Goal: Task Accomplishment & Management: Manage account settings

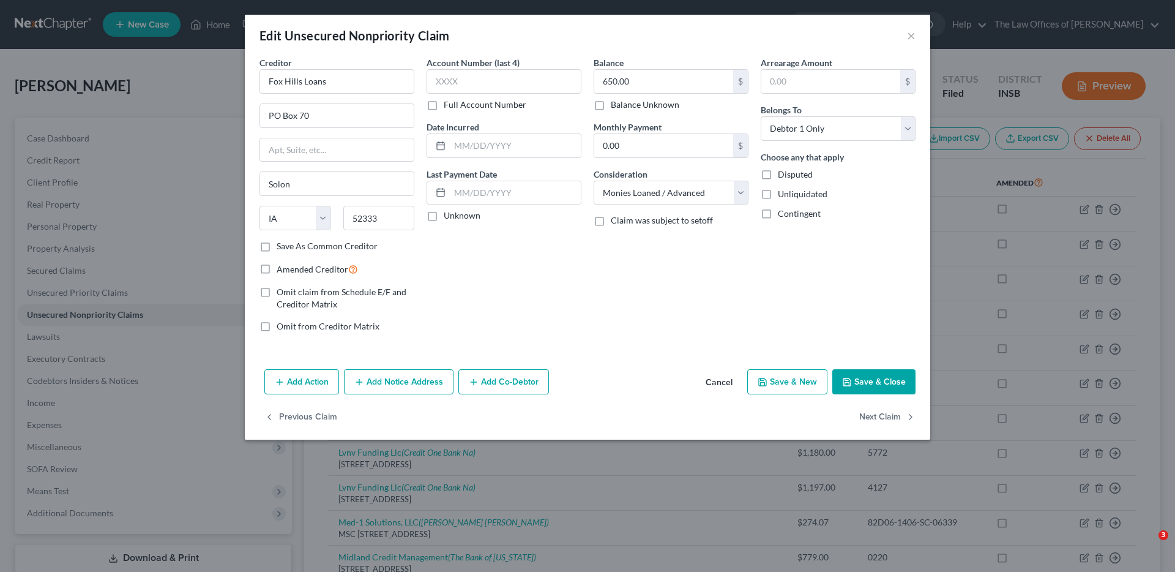
select select "16"
select select "10"
select select "0"
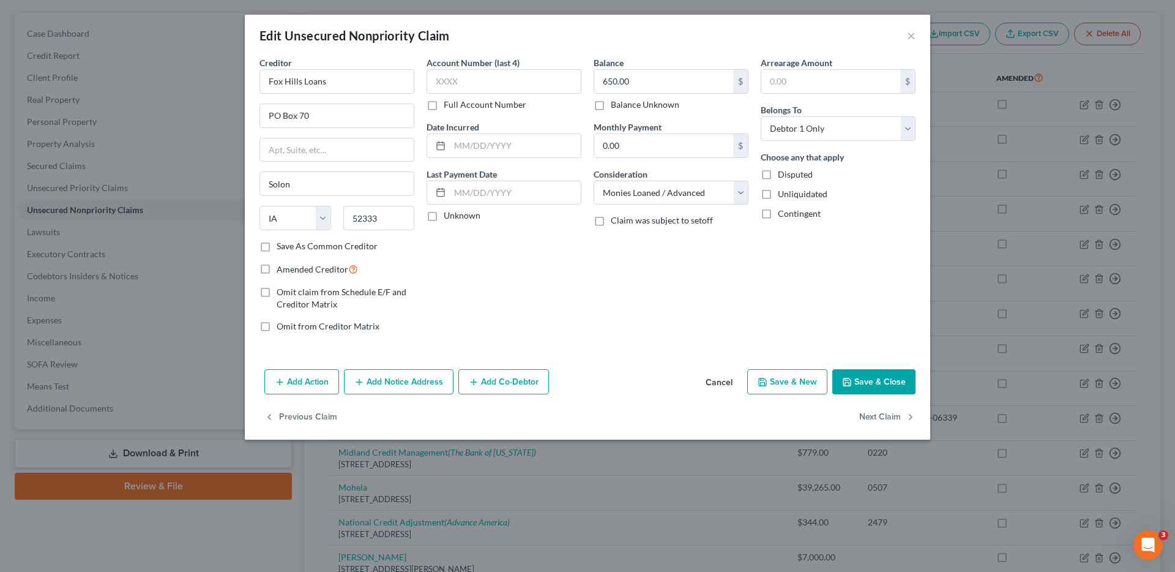
click at [703, 378] on button "Cancel" at bounding box center [719, 382] width 47 height 24
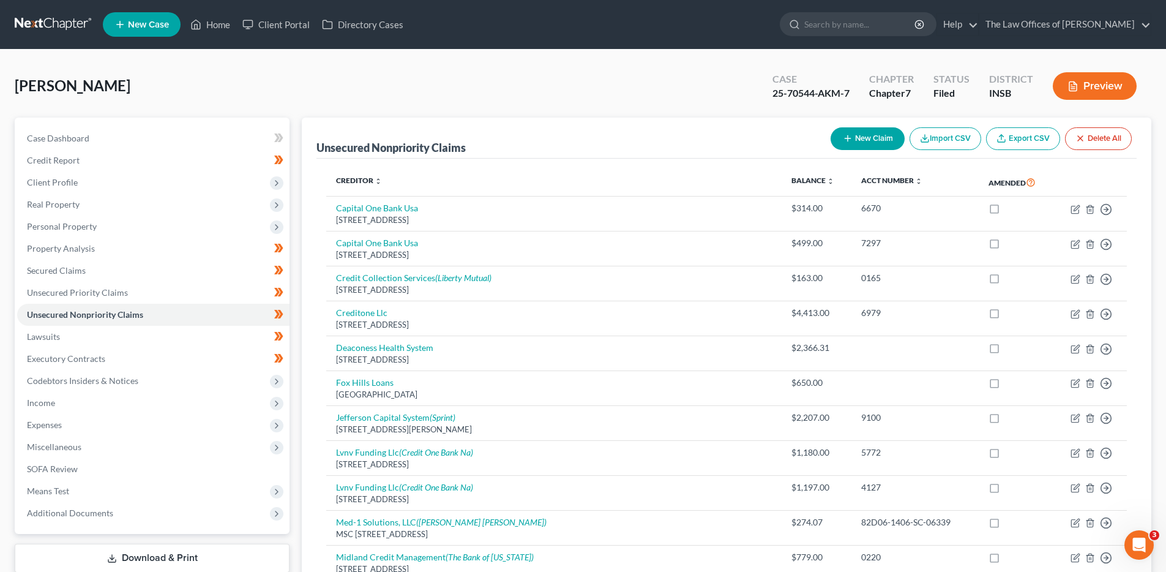
click at [36, 23] on link at bounding box center [54, 24] width 78 height 22
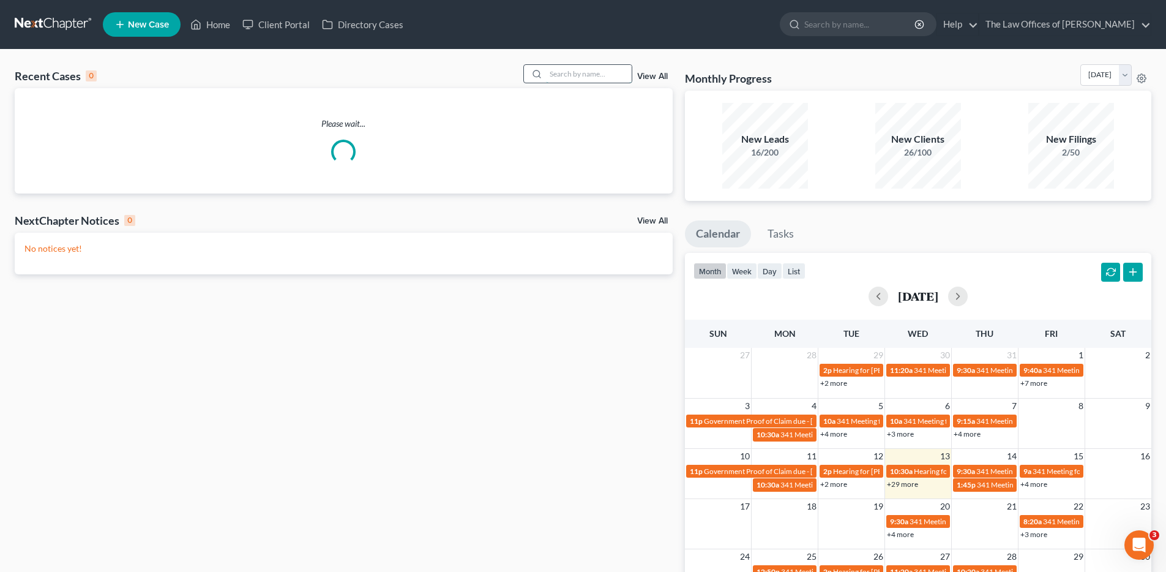
click at [568, 79] on input "search" at bounding box center [589, 74] width 86 height 18
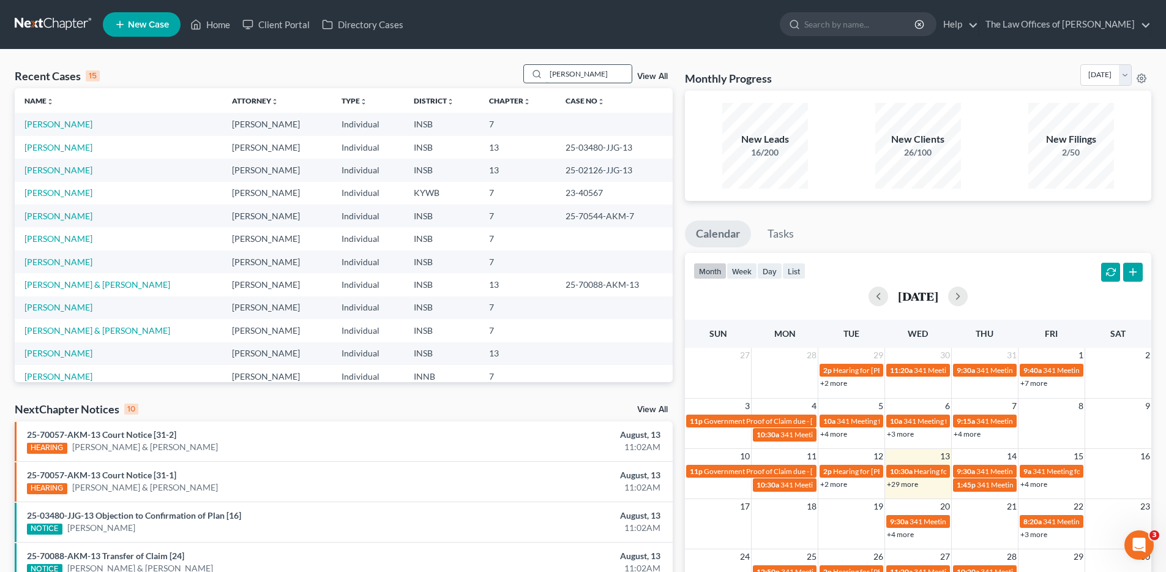
type input "Michele Brock"
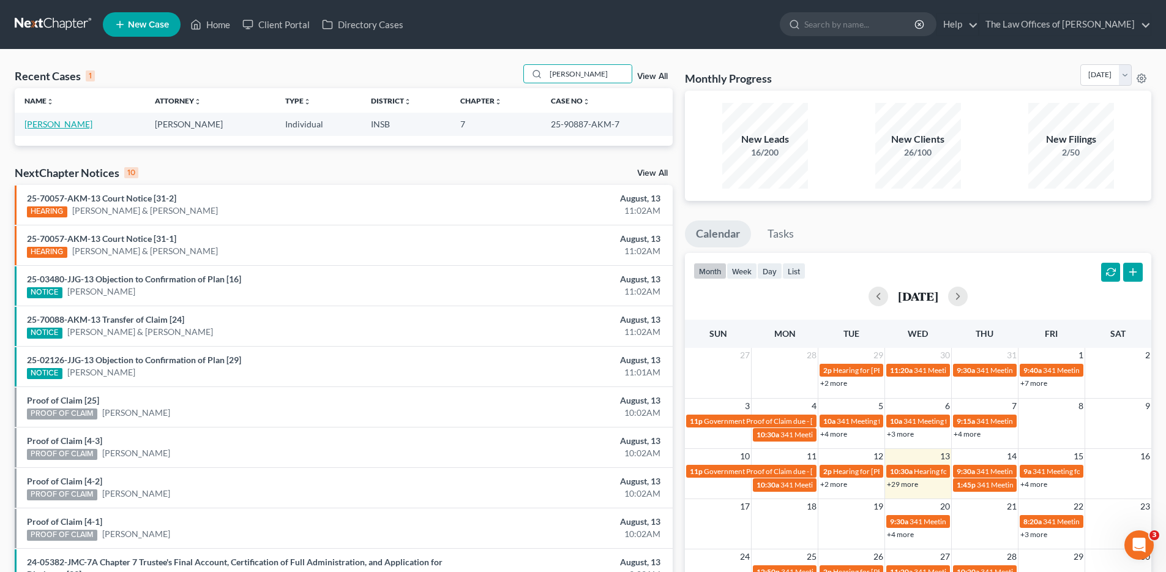
click at [60, 124] on link "[PERSON_NAME]" at bounding box center [58, 124] width 68 height 10
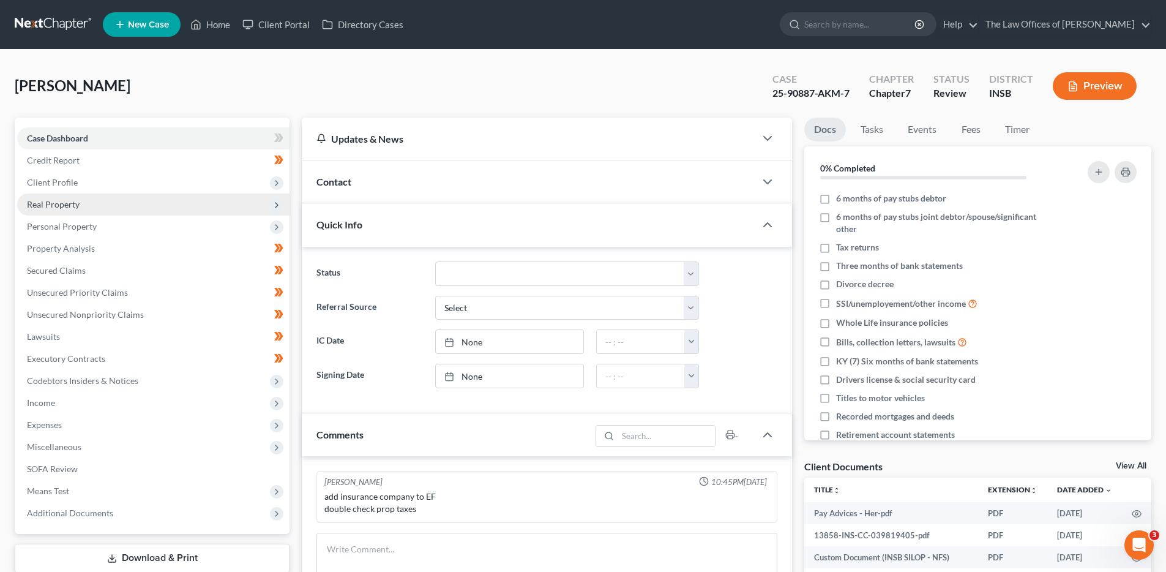
click at [157, 210] on span "Real Property" at bounding box center [153, 204] width 272 height 22
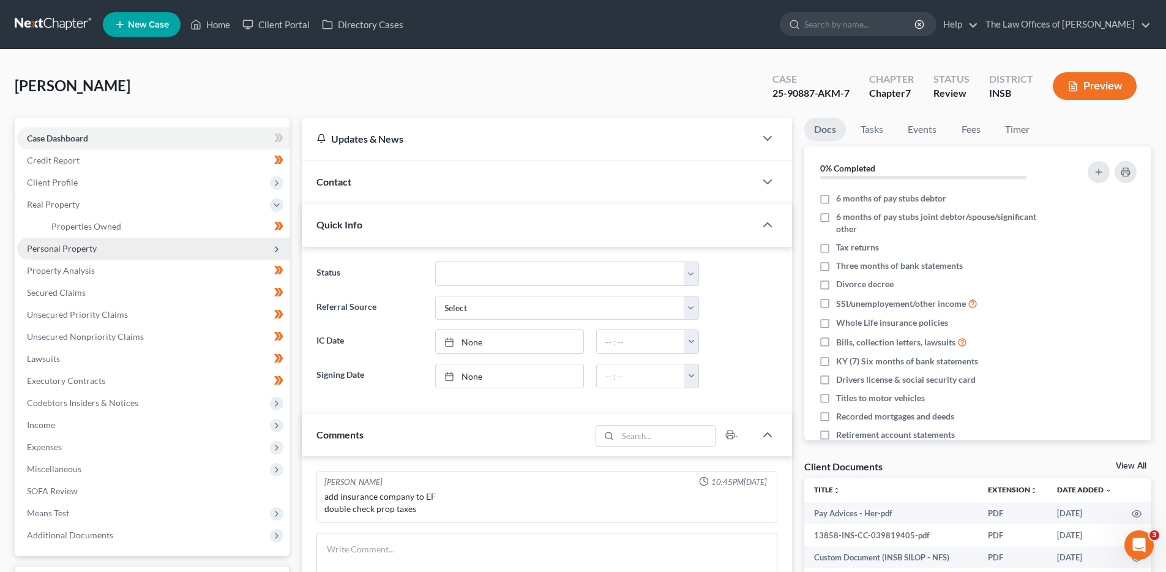
click at [141, 249] on span "Personal Property" at bounding box center [153, 248] width 272 height 22
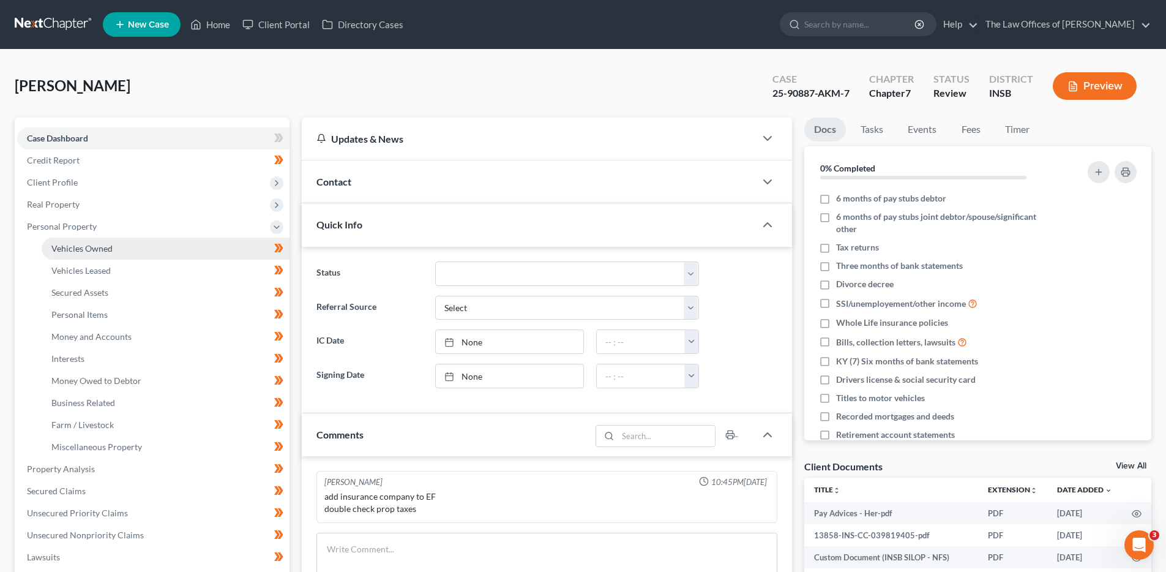
click at [149, 252] on link "Vehicles Owned" at bounding box center [166, 248] width 248 height 22
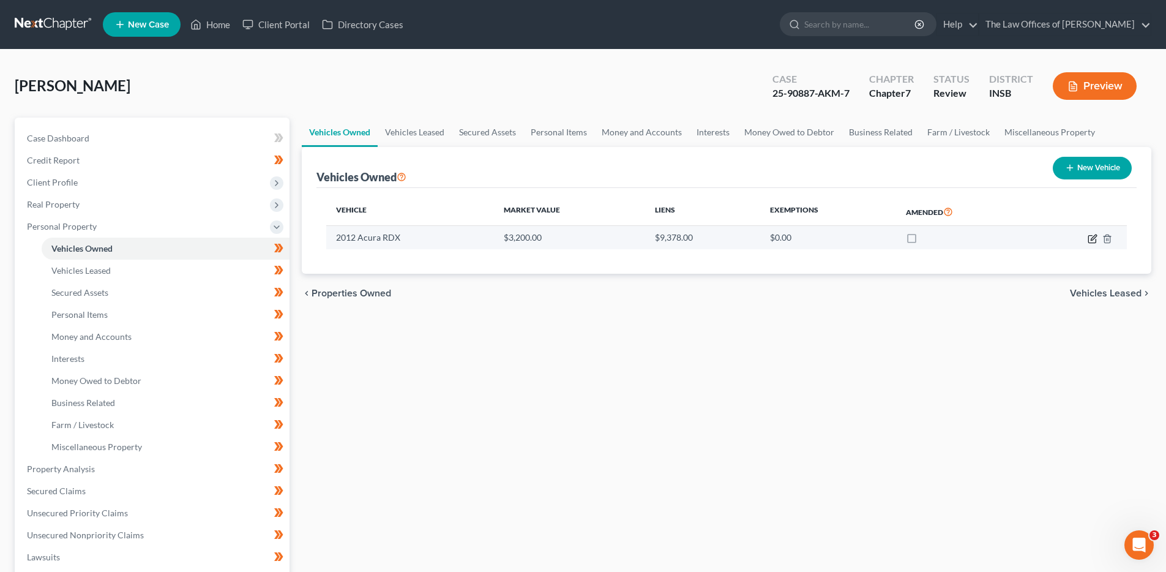
click at [1095, 236] on icon "button" at bounding box center [1092, 239] width 10 height 10
select select "0"
select select "14"
select select "2"
select select "3"
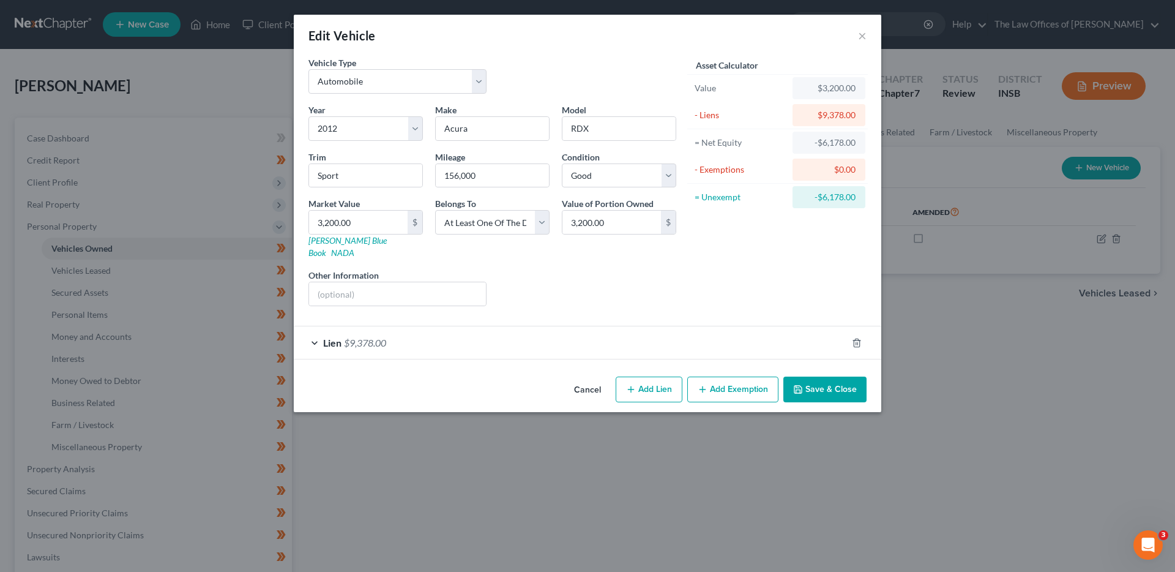
click at [640, 326] on div "Lien $9,378.00" at bounding box center [570, 342] width 553 height 32
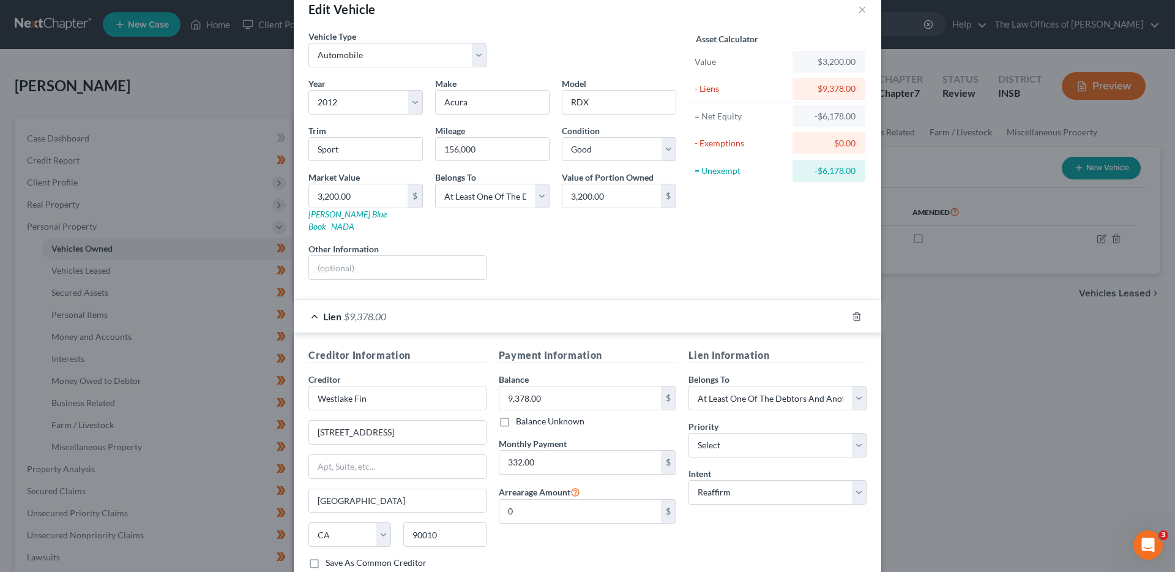
scroll to position [98, 0]
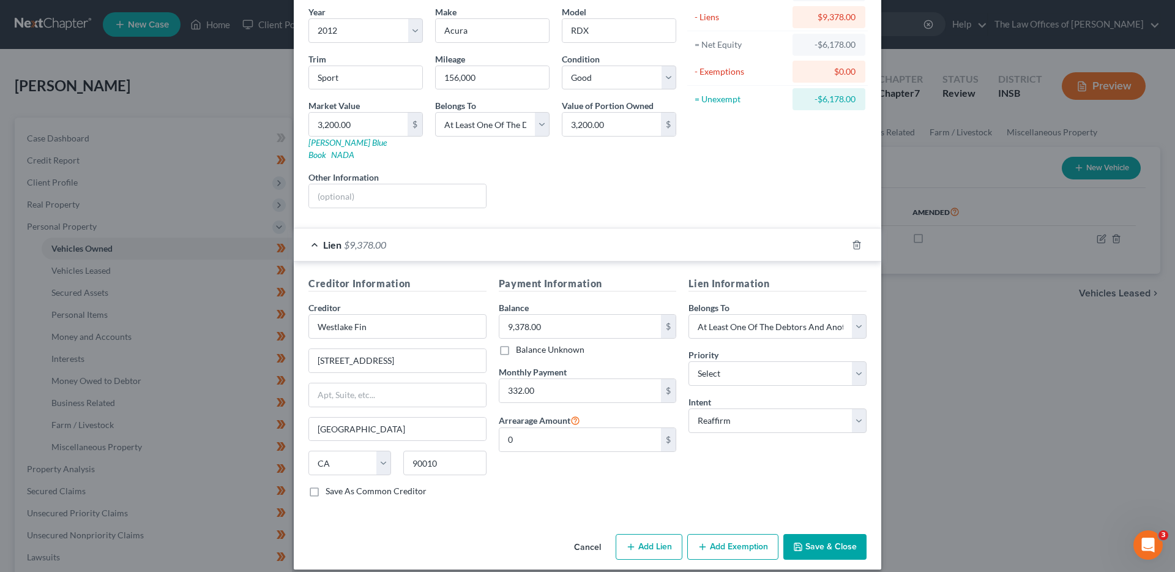
click at [580, 535] on button "Cancel" at bounding box center [587, 547] width 47 height 24
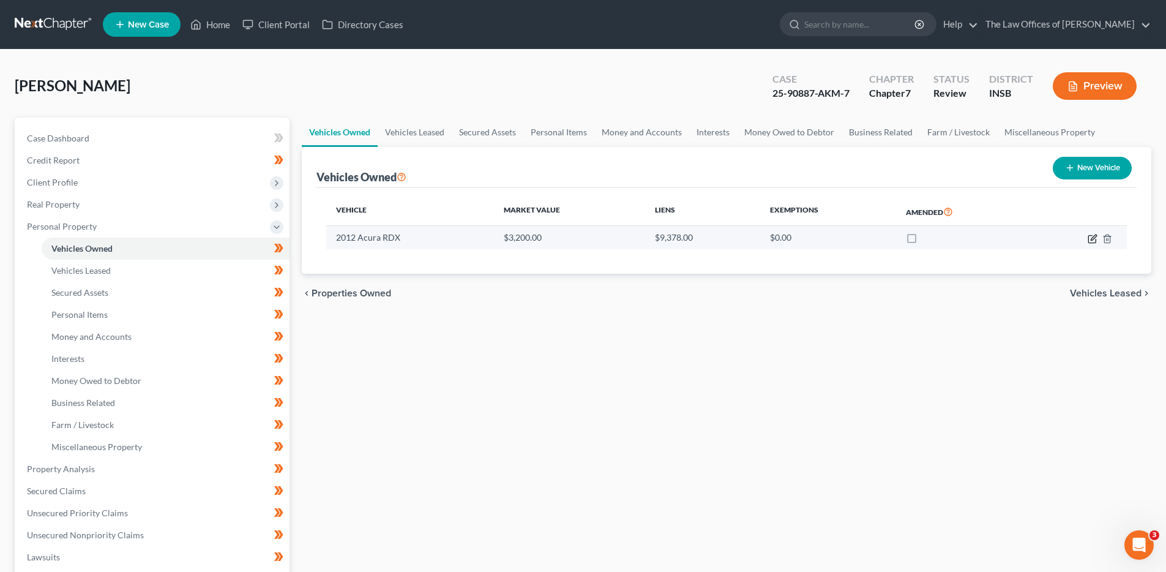
click at [1095, 239] on icon "button" at bounding box center [1091, 238] width 7 height 7
select select "0"
select select "14"
select select "2"
select select "3"
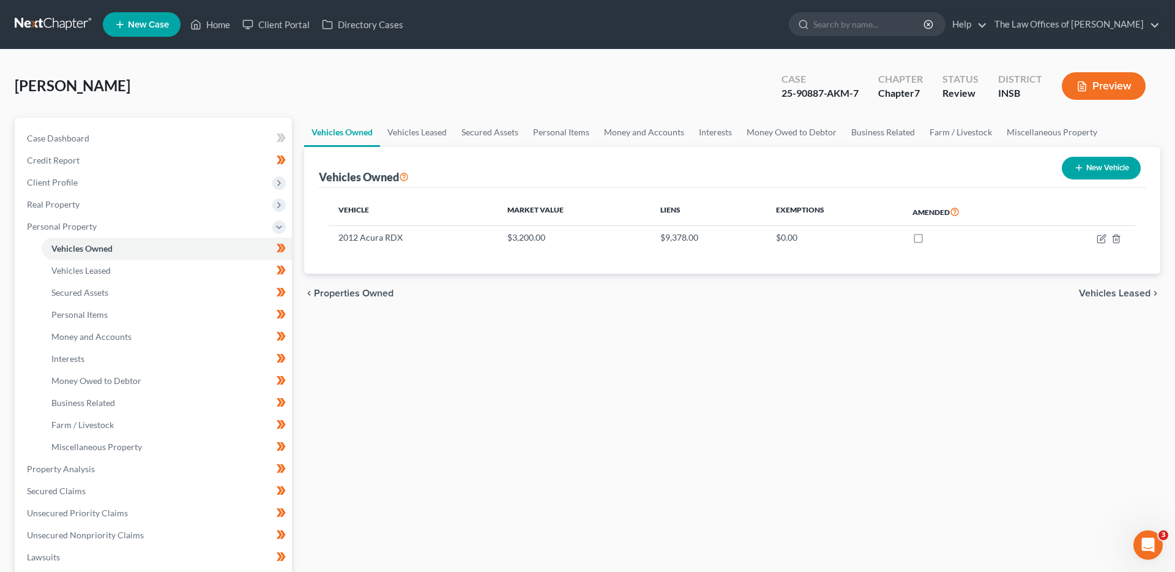
select select "4"
select select "3"
select select "2"
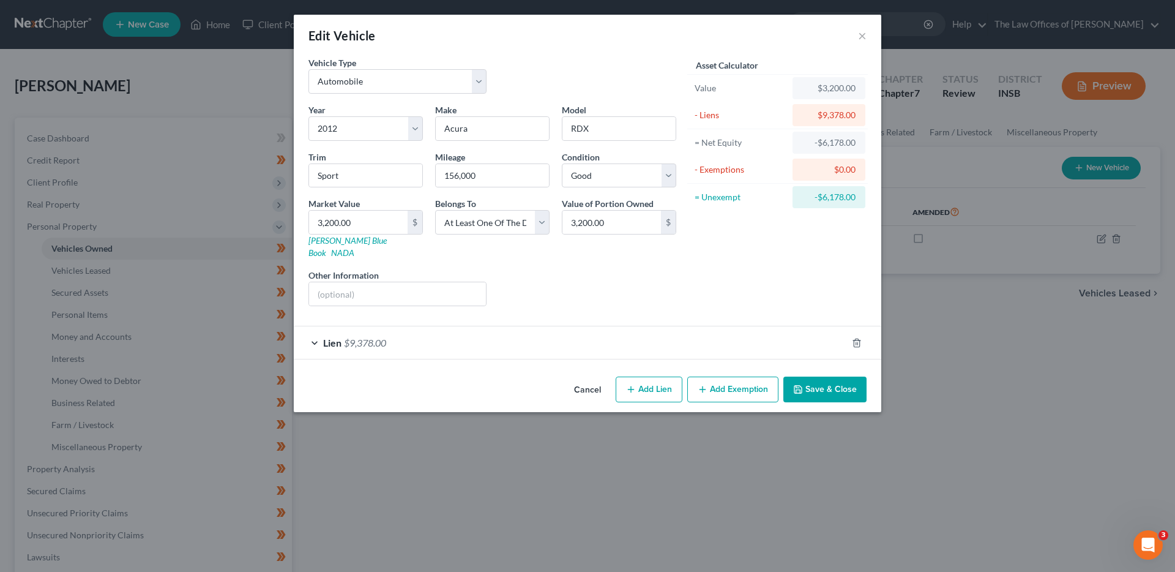
click at [620, 326] on div "Lien $9,378.00" at bounding box center [570, 342] width 553 height 32
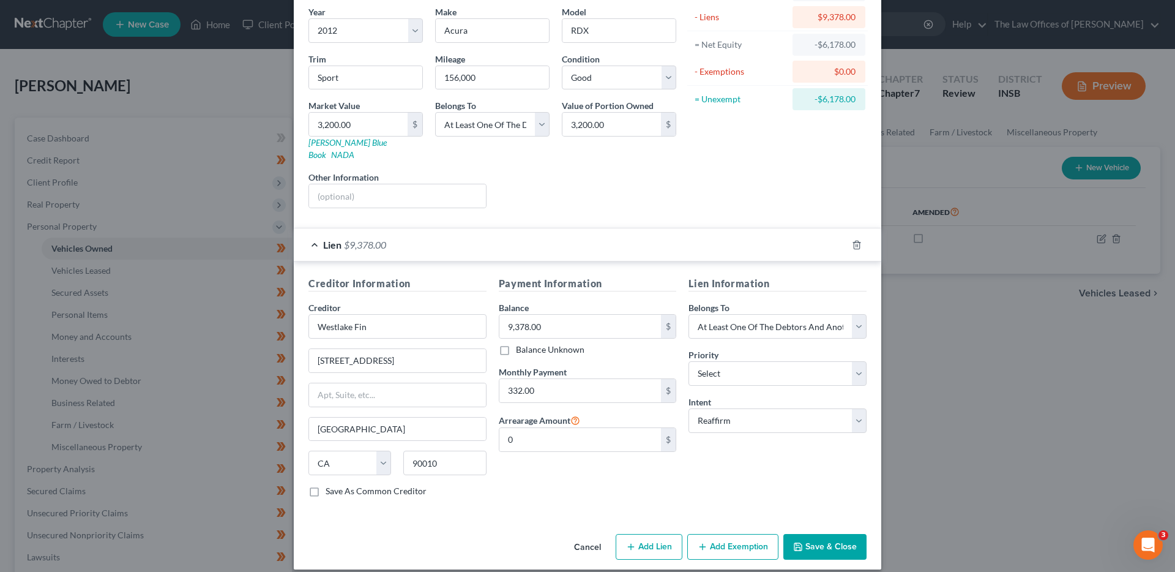
click at [580, 535] on button "Cancel" at bounding box center [587, 547] width 47 height 24
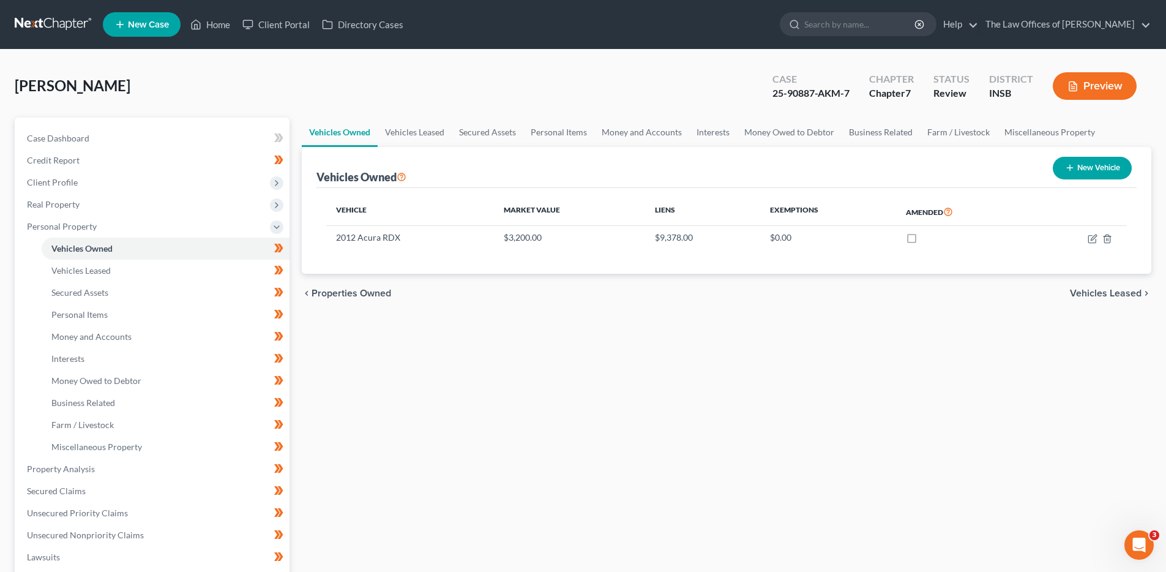
click at [75, 24] on link at bounding box center [54, 24] width 78 height 22
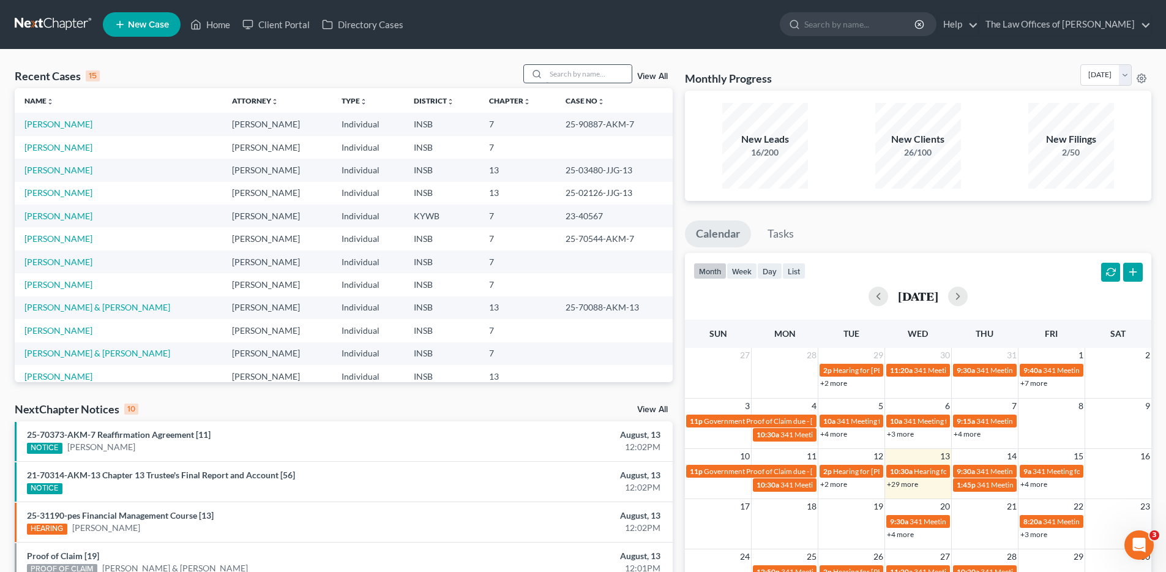
click at [586, 84] on div "Recent Cases 15 View All" at bounding box center [344, 76] width 658 height 24
click at [583, 77] on input "search" at bounding box center [589, 74] width 86 height 18
type input "constance"
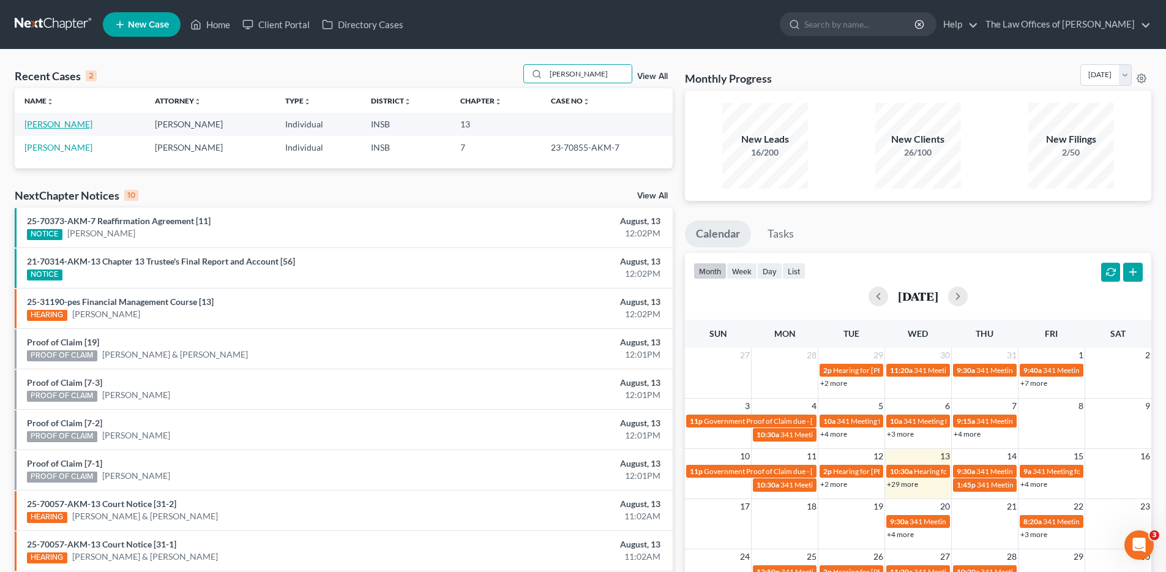
click at [92, 124] on link "[PERSON_NAME]" at bounding box center [58, 124] width 68 height 10
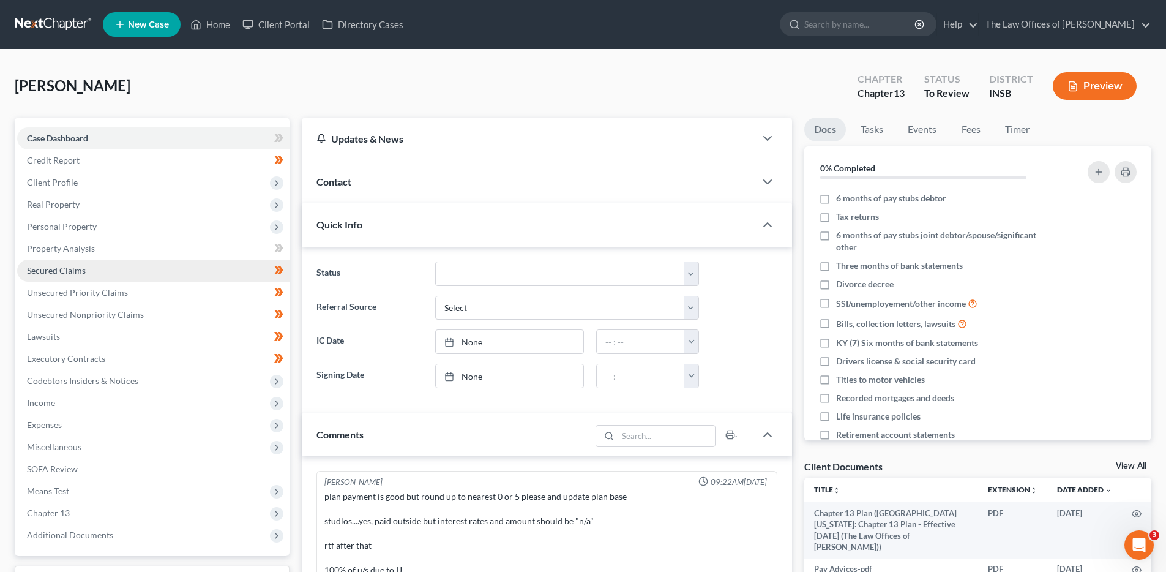
scroll to position [318, 0]
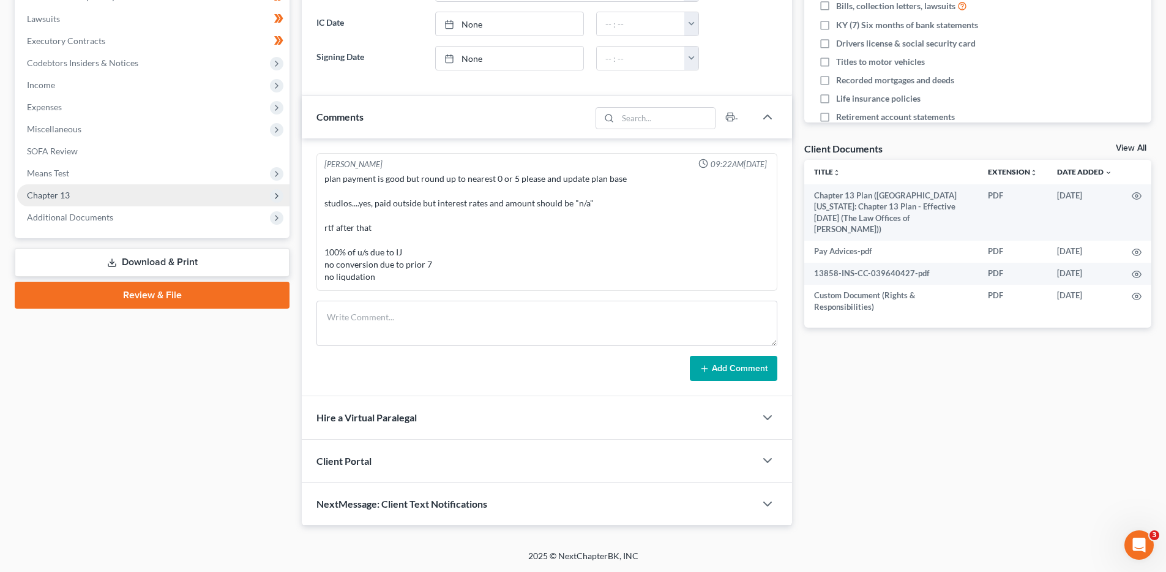
click at [142, 195] on span "Chapter 13" at bounding box center [153, 195] width 272 height 22
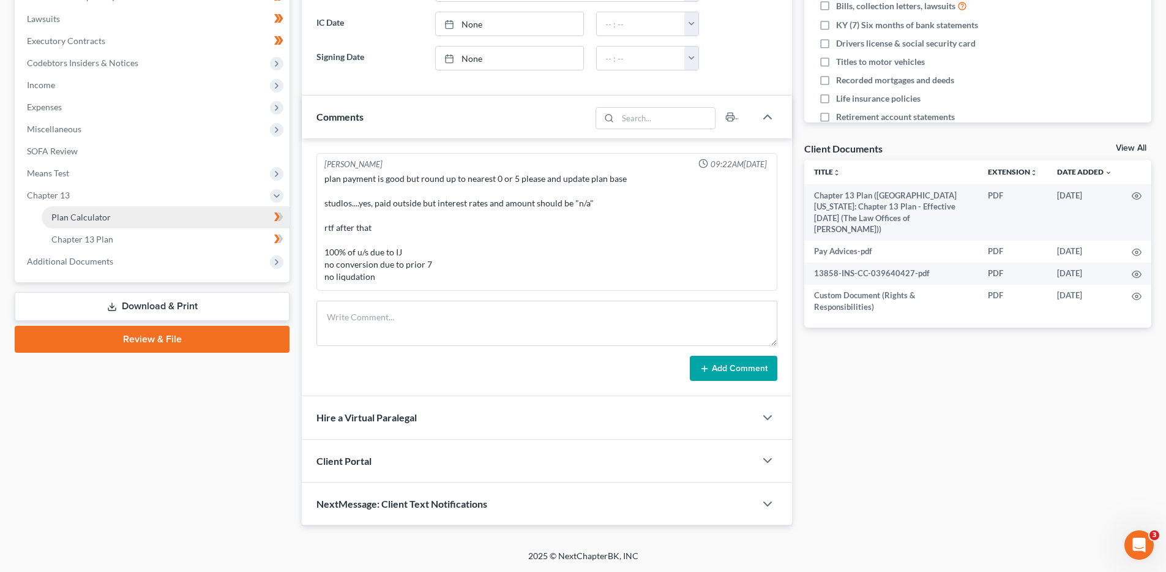
click at [139, 214] on link "Plan Calculator" at bounding box center [166, 217] width 248 height 22
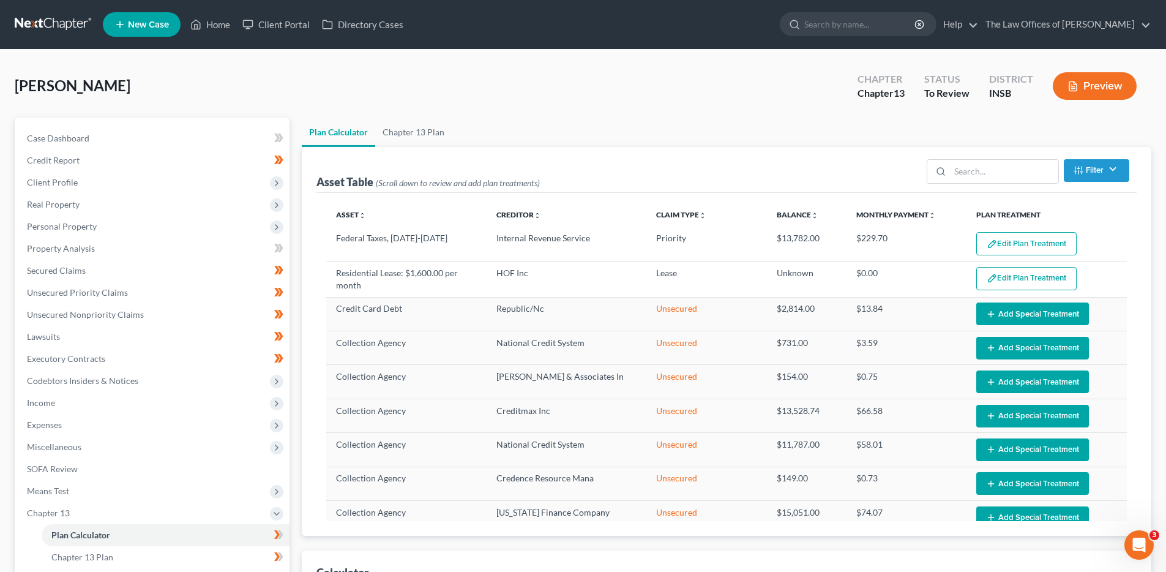
click at [422, 154] on div "Asset Table (Scroll down to review and add plan treatments) Filter Claim Type F…" at bounding box center [726, 170] width 820 height 46
select select "59"
click at [412, 143] on link "Chapter 13 Plan" at bounding box center [413, 131] width 76 height 29
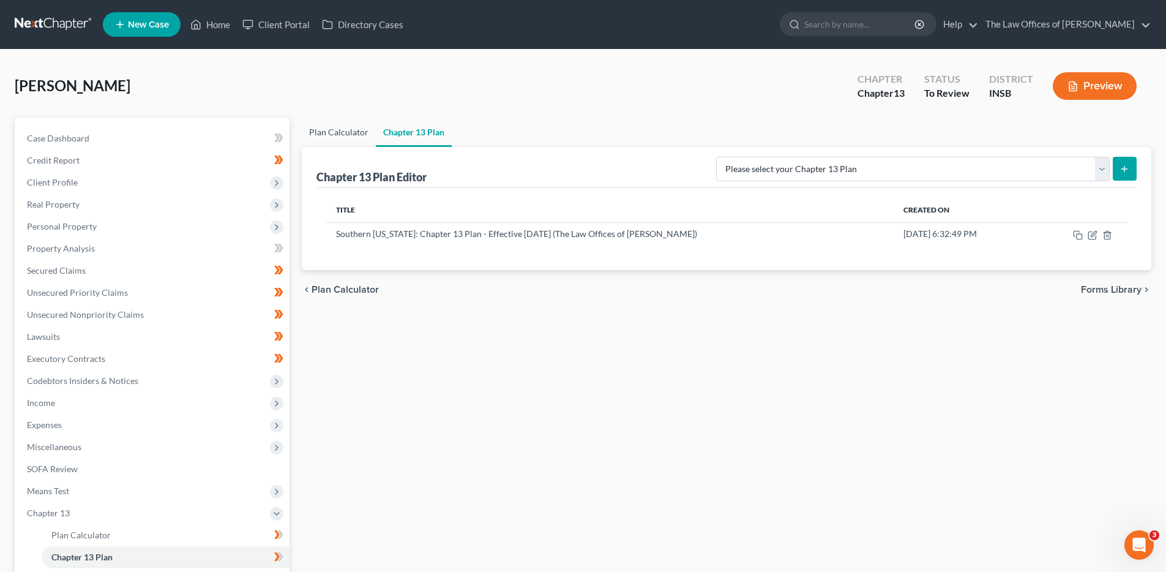
click at [335, 129] on link "Plan Calculator" at bounding box center [339, 131] width 74 height 29
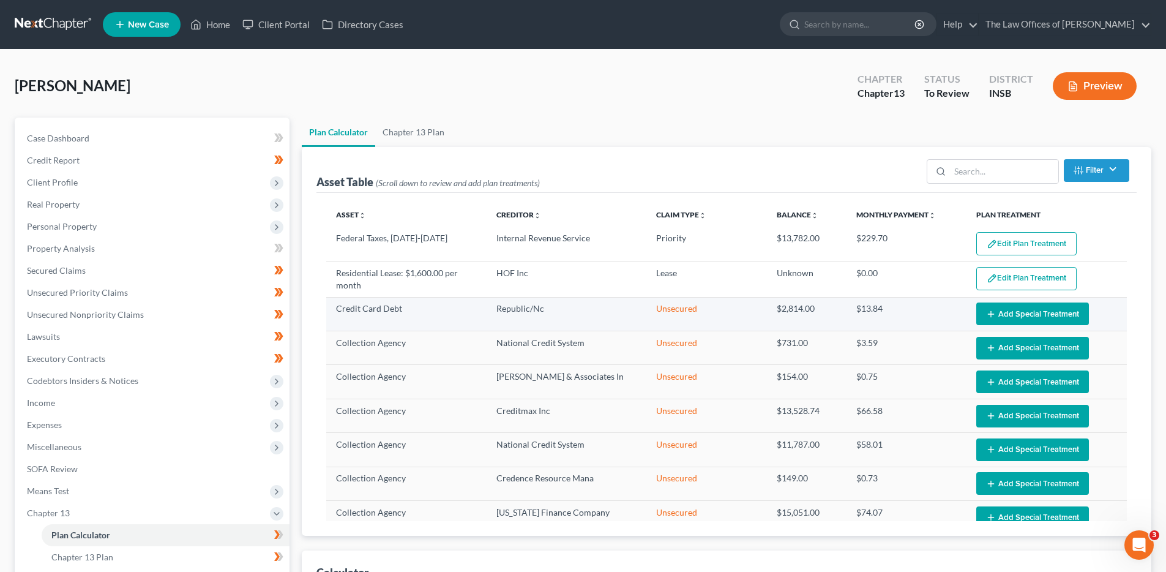
select select "59"
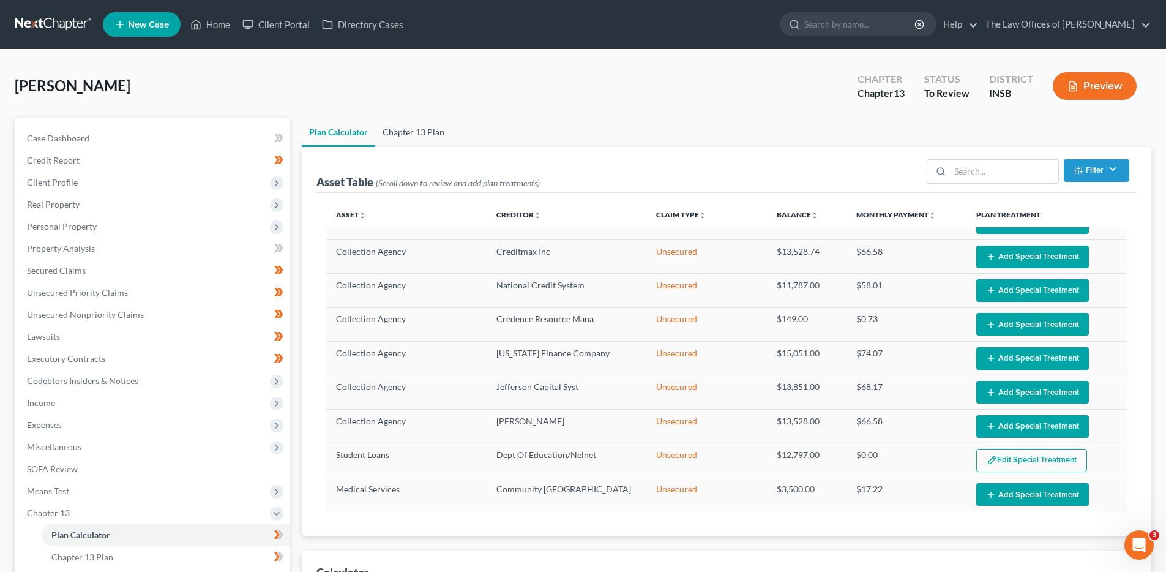
click at [430, 130] on link "Chapter 13 Plan" at bounding box center [413, 131] width 76 height 29
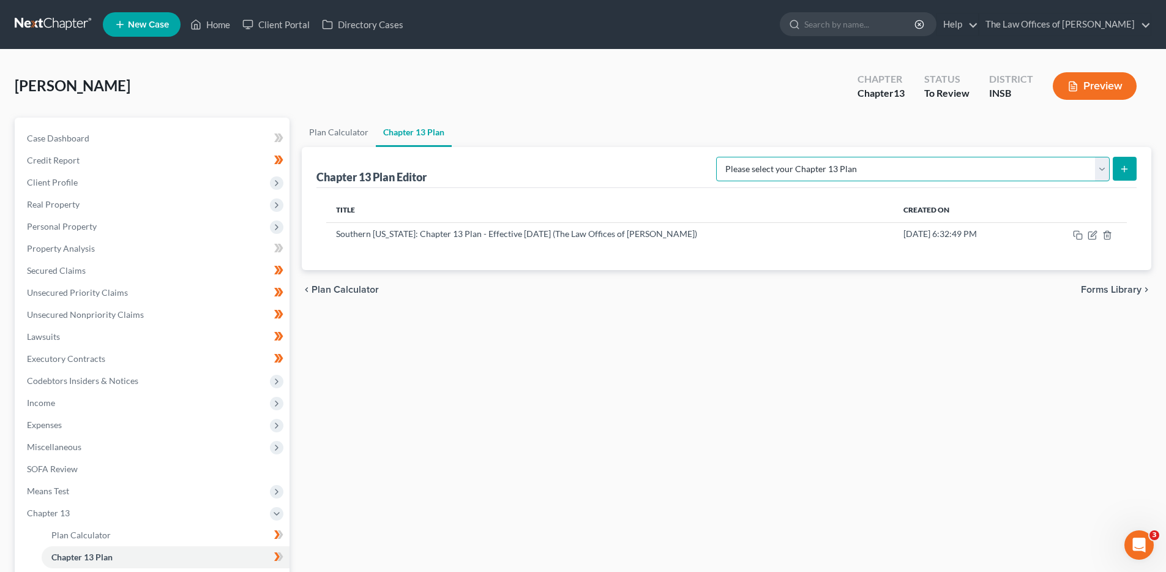
click at [955, 163] on select "Please select your Chapter 13 Plan National Form Plan - Official Form 113 South…" at bounding box center [913, 169] width 394 height 24
select select "5"
click at [752, 157] on select "Please select your Chapter 13 Plan National Form Plan - Official Form 113 South…" at bounding box center [913, 169] width 394 height 24
click at [1133, 169] on button "submit" at bounding box center [1125, 169] width 24 height 24
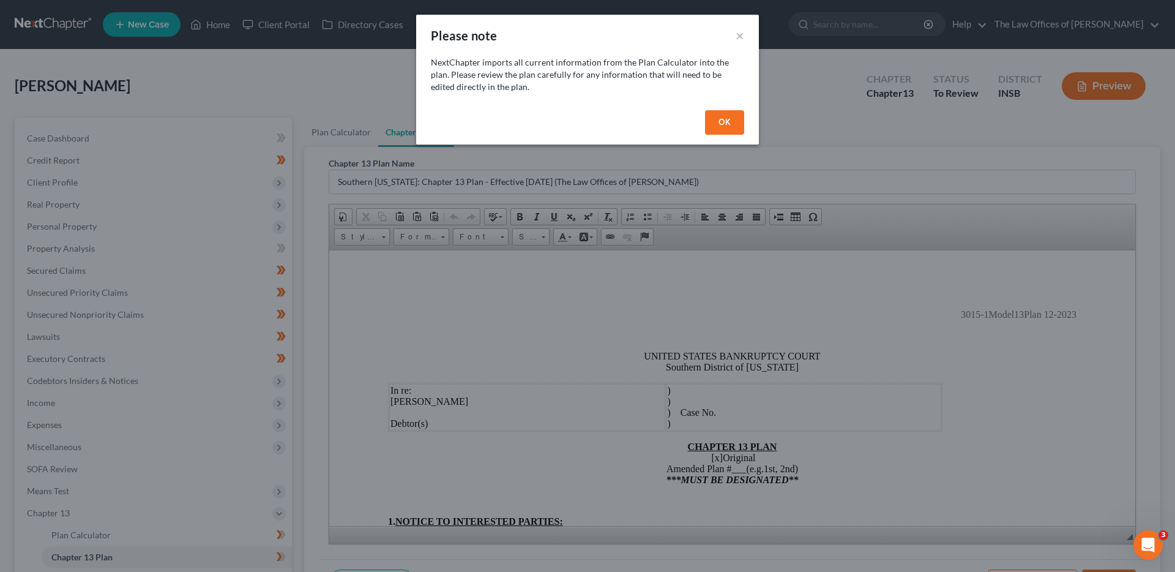
click at [723, 130] on button "OK" at bounding box center [724, 122] width 39 height 24
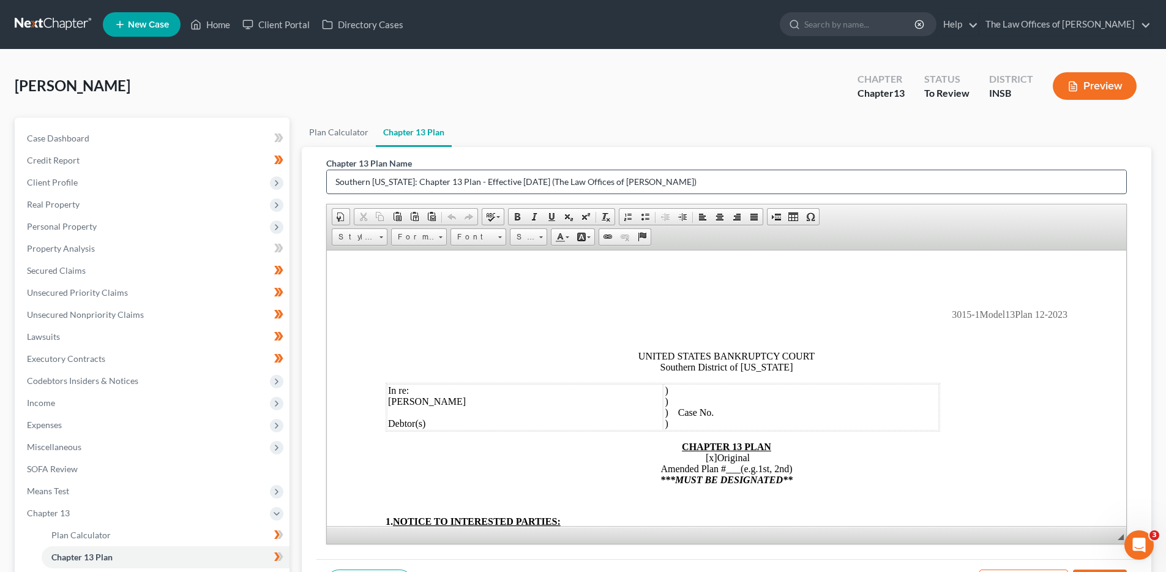
click at [658, 181] on input "Southern Indiana: Chapter 13 Plan - Effective 12/1/23 (The Law Offices of Dax J…" at bounding box center [726, 181] width 799 height 23
drag, startPoint x: 658, startPoint y: 181, endPoint x: 579, endPoint y: 188, distance: 79.3
click at [543, 187] on input "Southern Indiana: Chapter 13 Plan - Effective 12/1/23 (The Law Offices of Dax J…" at bounding box center [726, 181] width 799 height 23
type input "Southern Indiana: Chapter 13 Plan - Effective 12/1/23 (NEW)"
click at [670, 112] on div "Anderson-Sweatt, Constance Upgraded Chapter Chapter 13 Status To Review Distric…" at bounding box center [583, 90] width 1136 height 53
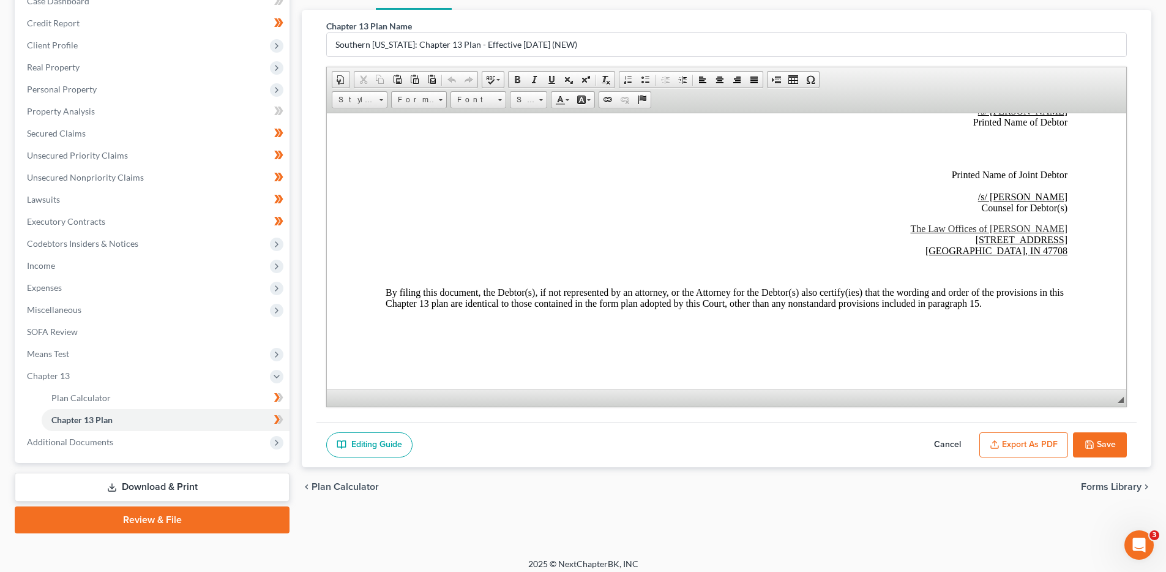
scroll to position [145, 0]
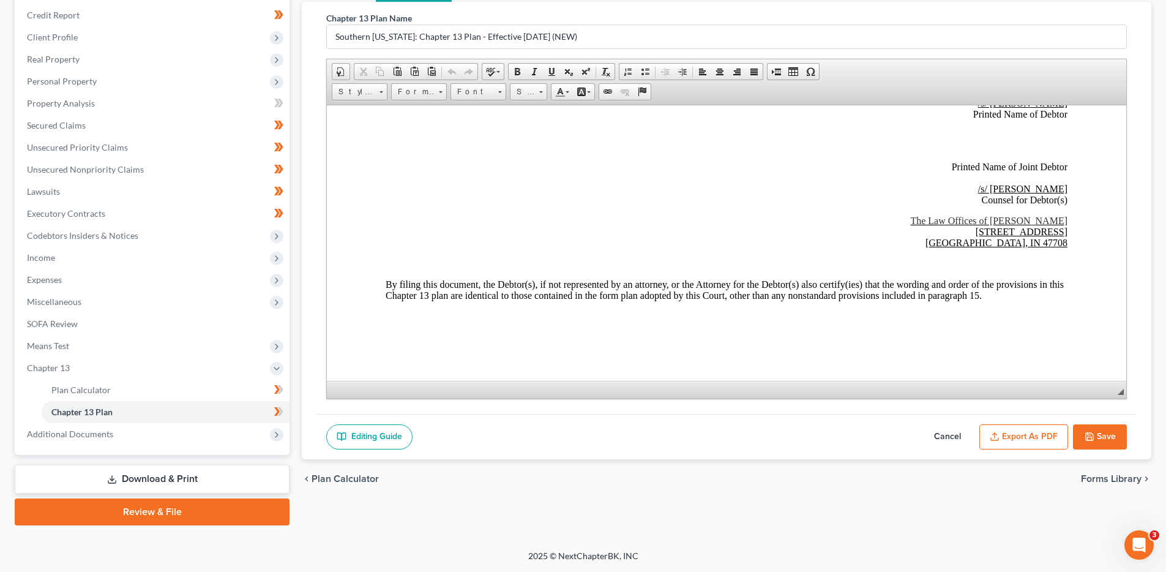
click at [1102, 435] on button "Save" at bounding box center [1100, 437] width 54 height 26
select select "5"
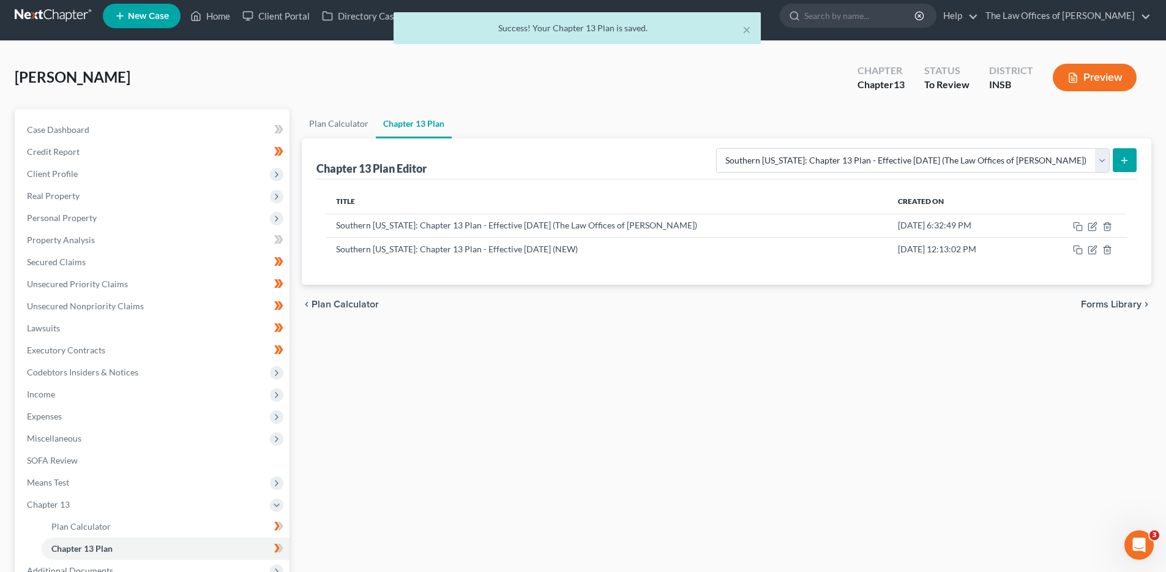
scroll to position [0, 0]
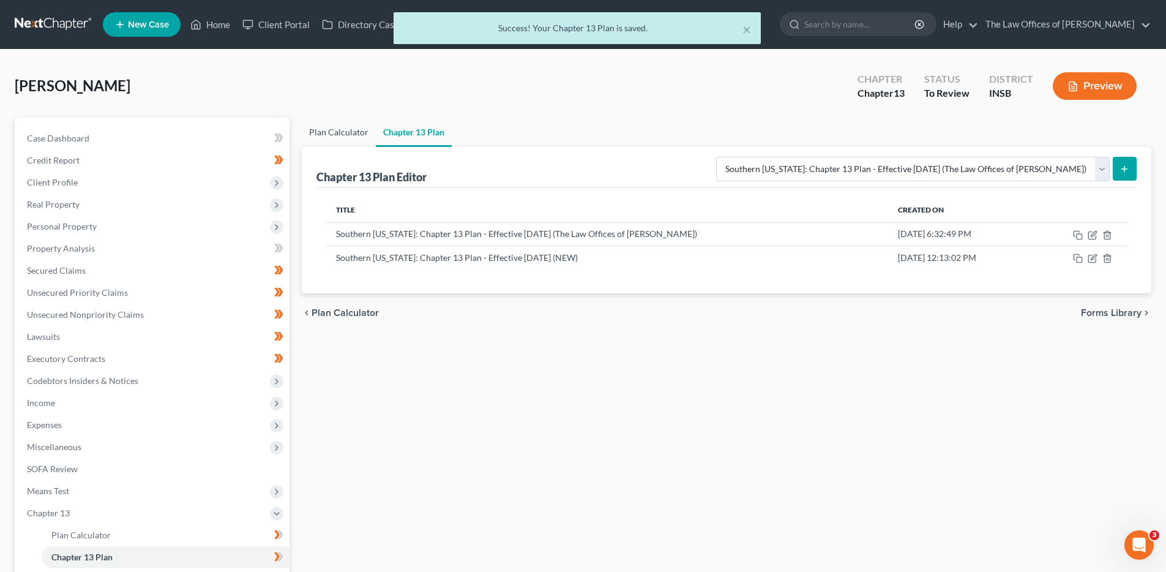
click at [337, 126] on link "Plan Calculator" at bounding box center [339, 131] width 74 height 29
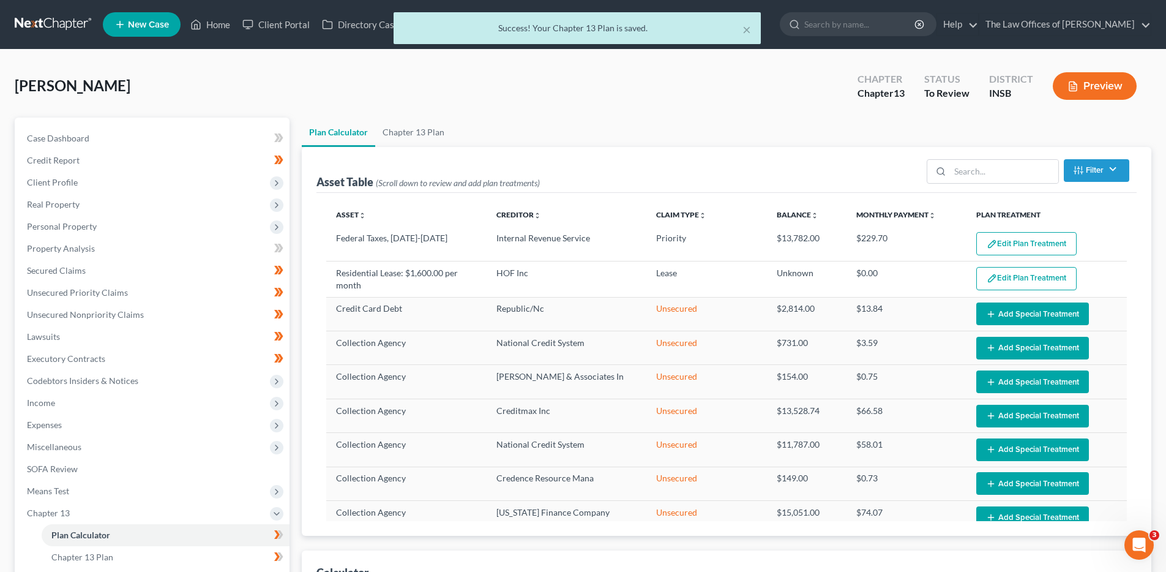
select select "59"
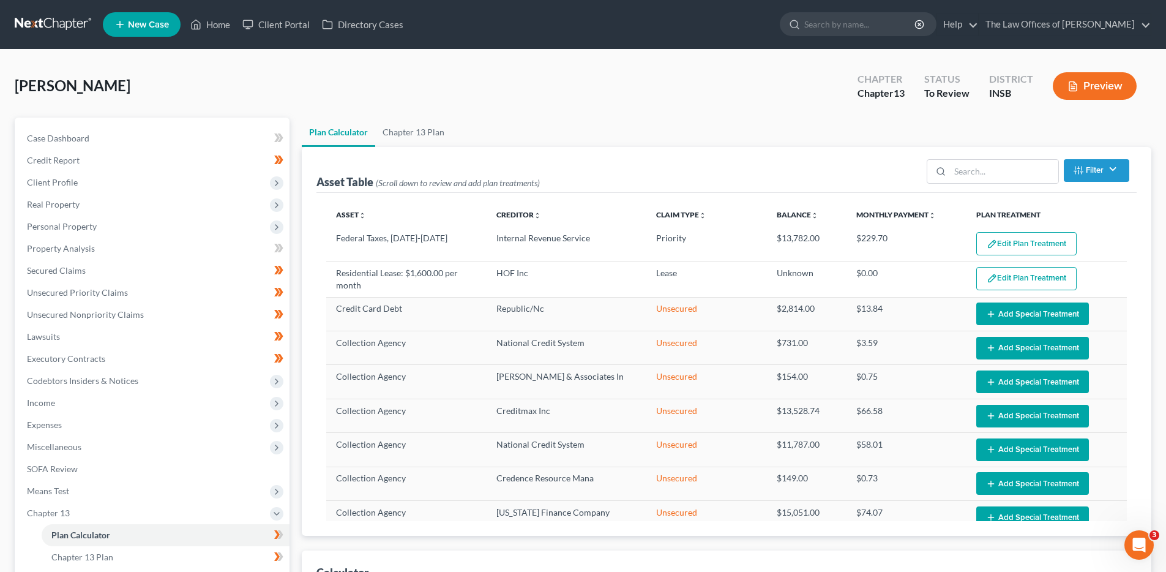
scroll to position [547, 0]
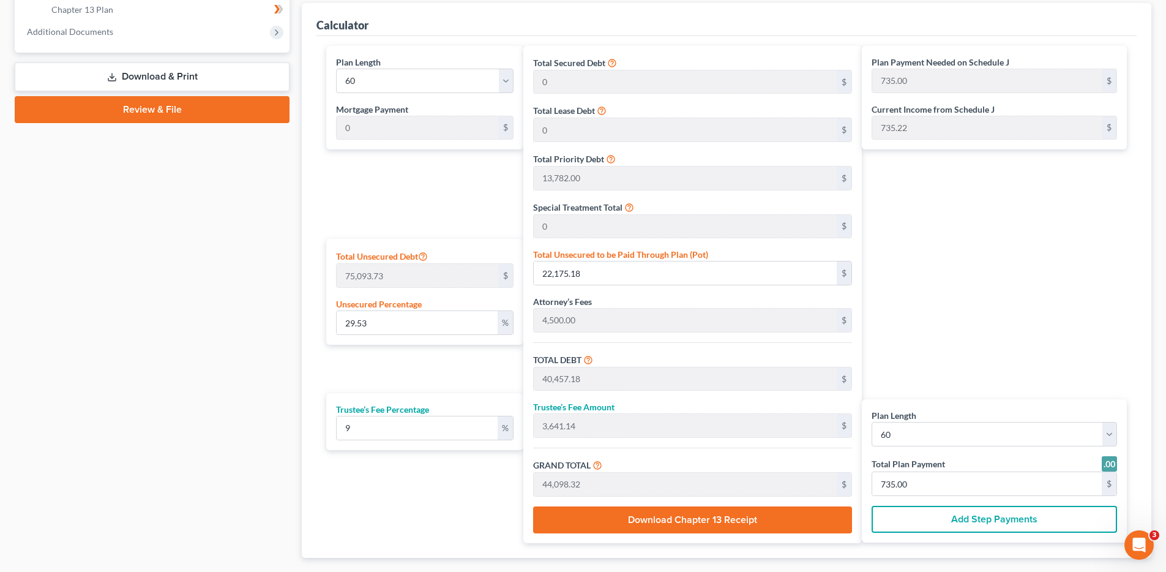
click at [188, 360] on div "Case Dashboard Payments Invoices Payments Payments Credit Report Client Profile" at bounding box center [152, 83] width 287 height 1026
click at [244, 369] on div "Case Dashboard Payments Invoices Payments Payments Credit Report Client Profile" at bounding box center [152, 83] width 287 height 1026
click at [227, 295] on div "Case Dashboard Payments Invoices Payments Payments Credit Report Client Profile" at bounding box center [152, 83] width 287 height 1026
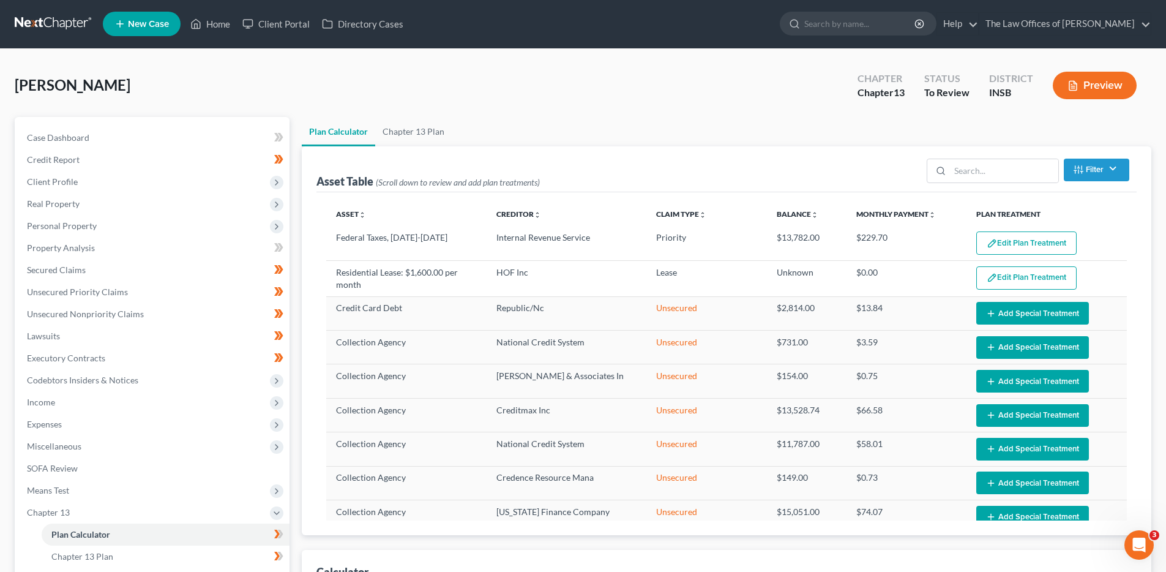
scroll to position [0, 0]
click at [482, 91] on div "Anderson-Sweatt, Constance Upgraded Chapter Chapter 13 Status To Review Distric…" at bounding box center [583, 90] width 1136 height 53
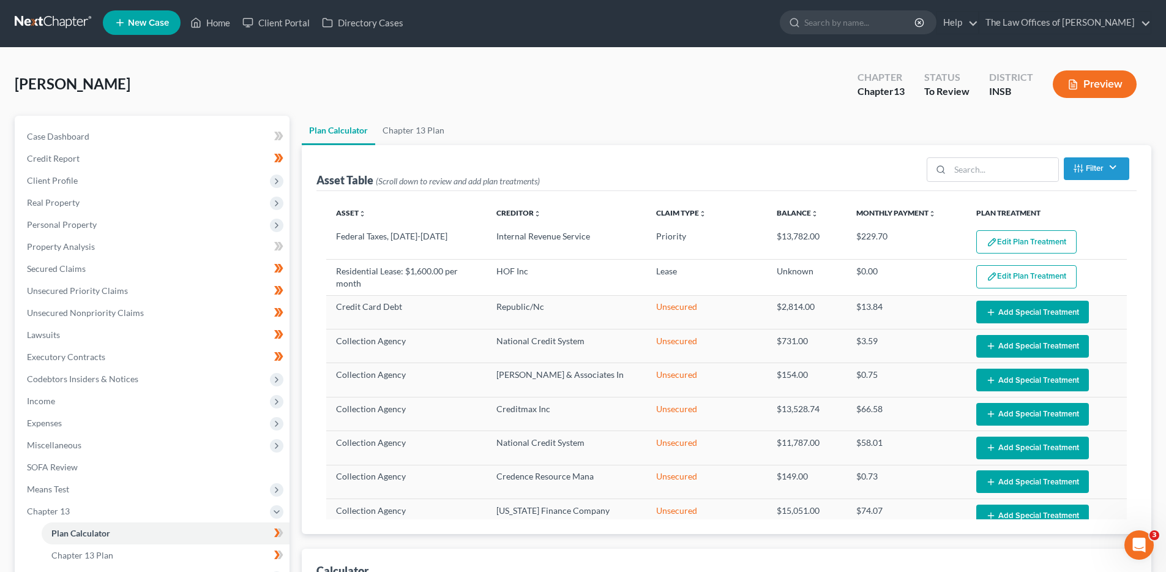
scroll to position [2, 0]
click at [553, 107] on div "Anderson-Sweatt, Constance Upgraded Chapter Chapter 13 Status To Review Distric…" at bounding box center [583, 88] width 1136 height 53
click at [660, 79] on div "Anderson-Sweatt, Constance Upgraded Chapter Chapter 13 Status To Review Distric…" at bounding box center [583, 88] width 1136 height 53
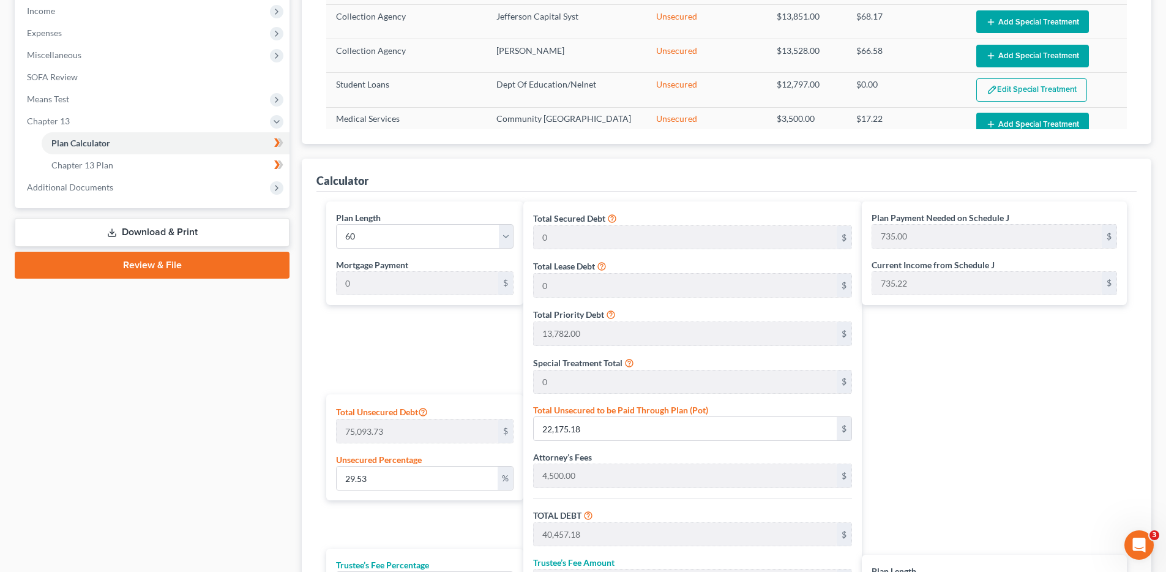
scroll to position [0, 0]
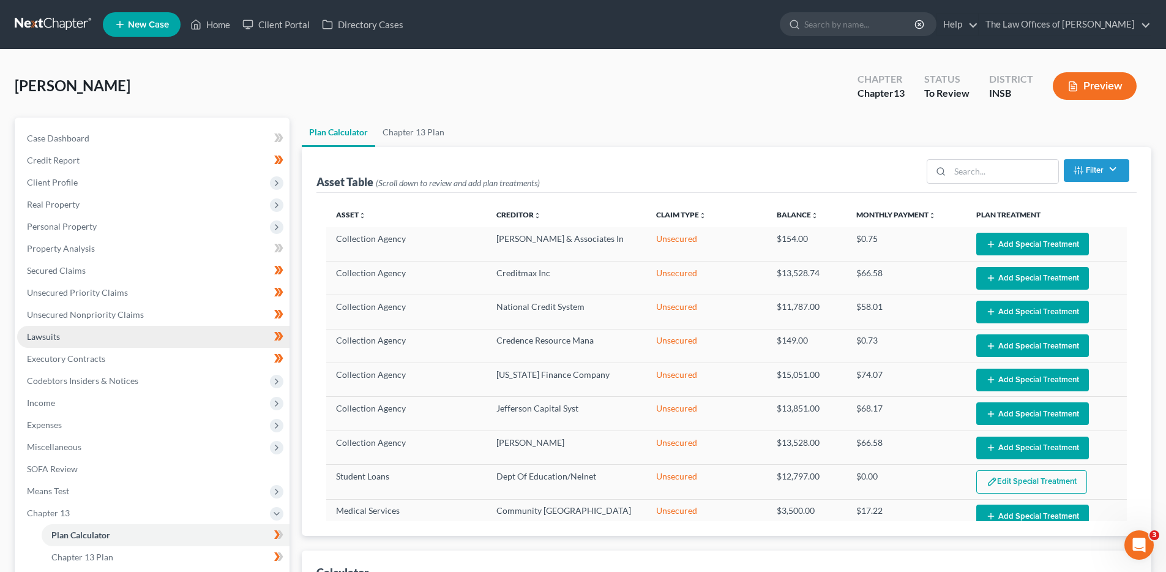
click at [210, 328] on link "Lawsuits" at bounding box center [153, 337] width 272 height 22
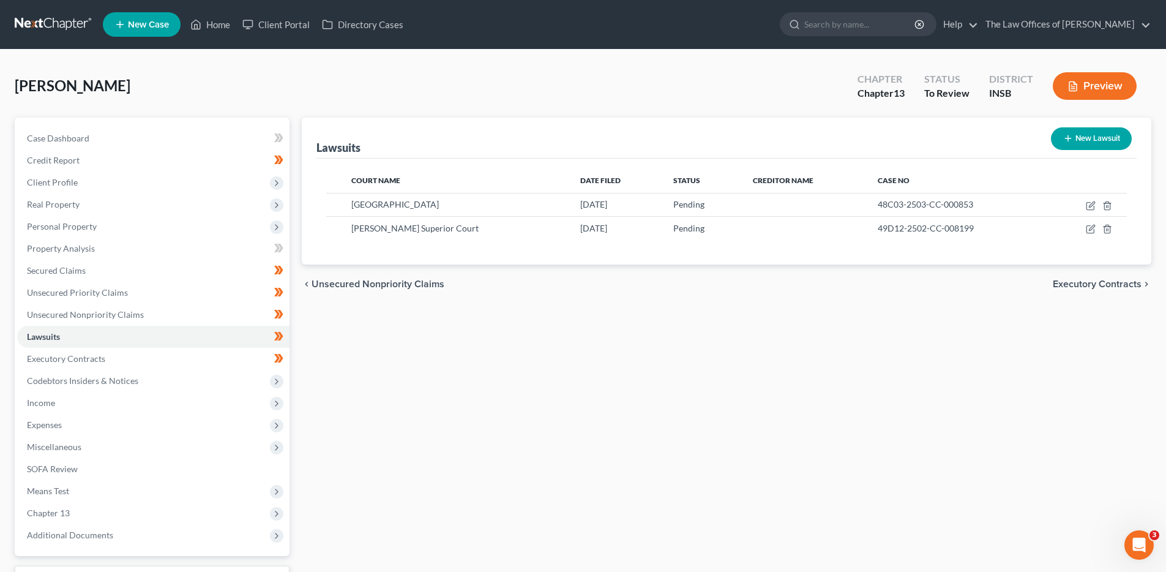
click at [644, 335] on div "Lawsuits New Lawsuit Court Name Date Filed Status Creditor Name Case No Madison…" at bounding box center [727, 371] width 862 height 509
click at [627, 307] on div "Lawsuits New Lawsuit Court Name Date Filed Status Creditor Name Case No Madison…" at bounding box center [727, 371] width 862 height 509
click at [499, 428] on div "Lawsuits New Lawsuit Court Name Date Filed Status Creditor Name Case No Madison…" at bounding box center [727, 371] width 862 height 509
click at [571, 363] on div "Lawsuits New Lawsuit Court Name Date Filed Status Creditor Name Case No Madison…" at bounding box center [727, 371] width 862 height 509
click at [537, 361] on div "Lawsuits New Lawsuit Court Name Date Filed Status Creditor Name Case No Madison…" at bounding box center [727, 371] width 862 height 509
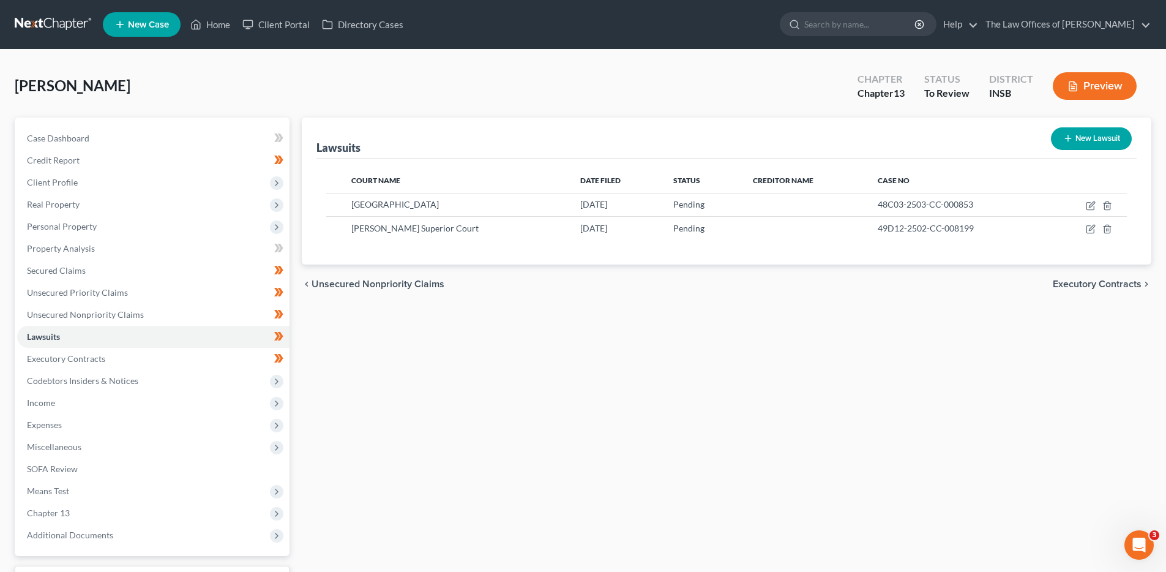
click at [507, 340] on div "Lawsuits New Lawsuit Court Name Date Filed Status Creditor Name Case No Madison…" at bounding box center [727, 371] width 862 height 509
click at [505, 339] on div "Lawsuits New Lawsuit Court Name Date Filed Status Creditor Name Case No Madison…" at bounding box center [727, 371] width 862 height 509
click at [640, 316] on div "Lawsuits New Lawsuit Court Name Date Filed Status Creditor Name Case No Madison…" at bounding box center [727, 371] width 862 height 509
click at [644, 363] on div "Lawsuits New Lawsuit Court Name Date Filed Status Creditor Name Case No Madison…" at bounding box center [727, 371] width 862 height 509
click at [571, 413] on div "Lawsuits New Lawsuit Court Name Date Filed Status Creditor Name Case No Madison…" at bounding box center [727, 371] width 862 height 509
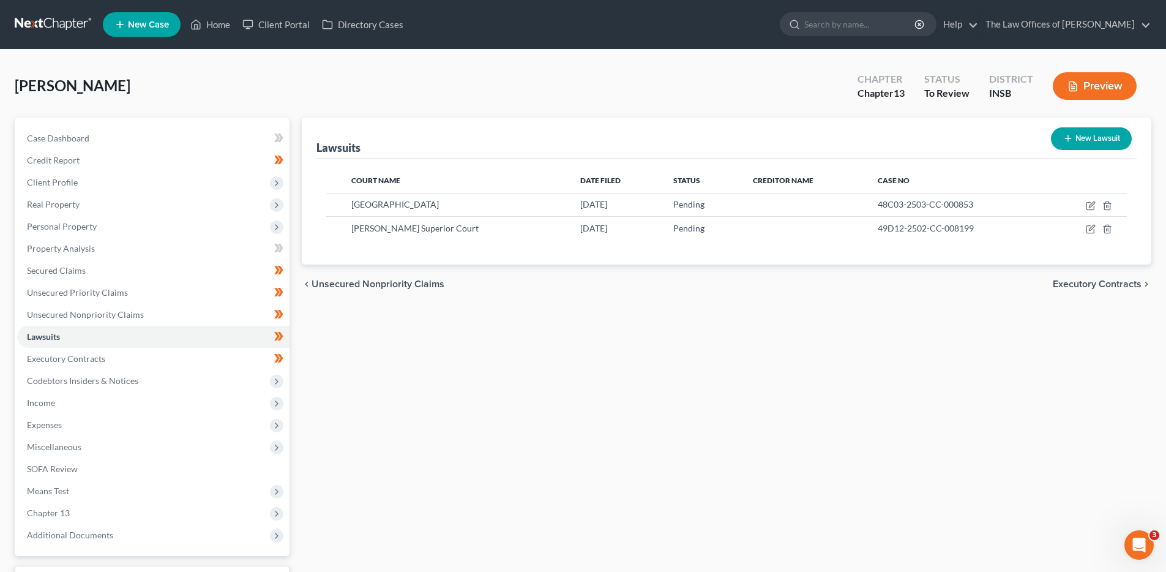
click at [627, 362] on div "Lawsuits New Lawsuit Court Name Date Filed Status Creditor Name Case No Madison…" at bounding box center [727, 371] width 862 height 509
click at [594, 461] on div "Lawsuits New Lawsuit Court Name Date Filed Status Creditor Name Case No Madison…" at bounding box center [727, 371] width 862 height 509
click at [583, 418] on div "Lawsuits New Lawsuit Court Name Date Filed Status Creditor Name Case No Madison…" at bounding box center [727, 371] width 862 height 509
click at [167, 308] on link "Unsecured Nonpriority Claims" at bounding box center [153, 315] width 272 height 22
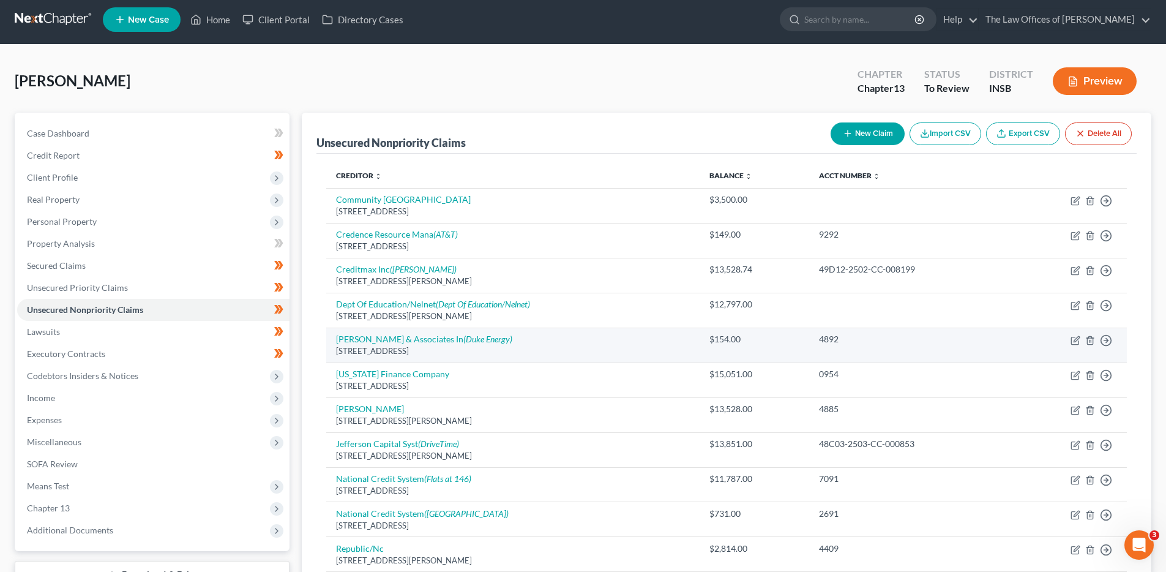
scroll to position [8, 0]
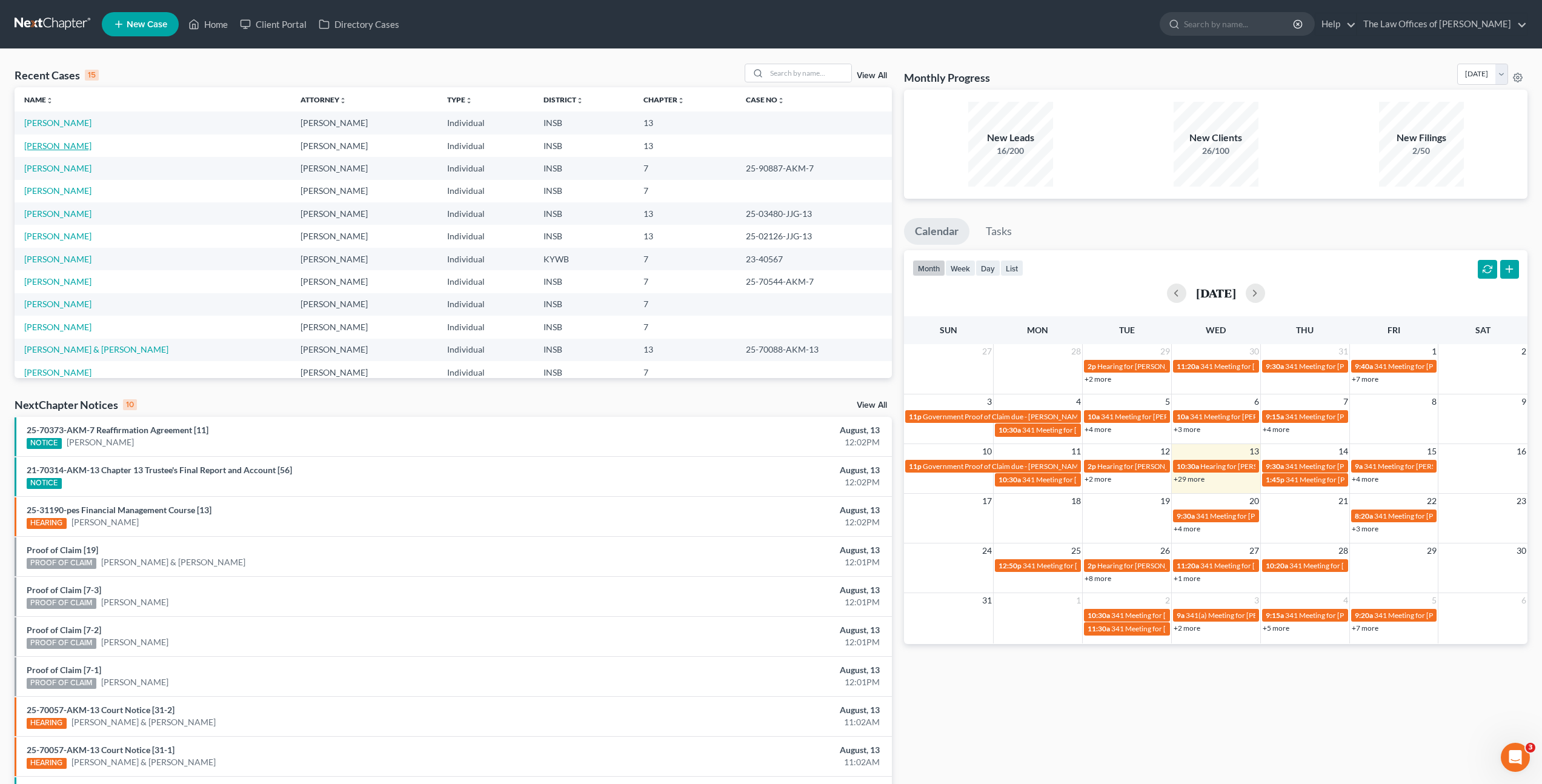
click at [91, 147] on link "[PERSON_NAME]" at bounding box center [57, 146] width 67 height 10
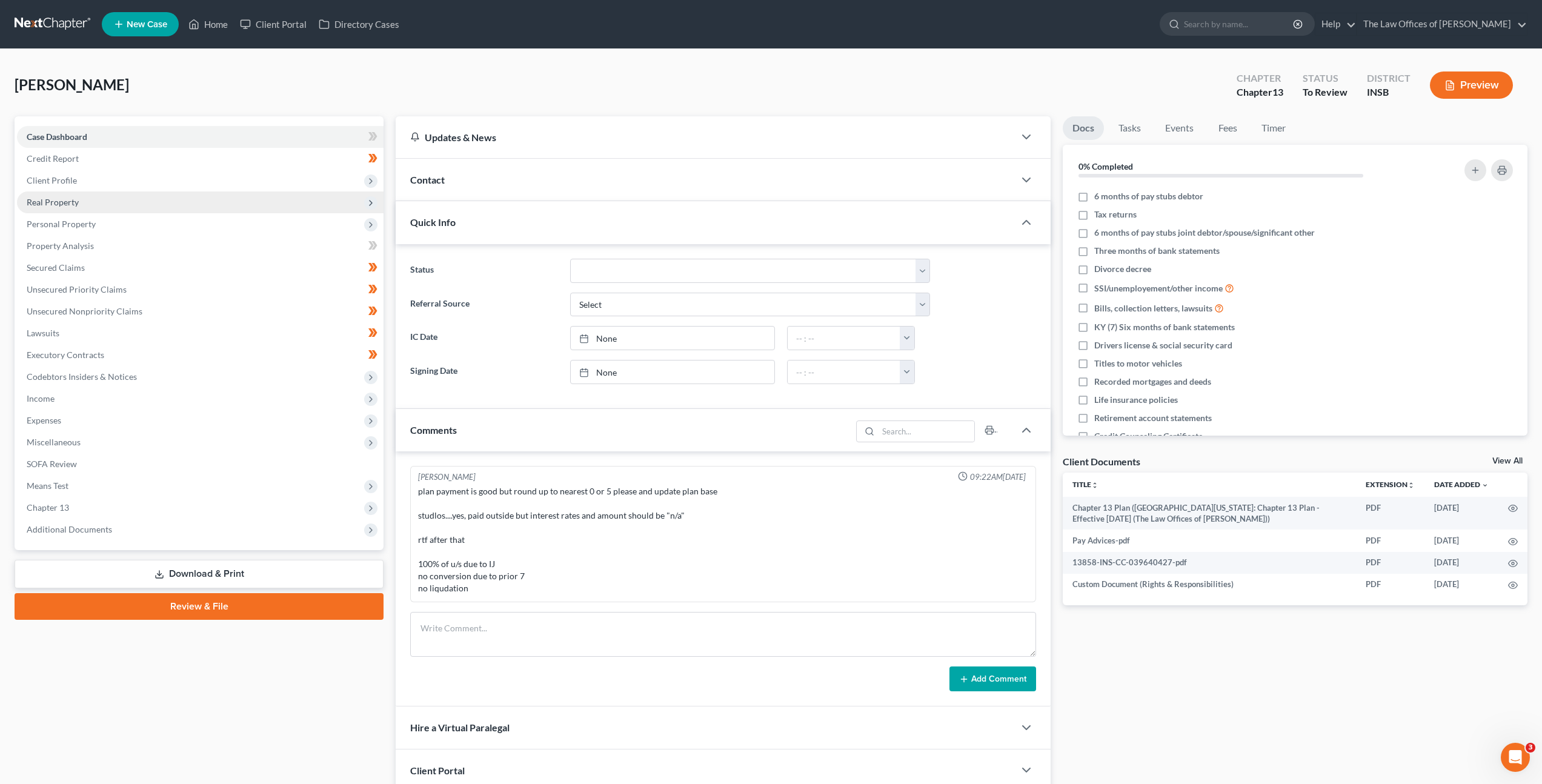
click at [323, 204] on span "Real Property" at bounding box center [200, 202] width 366 height 22
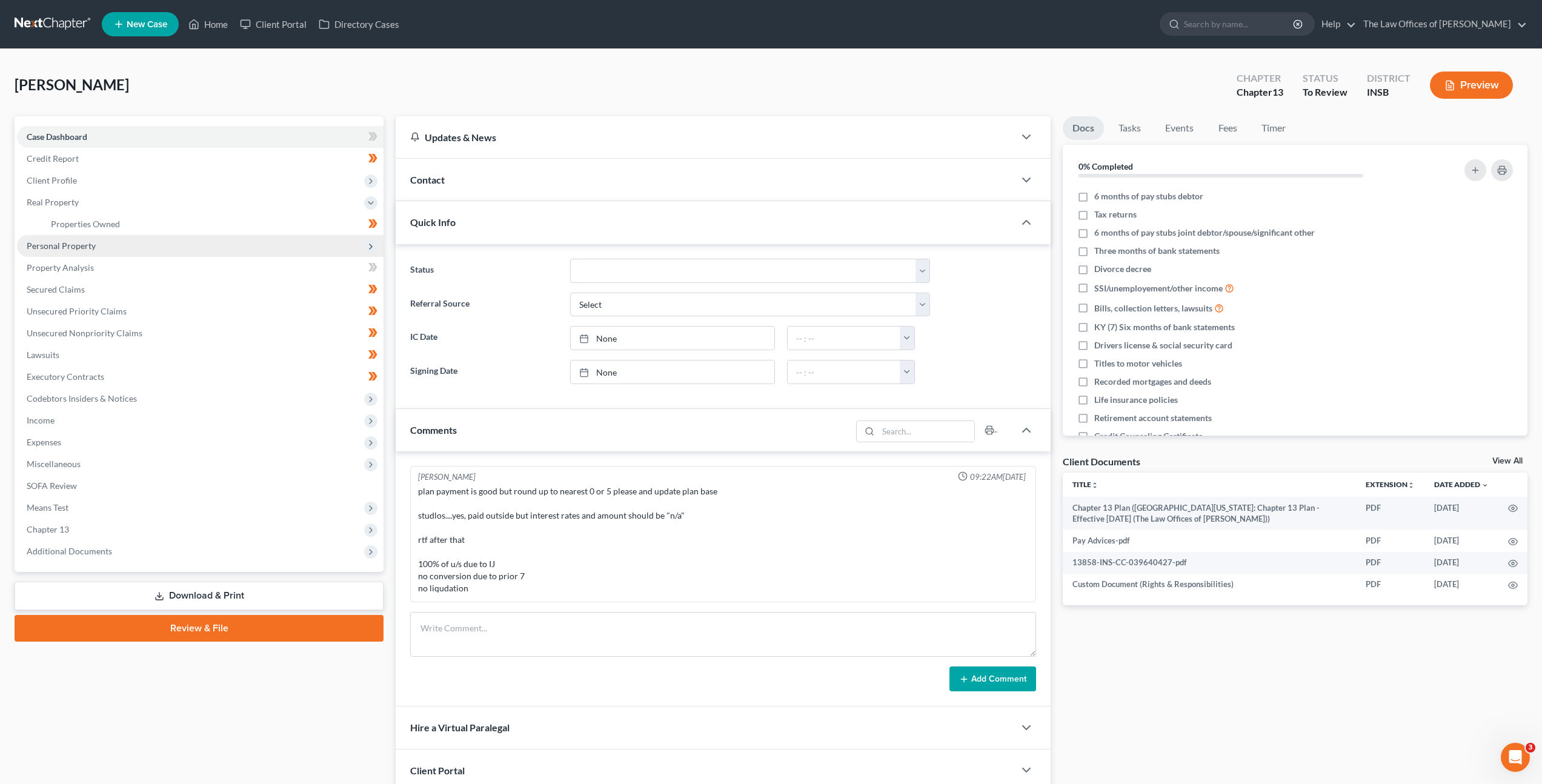
click at [286, 244] on span "Personal Property" at bounding box center [200, 245] width 366 height 22
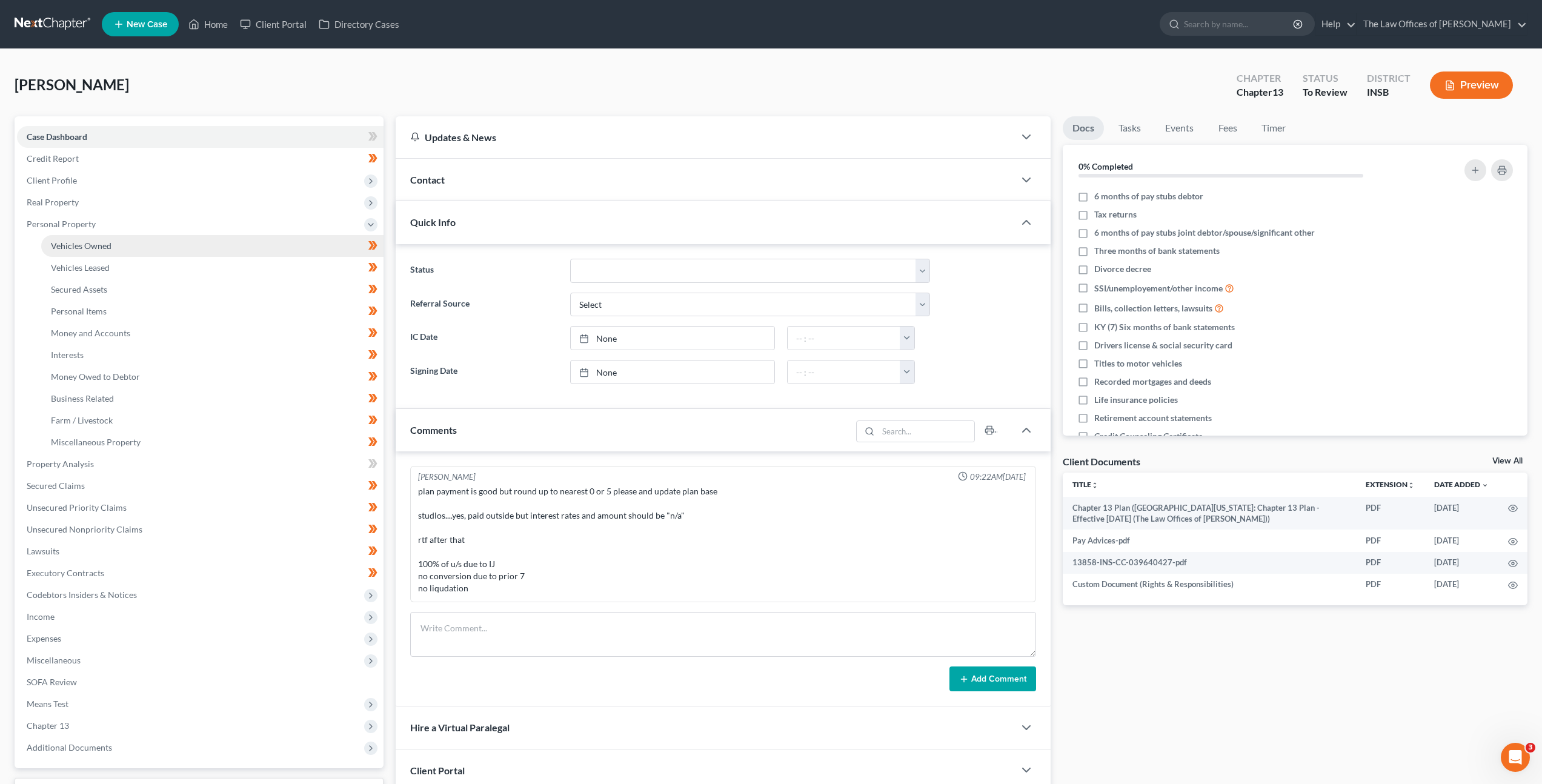
click at [280, 252] on link "Vehicles Owned" at bounding box center [213, 245] width 343 height 22
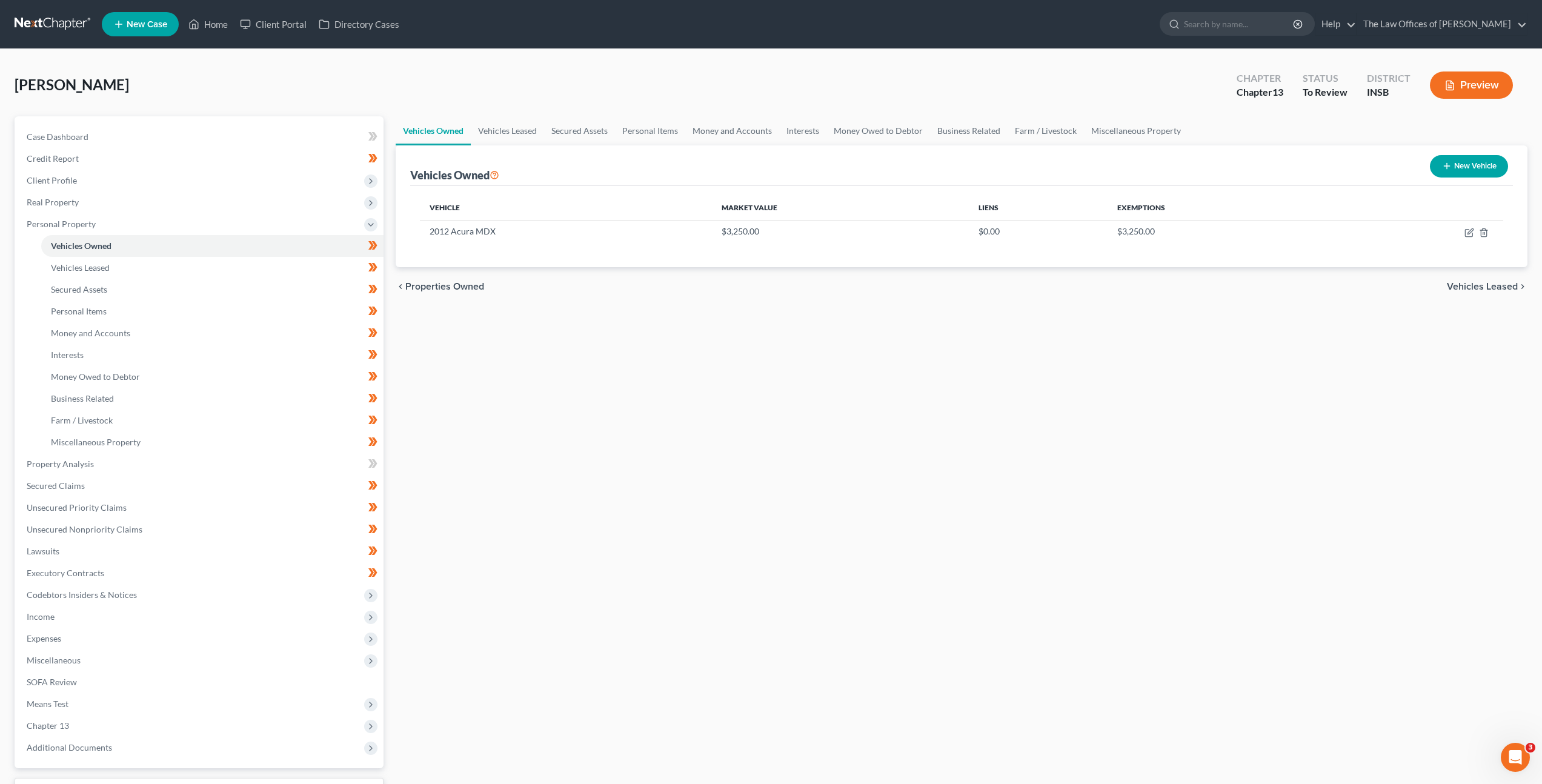
click at [40, 28] on link at bounding box center [53, 24] width 77 height 22
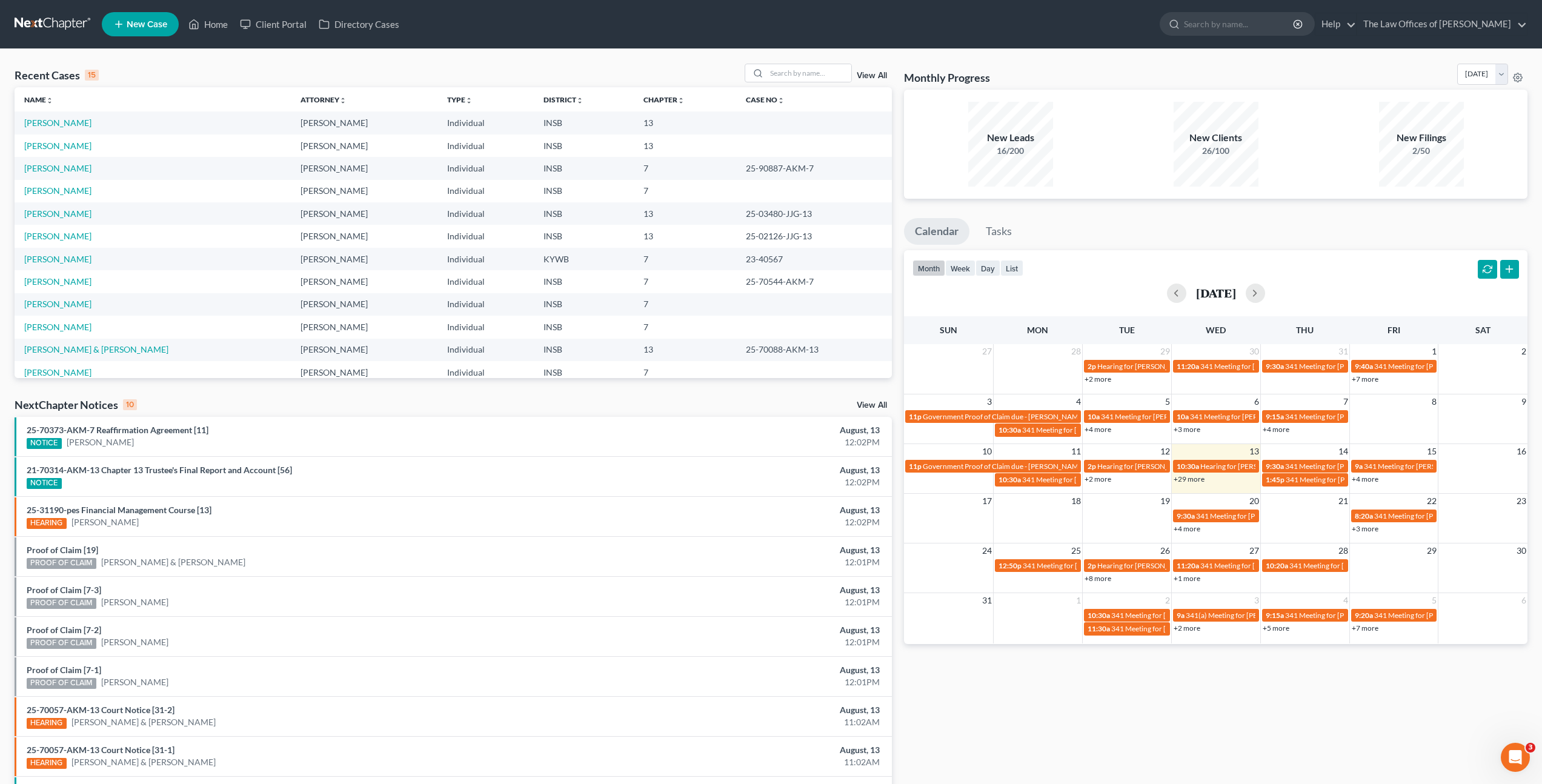
click at [520, 64] on div "Recent Cases 15 View All" at bounding box center [454, 75] width 877 height 24
click at [800, 76] on input "search" at bounding box center [809, 73] width 85 height 18
type input "[PERSON_NAME]"
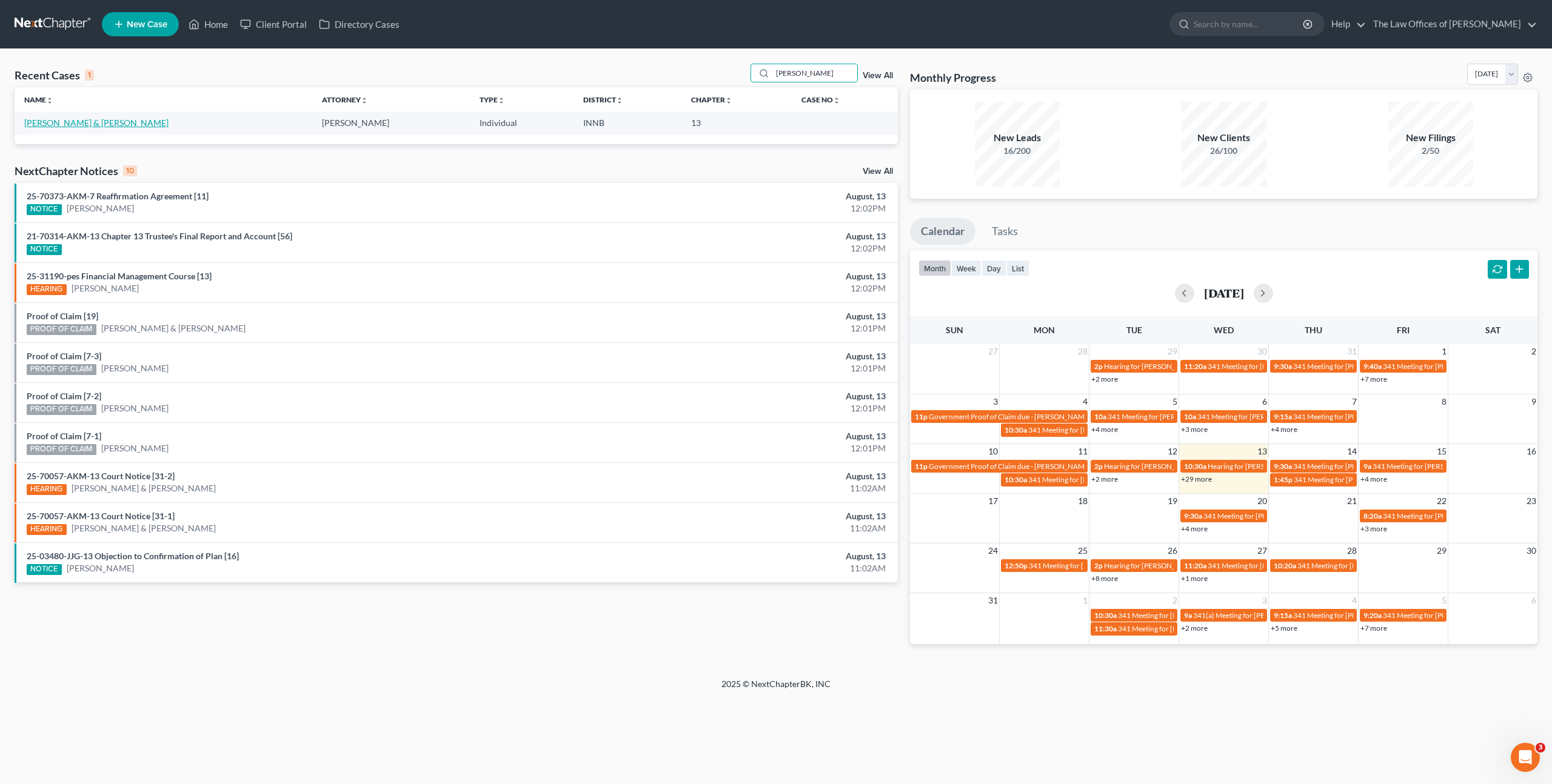
click at [55, 126] on link "[PERSON_NAME] & [PERSON_NAME]" at bounding box center [96, 123] width 145 height 10
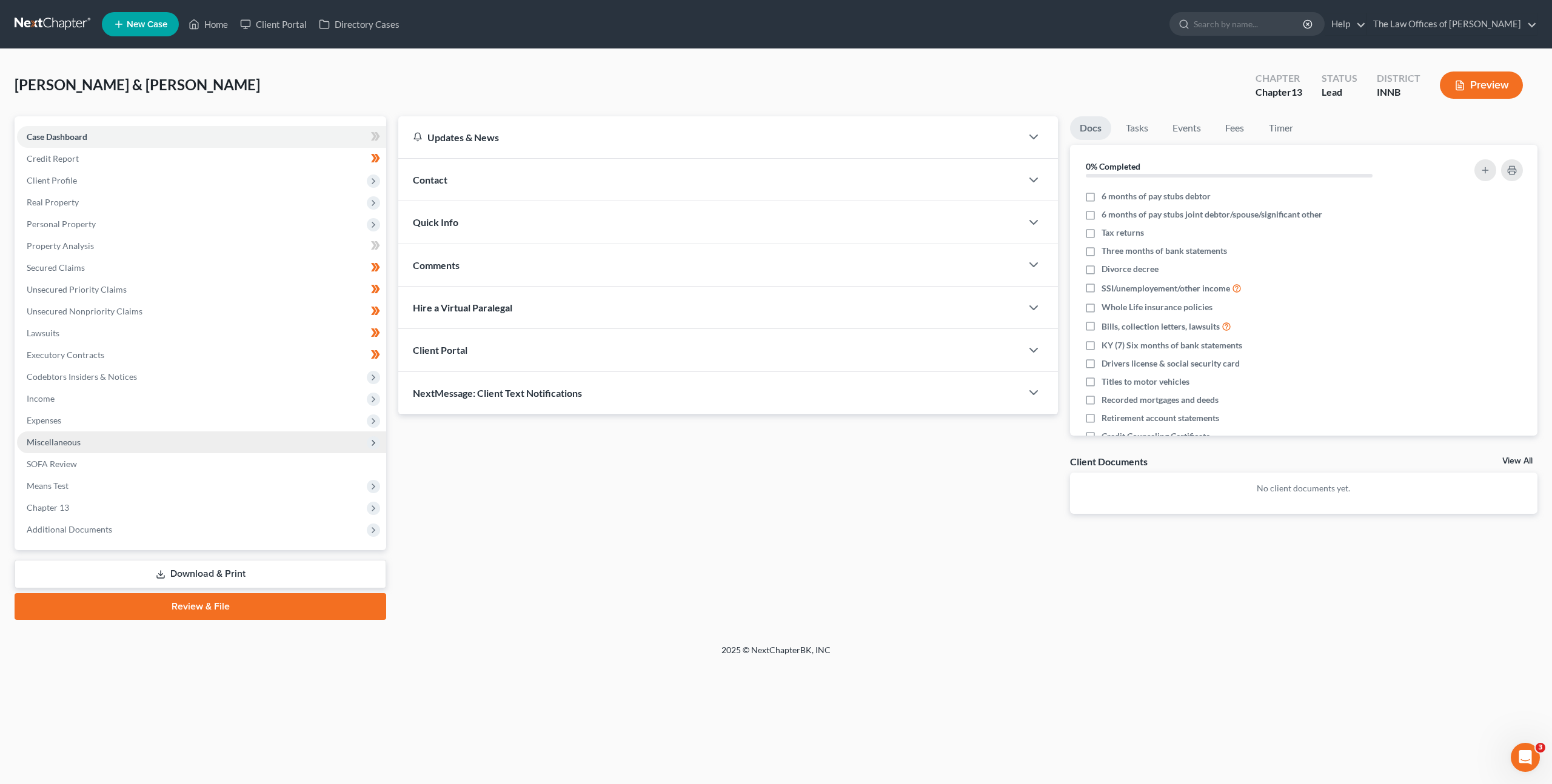
click at [171, 448] on span "Miscellaneous" at bounding box center [201, 442] width 369 height 22
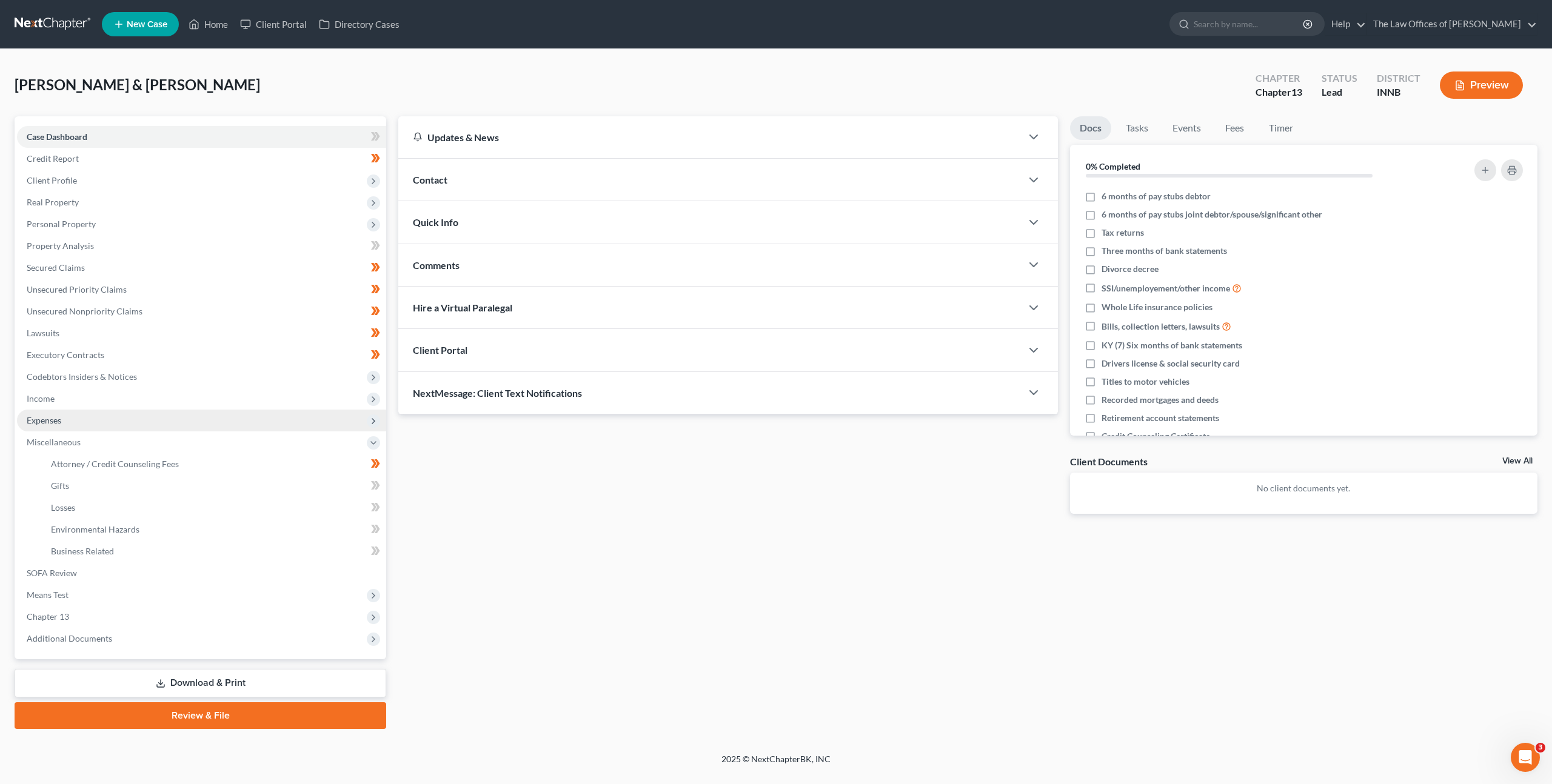
click at [170, 424] on span "Expenses" at bounding box center [201, 421] width 369 height 22
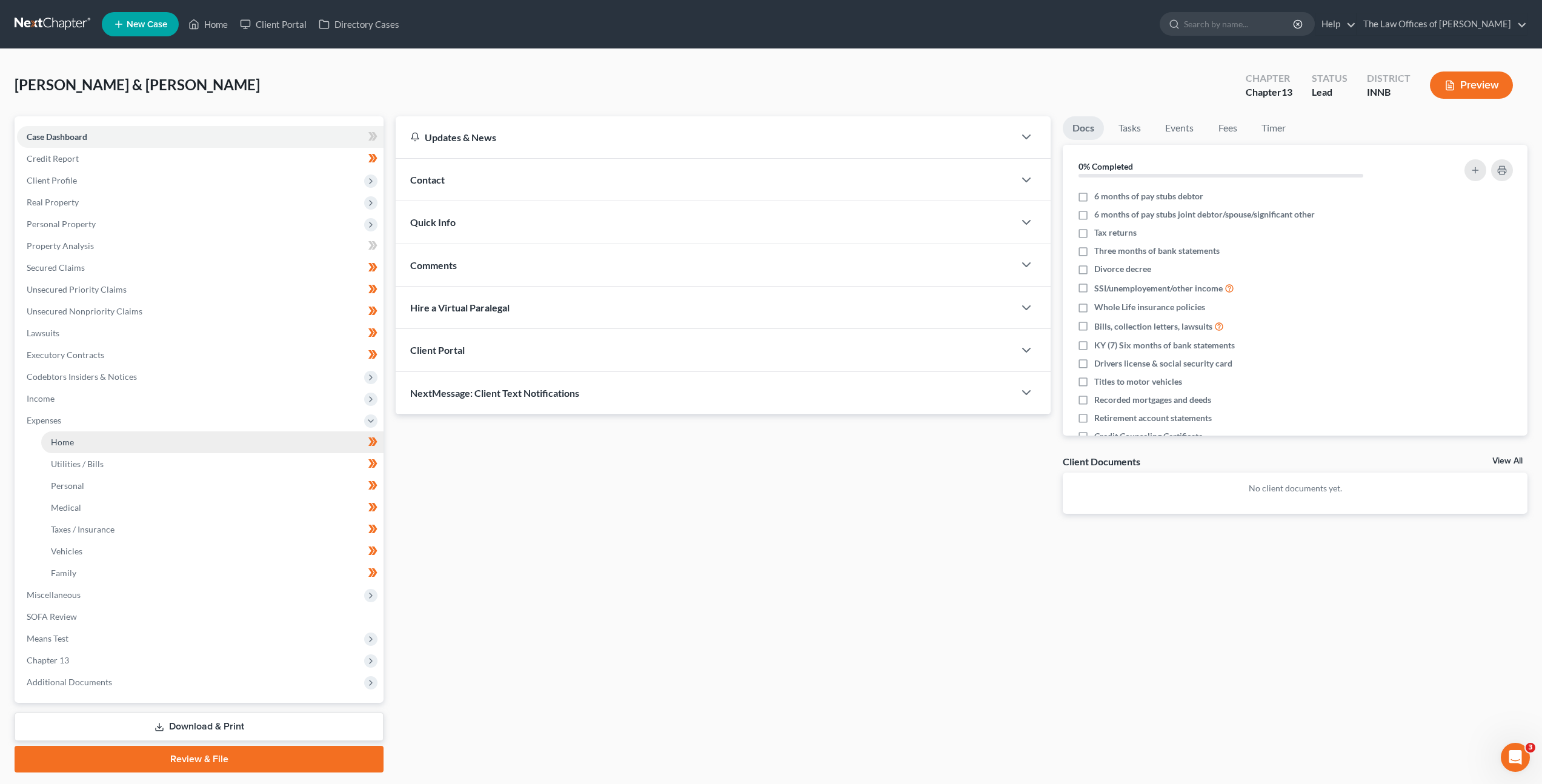
click at [173, 437] on link "Home" at bounding box center [213, 442] width 343 height 22
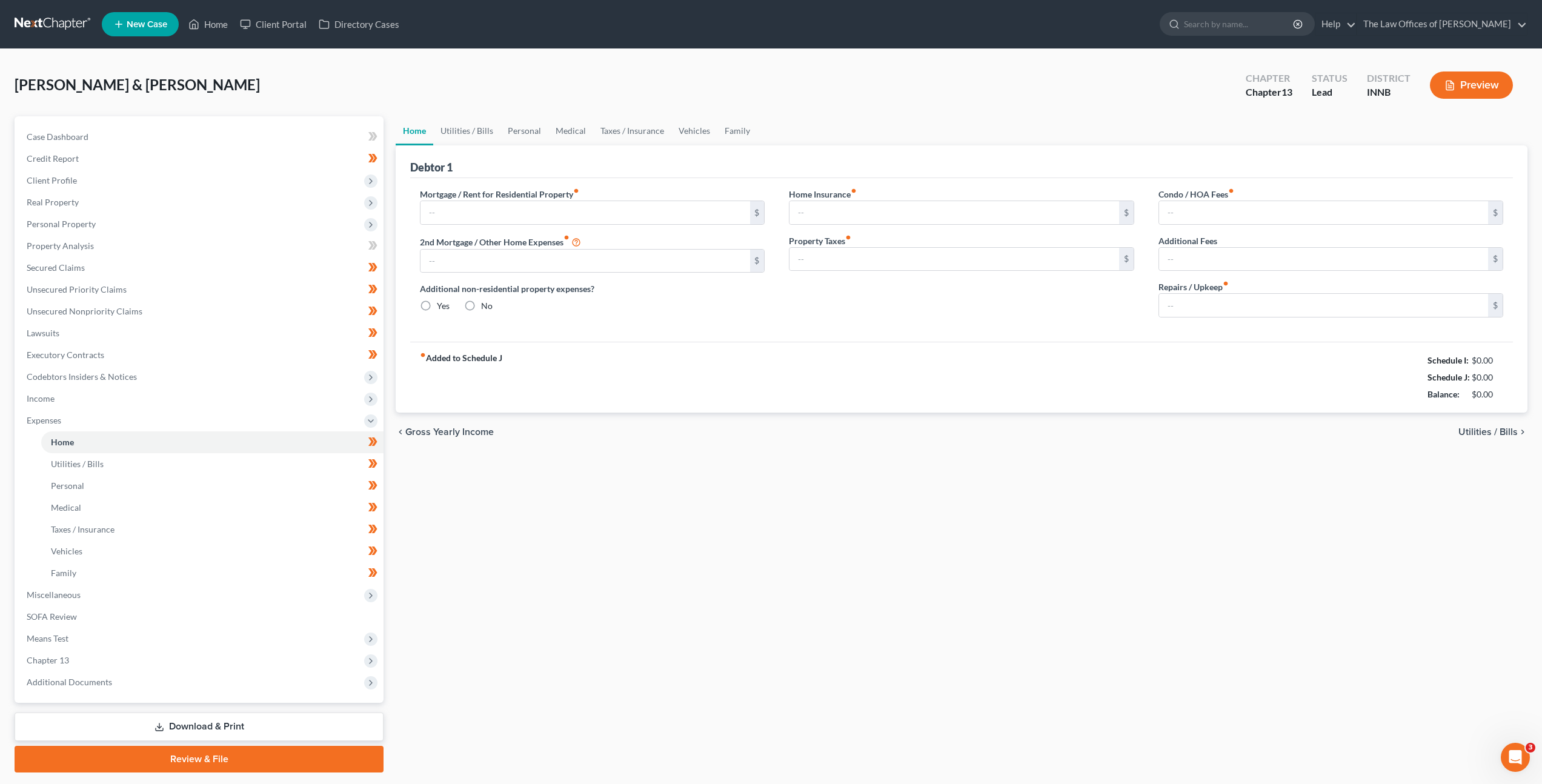
type input "0.00"
radio input "true"
type input "0.00"
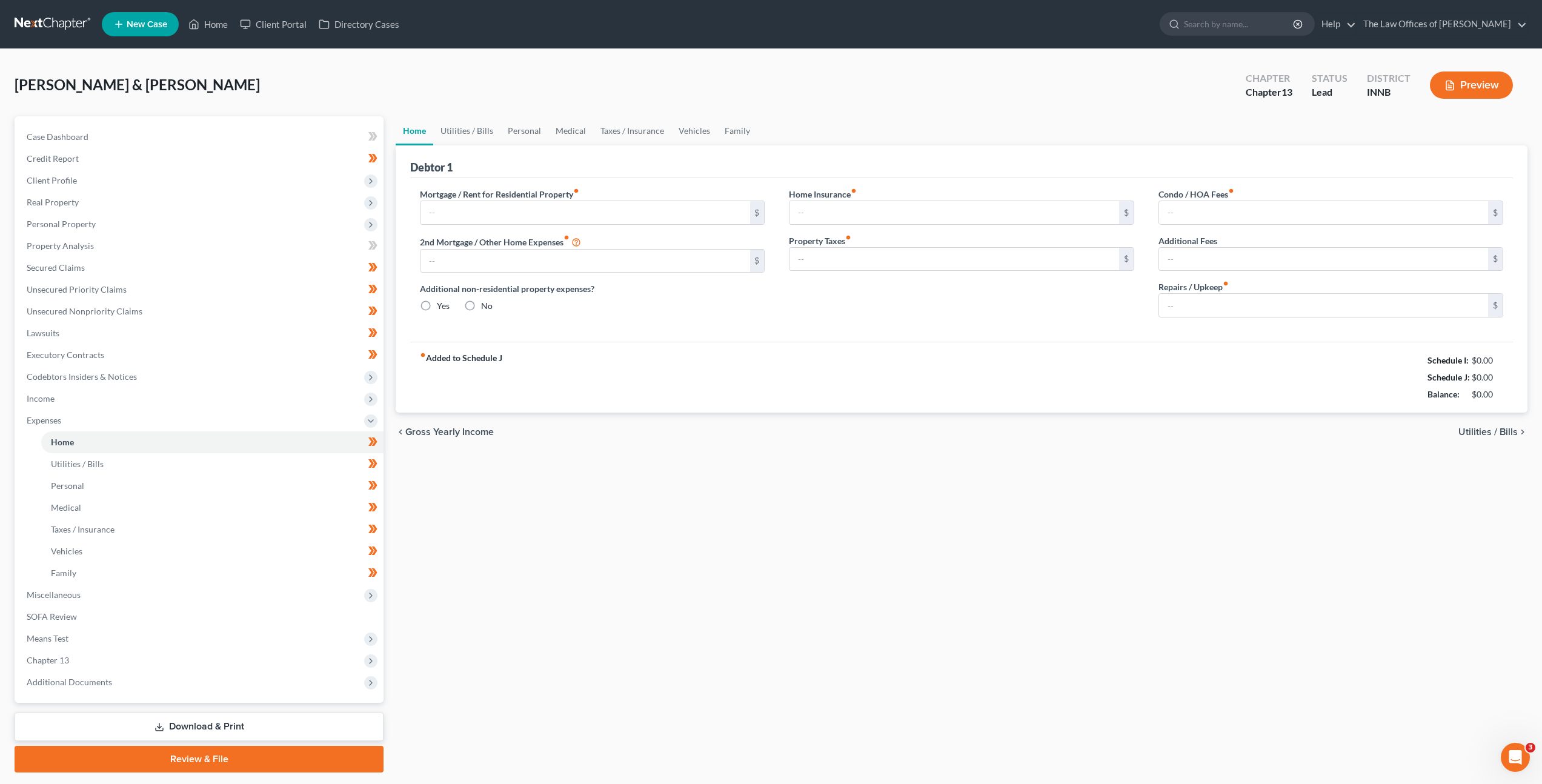
type input "0.00"
type input "20.00"
click at [119, 282] on link "Unsecured Priority Claims" at bounding box center [200, 290] width 366 height 22
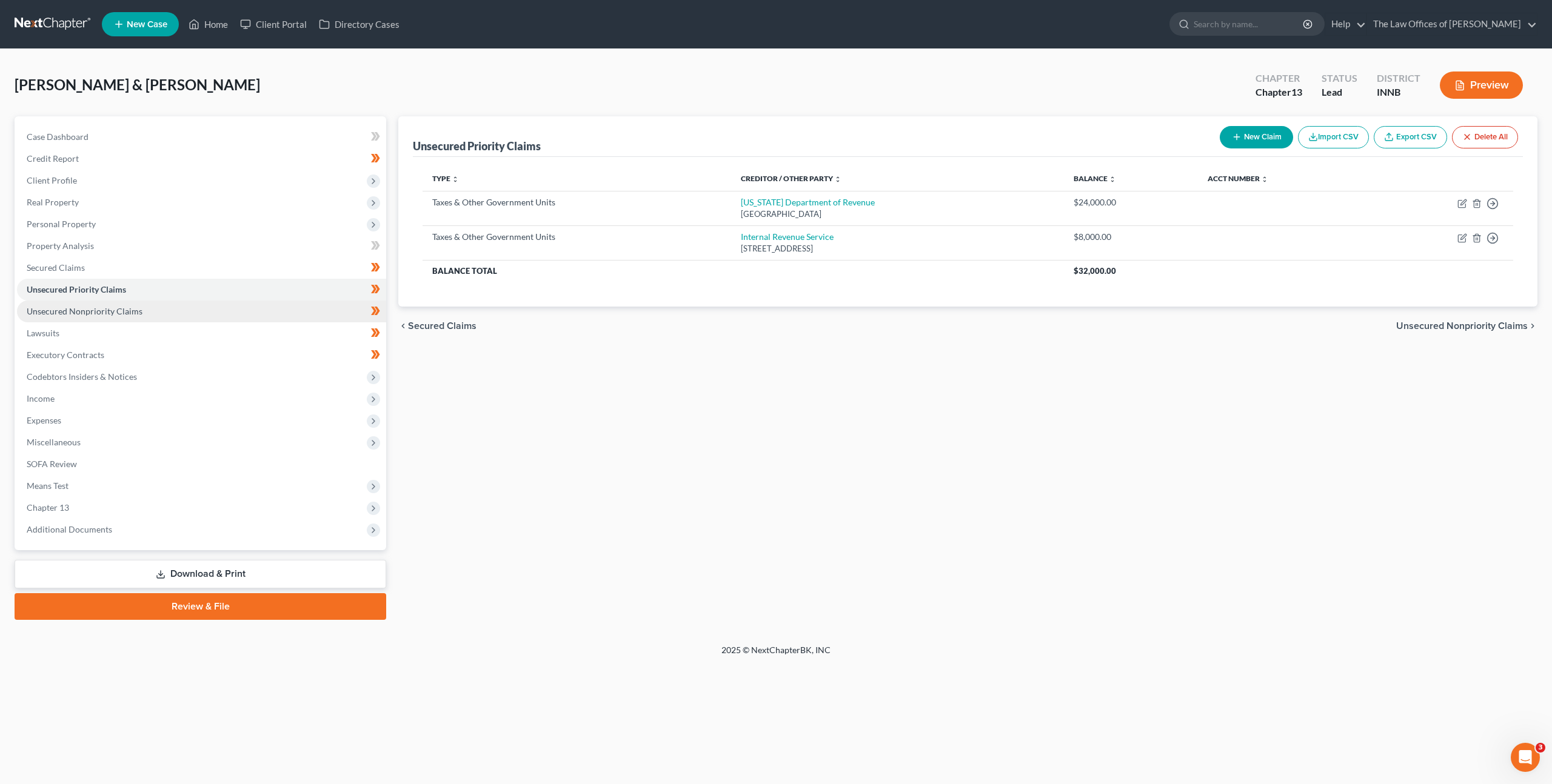
click at [126, 302] on link "Unsecured Nonpriority Claims" at bounding box center [201, 312] width 369 height 22
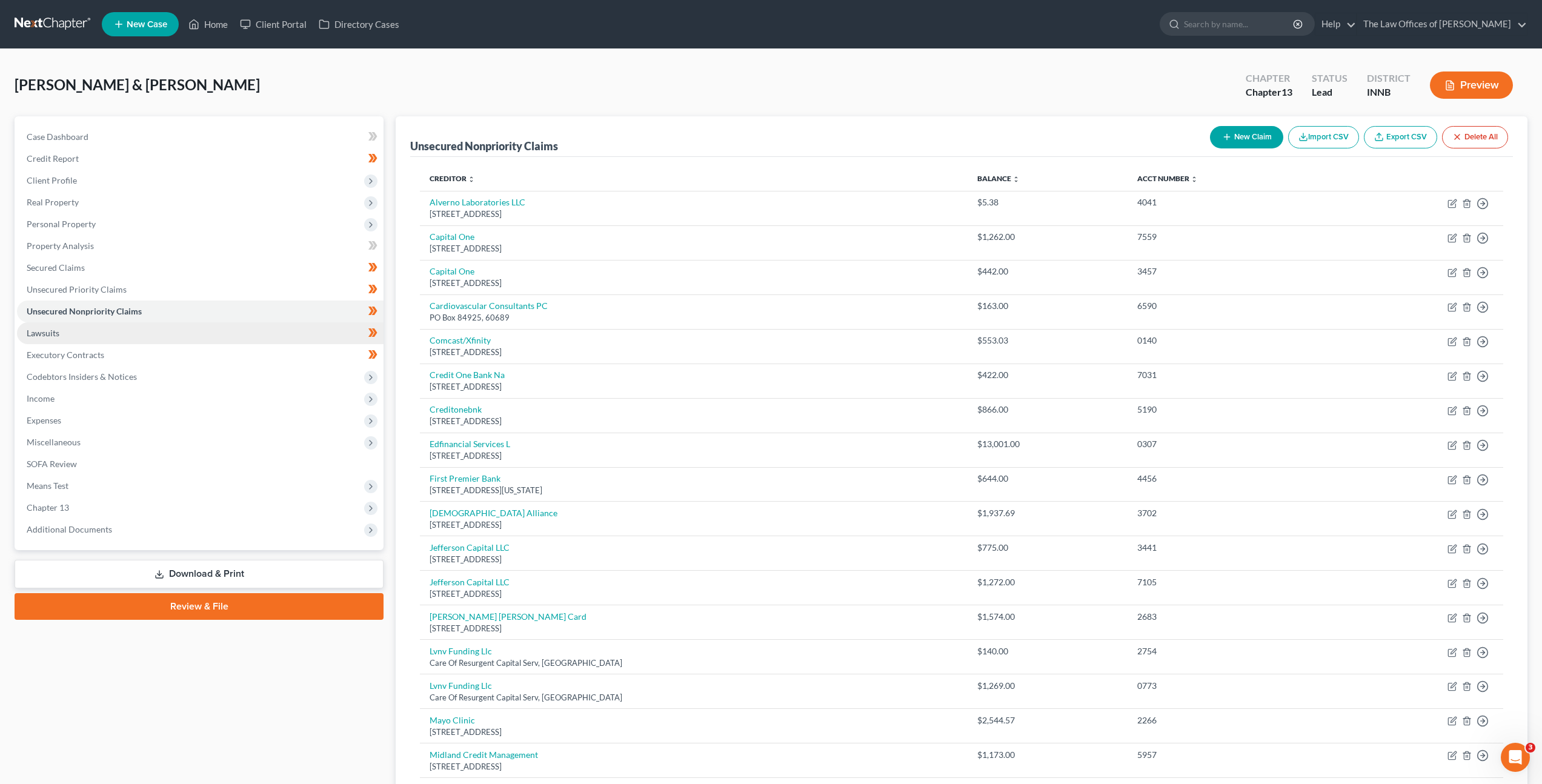
click at [172, 324] on link "Lawsuits" at bounding box center [200, 334] width 366 height 22
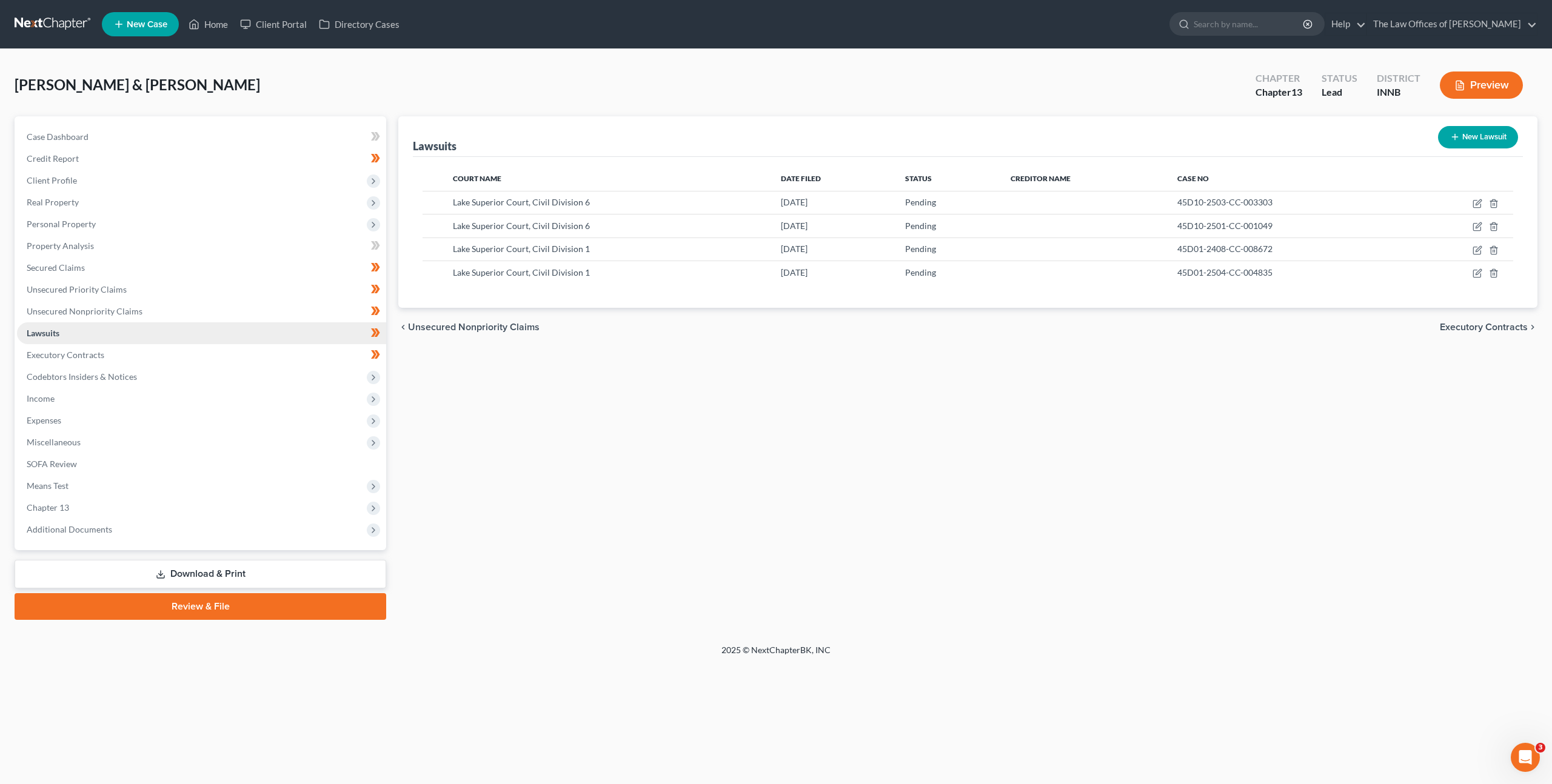
click at [158, 342] on link "Lawsuits" at bounding box center [201, 334] width 369 height 22
click at [157, 344] on link "Executory Contracts" at bounding box center [201, 355] width 369 height 22
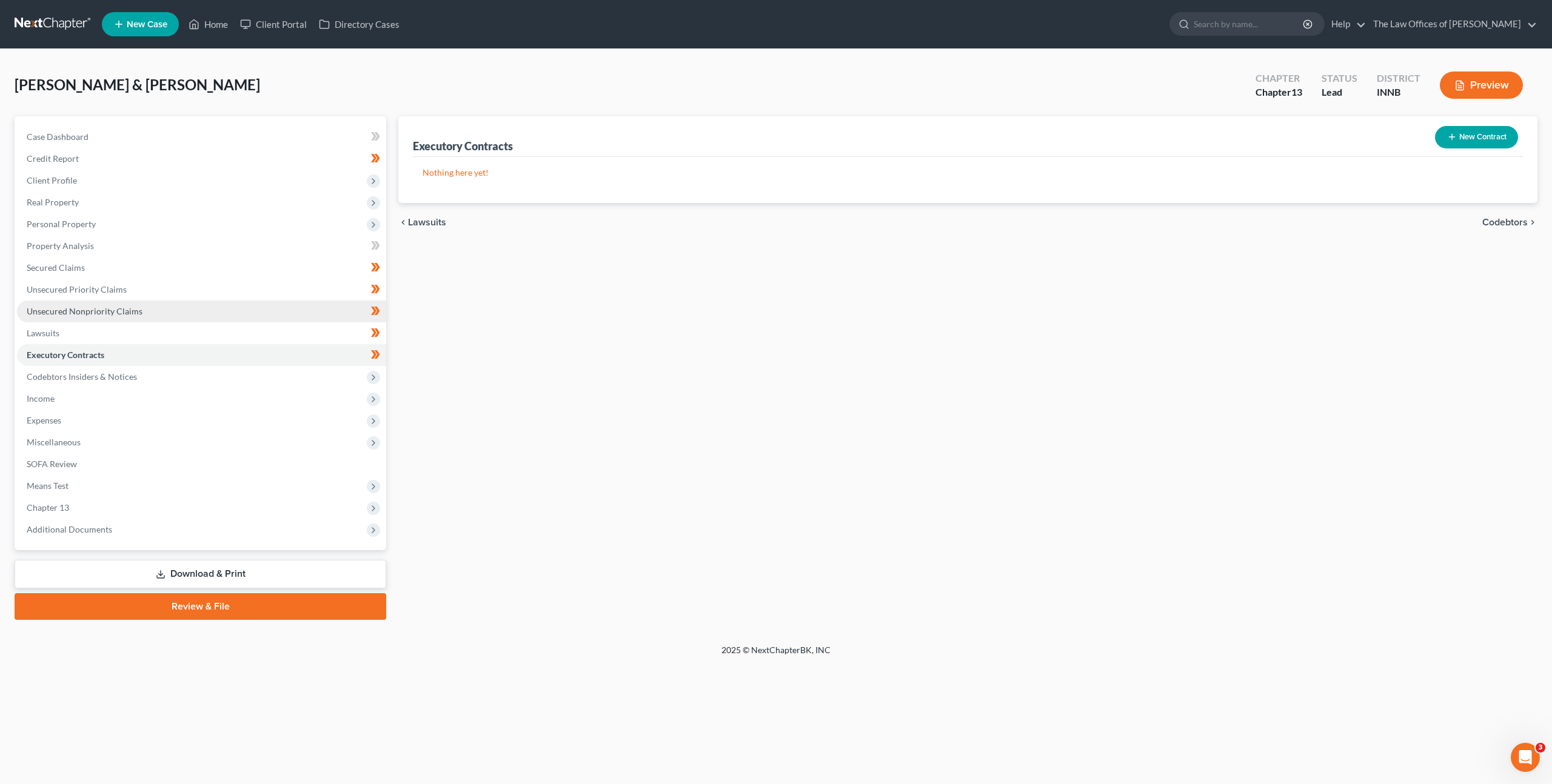
click at [186, 315] on link "Unsecured Nonpriority Claims" at bounding box center [201, 312] width 369 height 22
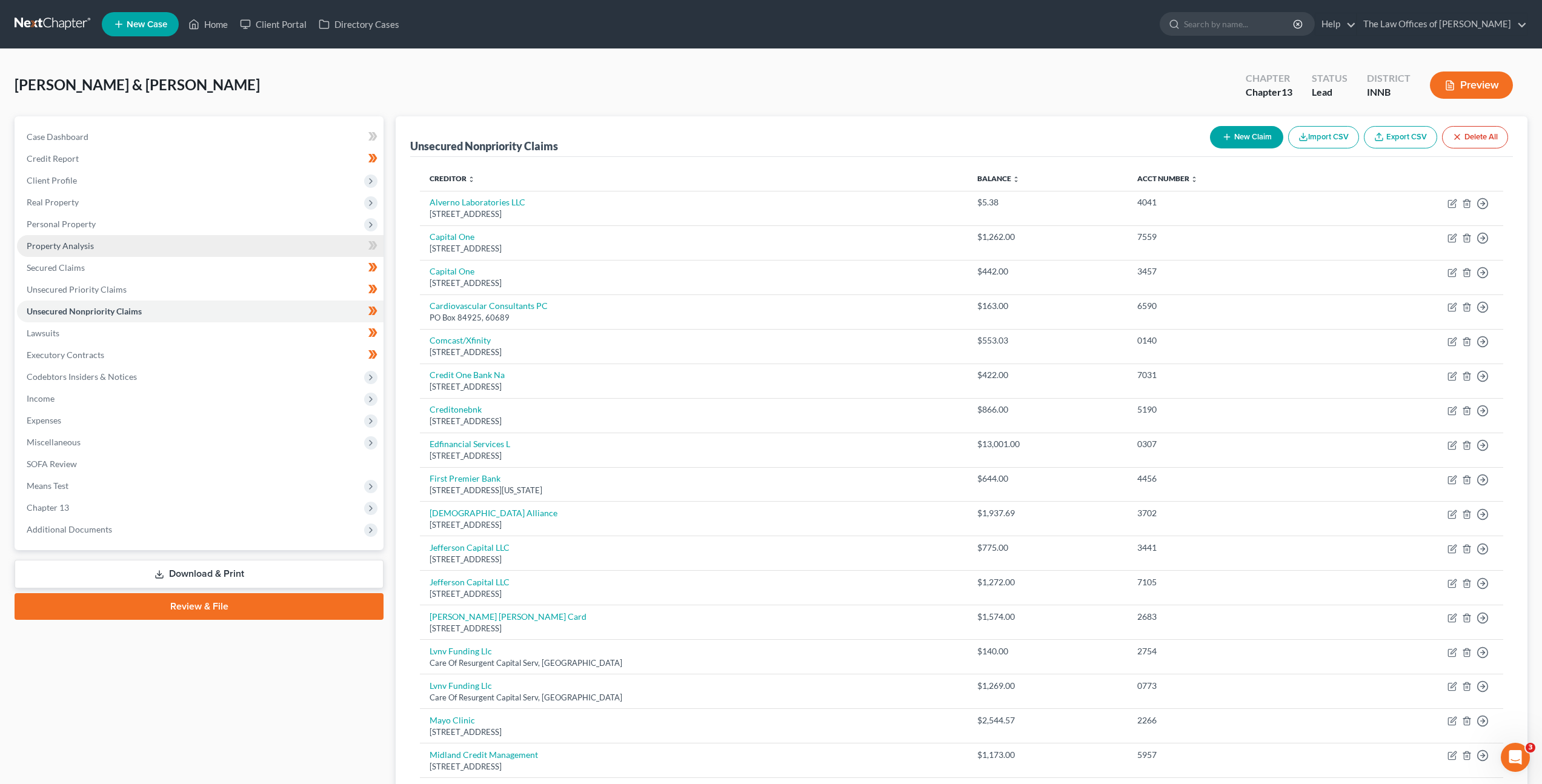
click at [178, 243] on link "Property Analysis" at bounding box center [200, 245] width 366 height 22
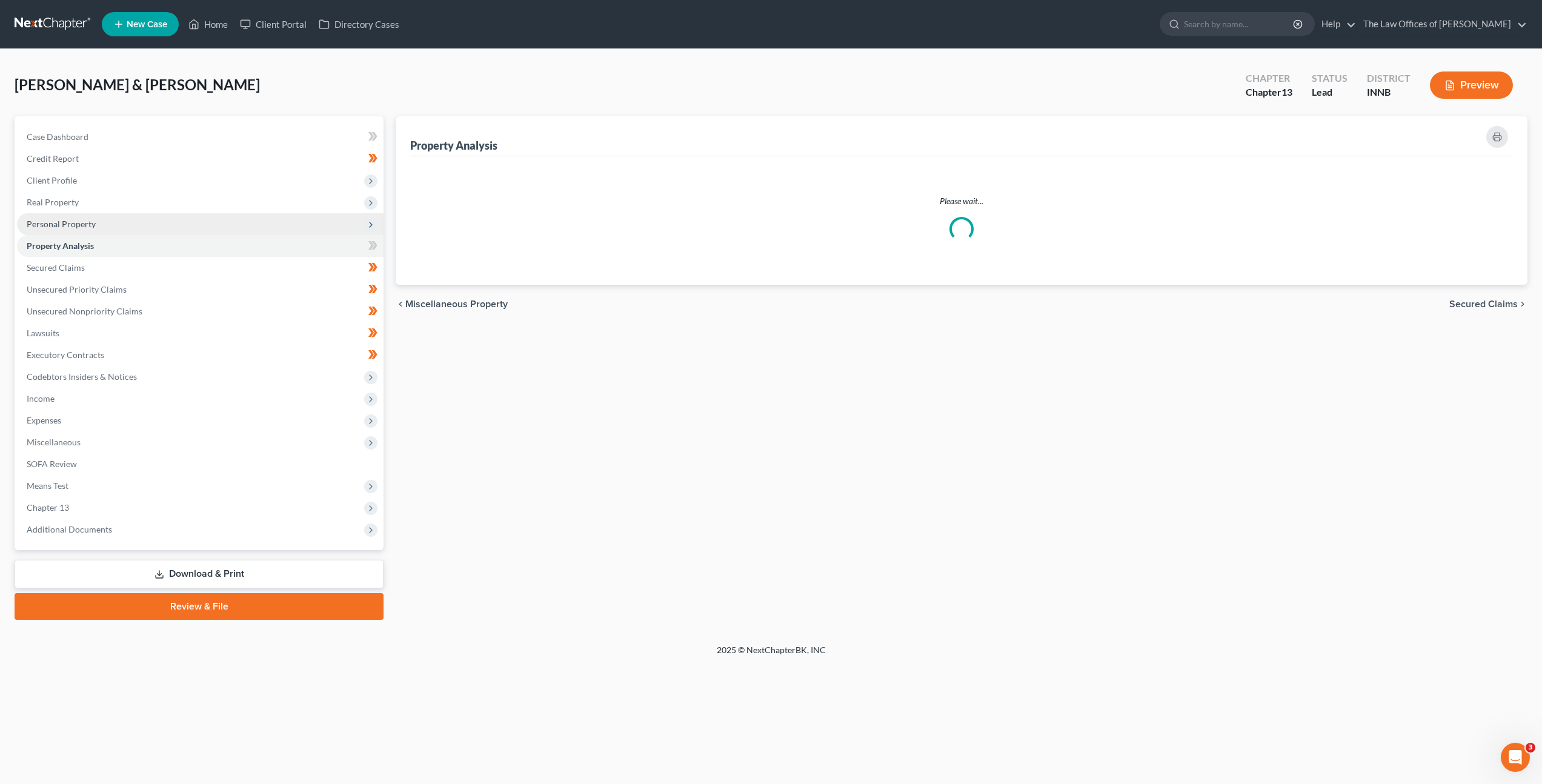
click at [182, 227] on span "Personal Property" at bounding box center [200, 224] width 366 height 22
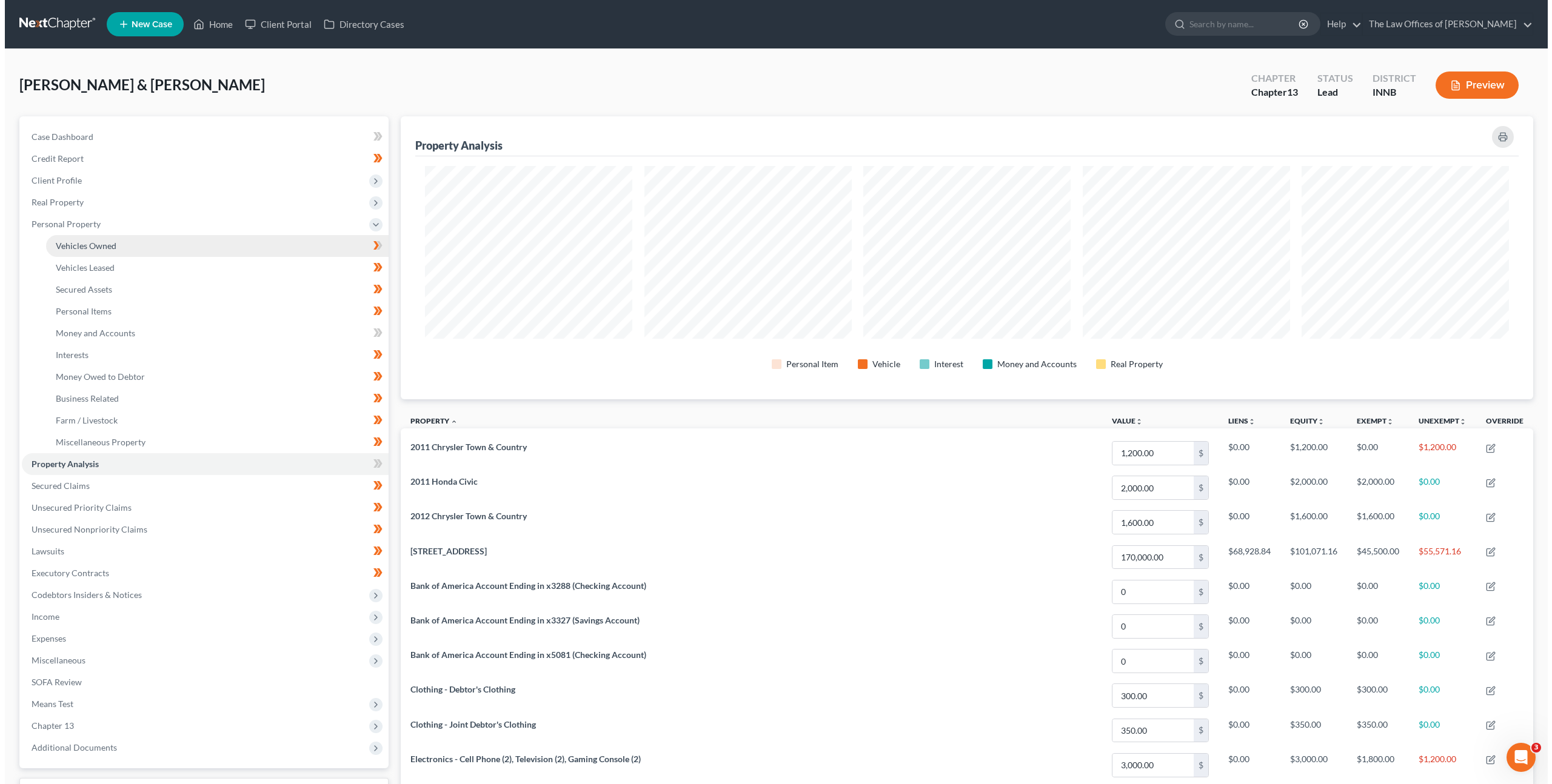
scroll to position [283, 1132]
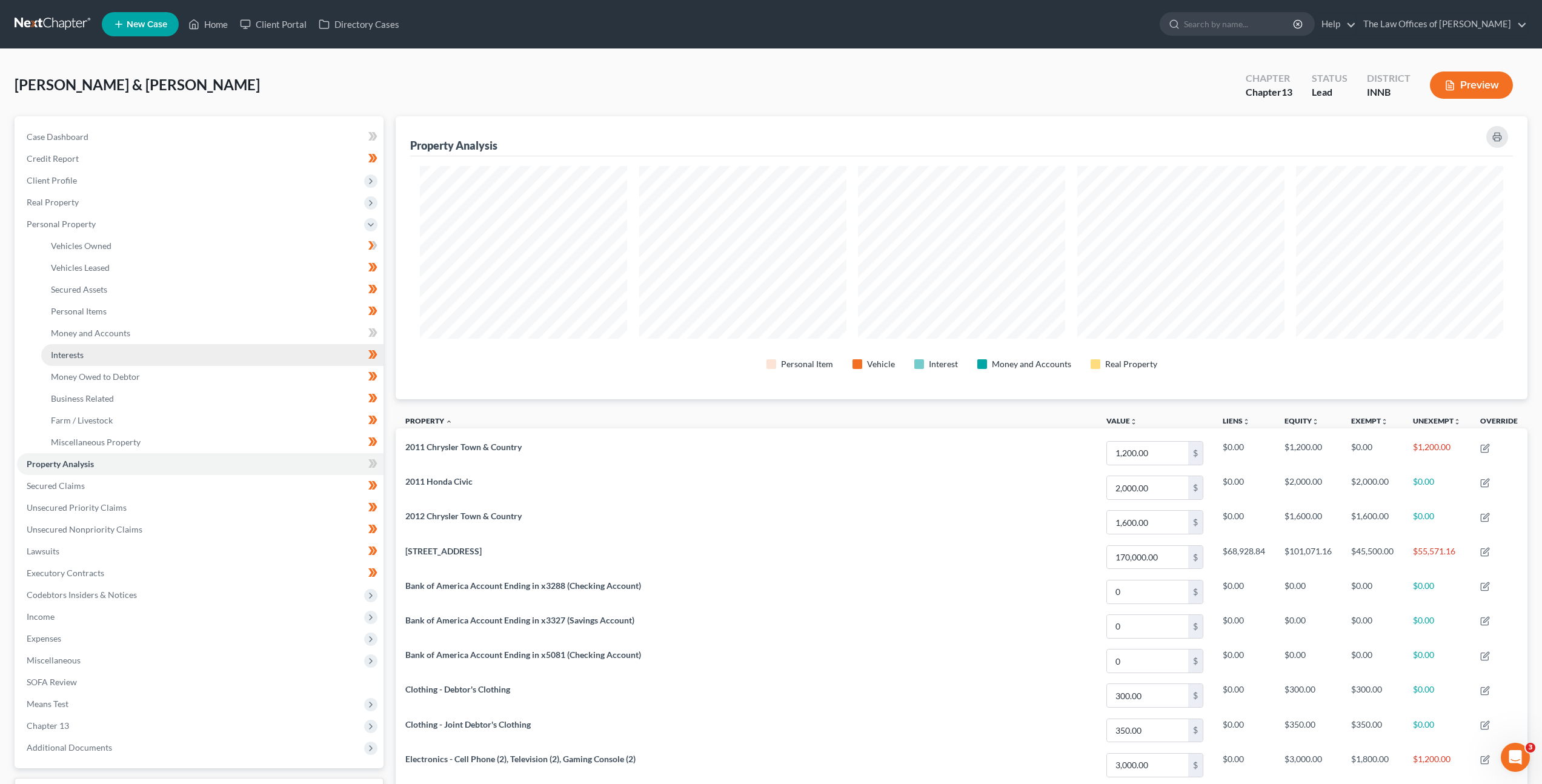
click at [138, 357] on link "Interests" at bounding box center [213, 355] width 343 height 22
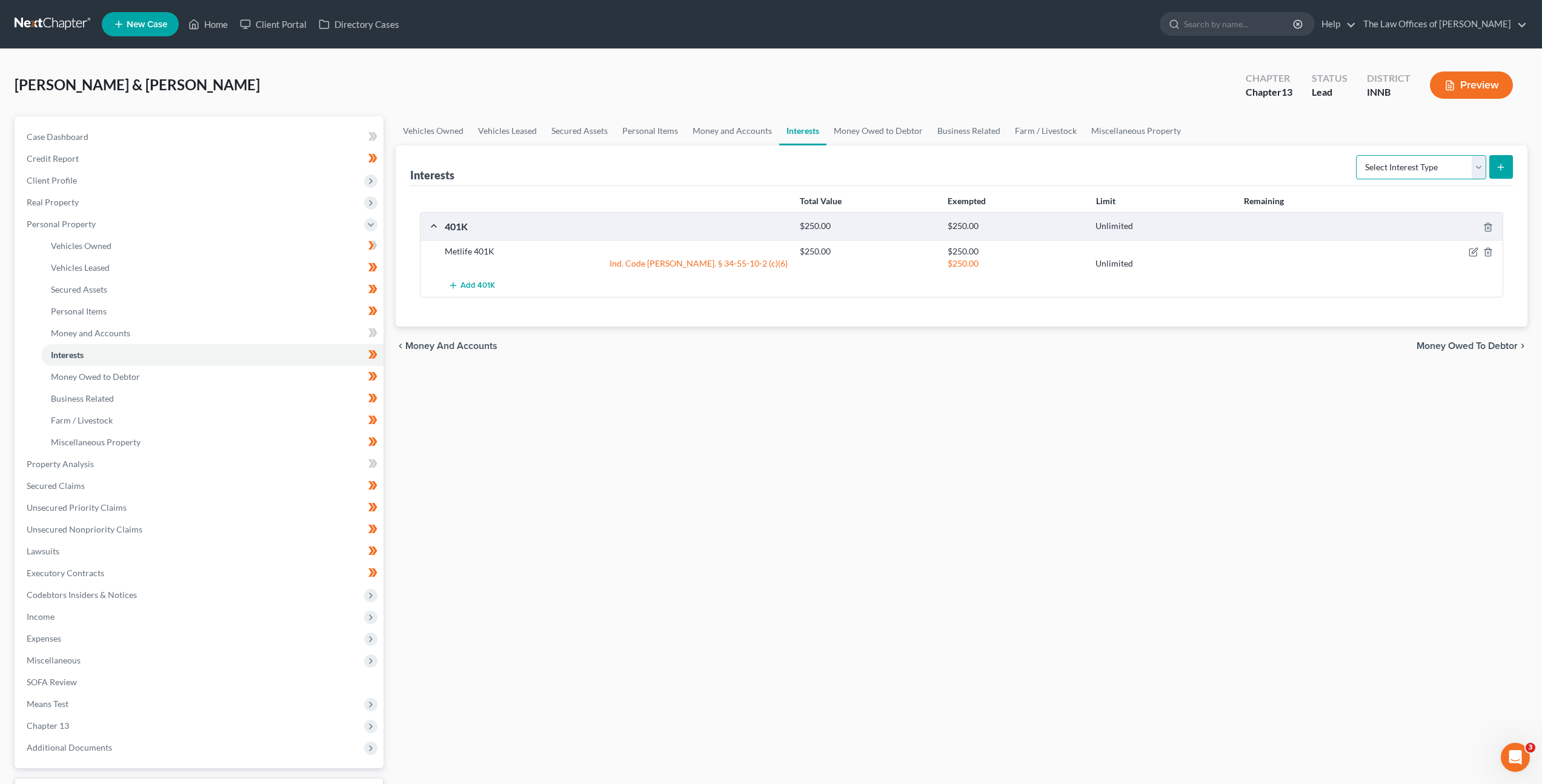
click at [1384, 174] on select "Select Interest Type 401K Annuity Bond Education IRA Government Bond Government…" at bounding box center [1422, 167] width 131 height 24
select select "term_life_insurance"
click at [1358, 155] on select "Select Interest Type 401K Annuity Bond Education IRA Government Bond Government…" at bounding box center [1422, 167] width 131 height 24
click at [1503, 164] on icon "submit" at bounding box center [1501, 167] width 10 height 10
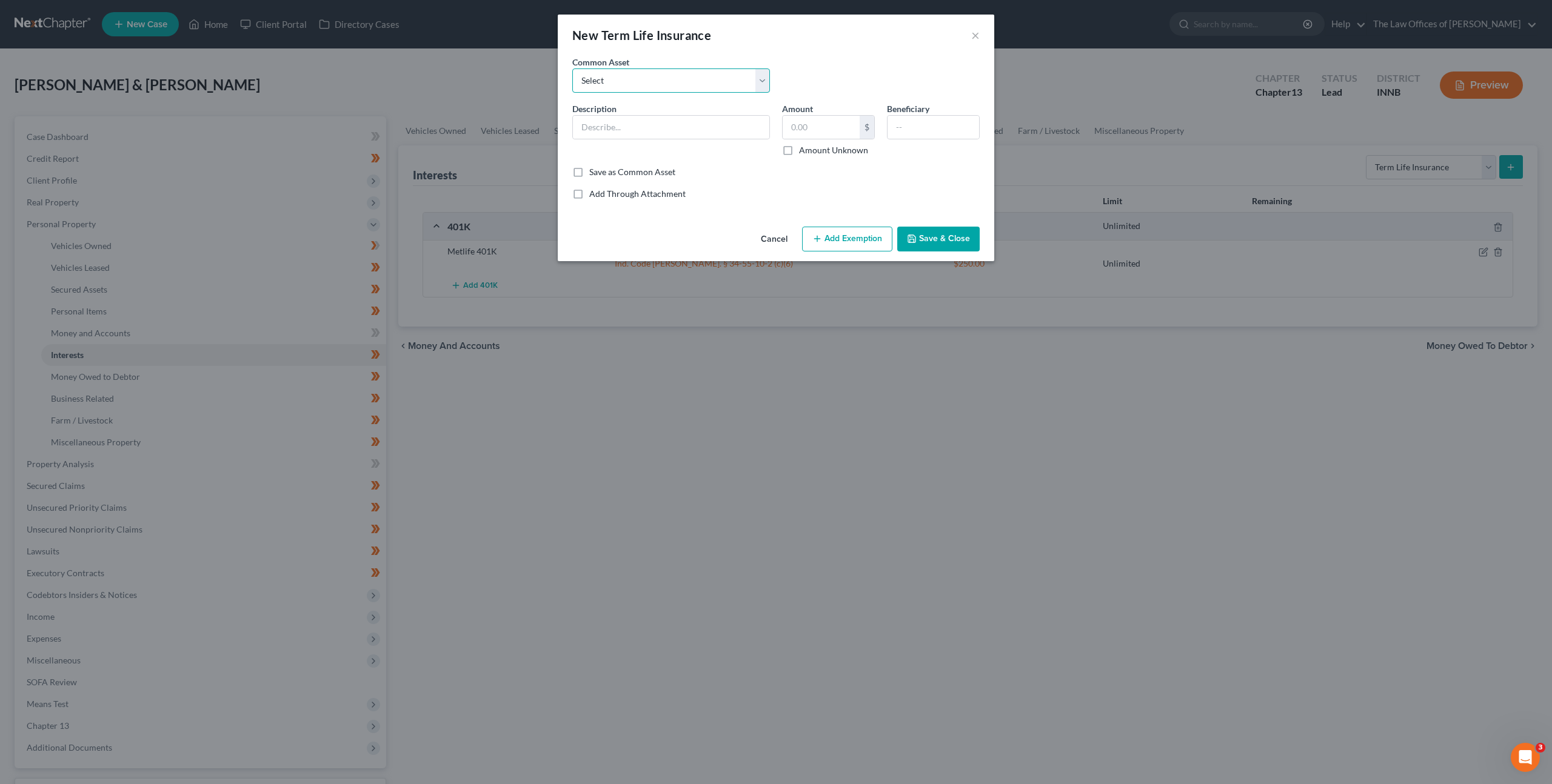
click at [718, 84] on select "Select $250,000.00 Term Life Insurance Policy Through State Farm" at bounding box center [672, 80] width 198 height 24
select select "0"
click at [572, 68] on select "Select $250,000.00 Term Life Insurance Policy Through State Farm" at bounding box center [672, 80] width 198 height 24
drag, startPoint x: 594, startPoint y: 128, endPoint x: 600, endPoint y: 128, distance: 6.0
click at [594, 128] on input "$250,000.00 Term Life Insurance Policy Through State Farm" at bounding box center [671, 127] width 196 height 23
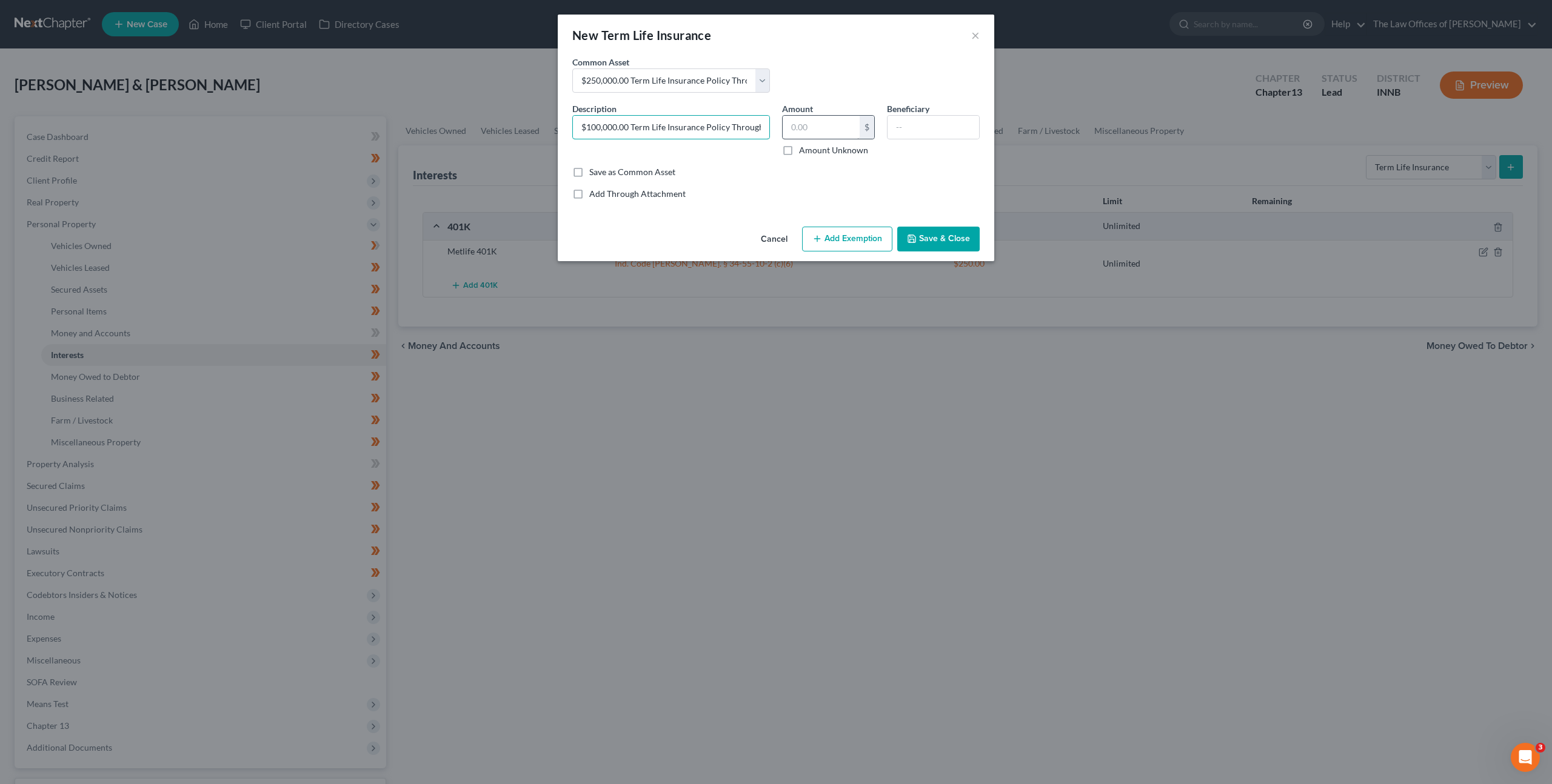
scroll to position [0, 43]
drag, startPoint x: 707, startPoint y: 129, endPoint x: 763, endPoint y: 141, distance: 57.3
click at [803, 131] on div "Description * $100,000.00 Term Life Insurance Policy Through State Farm Amount …" at bounding box center [776, 134] width 419 height 63
click at [733, 130] on input "$100,000.00 Term Life Insurance Policy Through State Farm" at bounding box center [671, 127] width 196 height 23
drag, startPoint x: 722, startPoint y: 128, endPoint x: 777, endPoint y: 130, distance: 55.0
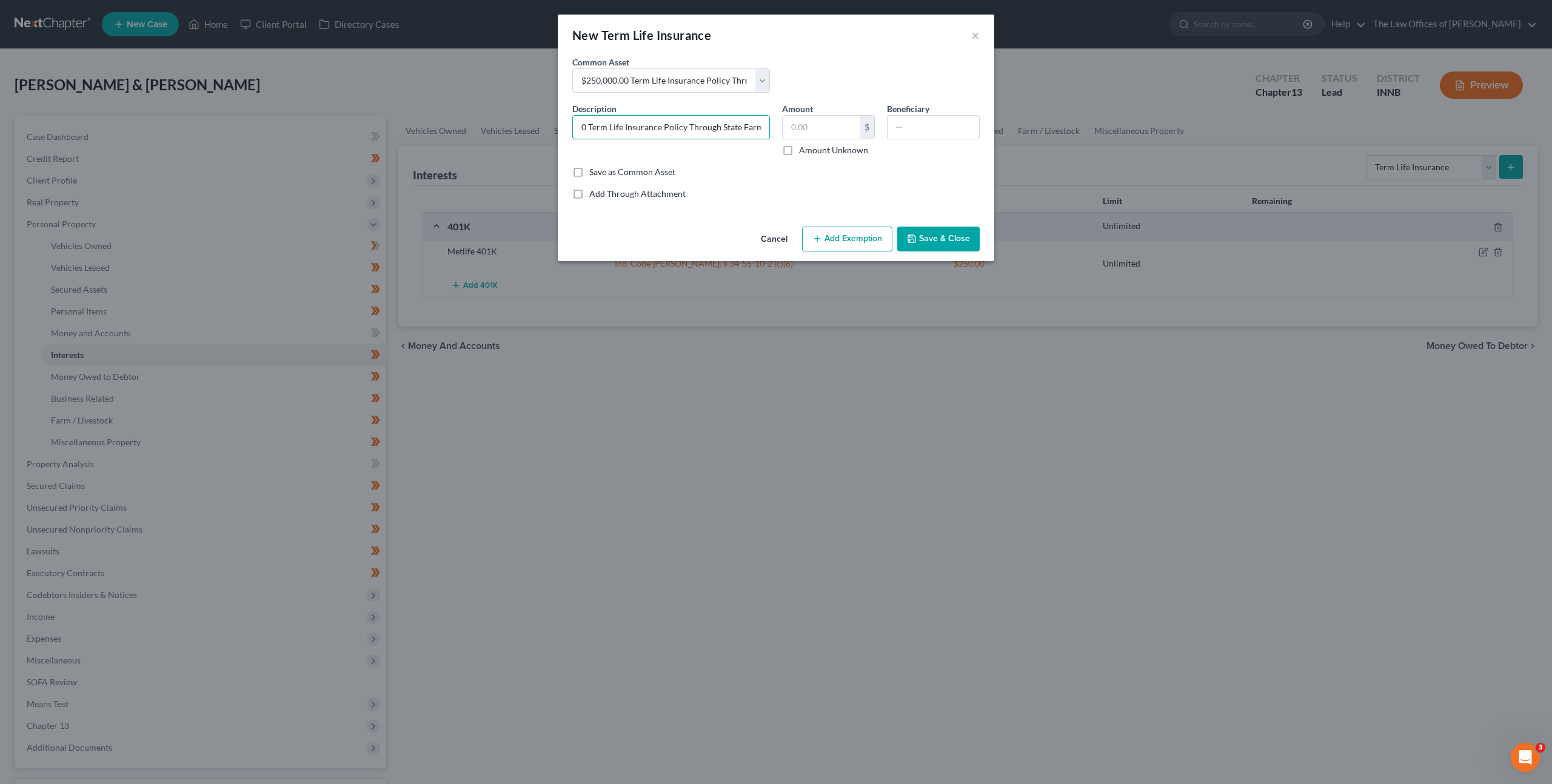
click at [777, 130] on div "Description * $100,000.00 Term Life Insurance Policy Through State Farm Amount …" at bounding box center [776, 134] width 419 height 63
drag, startPoint x: 745, startPoint y: 128, endPoint x: 757, endPoint y: 126, distance: 12.2
click at [746, 128] on input "$100,000.00 Term Life Insurance Policy Through State Farm" at bounding box center [671, 127] width 196 height 23
drag, startPoint x: 760, startPoint y: 126, endPoint x: 722, endPoint y: 126, distance: 38.0
click at [720, 126] on input "$100,000.00 Term Life Insurance Policy Through State Farm" at bounding box center [671, 127] width 196 height 23
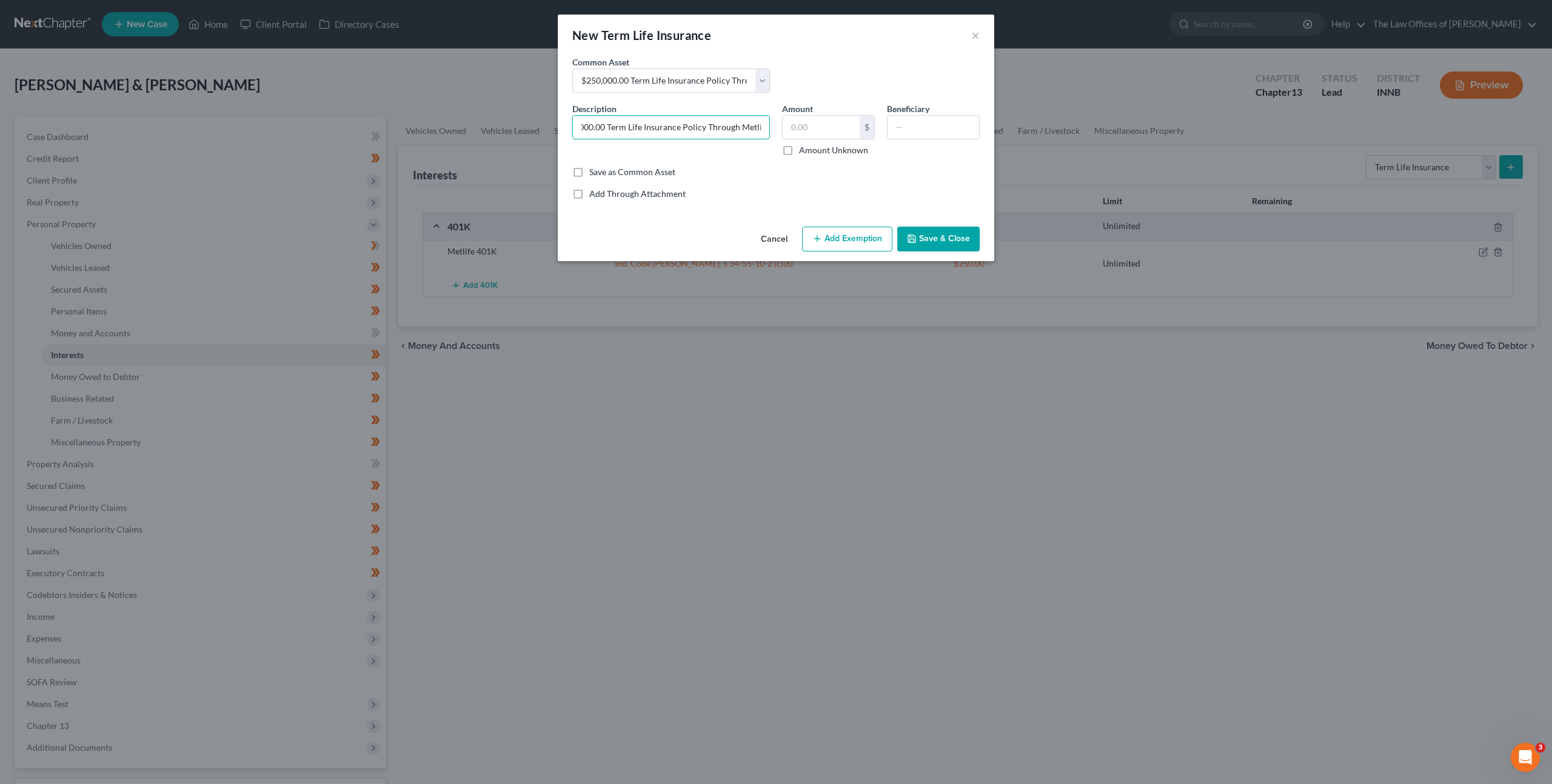
scroll to position [0, 29]
type input "$100,000.00 Term Life Insurance Policy Through Metlife"
click at [951, 240] on button "Save & Close" at bounding box center [938, 240] width 82 height 26
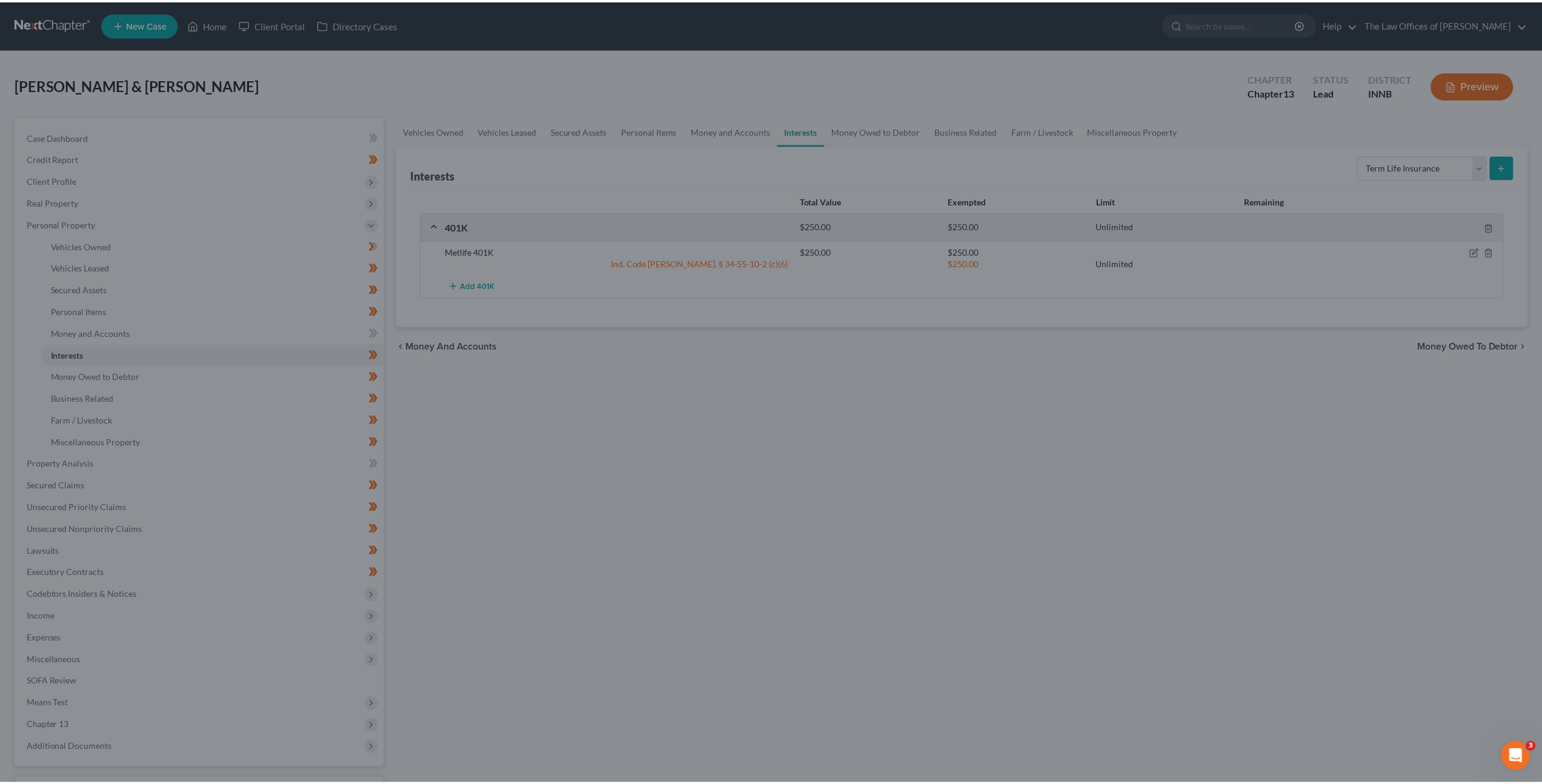
scroll to position [0, 0]
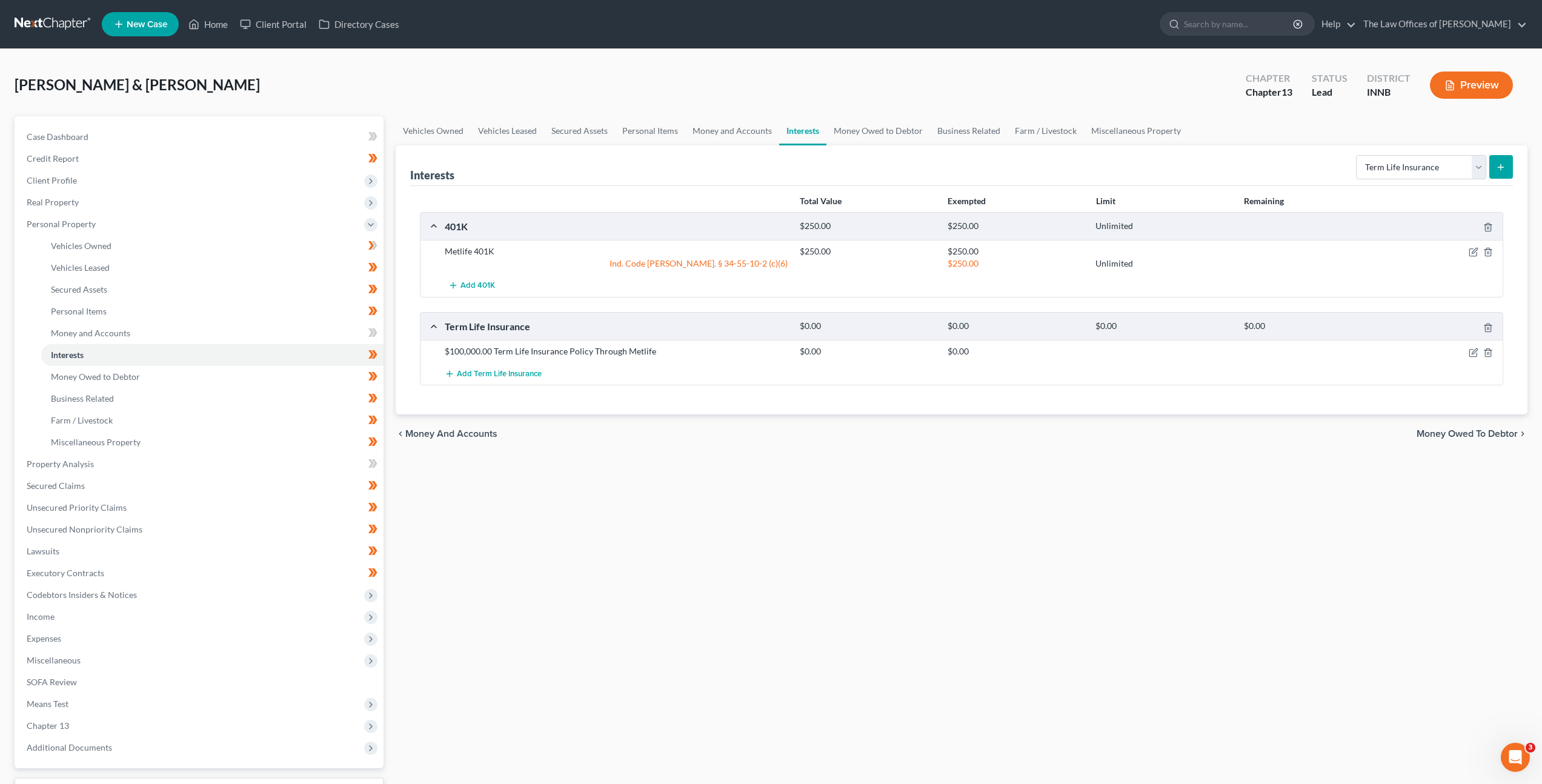
drag, startPoint x: 894, startPoint y: 441, endPoint x: 817, endPoint y: 464, distance: 80.4
click at [893, 442] on div "chevron_left Money and Accounts Money Owed to Debtor chevron_right" at bounding box center [962, 434] width 1132 height 39
click at [290, 337] on link "Money and Accounts" at bounding box center [213, 334] width 343 height 22
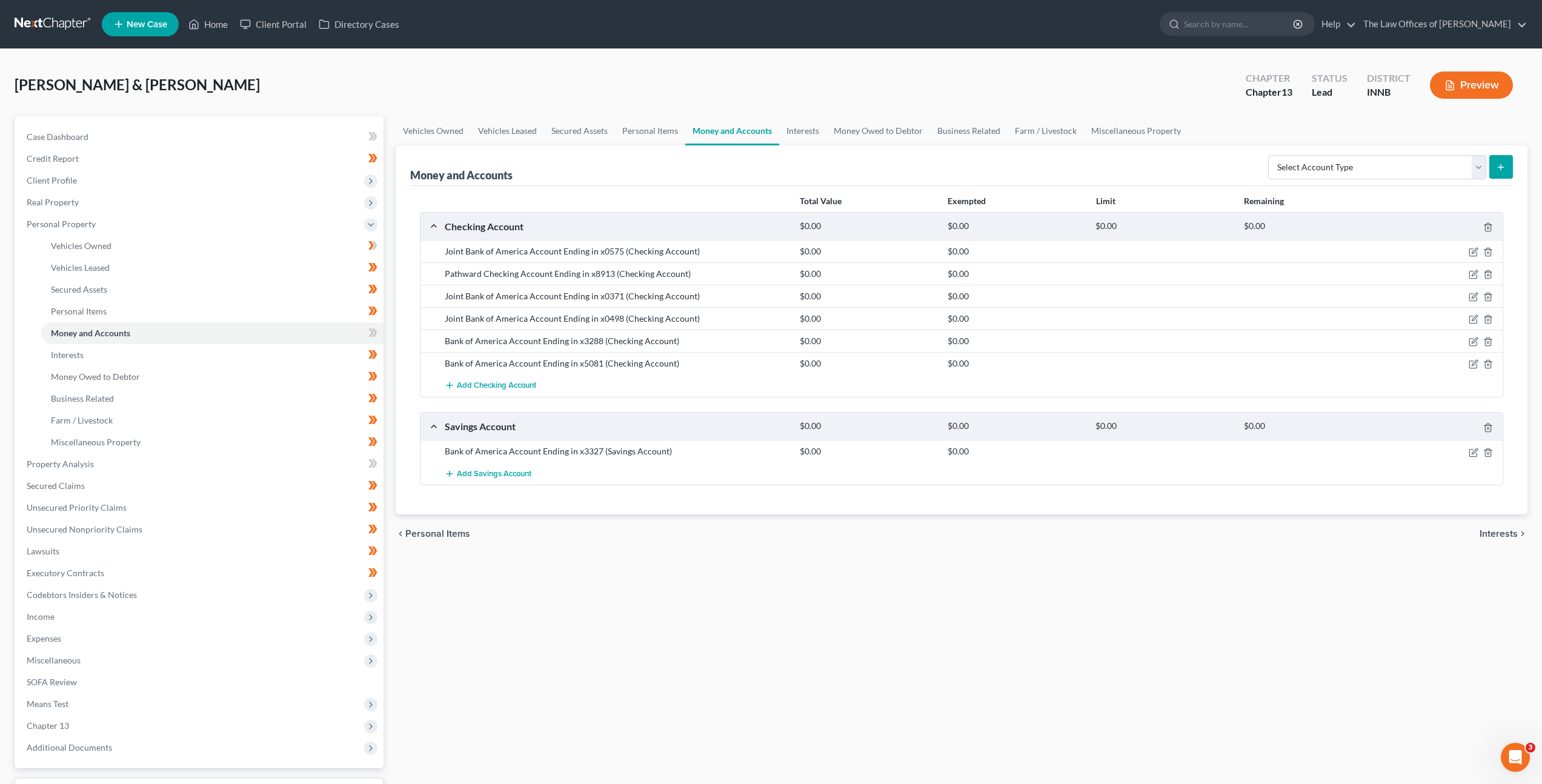
click at [848, 565] on div "Vehicles Owned Vehicles Leased Secured Assets Personal Items Money and Accounts…" at bounding box center [962, 476] width 1144 height 722
click at [512, 384] on span "Add Checking Account" at bounding box center [496, 386] width 79 height 10
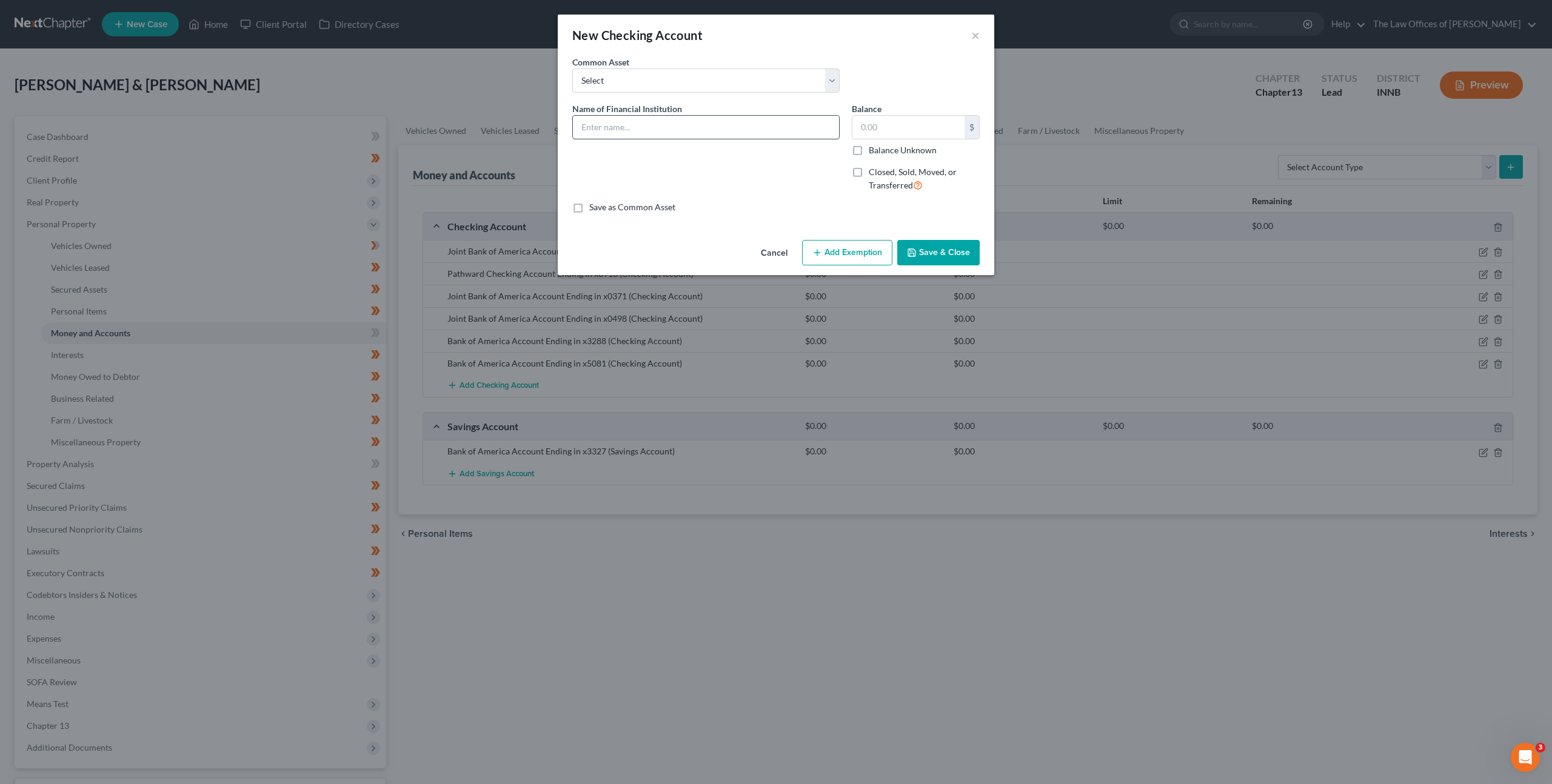
click at [634, 126] on input "text" at bounding box center [705, 127] width 266 height 23
type input "Cash App"
click at [941, 258] on button "Save & Close" at bounding box center [938, 252] width 82 height 26
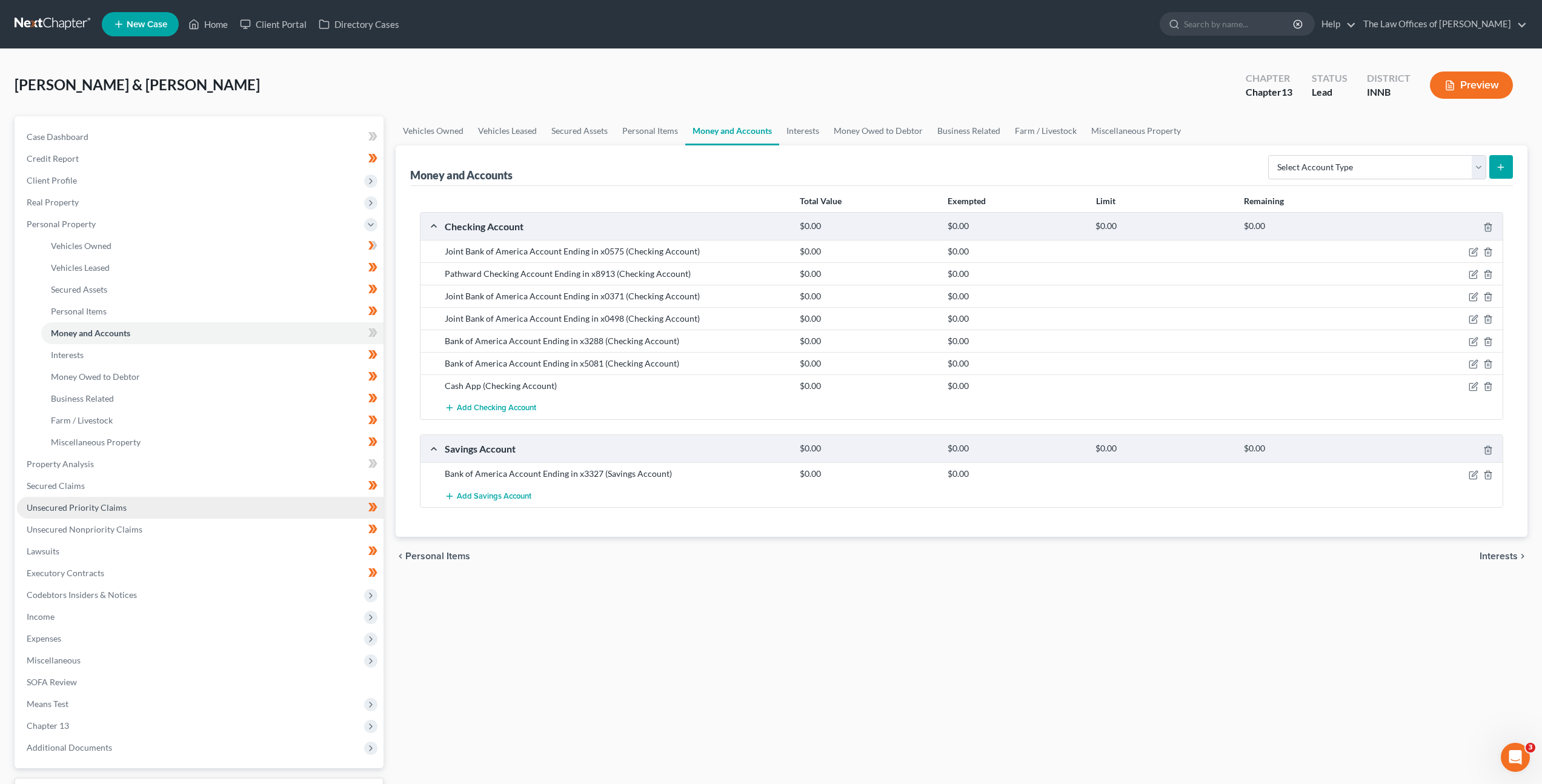
click at [177, 516] on link "Unsecured Priority Claims" at bounding box center [200, 508] width 366 height 22
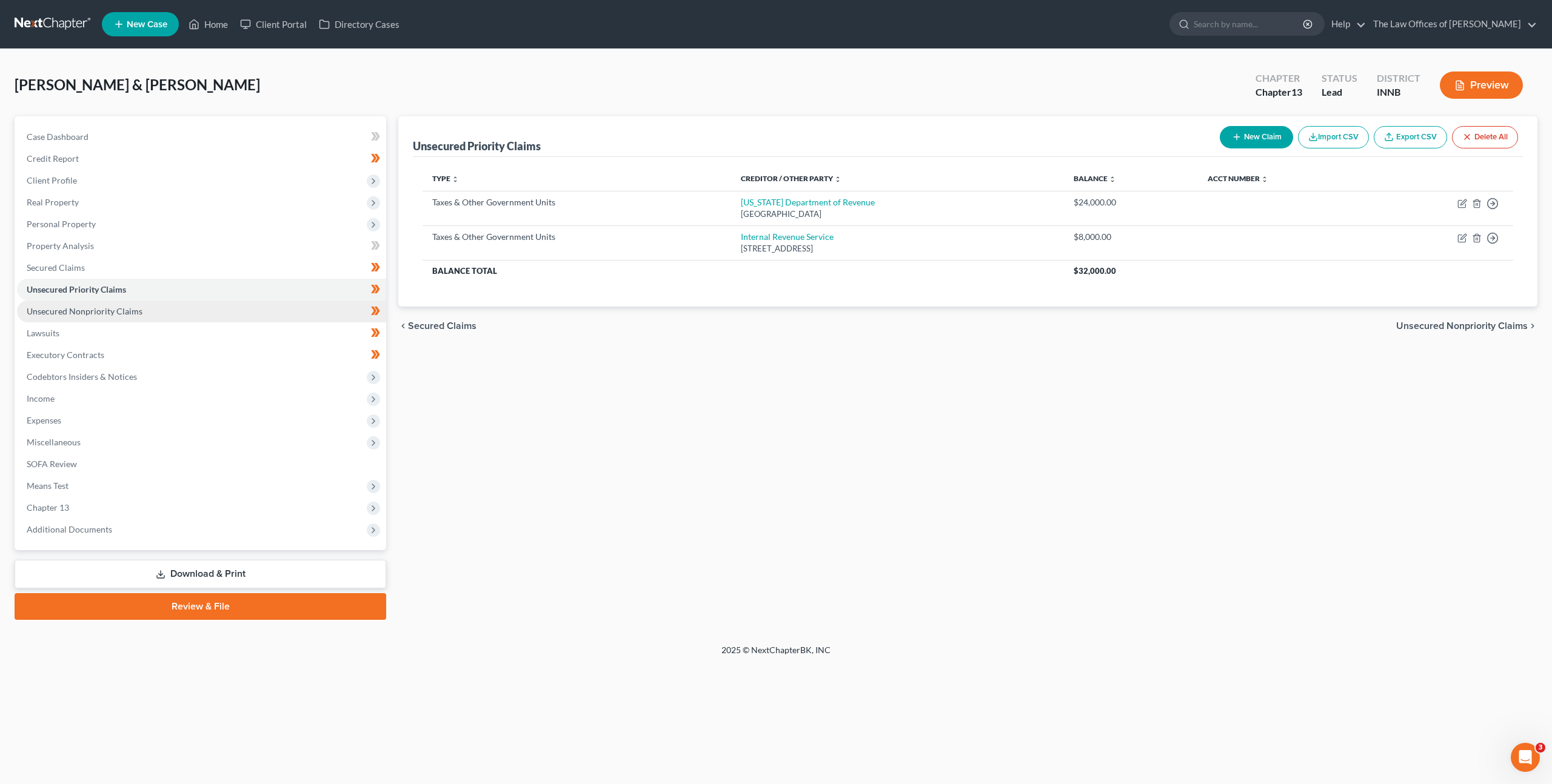
click at [191, 314] on link "Unsecured Nonpriority Claims" at bounding box center [201, 312] width 369 height 22
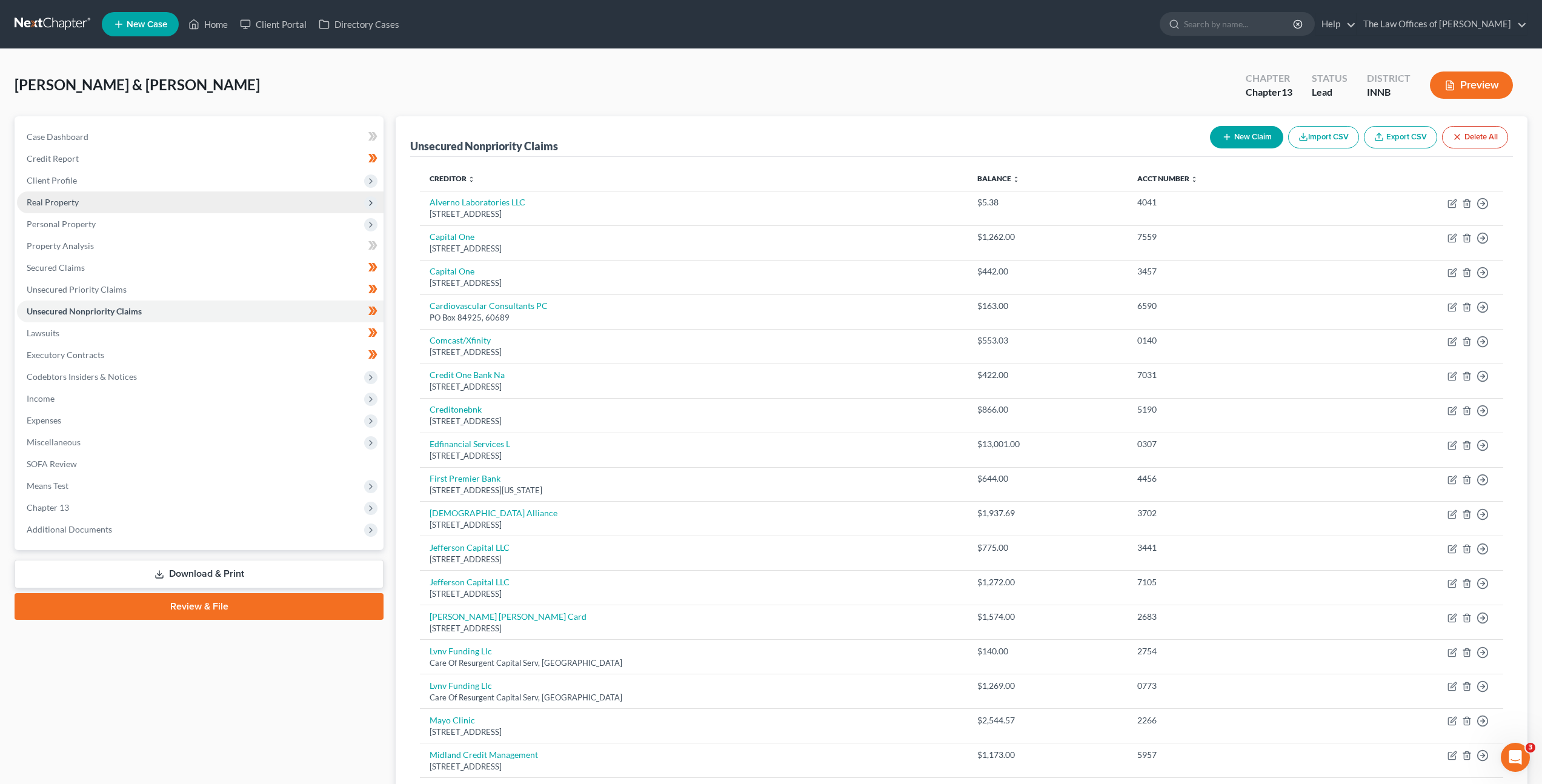
click at [217, 196] on span "Real Property" at bounding box center [200, 202] width 366 height 22
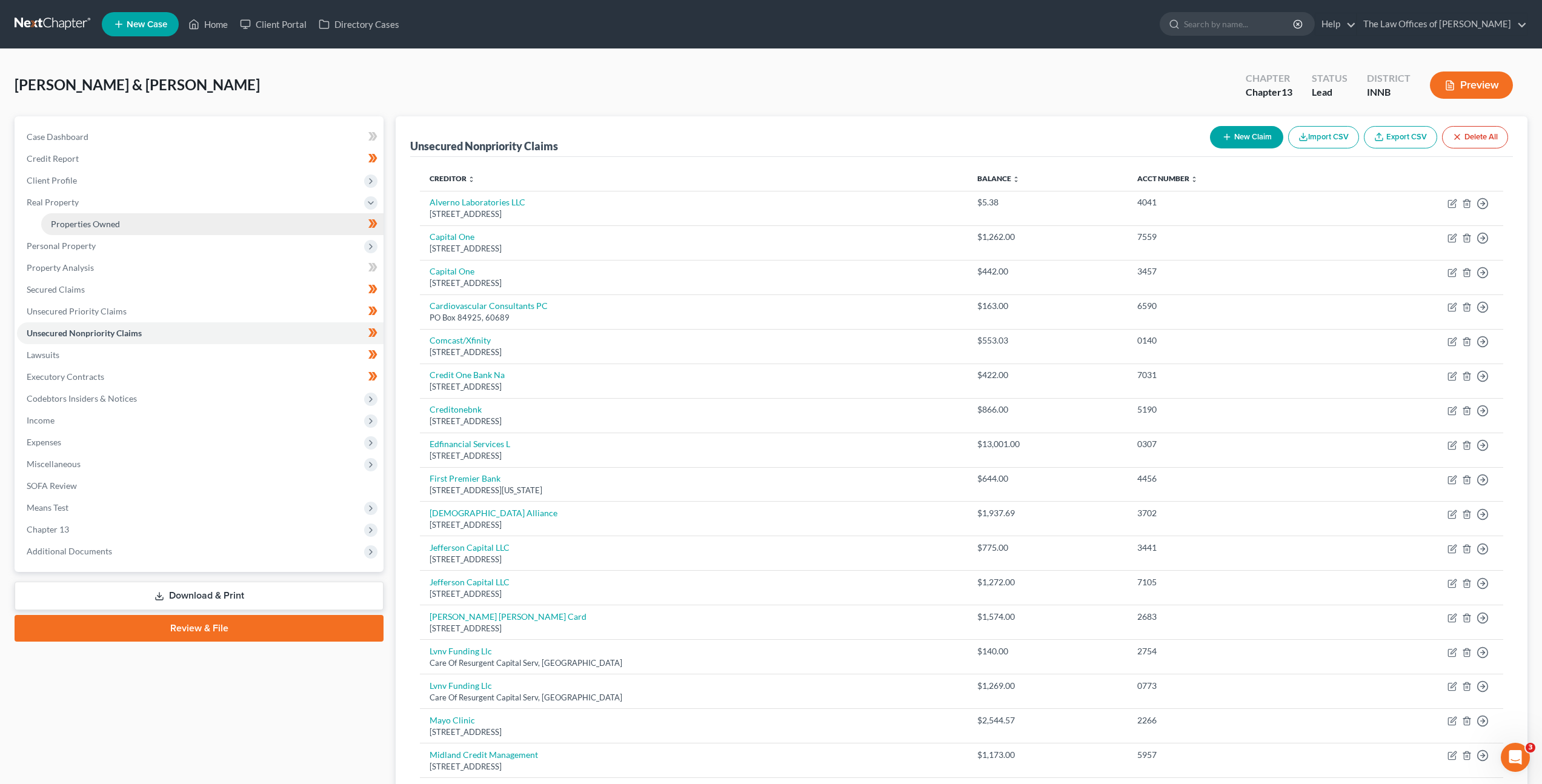
click at [226, 222] on link "Properties Owned" at bounding box center [213, 224] width 343 height 22
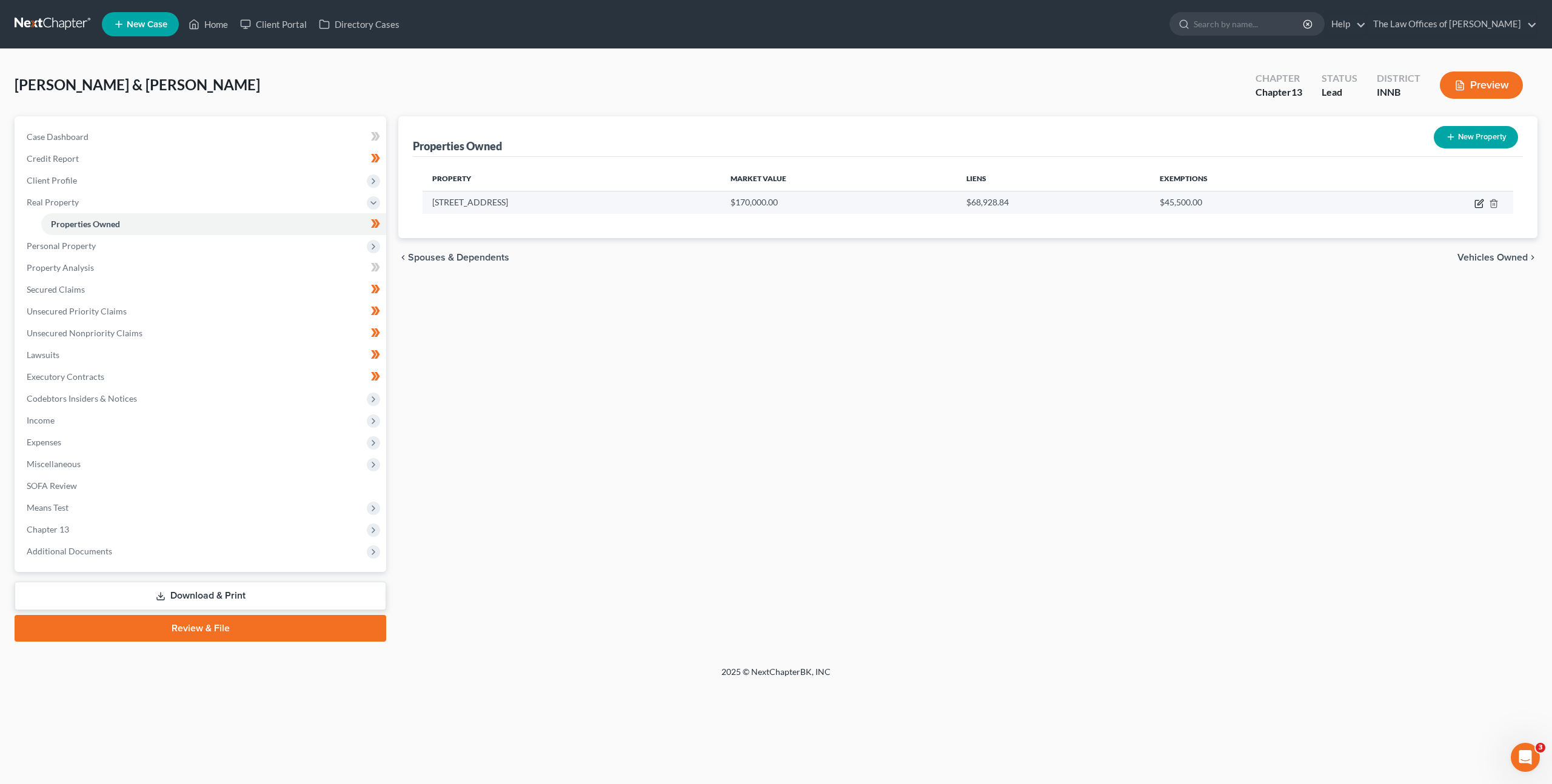
click at [1476, 204] on icon "button" at bounding box center [1479, 204] width 10 height 10
select select "15"
select select "2"
select select "6"
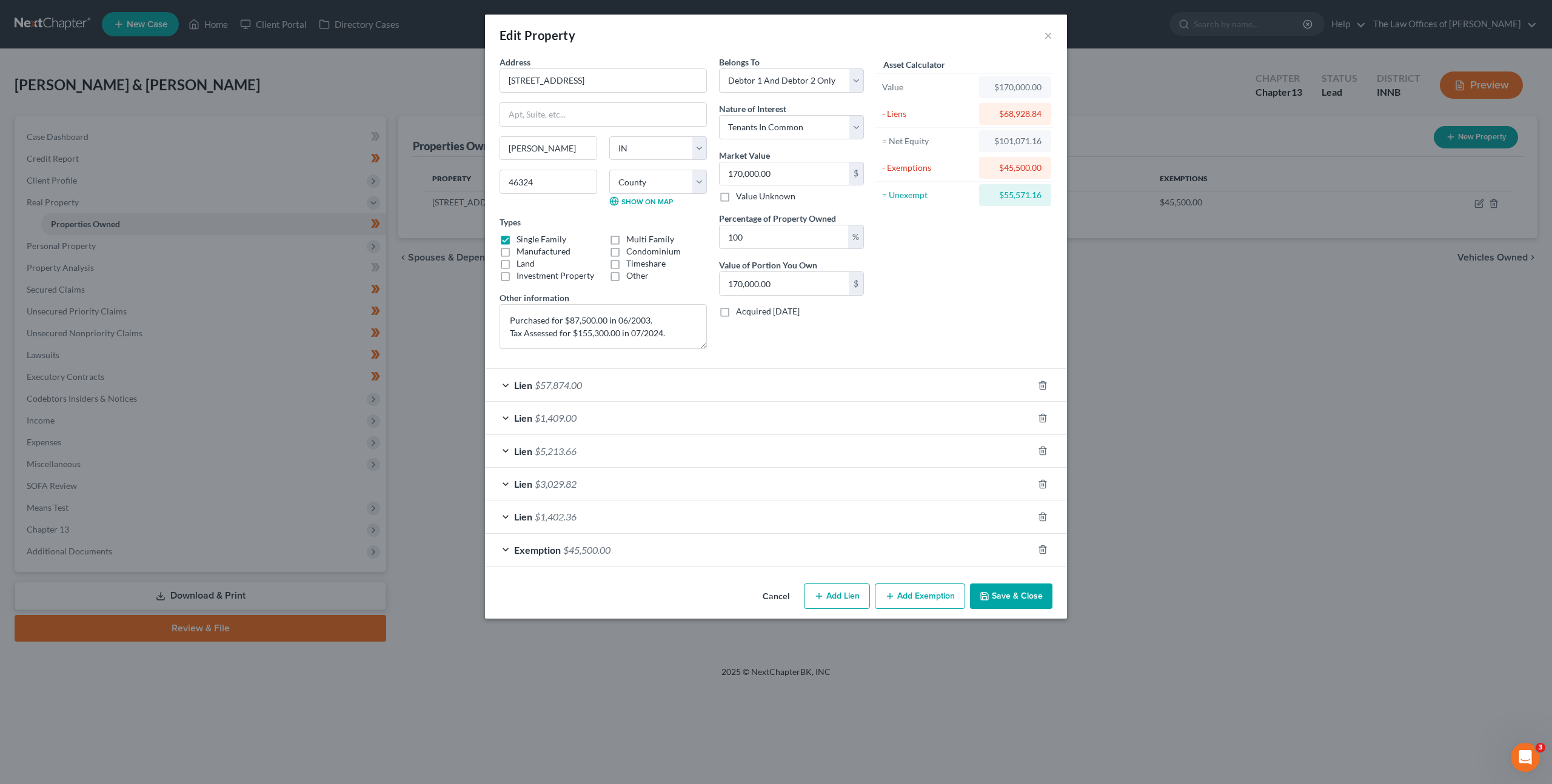
click at [832, 393] on div "Lien $57,874.00" at bounding box center [759, 385] width 548 height 32
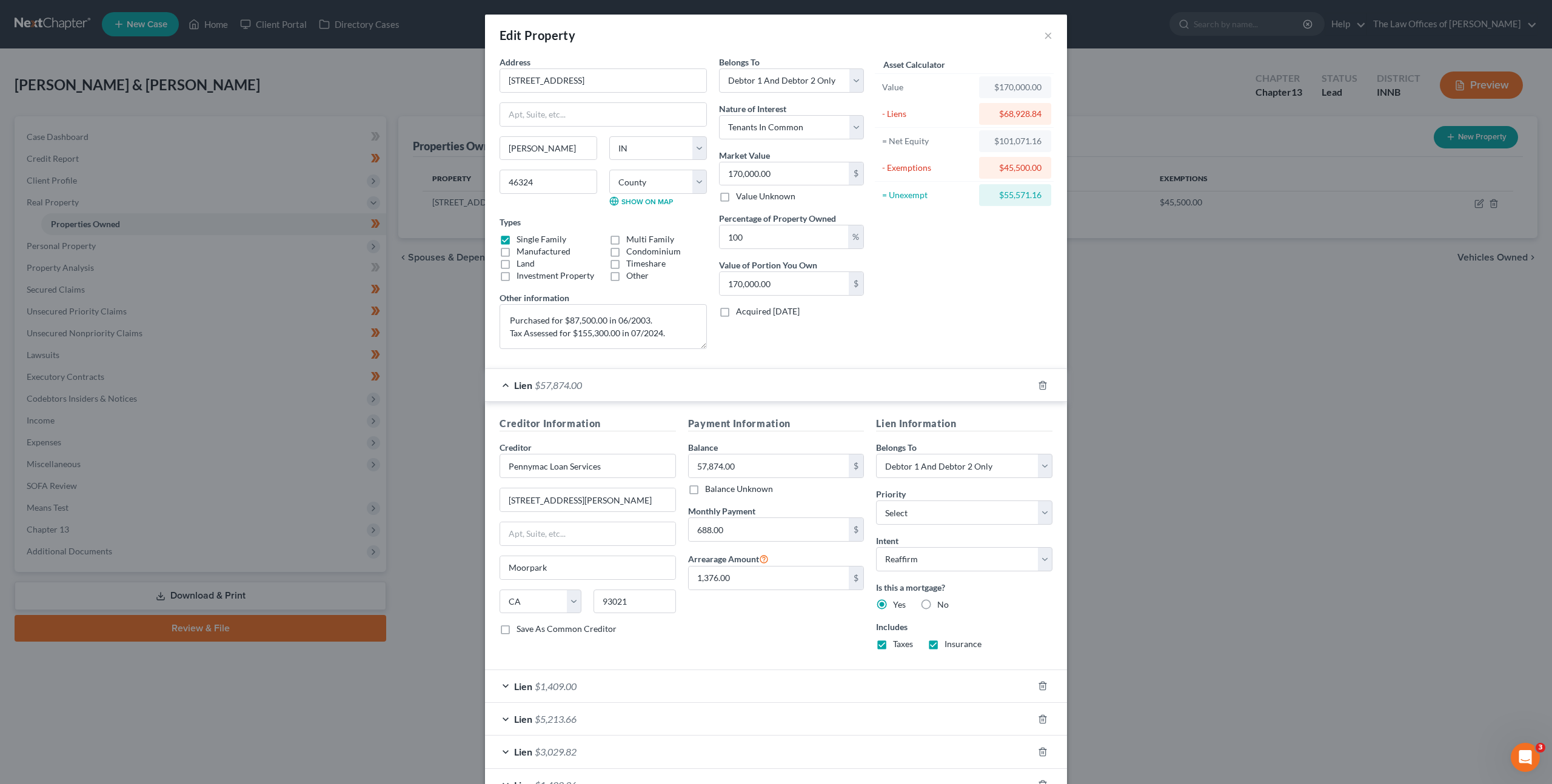
click at [832, 390] on div "Lien $57,874.00" at bounding box center [759, 385] width 548 height 32
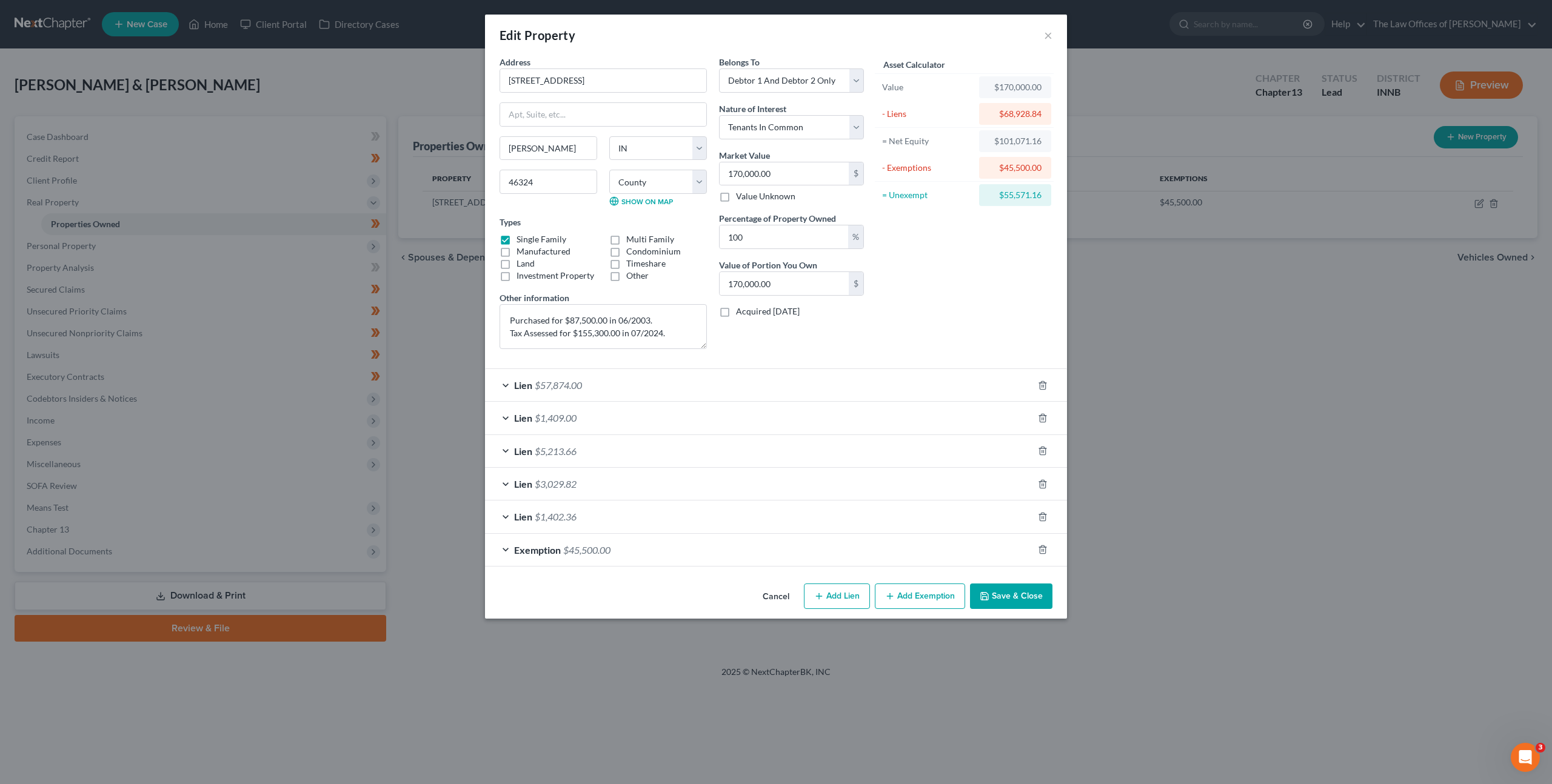
click at [781, 593] on button "Cancel" at bounding box center [776, 597] width 47 height 24
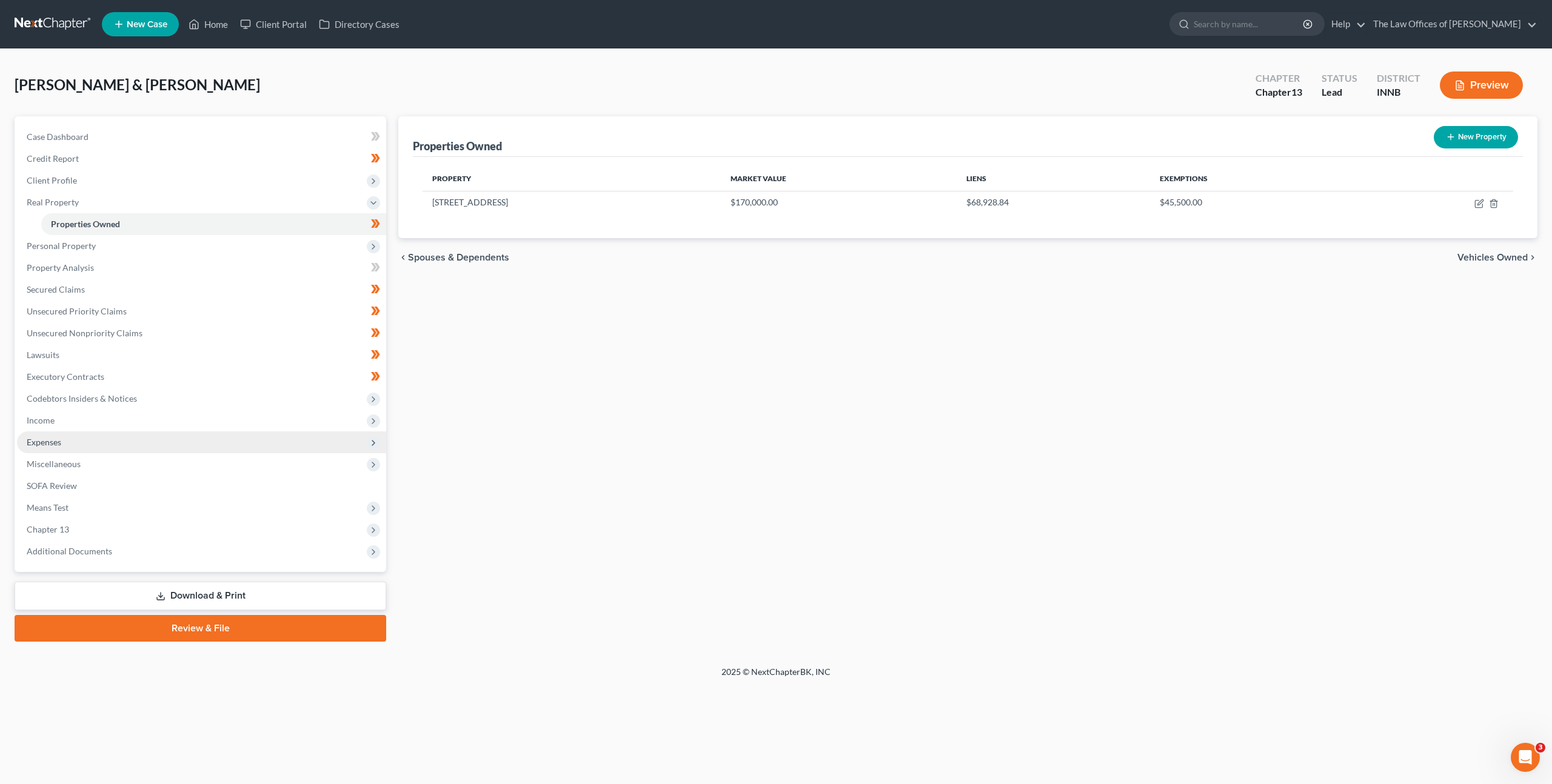
click at [271, 448] on span "Expenses" at bounding box center [201, 442] width 369 height 22
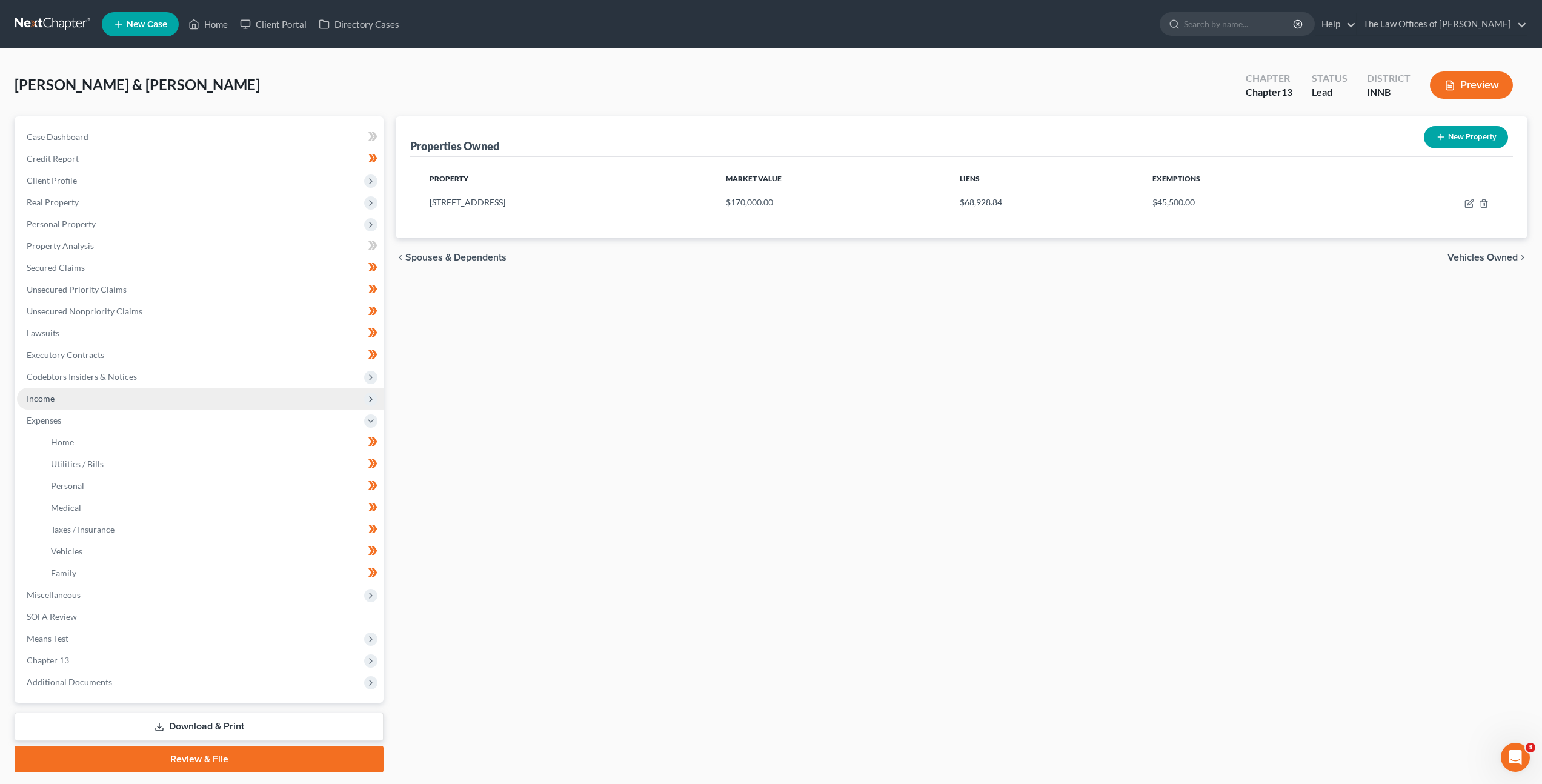
click at [206, 400] on span "Income" at bounding box center [200, 399] width 366 height 22
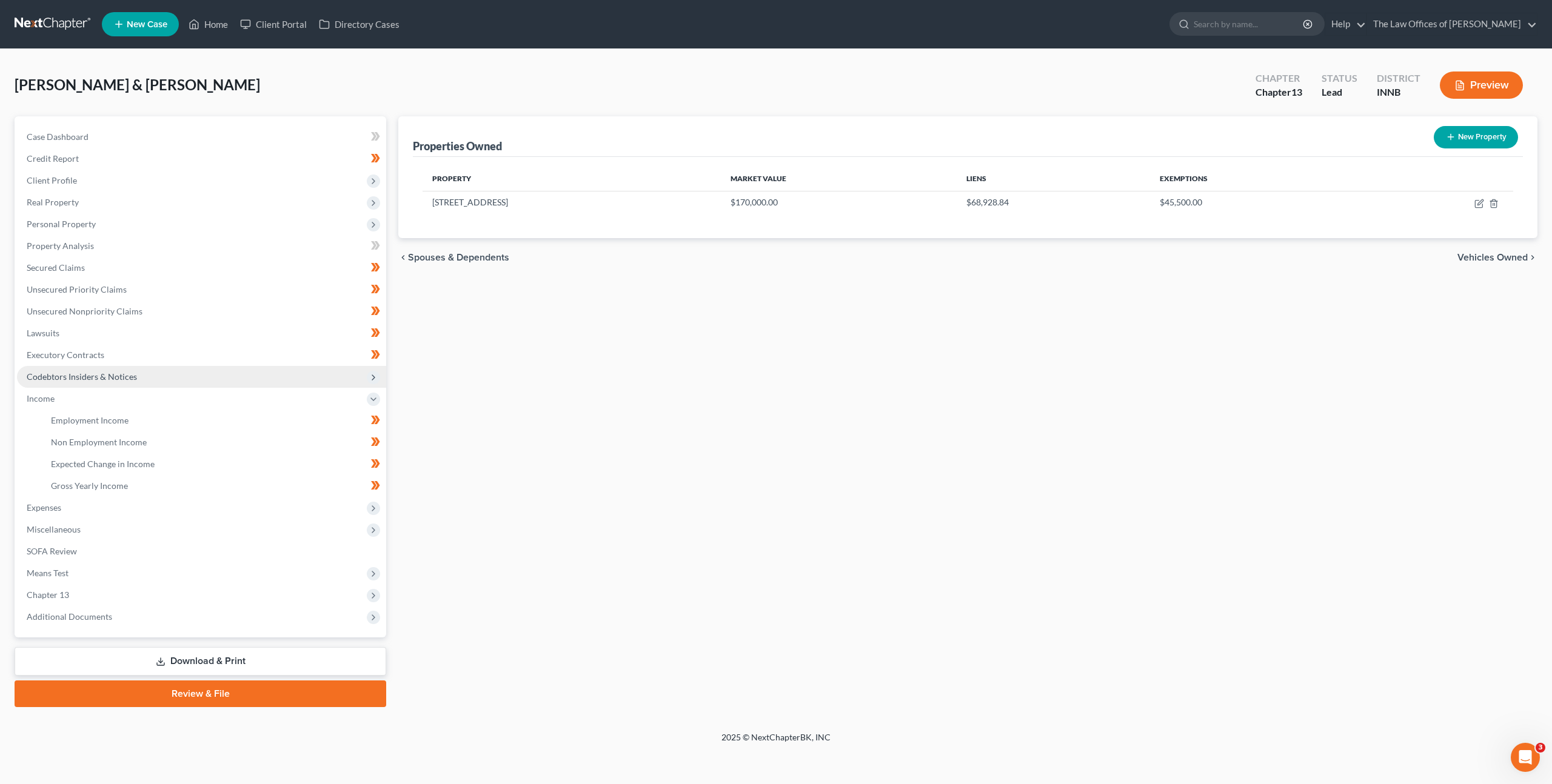
click at [215, 378] on span "Codebtors Insiders & Notices" at bounding box center [201, 377] width 369 height 22
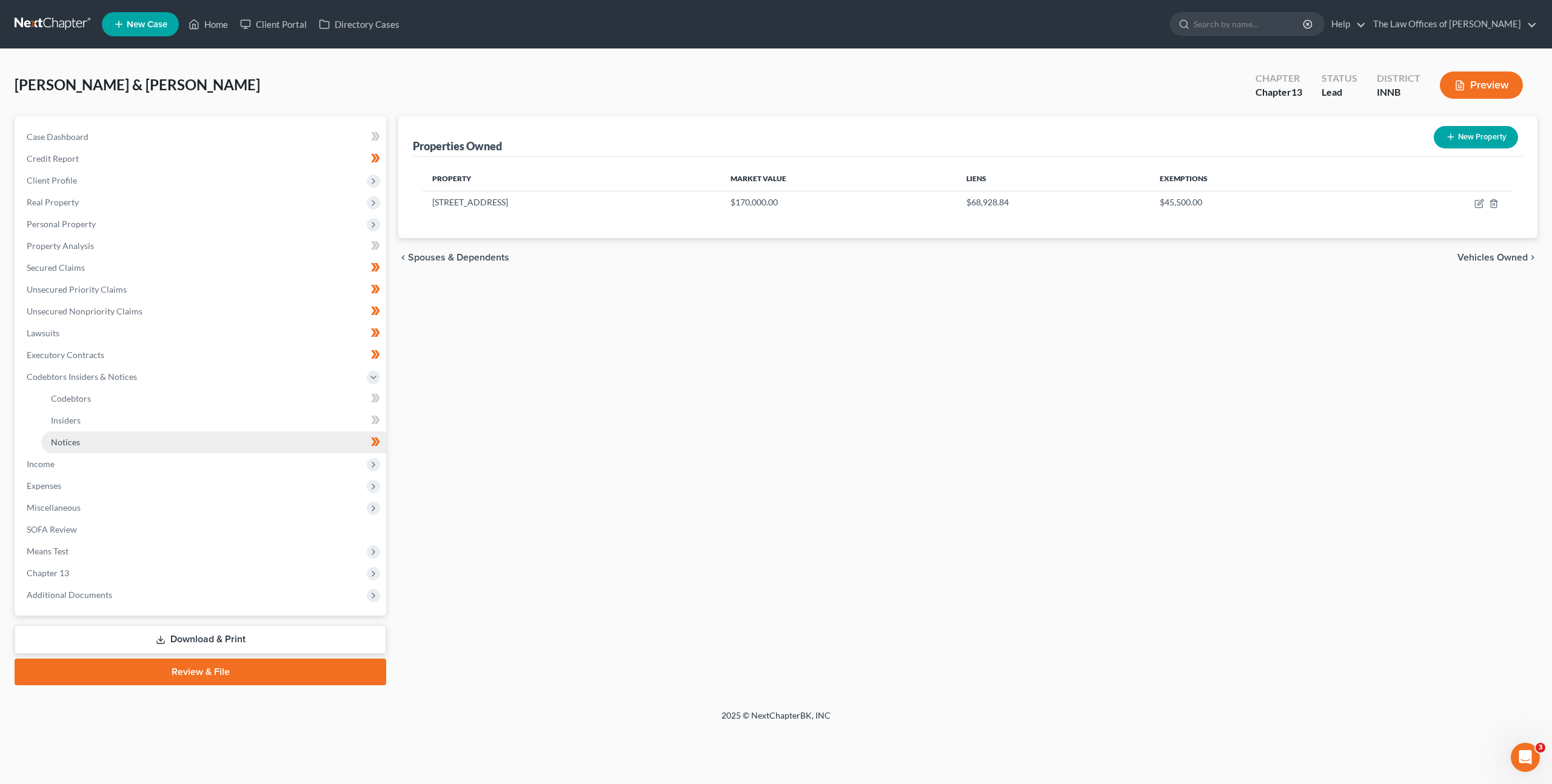
click at [188, 438] on link "Notices" at bounding box center [214, 442] width 345 height 22
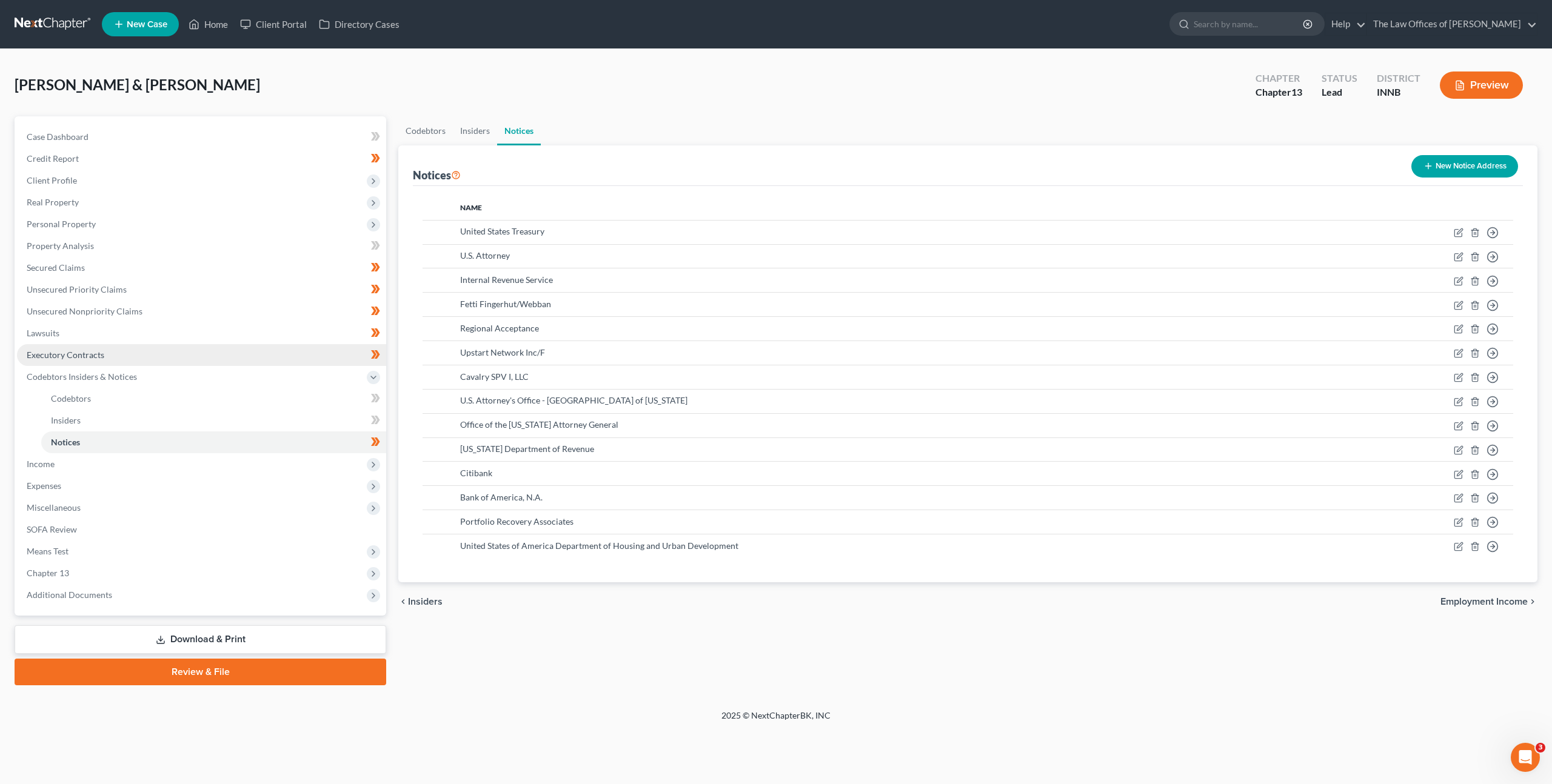
click at [198, 351] on link "Executory Contracts" at bounding box center [201, 355] width 369 height 22
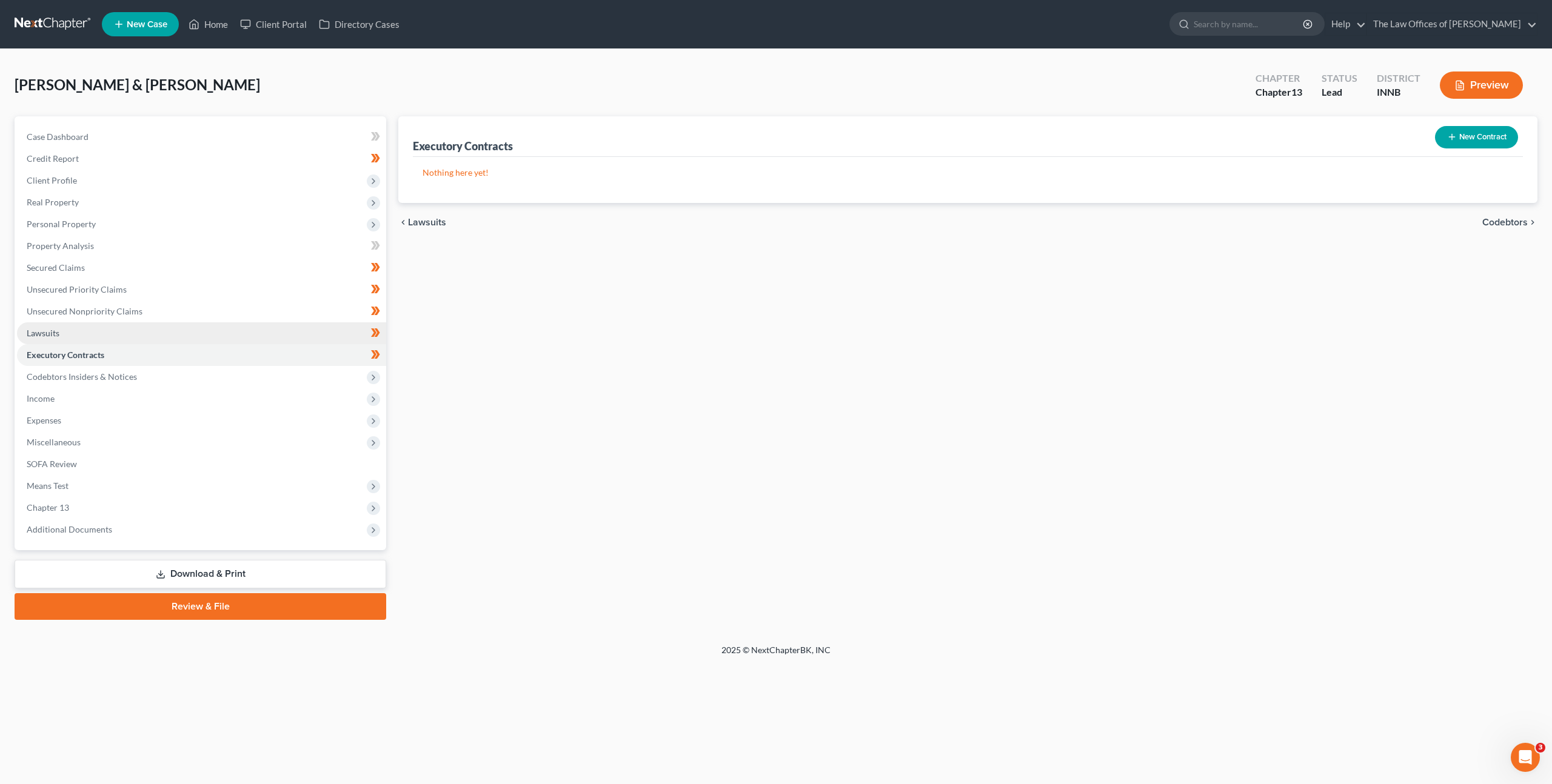
click at [204, 336] on link "Lawsuits" at bounding box center [201, 334] width 369 height 22
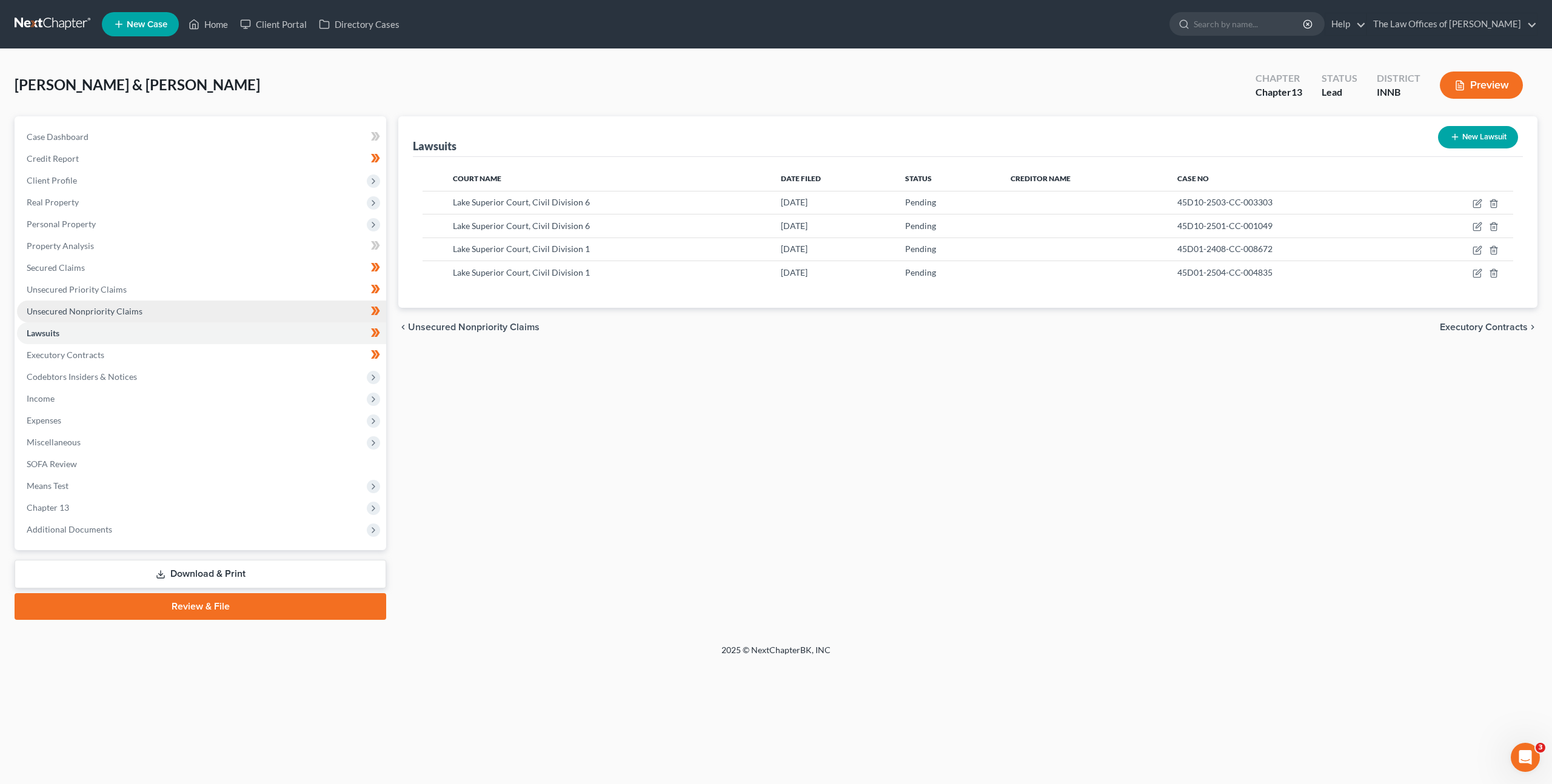
click at [213, 315] on link "Unsecured Nonpriority Claims" at bounding box center [201, 312] width 369 height 22
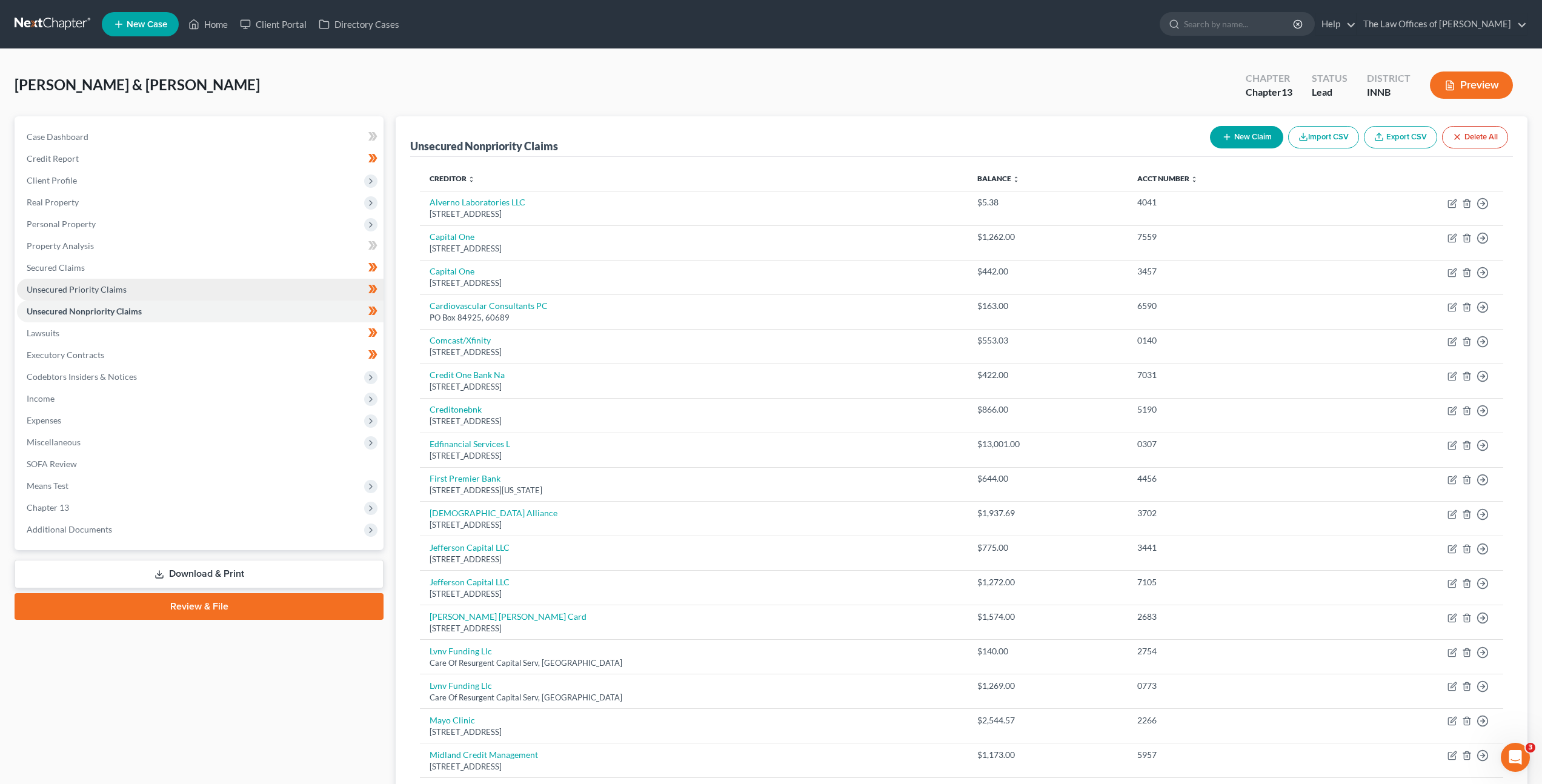
click at [222, 286] on link "Unsecured Priority Claims" at bounding box center [200, 290] width 366 height 22
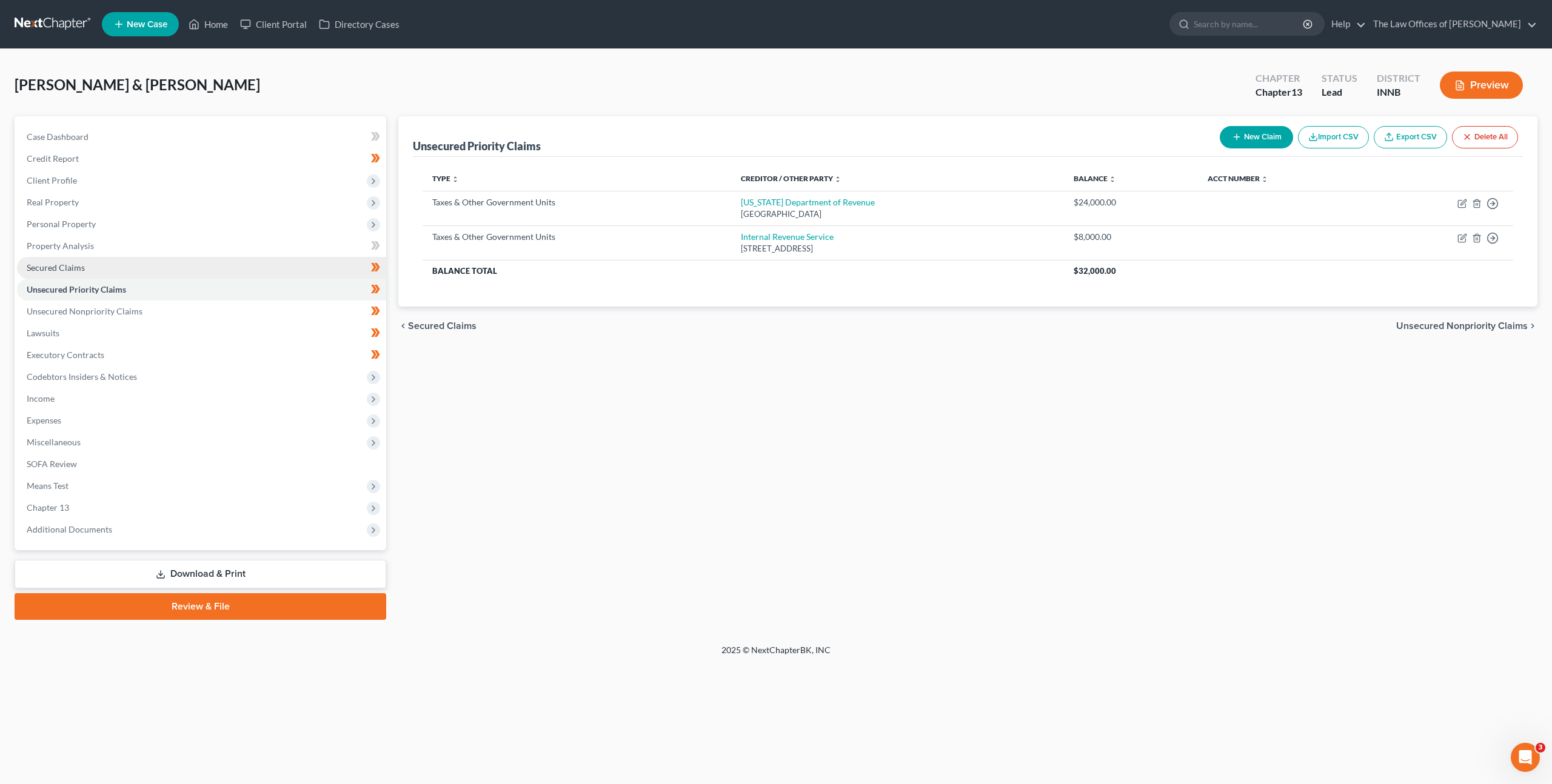
click at [221, 267] on link "Secured Claims" at bounding box center [201, 267] width 369 height 22
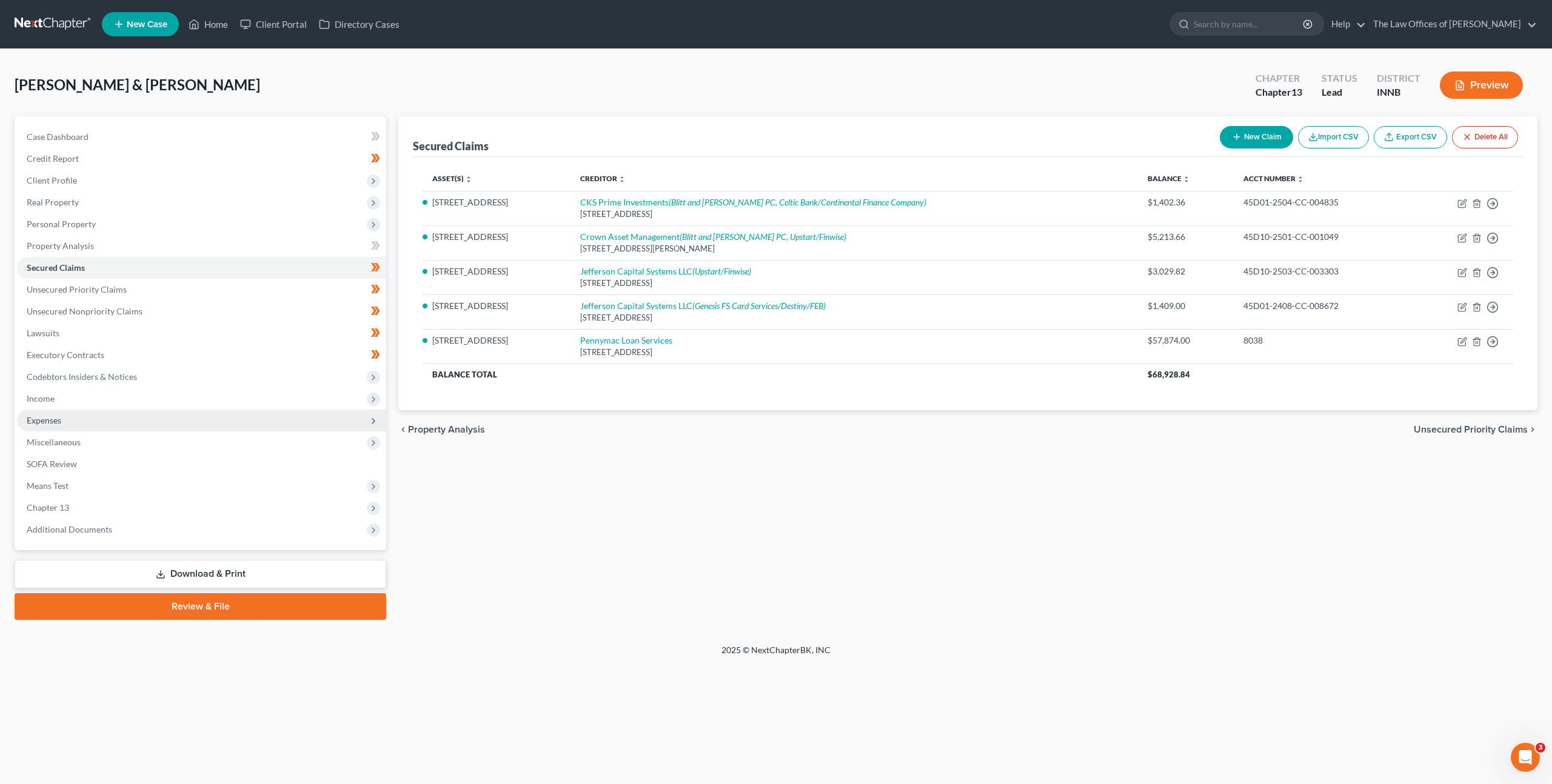
click at [194, 423] on span "Expenses" at bounding box center [201, 421] width 369 height 22
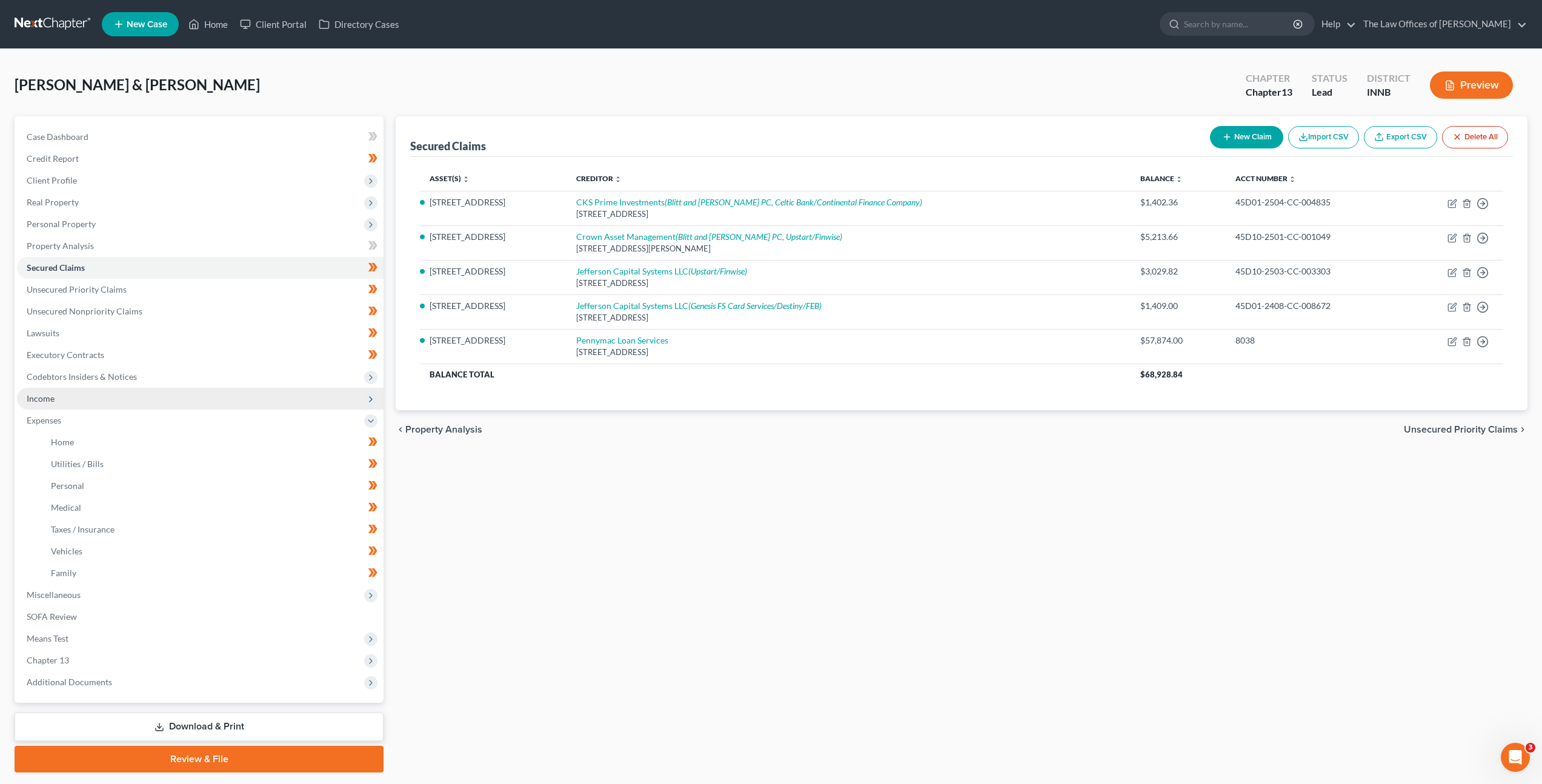
click at [186, 404] on span "Income" at bounding box center [200, 399] width 366 height 22
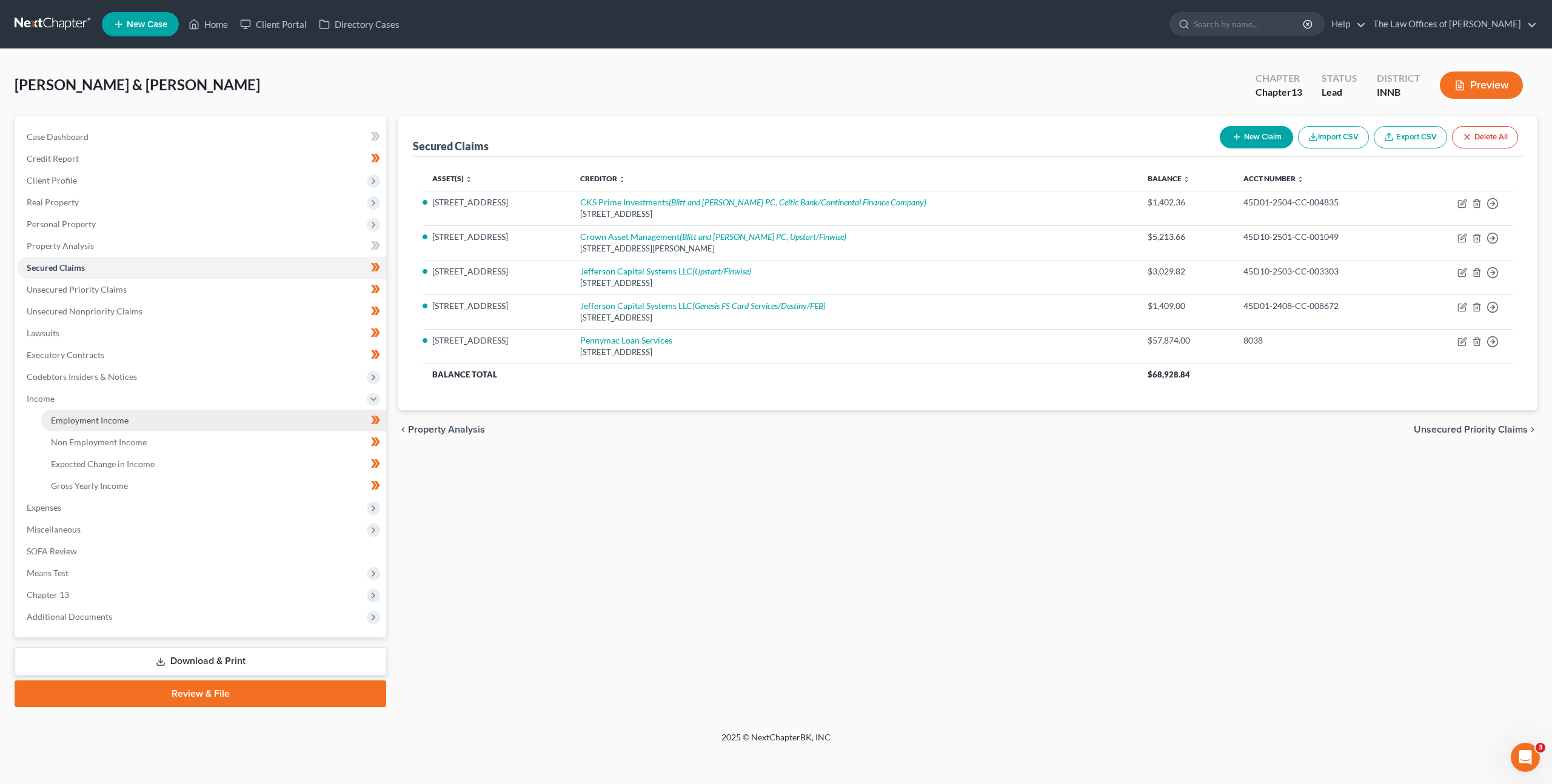
click at [180, 419] on link "Employment Income" at bounding box center [214, 421] width 345 height 22
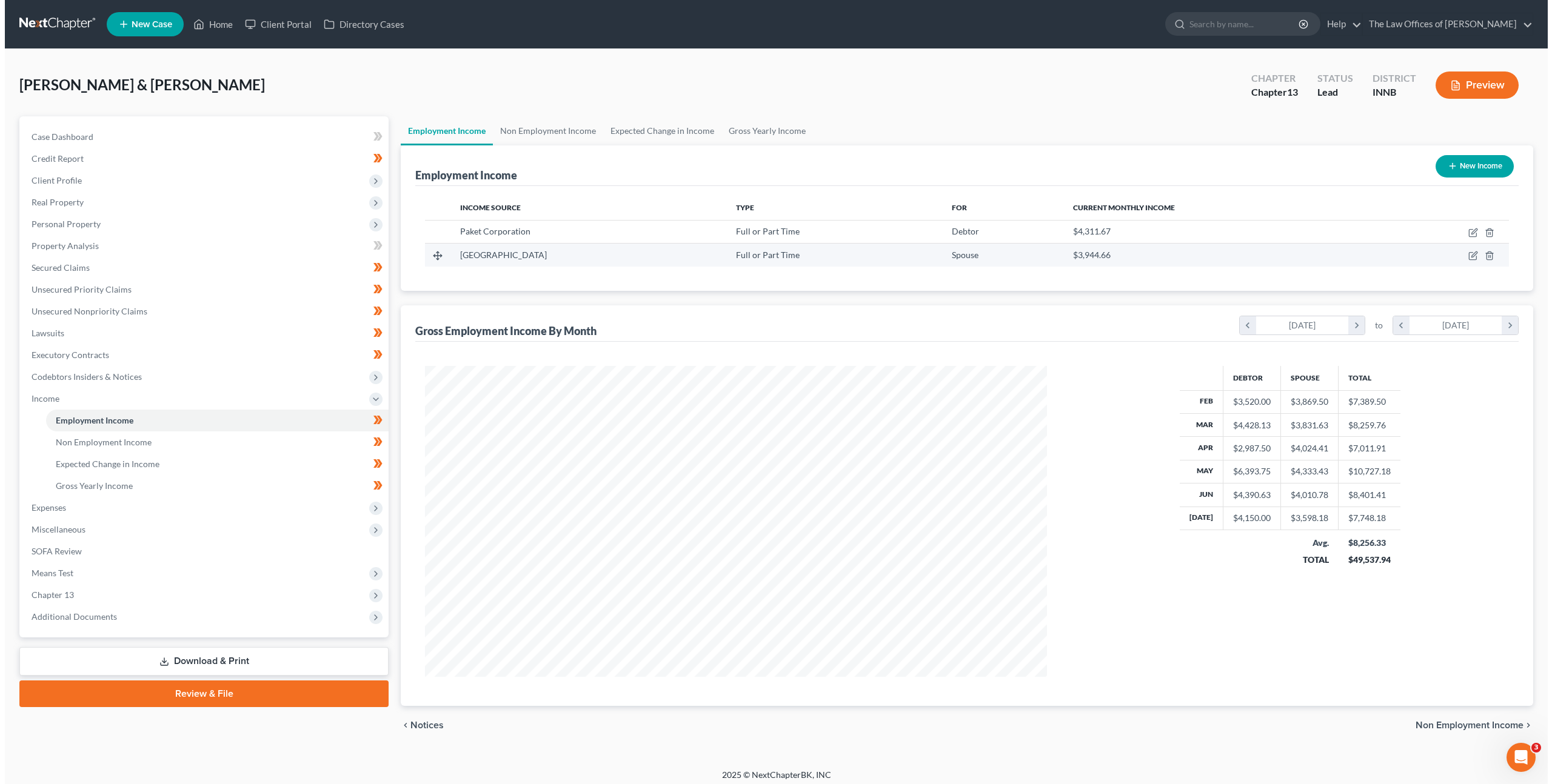
scroll to position [311, 646]
click at [1469, 255] on icon "button" at bounding box center [1468, 255] width 10 height 10
select select "0"
select select "14"
select select "2"
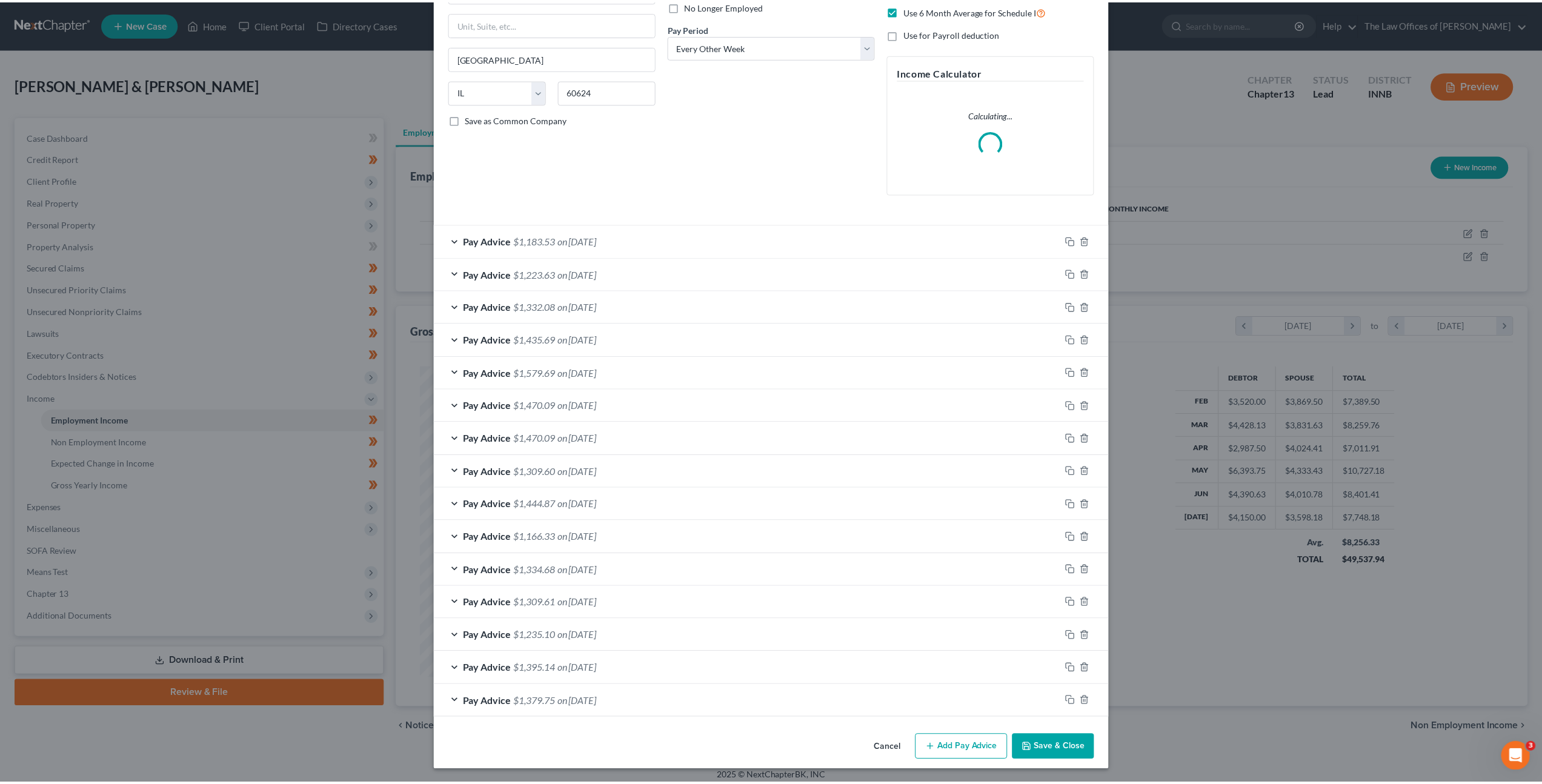
scroll to position [171, 0]
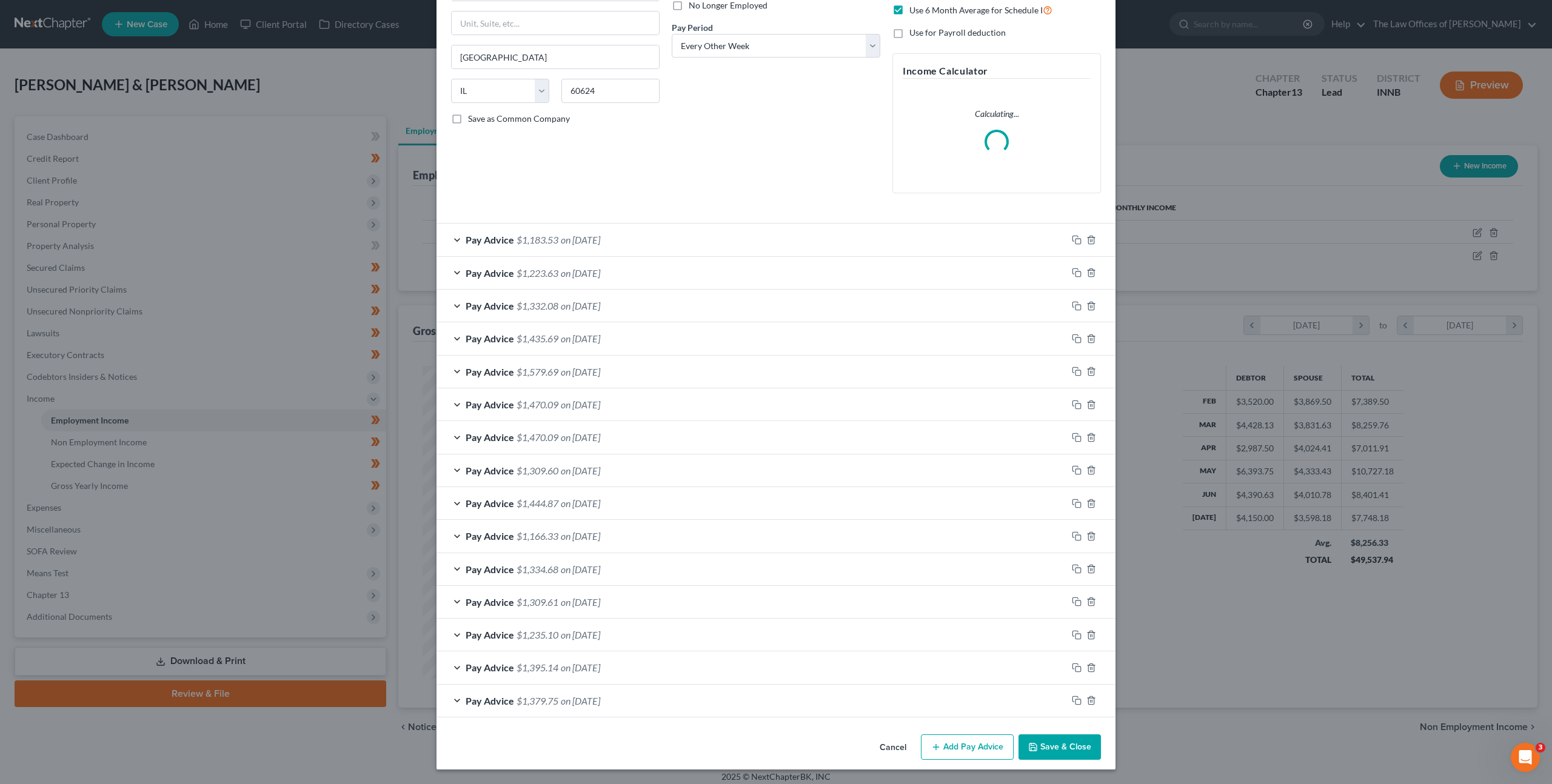
drag, startPoint x: 883, startPoint y: 742, endPoint x: 907, endPoint y: 717, distance: 34.7
click at [883, 742] on button "Cancel" at bounding box center [892, 747] width 47 height 24
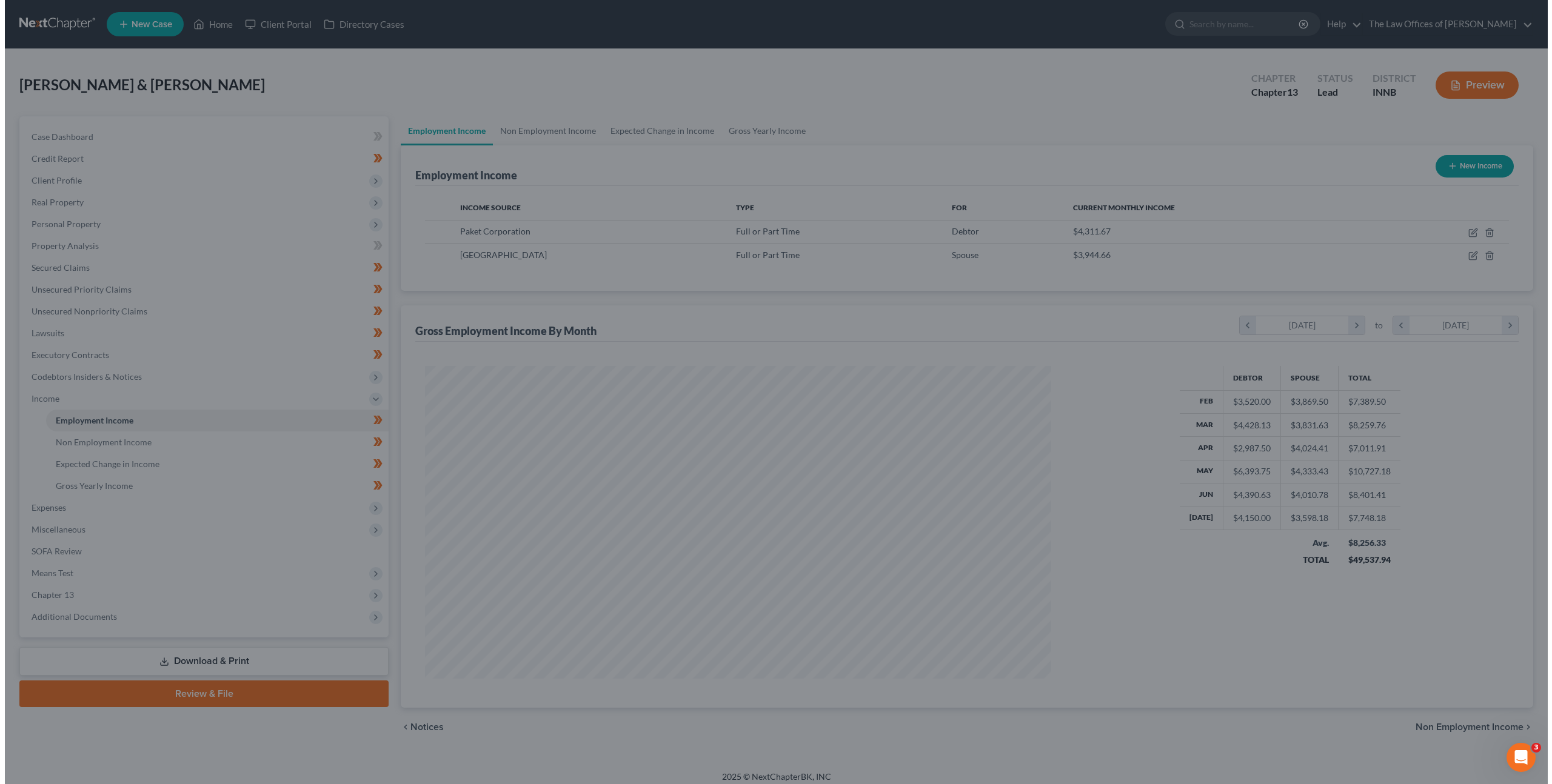
scroll to position [605484, 605472]
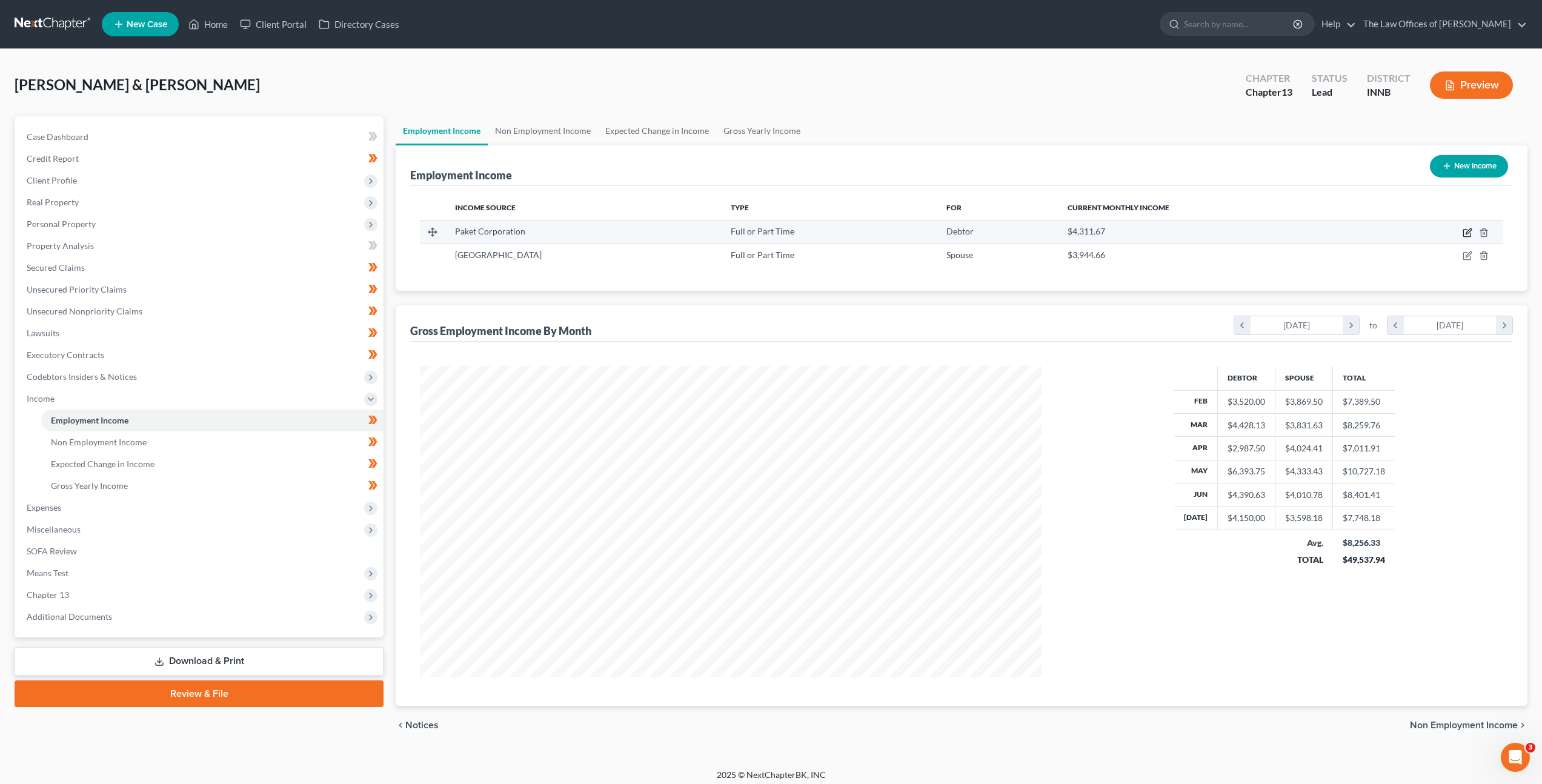
click at [1469, 235] on icon "button" at bounding box center [1468, 233] width 10 height 10
select select "0"
select select "14"
select select "2"
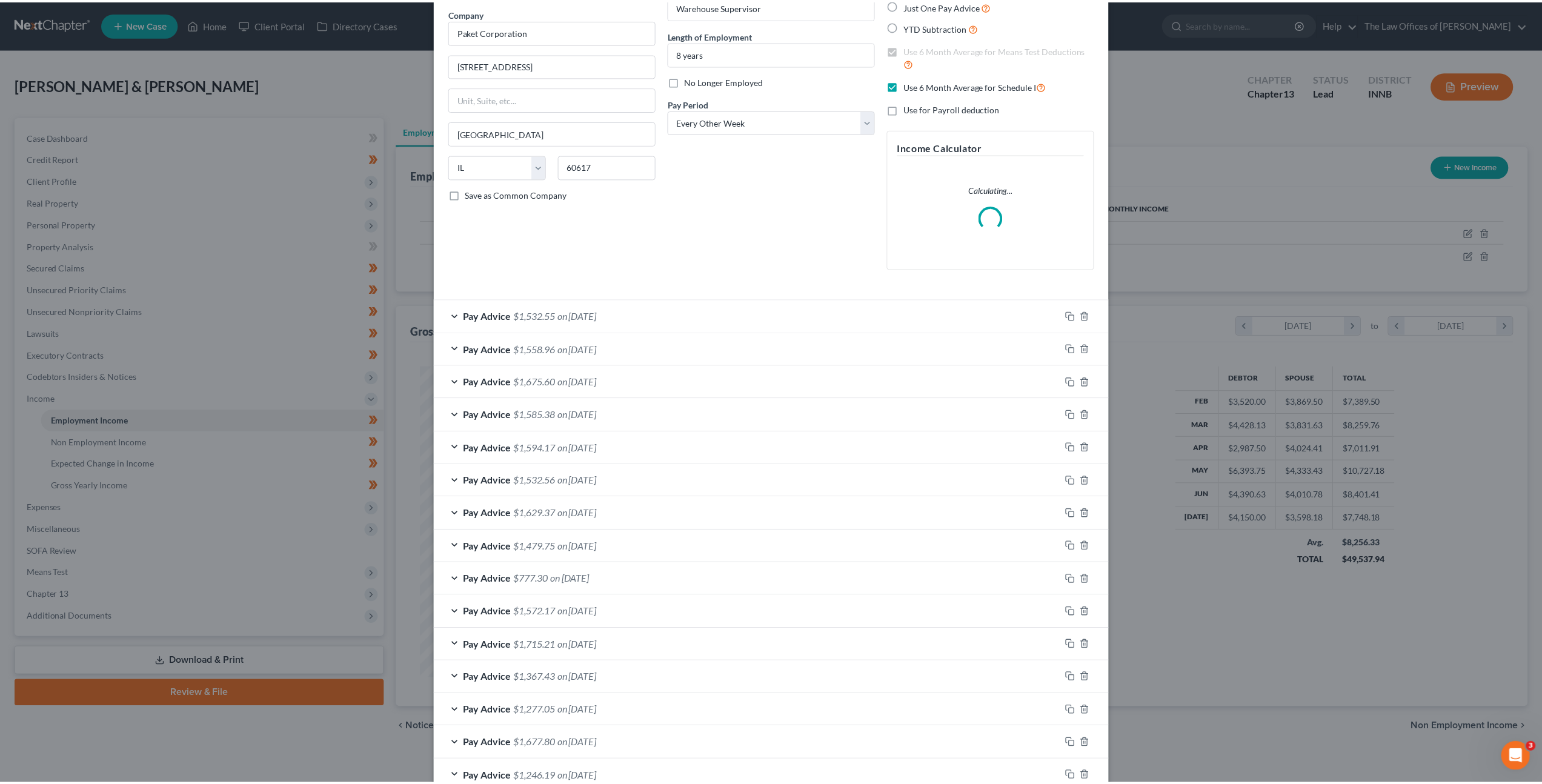
scroll to position [171, 0]
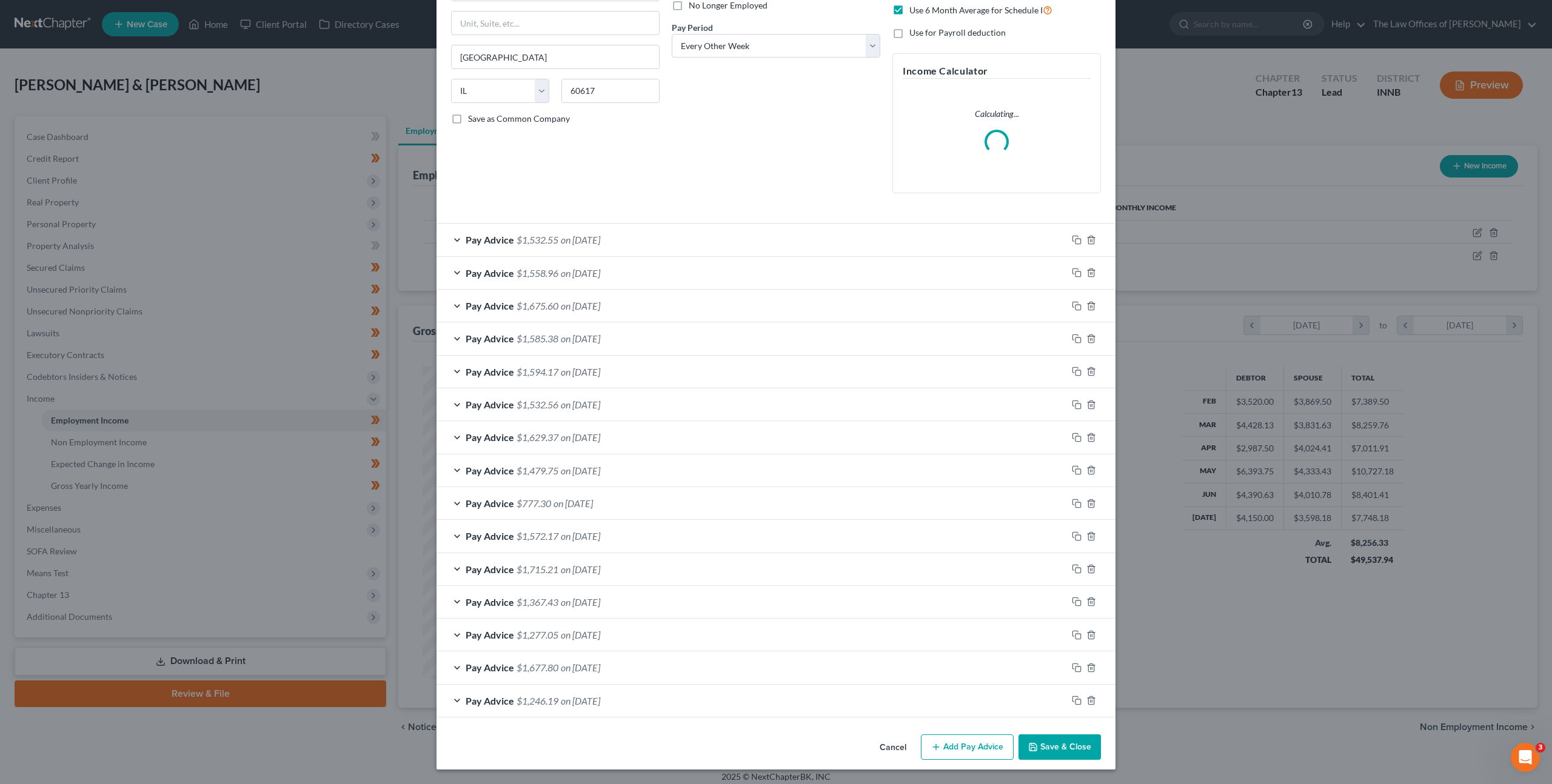
click at [892, 750] on button "Cancel" at bounding box center [892, 747] width 47 height 24
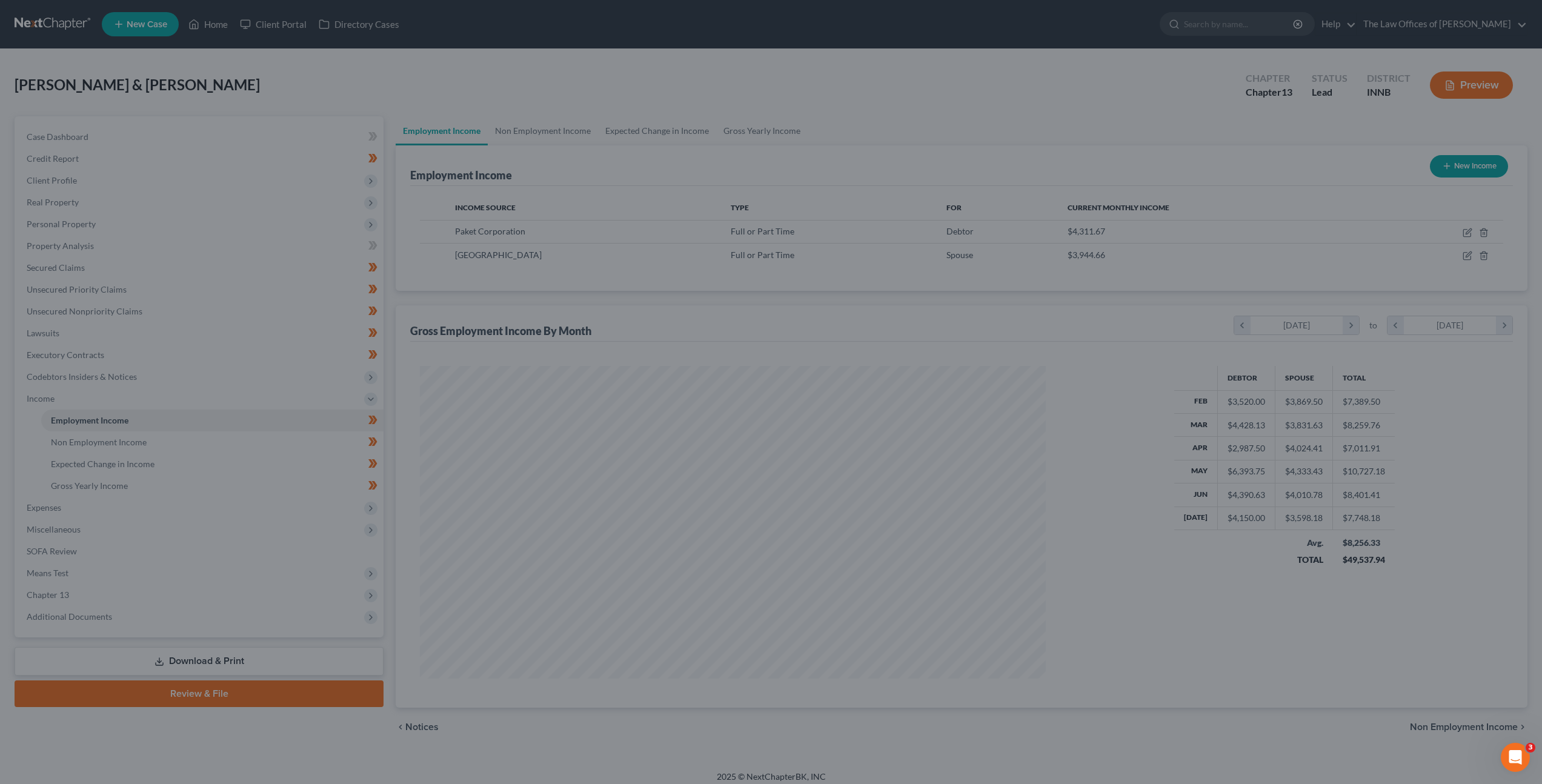
scroll to position [605484, 605435]
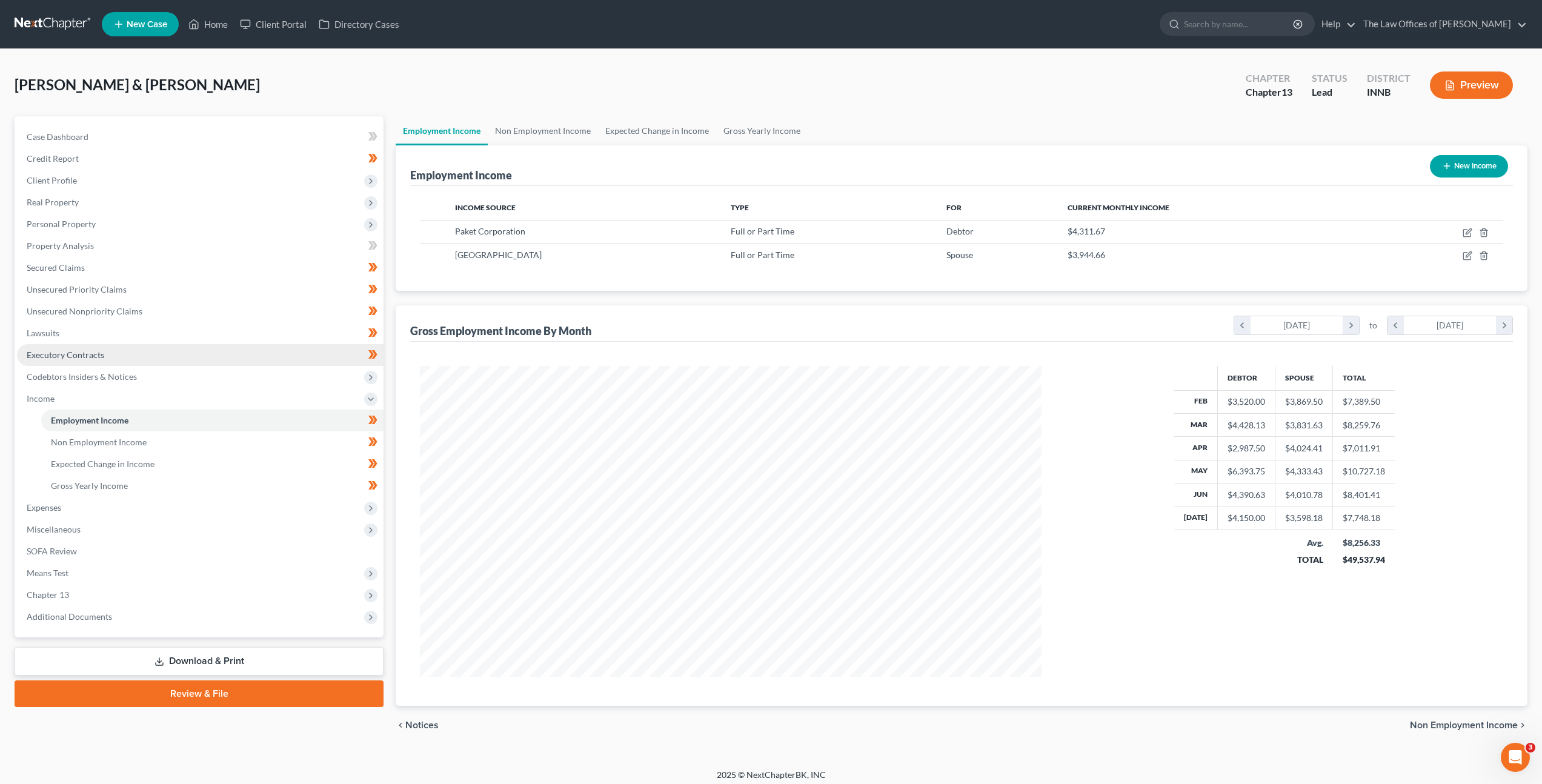
click at [293, 360] on link "Executory Contracts" at bounding box center [200, 355] width 366 height 22
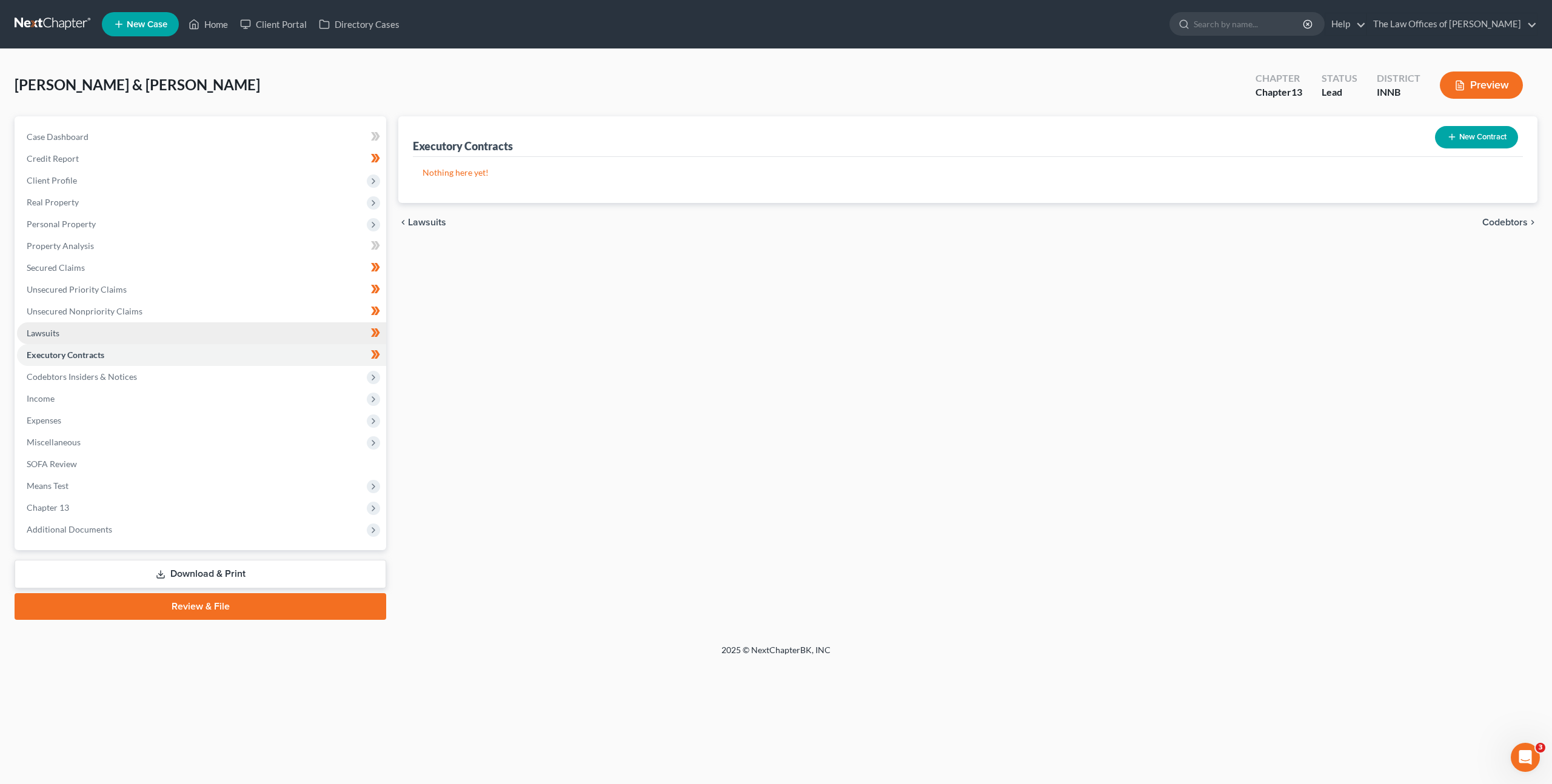
click at [227, 329] on link "Lawsuits" at bounding box center [201, 334] width 369 height 22
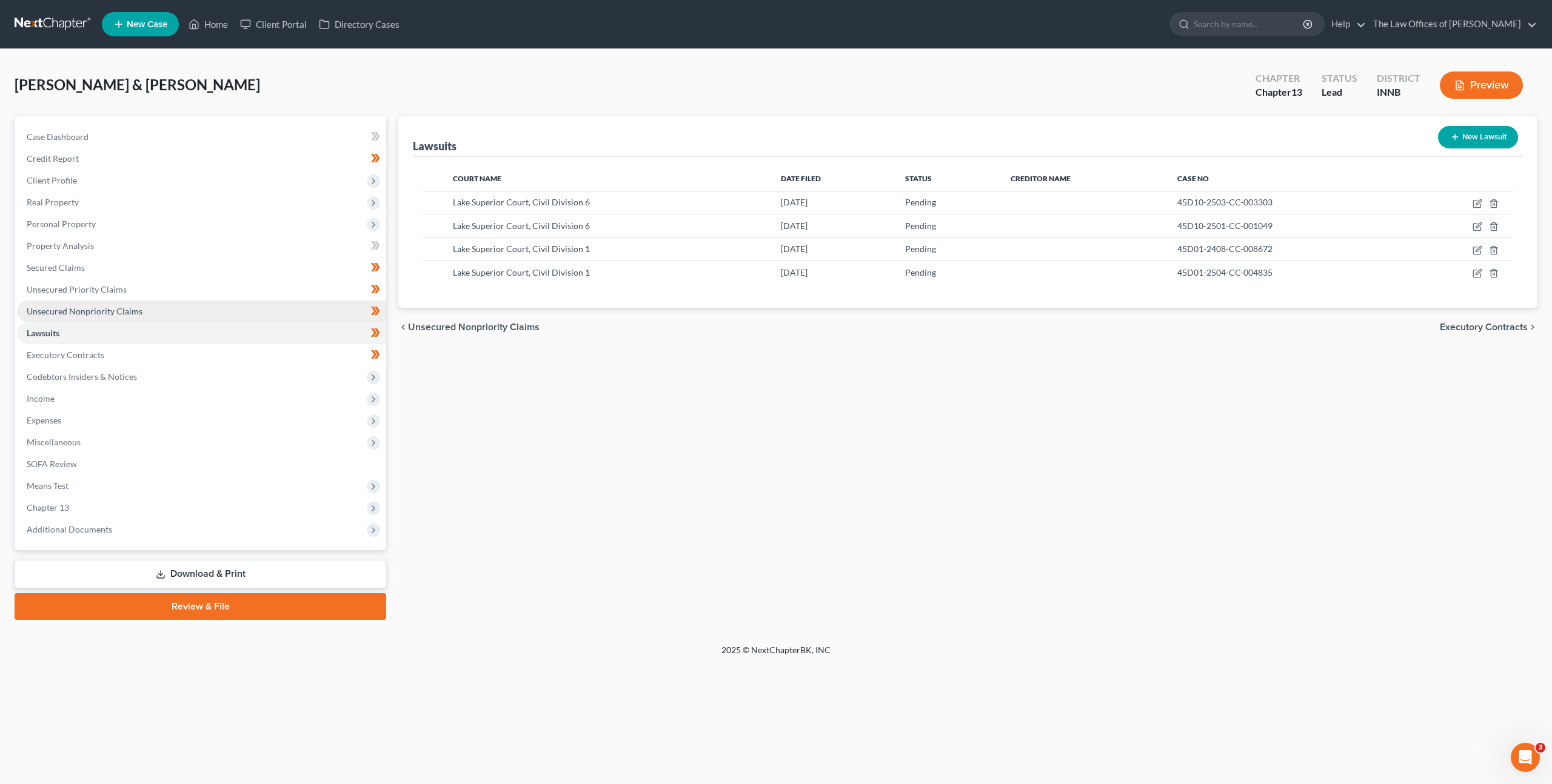
click at [232, 311] on link "Unsecured Nonpriority Claims" at bounding box center [201, 312] width 369 height 22
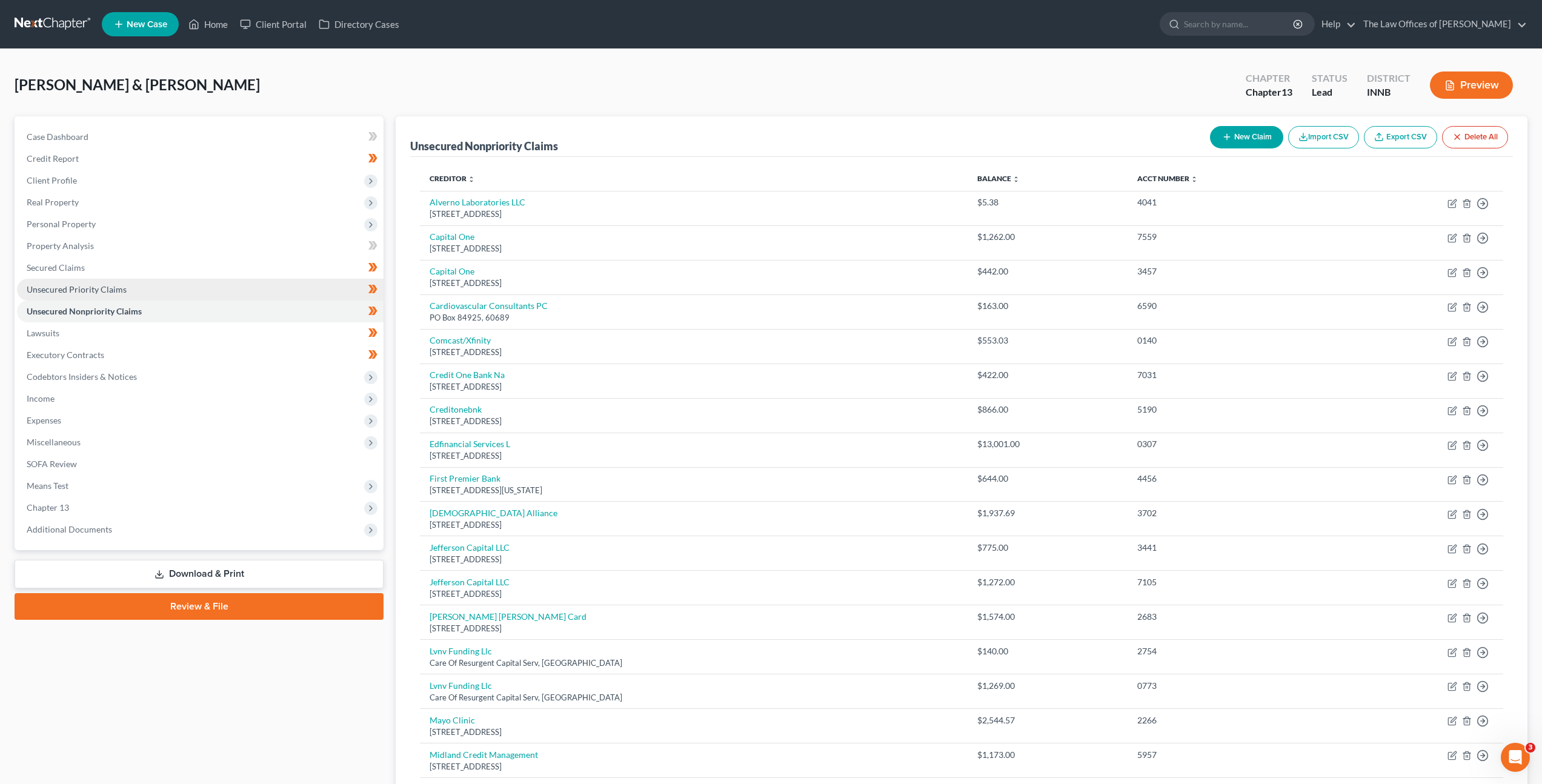
click at [242, 288] on link "Unsecured Priority Claims" at bounding box center [200, 290] width 366 height 22
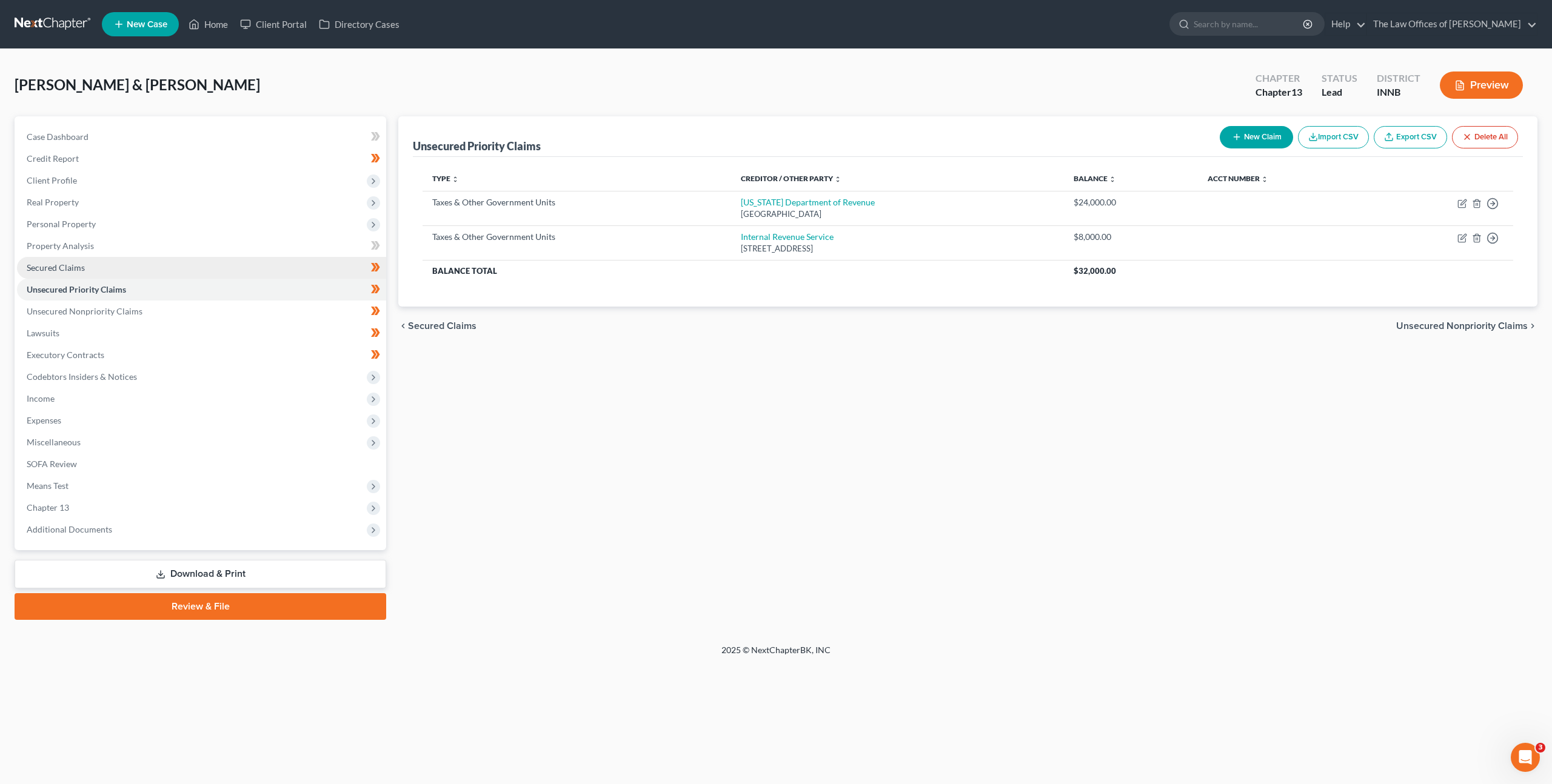
click at [254, 263] on link "Secured Claims" at bounding box center [201, 267] width 369 height 22
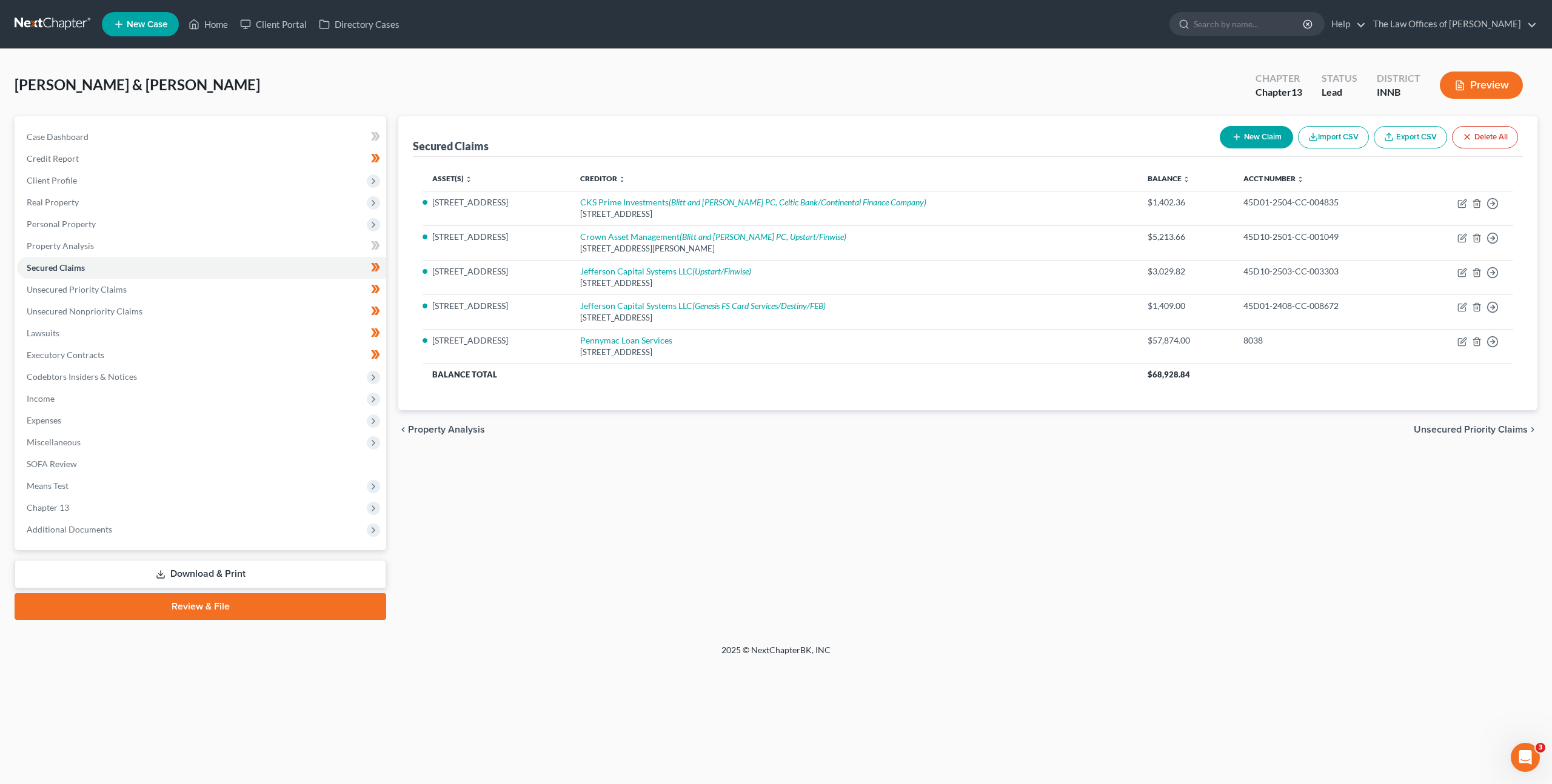
click at [665, 450] on div "Secured Claims New Claim Import CSV Export CSV Delete All Asset(s) expand_more …" at bounding box center [968, 367] width 1151 height 504
click at [235, 240] on link "Property Analysis" at bounding box center [201, 245] width 369 height 22
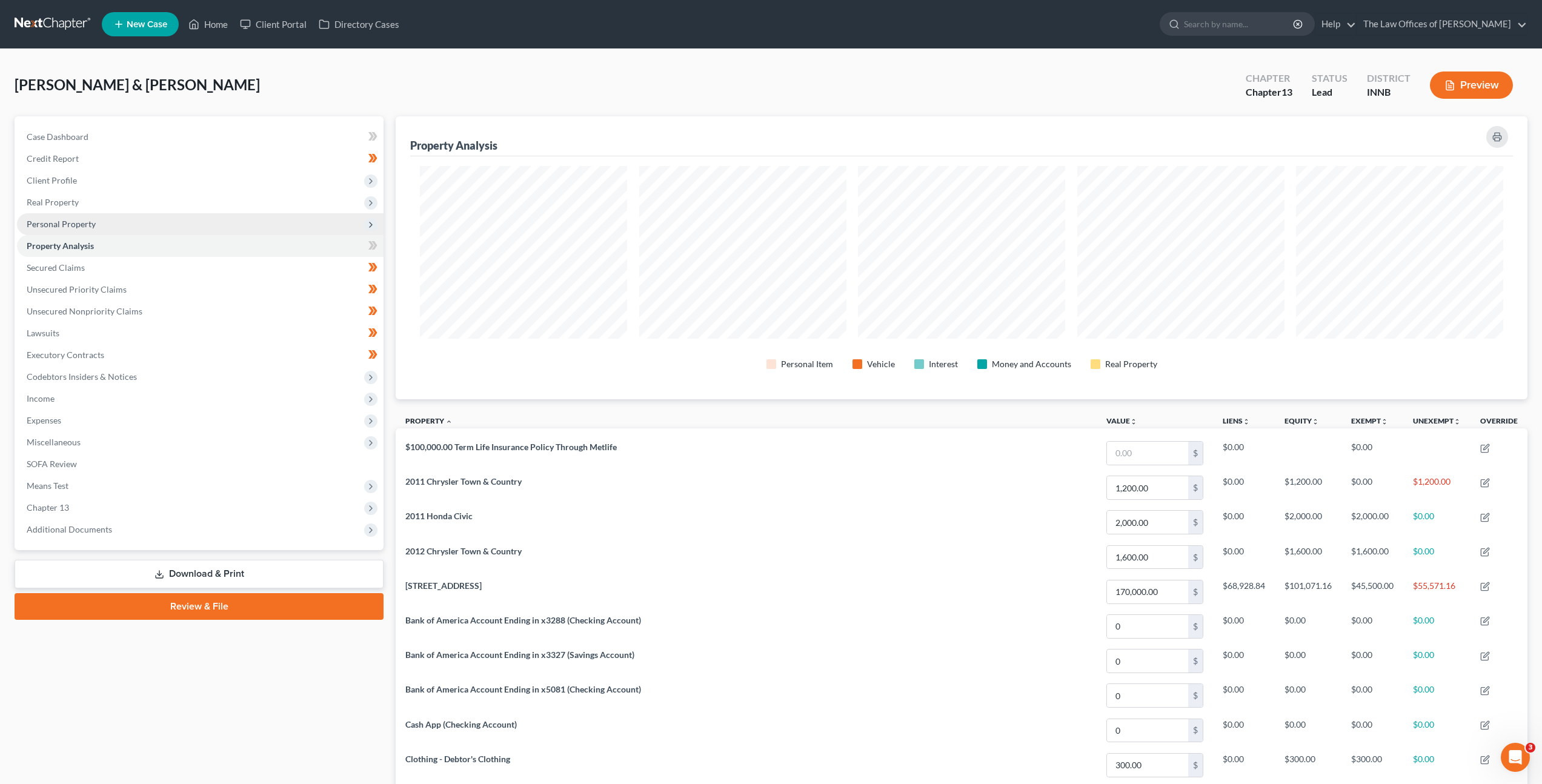
scroll to position [283, 1132]
click at [243, 223] on span "Personal Property" at bounding box center [200, 224] width 366 height 22
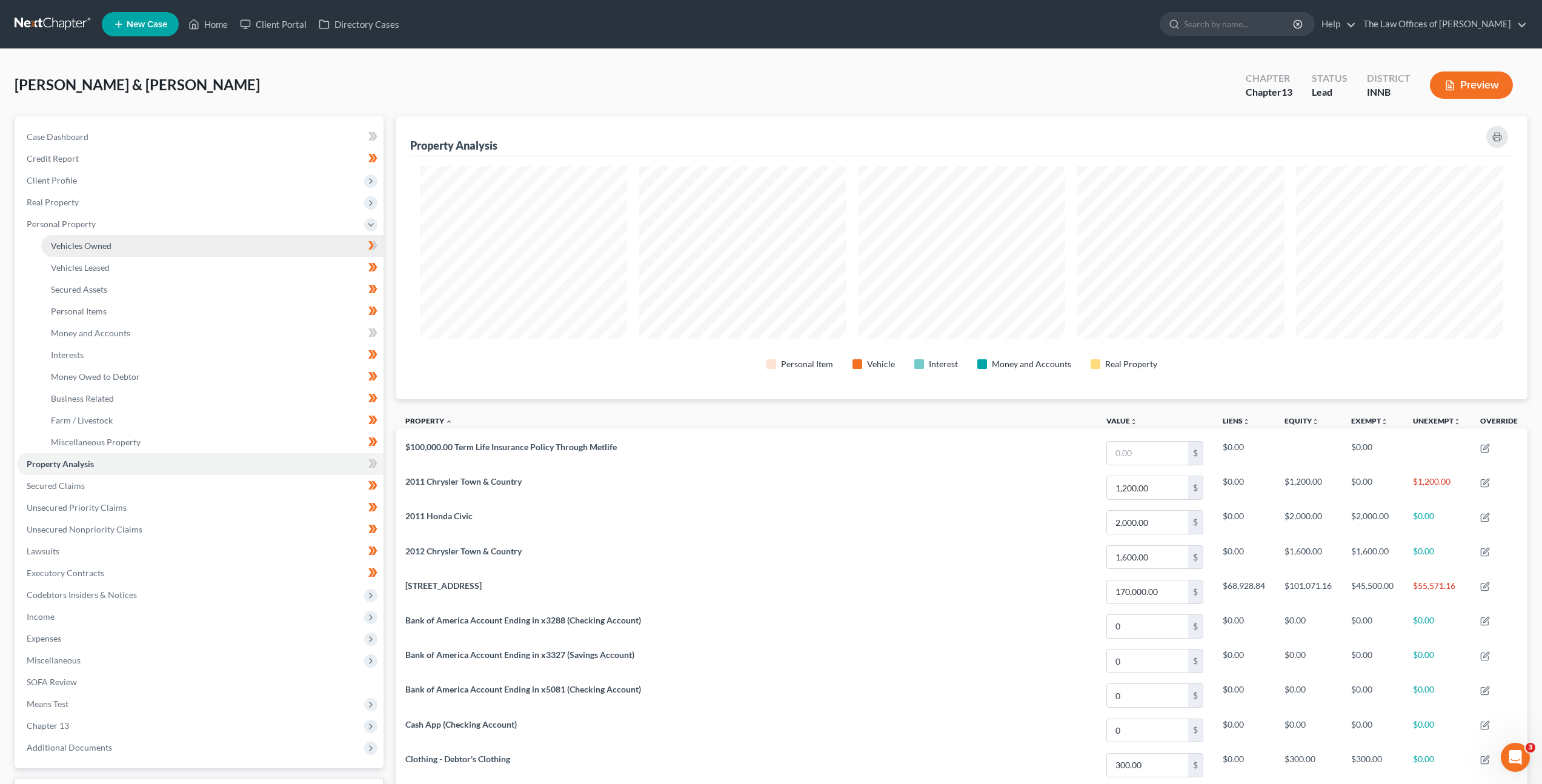
click at [220, 248] on link "Vehicles Owned" at bounding box center [213, 245] width 343 height 22
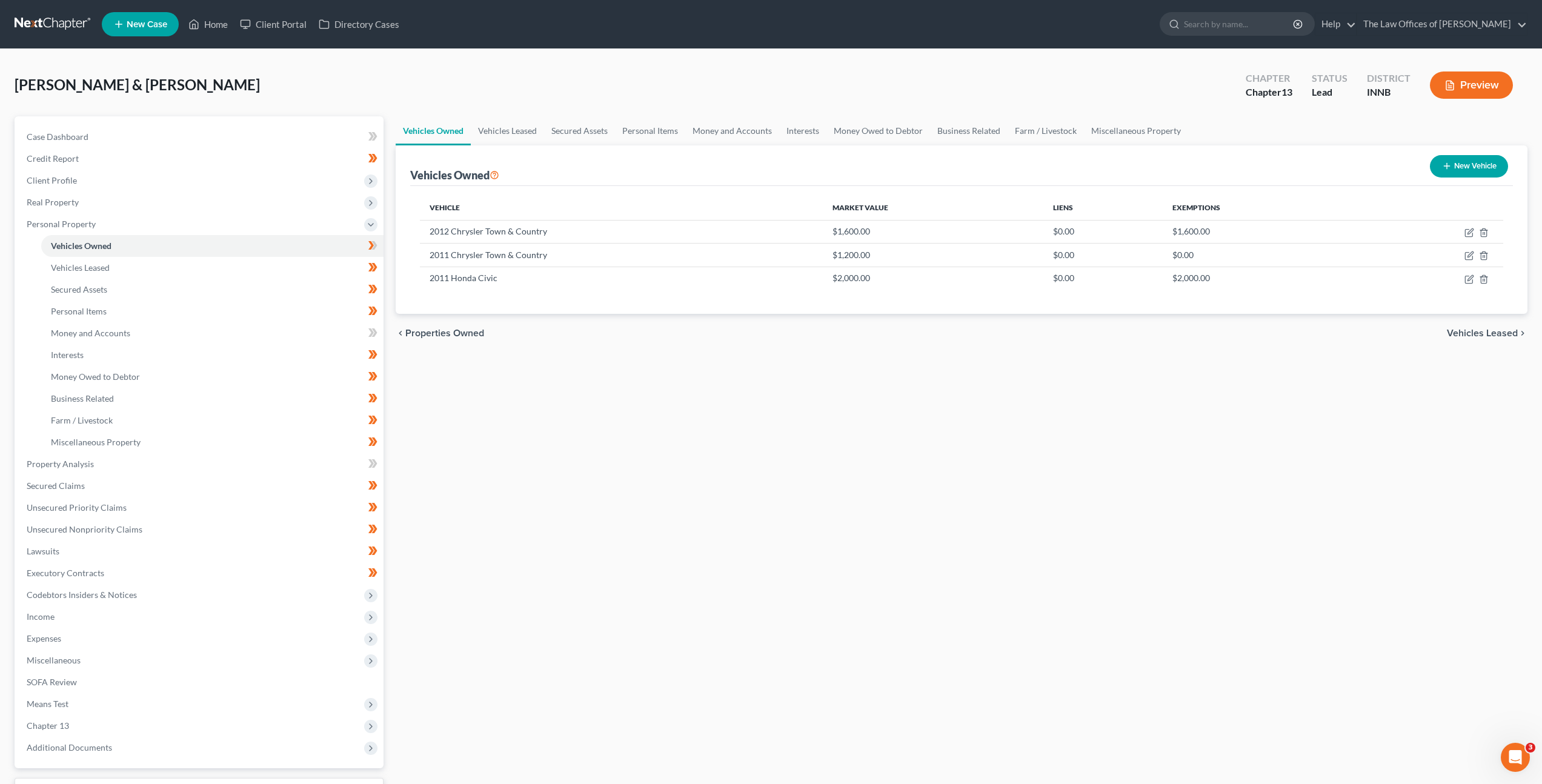
click at [1317, 402] on div "Vehicles Owned Vehicles Leased Secured Assets Personal Items Money and Accounts…" at bounding box center [962, 476] width 1144 height 722
click at [1029, 371] on div "Vehicles Owned Vehicles Leased Secured Assets Personal Items Money and Accounts…" at bounding box center [962, 476] width 1144 height 722
click at [1469, 256] on icon "button" at bounding box center [1471, 255] width 6 height 6
select select "0"
select select "15"
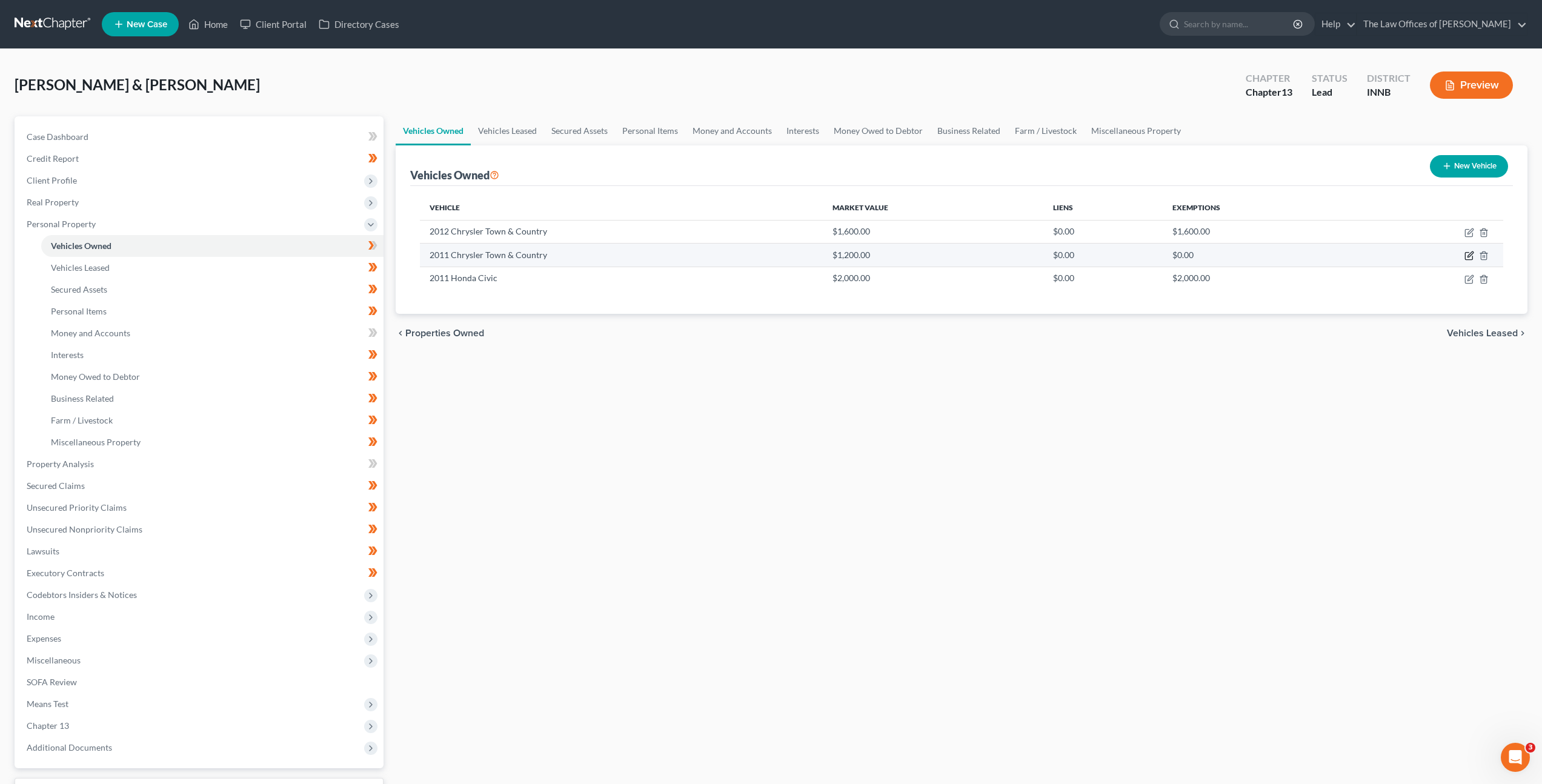
select select "4"
select select "2"
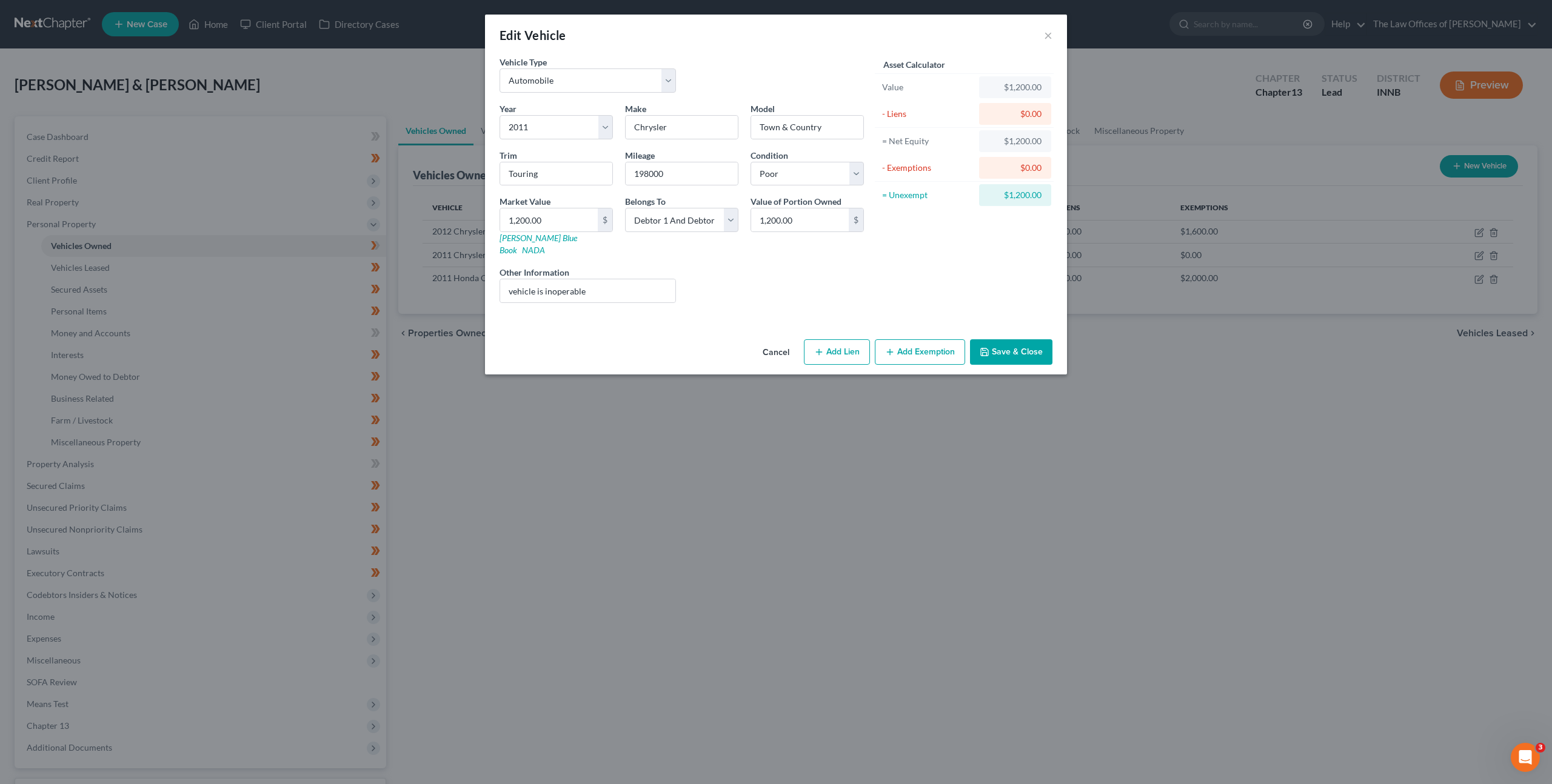
click at [934, 342] on button "Add Exemption" at bounding box center [919, 352] width 90 height 26
select select "2"
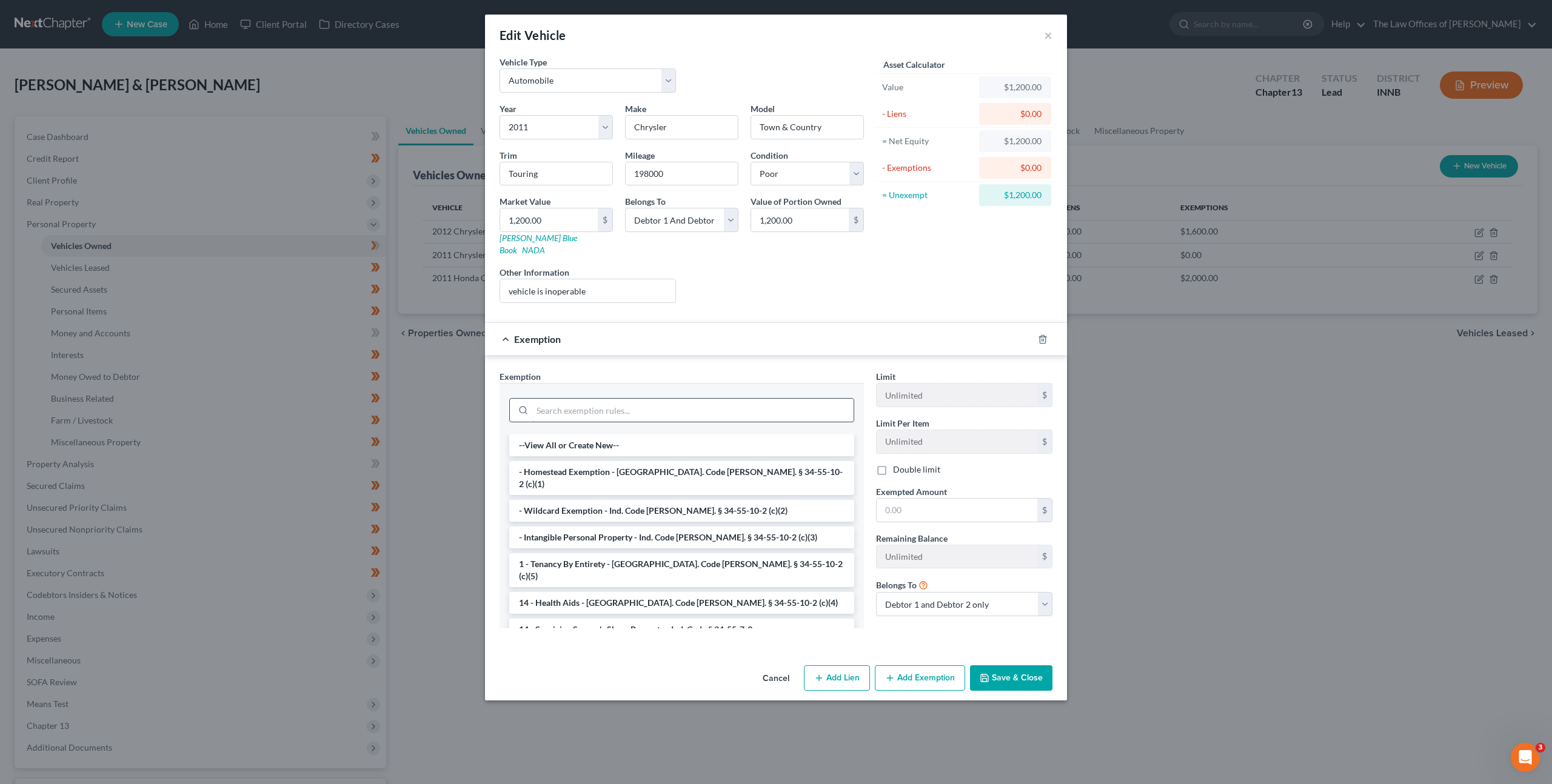
click at [668, 401] on input "search" at bounding box center [692, 410] width 321 height 23
click at [642, 500] on li "- Wildcard Exemption - Ind. Code [PERSON_NAME]. § 34-55-10-2 (c)(2)" at bounding box center [681, 511] width 345 height 22
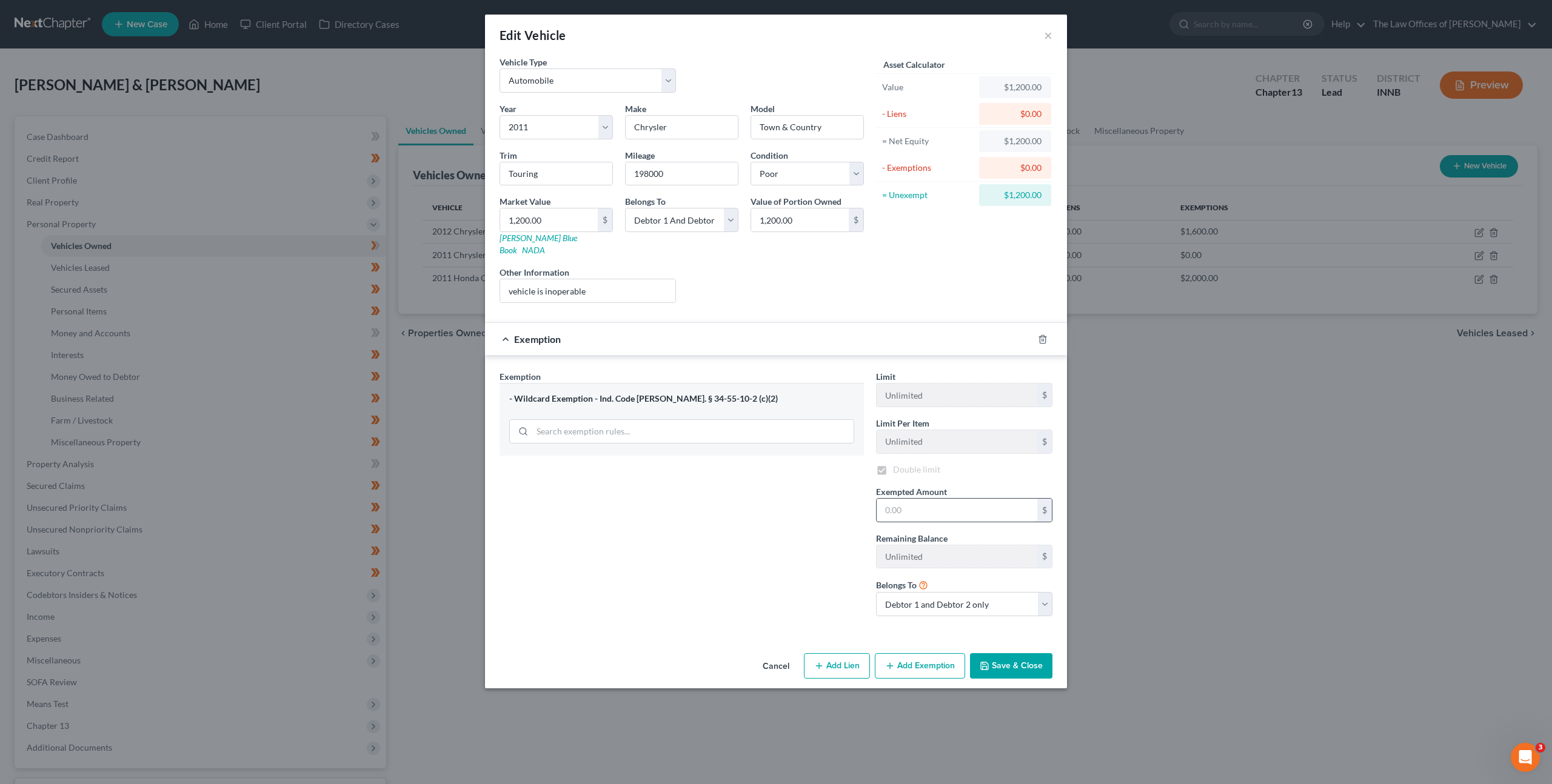
checkbox input "true"
click at [925, 500] on input "text" at bounding box center [957, 511] width 160 height 23
type input "1,200"
click at [1005, 660] on button "Save & Close" at bounding box center [1010, 668] width 82 height 26
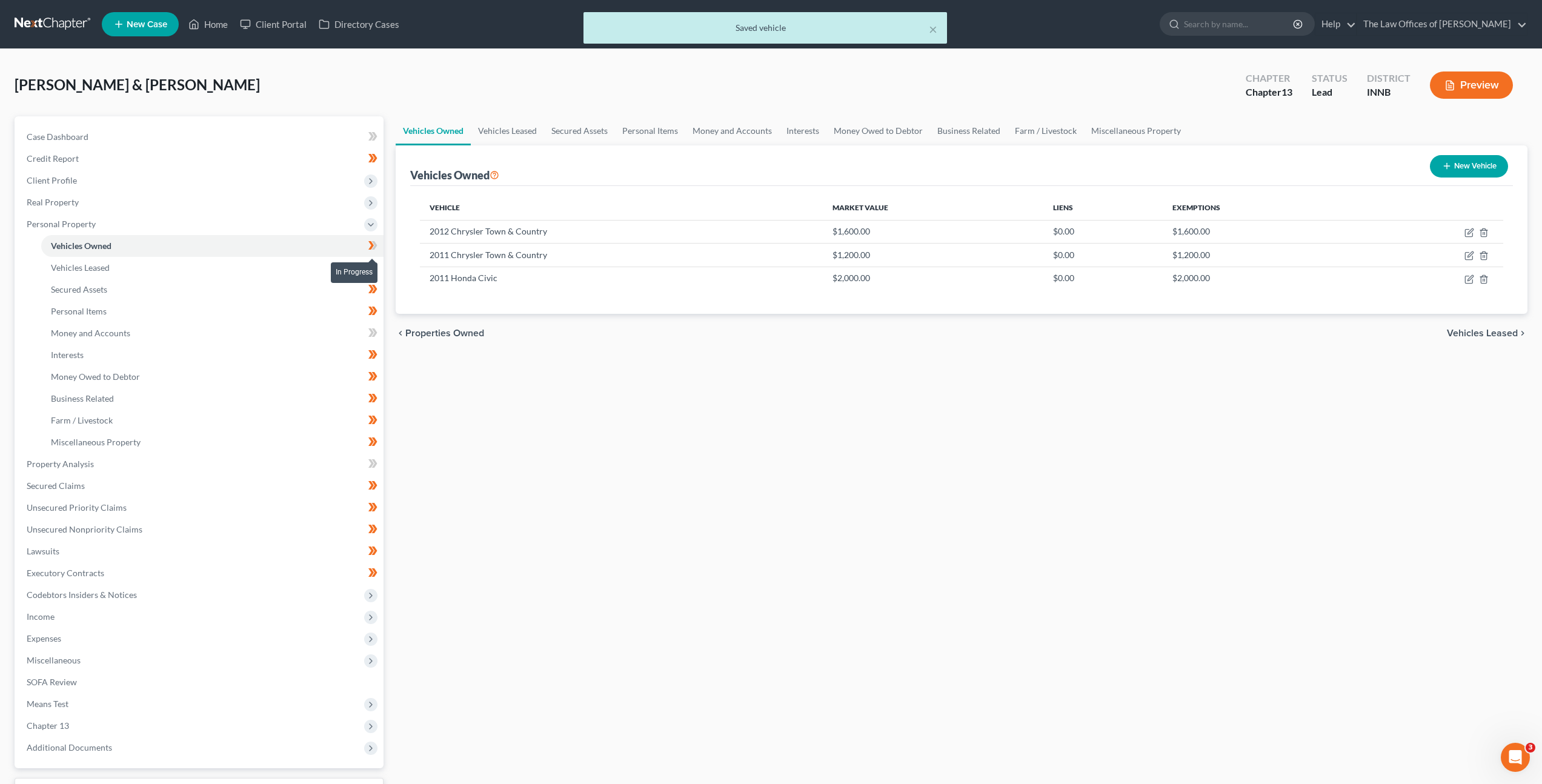
click at [373, 250] on icon at bounding box center [372, 245] width 9 height 15
click at [256, 313] on link "Personal Items" at bounding box center [213, 312] width 343 height 22
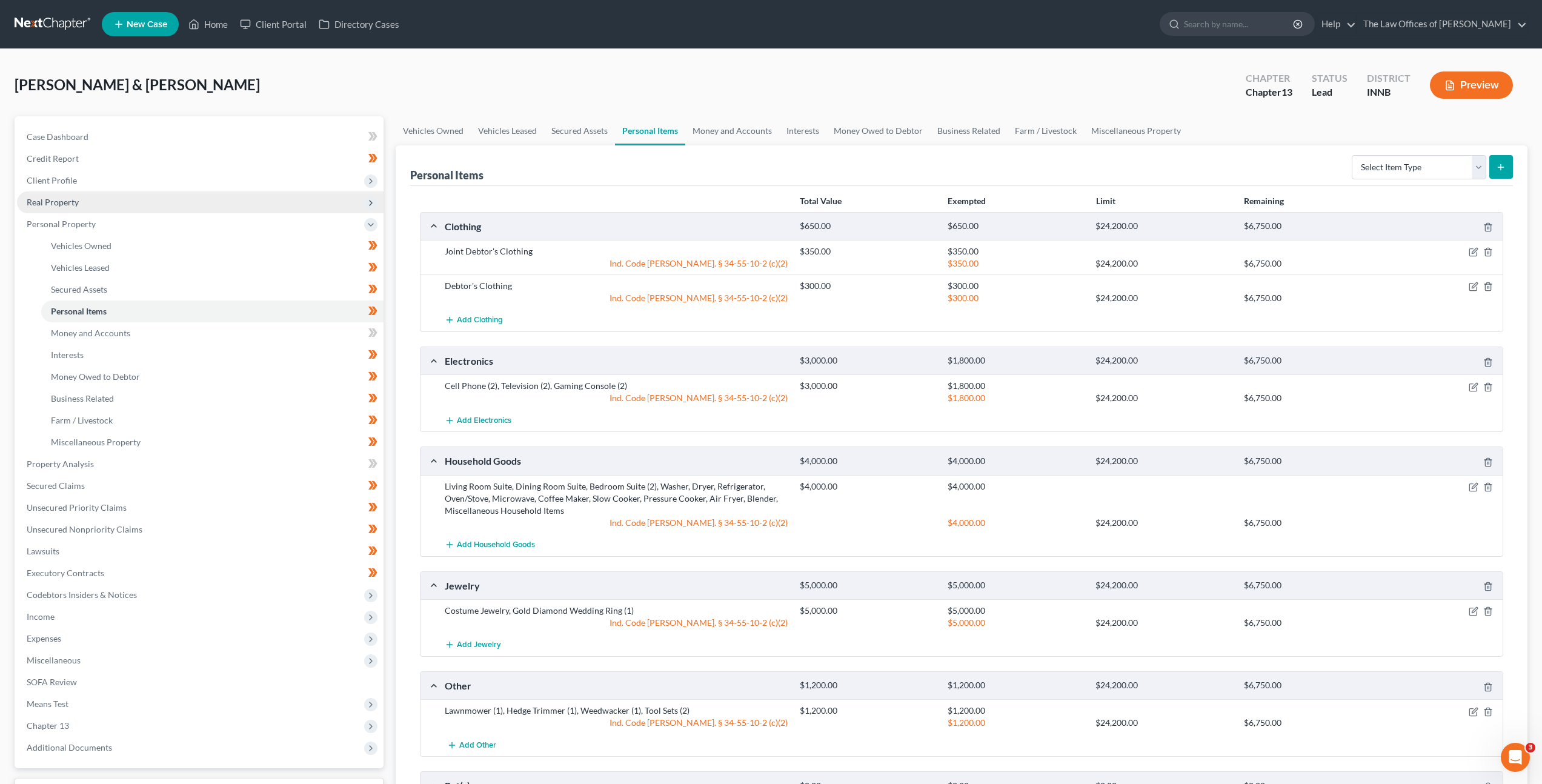
click at [193, 199] on span "Real Property" at bounding box center [200, 202] width 366 height 22
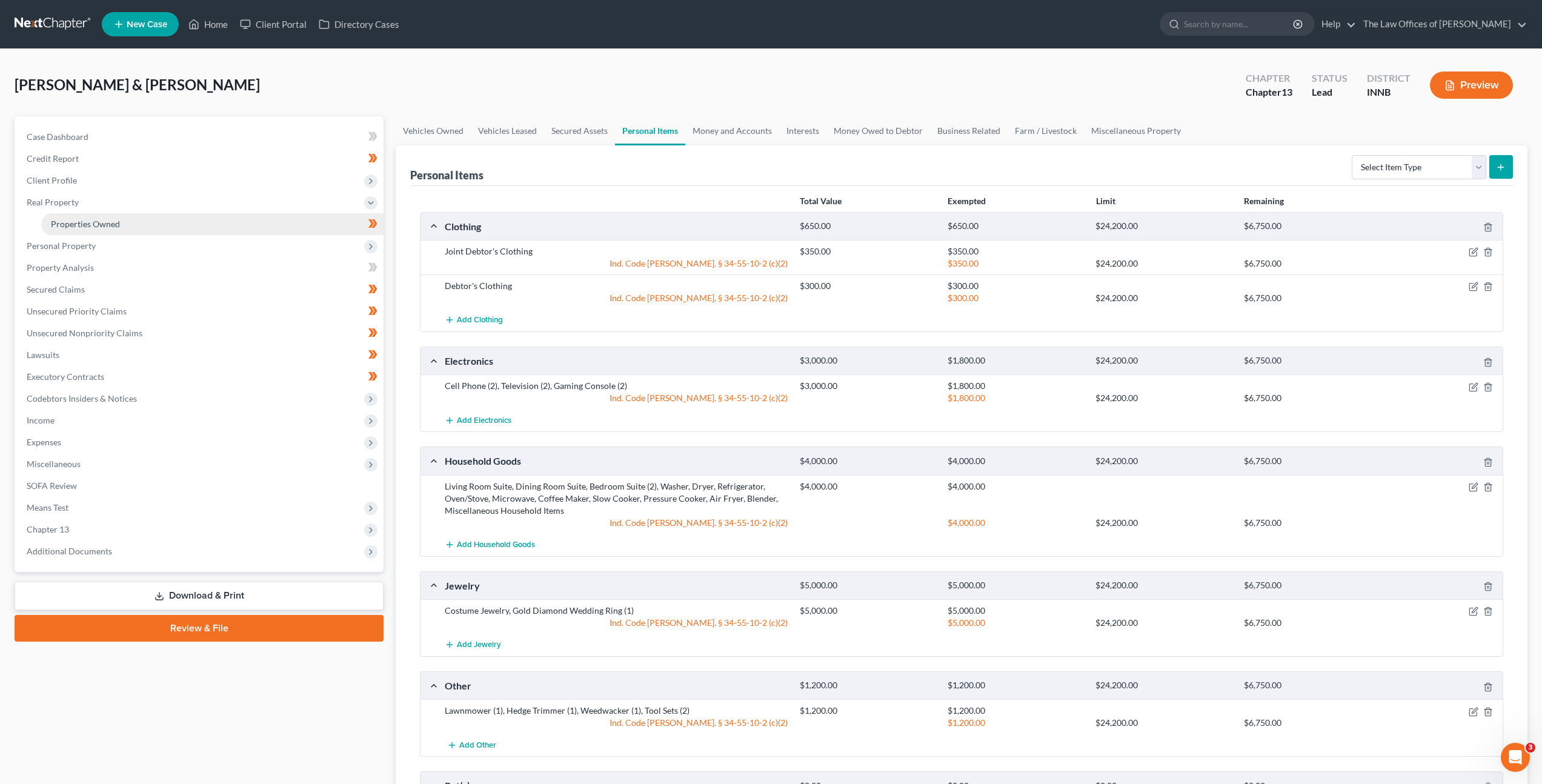
click at [175, 217] on link "Properties Owned" at bounding box center [213, 224] width 343 height 22
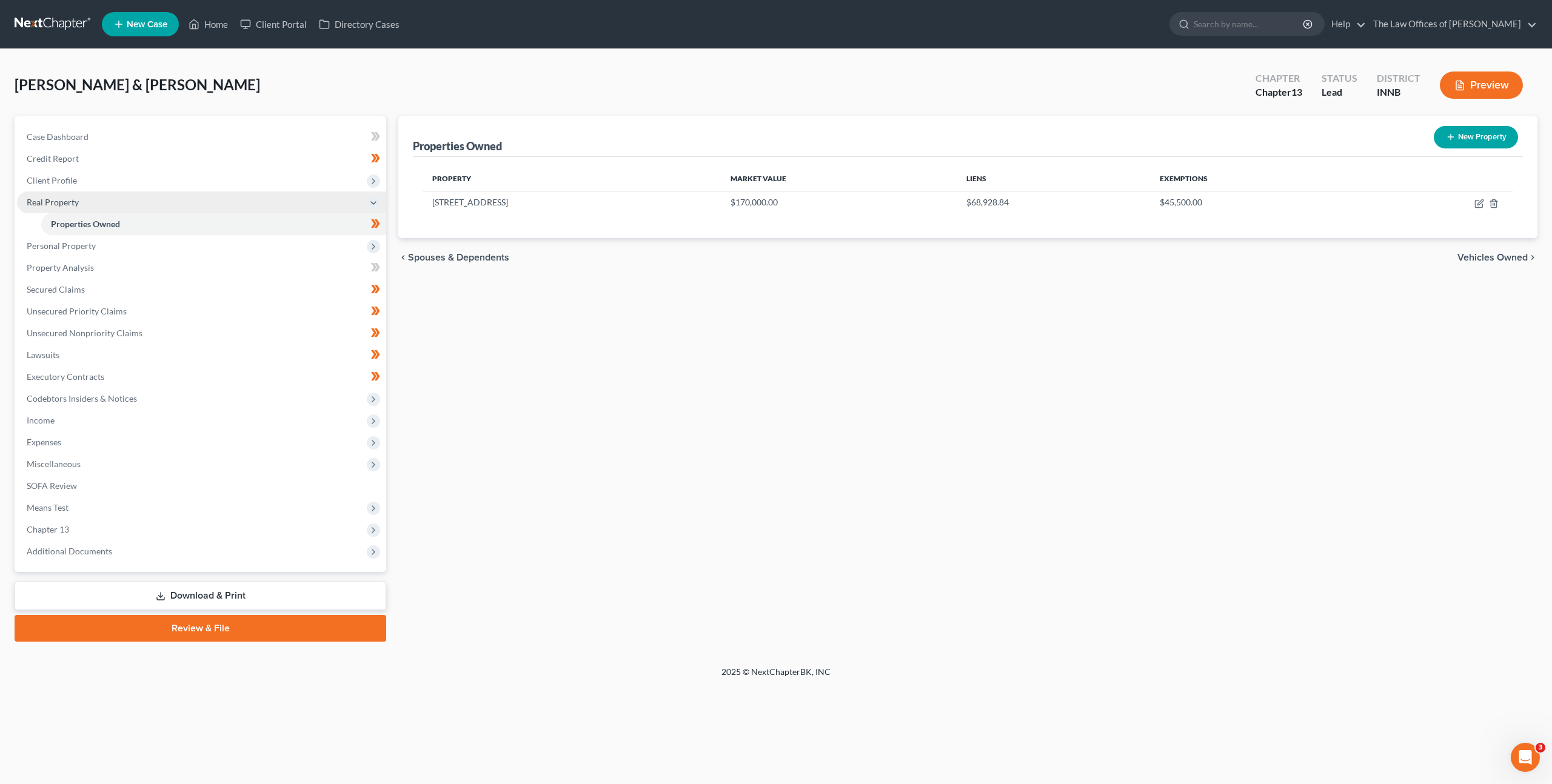
click at [184, 191] on span "Real Property" at bounding box center [201, 202] width 369 height 22
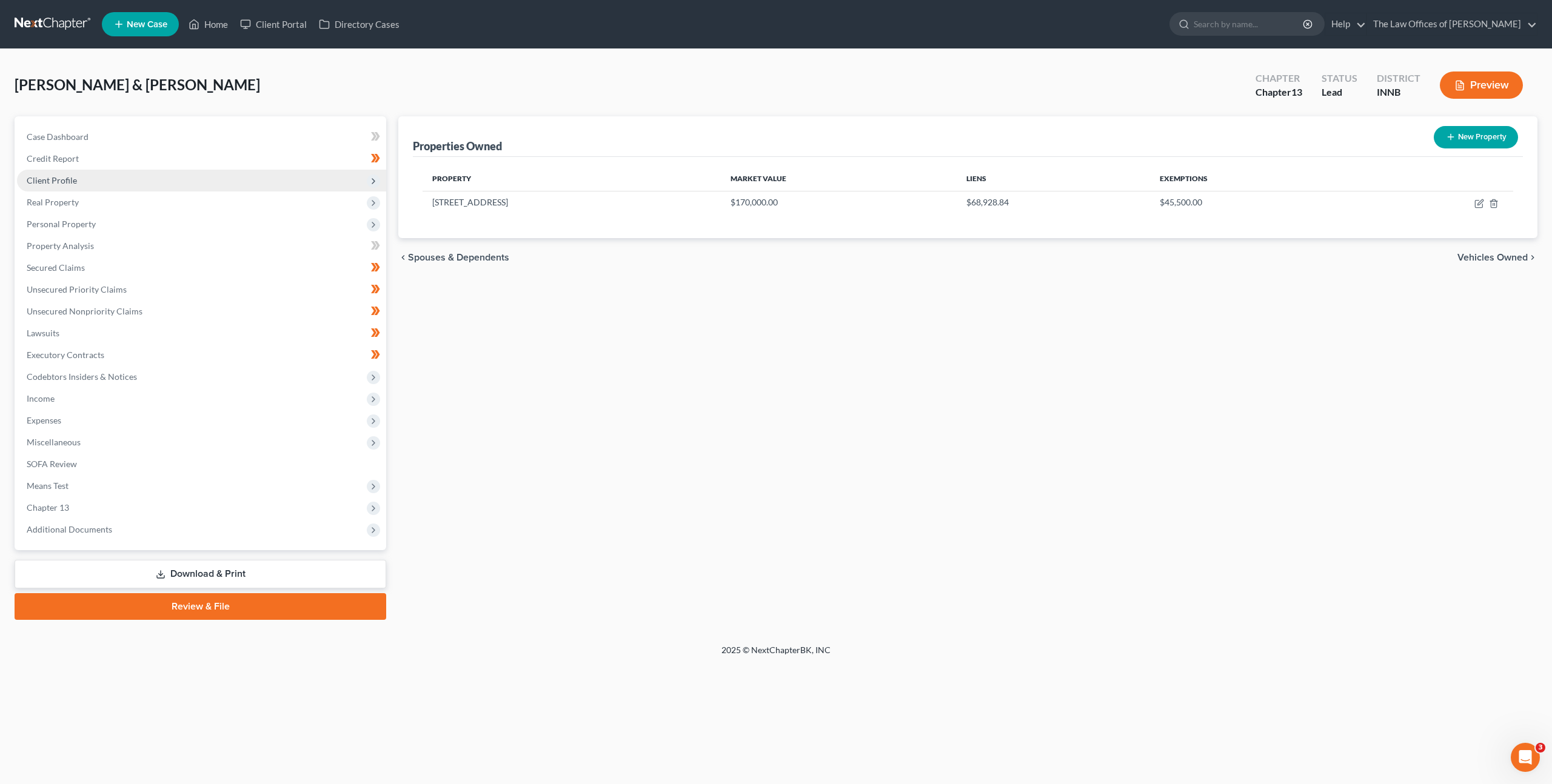
click at [188, 185] on span "Client Profile" at bounding box center [201, 180] width 369 height 22
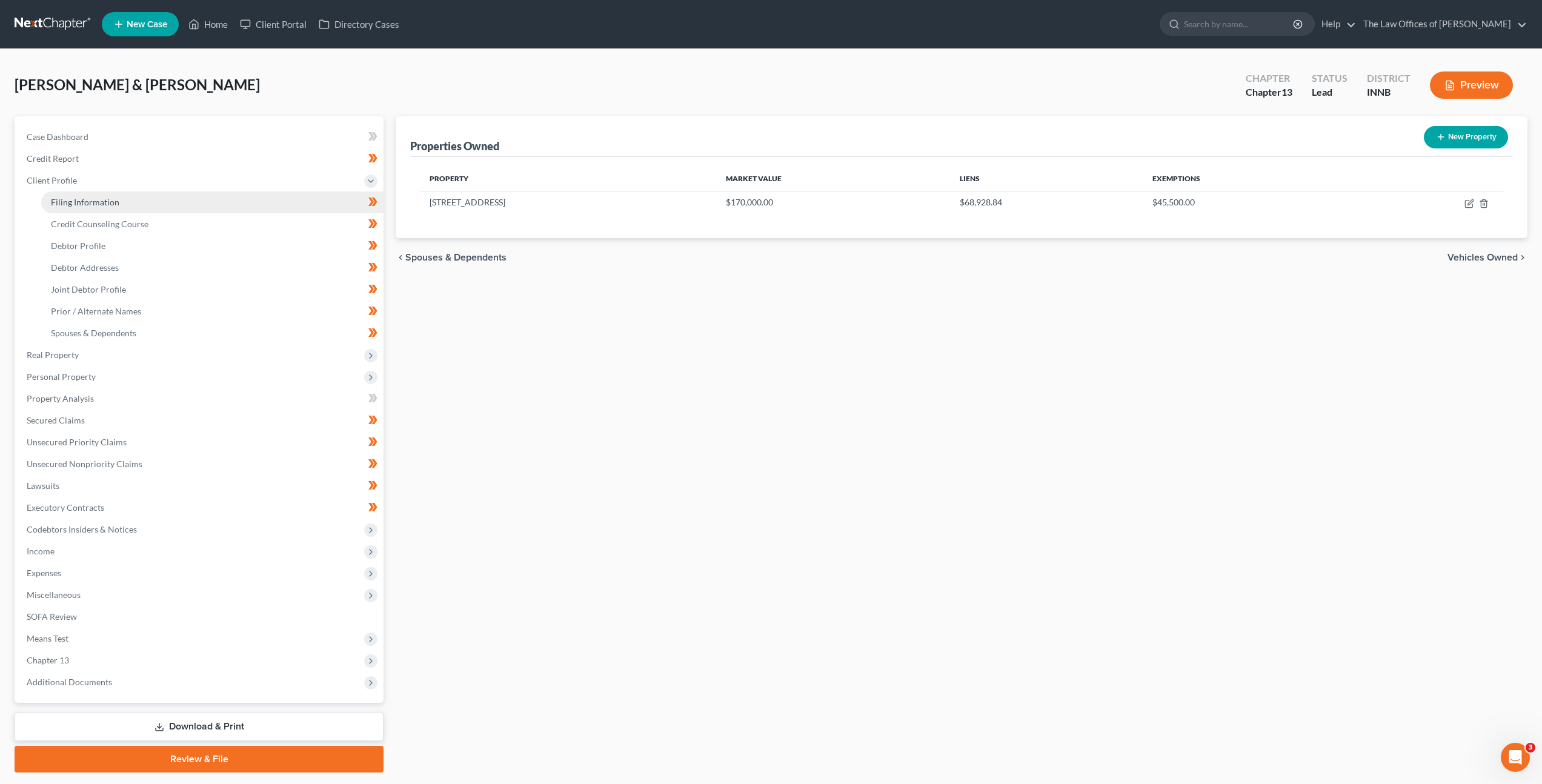
click at [180, 208] on link "Filing Information" at bounding box center [213, 202] width 343 height 22
select select "1"
select select "3"
select select "15"
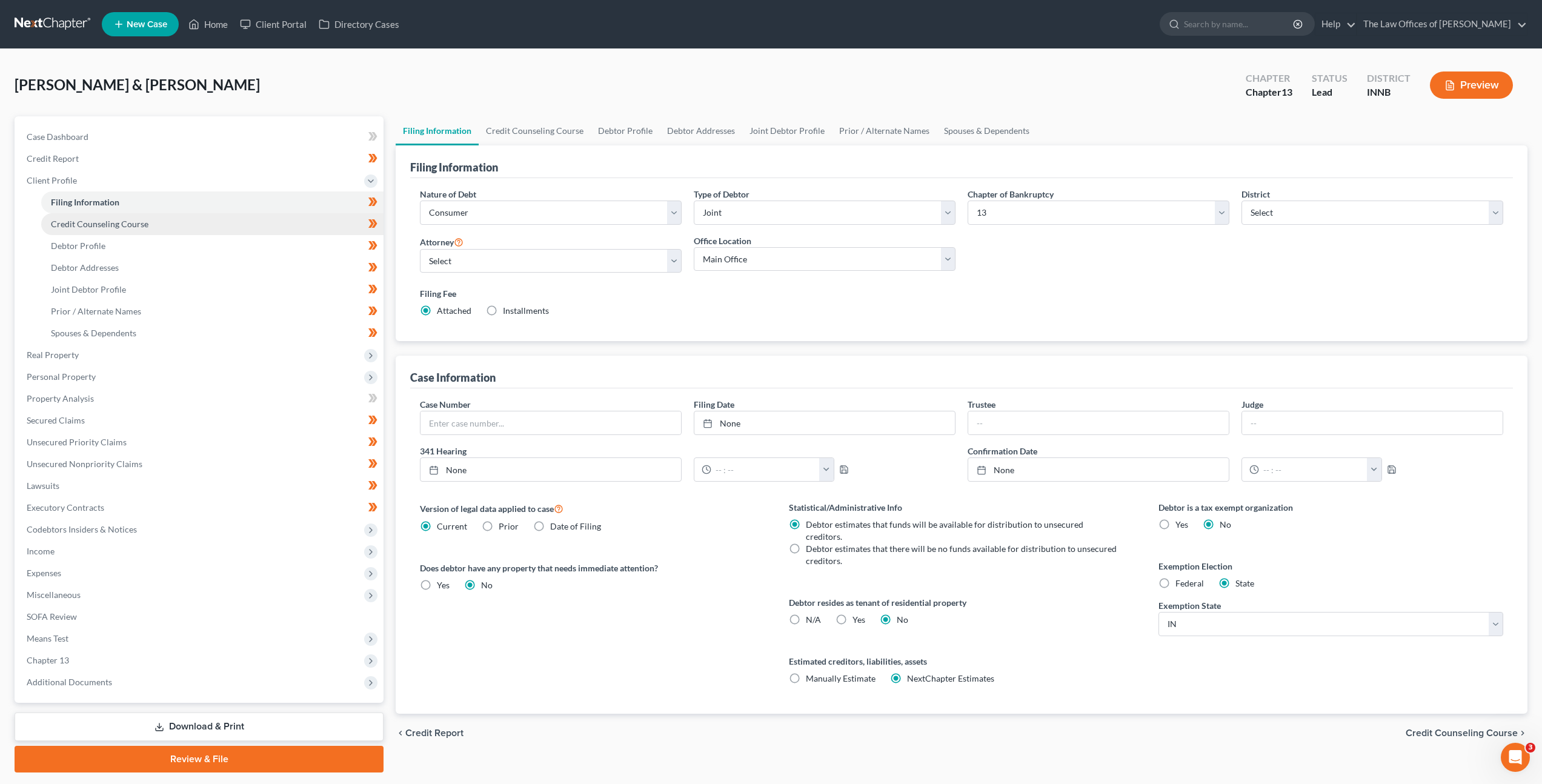
click at [315, 221] on link "Credit Counseling Course" at bounding box center [213, 224] width 343 height 22
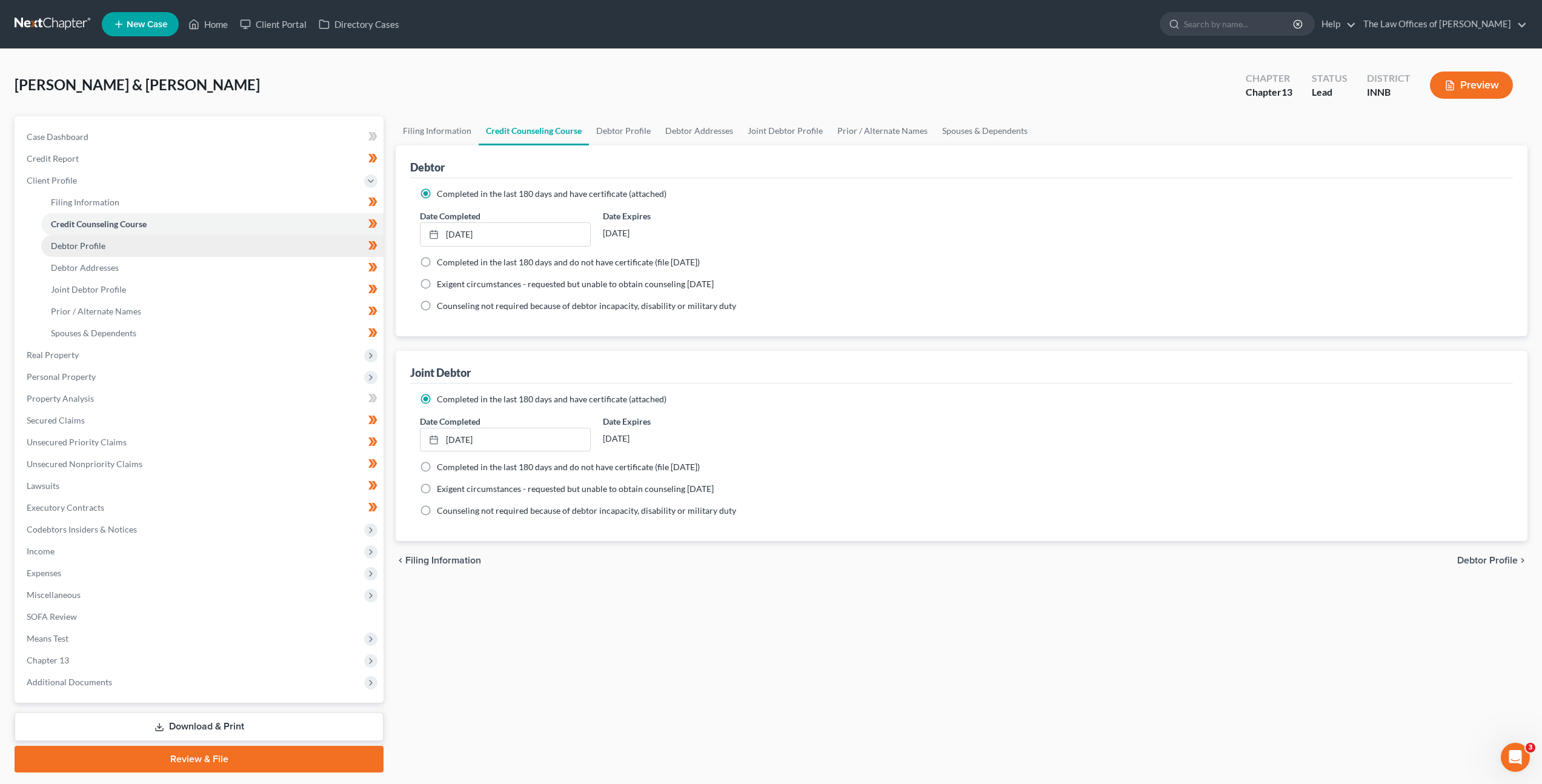
click at [310, 243] on link "Debtor Profile" at bounding box center [213, 245] width 343 height 22
select select "1"
select select "3"
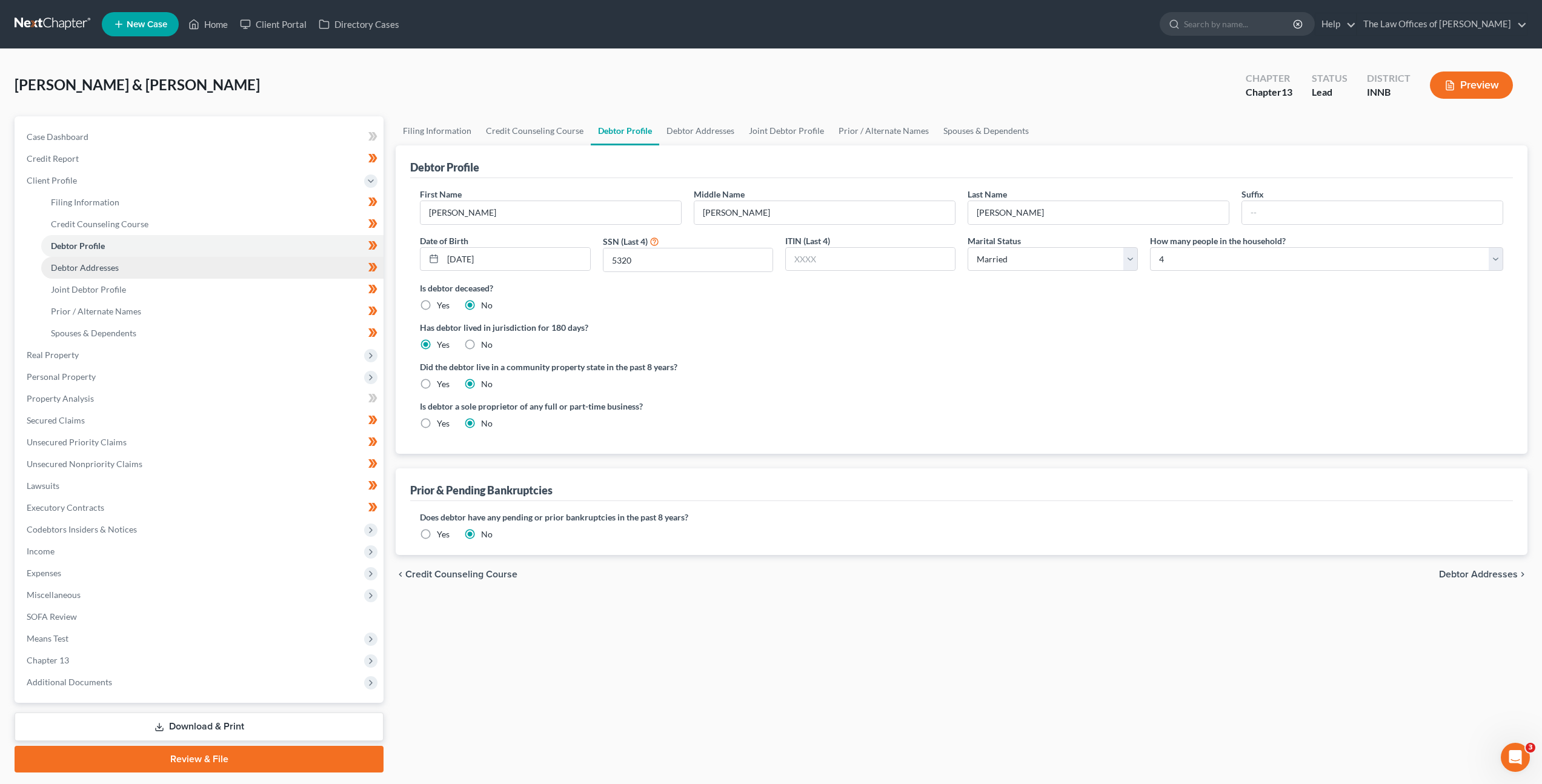
click at [291, 268] on link "Debtor Addresses" at bounding box center [213, 267] width 343 height 22
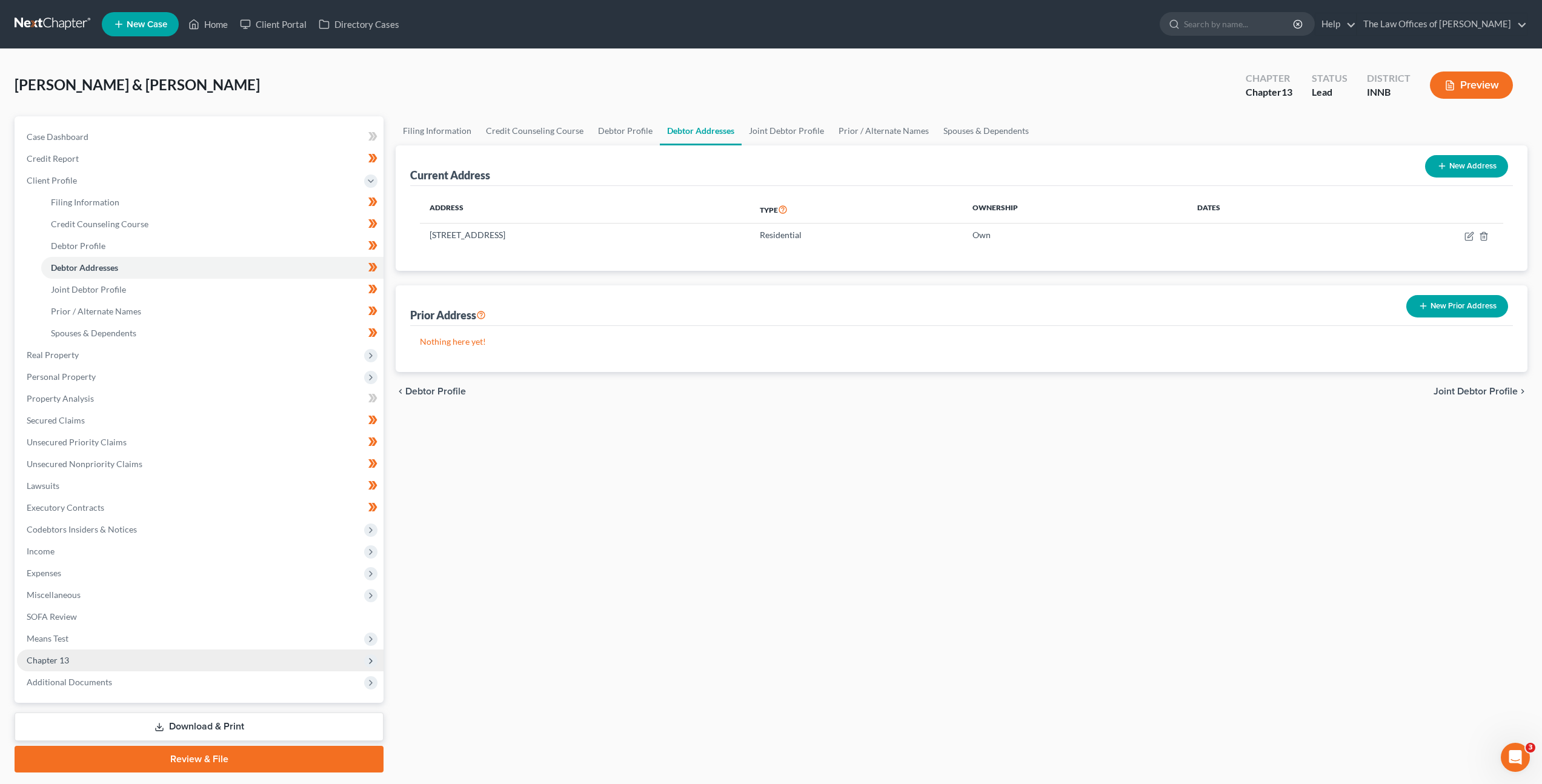
click at [180, 652] on span "Chapter 13" at bounding box center [200, 660] width 366 height 22
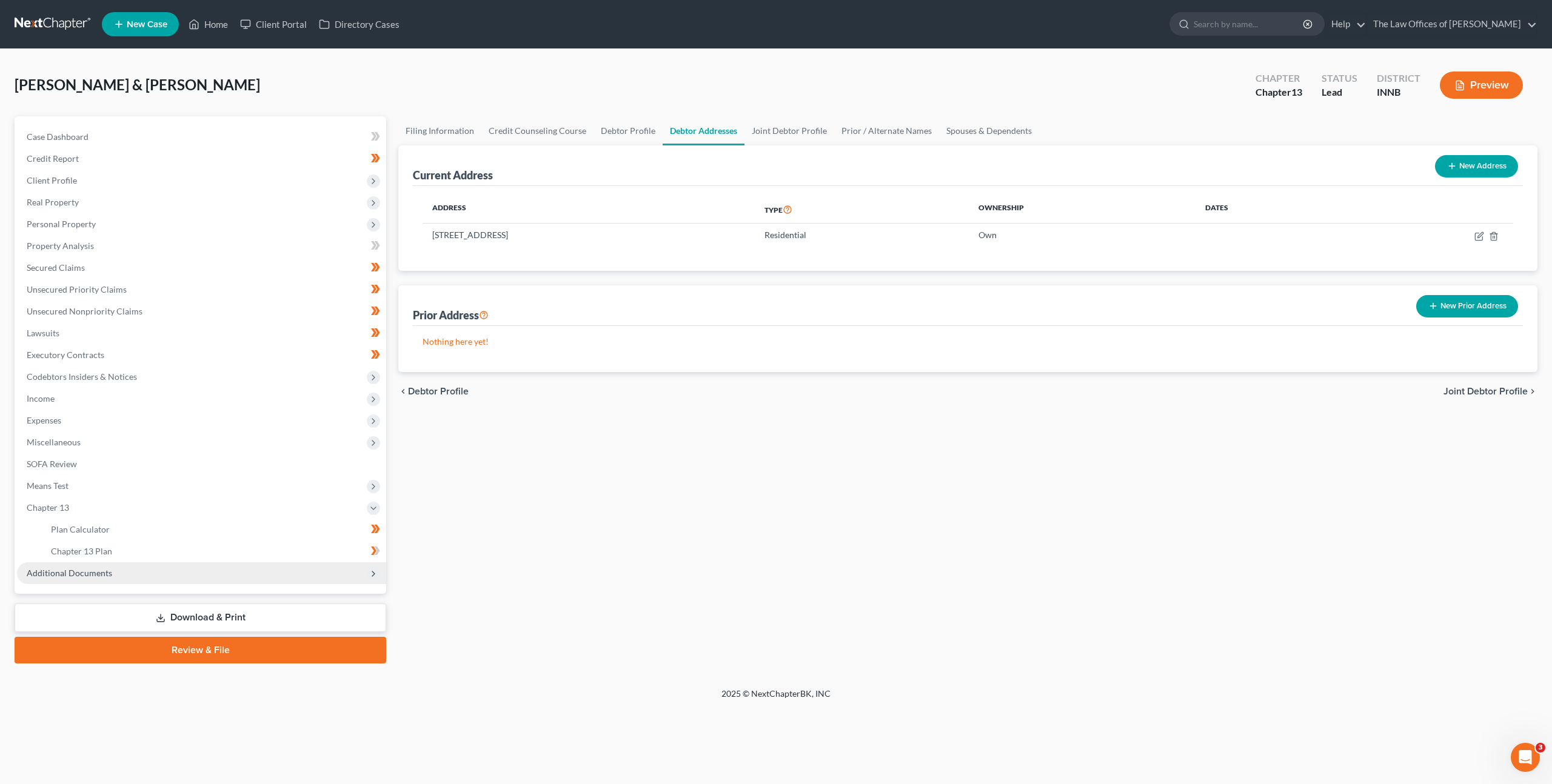
click at [161, 578] on span "Additional Documents" at bounding box center [201, 573] width 369 height 22
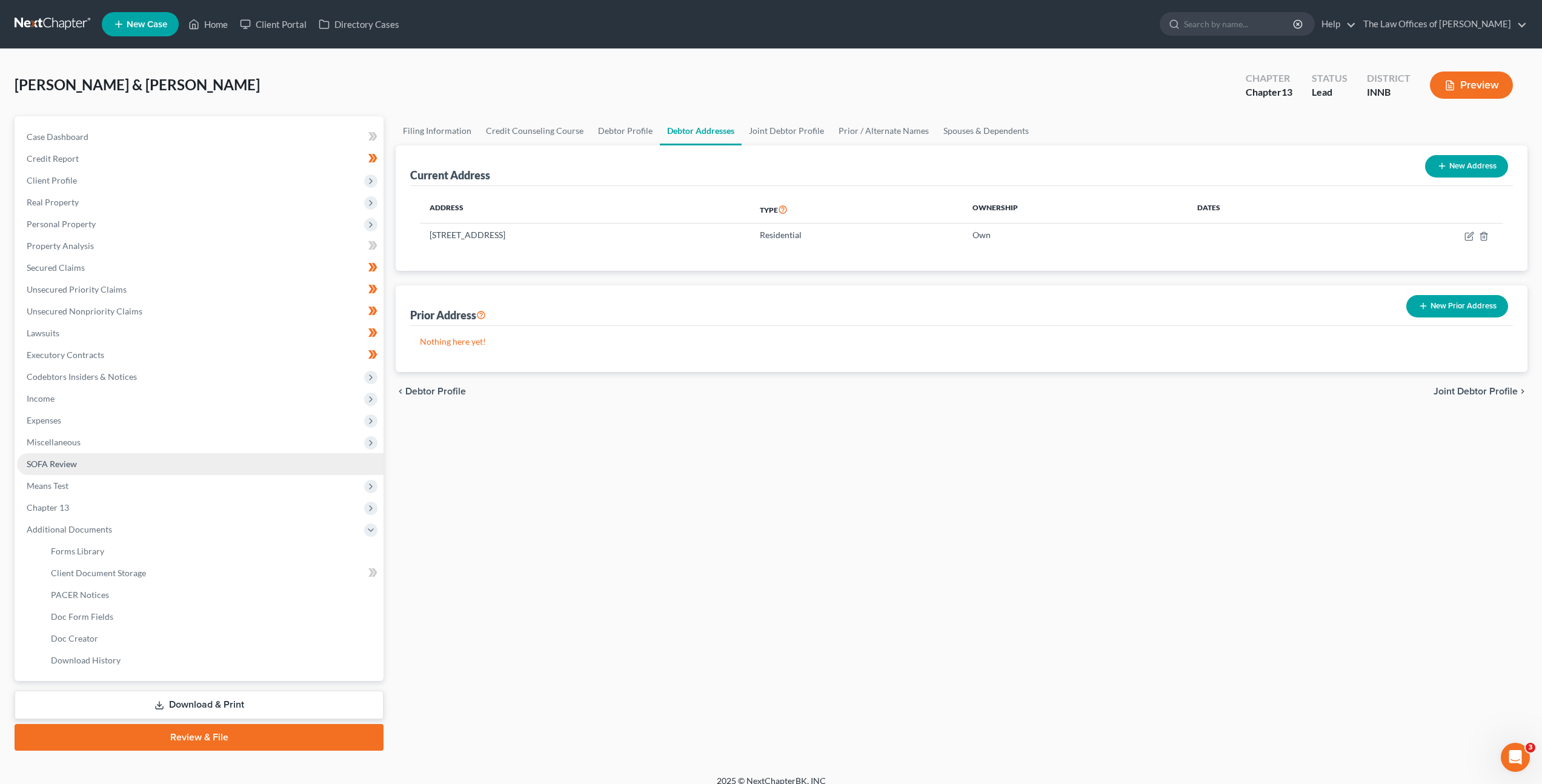
click at [177, 467] on link "SOFA Review" at bounding box center [200, 464] width 366 height 22
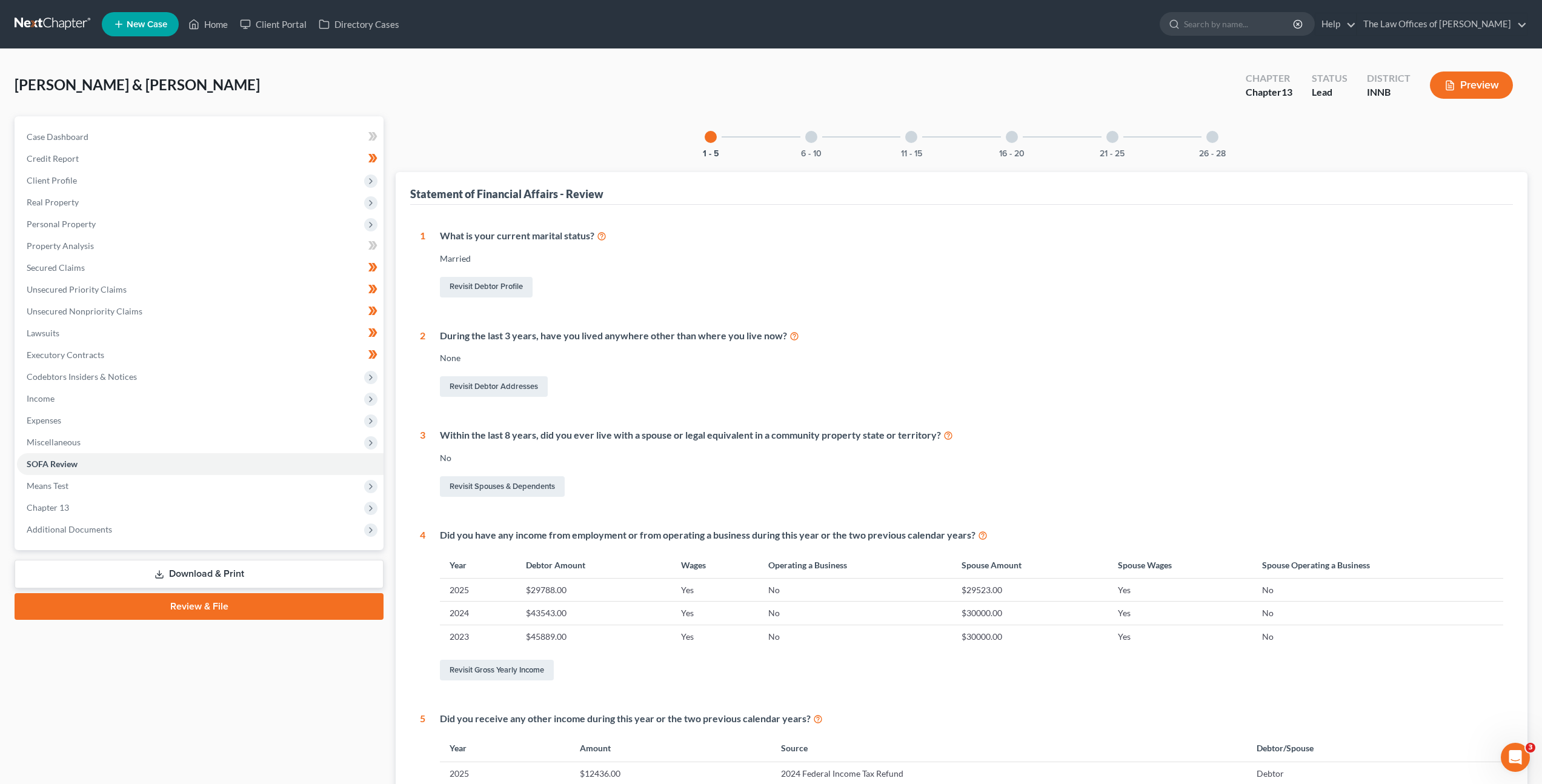
click at [805, 139] on div at bounding box center [811, 137] width 12 height 12
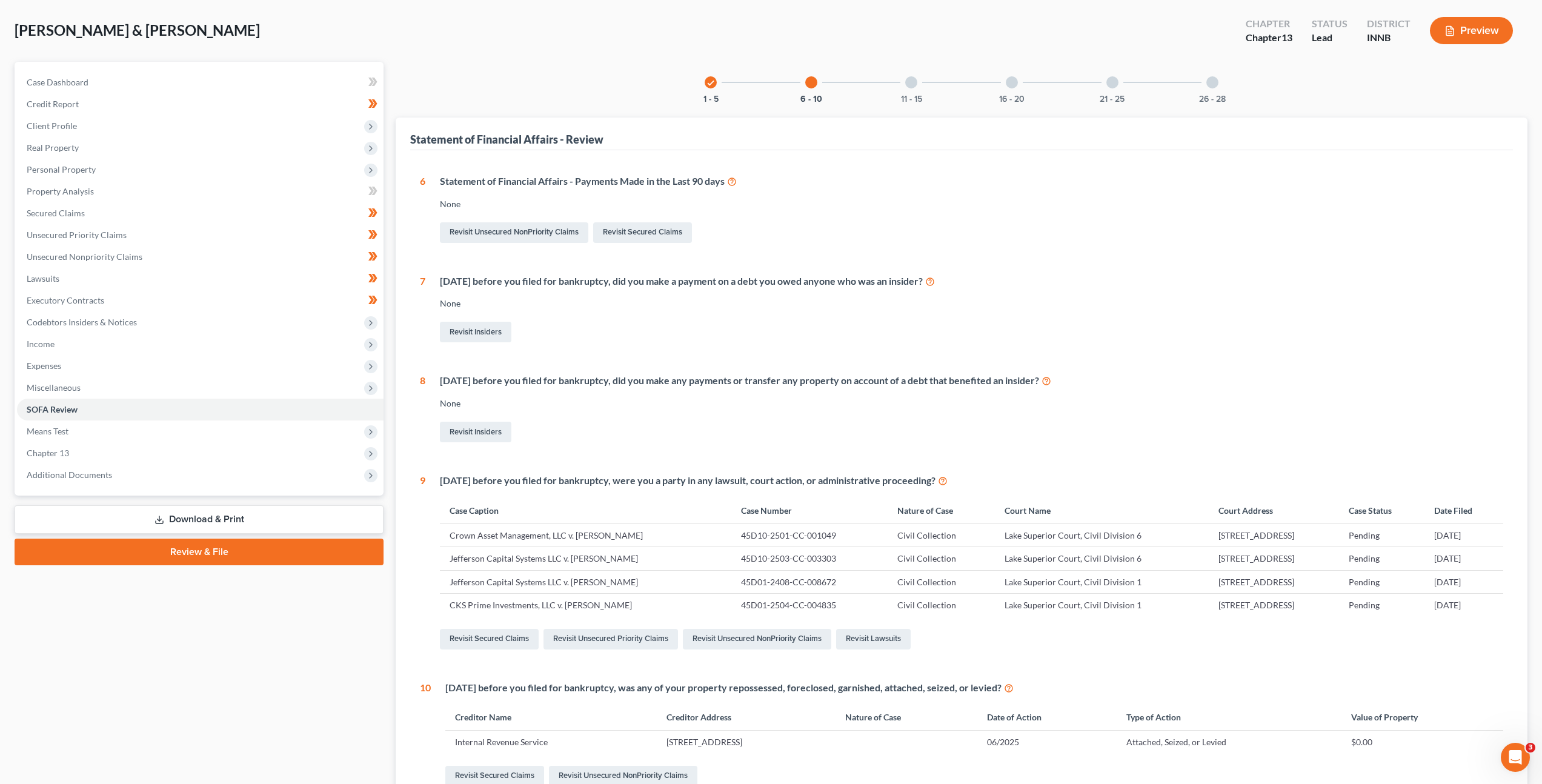
scroll to position [178, 0]
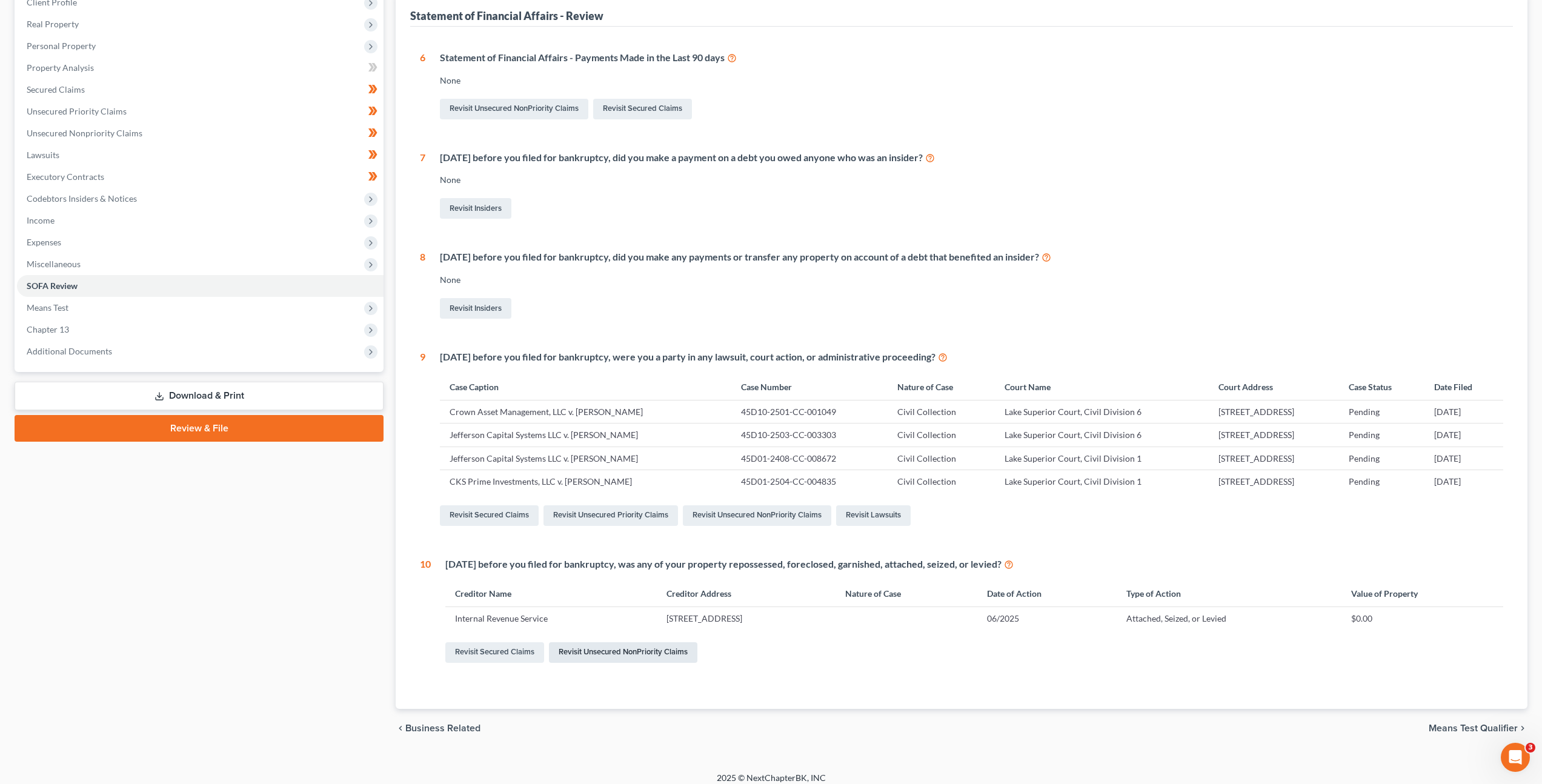
click at [597, 657] on link "Revisit Unsecured NonPriority Claims" at bounding box center [623, 652] width 149 height 21
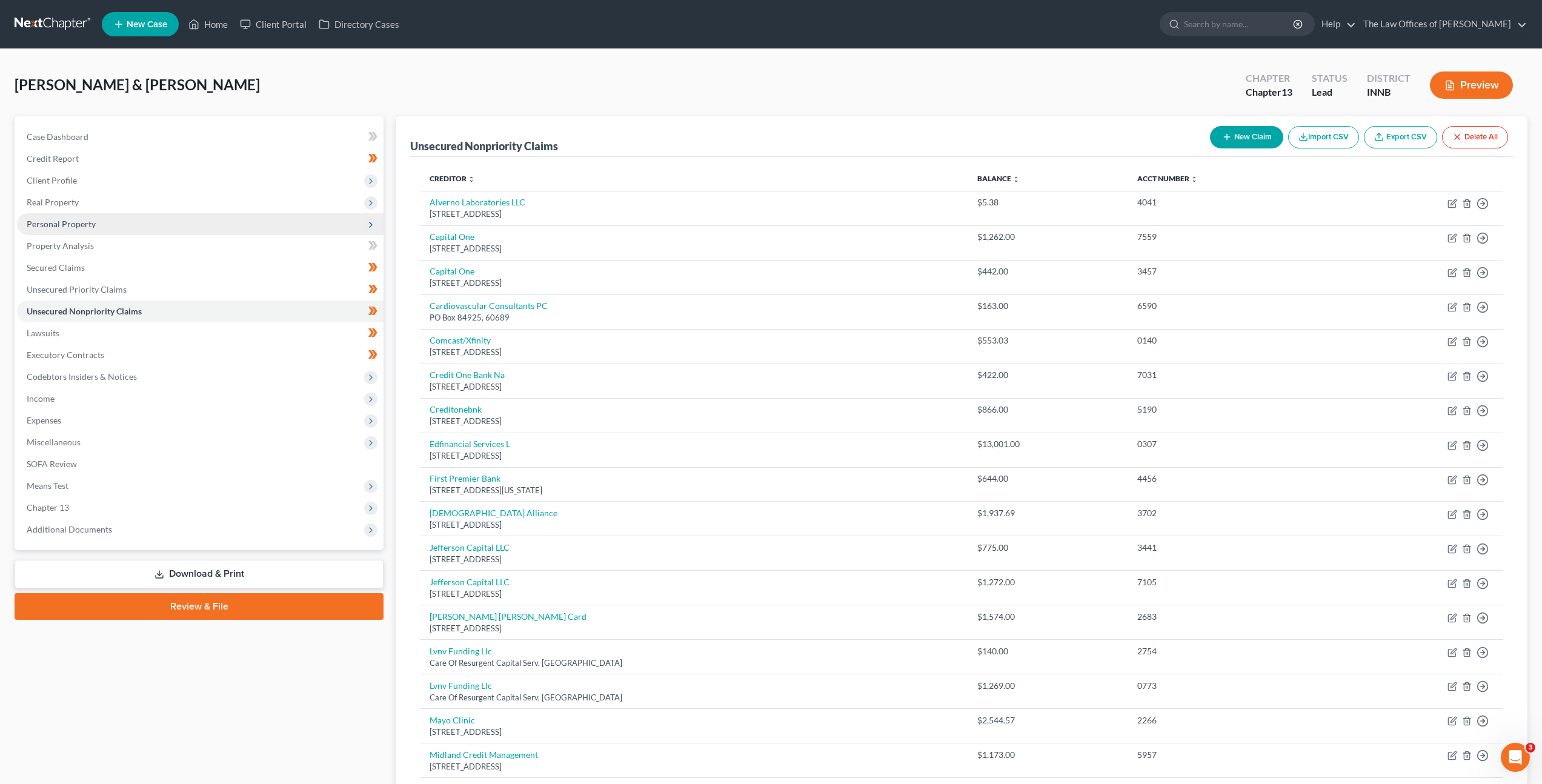
click at [188, 225] on span "Personal Property" at bounding box center [200, 224] width 366 height 22
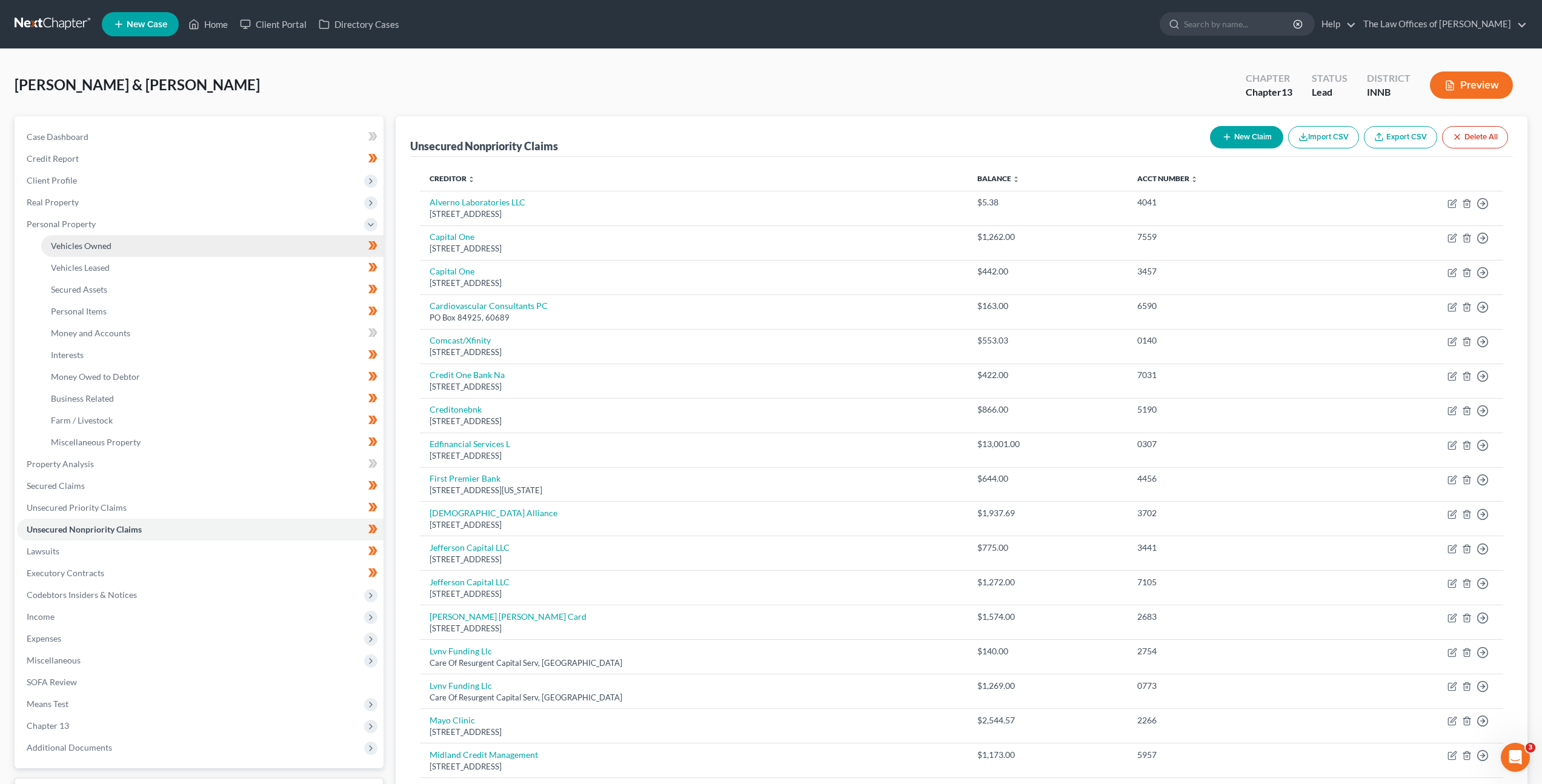
click at [191, 248] on link "Vehicles Owned" at bounding box center [213, 245] width 343 height 22
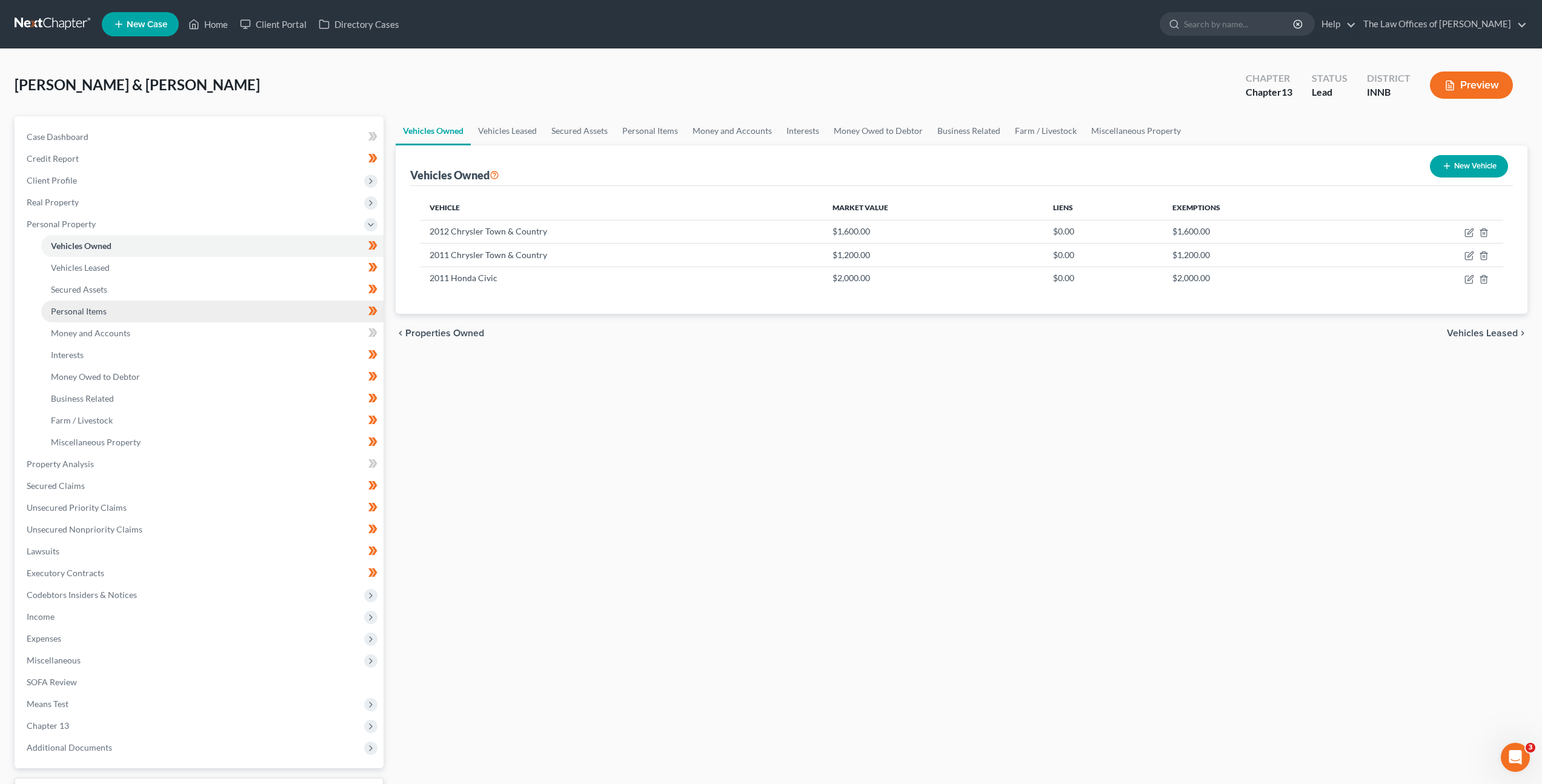
click at [140, 309] on link "Personal Items" at bounding box center [213, 312] width 343 height 22
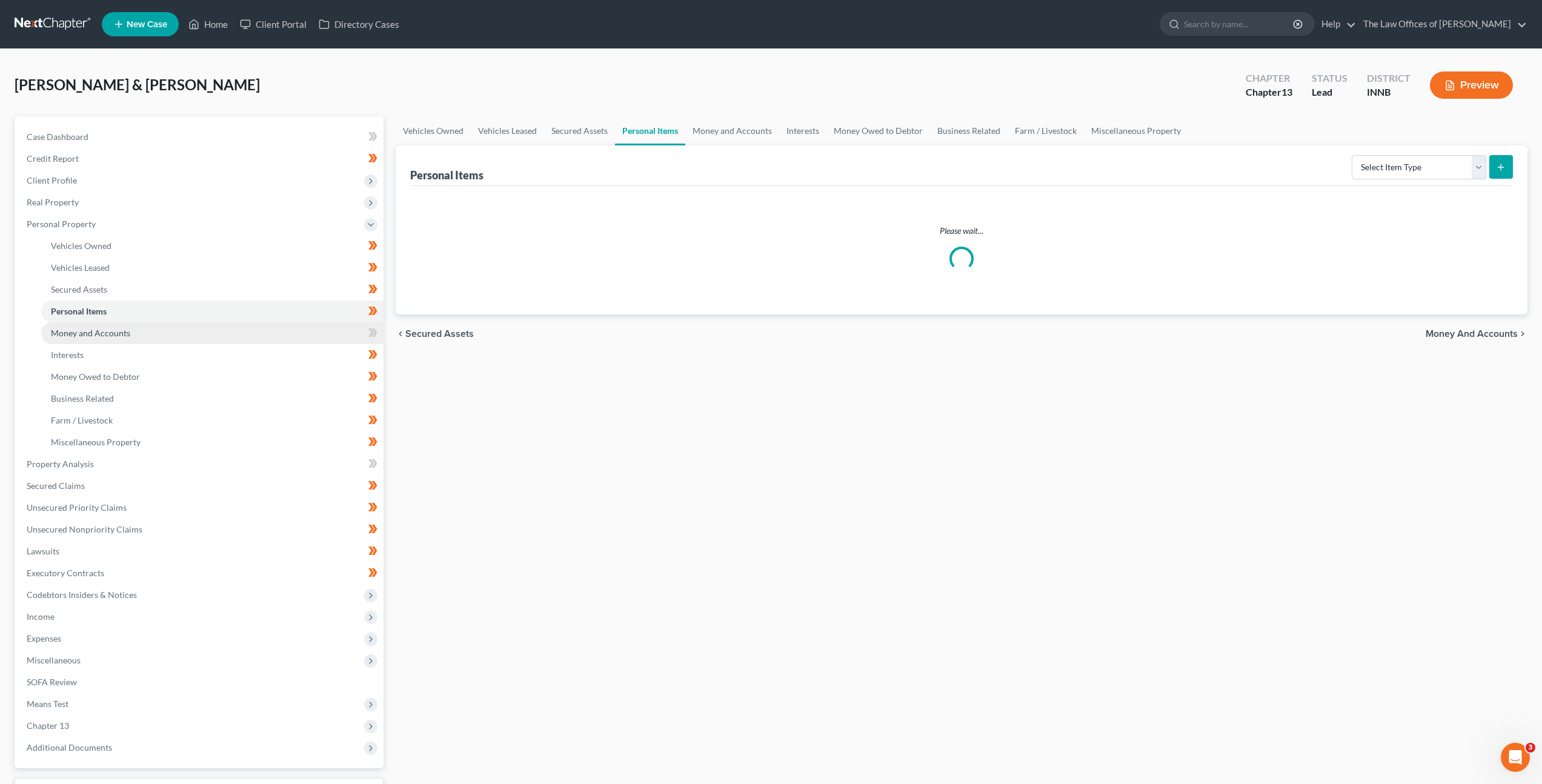
click at [137, 324] on link "Money and Accounts" at bounding box center [213, 334] width 343 height 22
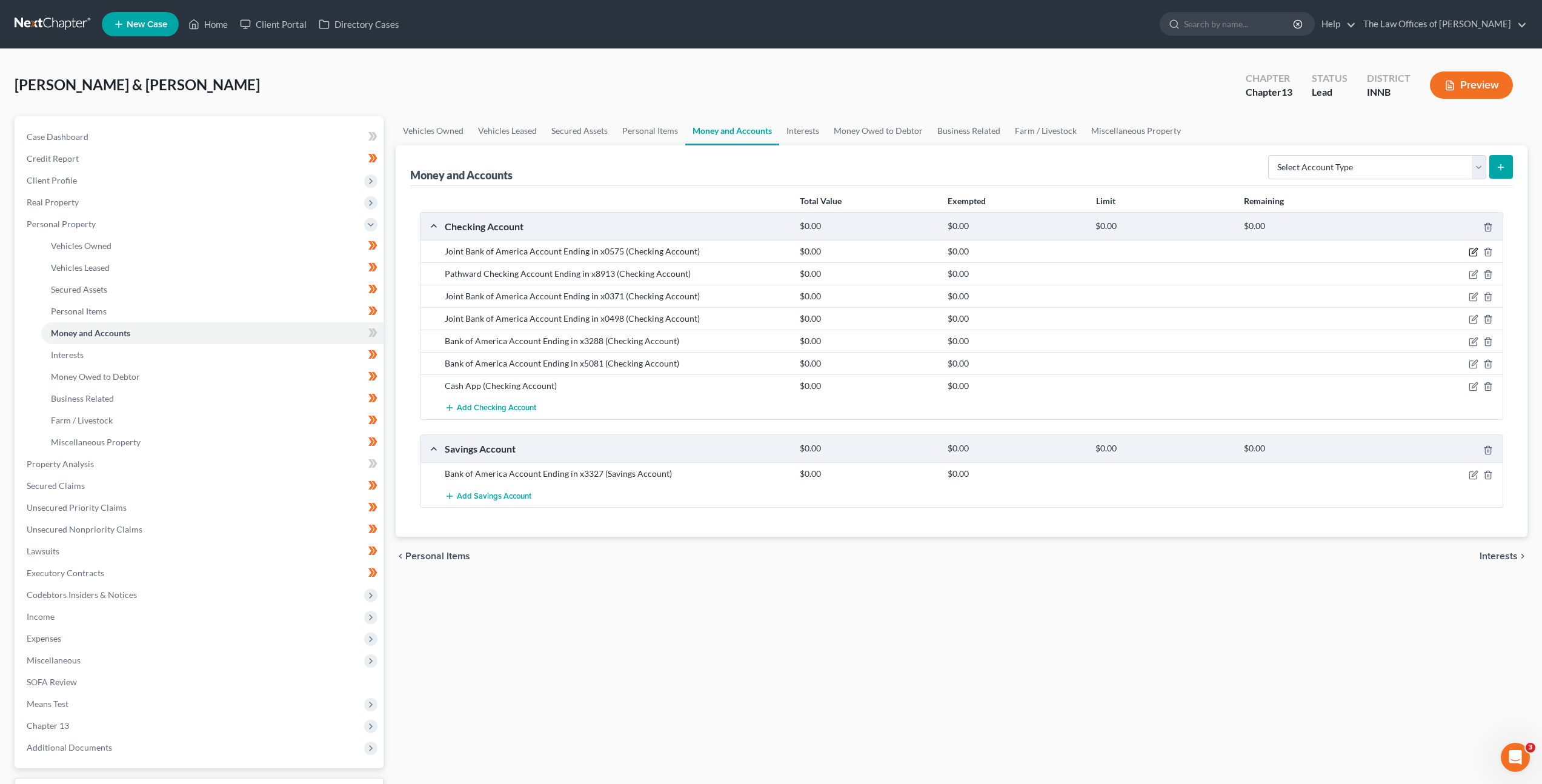
click at [1475, 251] on icon "button" at bounding box center [1475, 251] width 6 height 6
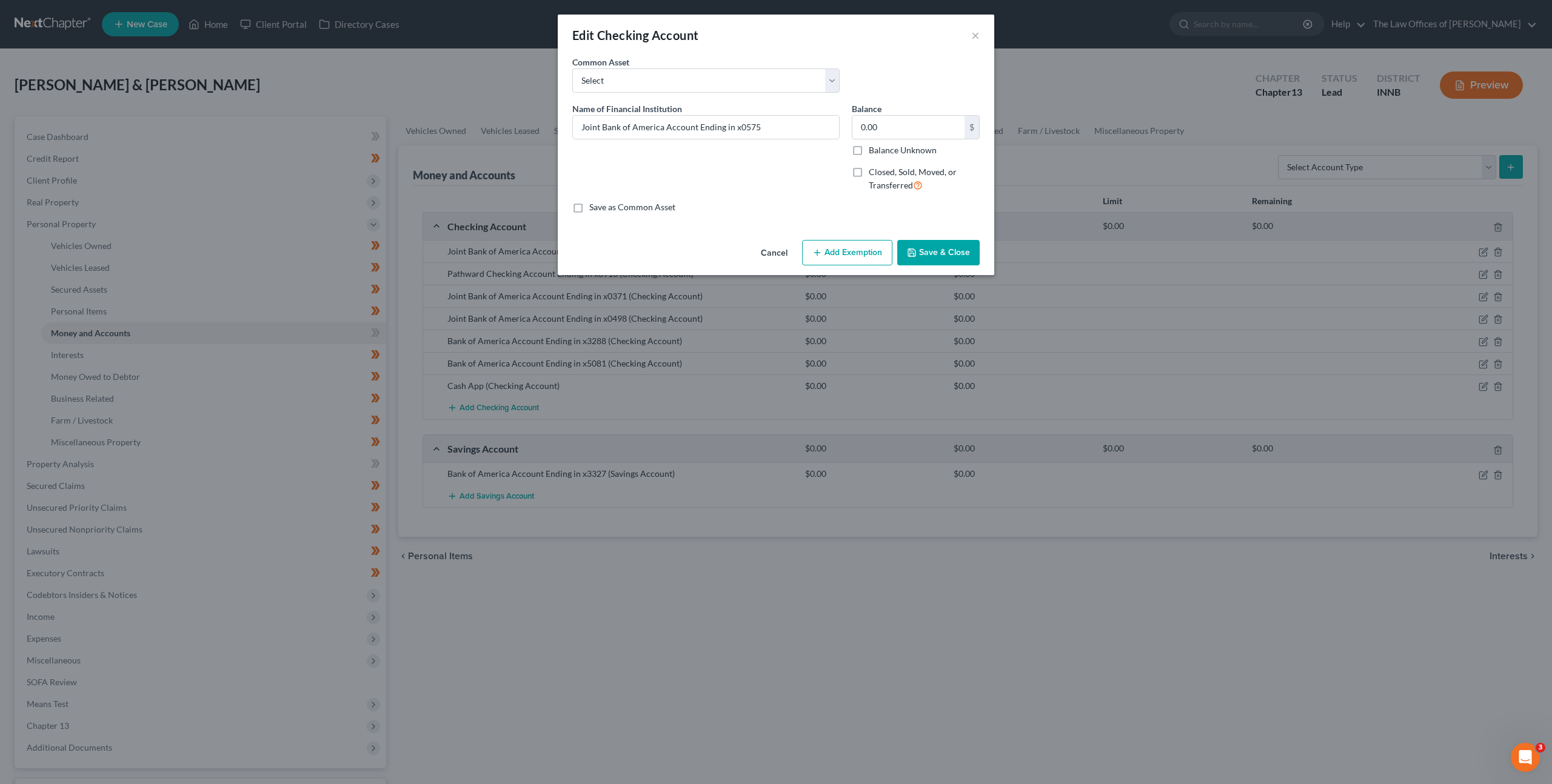
click at [776, 256] on button "Cancel" at bounding box center [774, 253] width 47 height 24
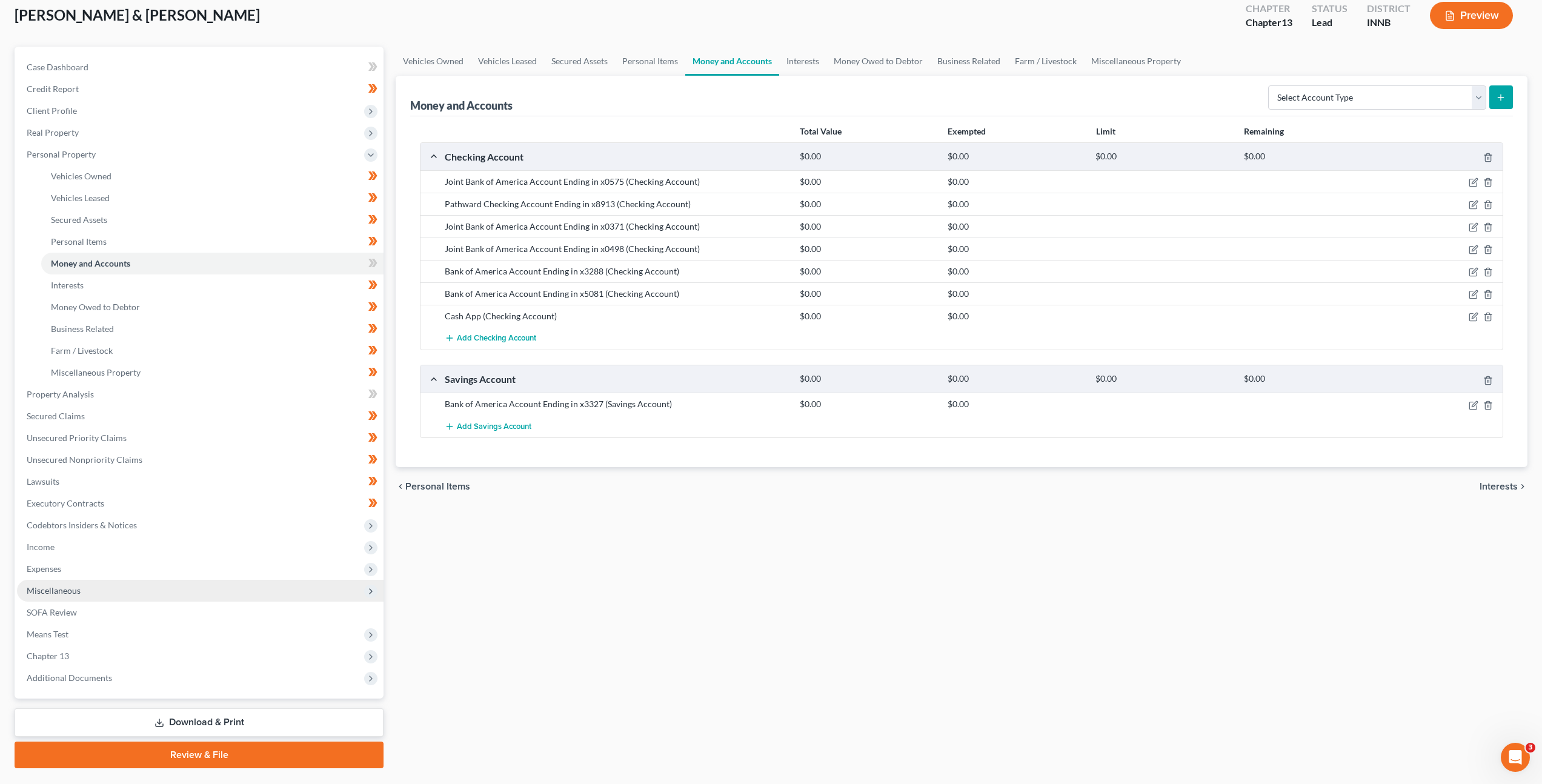
scroll to position [100, 0]
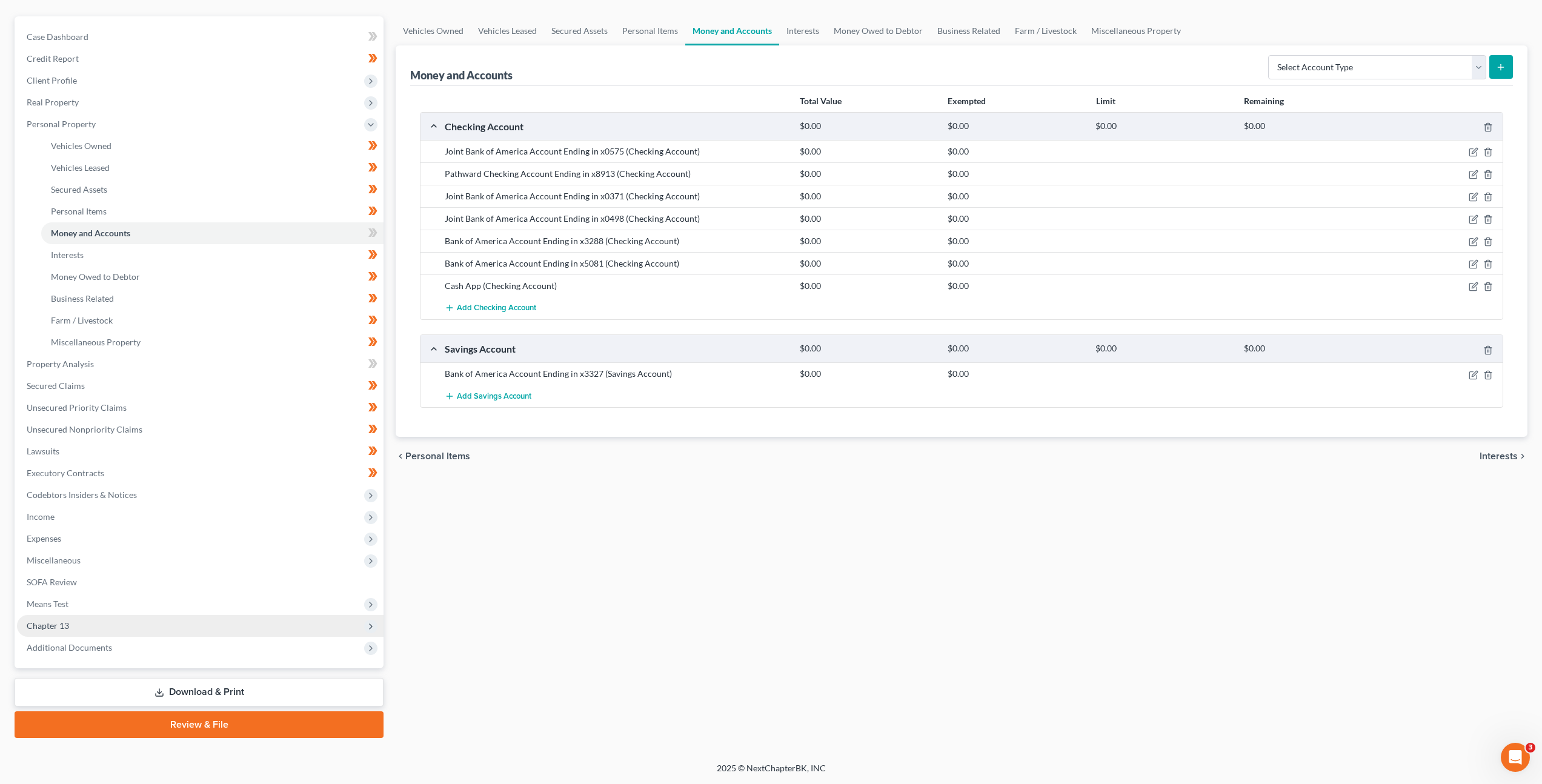
click at [314, 619] on span "Chapter 13" at bounding box center [200, 626] width 366 height 22
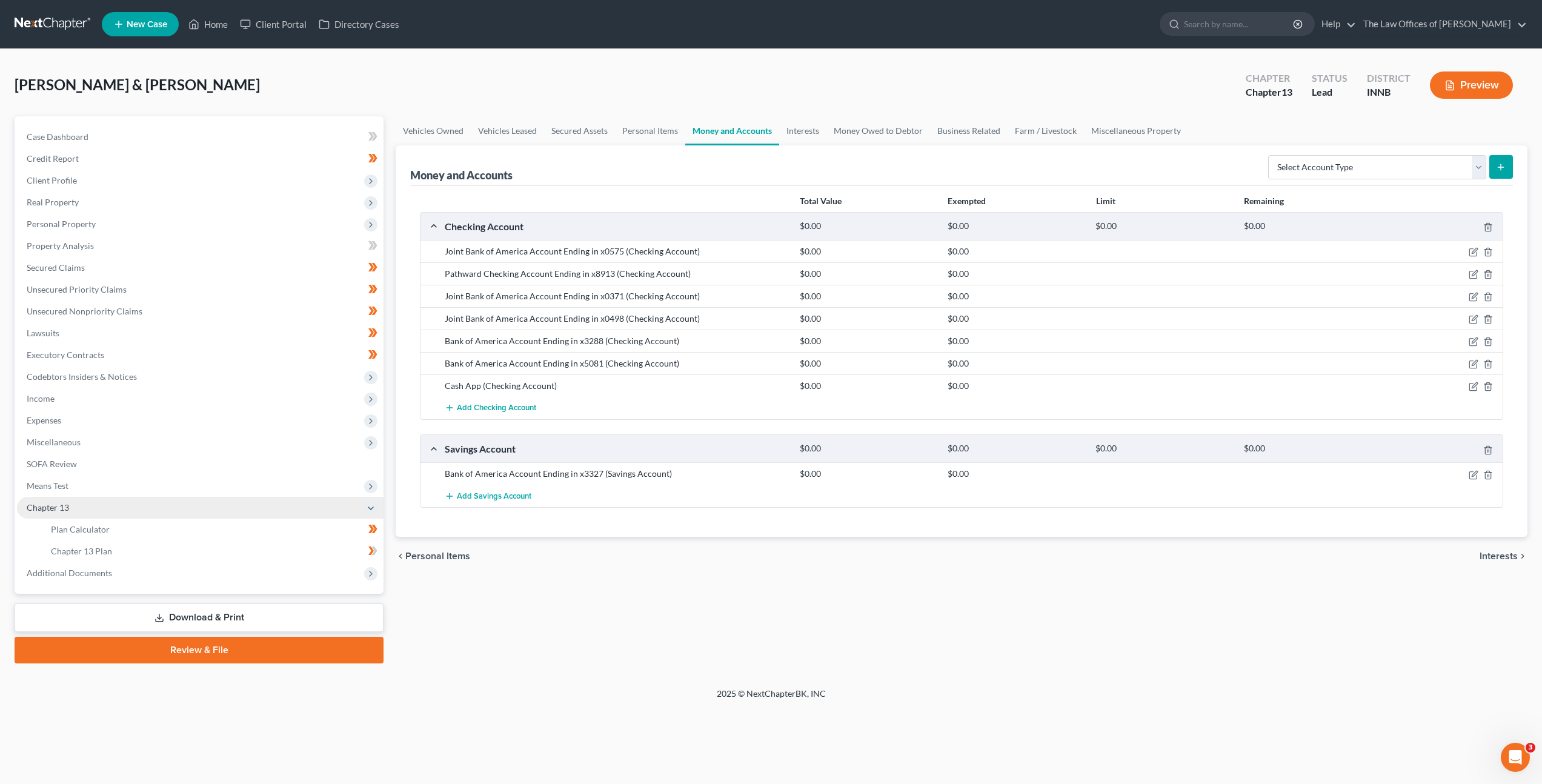
scroll to position [0, 0]
click at [290, 576] on span "Additional Documents" at bounding box center [201, 573] width 369 height 22
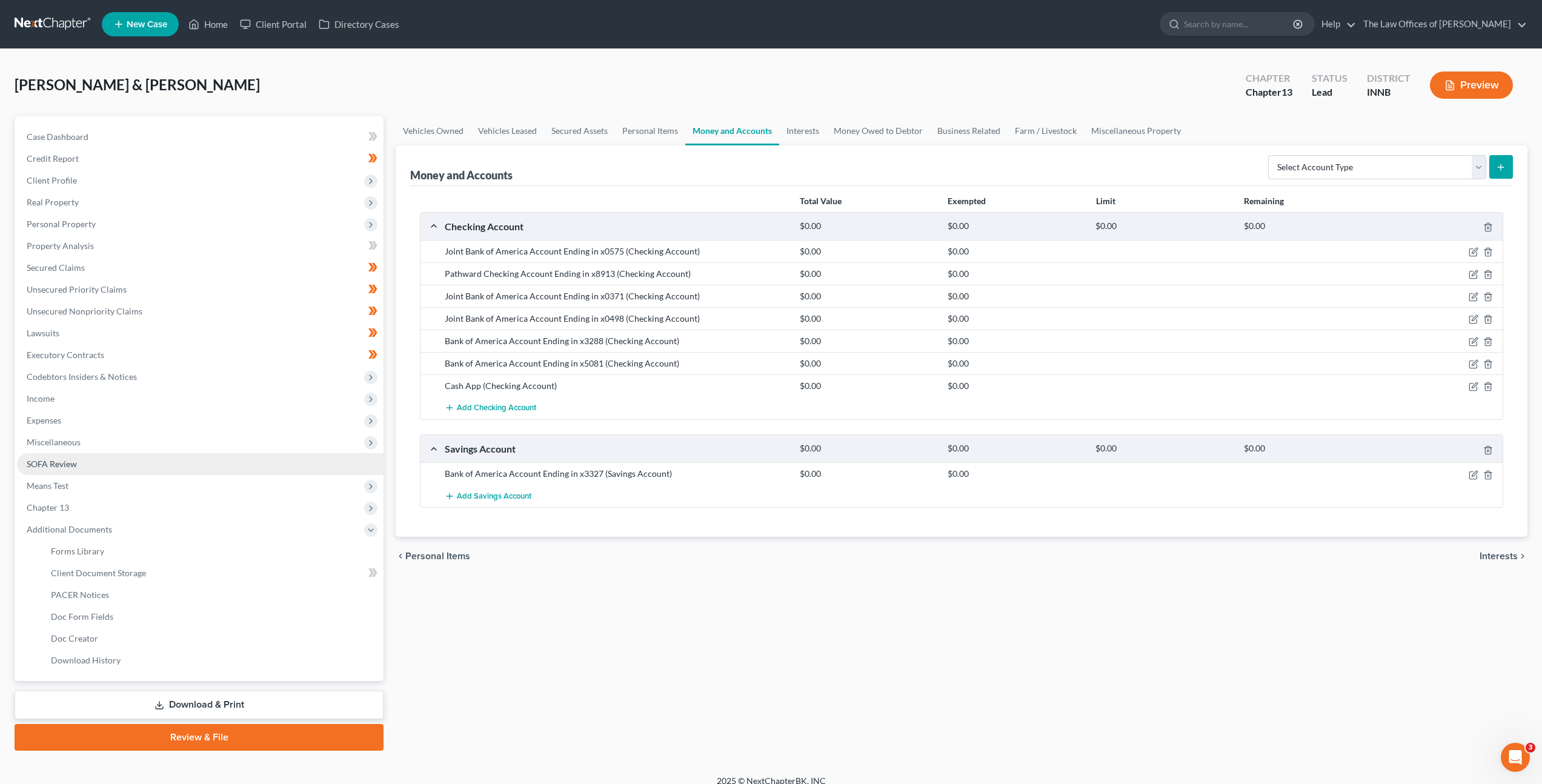
click at [265, 467] on link "SOFA Review" at bounding box center [200, 464] width 366 height 22
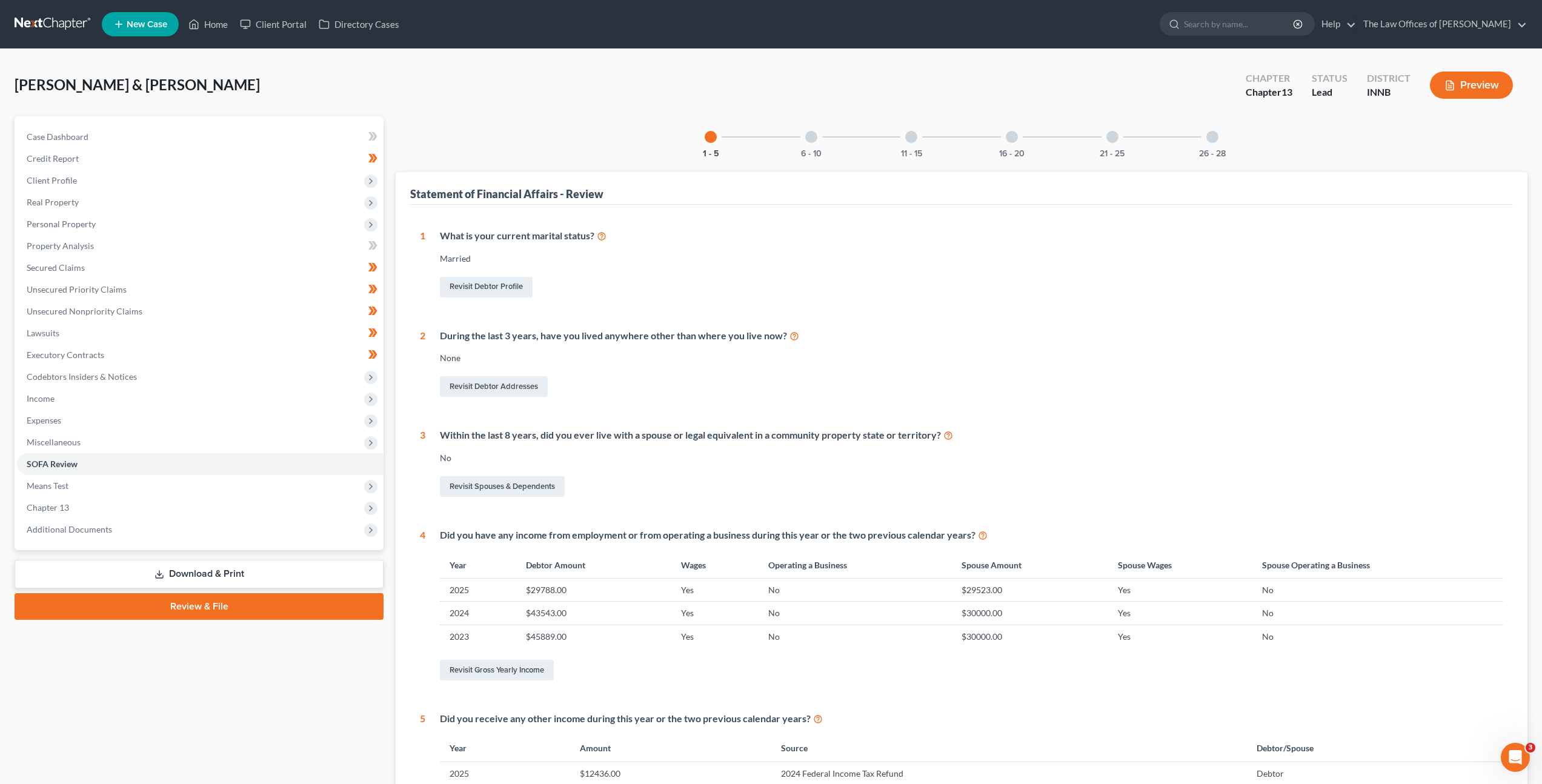
click at [808, 141] on div at bounding box center [811, 137] width 12 height 12
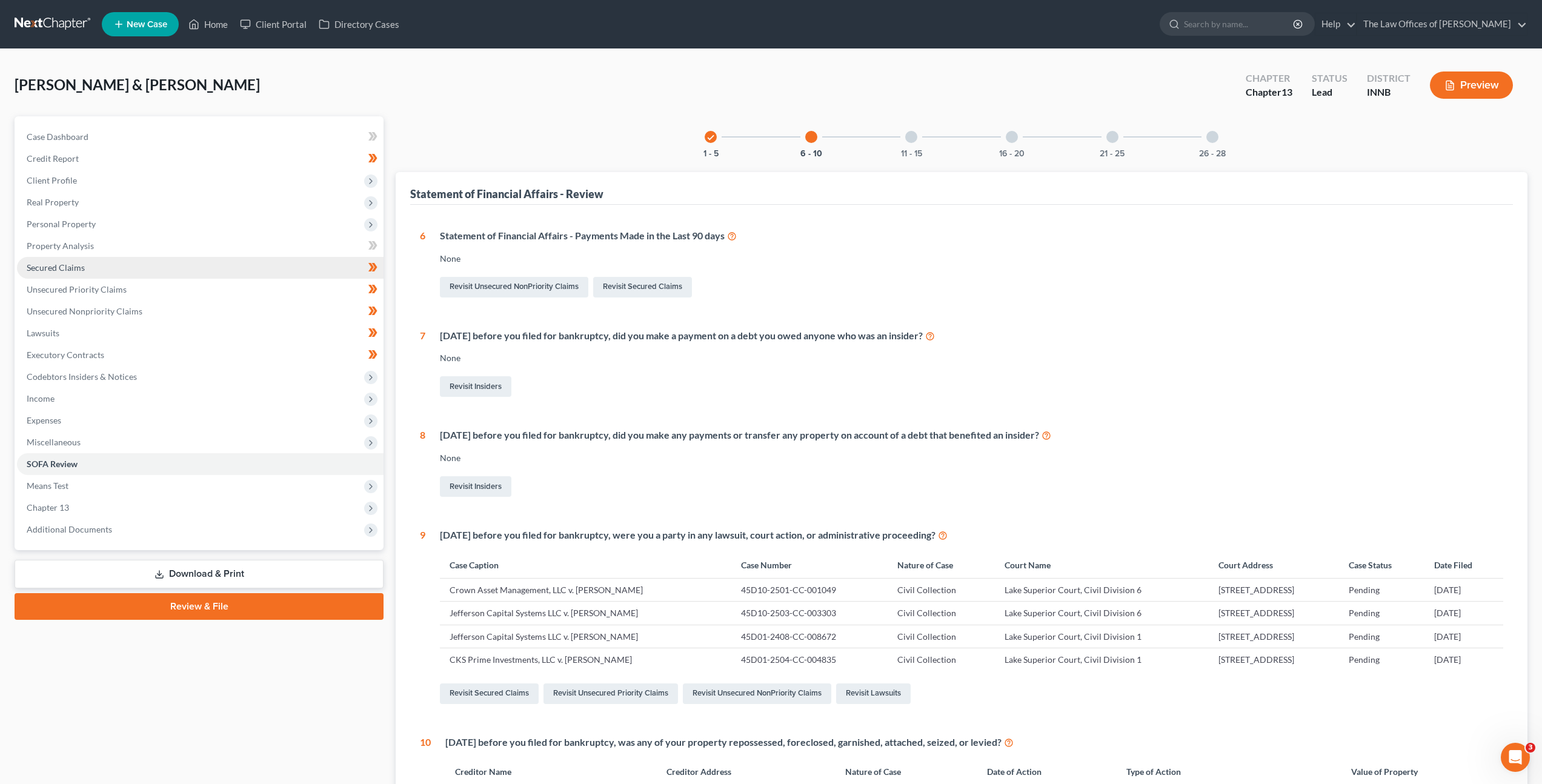
click at [177, 263] on link "Secured Claims" at bounding box center [200, 267] width 366 height 22
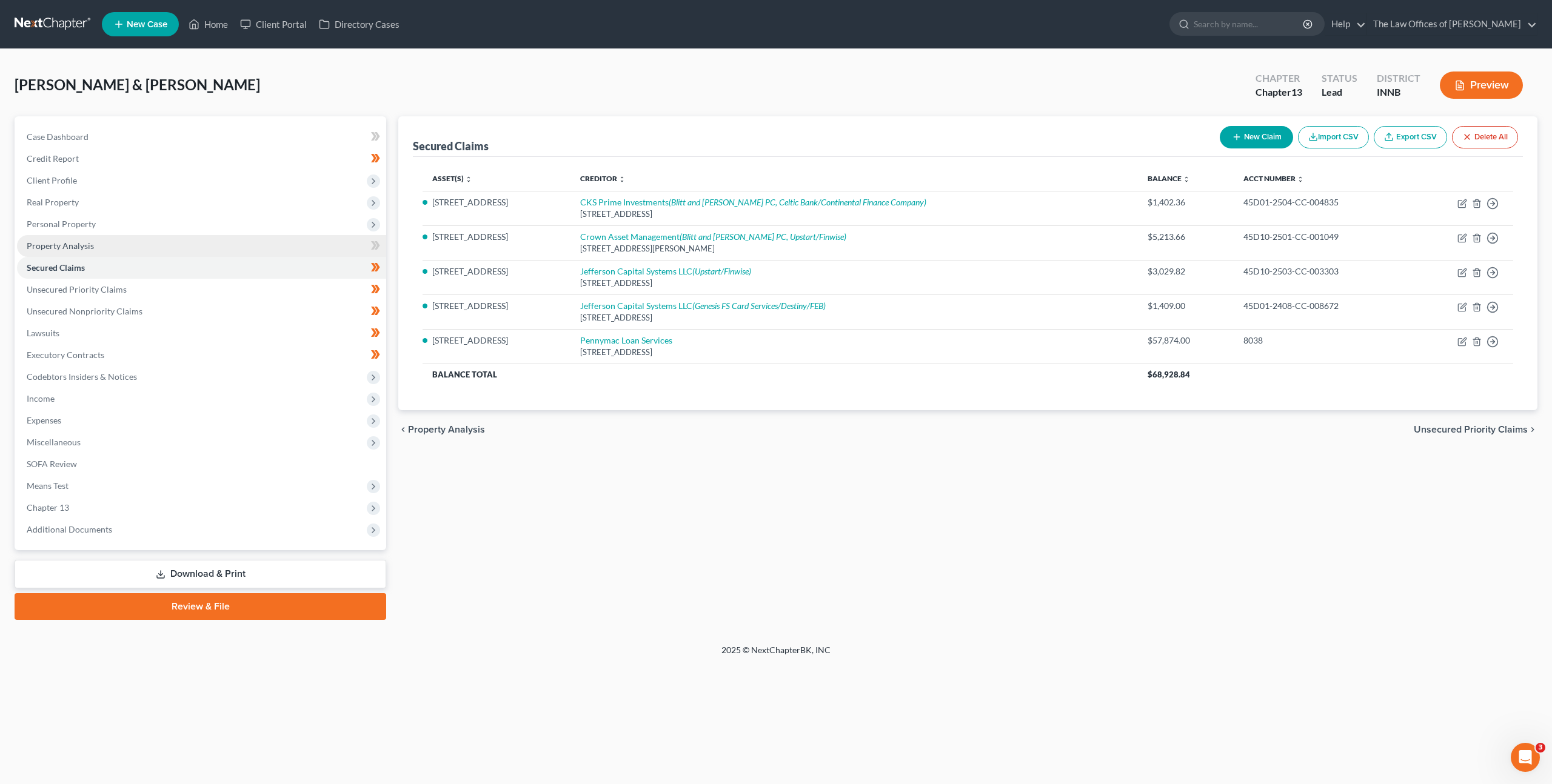
click at [180, 248] on link "Property Analysis" at bounding box center [201, 245] width 369 height 22
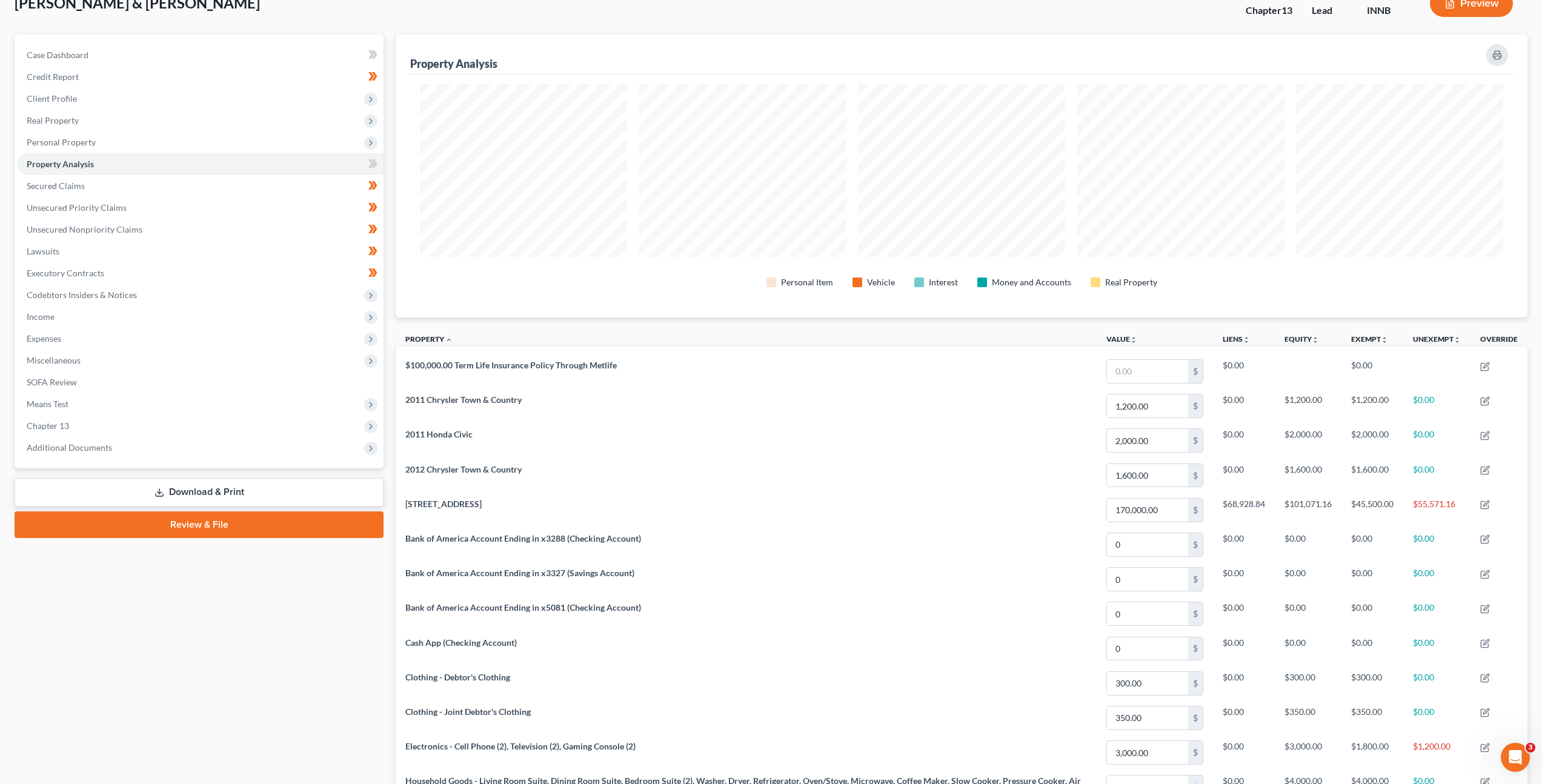
scroll to position [106, 0]
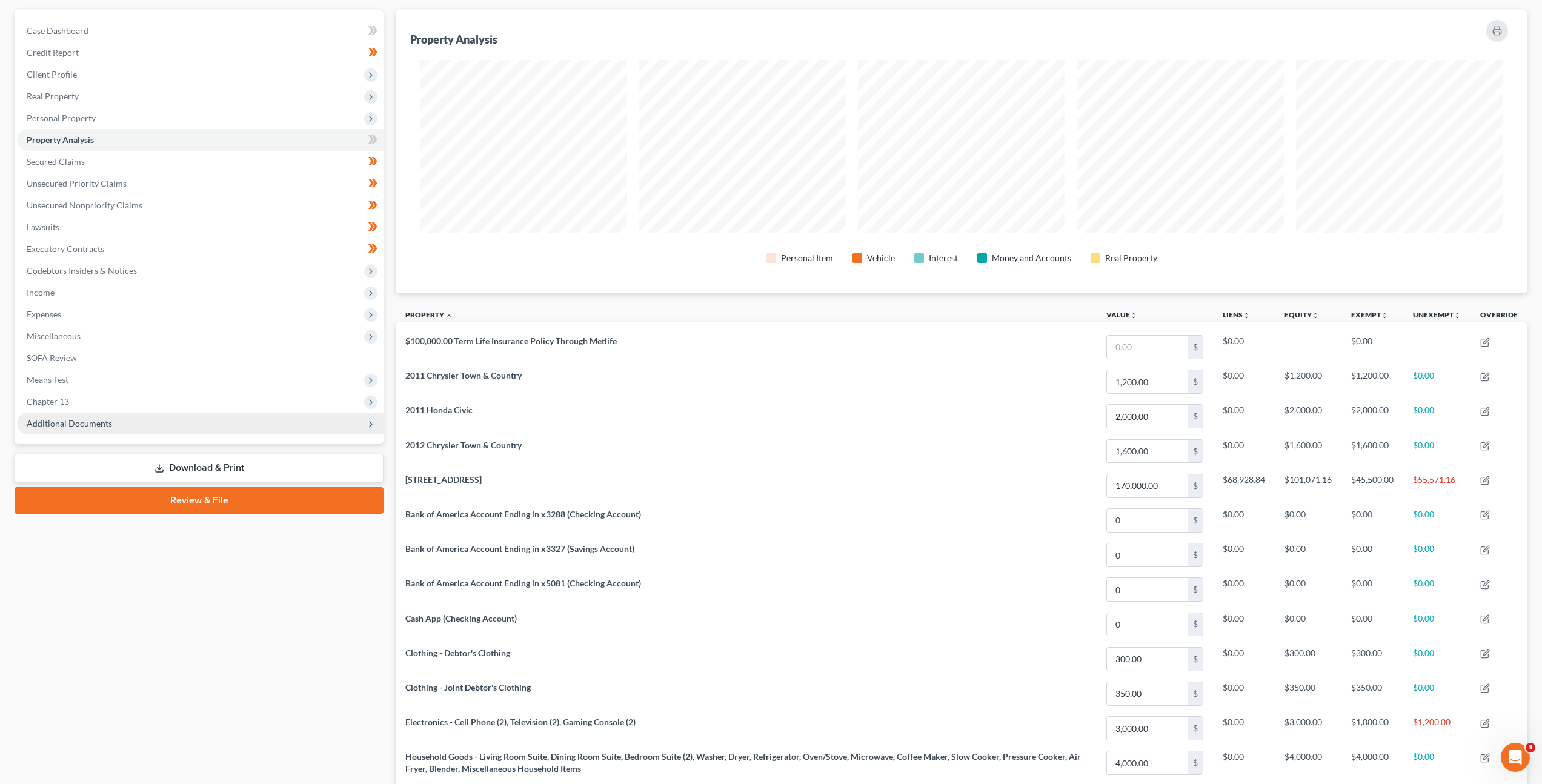
click at [179, 416] on span "Additional Documents" at bounding box center [200, 424] width 366 height 22
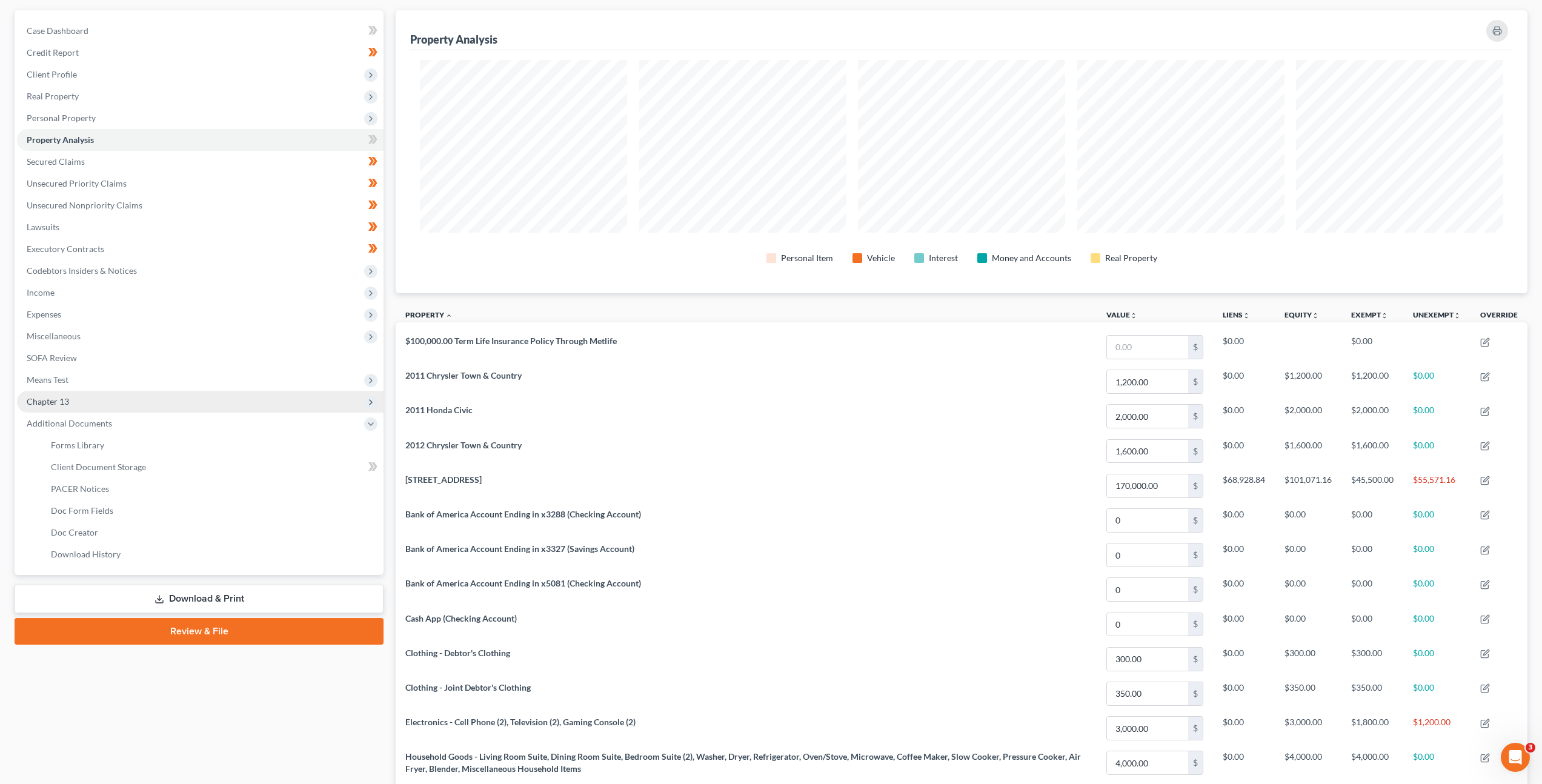
click at [192, 401] on span "Chapter 13" at bounding box center [200, 402] width 366 height 22
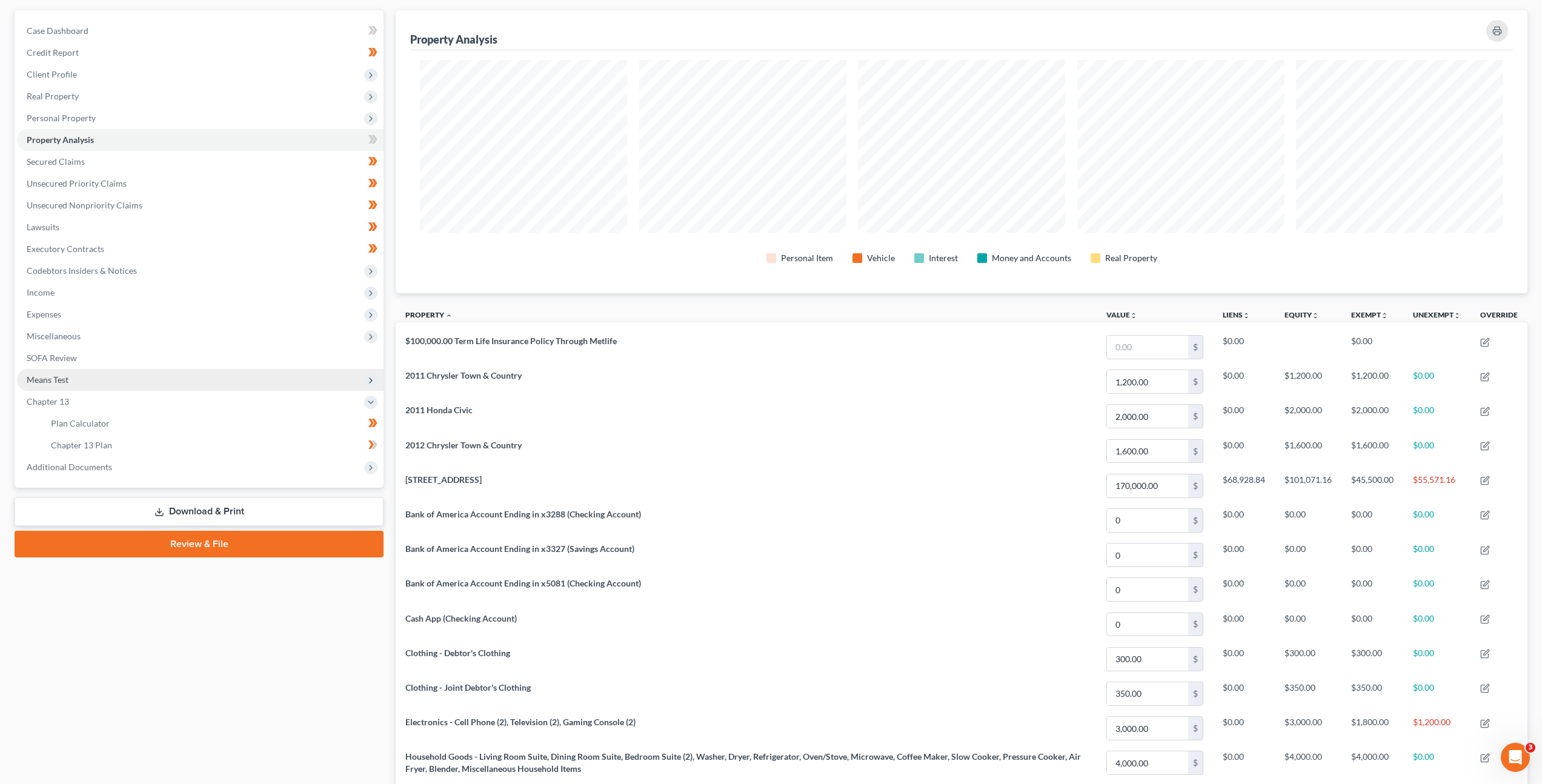
click at [201, 382] on span "Means Test" at bounding box center [200, 380] width 366 height 22
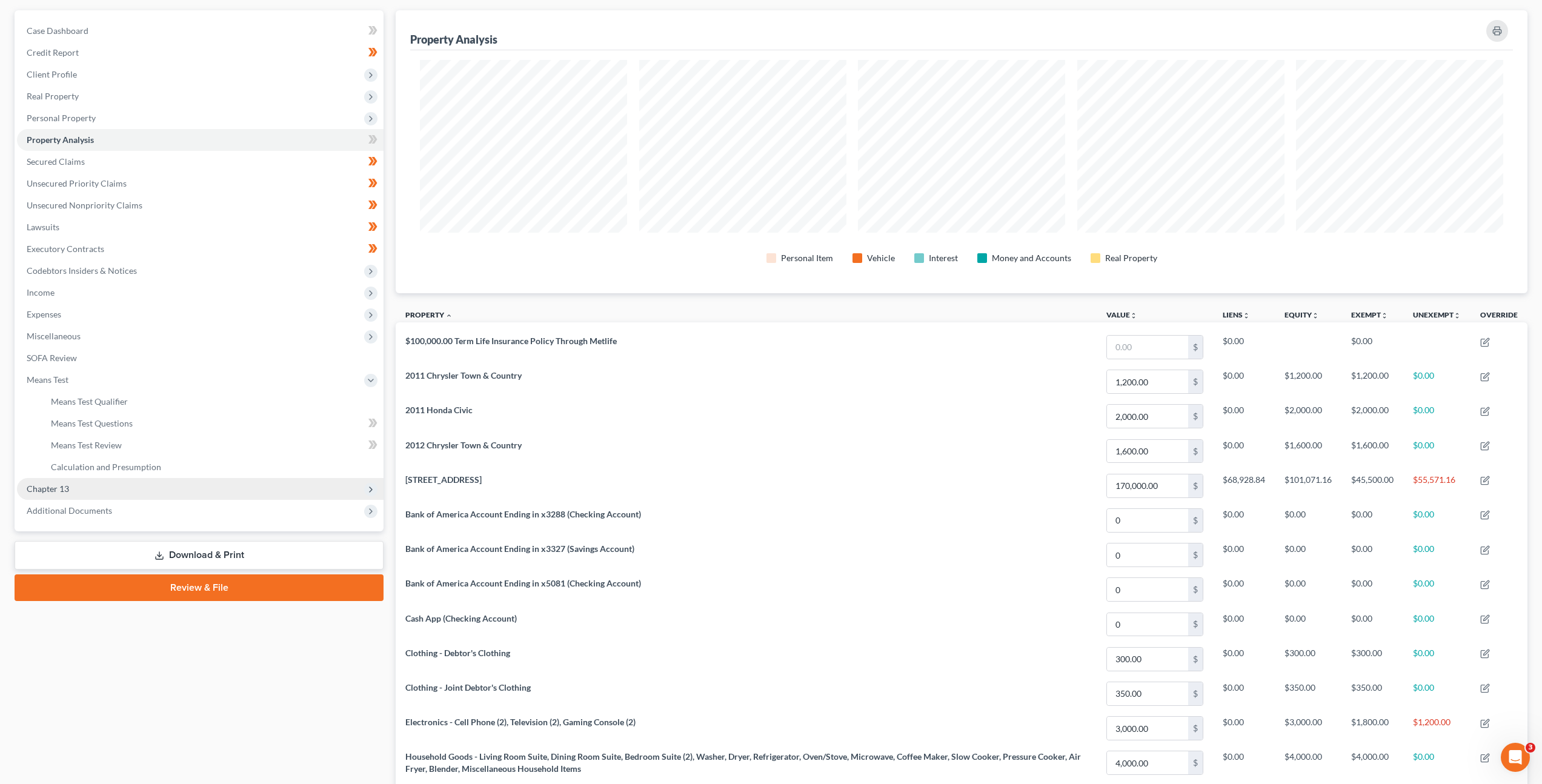
drag, startPoint x: 168, startPoint y: 485, endPoint x: 173, endPoint y: 480, distance: 7.1
click at [168, 485] on span "Chapter 13" at bounding box center [200, 489] width 366 height 22
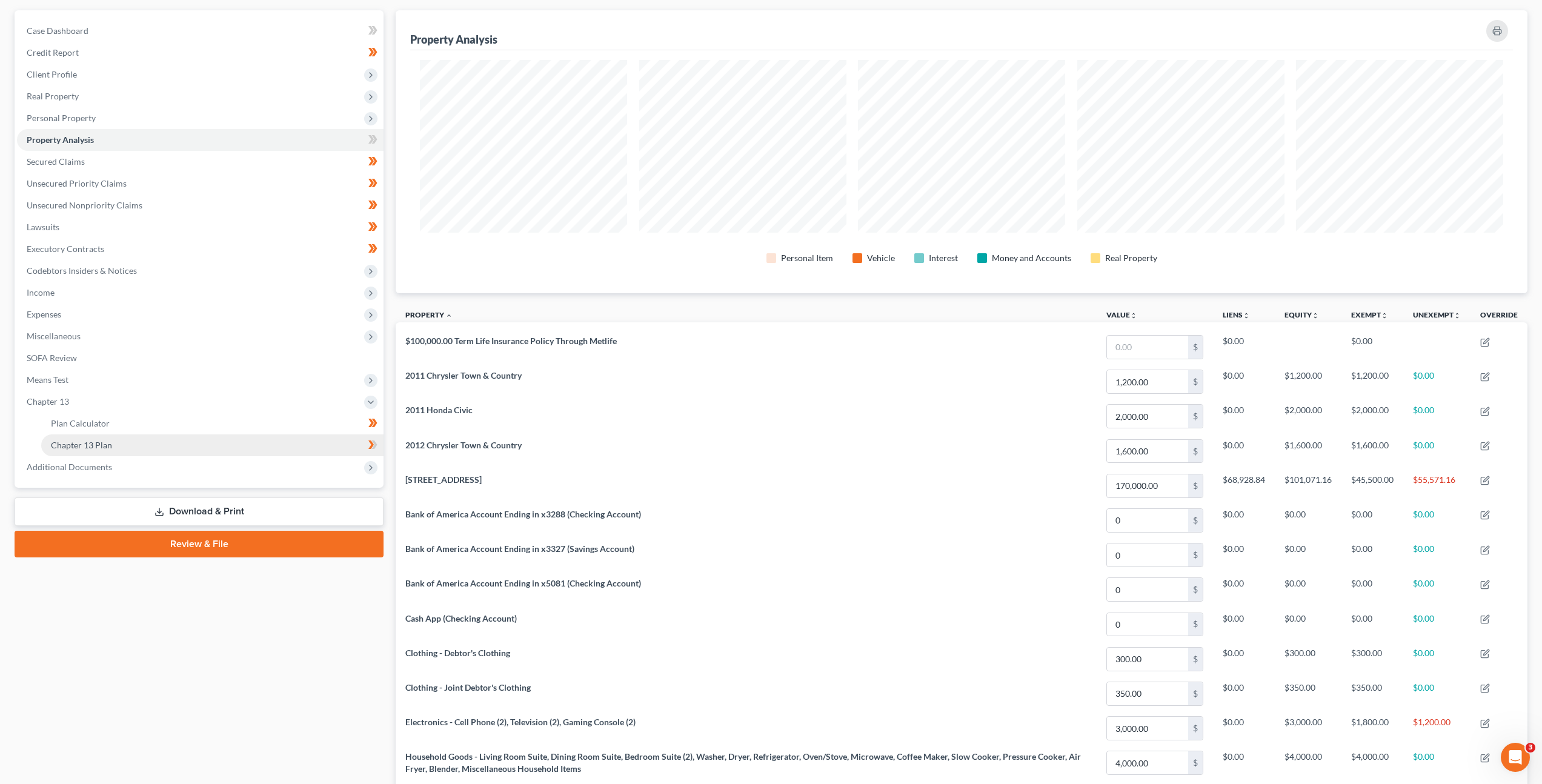
click at [179, 438] on link "Chapter 13 Plan" at bounding box center [213, 445] width 343 height 22
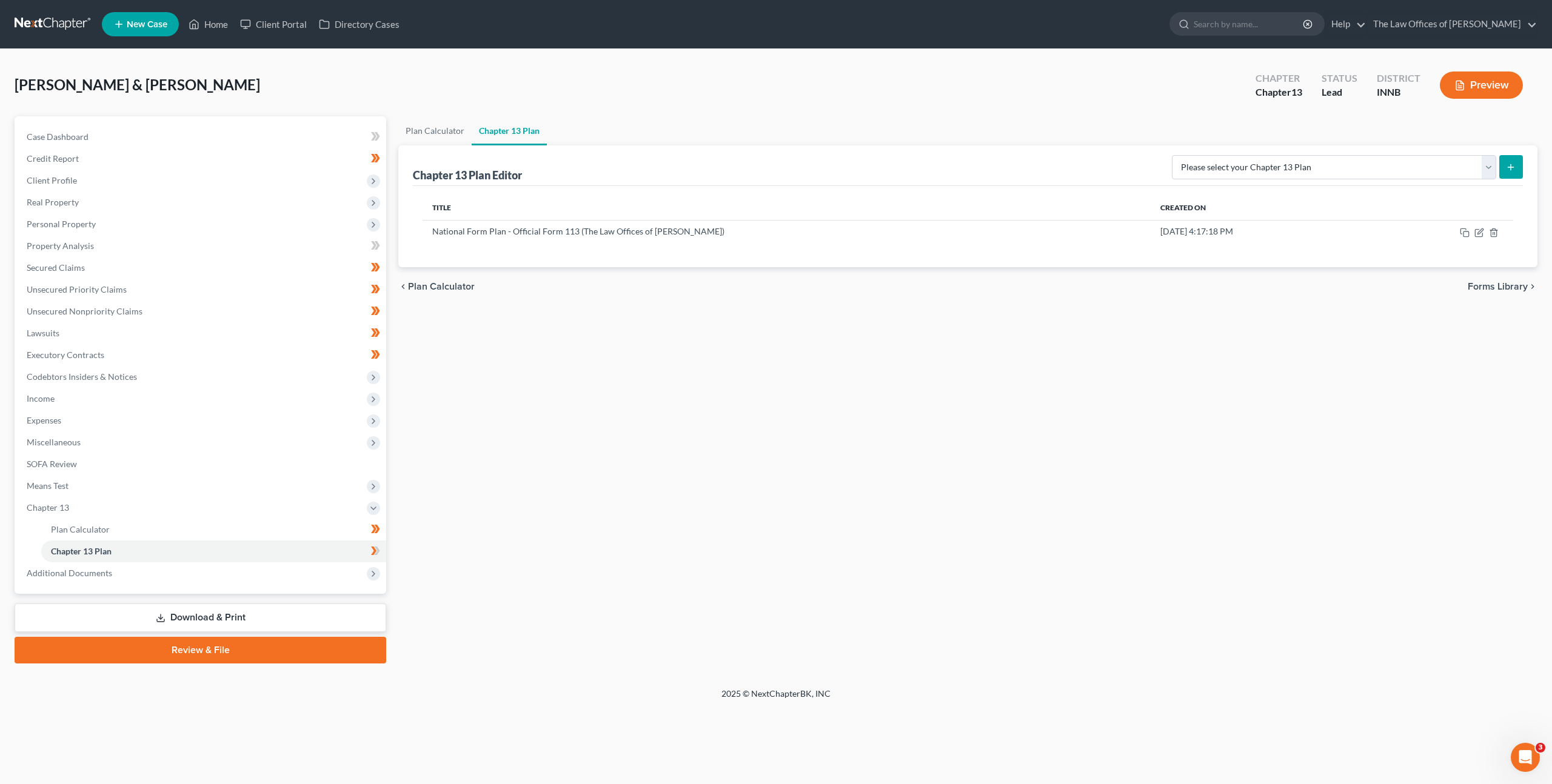
click at [502, 434] on div "Plan Calculator Chapter 13 Plan Chapter 13 Plan Editor Please select your Chapt…" at bounding box center [968, 389] width 1151 height 547
click at [1479, 235] on icon "button" at bounding box center [1479, 233] width 10 height 10
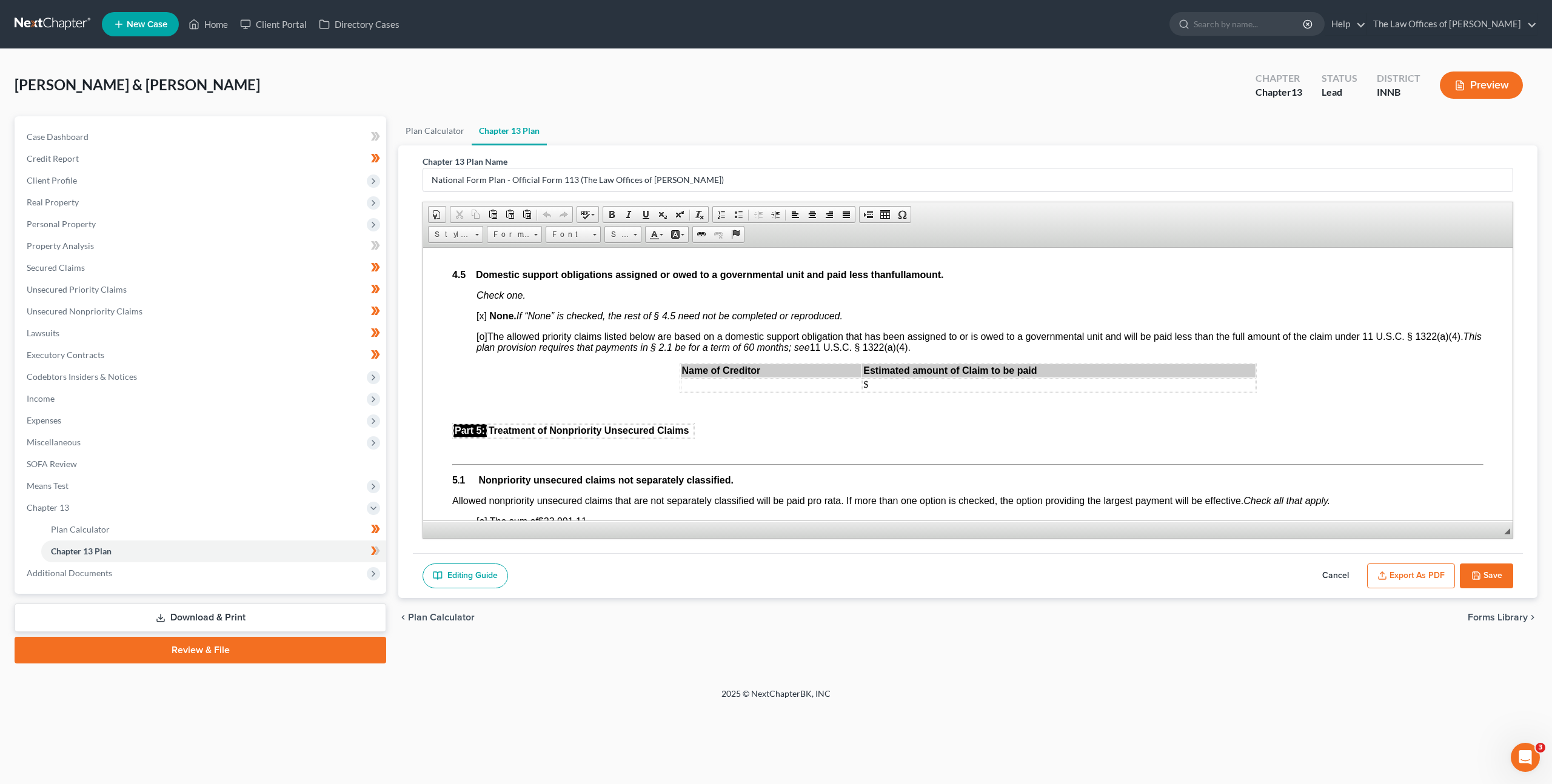
scroll to position [3043, 0]
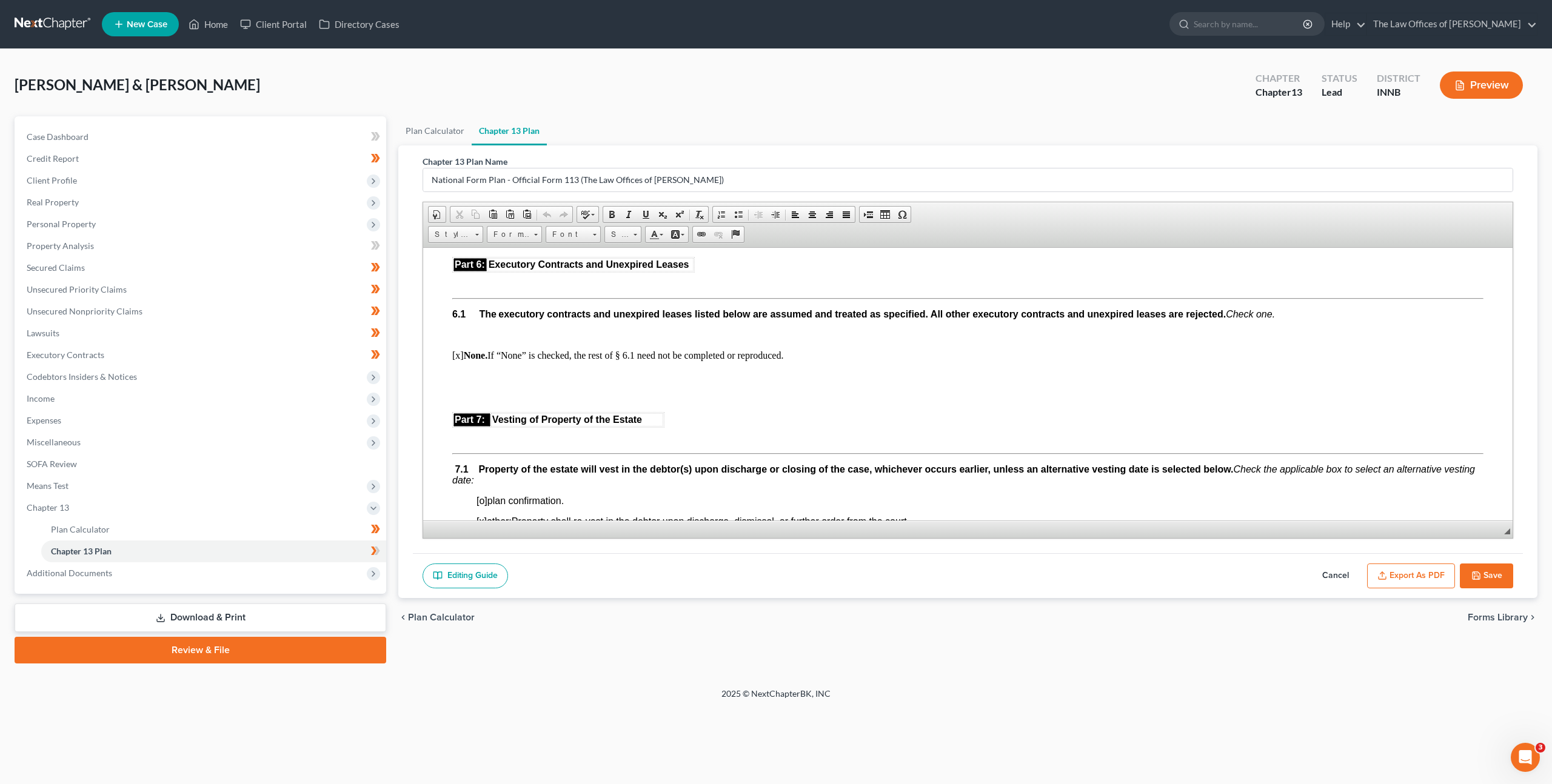
drag, startPoint x: 1326, startPoint y: 570, endPoint x: 1293, endPoint y: 552, distance: 37.6
click at [1326, 570] on button "Cancel" at bounding box center [1335, 576] width 53 height 26
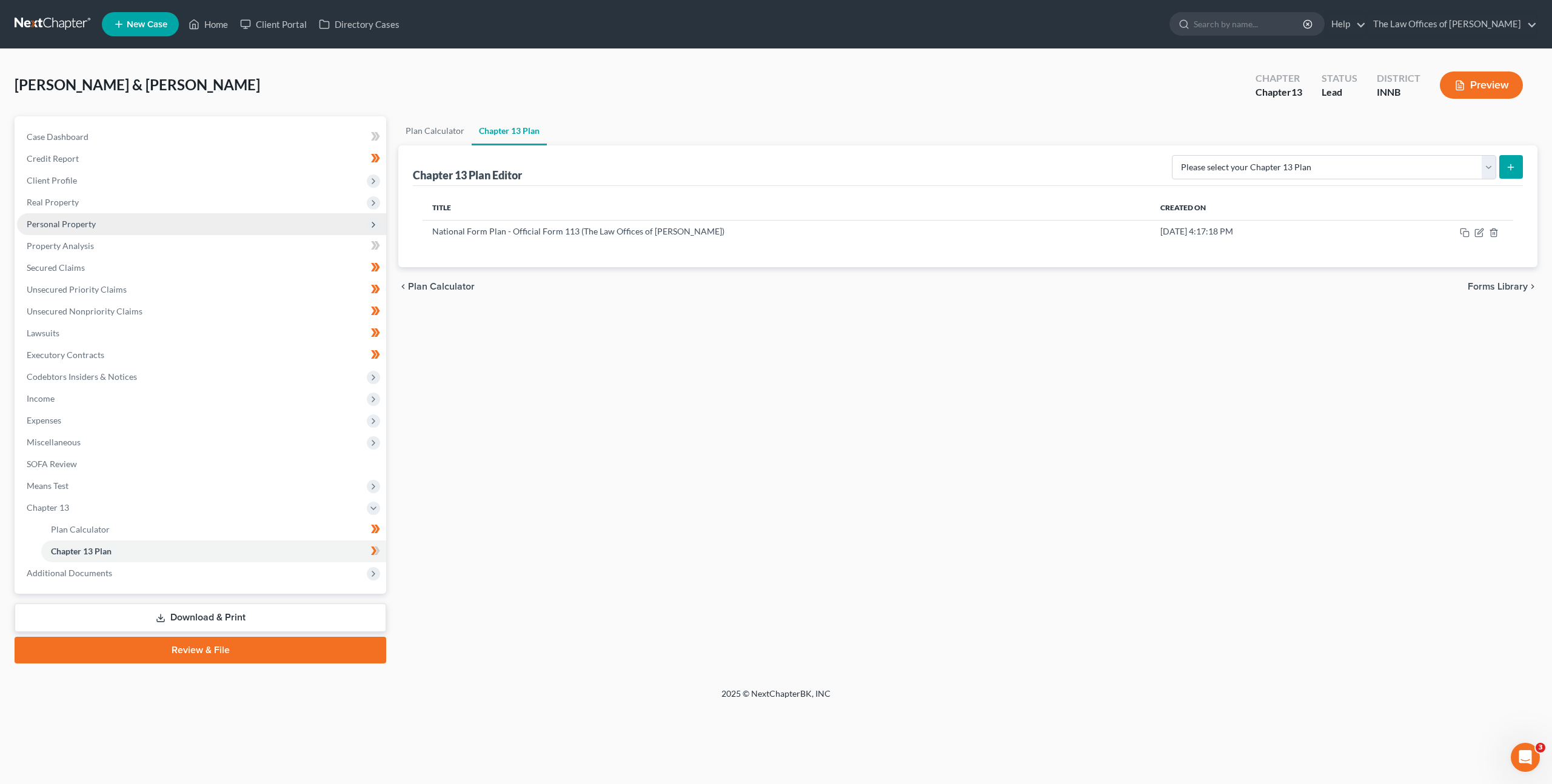
click at [260, 226] on span "Personal Property" at bounding box center [201, 224] width 369 height 22
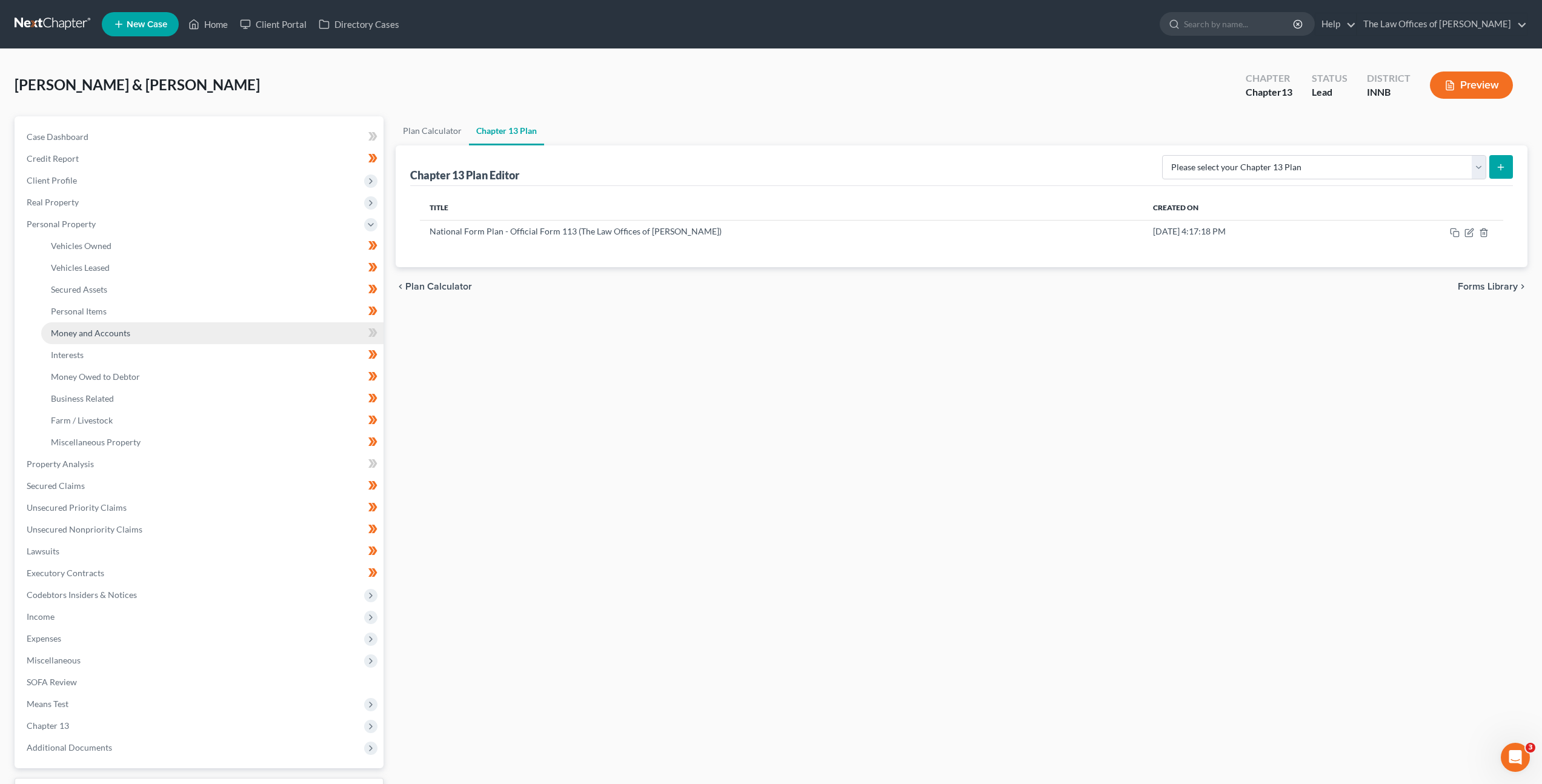
click at [222, 334] on link "Money and Accounts" at bounding box center [213, 334] width 343 height 22
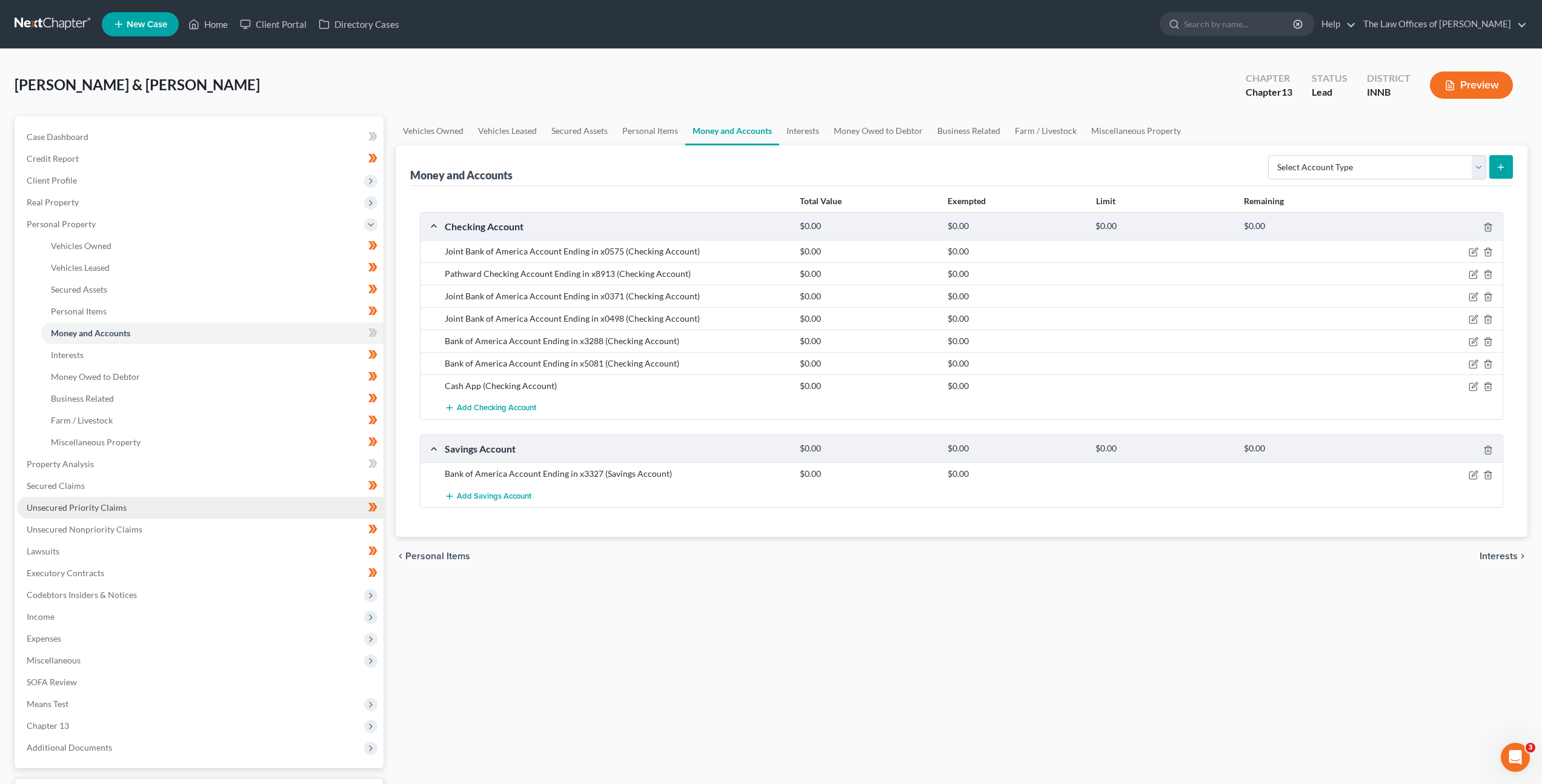
click at [196, 501] on link "Unsecured Priority Claims" at bounding box center [200, 508] width 366 height 22
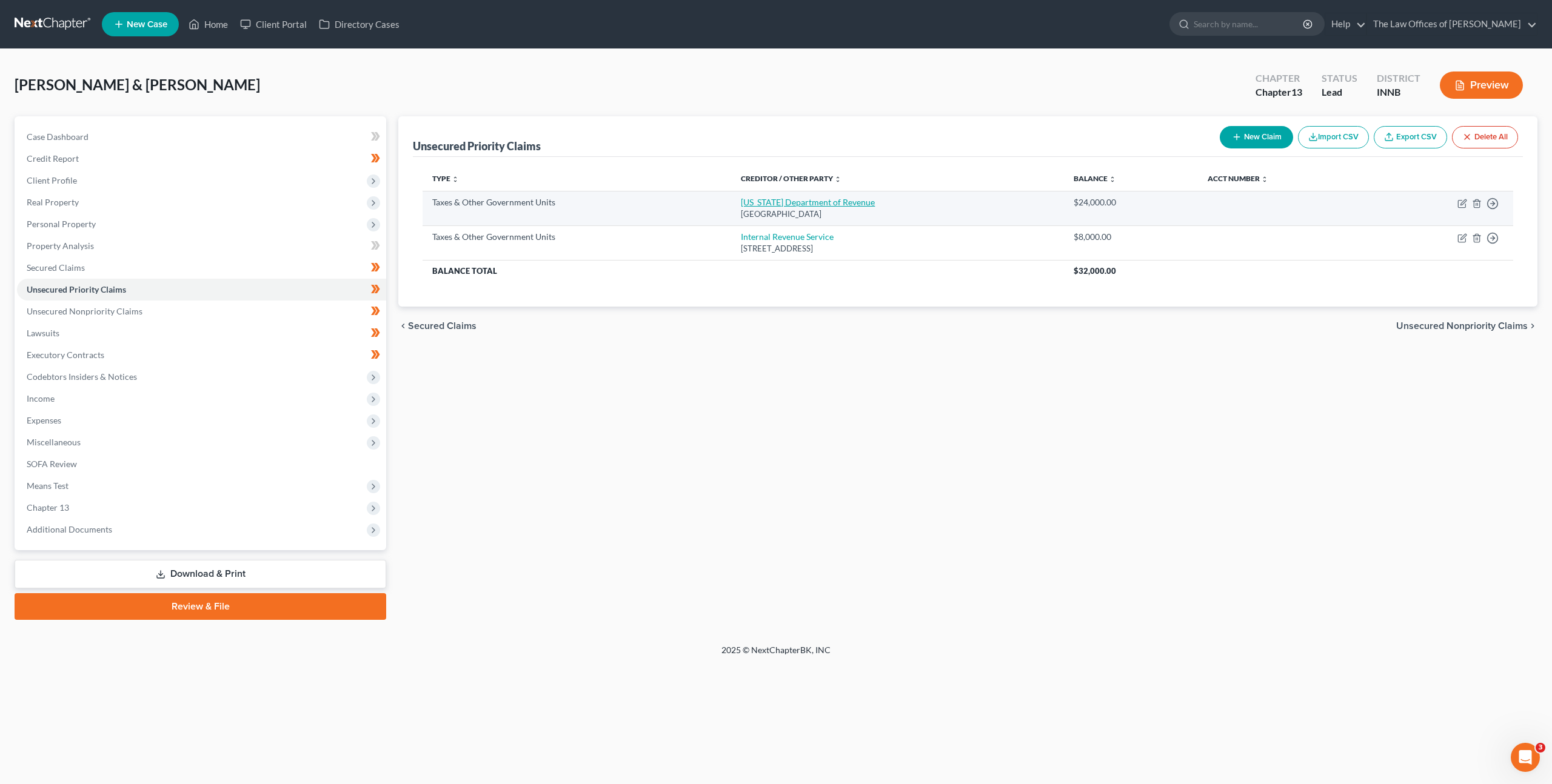
click at [811, 200] on link "[US_STATE] Department of Revenue" at bounding box center [807, 202] width 134 height 10
select select "2"
select select "15"
select select "2"
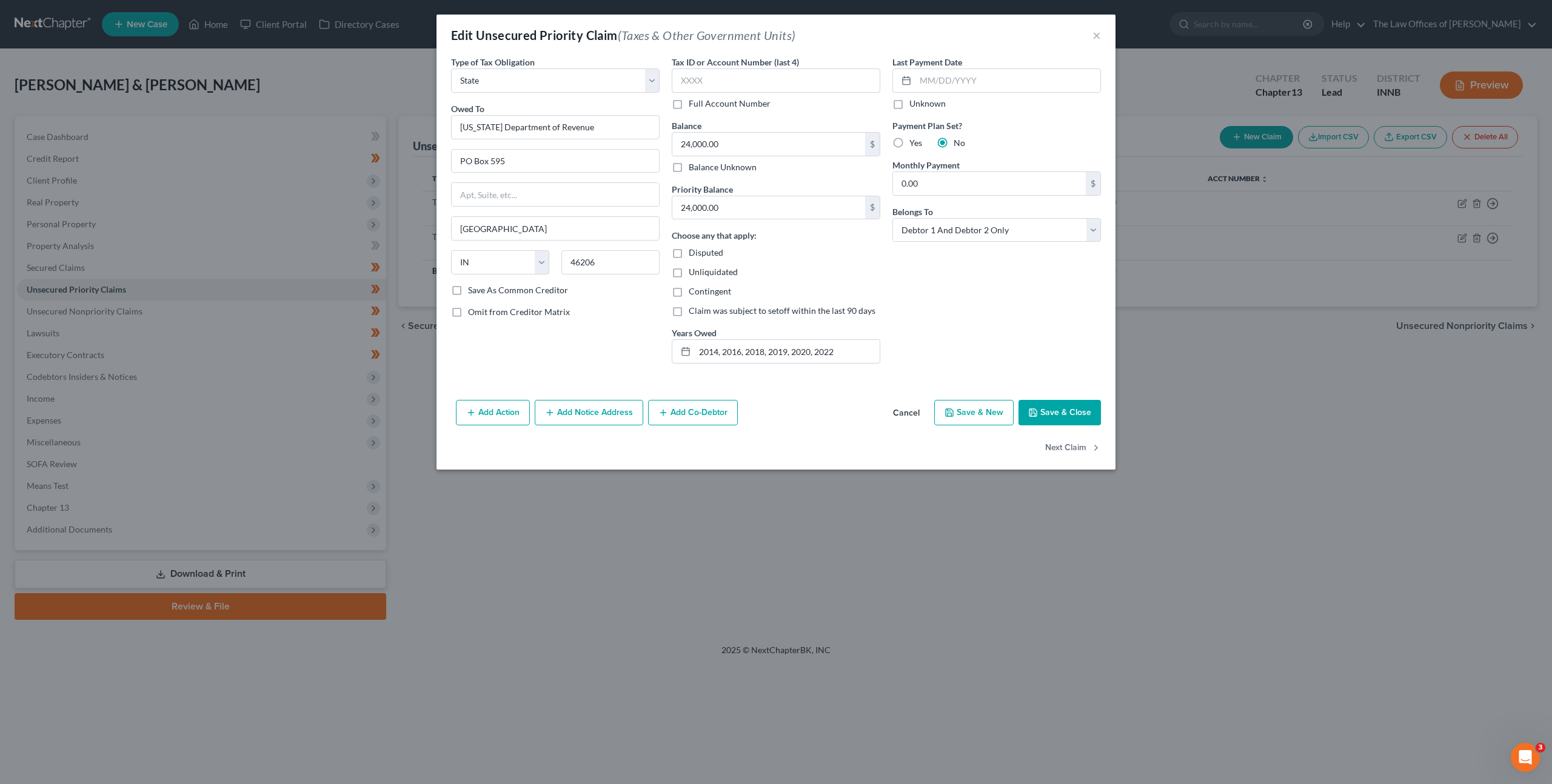
click at [500, 409] on button "Add Action" at bounding box center [492, 413] width 74 height 26
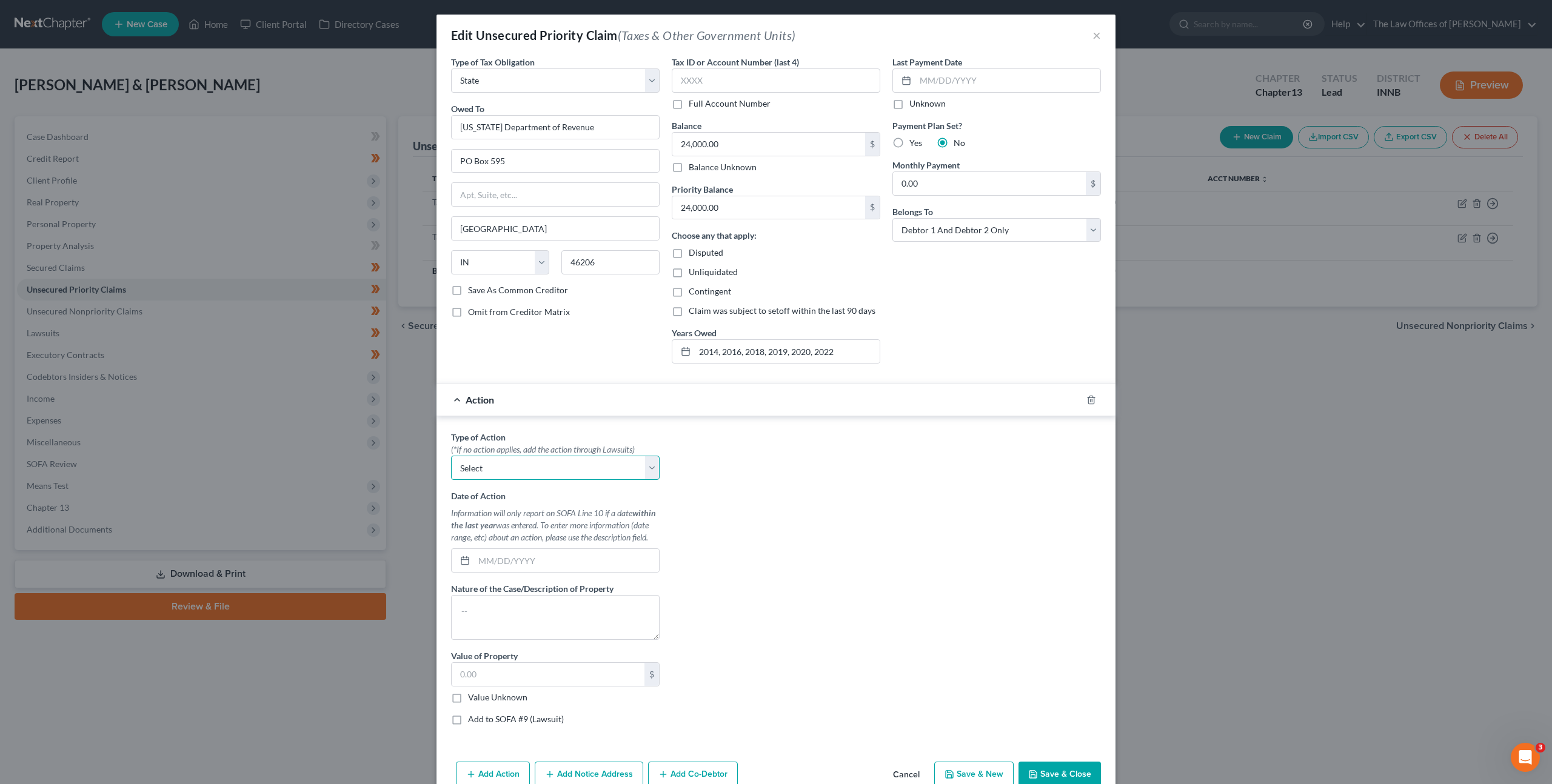
click at [510, 469] on select "Select Repossession Garnishment Foreclosure Personal Injury Attached, Seized, O…" at bounding box center [555, 467] width 209 height 24
select select "4"
click at [451, 455] on select "Select Repossession Garnishment Foreclosure Personal Injury Attached, Seized, O…" at bounding box center [555, 467] width 209 height 24
click at [794, 467] on div "Type of Action * (*If no action applies, add the action through Lawsuits) Selec…" at bounding box center [776, 582] width 662 height 304
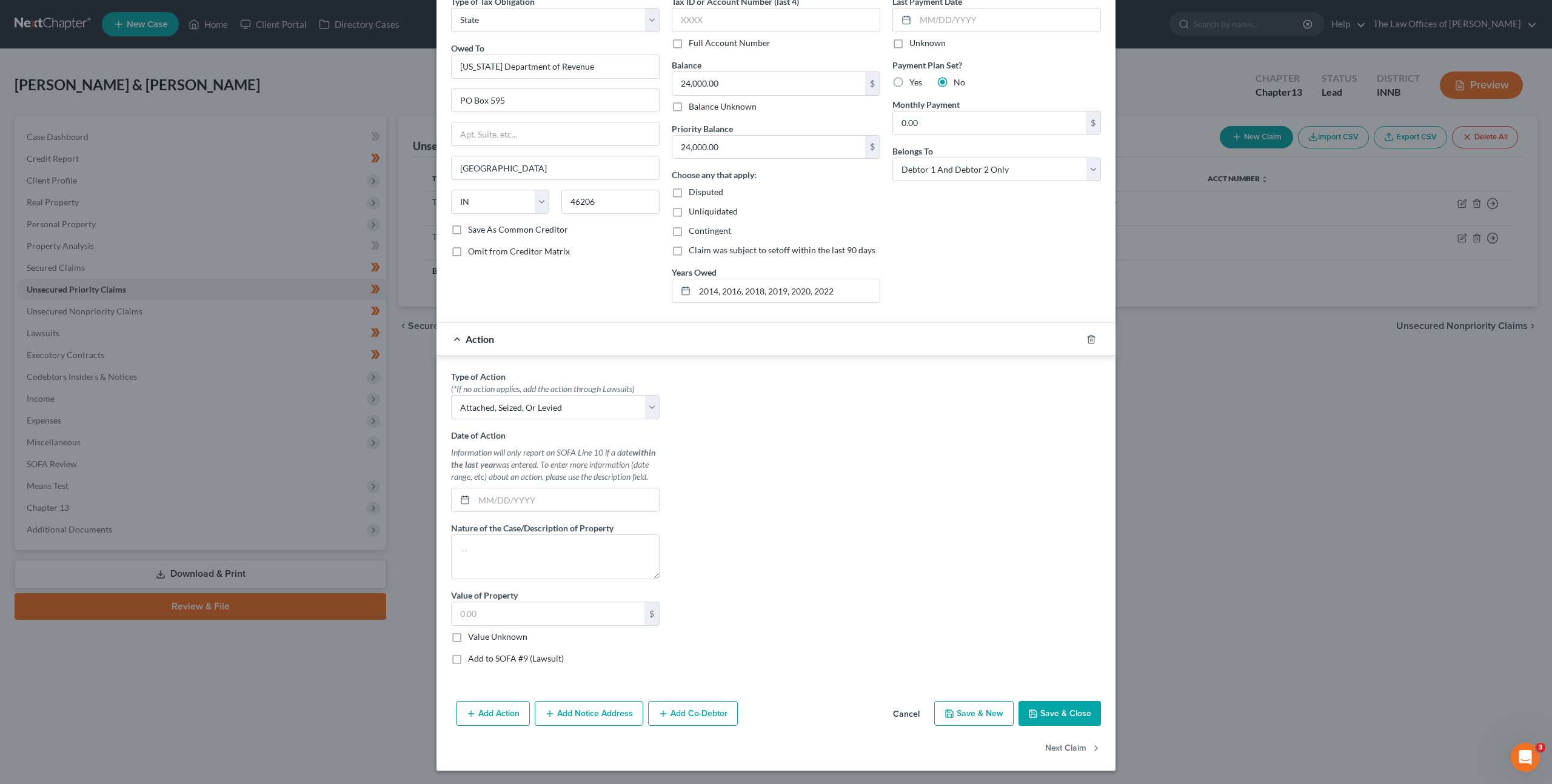
scroll to position [61, 0]
drag, startPoint x: 518, startPoint y: 503, endPoint x: 541, endPoint y: 497, distance: 23.8
click at [519, 503] on input "text" at bounding box center [567, 498] width 185 height 23
click at [555, 561] on textarea at bounding box center [555, 555] width 209 height 45
click at [574, 500] on input "text" at bounding box center [567, 498] width 185 height 23
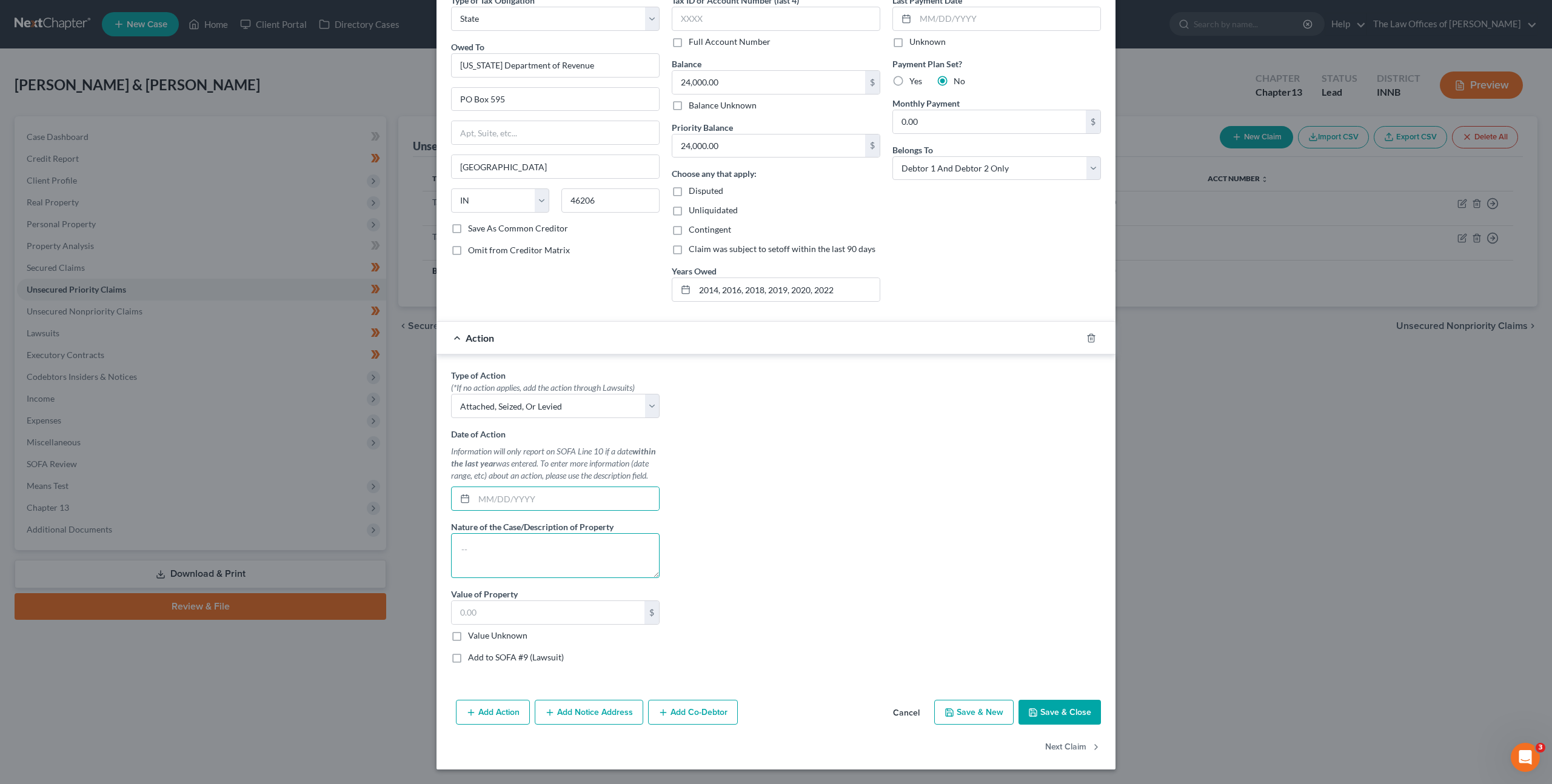
click at [552, 553] on textarea at bounding box center [555, 555] width 209 height 45
click at [896, 708] on button "Cancel" at bounding box center [906, 713] width 47 height 24
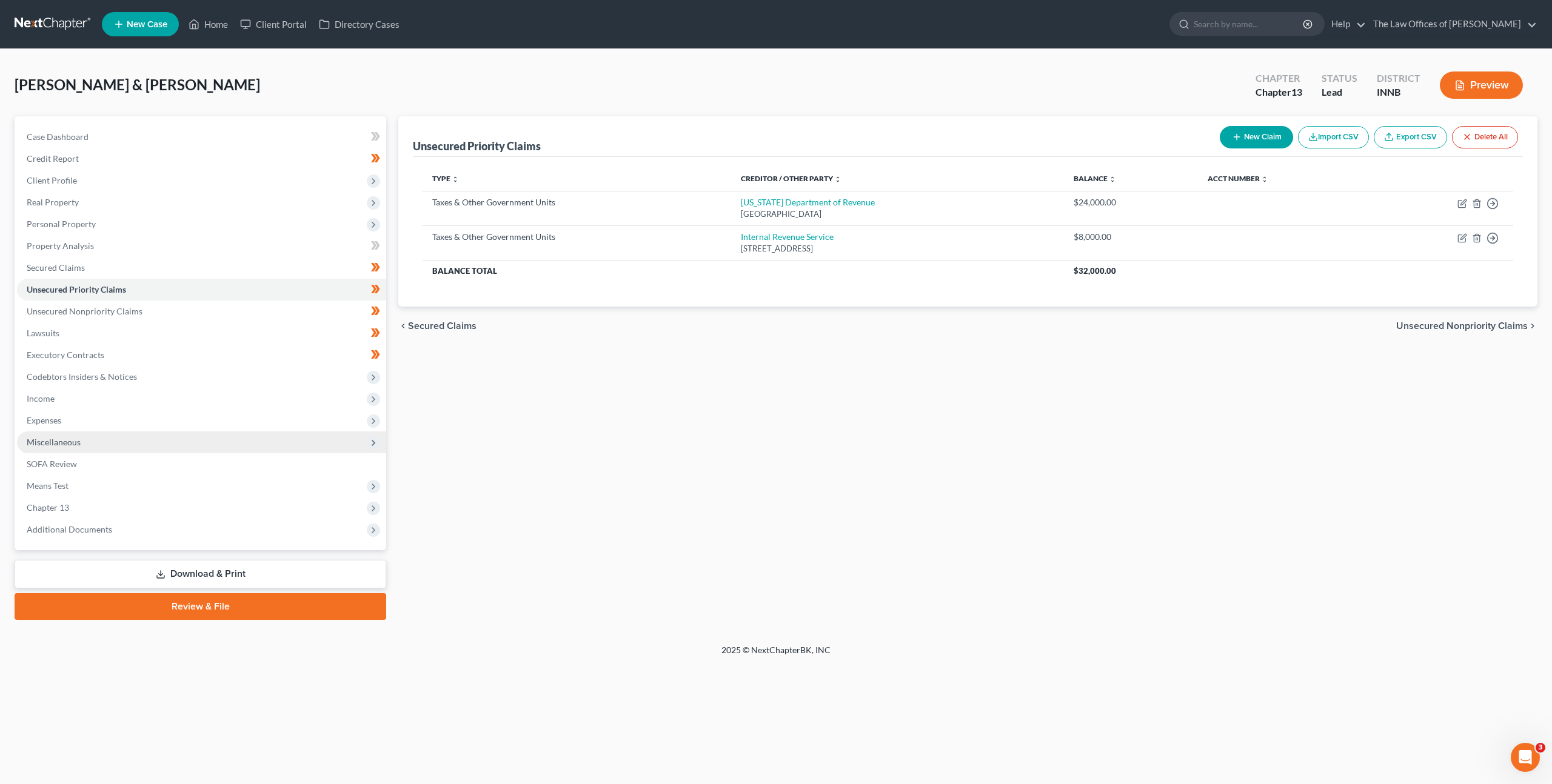
click at [216, 437] on span "Miscellaneous" at bounding box center [201, 442] width 369 height 22
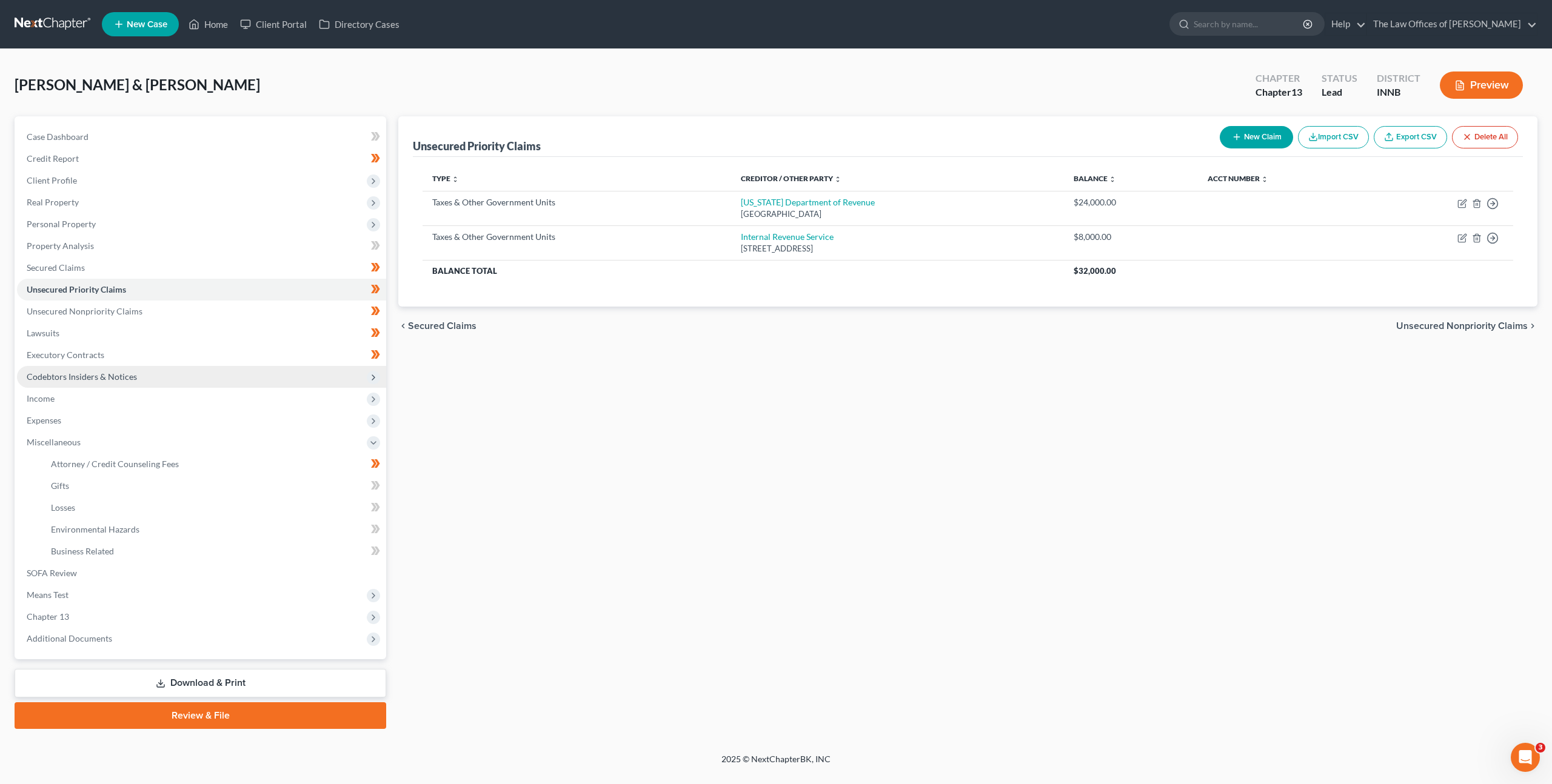
click at [198, 372] on span "Codebtors Insiders & Notices" at bounding box center [201, 377] width 369 height 22
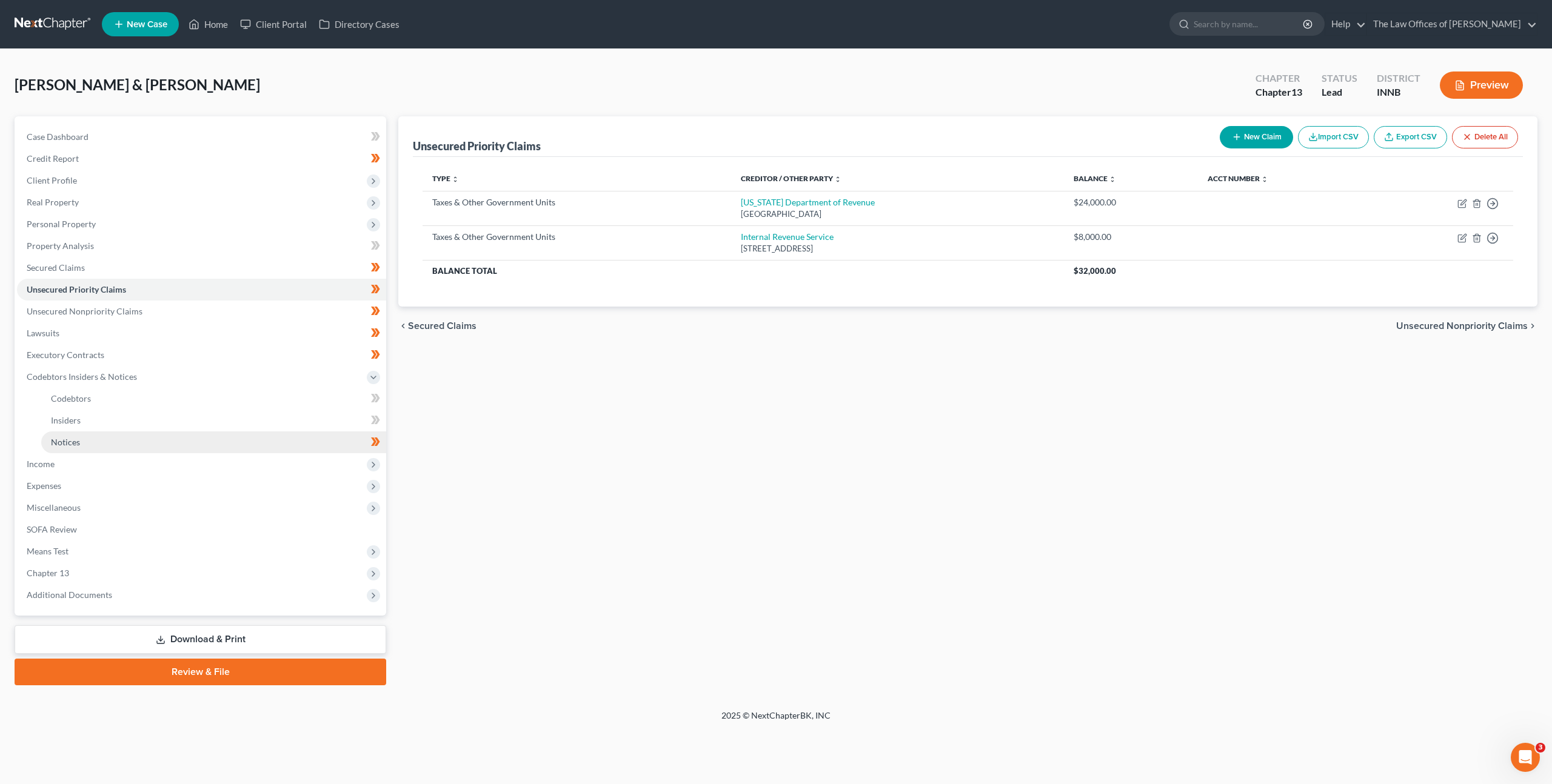
click at [176, 437] on link "Notices" at bounding box center [214, 442] width 345 height 22
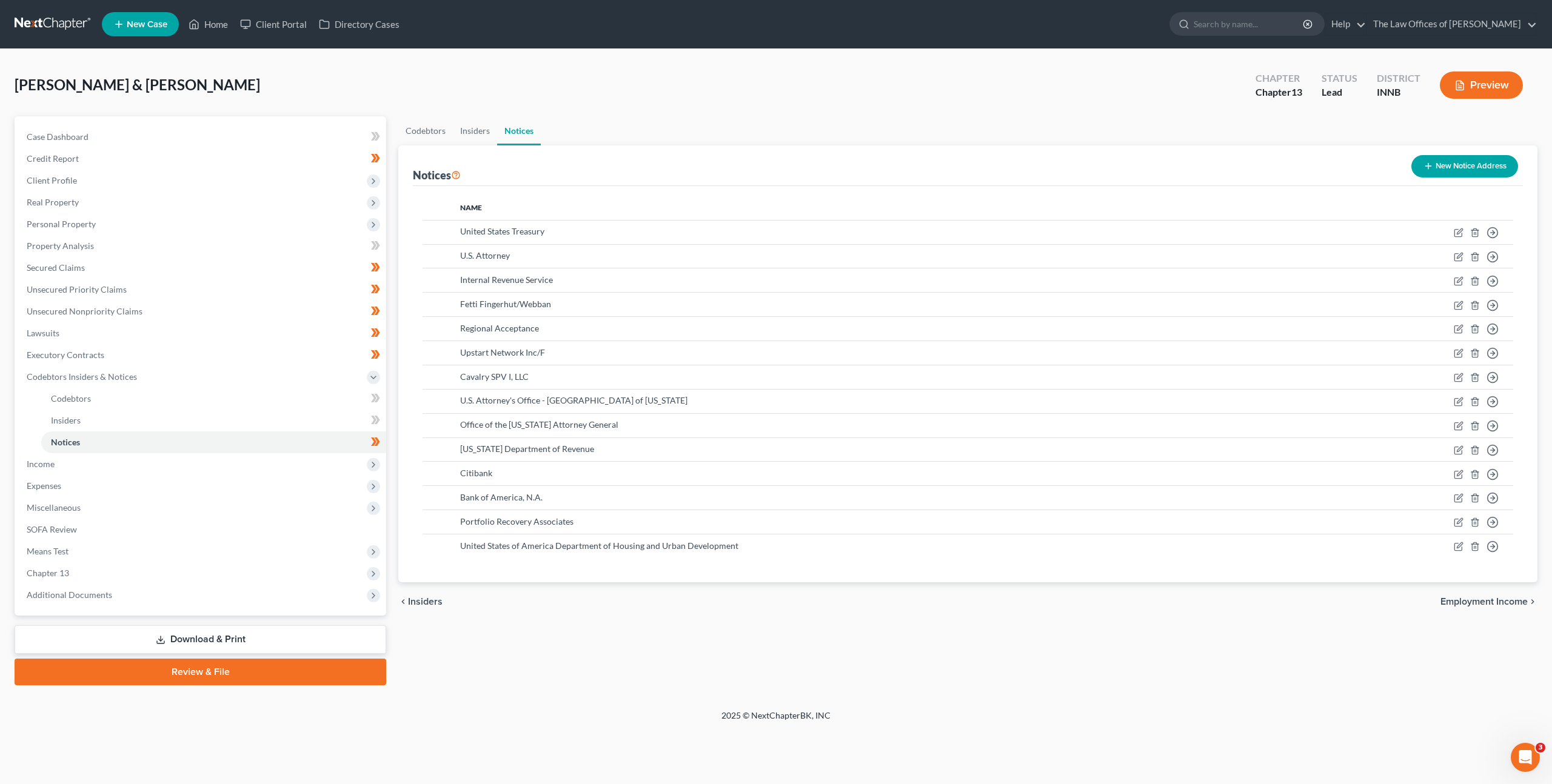
click at [1449, 167] on button "New Notice Address" at bounding box center [1465, 166] width 107 height 23
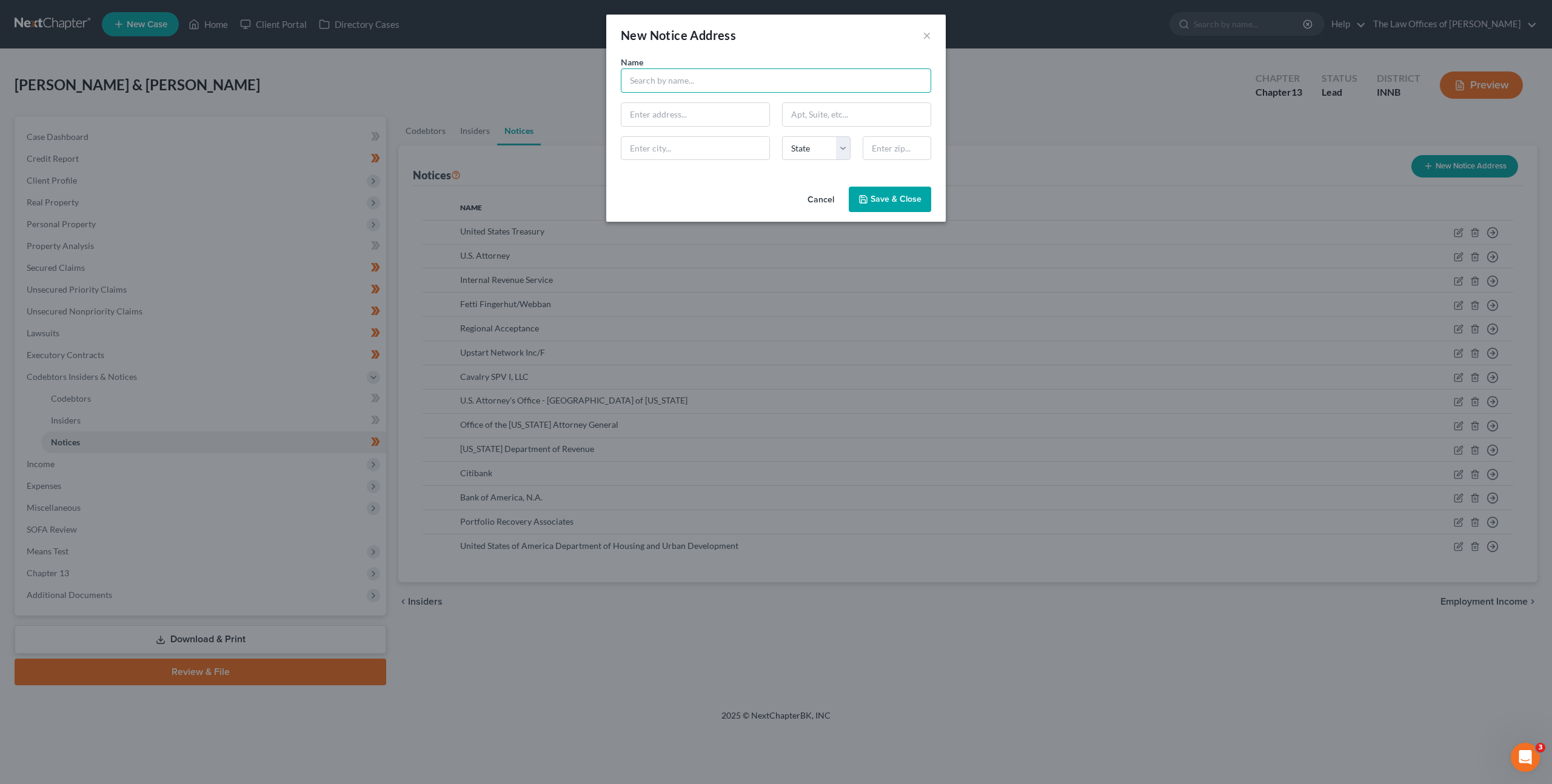
click at [728, 79] on input "text" at bounding box center [776, 80] width 310 height 24
click at [805, 80] on input "United Collection Bu" at bounding box center [776, 80] width 310 height 24
click at [729, 108] on div "PO Box 140190, Toledo, OH 43614" at bounding box center [692, 113] width 126 height 10
type input "United Collection Bureau, Inc."
type input "PO Box 140190"
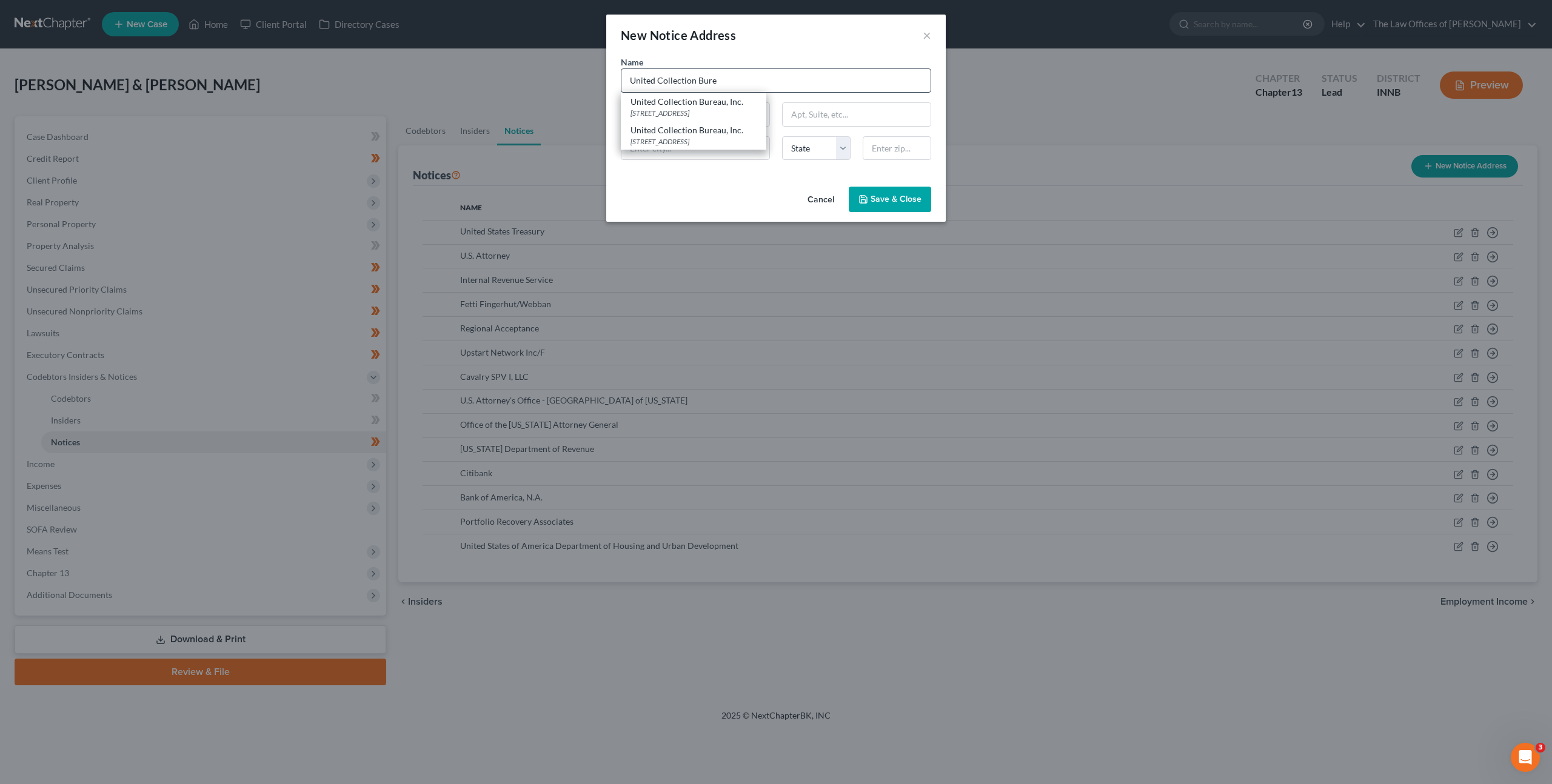
type input "Toledo"
select select "36"
type input "43614"
click at [899, 208] on button "Save & Close" at bounding box center [889, 199] width 82 height 26
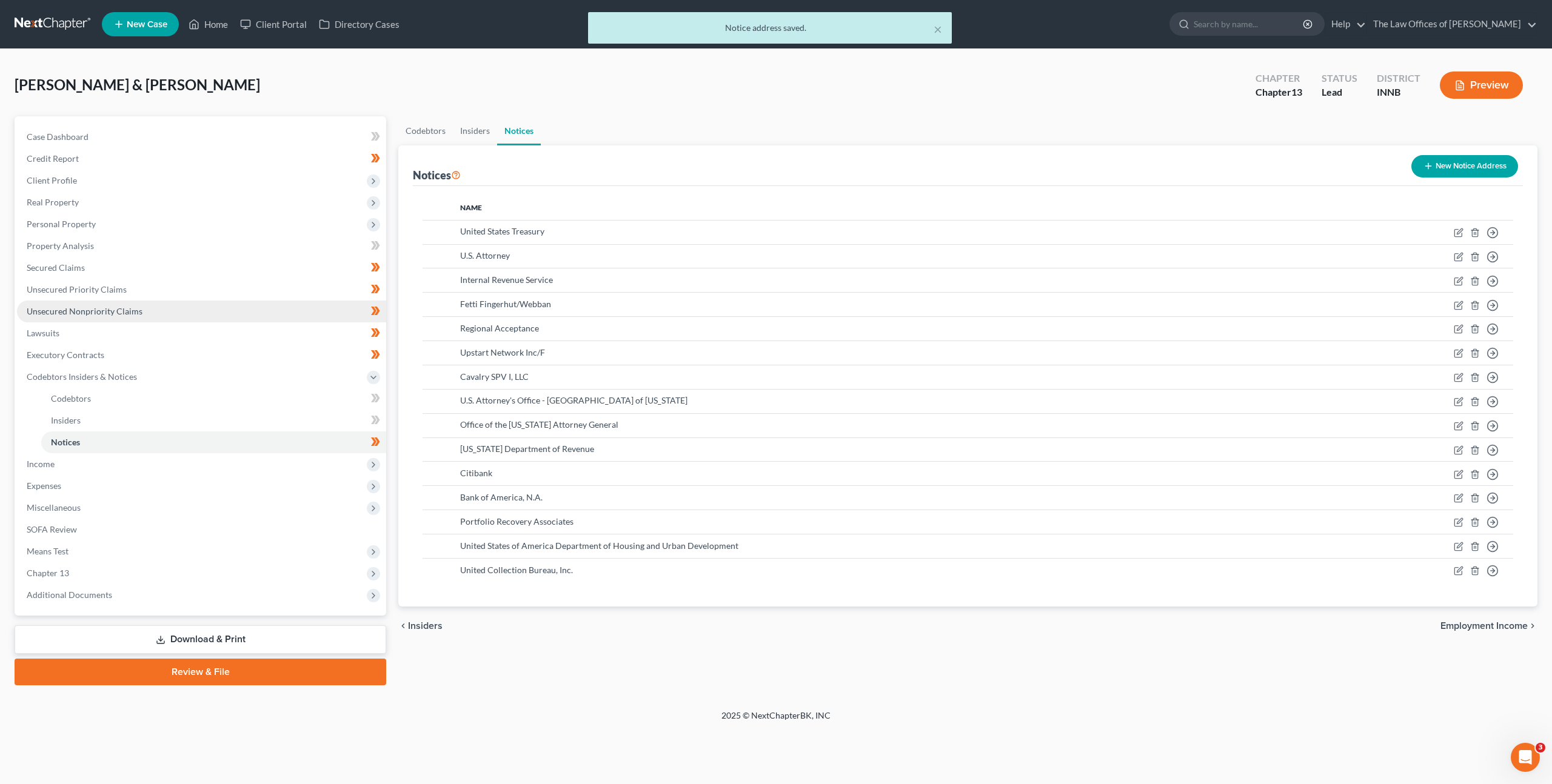
click at [224, 313] on link "Unsecured Nonpriority Claims" at bounding box center [201, 312] width 369 height 22
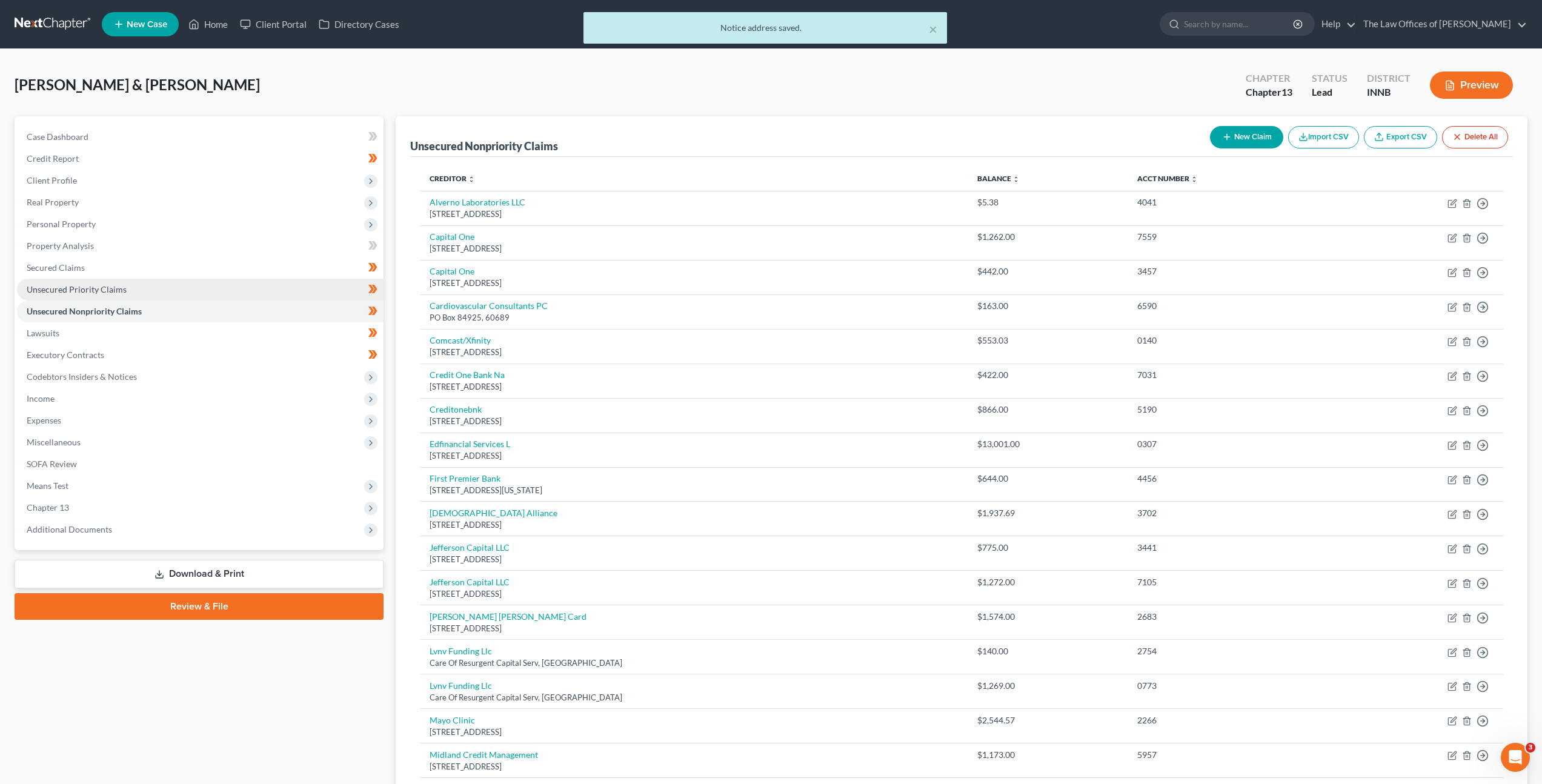
click at [238, 293] on link "Unsecured Priority Claims" at bounding box center [200, 290] width 366 height 22
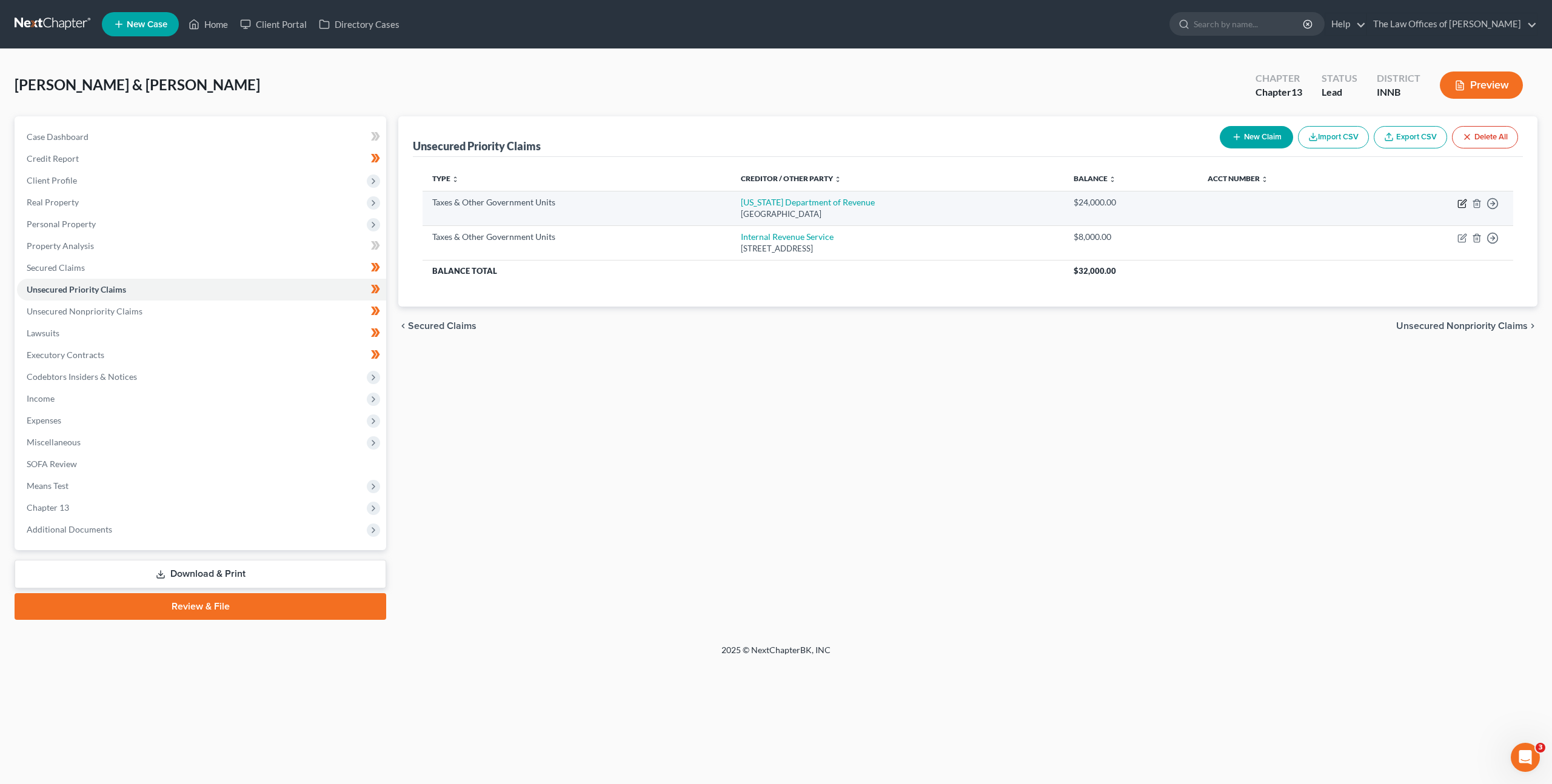
click at [1462, 207] on icon "button" at bounding box center [1462, 204] width 10 height 10
select select "2"
select select "15"
select select "2"
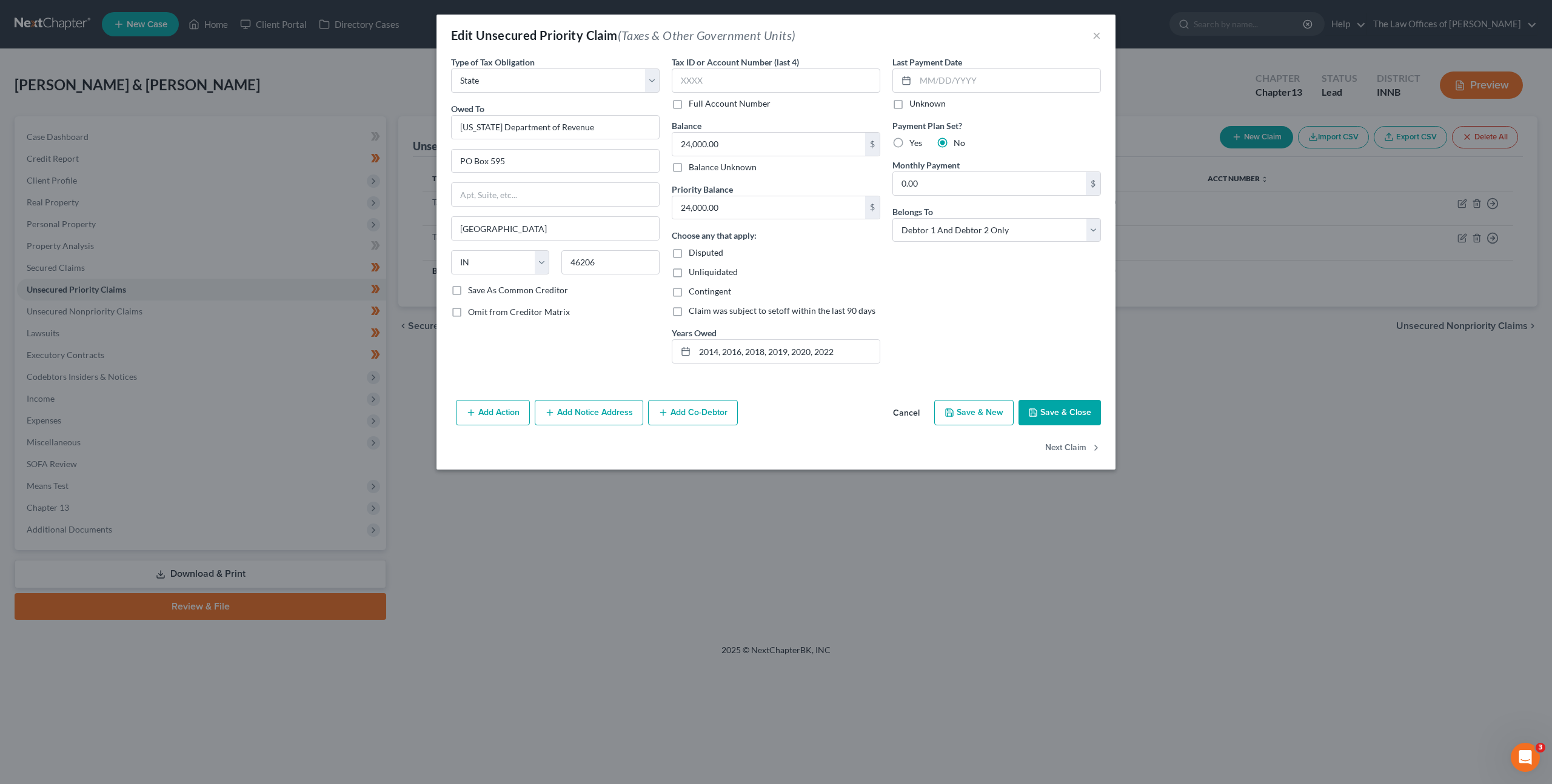
click at [499, 346] on div "Type of Tax Obligation * Select Federal City State Franchise Tax Board Other Ow…" at bounding box center [555, 214] width 221 height 318
click at [499, 418] on button "Add Action" at bounding box center [492, 413] width 74 height 26
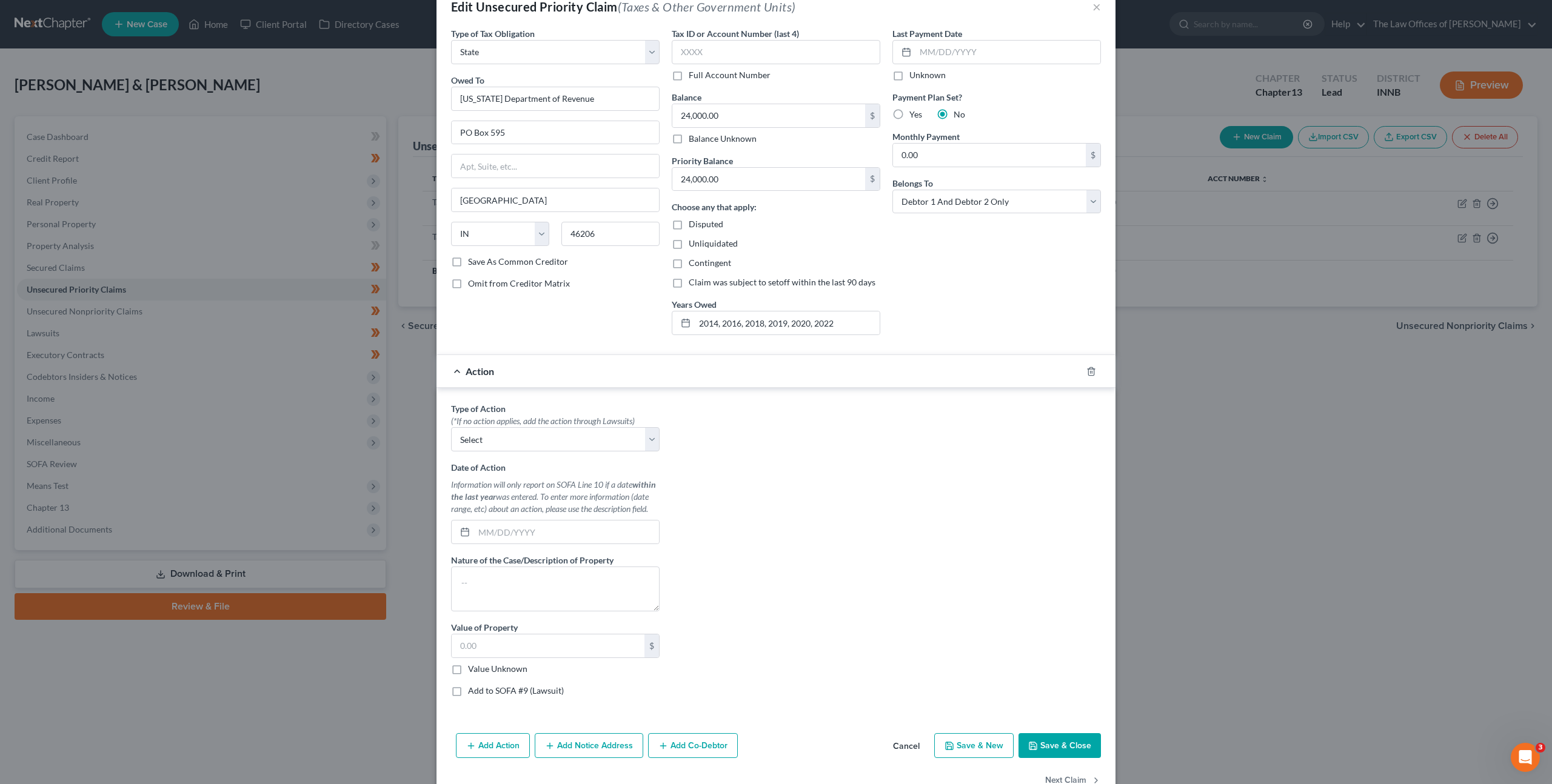
scroll to position [61, 0]
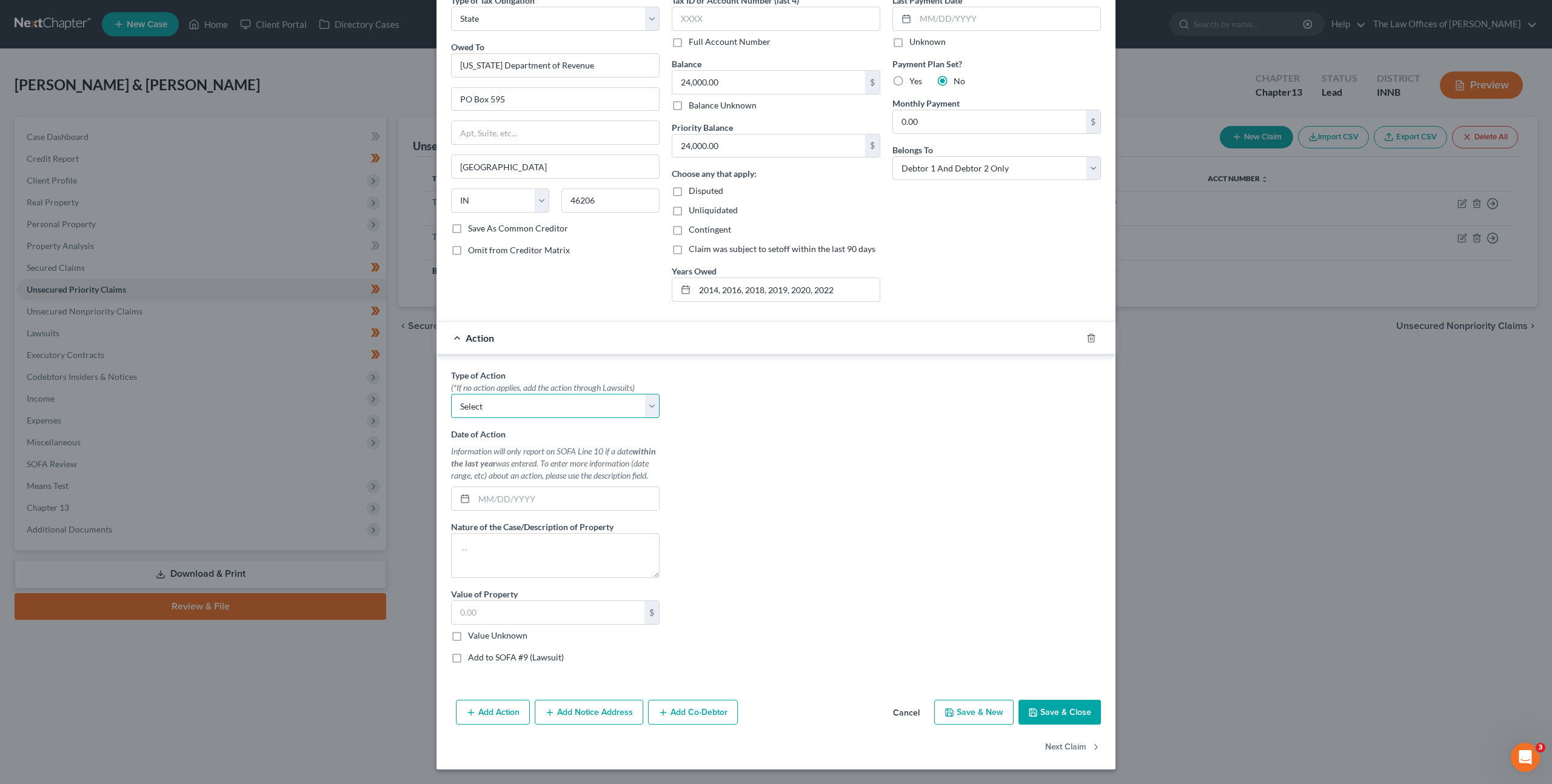
click at [560, 401] on select "Select Repossession Garnishment Foreclosure Personal Injury Attached, Seized, O…" at bounding box center [555, 406] width 209 height 24
click at [596, 402] on select "Select Repossession Garnishment Foreclosure Personal Injury Attached, Seized, O…" at bounding box center [555, 406] width 209 height 24
select select "4"
click at [451, 394] on select "Select Repossession Garnishment Foreclosure Personal Injury Attached, Seized, O…" at bounding box center [555, 406] width 209 height 24
click at [857, 422] on div "Type of Action * (*If no action applies, add the action through Lawsuits) Selec…" at bounding box center [776, 521] width 662 height 304
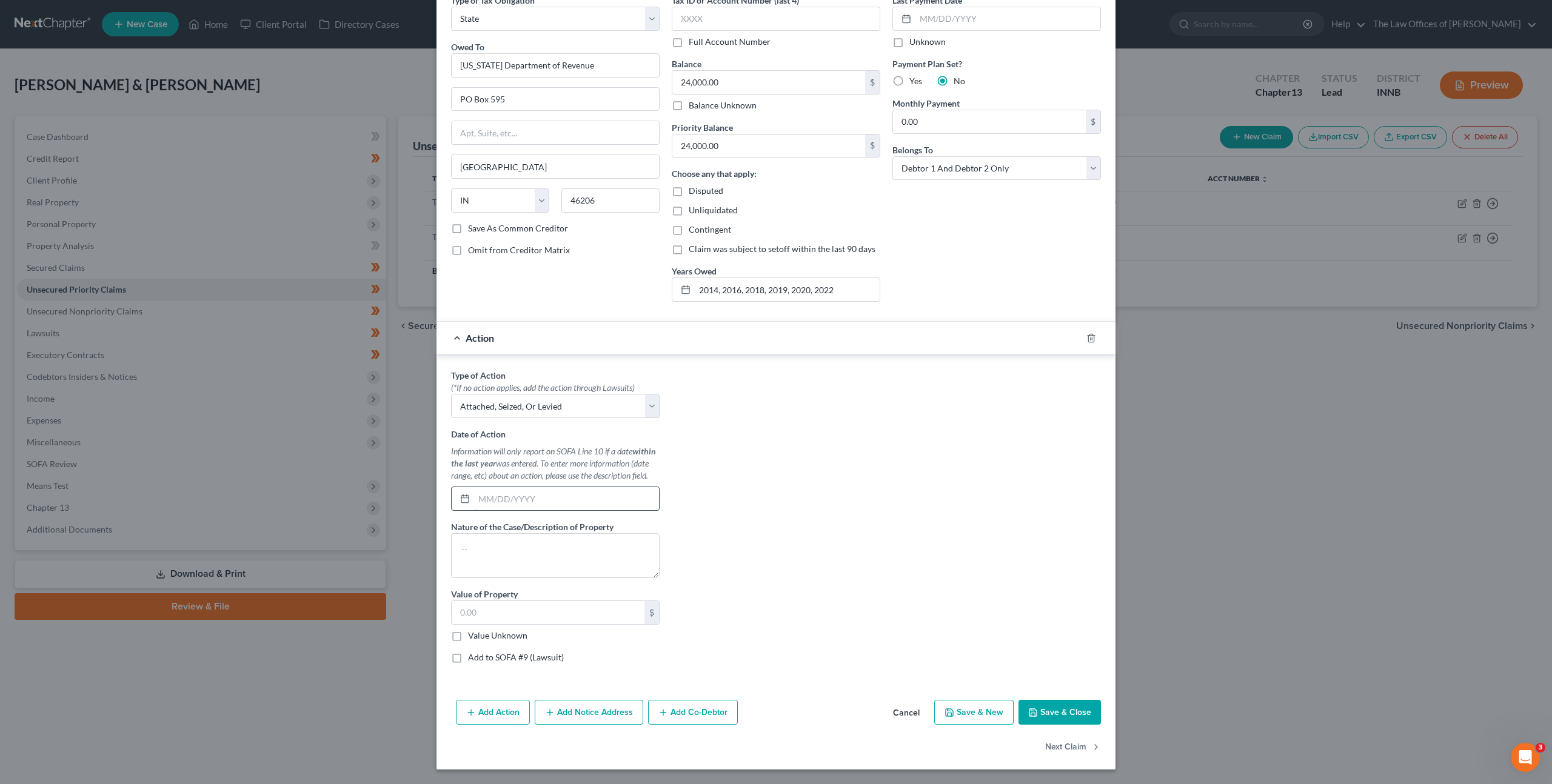
click at [602, 498] on input "text" at bounding box center [567, 498] width 185 height 23
click at [613, 497] on input "text" at bounding box center [567, 498] width 185 height 23
type input "06/27/2025"
click at [1043, 718] on button "Save & Close" at bounding box center [1059, 713] width 82 height 26
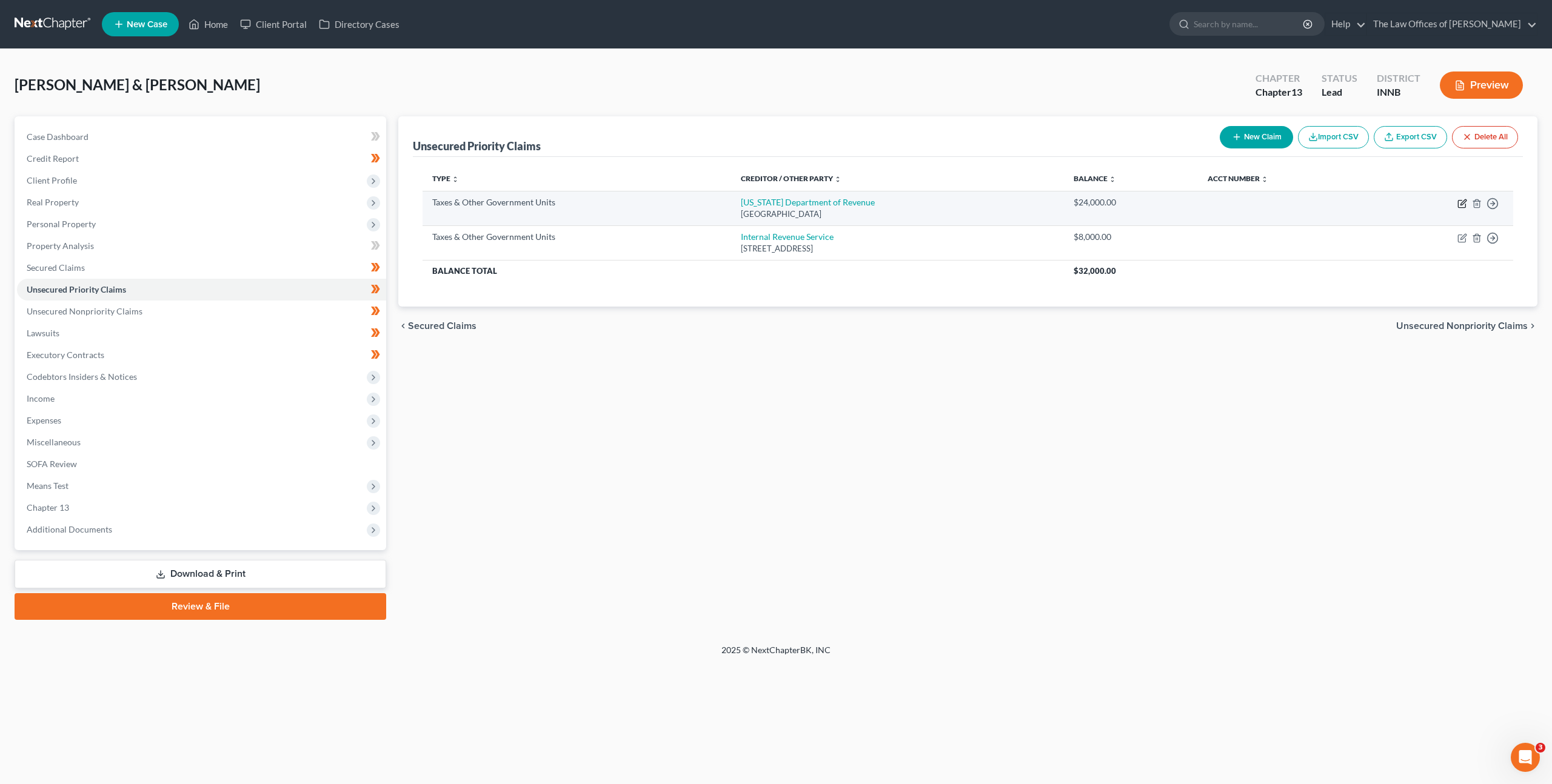
click at [1458, 205] on icon "button" at bounding box center [1461, 204] width 7 height 7
select select "2"
select select "15"
select select "2"
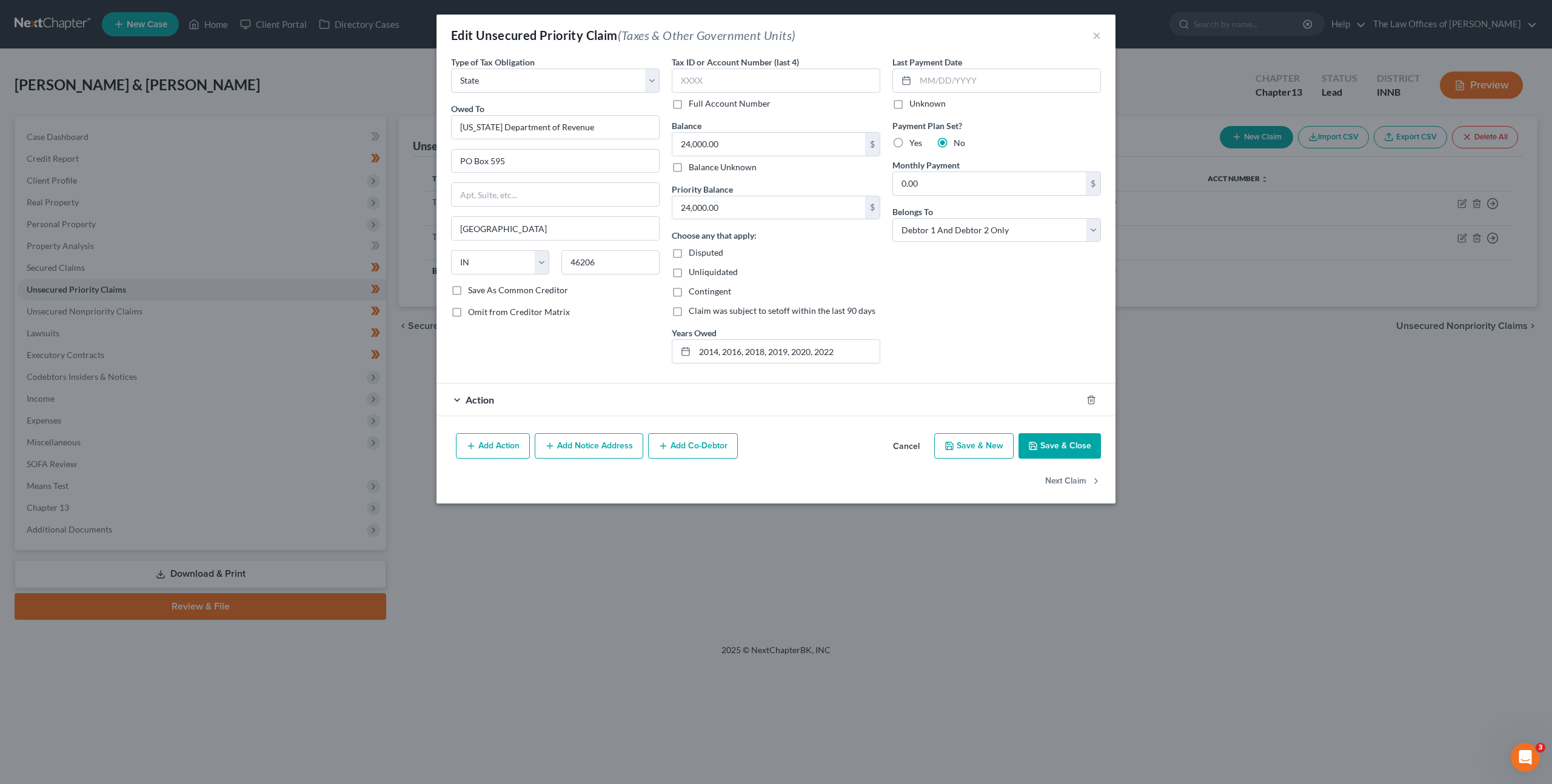
click at [800, 400] on div "Action" at bounding box center [759, 399] width 645 height 32
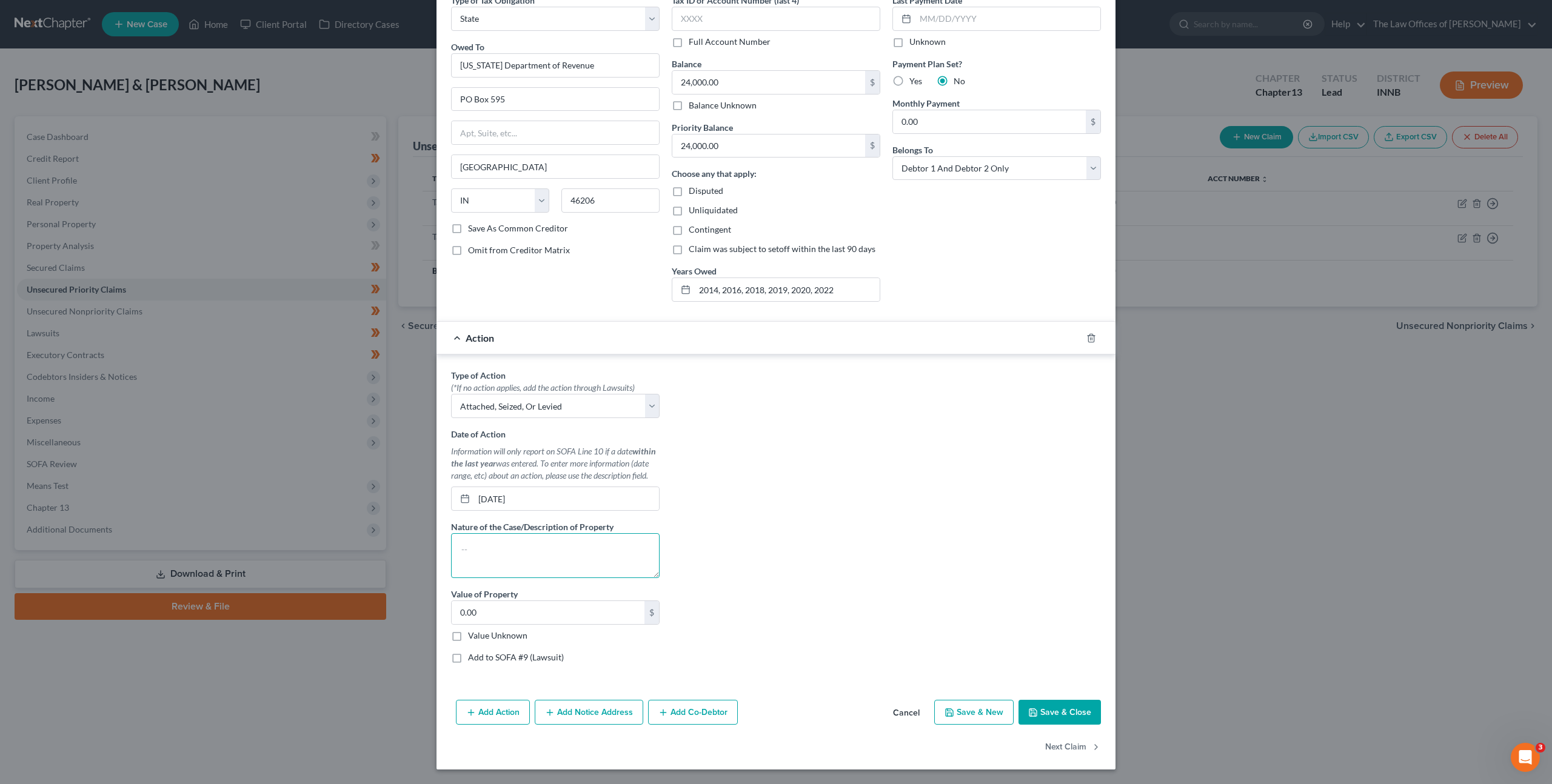
click at [557, 548] on textarea at bounding box center [555, 555] width 209 height 45
drag, startPoint x: 513, startPoint y: 551, endPoint x: 534, endPoint y: 553, distance: 21.1
click at [513, 551] on textarea at bounding box center [555, 555] width 209 height 45
type textarea "Bank of America Account Ending in x0371"
click at [568, 621] on input "0.00" at bounding box center [548, 612] width 193 height 23
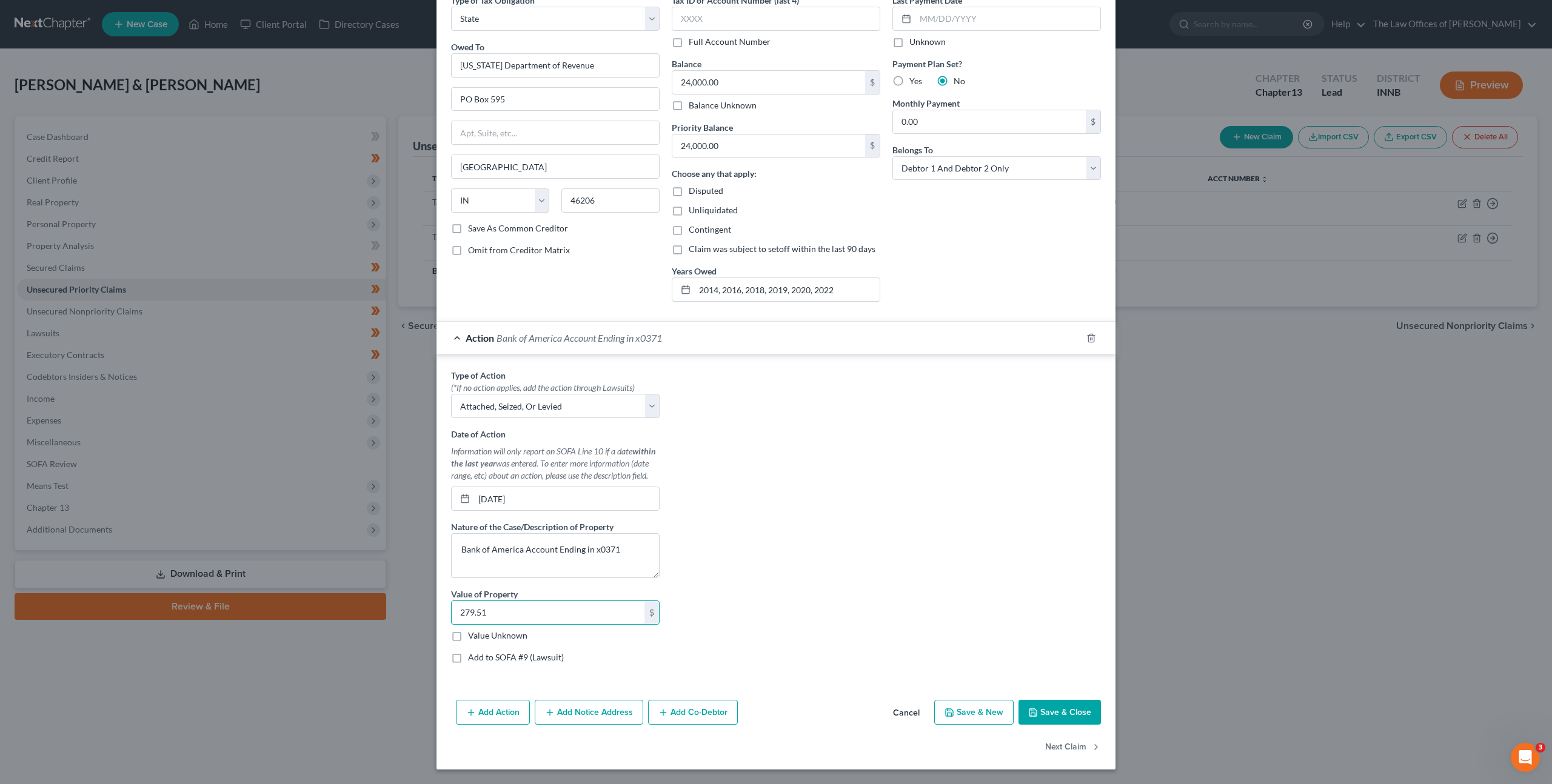
type input "279.51"
click at [821, 480] on div "Type of Action * (*If no action applies, add the action through Lawsuits) Selec…" at bounding box center [776, 521] width 662 height 304
drag, startPoint x: 576, startPoint y: 707, endPoint x: 733, endPoint y: 552, distance: 220.6
click at [575, 707] on button "Add Notice Address" at bounding box center [589, 713] width 109 height 26
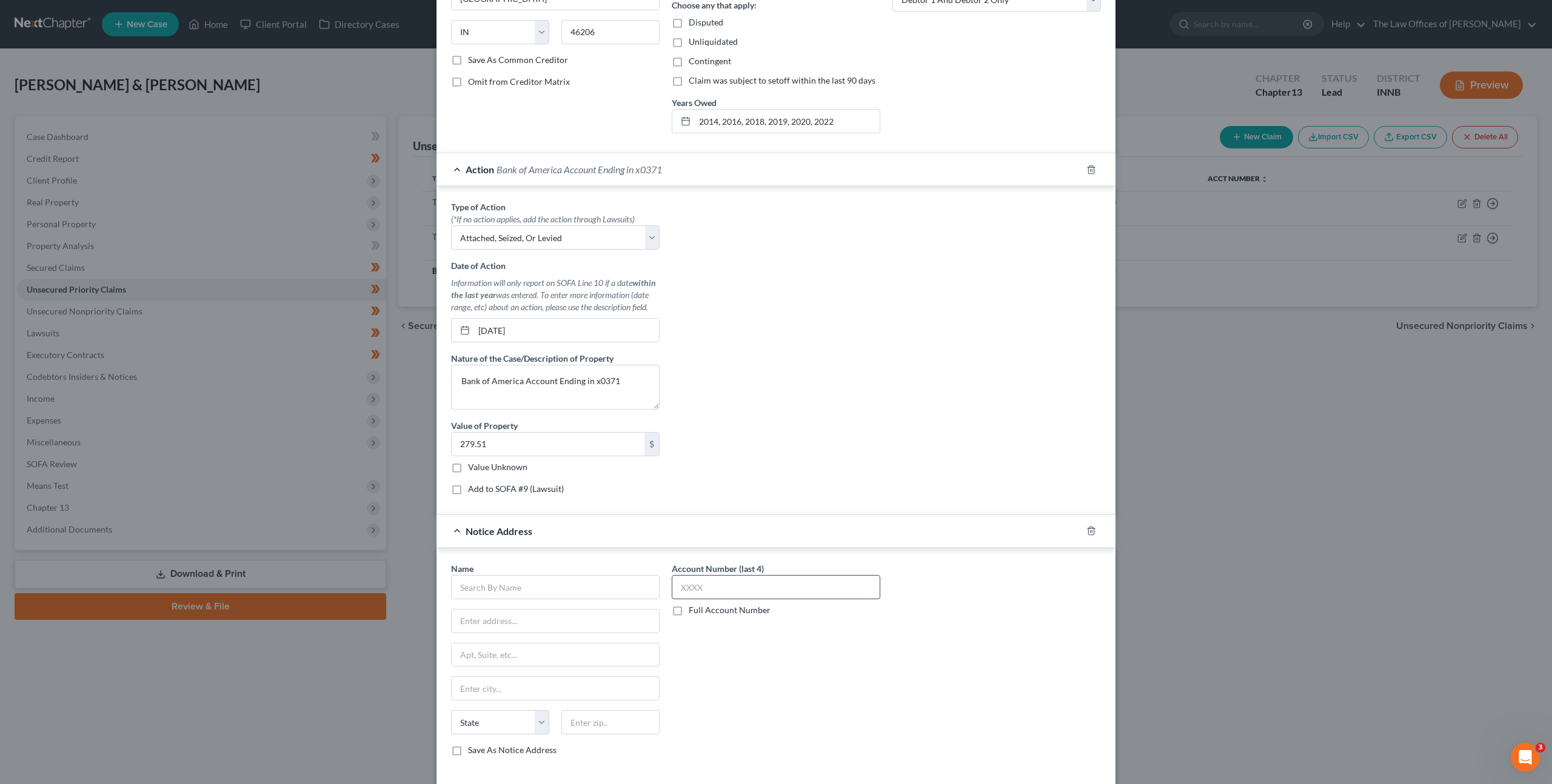
scroll to position [323, 0]
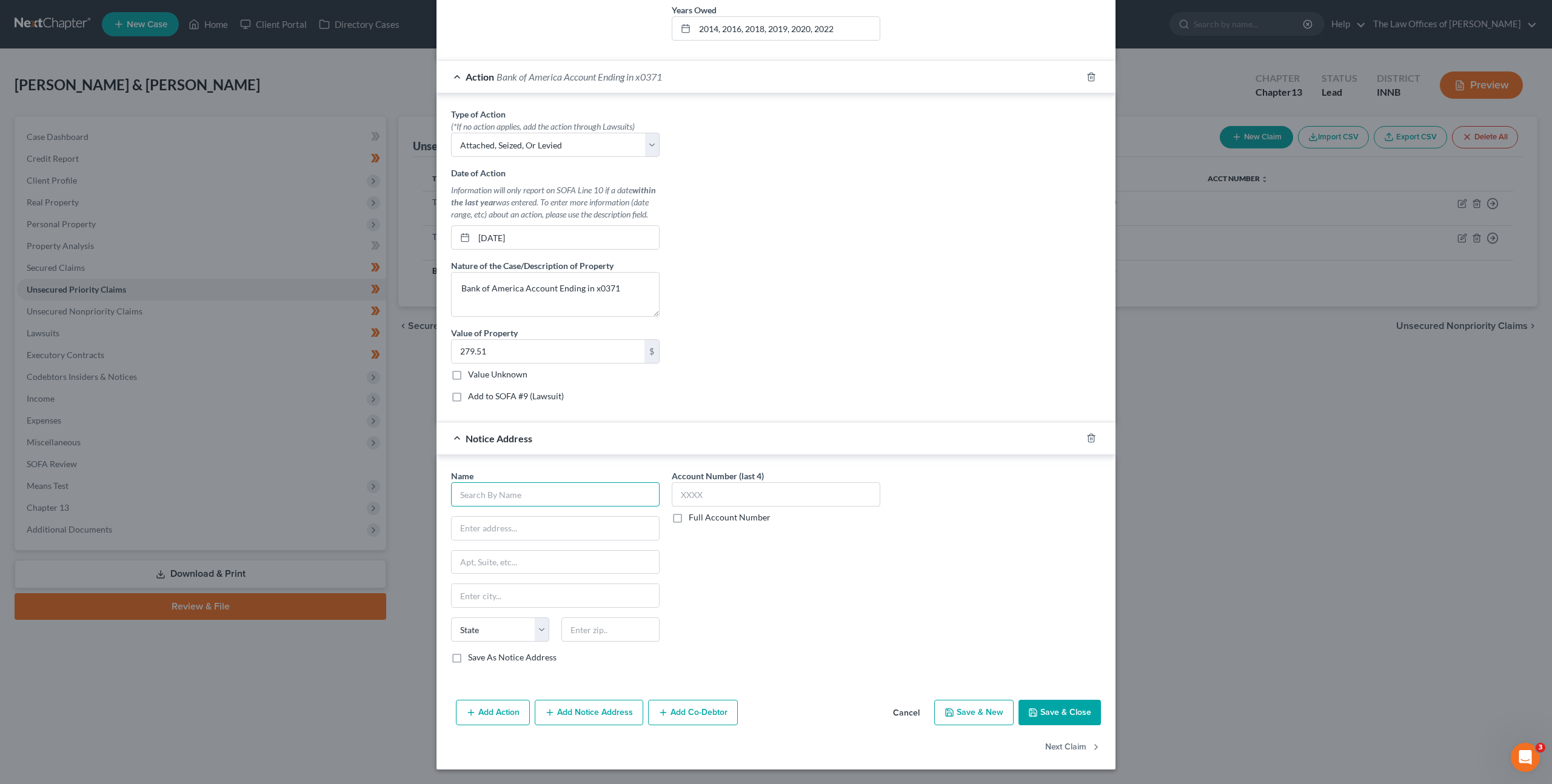
click at [585, 492] on input "text" at bounding box center [555, 494] width 209 height 24
click at [1087, 436] on polyline "button" at bounding box center [1090, 436] width 7 height 0
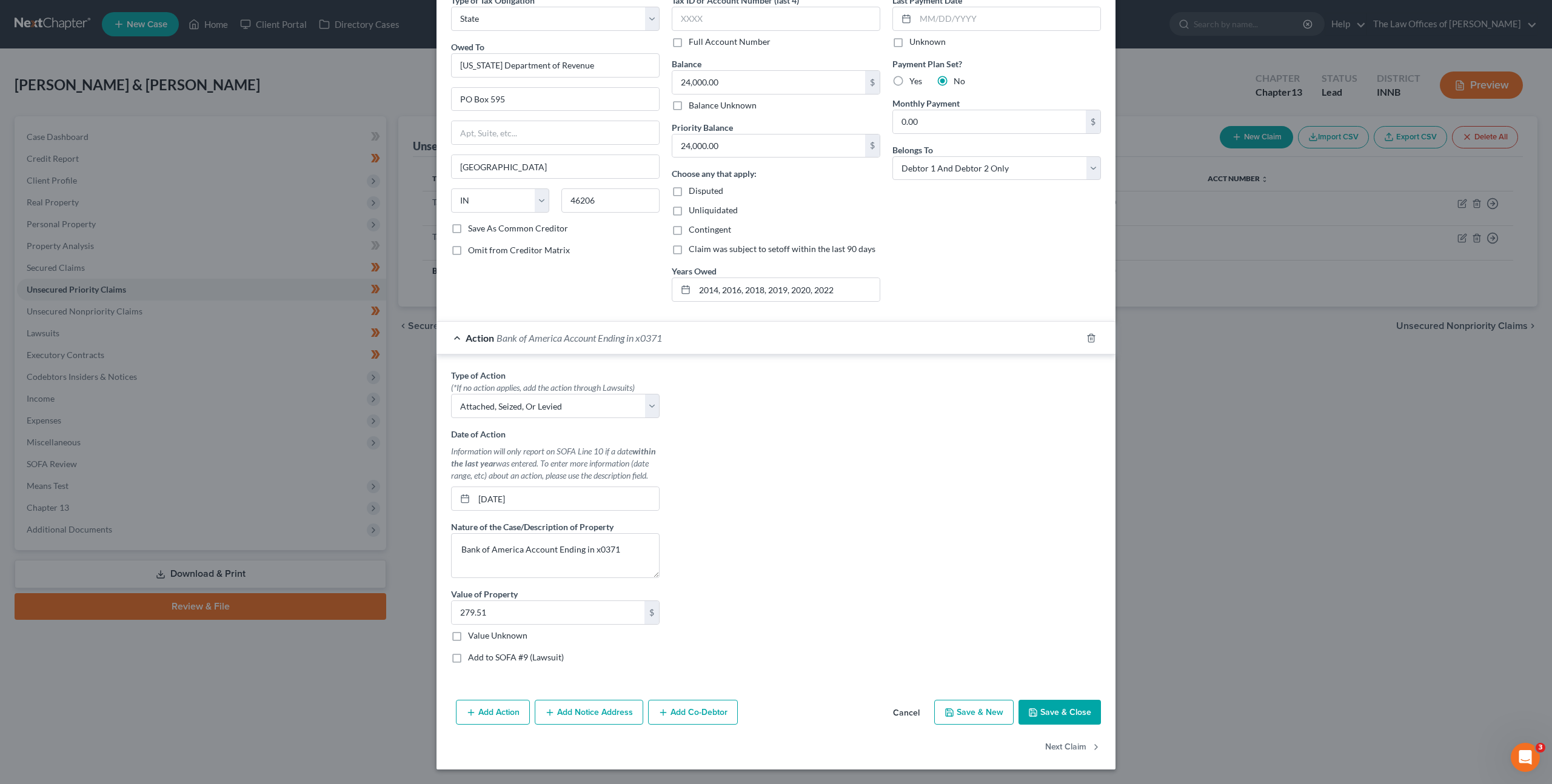
click at [460, 717] on button "Add Action" at bounding box center [492, 713] width 74 height 26
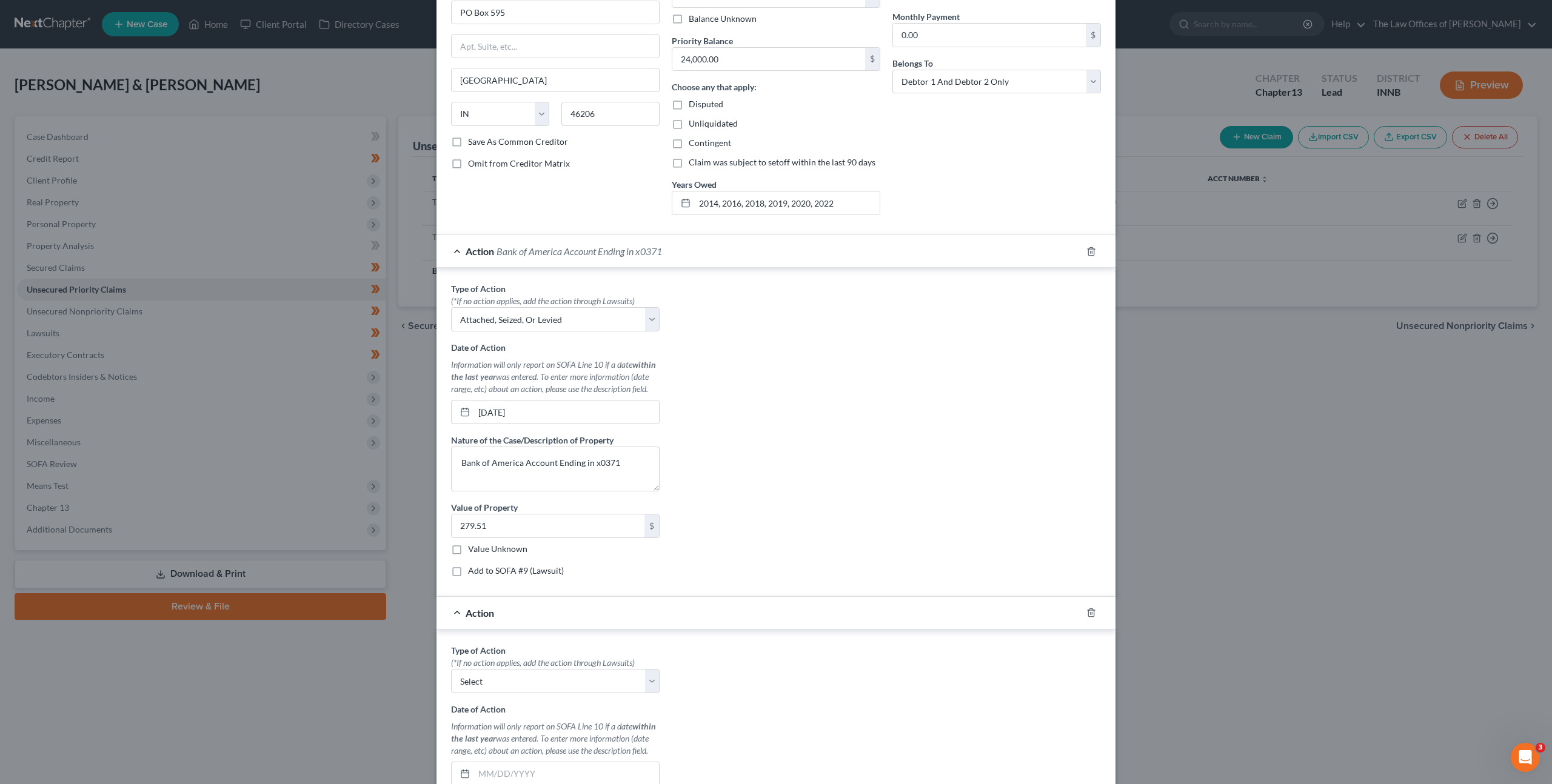
scroll to position [345, 0]
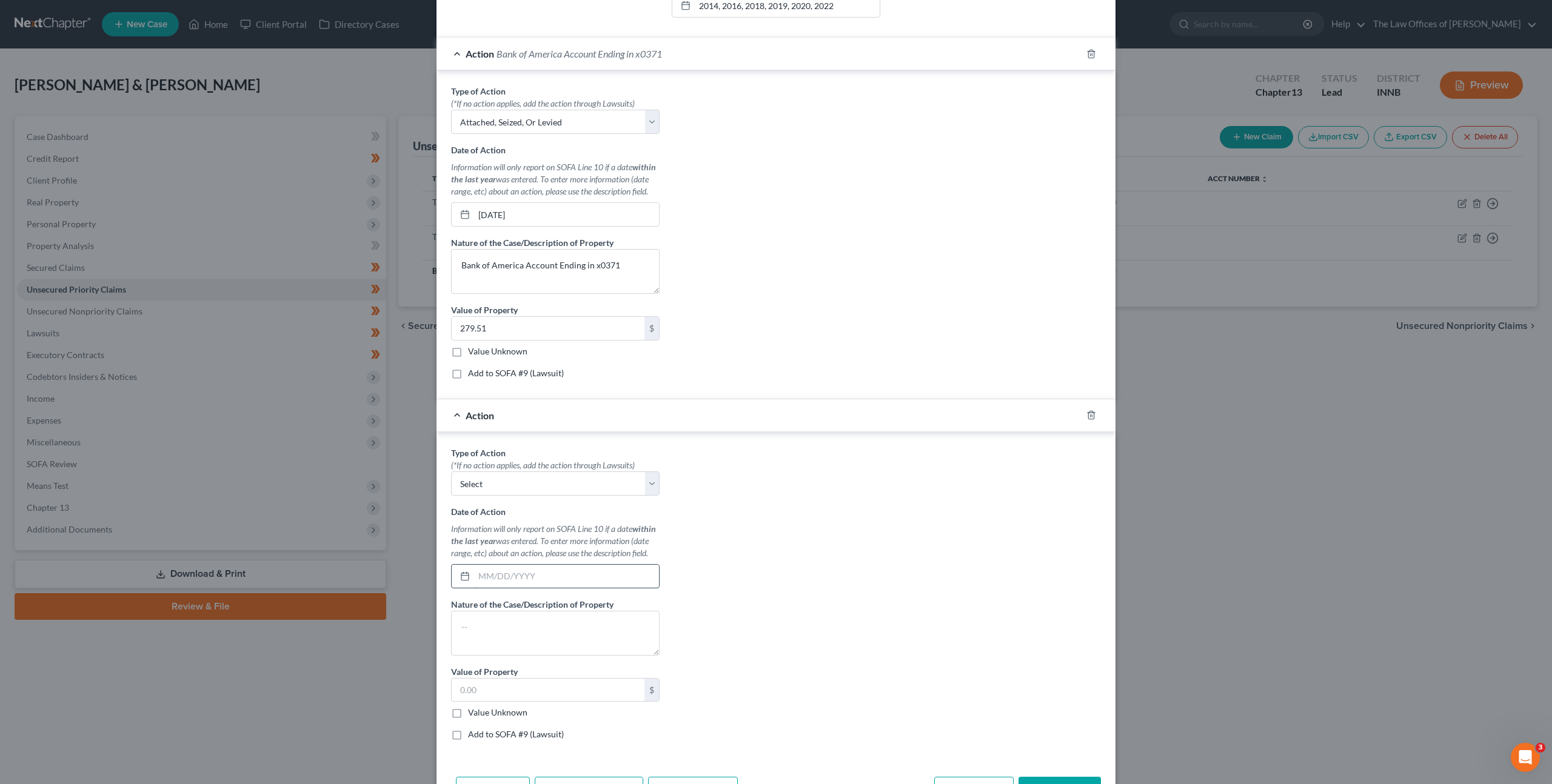
click at [537, 570] on input "text" at bounding box center [567, 575] width 185 height 23
click at [557, 493] on select "Select Repossession Garnishment Foreclosure Personal Injury Attached, Seized, O…" at bounding box center [555, 483] width 209 height 24
select select "4"
click at [451, 471] on select "Select Repossession Garnishment Foreclosure Personal Injury Attached, Seized, O…" at bounding box center [555, 483] width 209 height 24
drag, startPoint x: 523, startPoint y: 573, endPoint x: 566, endPoint y: 552, distance: 47.9
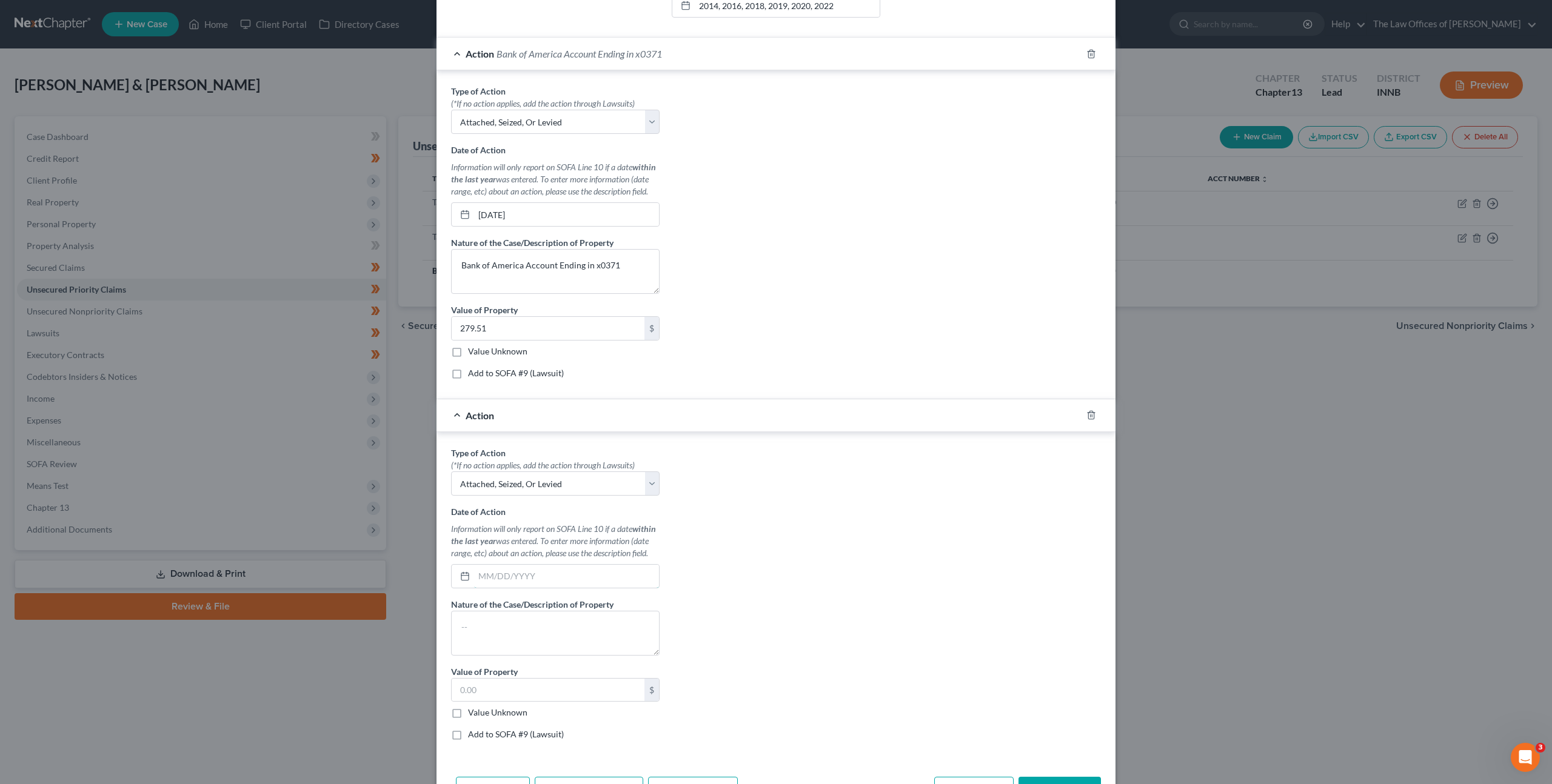
click at [523, 572] on input "text" at bounding box center [567, 575] width 185 height 23
type input "06/27/2025"
type textarea "Bank of America Account Ending in x0498"
click at [858, 488] on div "Type of Action * (*If no action applies, add the action through Lawsuits) Selec…" at bounding box center [776, 598] width 662 height 304
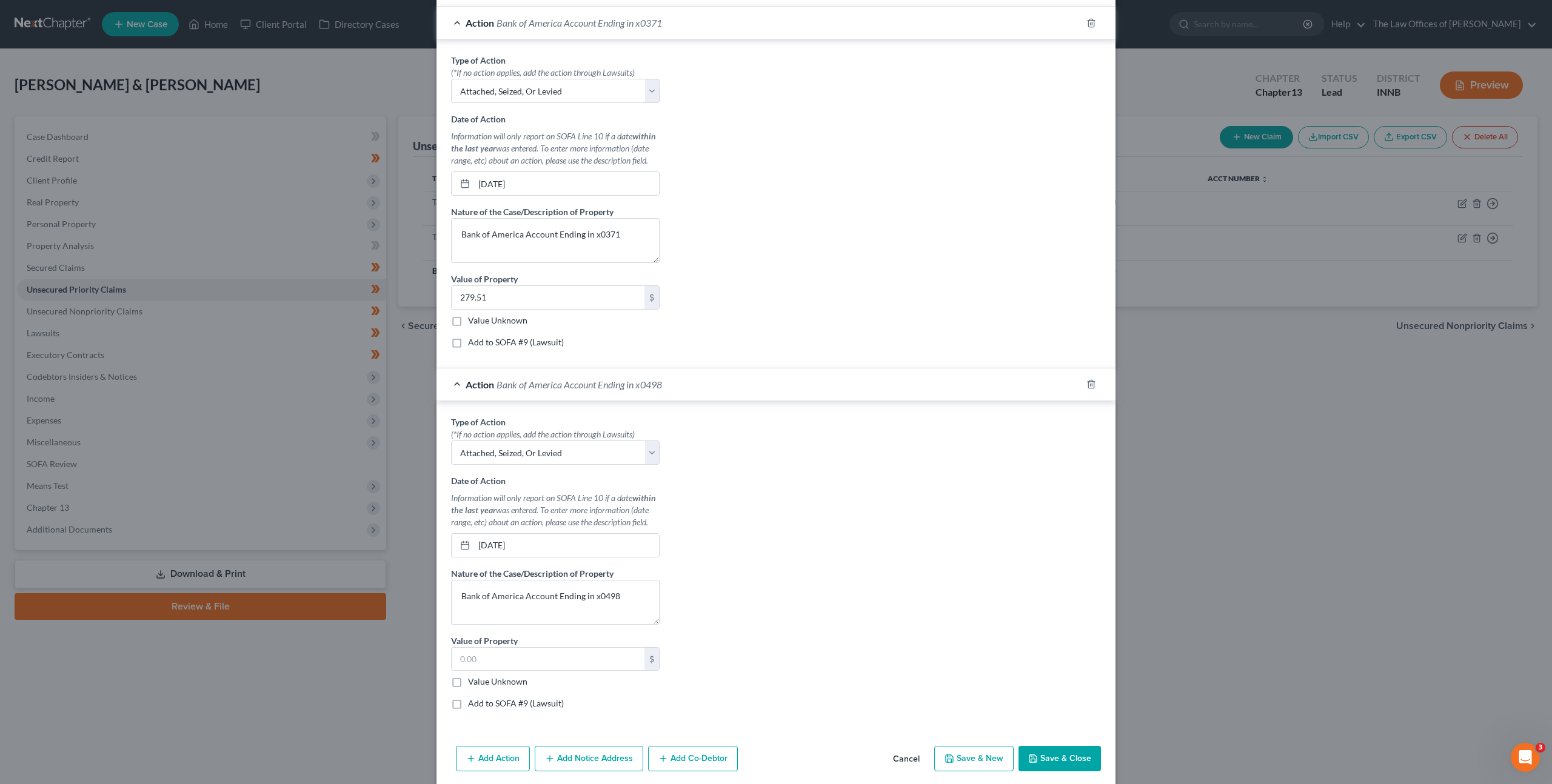
scroll to position [424, 0]
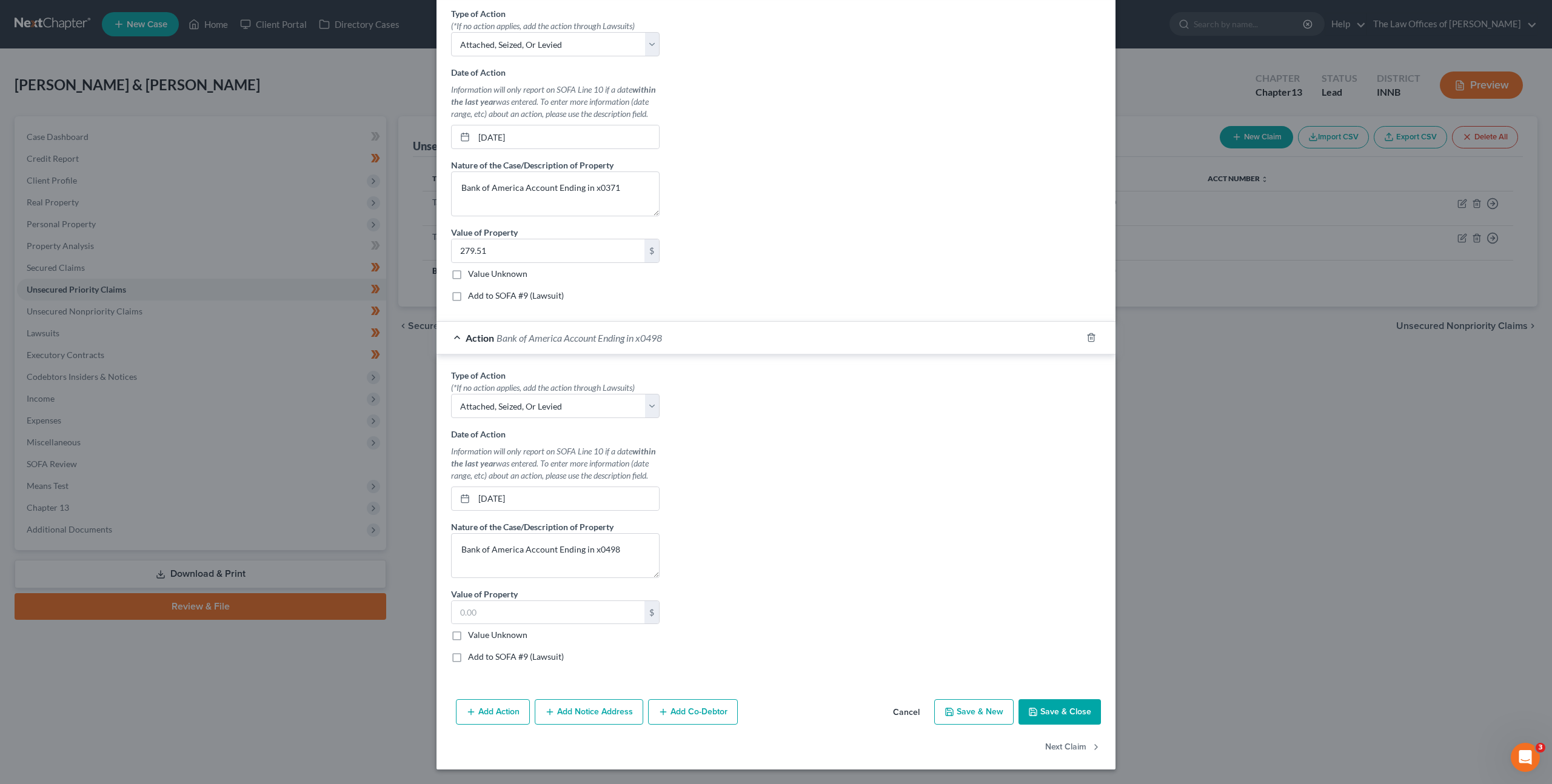
drag, startPoint x: 494, startPoint y: 702, endPoint x: 624, endPoint y: 618, distance: 154.8
click at [494, 702] on button "Add Action" at bounding box center [492, 712] width 74 height 26
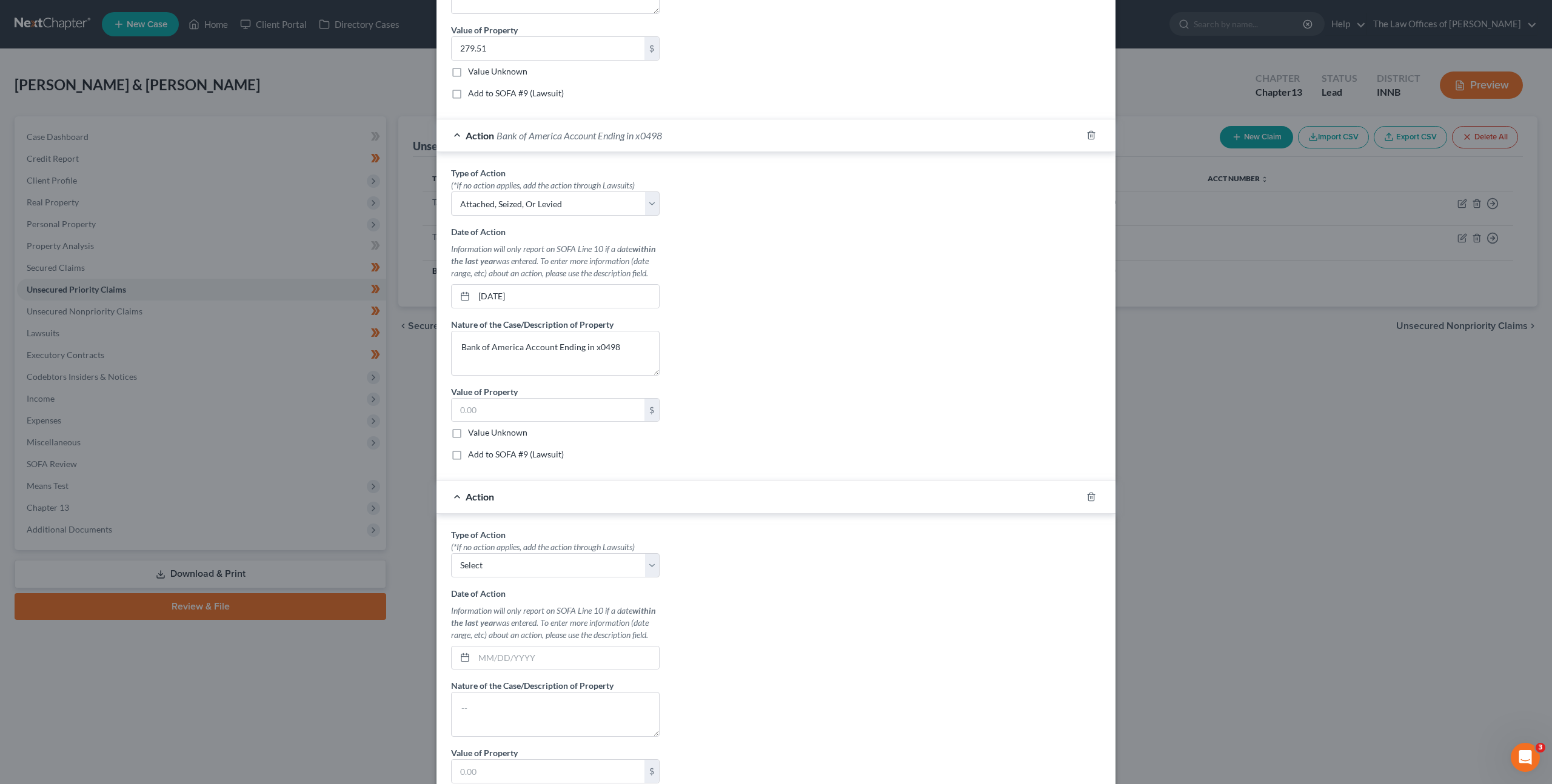
scroll to position [785, 0]
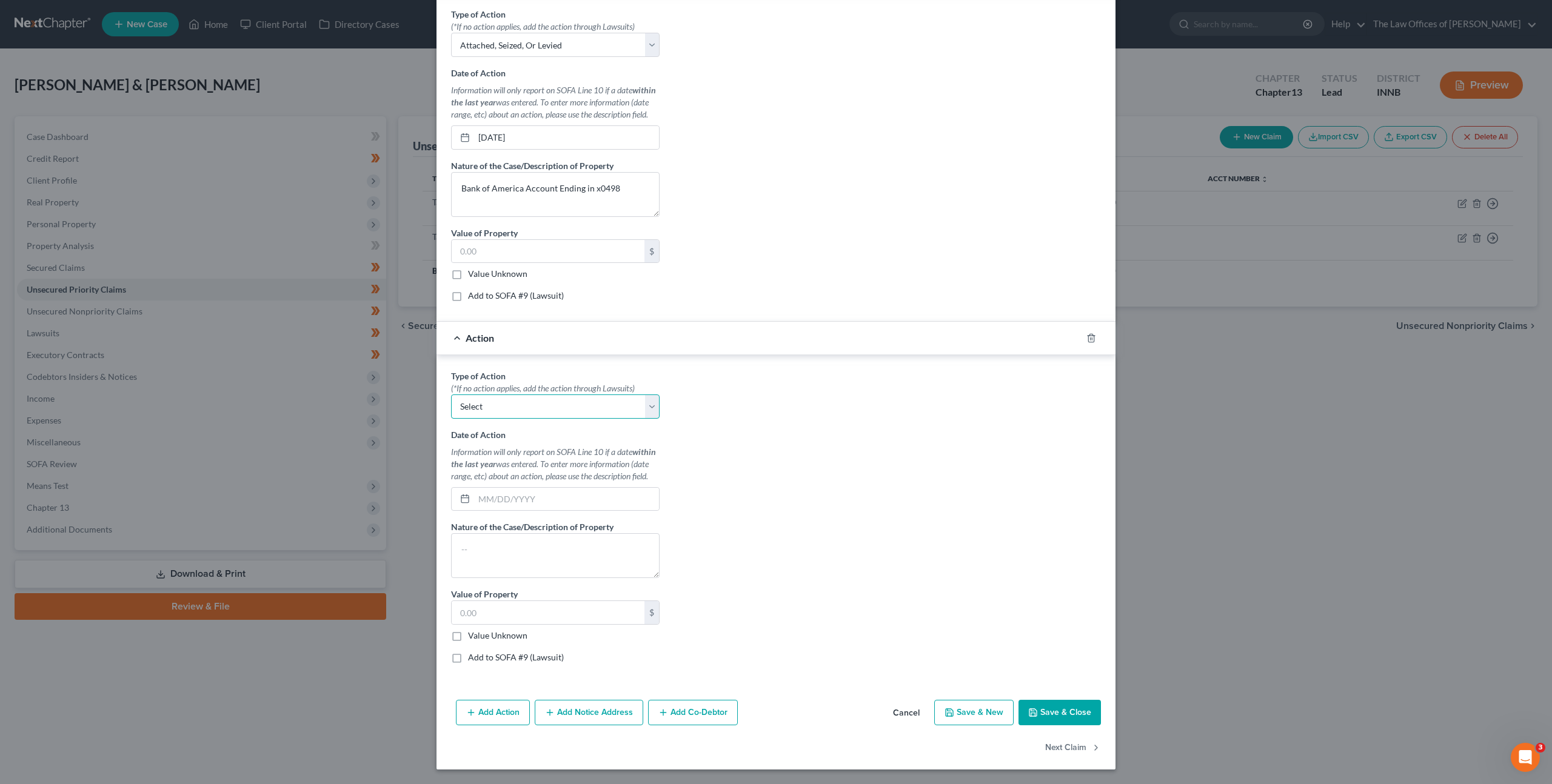
click at [607, 410] on select "Select Repossession Garnishment Foreclosure Personal Injury Attached, Seized, O…" at bounding box center [555, 406] width 209 height 24
select select "4"
click at [451, 394] on select "Select Repossession Garnishment Foreclosure Personal Injury Attached, Seized, O…" at bounding box center [555, 406] width 209 height 24
click at [569, 513] on div "Type of Action * (*If no action applies, add the action through Lawsuits) Selec…" at bounding box center [555, 521] width 221 height 304
drag, startPoint x: 588, startPoint y: 500, endPoint x: 682, endPoint y: 474, distance: 97.5
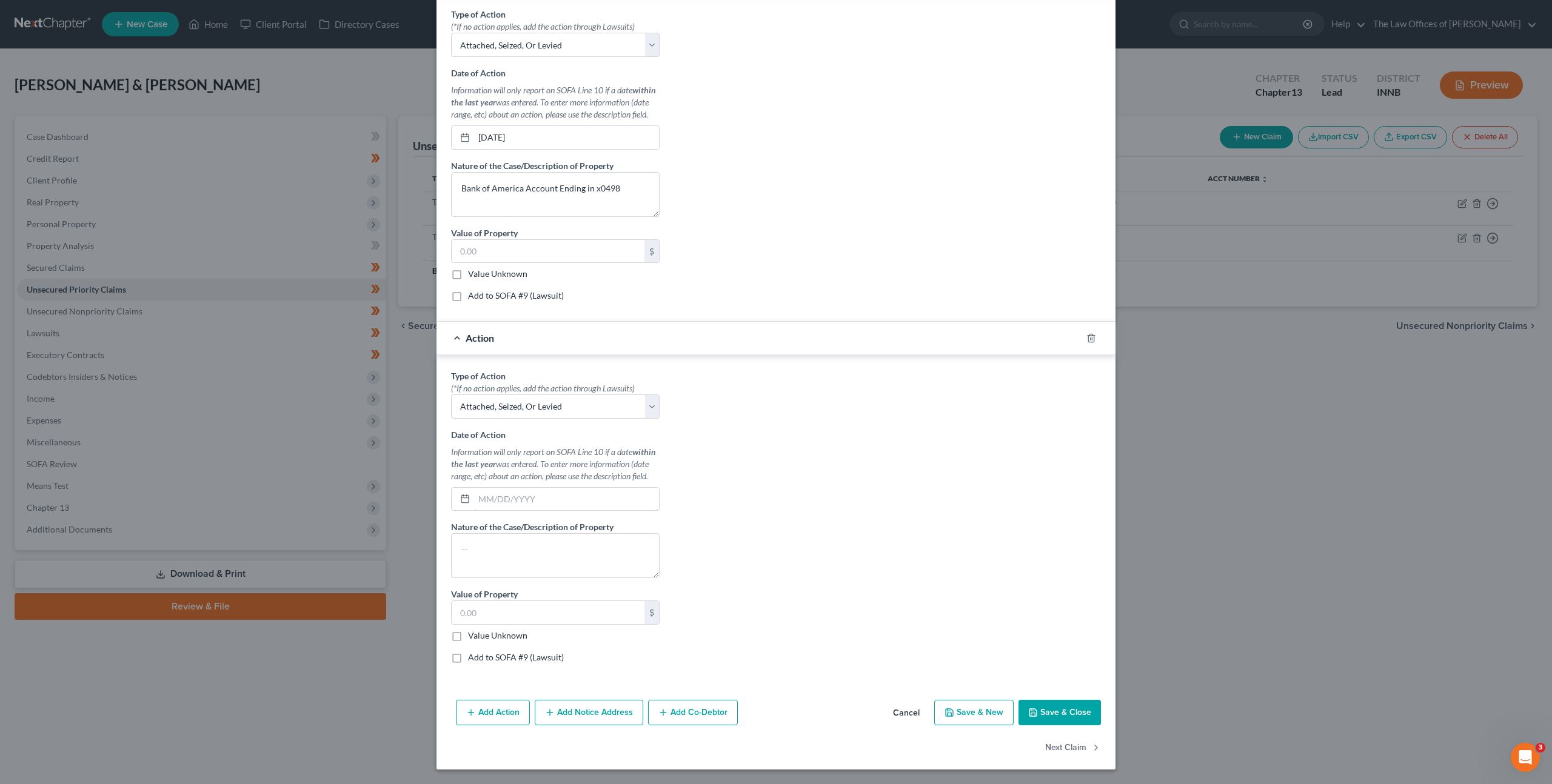
click at [593, 493] on input "text" at bounding box center [567, 499] width 185 height 23
type input "06/27/2025"
type textarea "Bank of America Account Ending in x0575"
click at [534, 602] on input "text" at bounding box center [548, 612] width 193 height 23
type input "2.50"
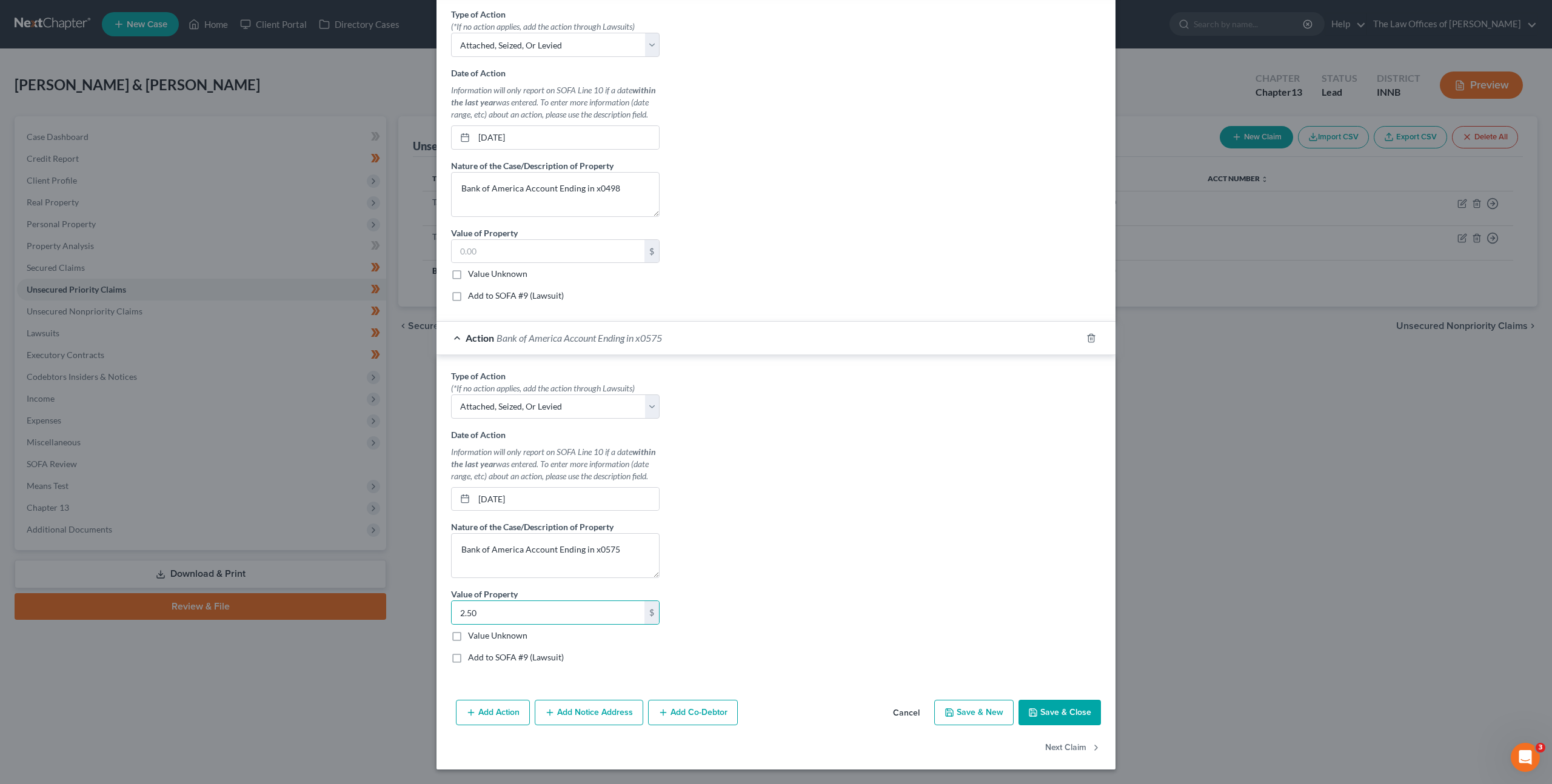
click at [760, 575] on div "Type of Action * (*If no action applies, add the action through Lawsuits) Selec…" at bounding box center [776, 521] width 662 height 304
click at [486, 707] on button "Add Action" at bounding box center [492, 713] width 74 height 26
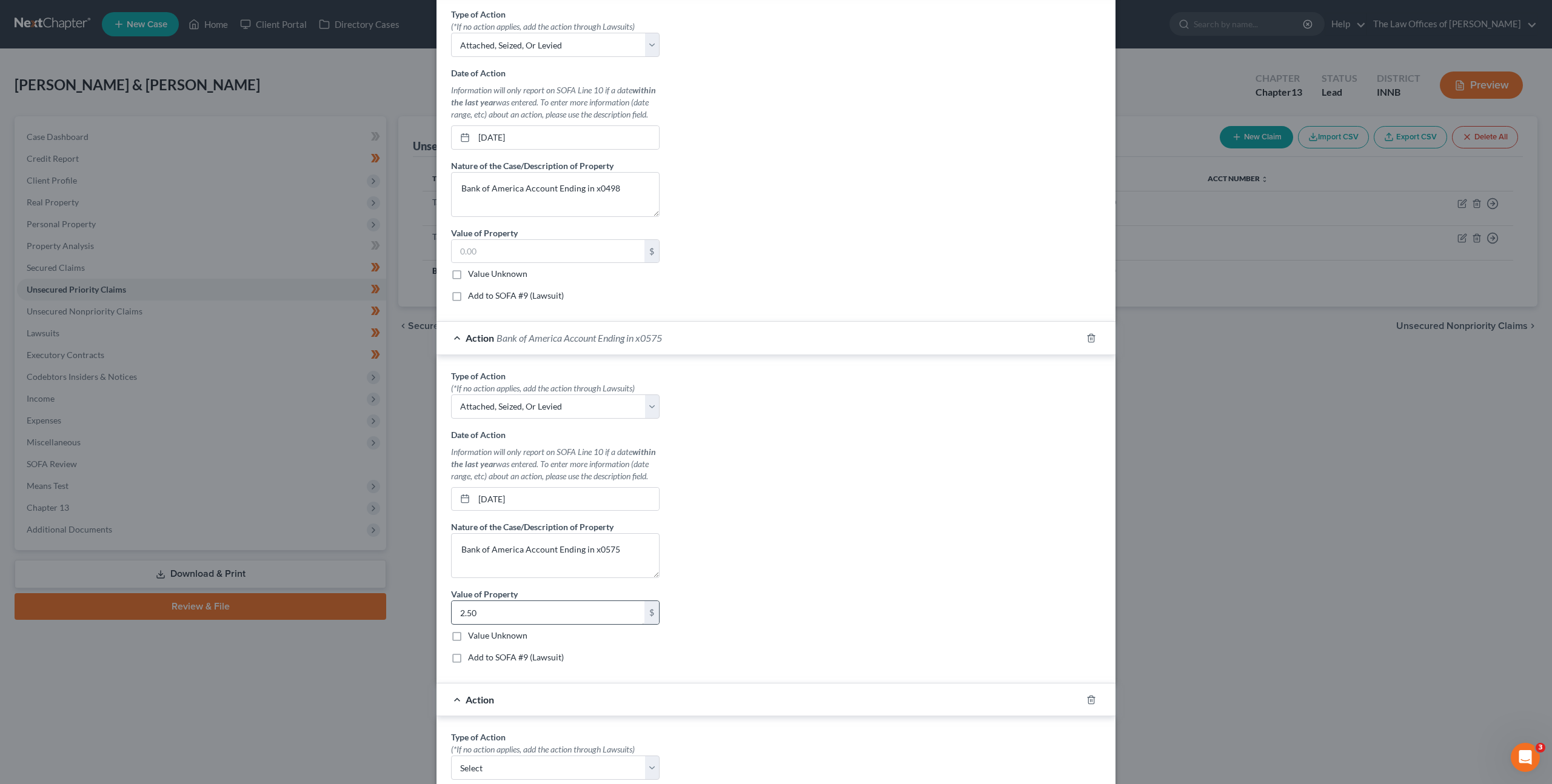
scroll to position [1136, 0]
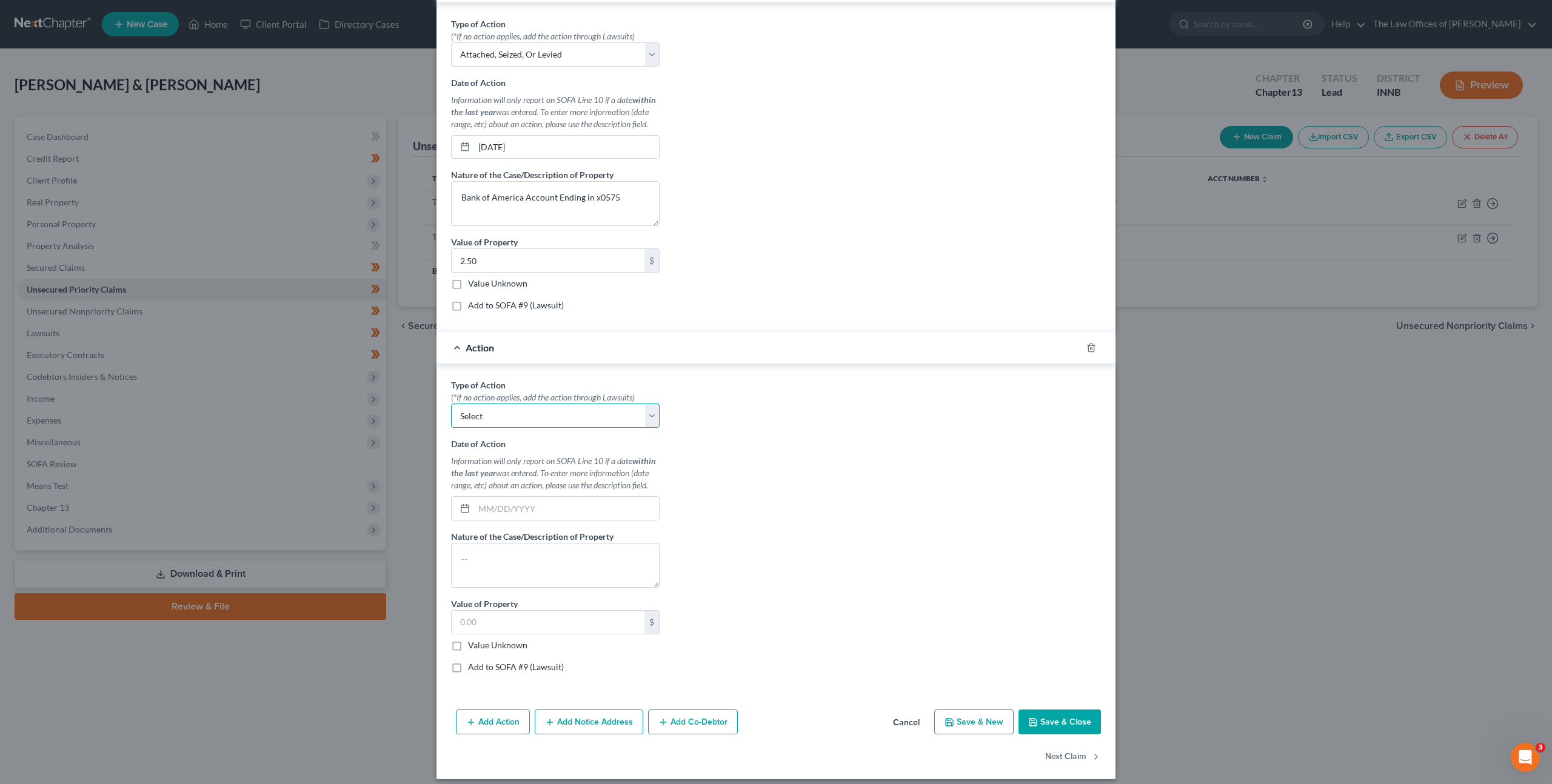
click at [548, 420] on select "Select Repossession Garnishment Foreclosure Personal Injury Attached, Seized, O…" at bounding box center [555, 416] width 209 height 24
select select "4"
click at [451, 404] on select "Select Repossession Garnishment Foreclosure Personal Injury Attached, Seized, O…" at bounding box center [555, 416] width 209 height 24
click at [1091, 350] on icon "button" at bounding box center [1091, 347] width 10 height 10
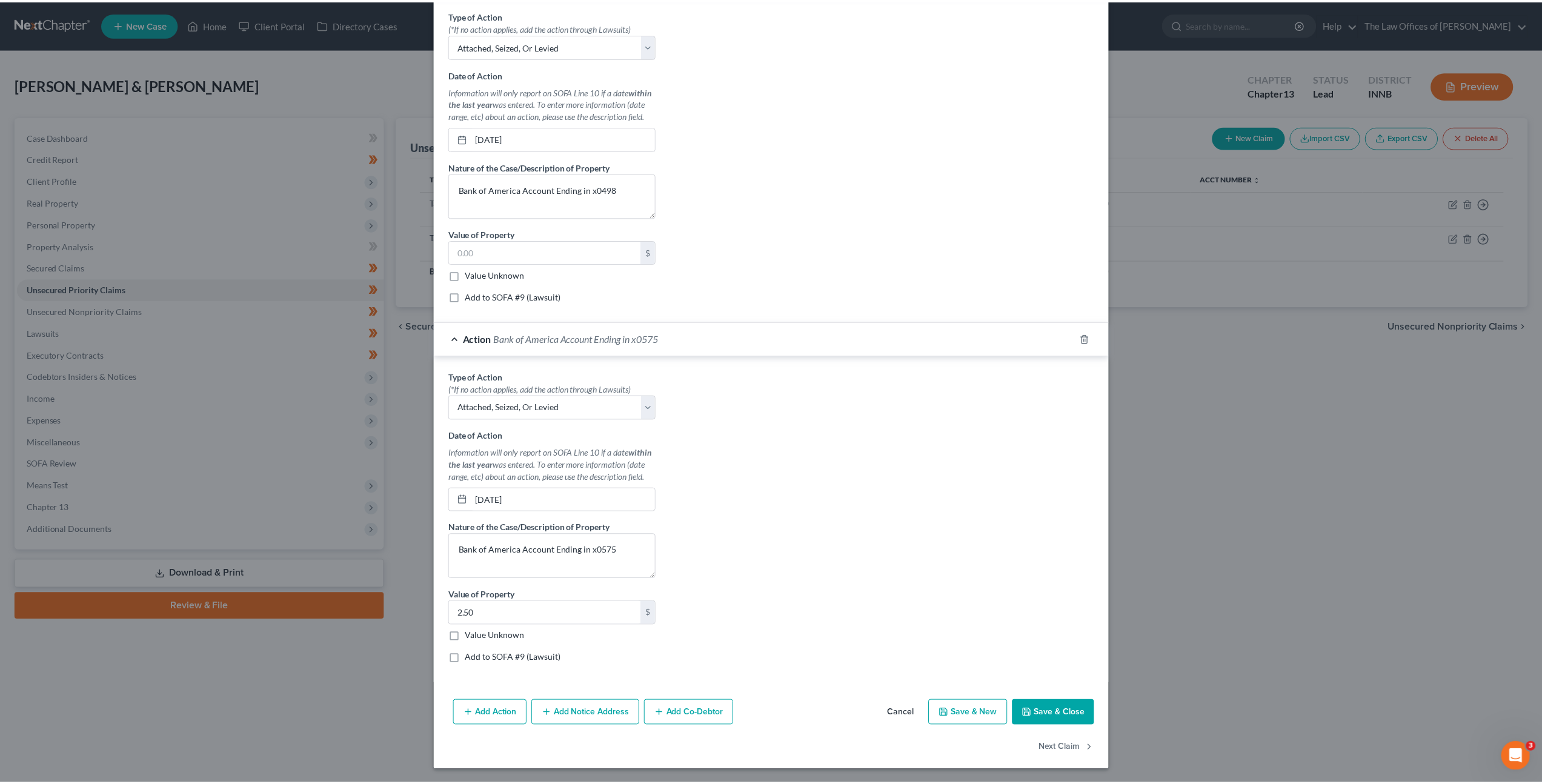
scroll to position [785, 0]
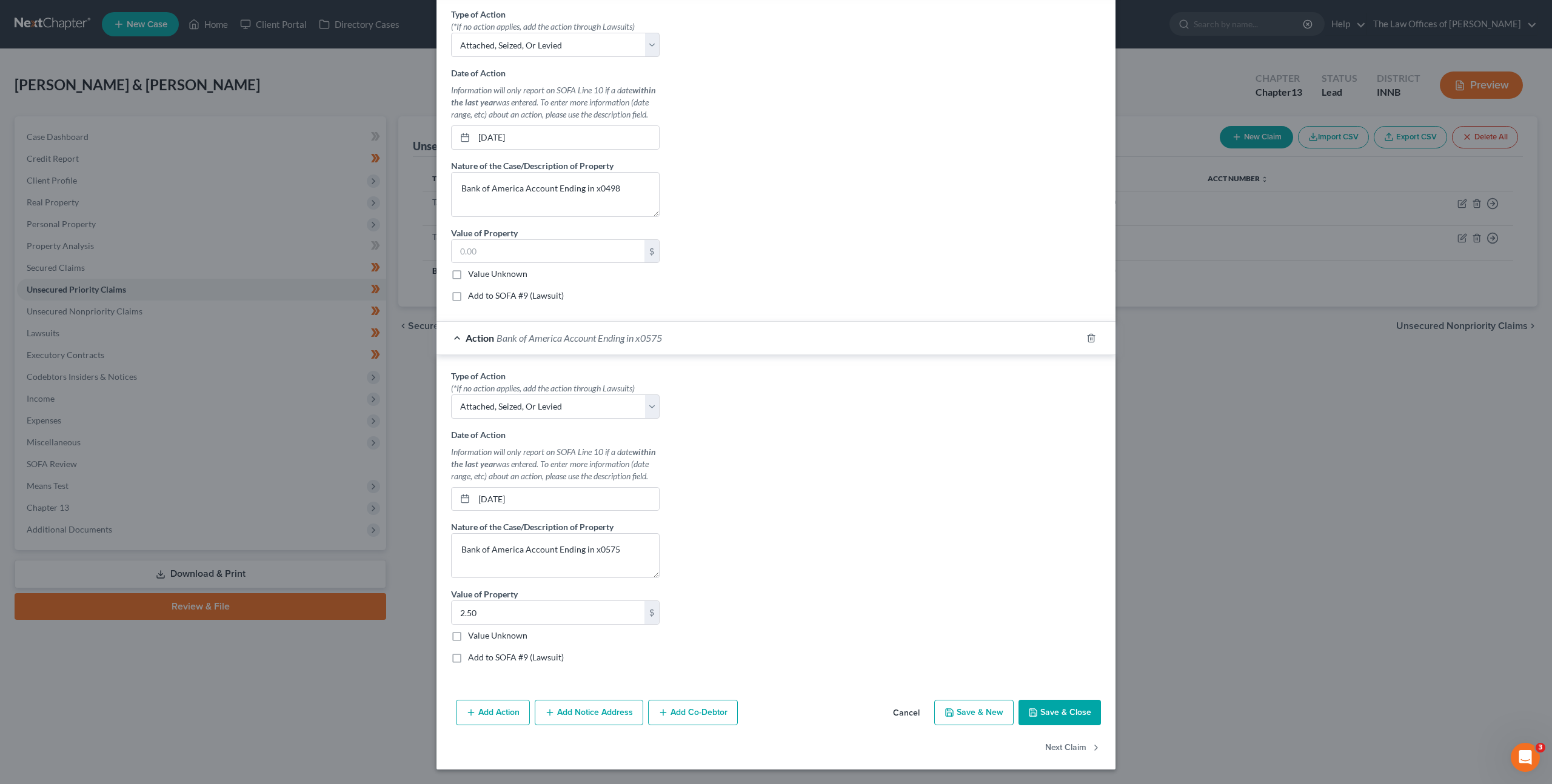
drag, startPoint x: 1059, startPoint y: 703, endPoint x: 1077, endPoint y: 616, distance: 88.8
click at [1059, 703] on button "Save & Close" at bounding box center [1059, 713] width 82 height 26
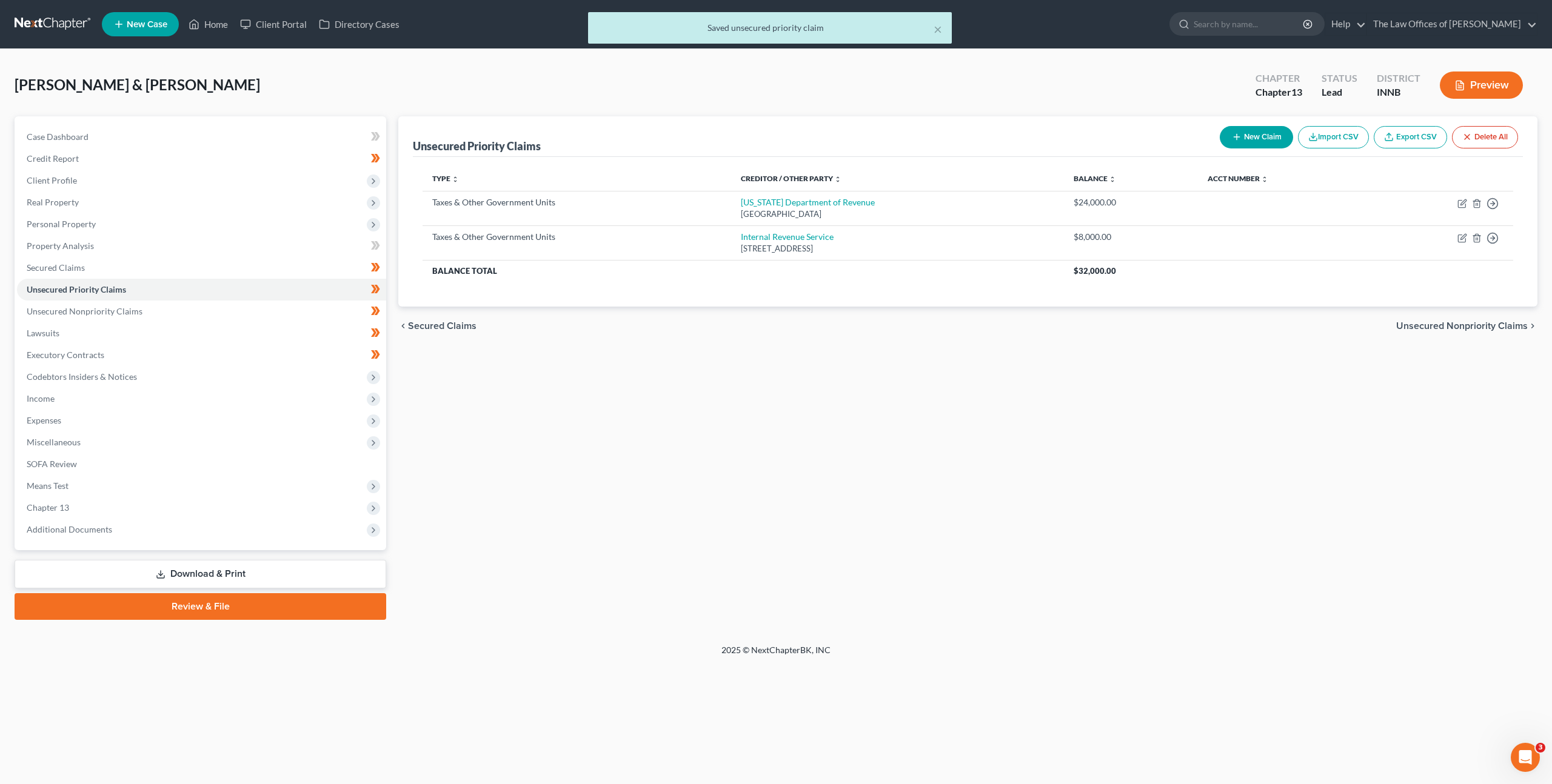
click at [1073, 520] on div "Unsecured Priority Claims New Claim Import CSV Export CSV Delete All Type expan…" at bounding box center [968, 367] width 1151 height 504
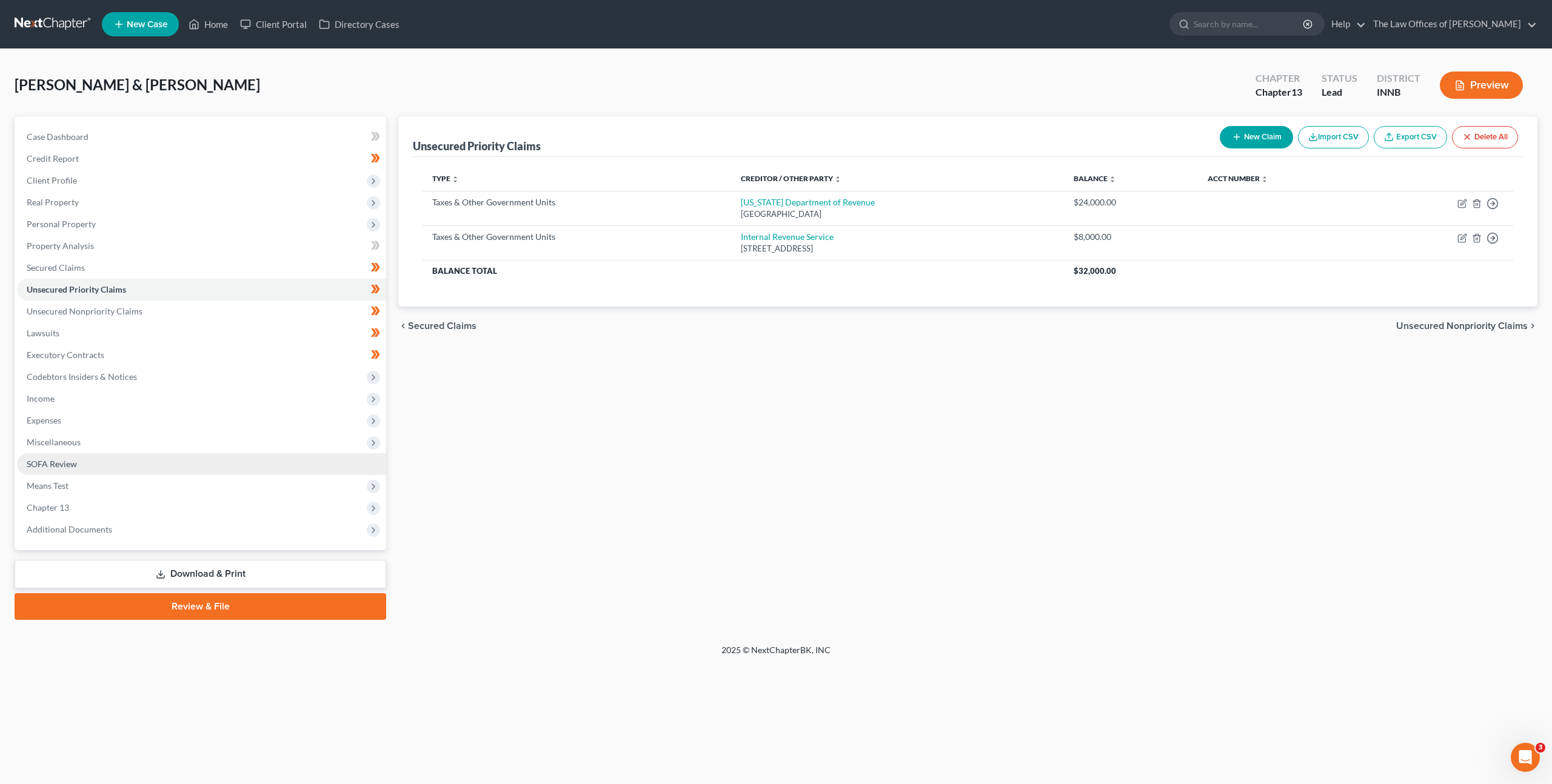
click at [224, 456] on link "SOFA Review" at bounding box center [201, 464] width 369 height 22
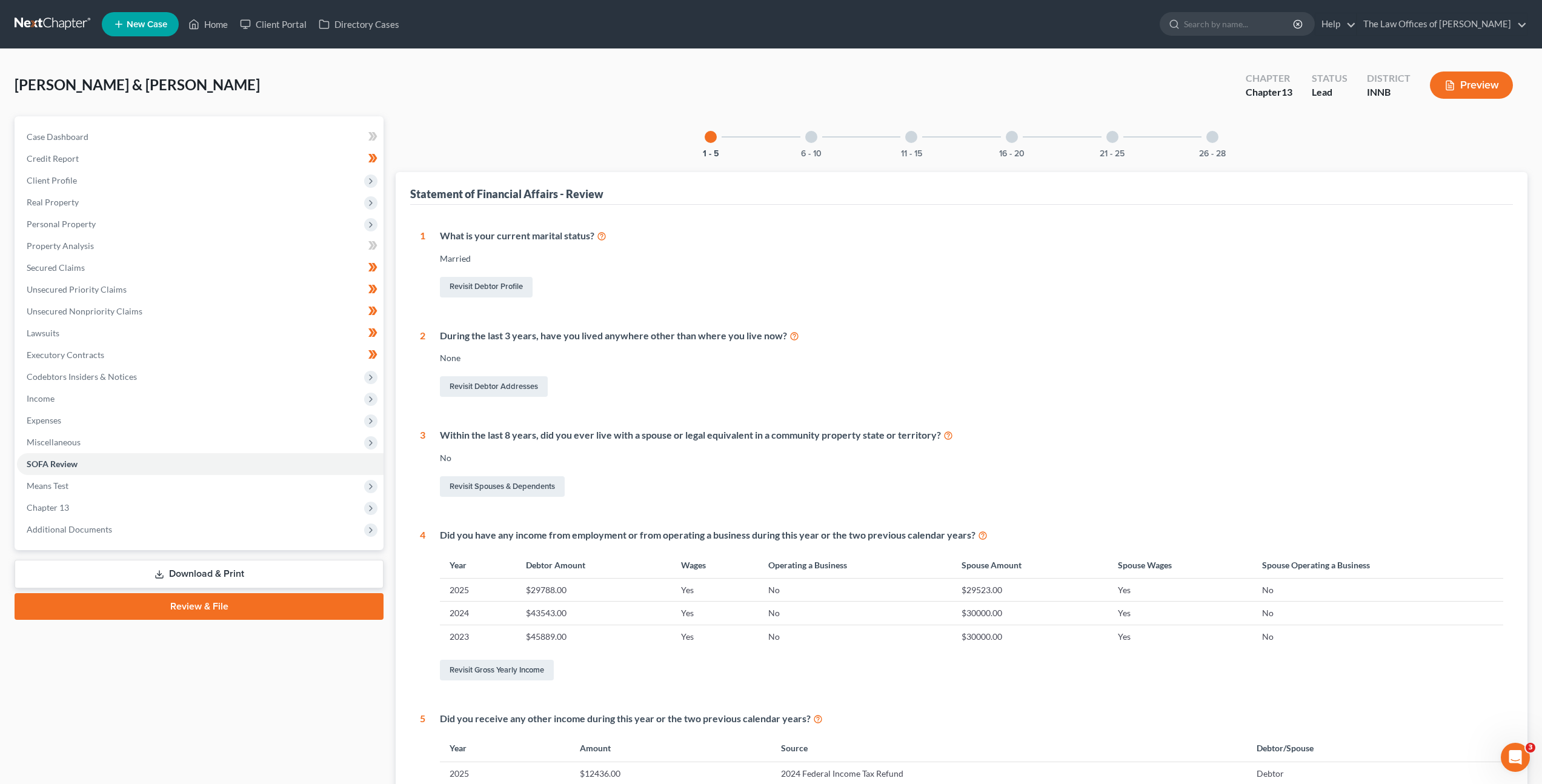
click at [805, 140] on div at bounding box center [811, 137] width 12 height 12
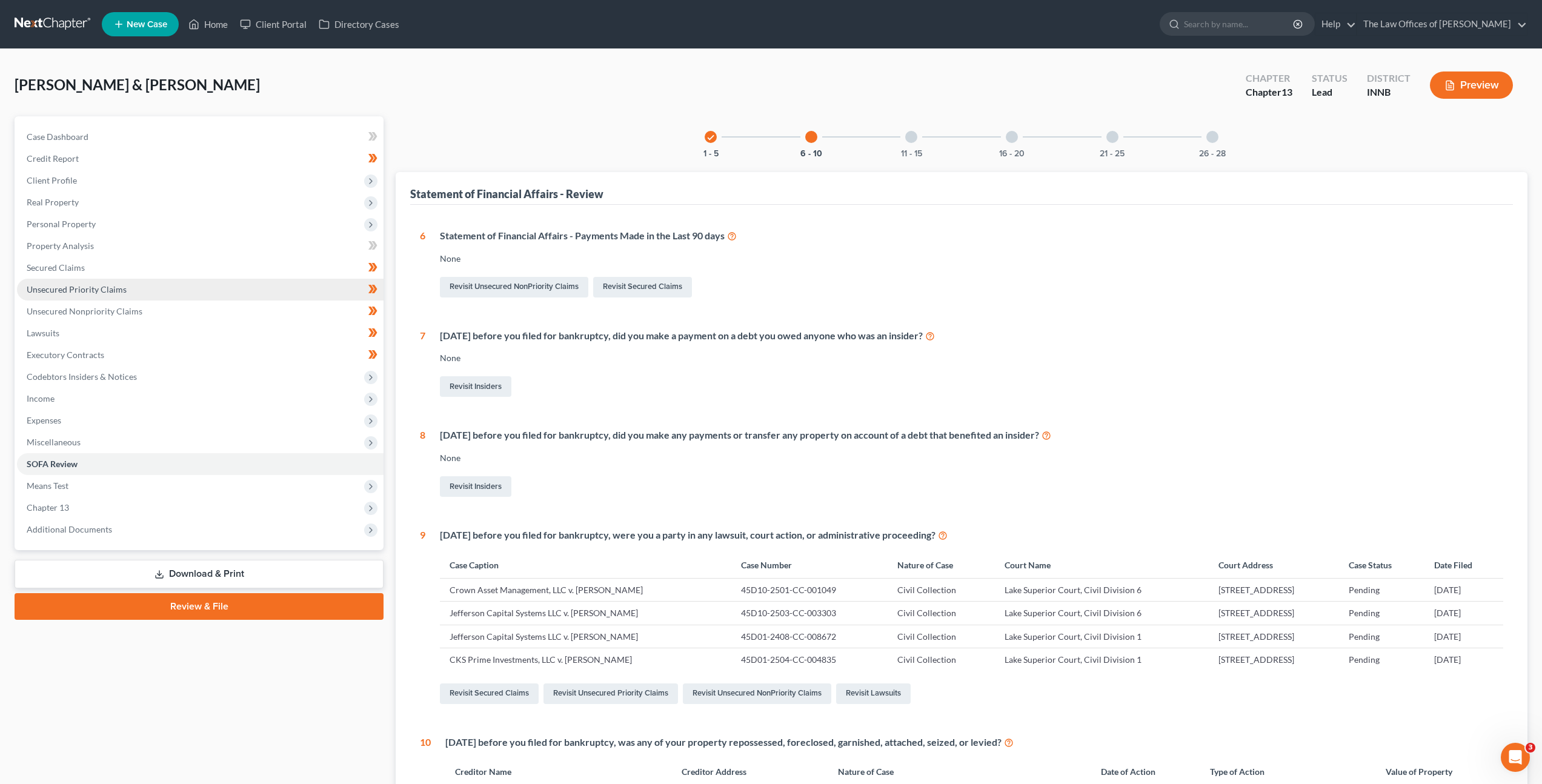
click at [164, 286] on link "Unsecured Priority Claims" at bounding box center [200, 290] width 366 height 22
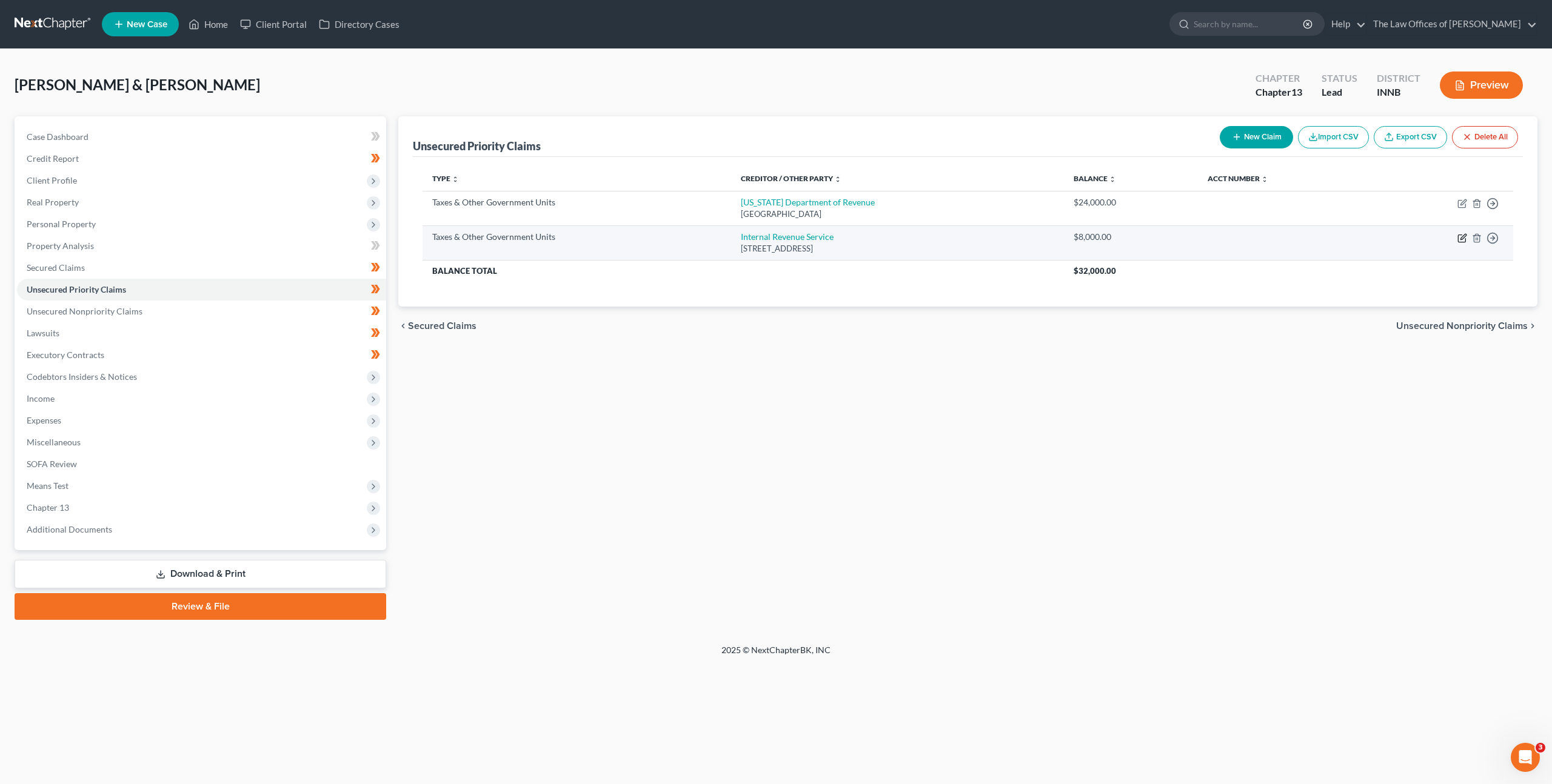
click at [1458, 236] on icon "button" at bounding box center [1461, 238] width 7 height 7
select select "0"
select select "39"
select select "2"
select select "4"
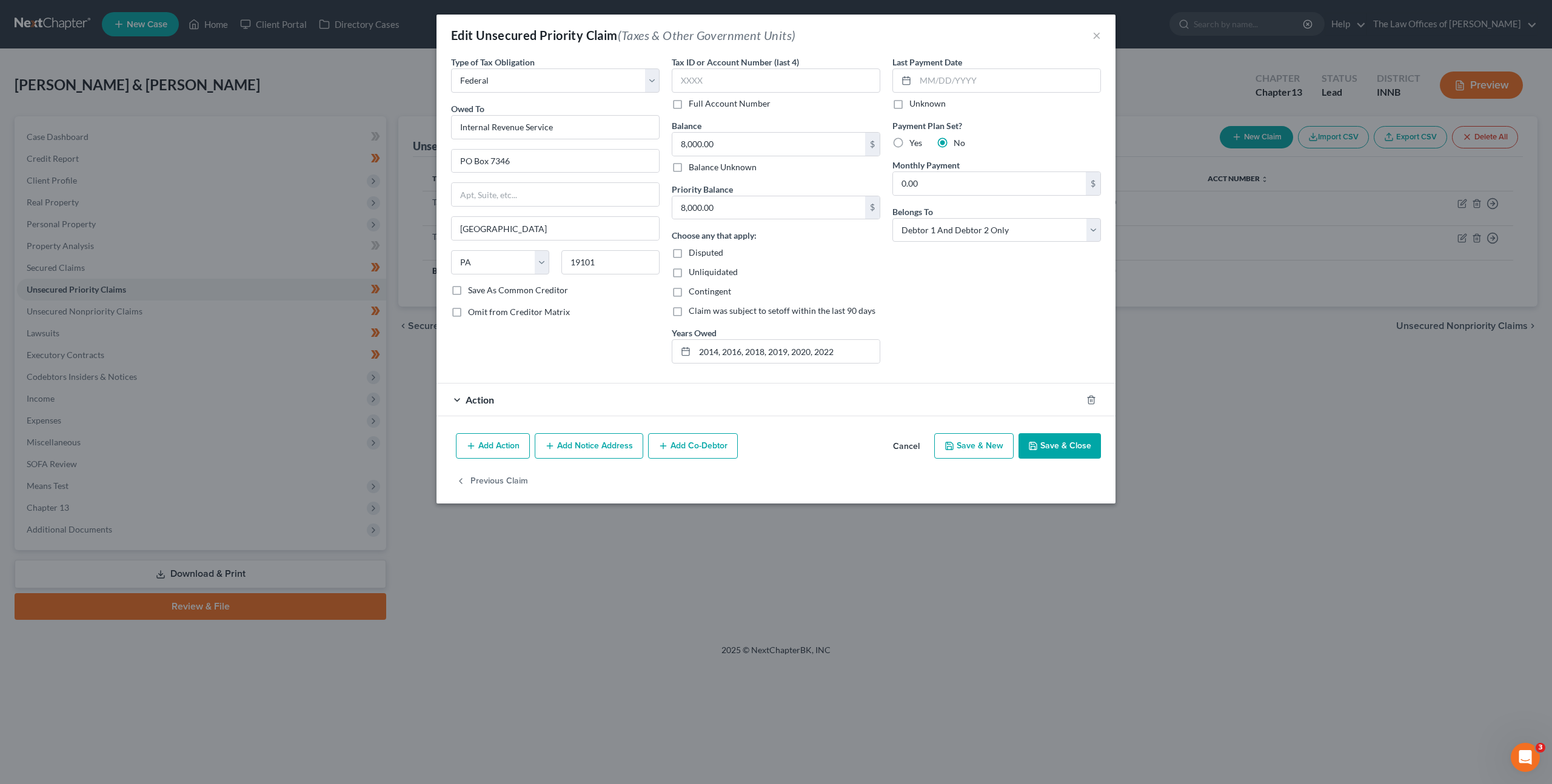
click at [930, 405] on div "Action" at bounding box center [759, 399] width 645 height 32
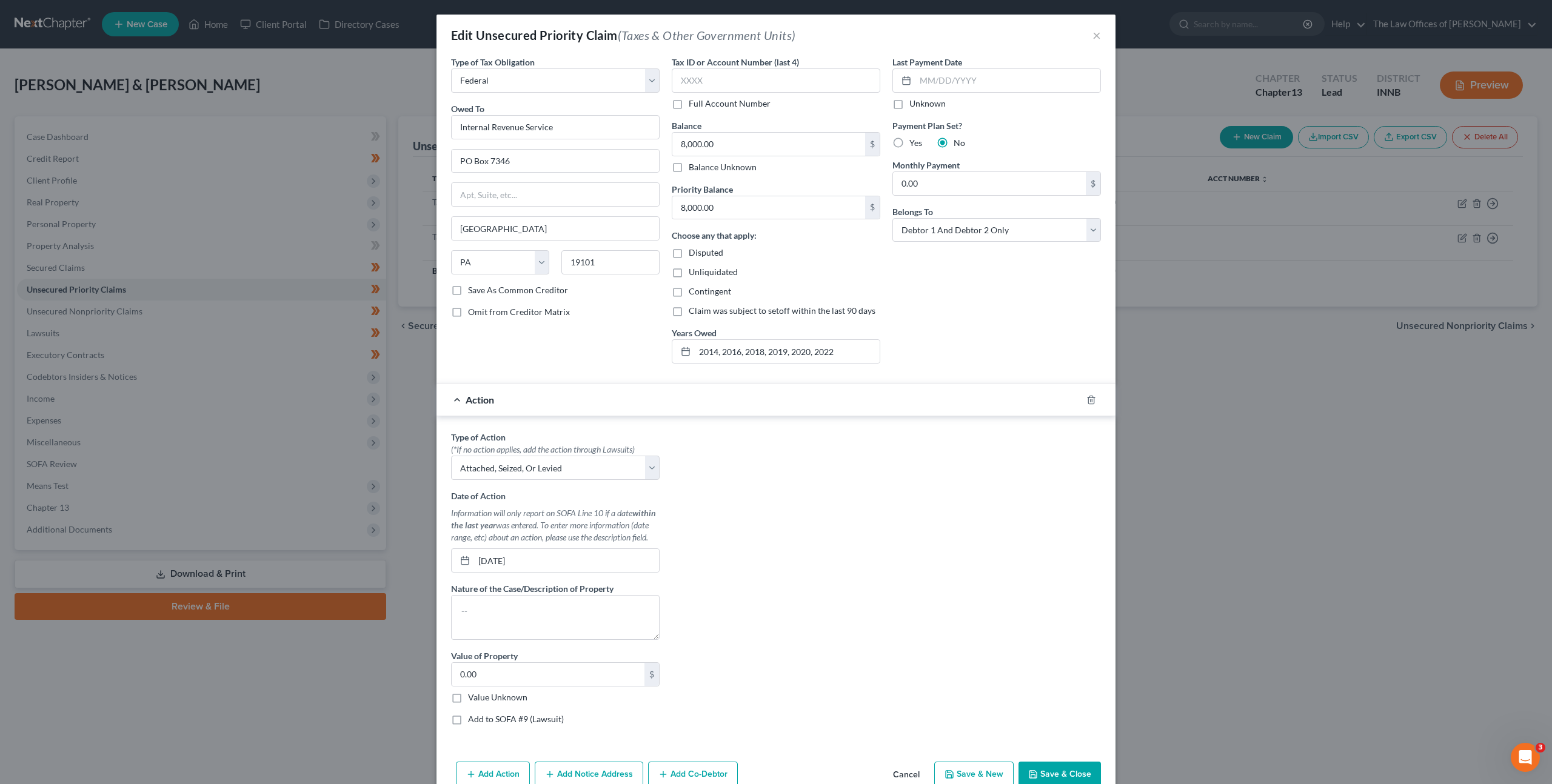
scroll to position [61, 0]
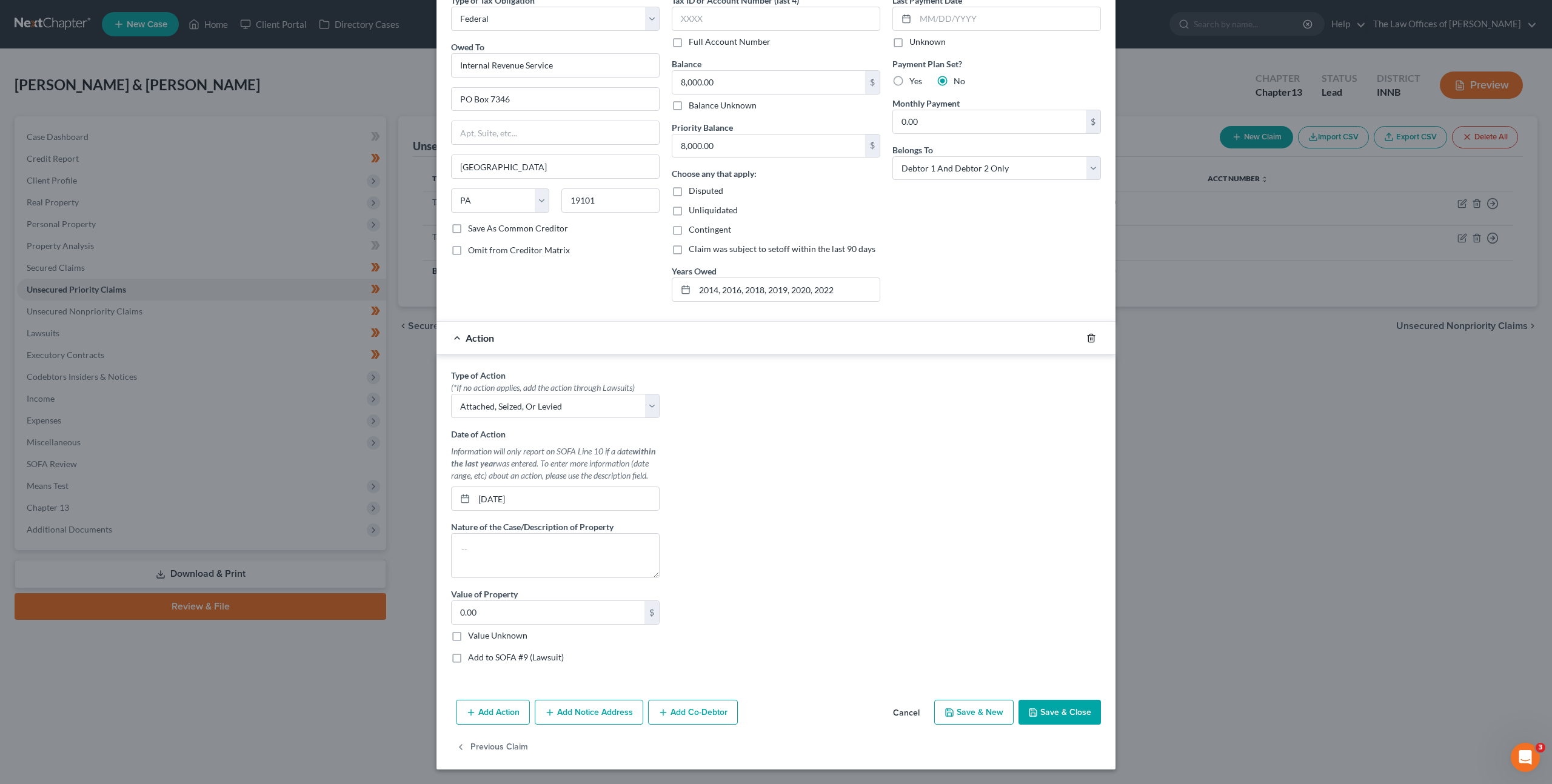
click at [1086, 338] on icon "button" at bounding box center [1091, 339] width 10 height 10
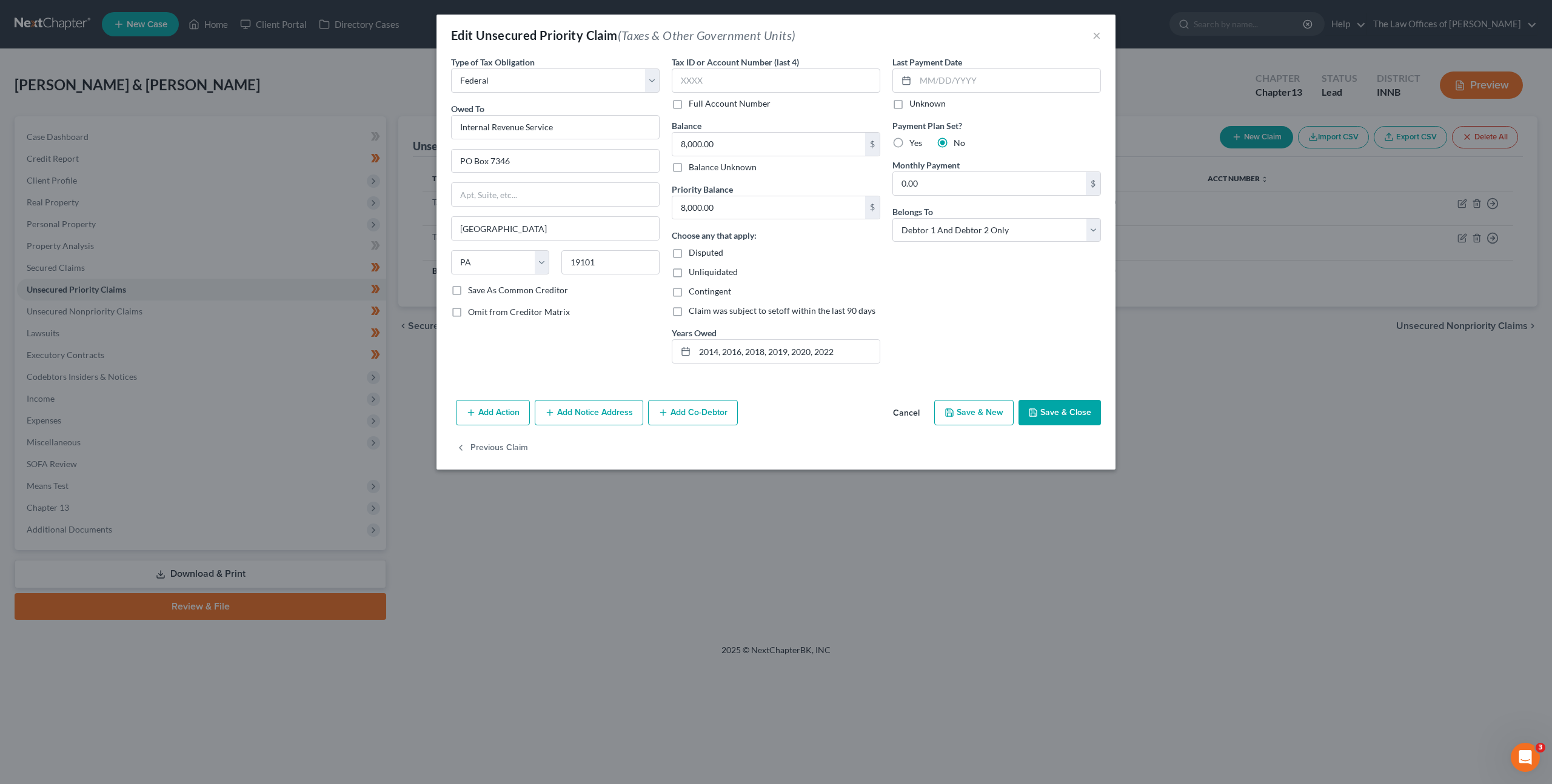
scroll to position [0, 0]
click at [1060, 404] on button "Save & Close" at bounding box center [1059, 413] width 82 height 26
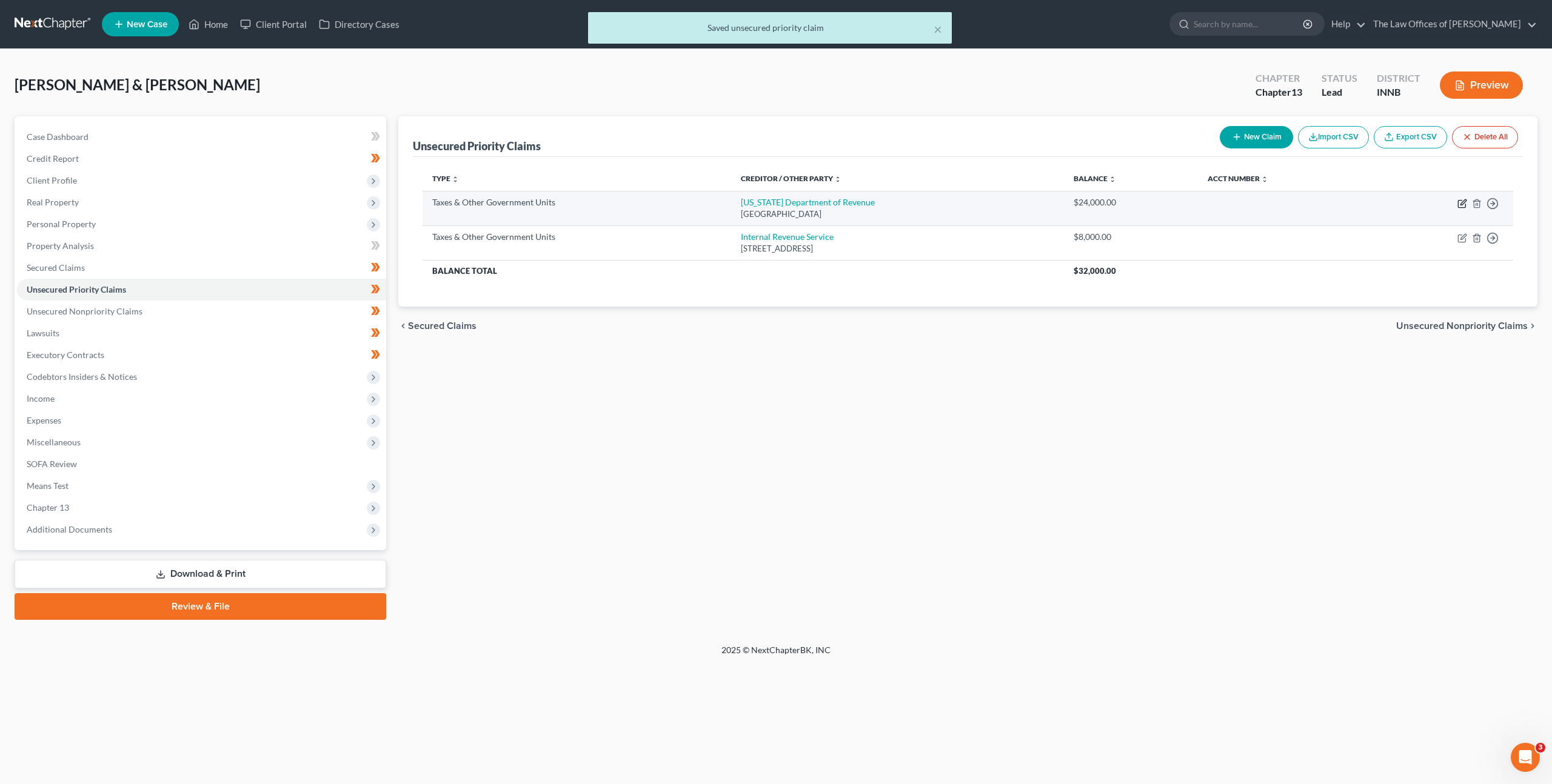
click at [1465, 202] on icon "button" at bounding box center [1463, 202] width 6 height 6
select select "2"
select select "15"
select select "2"
select select "4"
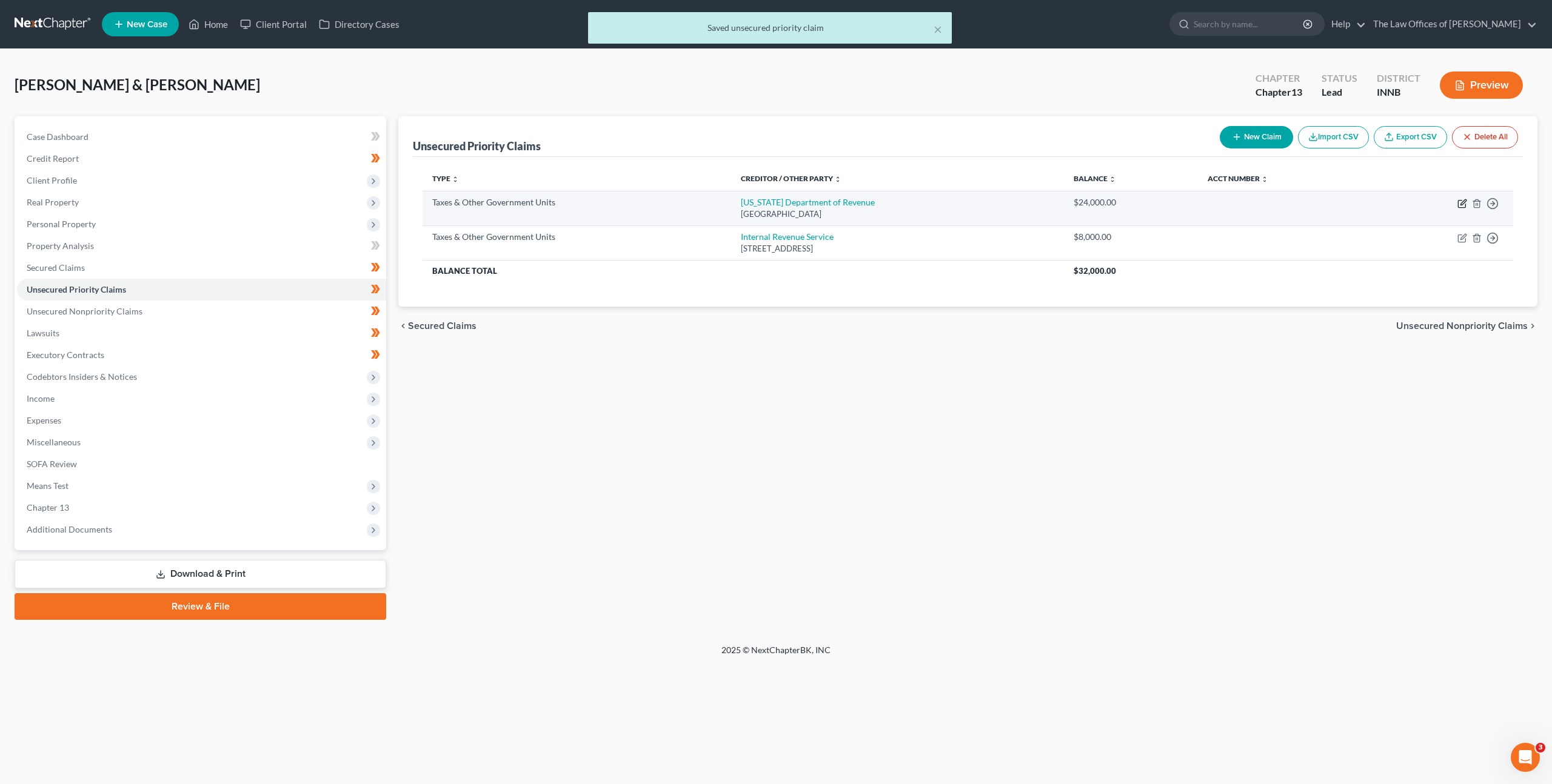
select select "4"
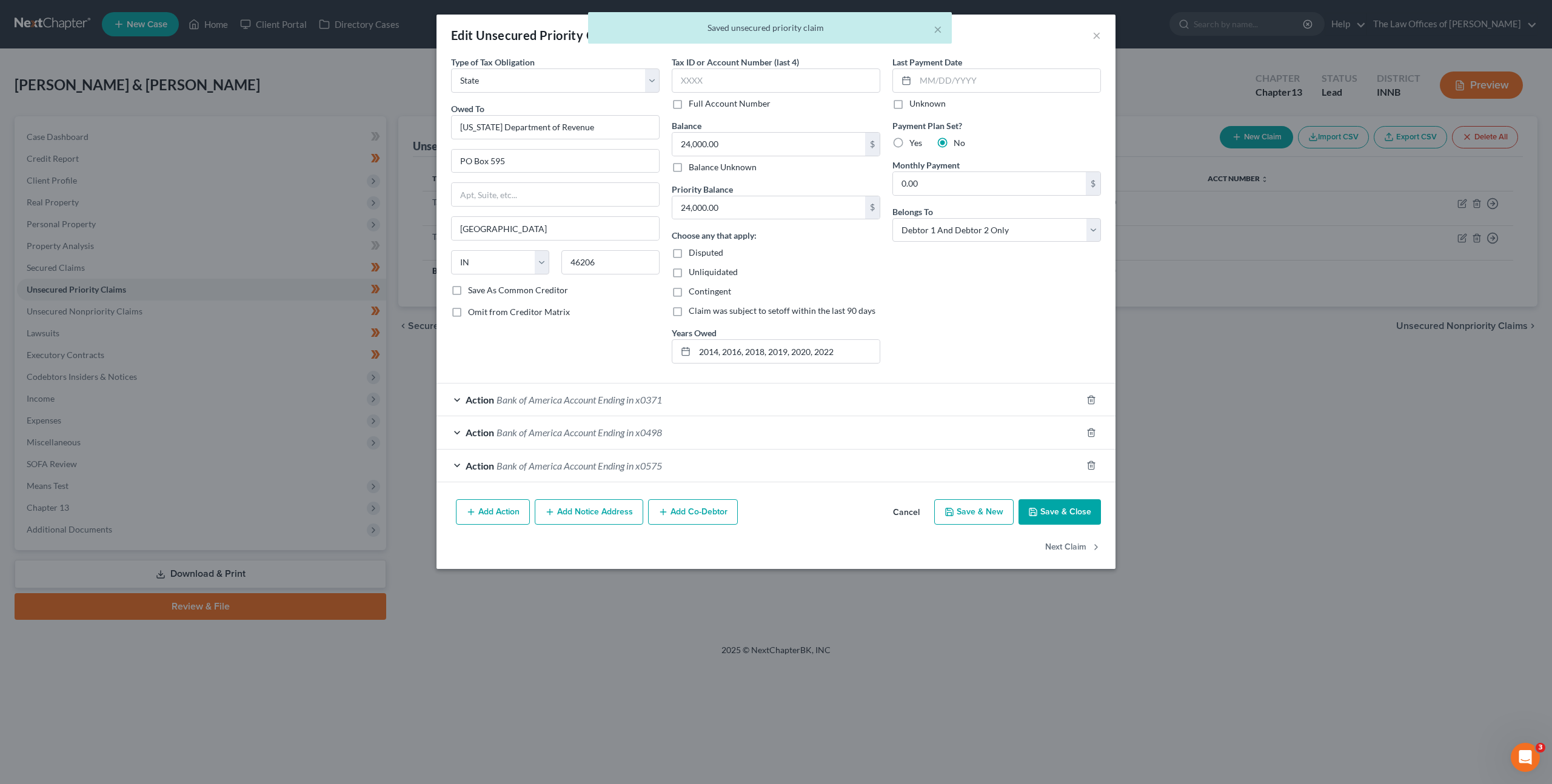
click at [908, 399] on div "Action Bank of America Account Ending in x0371" at bounding box center [759, 399] width 645 height 32
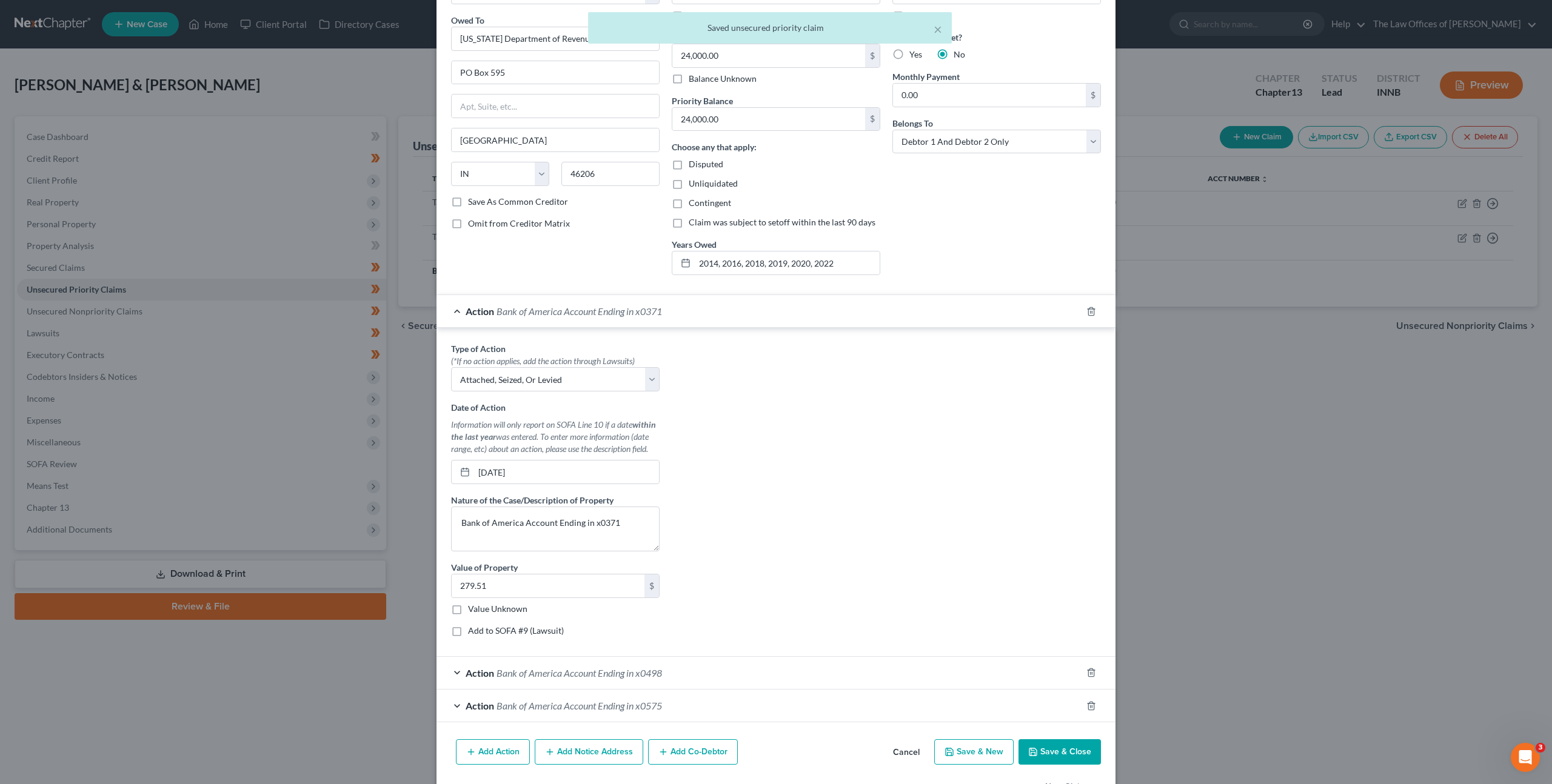
scroll to position [129, 0]
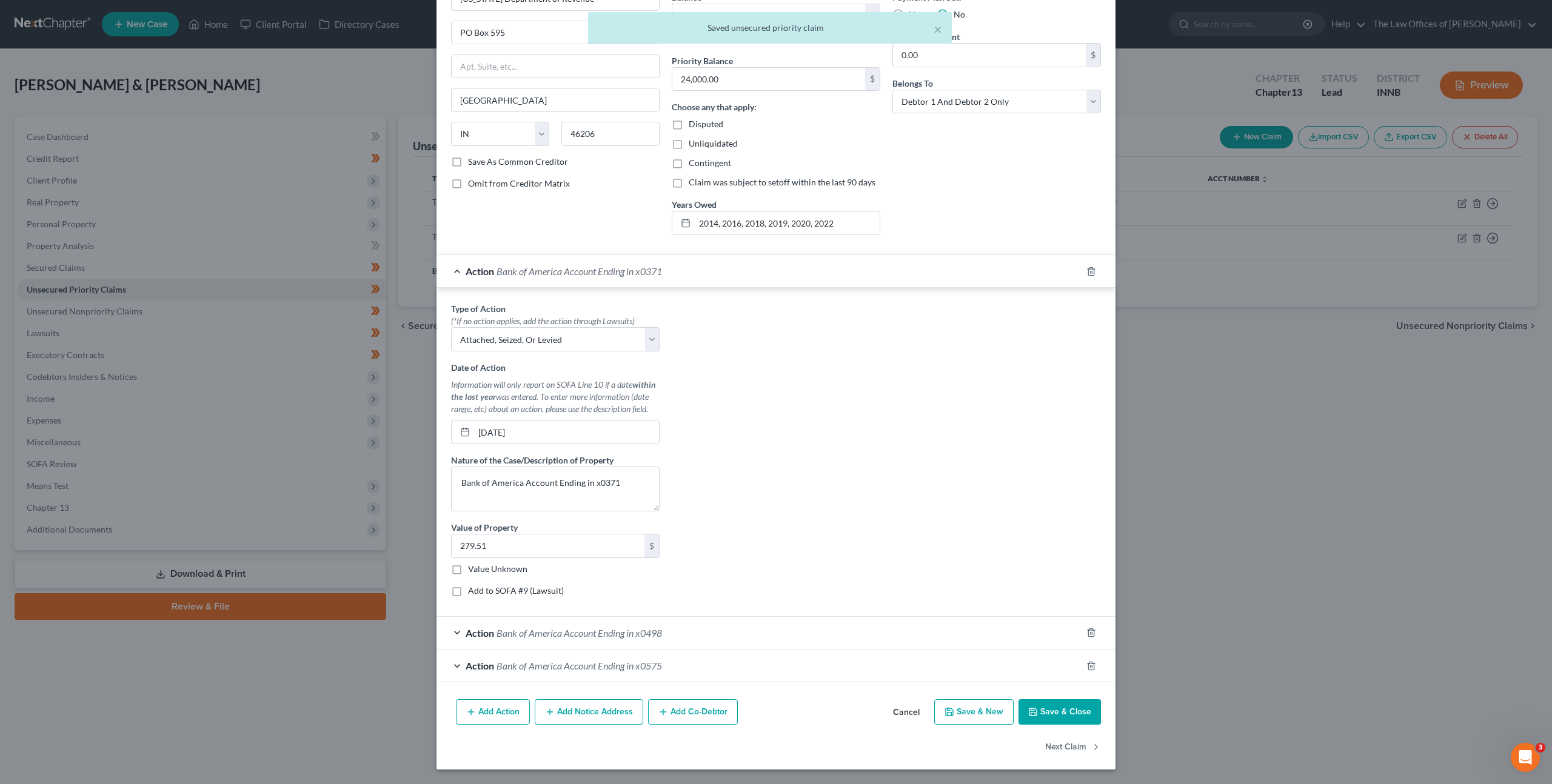
click at [781, 626] on div "Action Bank of America Account Ending in x0498" at bounding box center [759, 633] width 645 height 32
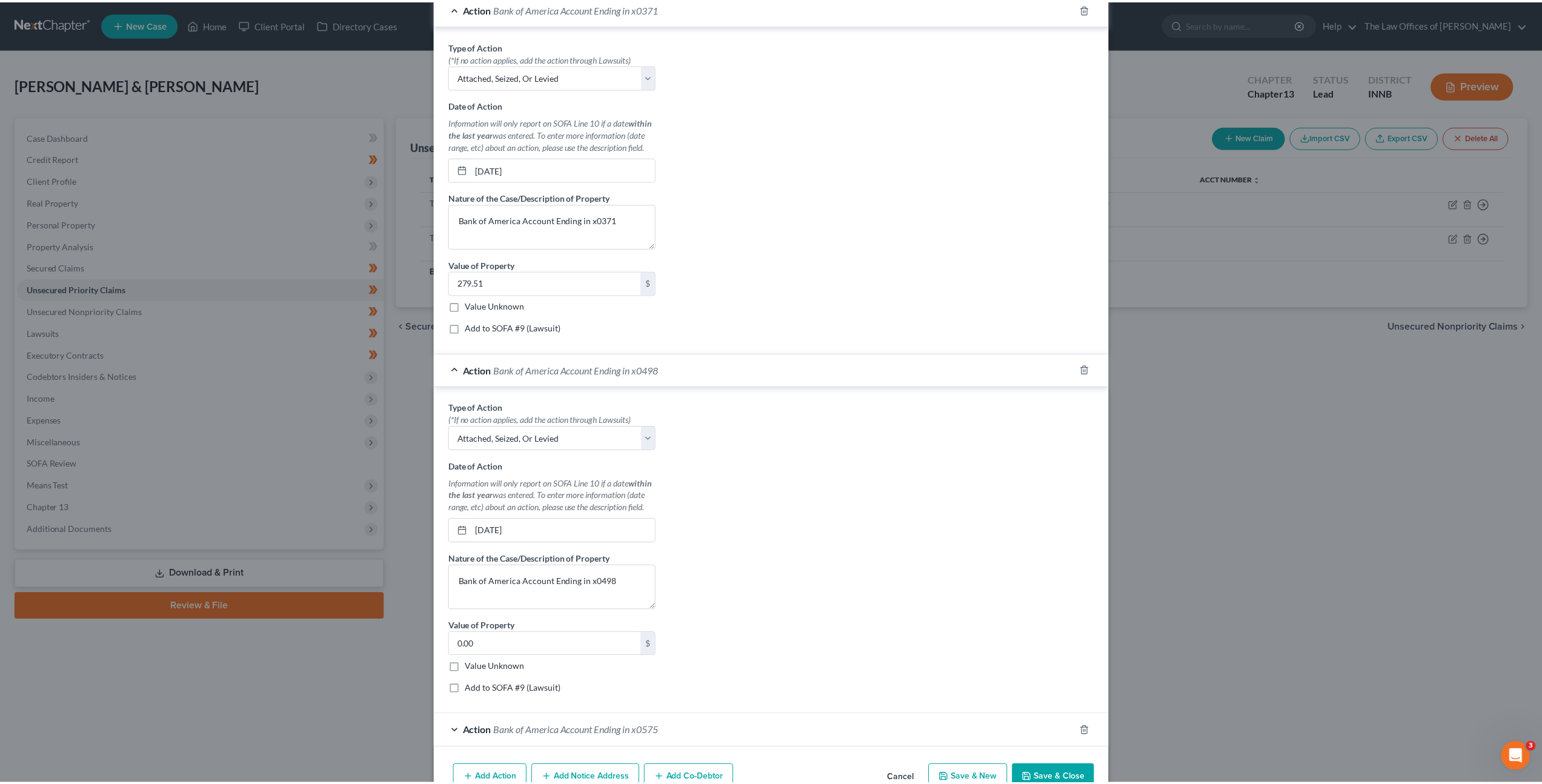
scroll to position [456, 0]
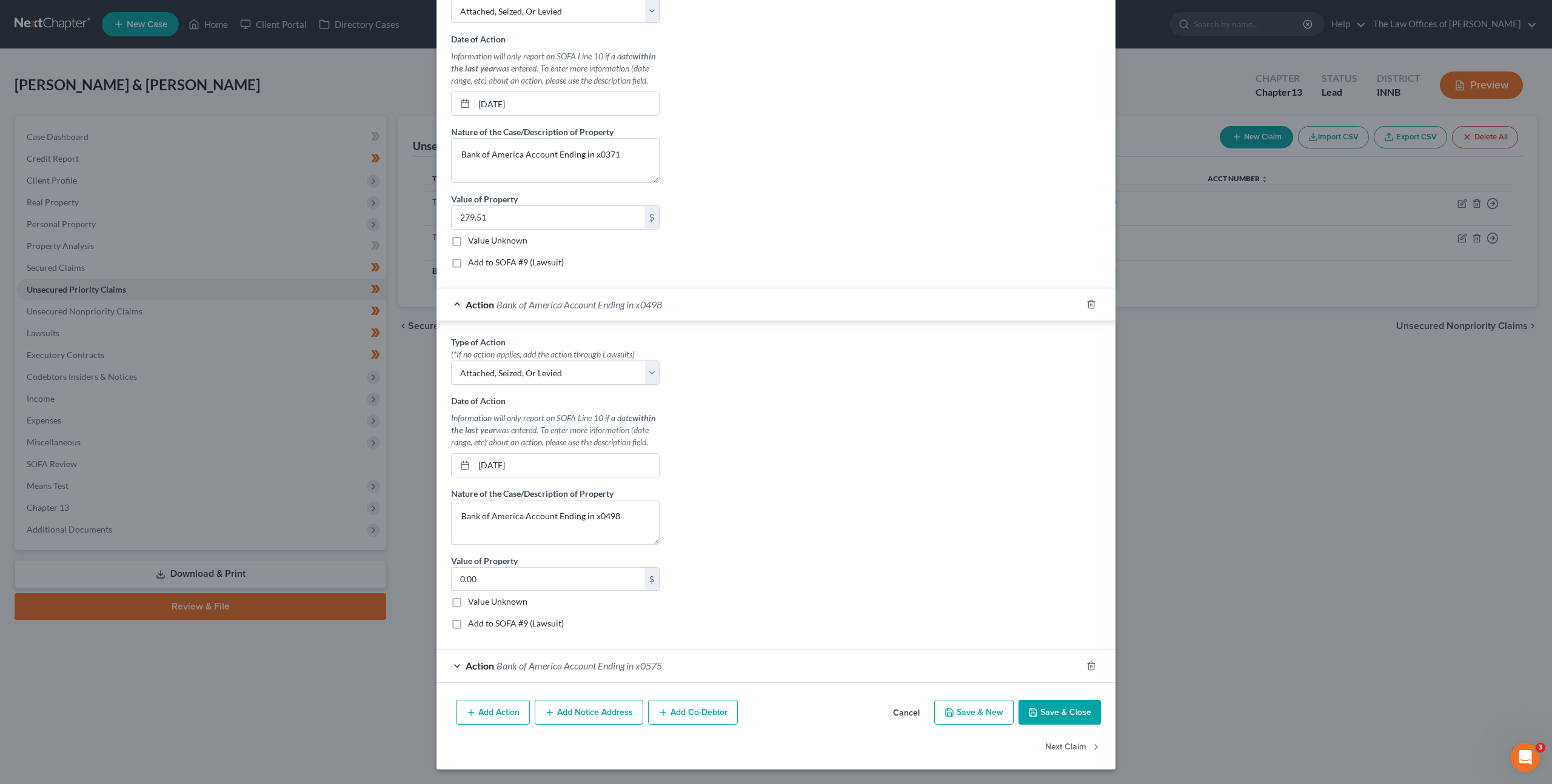
click at [580, 574] on input "0.00" at bounding box center [548, 578] width 193 height 23
type input "5,758.17"
click at [796, 445] on div "Type of Action * (*If no action applies, add the action through Lawsuits) Selec…" at bounding box center [776, 487] width 662 height 304
click at [1029, 705] on button "Save & Close" at bounding box center [1059, 713] width 82 height 26
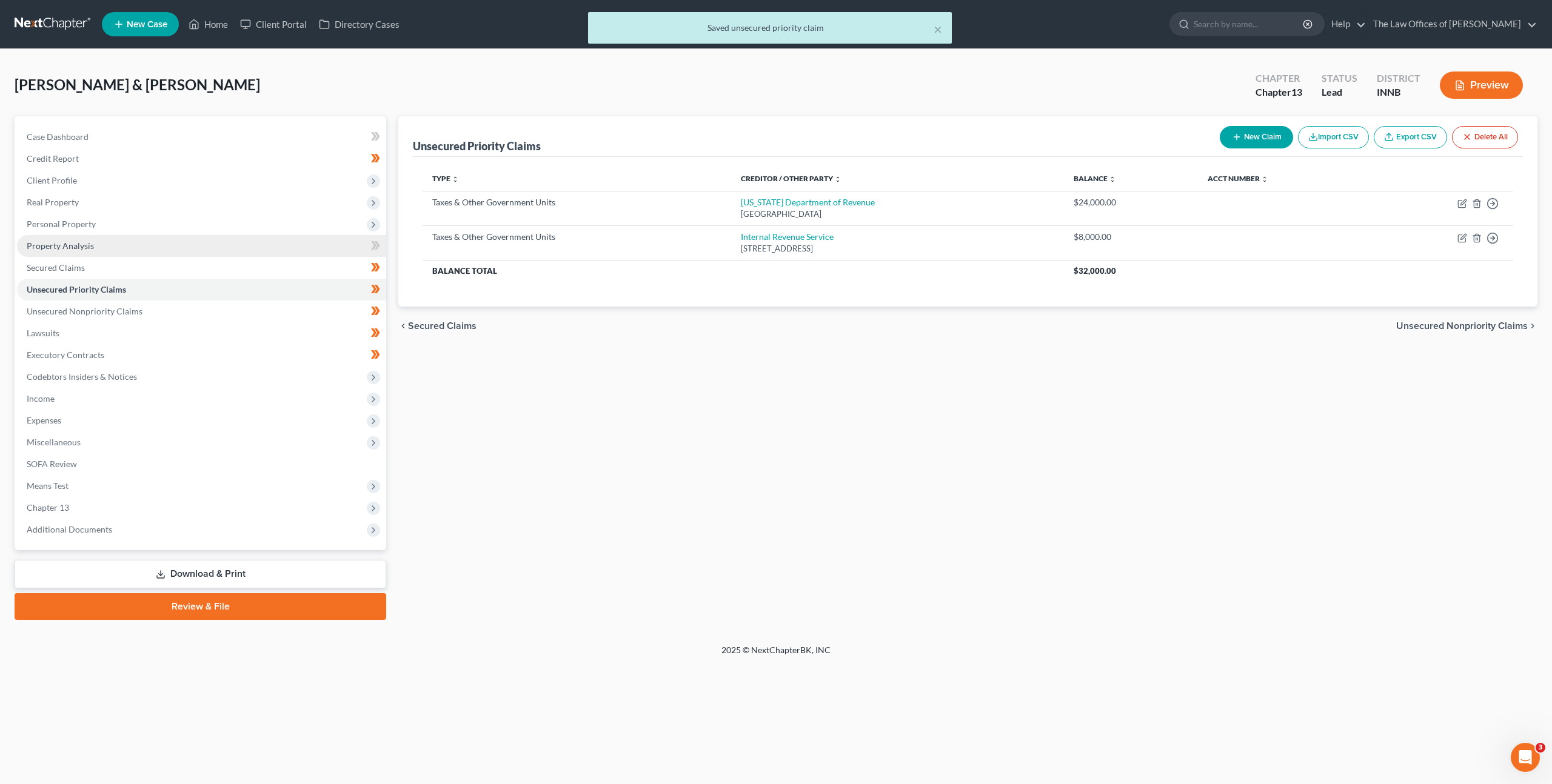
click at [253, 252] on link "Property Analysis" at bounding box center [201, 245] width 369 height 22
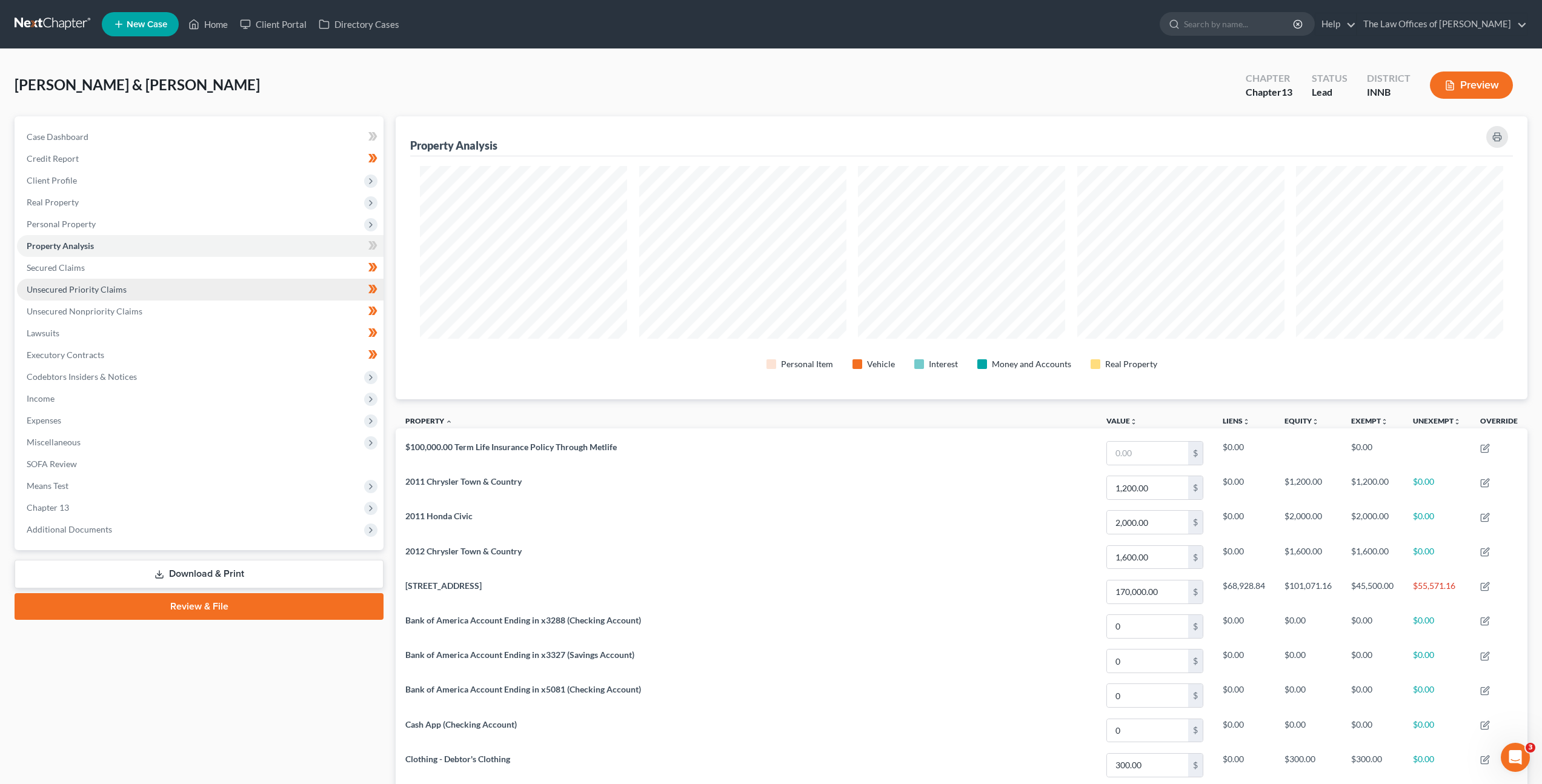
click at [102, 297] on link "Unsecured Priority Claims" at bounding box center [200, 290] width 366 height 22
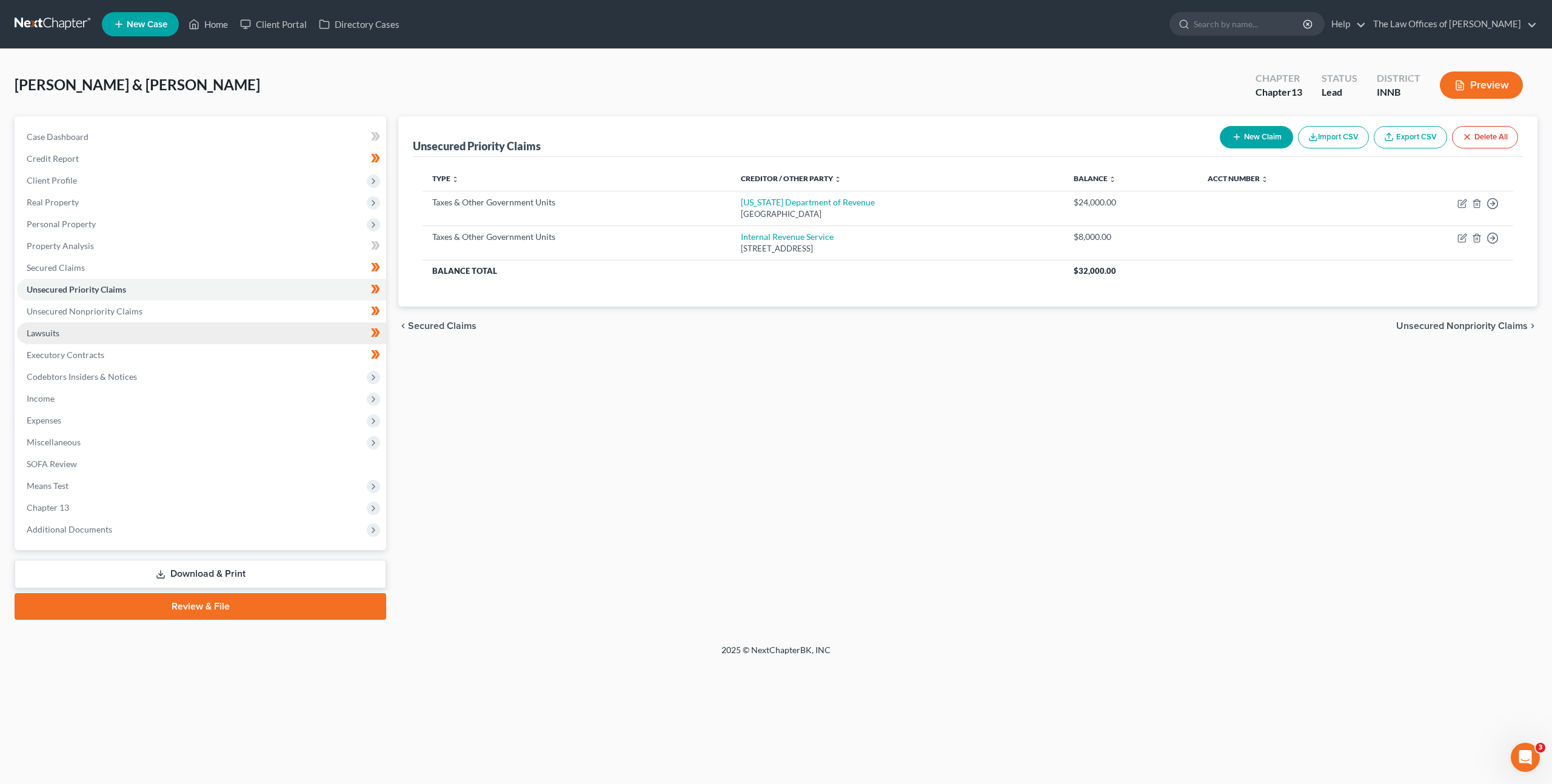
click at [114, 334] on link "Lawsuits" at bounding box center [201, 334] width 369 height 22
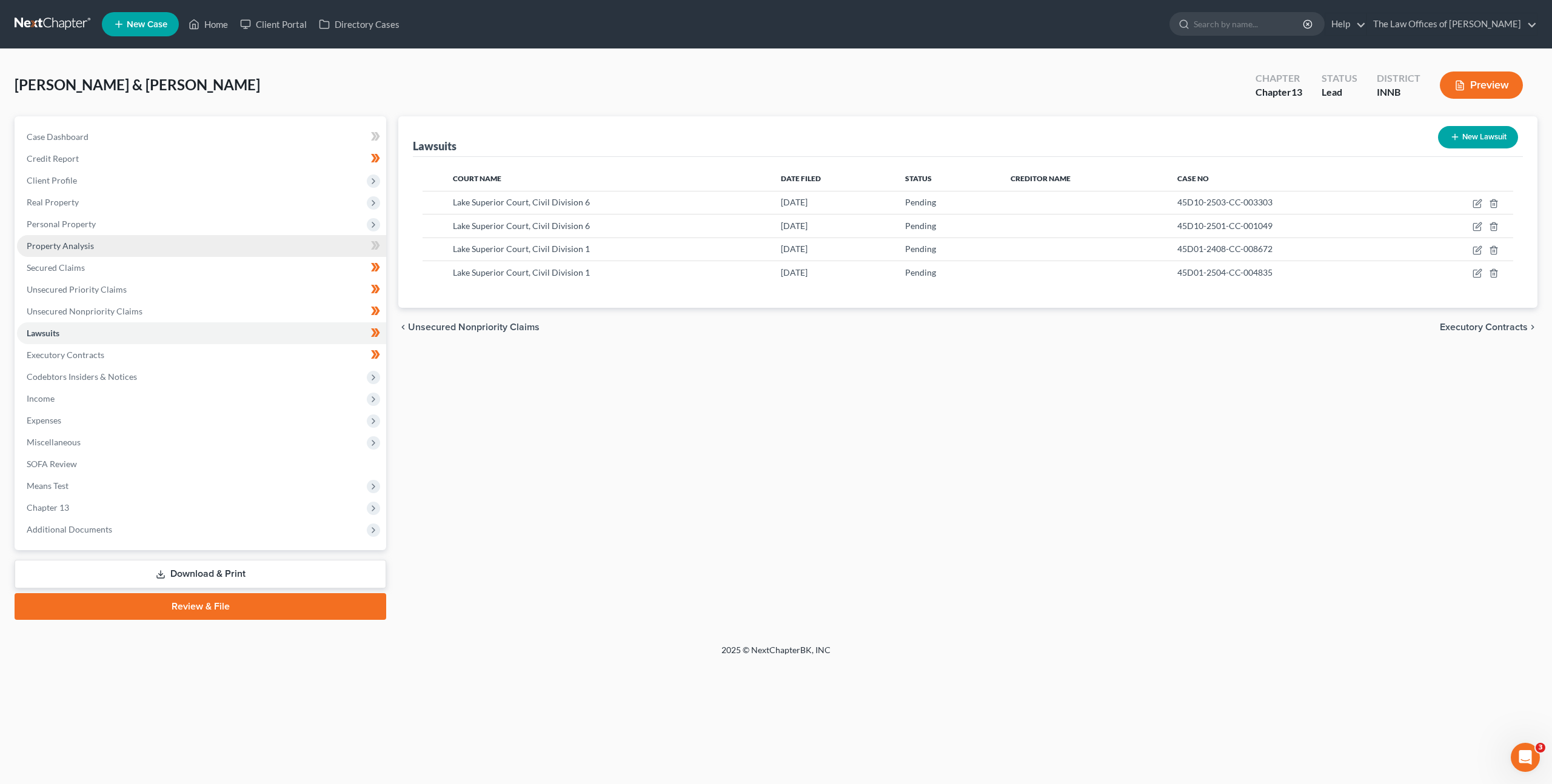
click at [121, 253] on link "Property Analysis" at bounding box center [201, 245] width 369 height 22
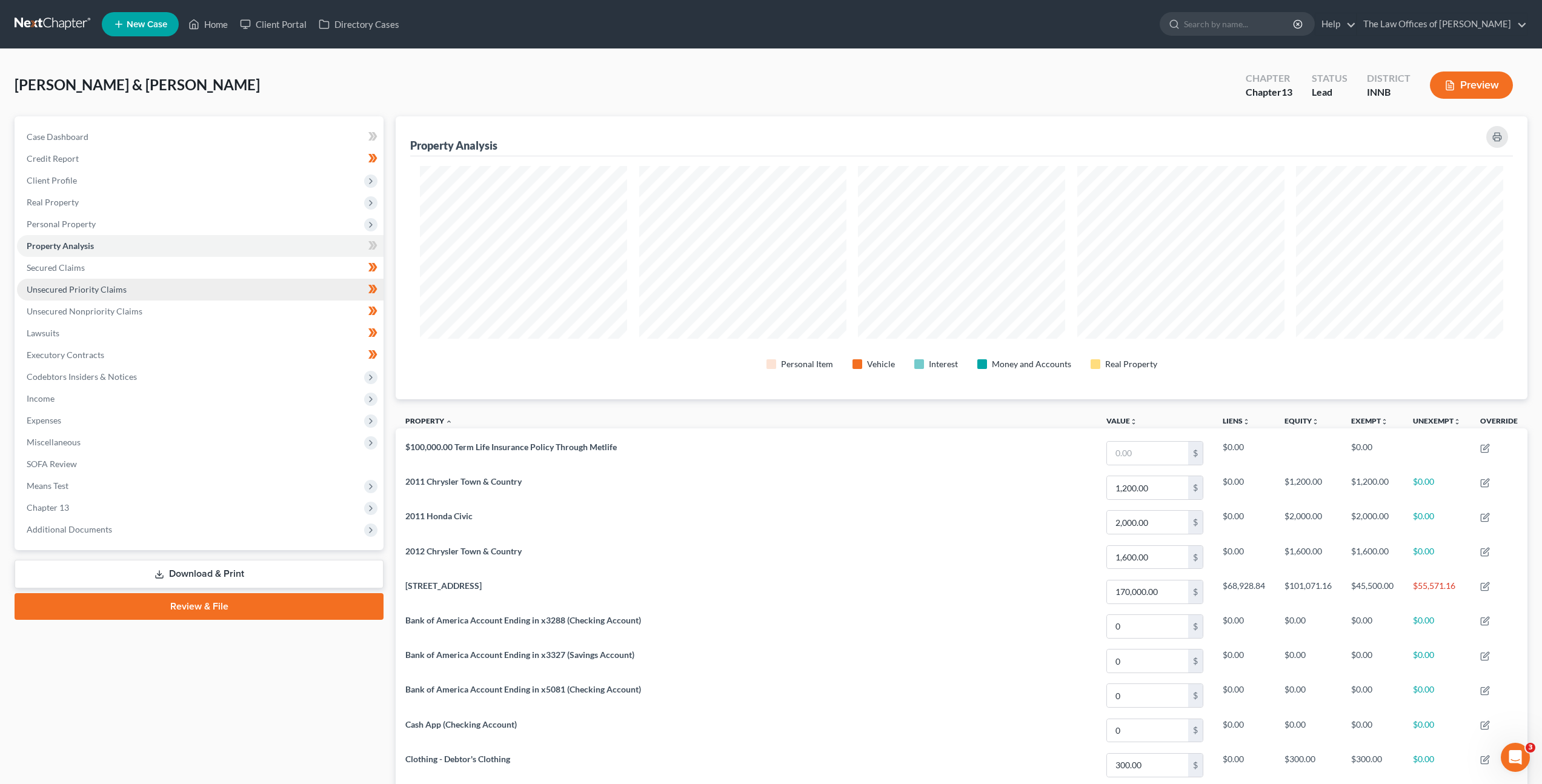
scroll to position [605511, 604948]
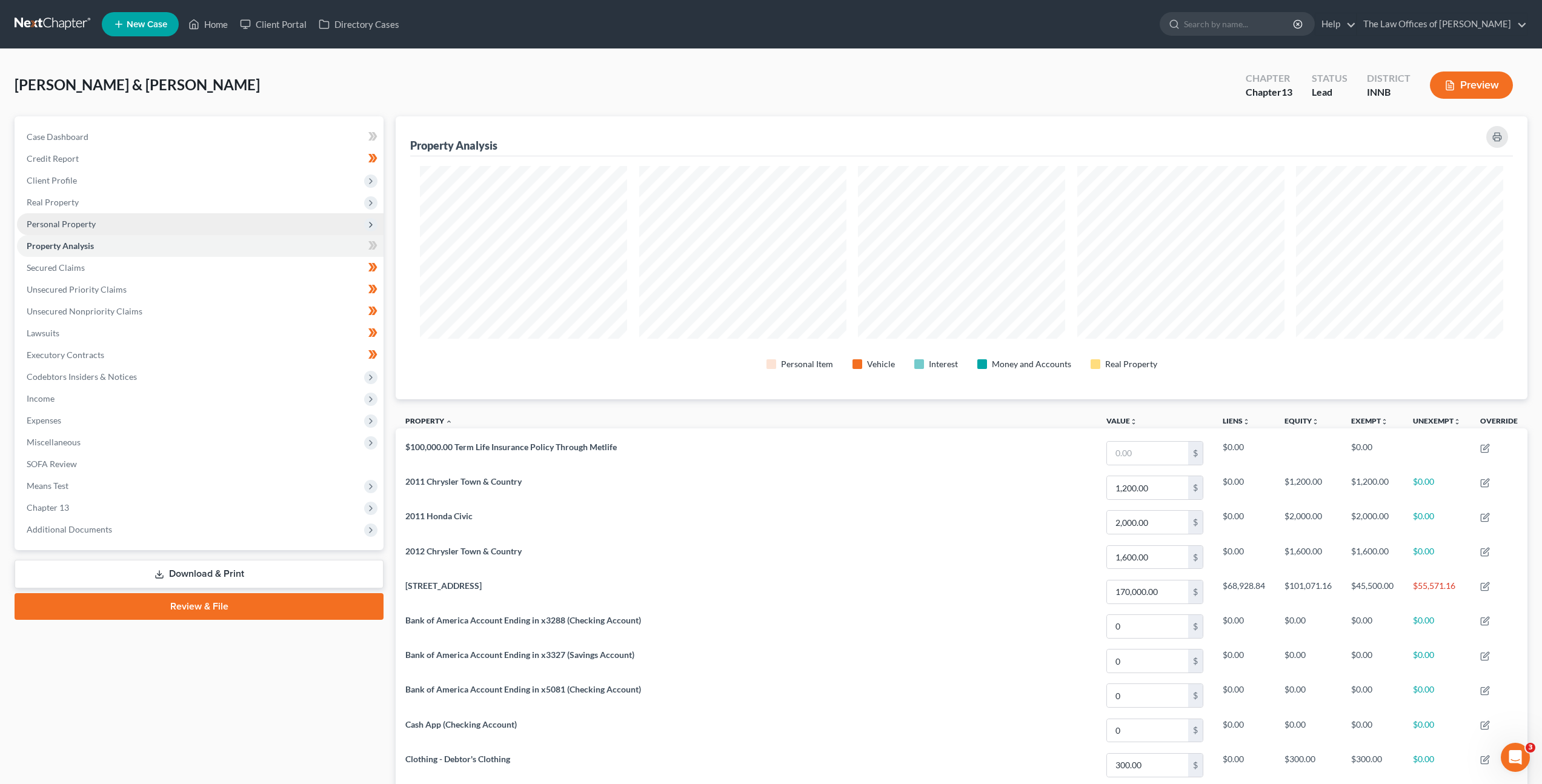
click at [142, 229] on span "Personal Property" at bounding box center [200, 224] width 366 height 22
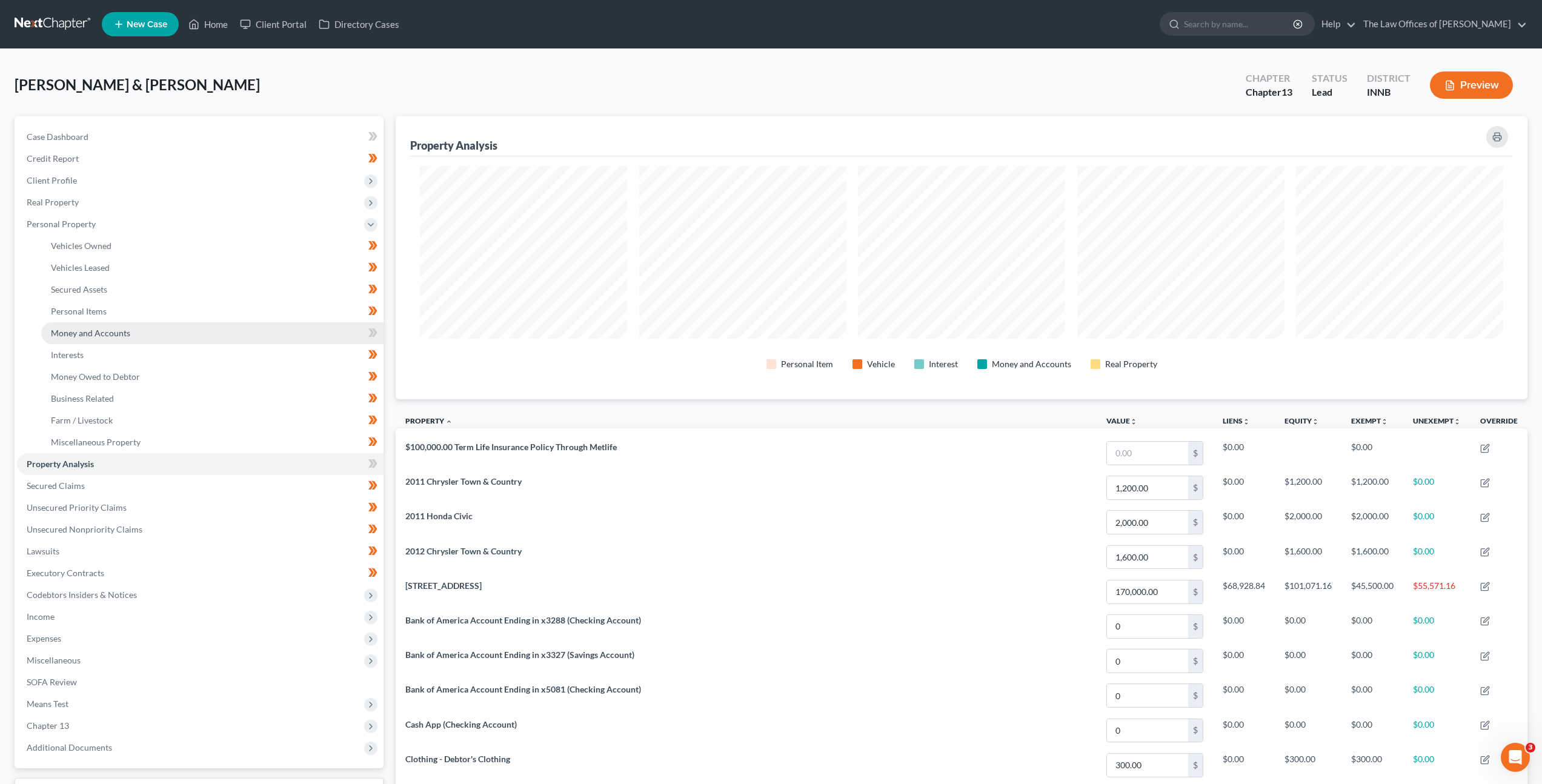
click at [129, 338] on link "Money and Accounts" at bounding box center [213, 334] width 343 height 22
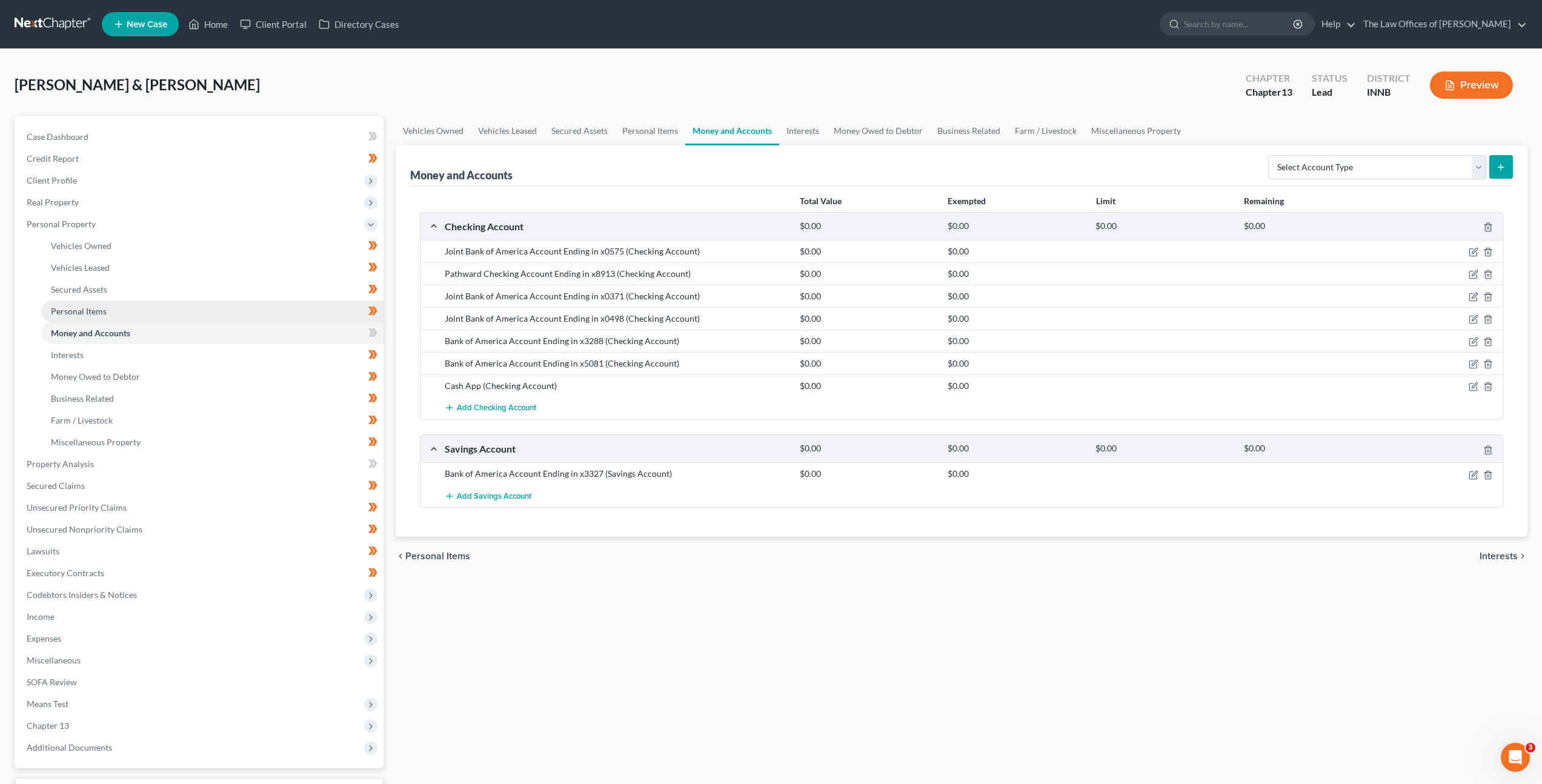
click at [166, 316] on link "Personal Items" at bounding box center [213, 312] width 343 height 22
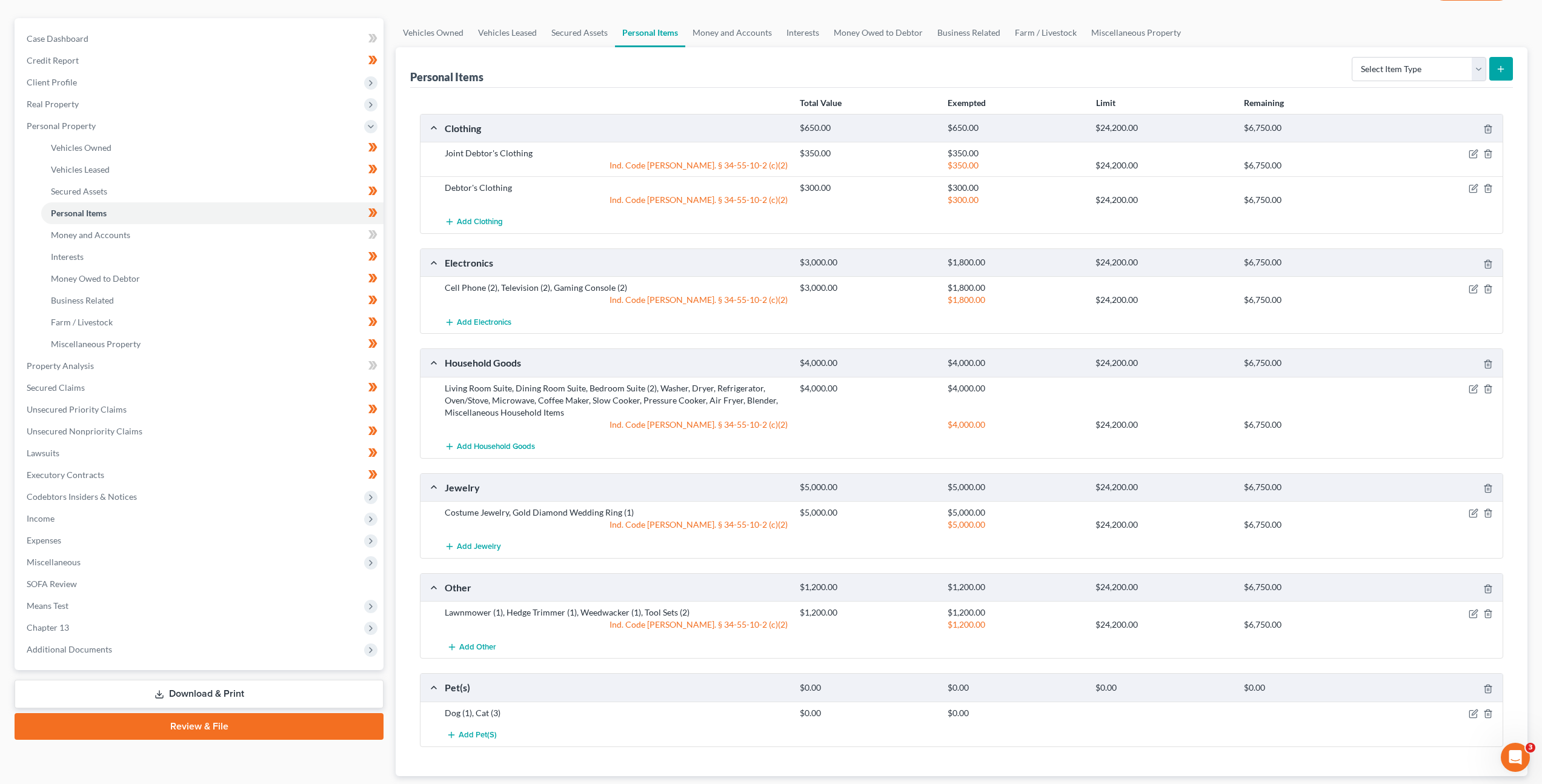
scroll to position [100, 0]
click at [1473, 290] on icon "button" at bounding box center [1473, 286] width 7 height 7
select select "2"
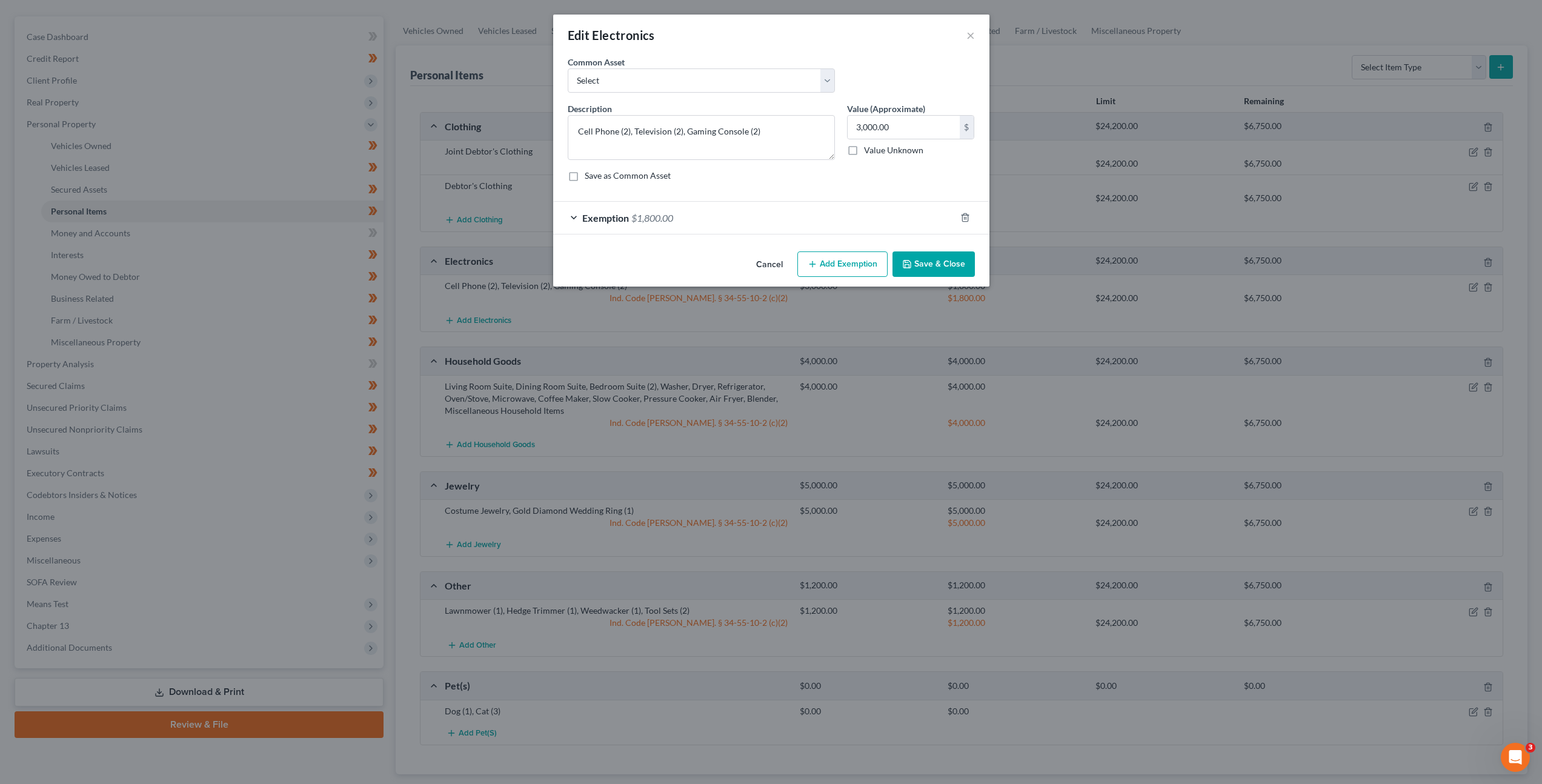
checkbox input "true"
click at [772, 218] on div "Exemption $1,800.00" at bounding box center [759, 218] width 402 height 32
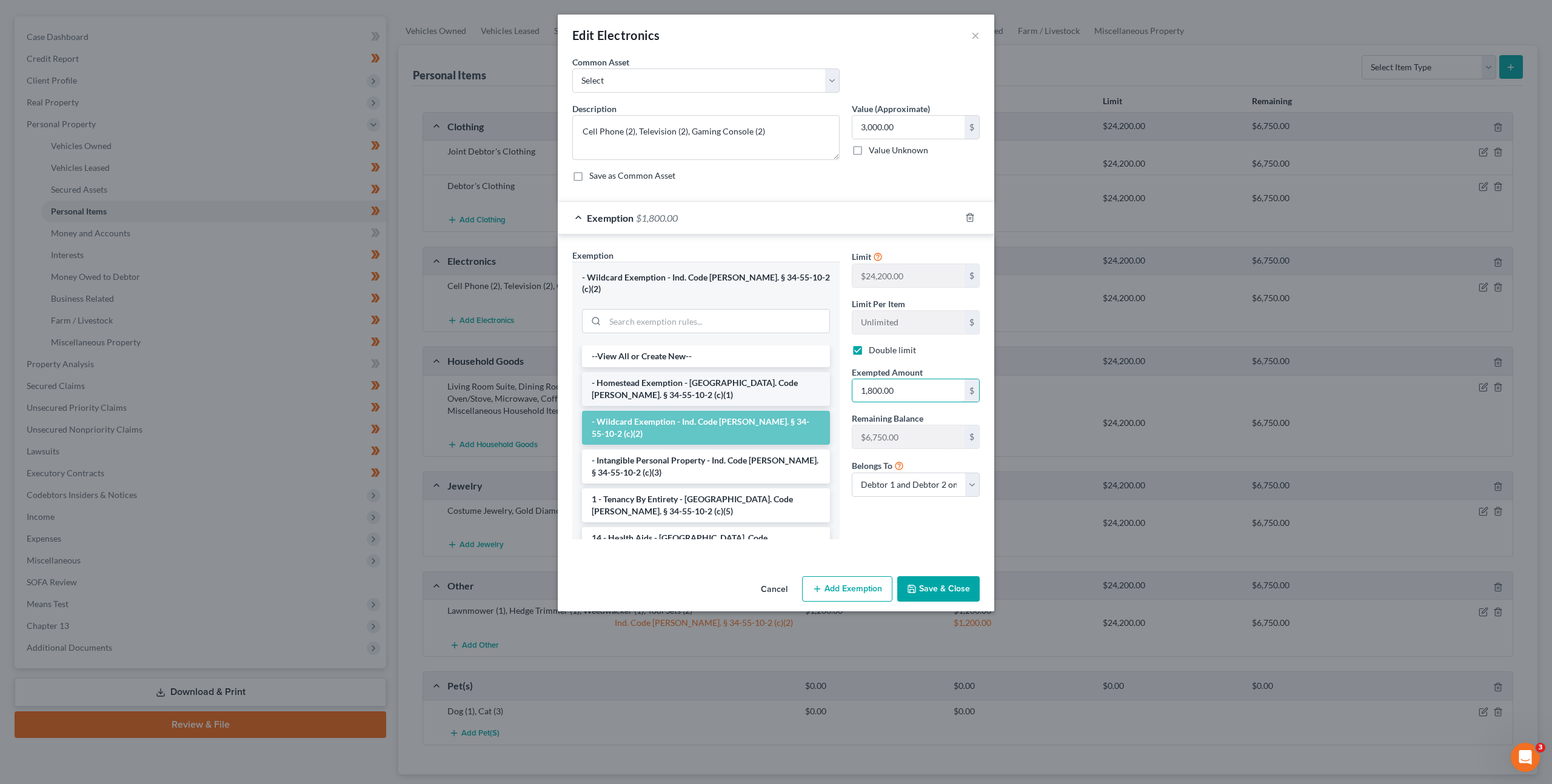
drag, startPoint x: 879, startPoint y: 384, endPoint x: 790, endPoint y: 376, distance: 89.4
click at [770, 371] on div "Exemption Set must be selected for CA. Exemption * - Wildcard Exemption - Ind. …" at bounding box center [776, 400] width 419 height 301
click at [786, 369] on div "Exemption Set must be selected for CA. Exemption * - Wildcard Exemption - Ind. …" at bounding box center [776, 400] width 419 height 301
type input "3,000"
drag, startPoint x: 940, startPoint y: 578, endPoint x: 979, endPoint y: 448, distance: 135.7
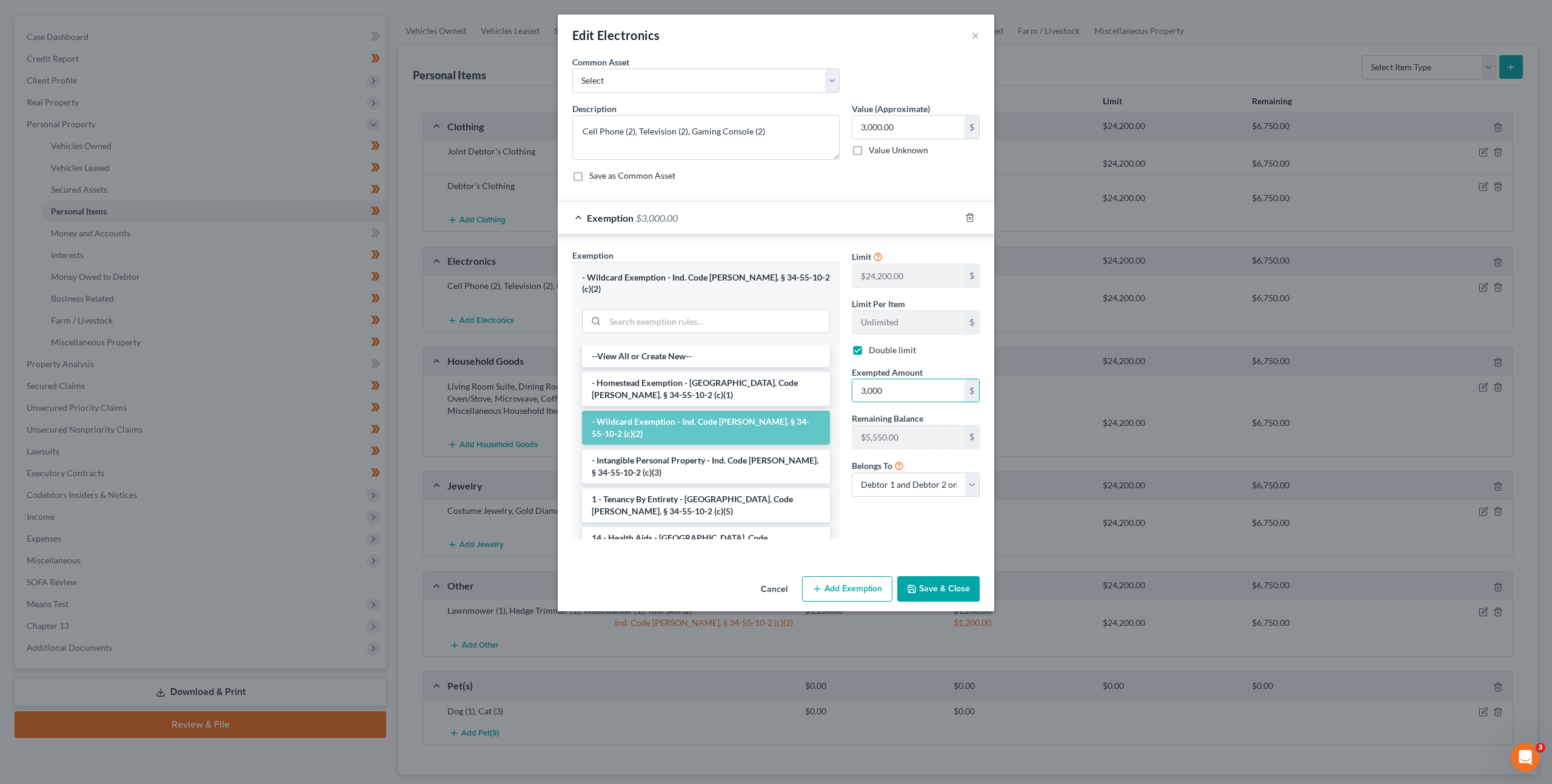
click at [940, 577] on button "Save & Close" at bounding box center [938, 589] width 82 height 26
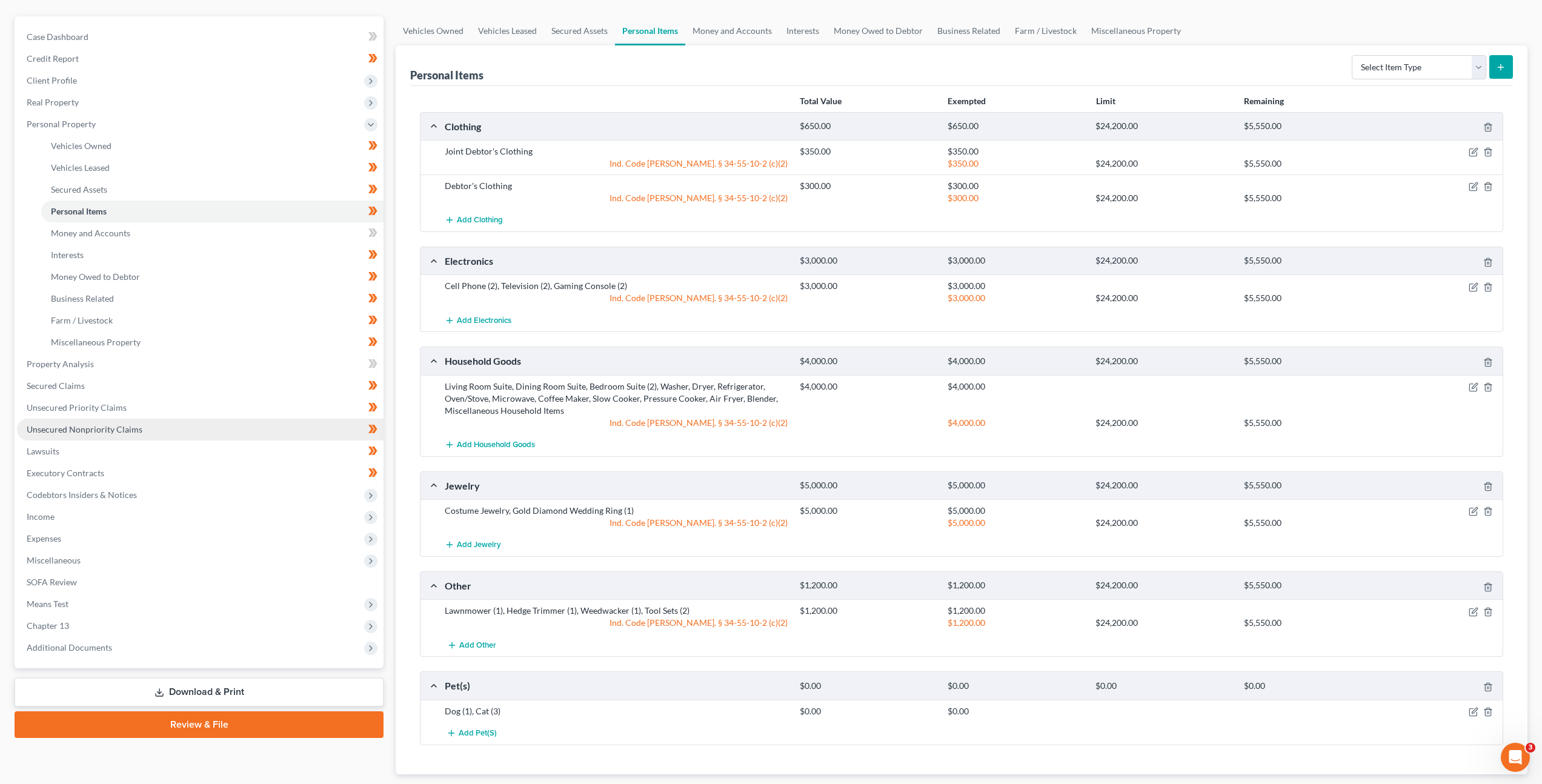
click at [133, 435] on link "Unsecured Nonpriority Claims" at bounding box center [200, 430] width 366 height 22
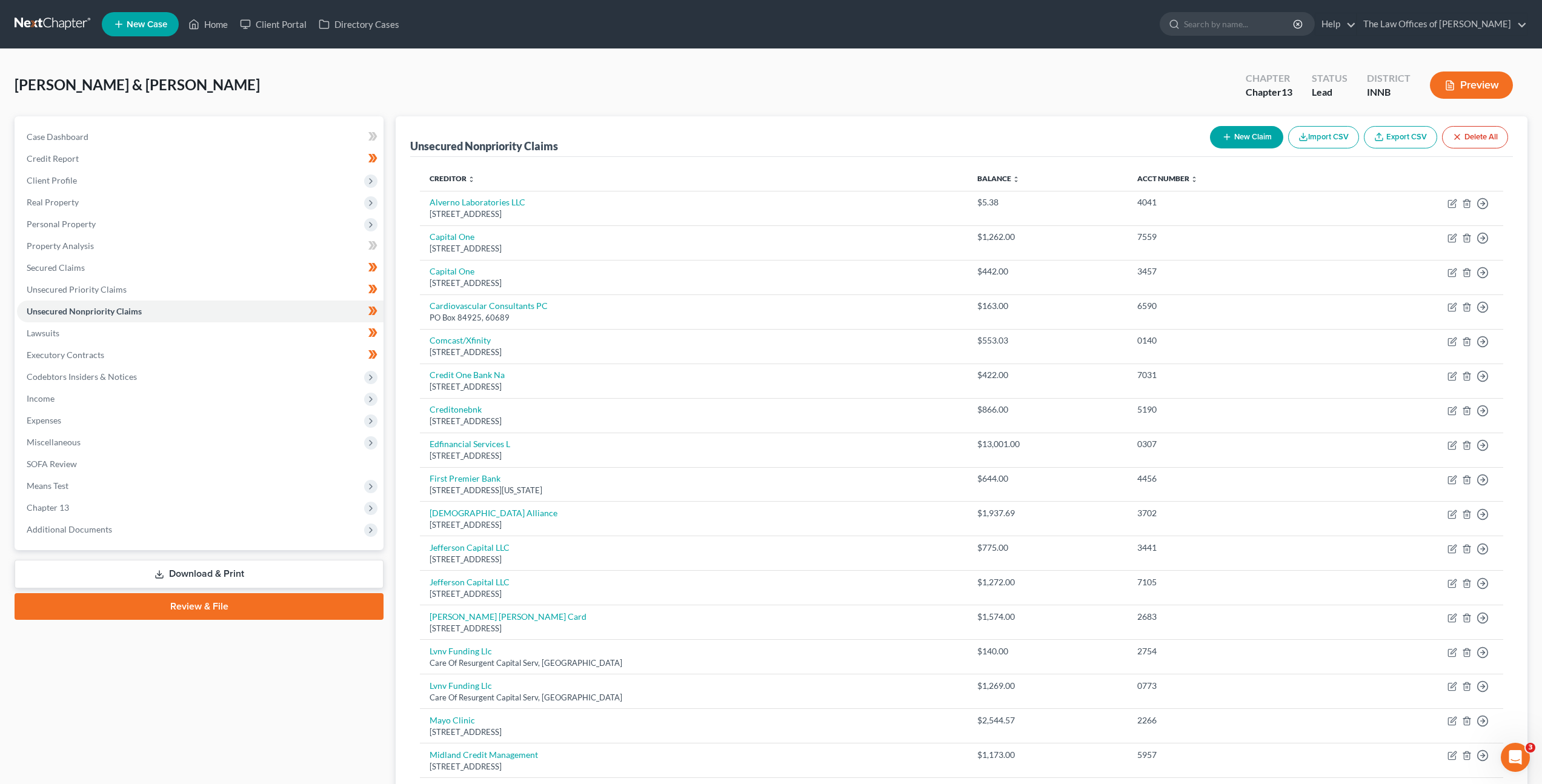
click at [36, 28] on link at bounding box center [53, 24] width 77 height 22
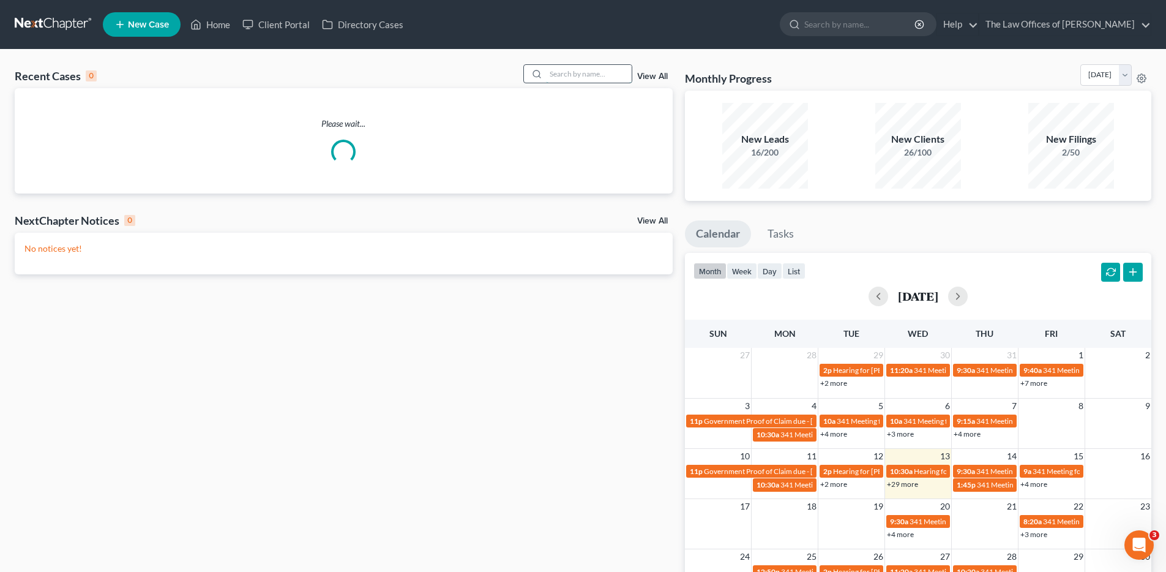
click at [592, 73] on input "search" at bounding box center [589, 74] width 86 height 18
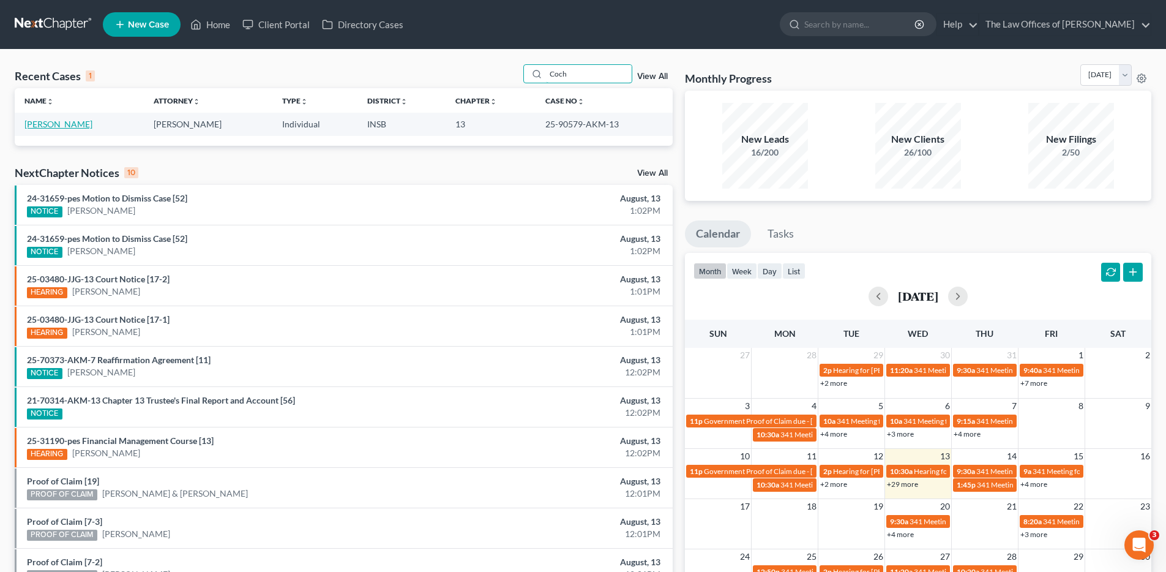
type input "Coch"
click at [66, 119] on link "[PERSON_NAME]" at bounding box center [58, 124] width 68 height 10
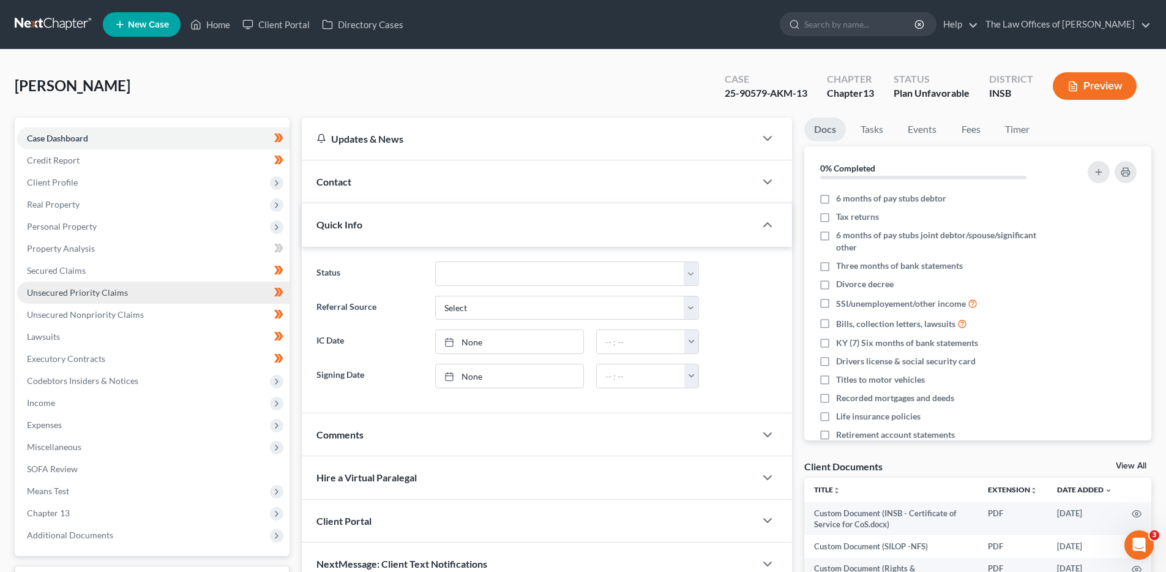
click at [178, 296] on link "Unsecured Priority Claims" at bounding box center [153, 293] width 272 height 22
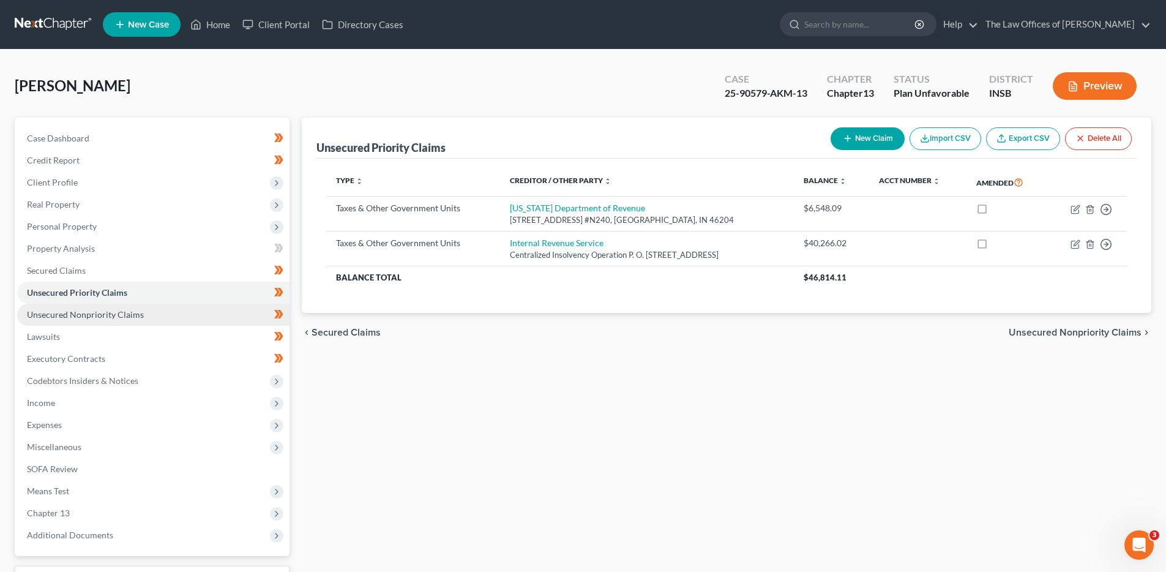
click at [176, 310] on link "Unsecured Nonpriority Claims" at bounding box center [153, 315] width 272 height 22
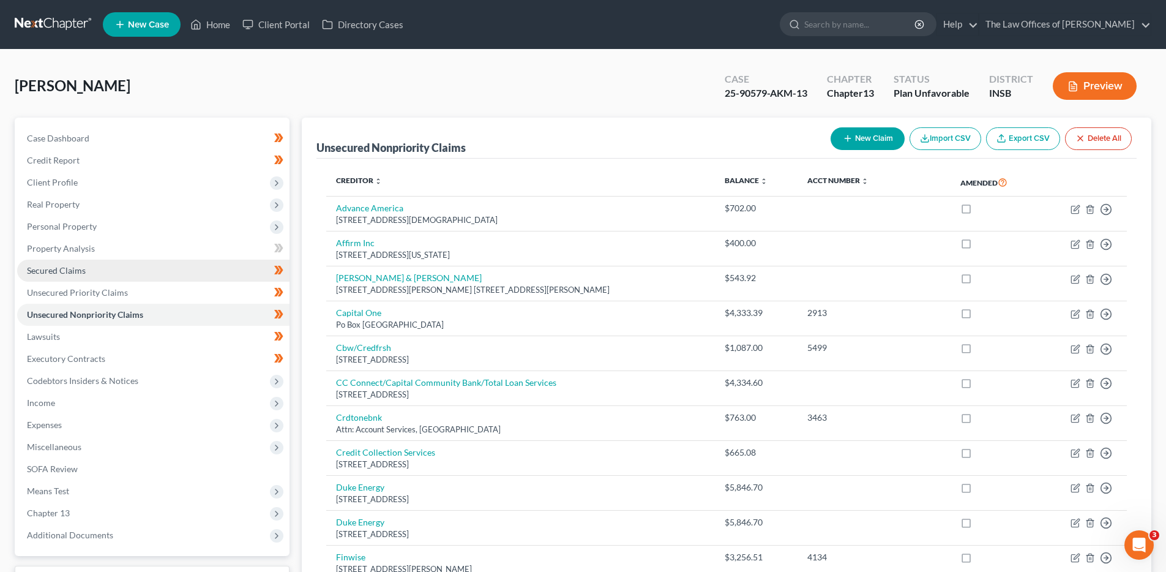
click at [184, 275] on link "Secured Claims" at bounding box center [153, 270] width 272 height 22
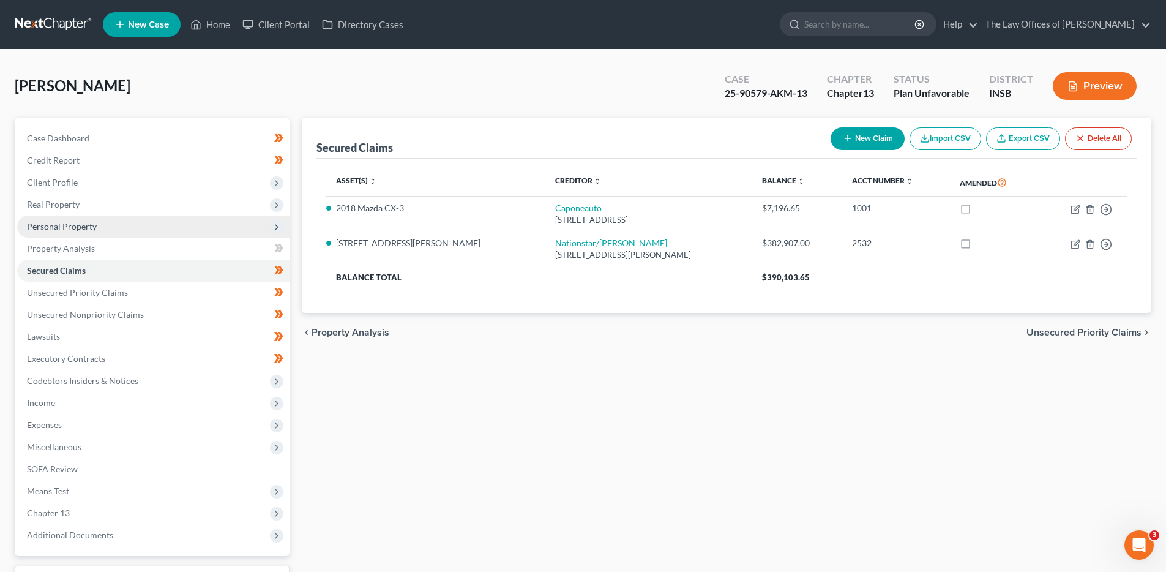
click at [167, 235] on span "Personal Property" at bounding box center [153, 226] width 272 height 22
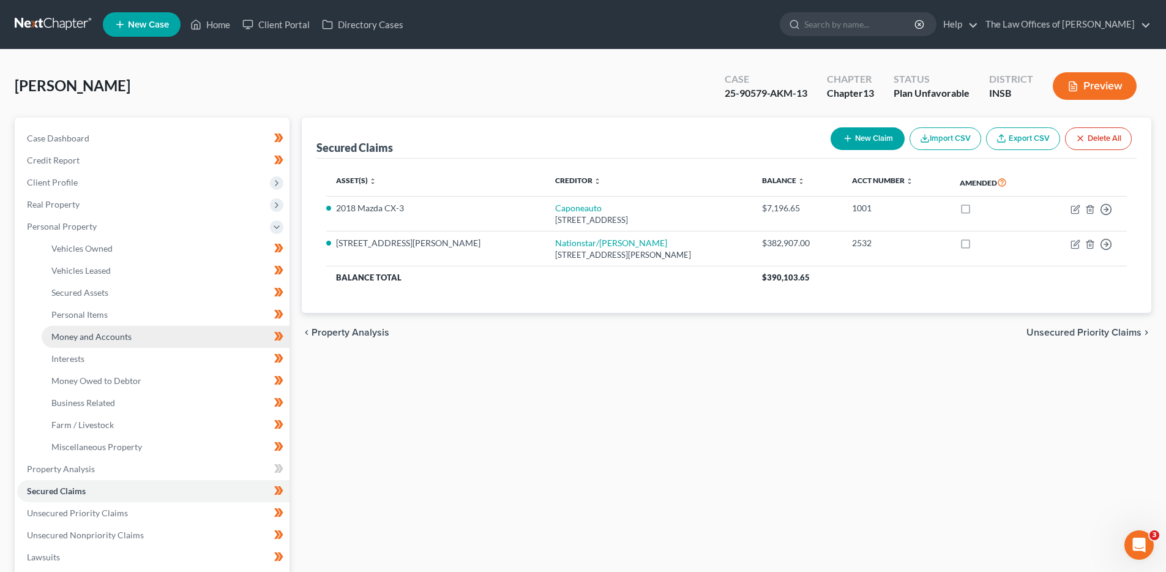
click at [150, 337] on link "Money and Accounts" at bounding box center [166, 337] width 248 height 22
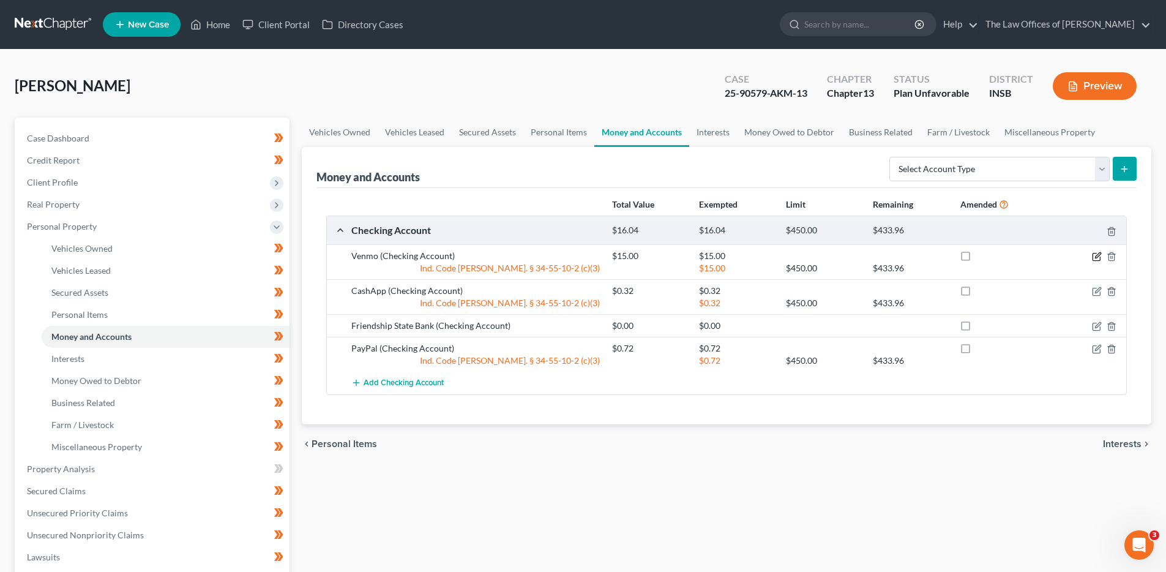
click at [1095, 257] on icon "button" at bounding box center [1098, 255] width 6 height 6
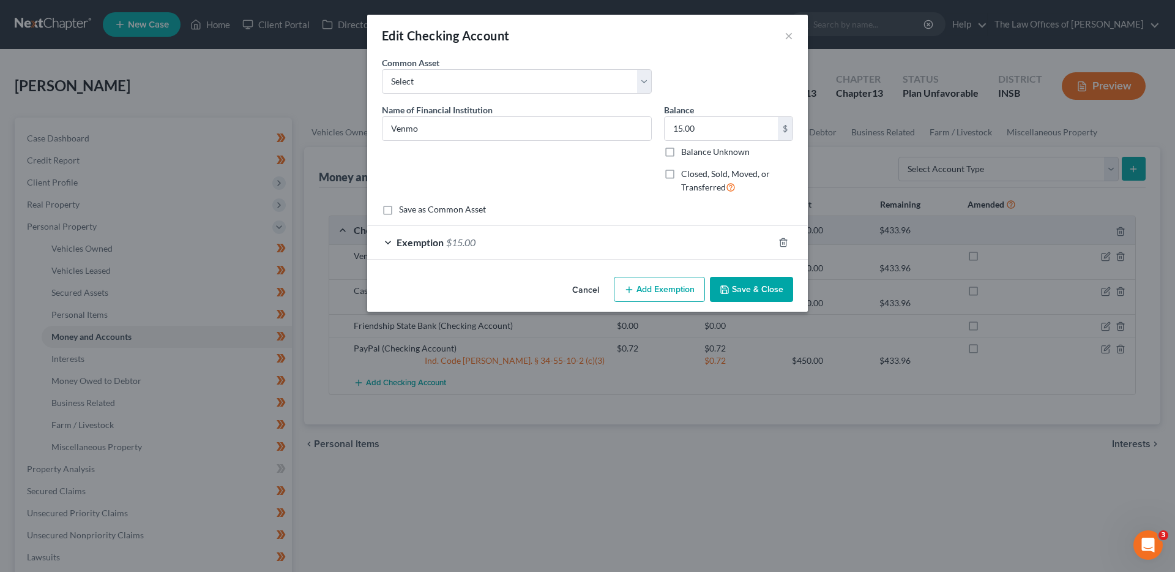
click at [580, 291] on button "Cancel" at bounding box center [585, 290] width 47 height 24
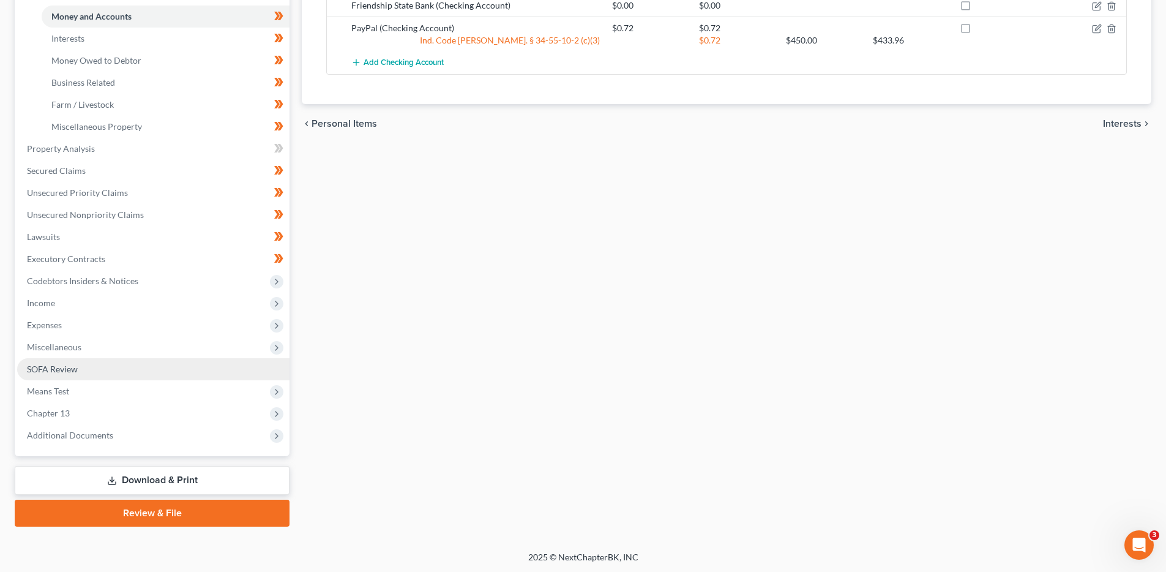
scroll to position [321, 0]
click at [96, 360] on link "SOFA Review" at bounding box center [153, 368] width 272 height 22
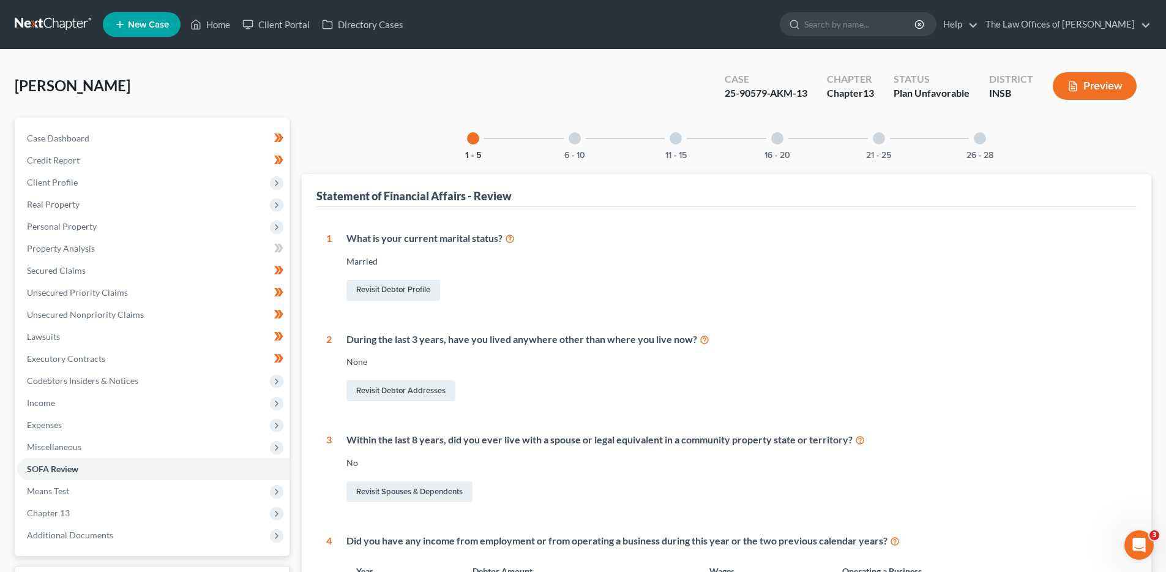
click at [572, 141] on div at bounding box center [575, 138] width 12 height 12
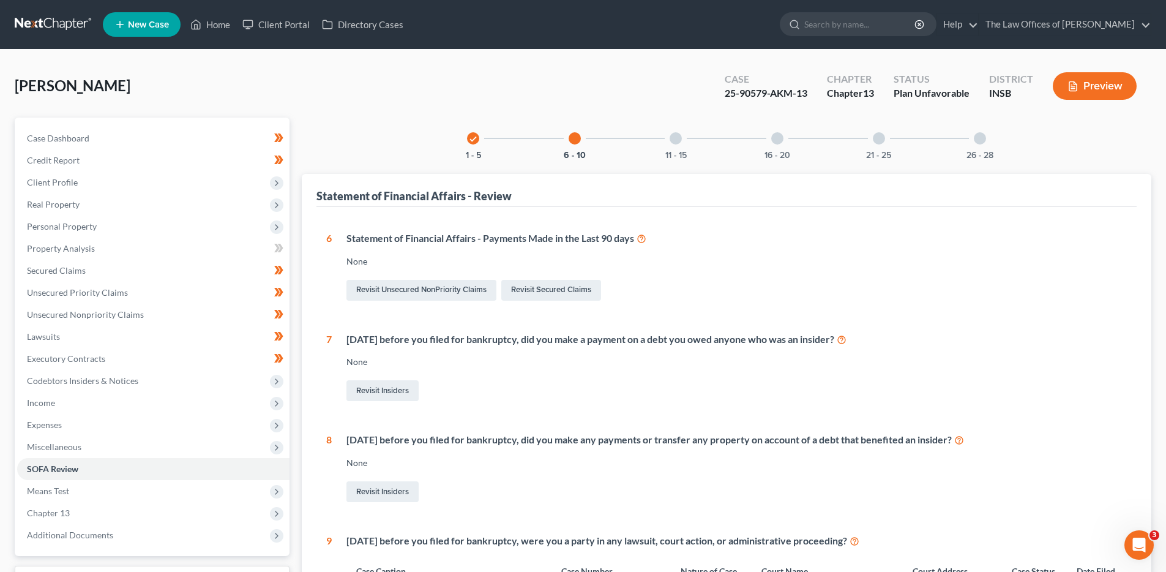
scroll to position [326, 0]
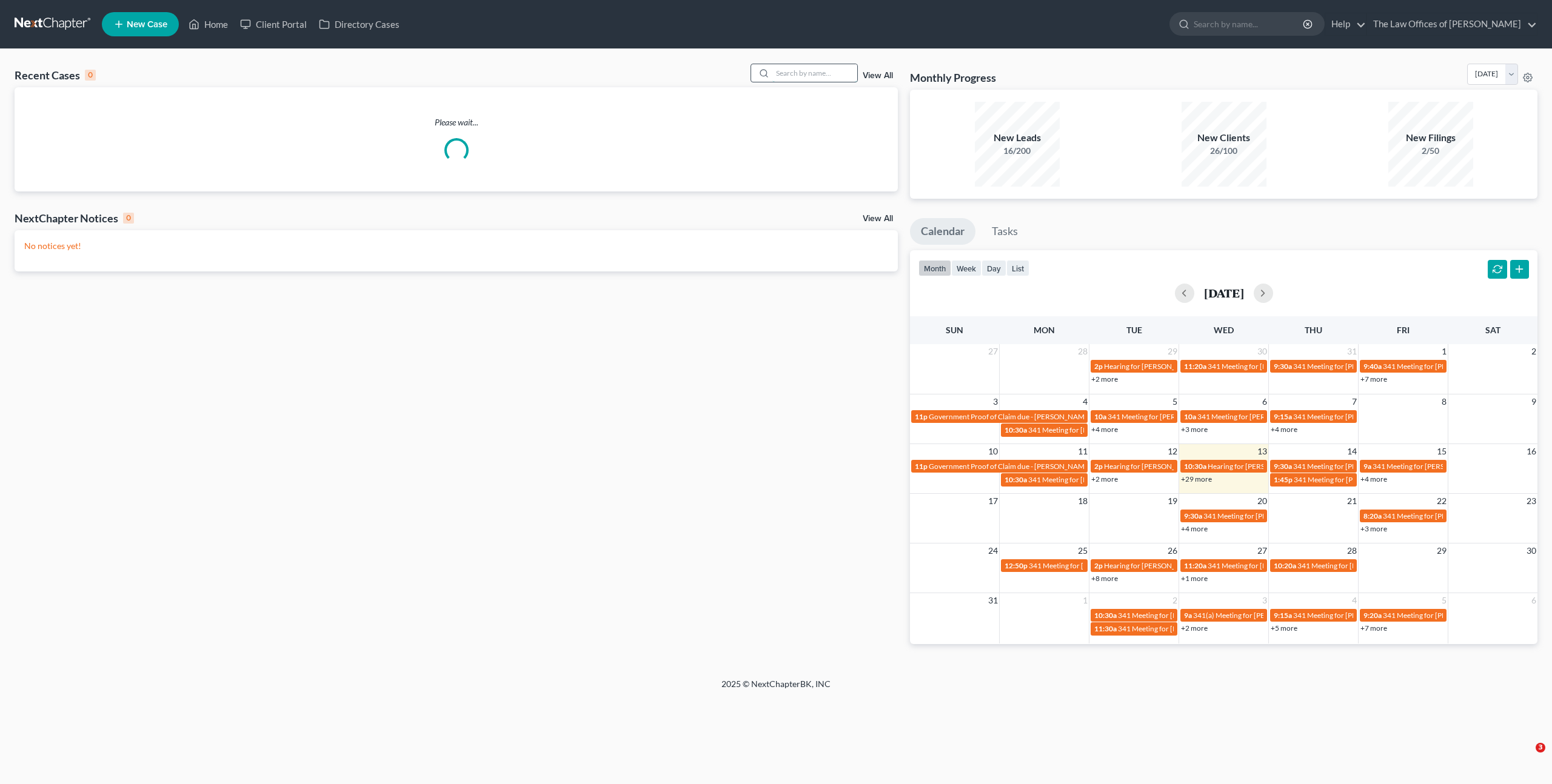
click at [793, 71] on input "search" at bounding box center [815, 73] width 85 height 18
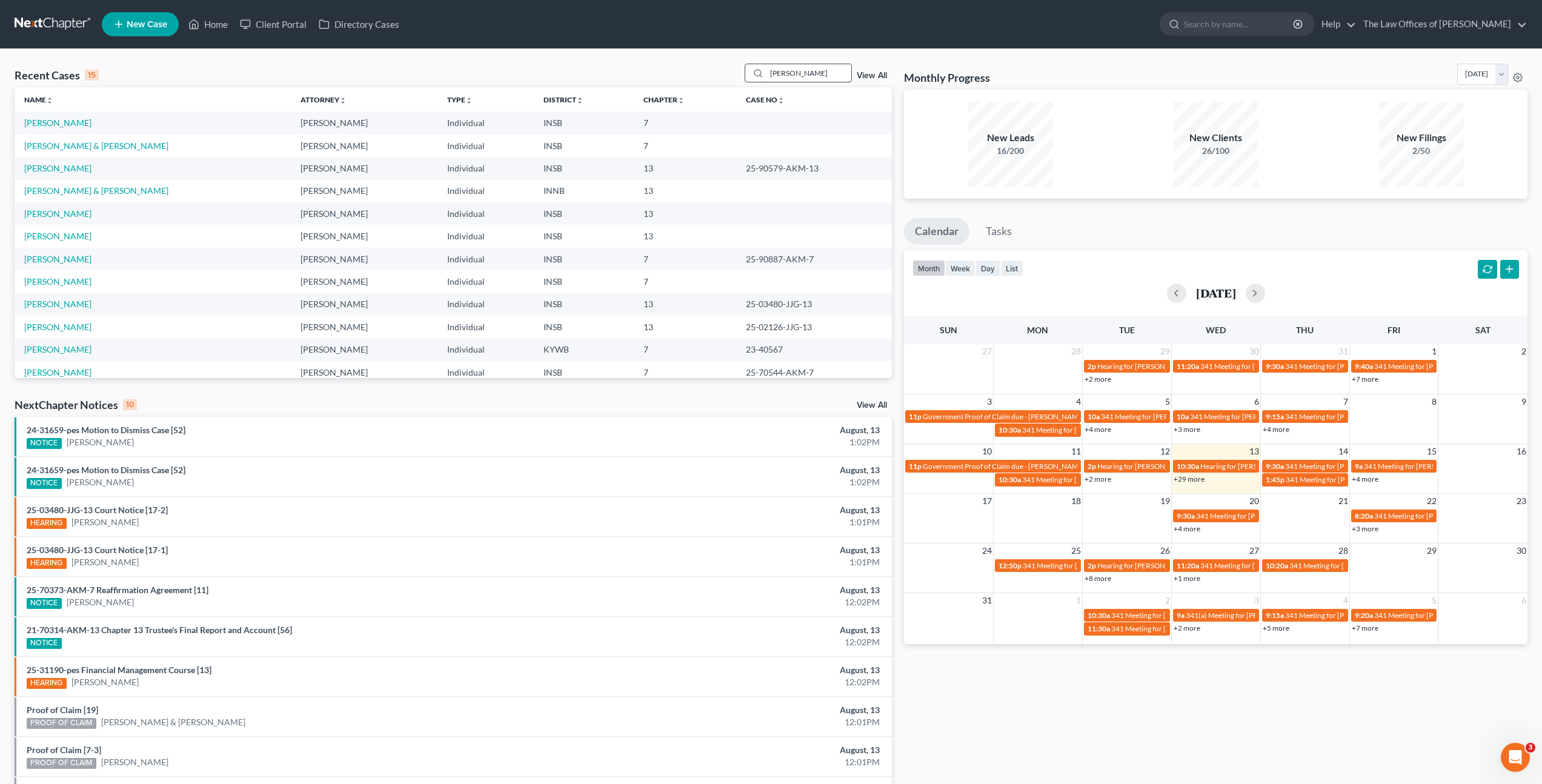
type input "latoya"
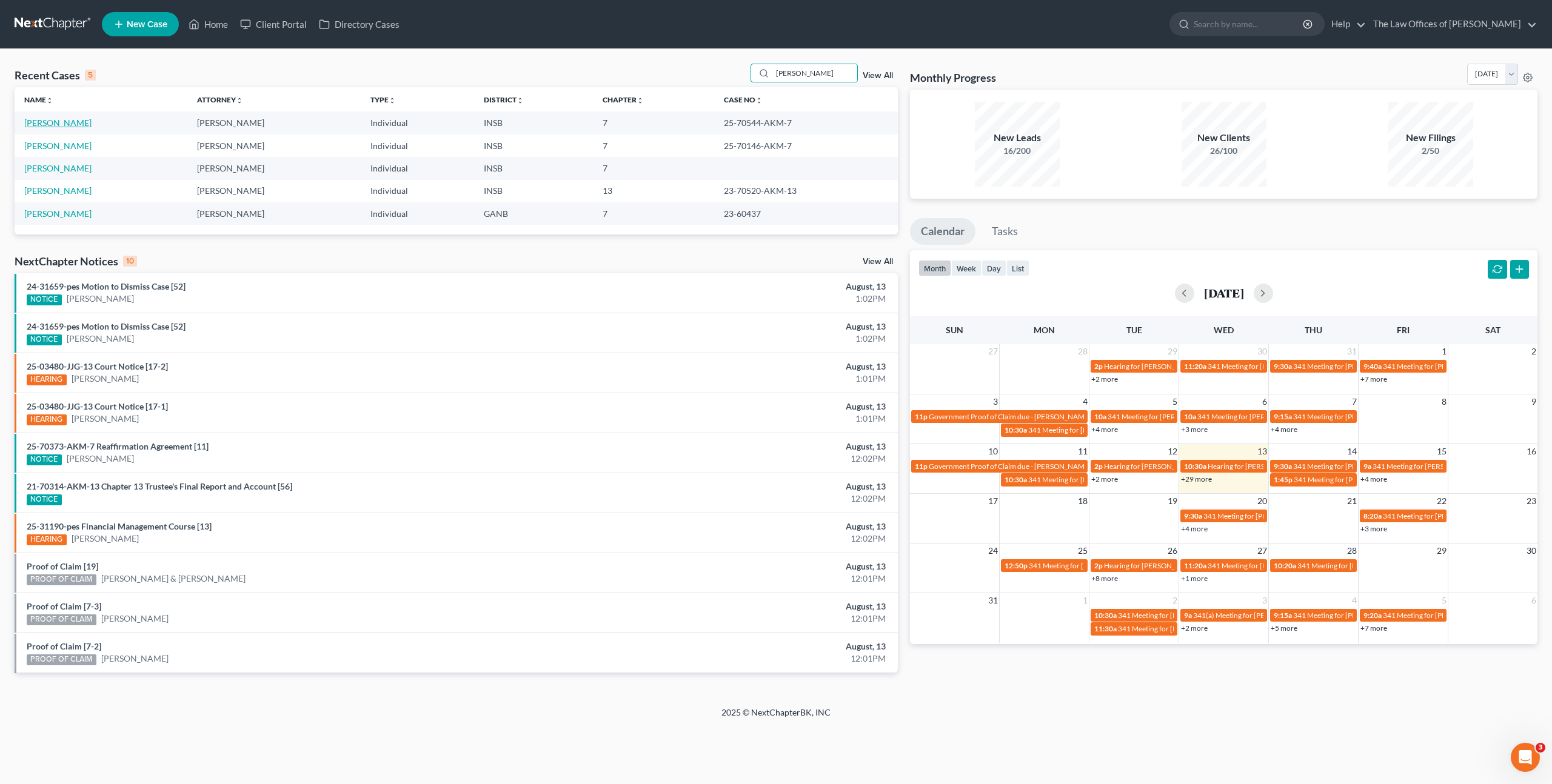
click at [72, 121] on link "[PERSON_NAME]" at bounding box center [57, 123] width 67 height 10
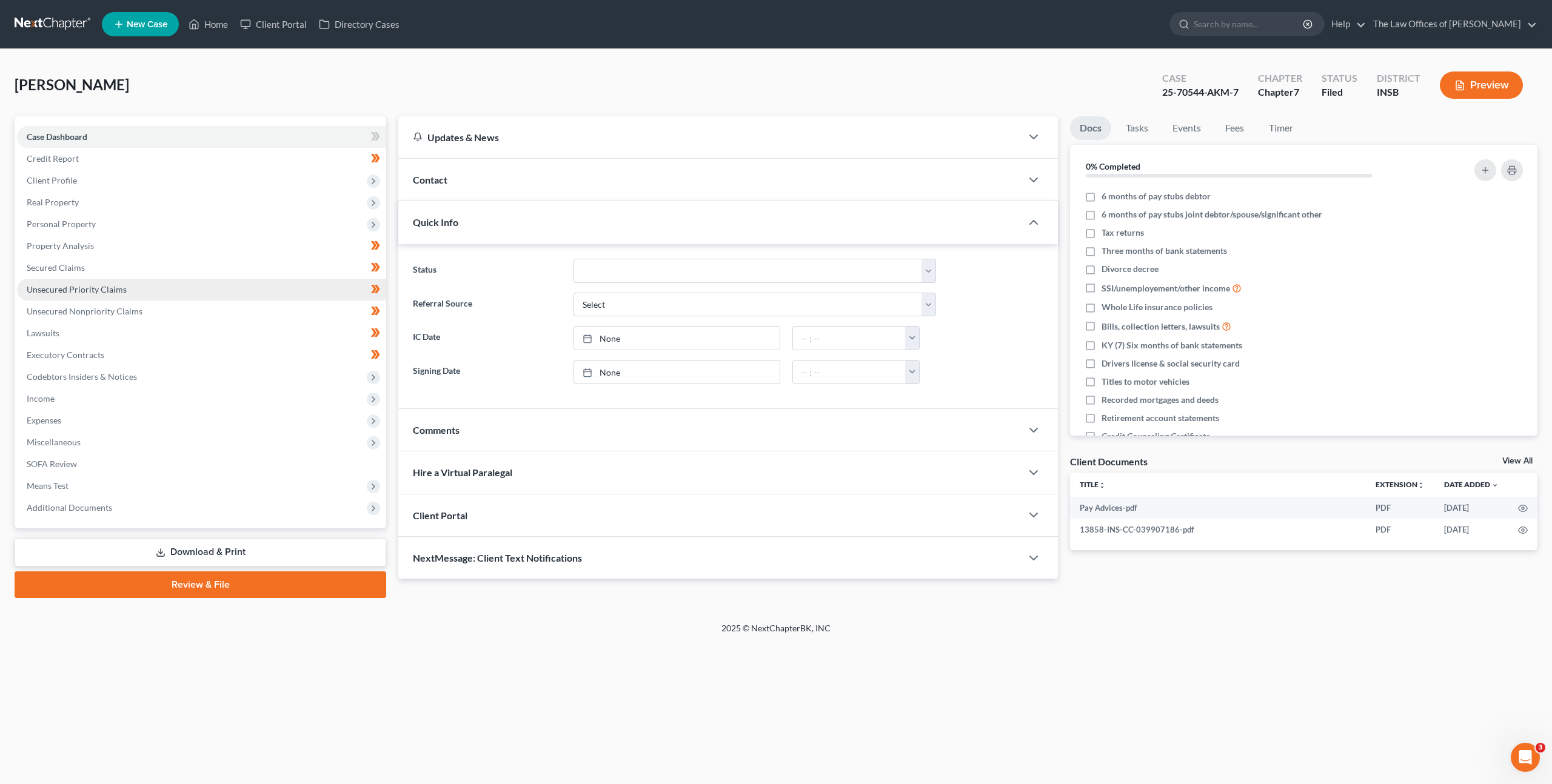
click at [179, 297] on link "Unsecured Priority Claims" at bounding box center [201, 290] width 369 height 22
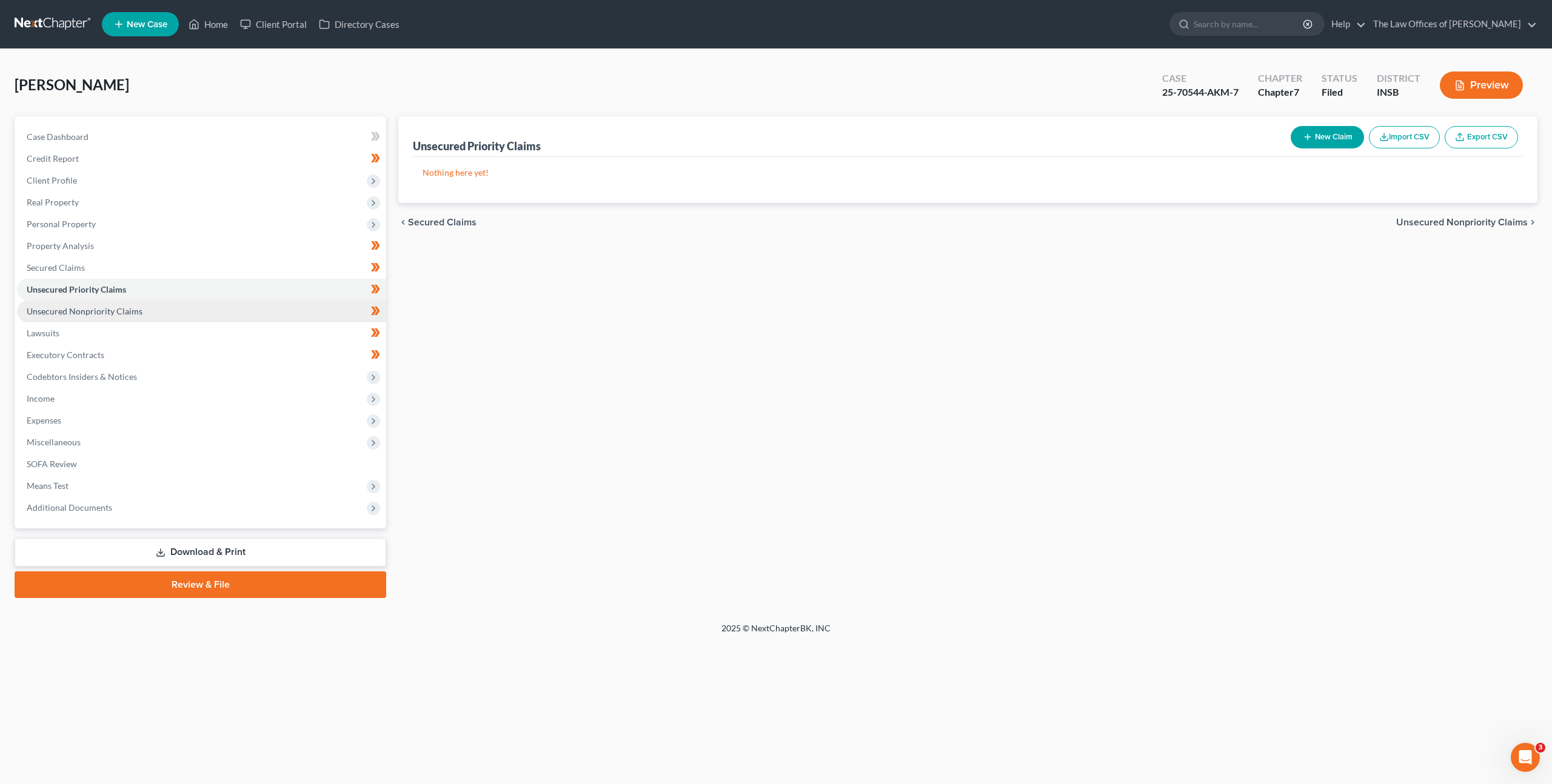
click at [204, 313] on link "Unsecured Nonpriority Claims" at bounding box center [201, 312] width 369 height 22
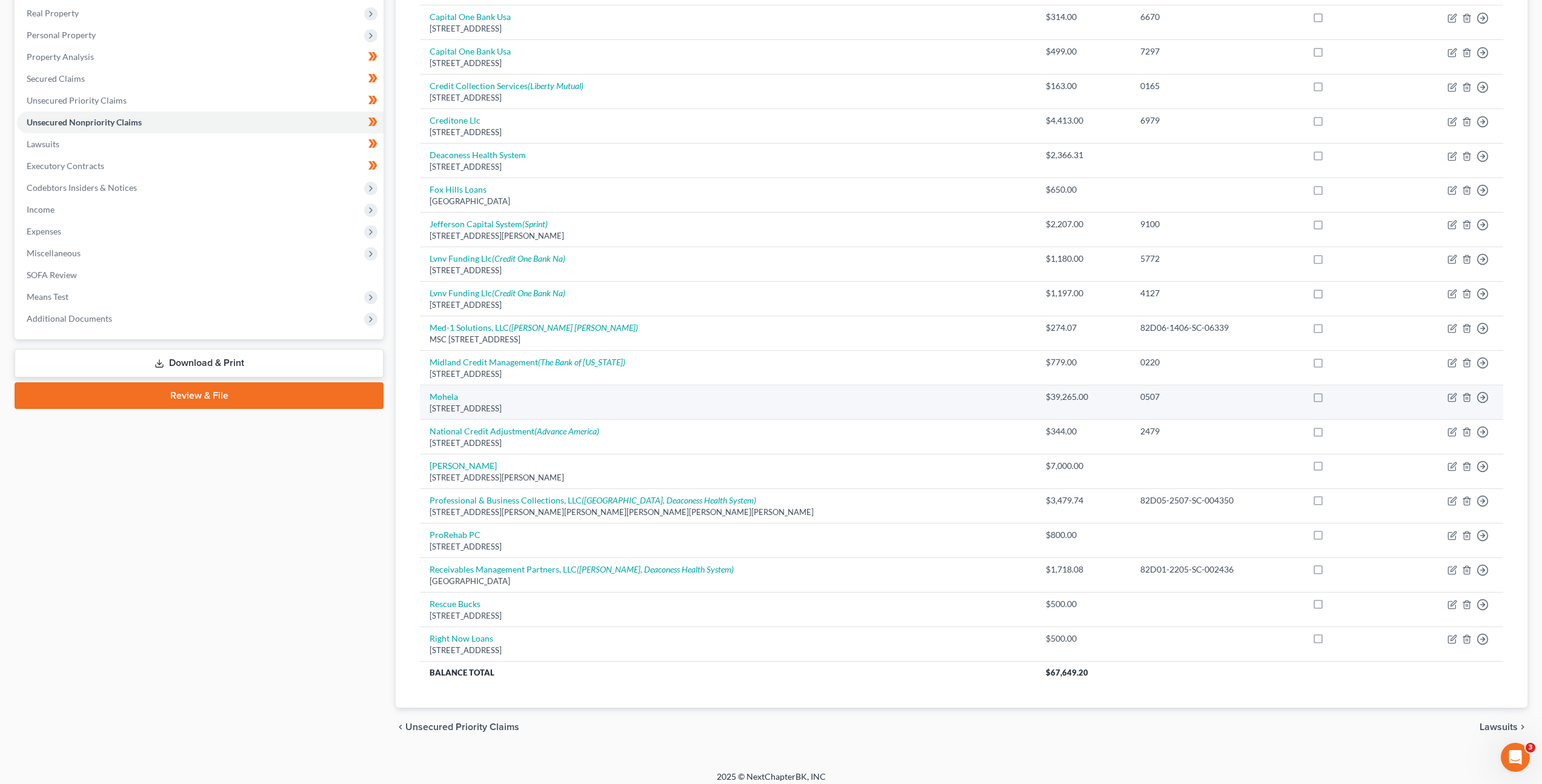
scroll to position [186, 0]
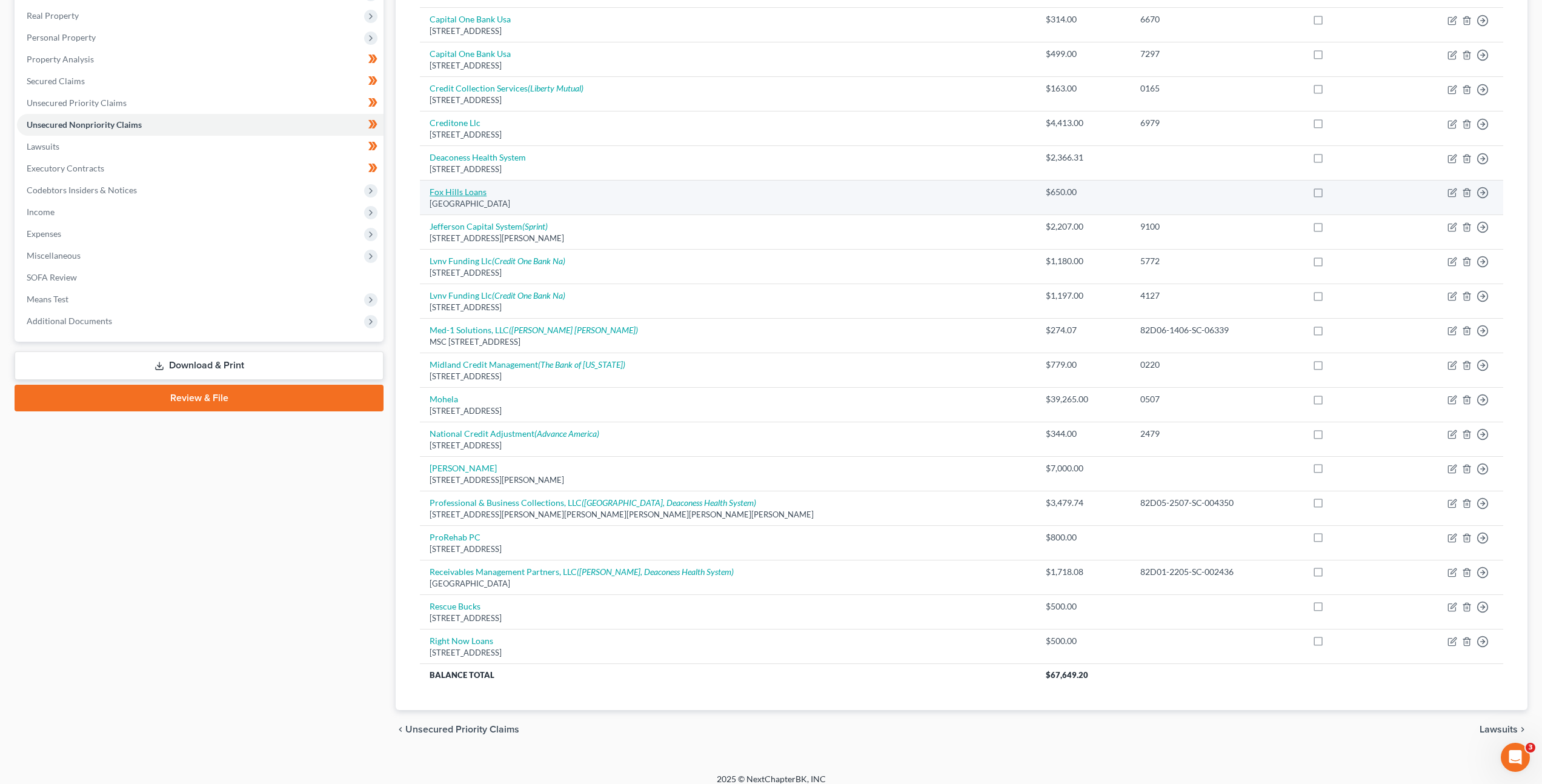
click at [457, 191] on link "Fox Hills Loans" at bounding box center [459, 191] width 57 height 10
select select "16"
select select "10"
select select "0"
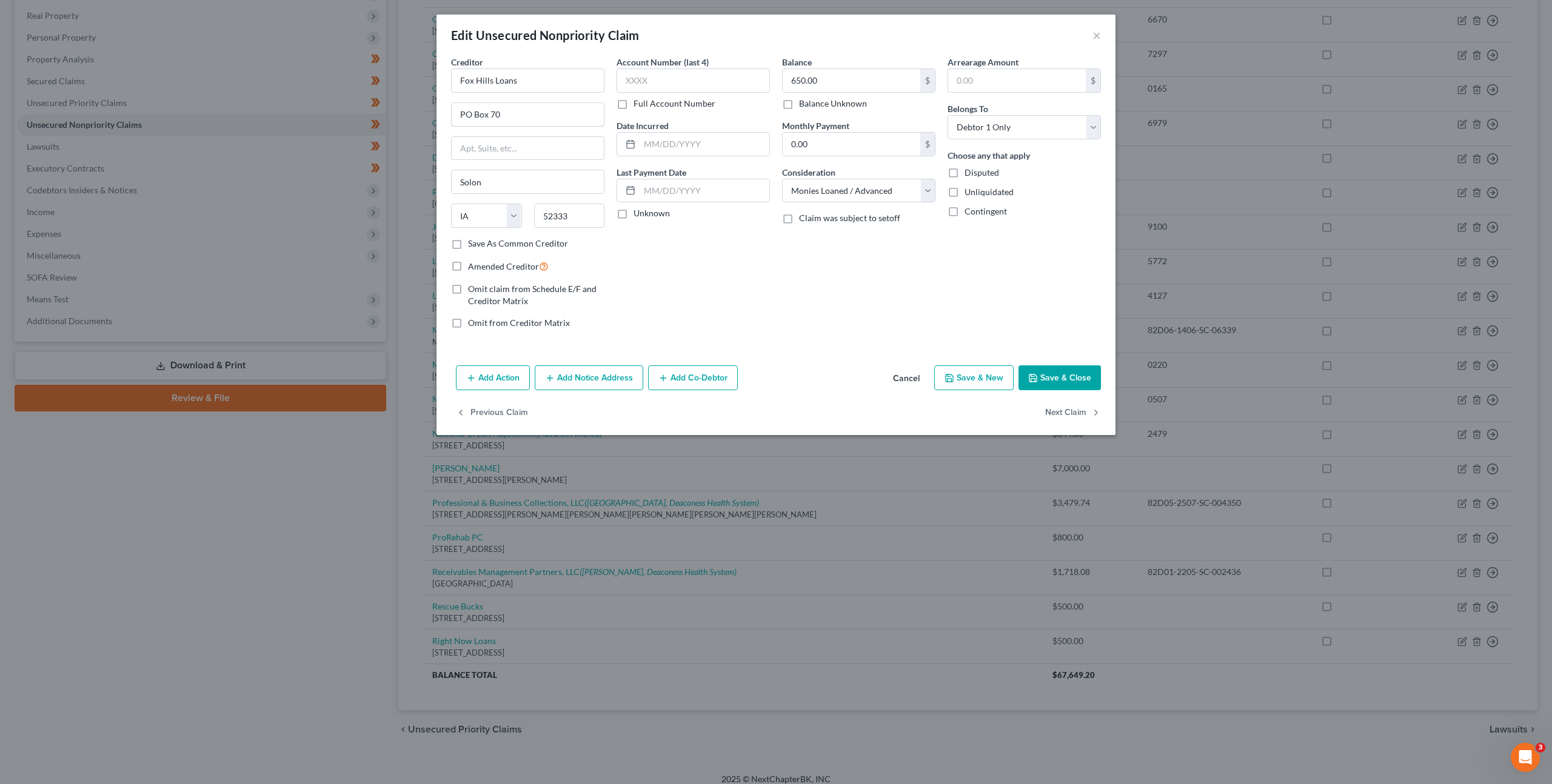
drag, startPoint x: 507, startPoint y: 113, endPoint x: 327, endPoint y: 107, distance: 180.1
click at [327, 107] on div "Edit Unsecured Nonpriority Claim × Creditor * Fox Hills Loans PO Box 70 Solon S…" at bounding box center [776, 392] width 1552 height 784
click at [915, 377] on button "Cancel" at bounding box center [906, 378] width 47 height 24
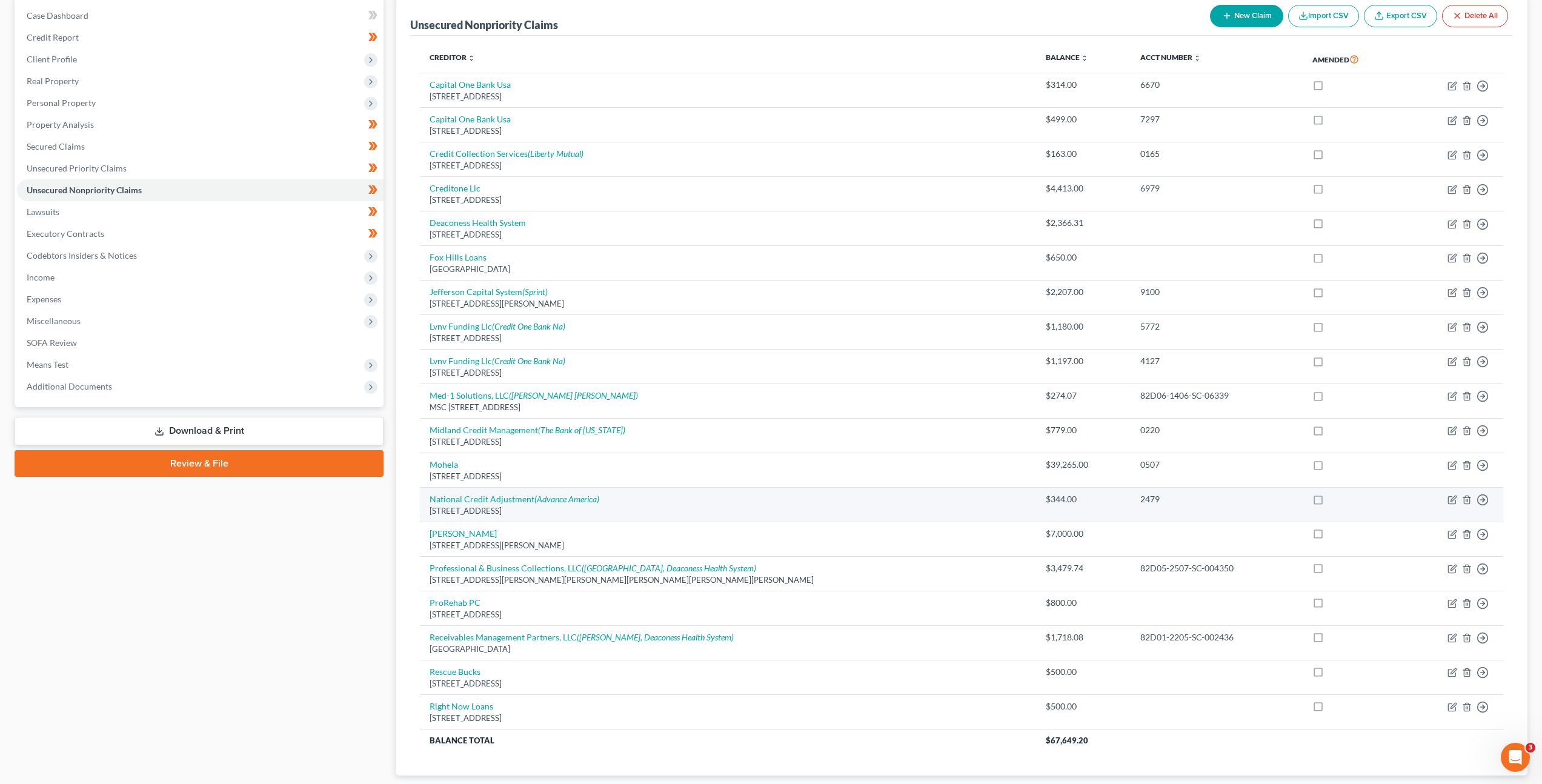
scroll to position [171, 0]
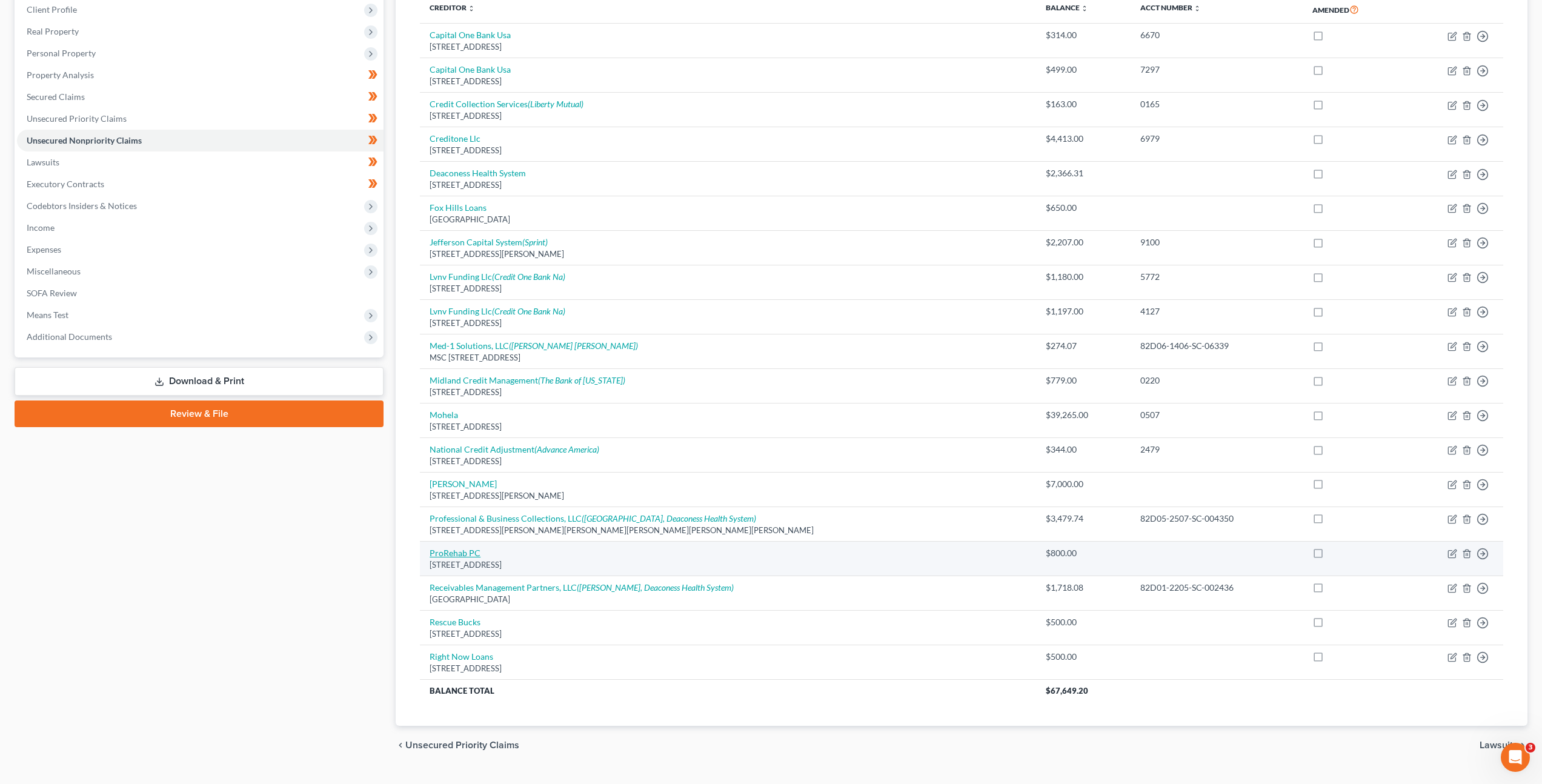
click at [453, 550] on link "ProRehab PC" at bounding box center [455, 552] width 51 height 10
select select "15"
select select "9"
select select "0"
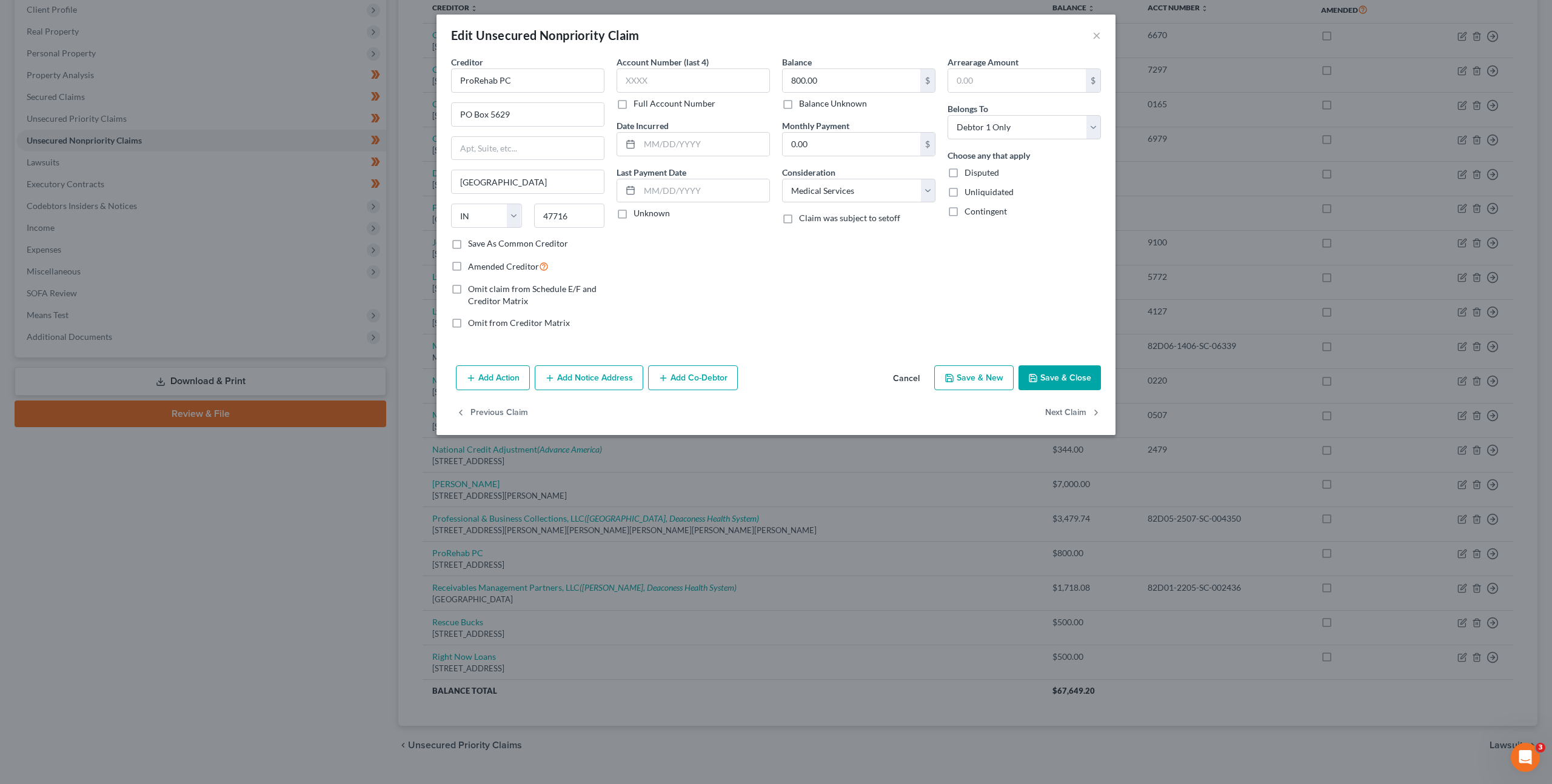
click at [909, 377] on button "Cancel" at bounding box center [906, 378] width 47 height 24
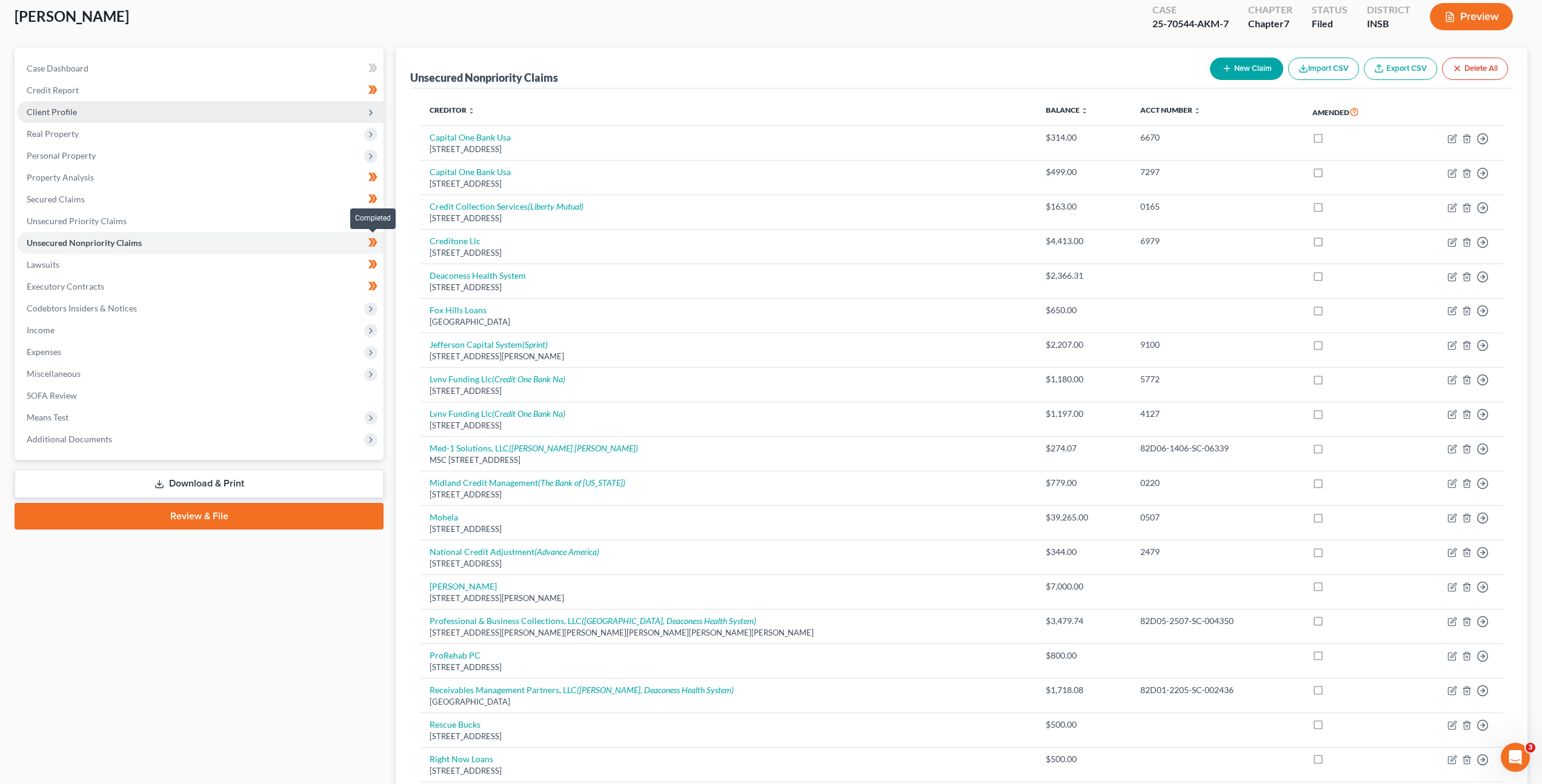
scroll to position [0, 0]
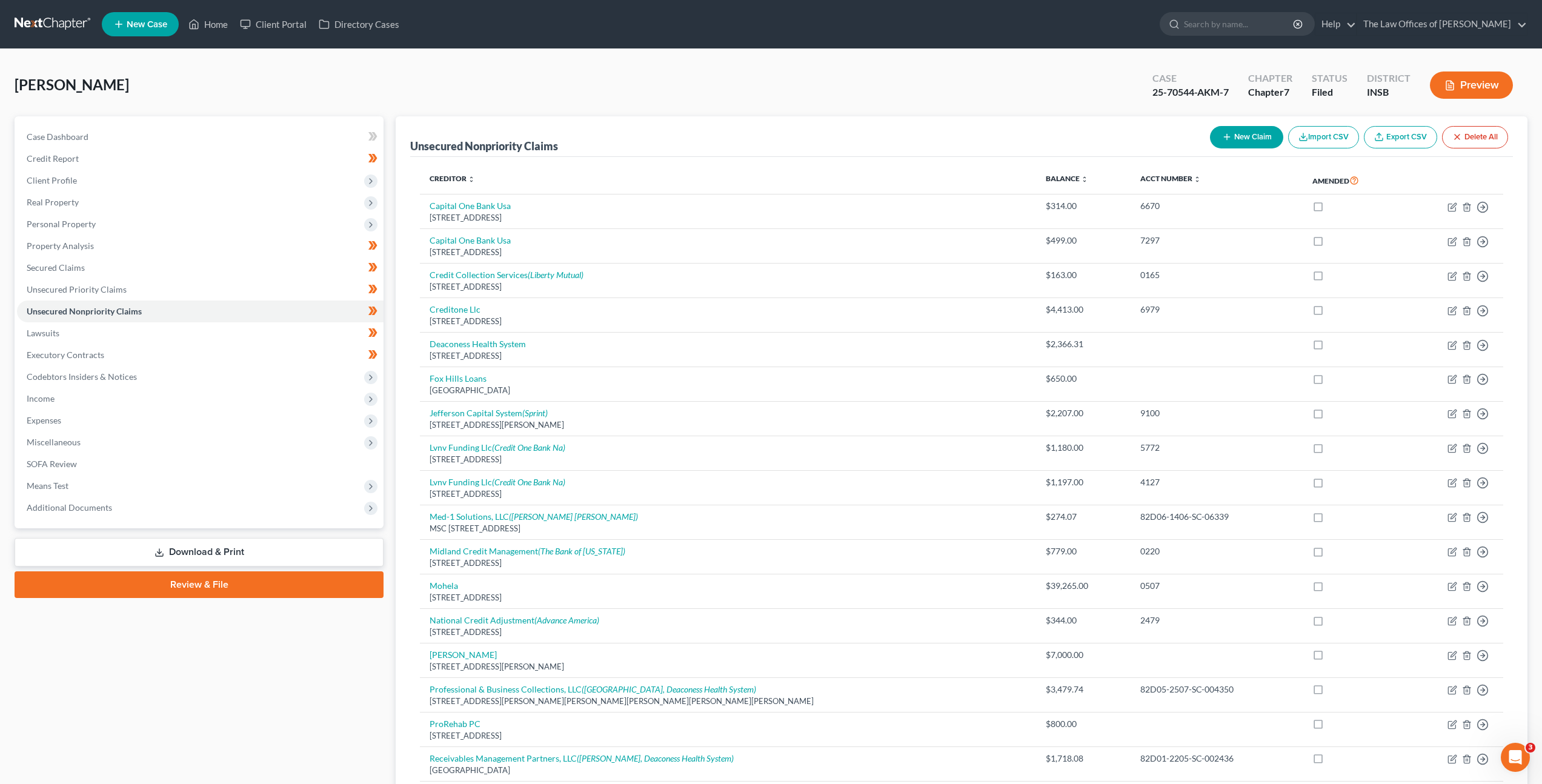
click at [49, 16] on link at bounding box center [53, 24] width 77 height 22
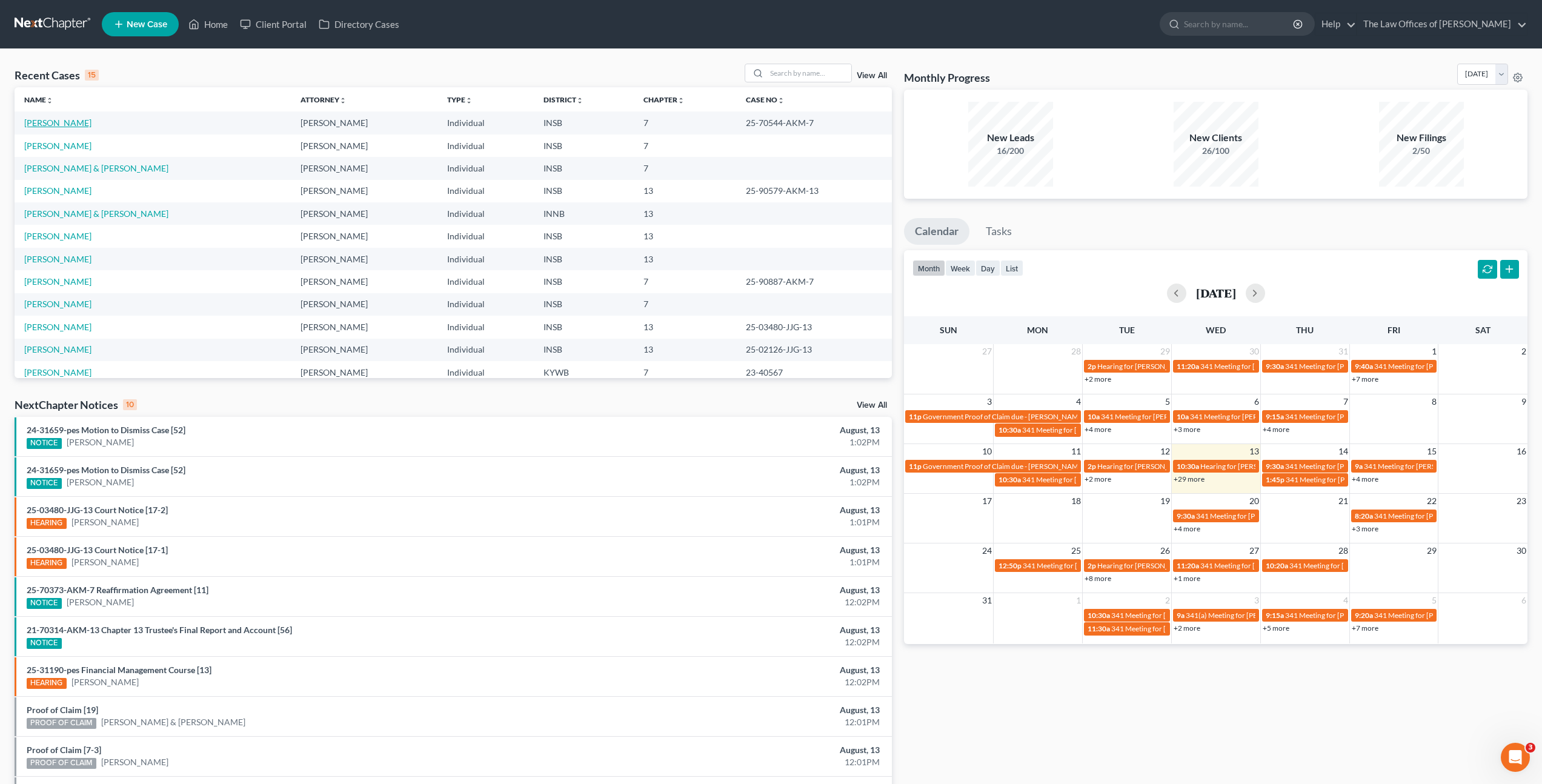
click at [60, 122] on link "[PERSON_NAME]" at bounding box center [57, 123] width 67 height 10
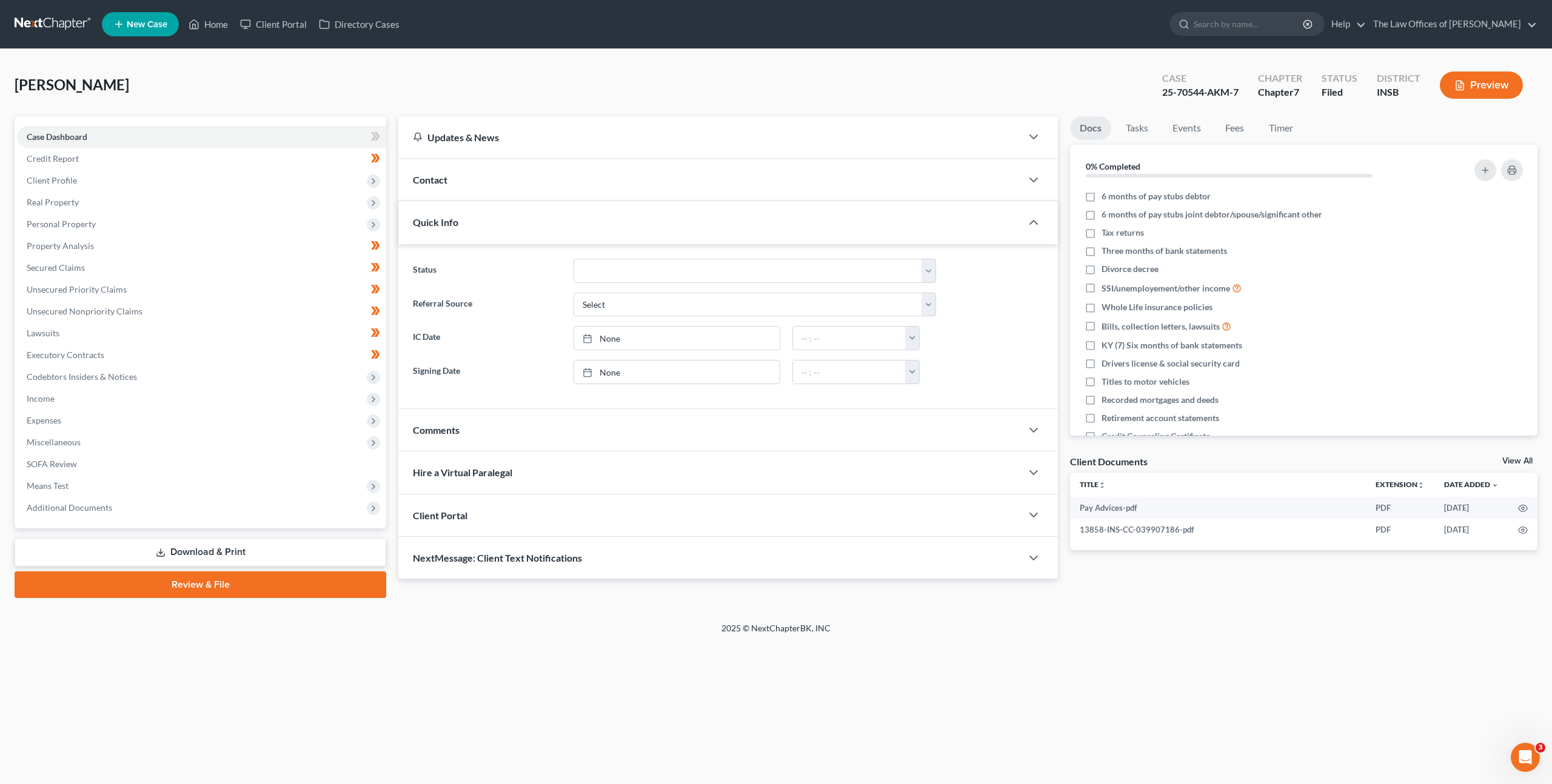
click at [60, 26] on link at bounding box center [53, 24] width 77 height 22
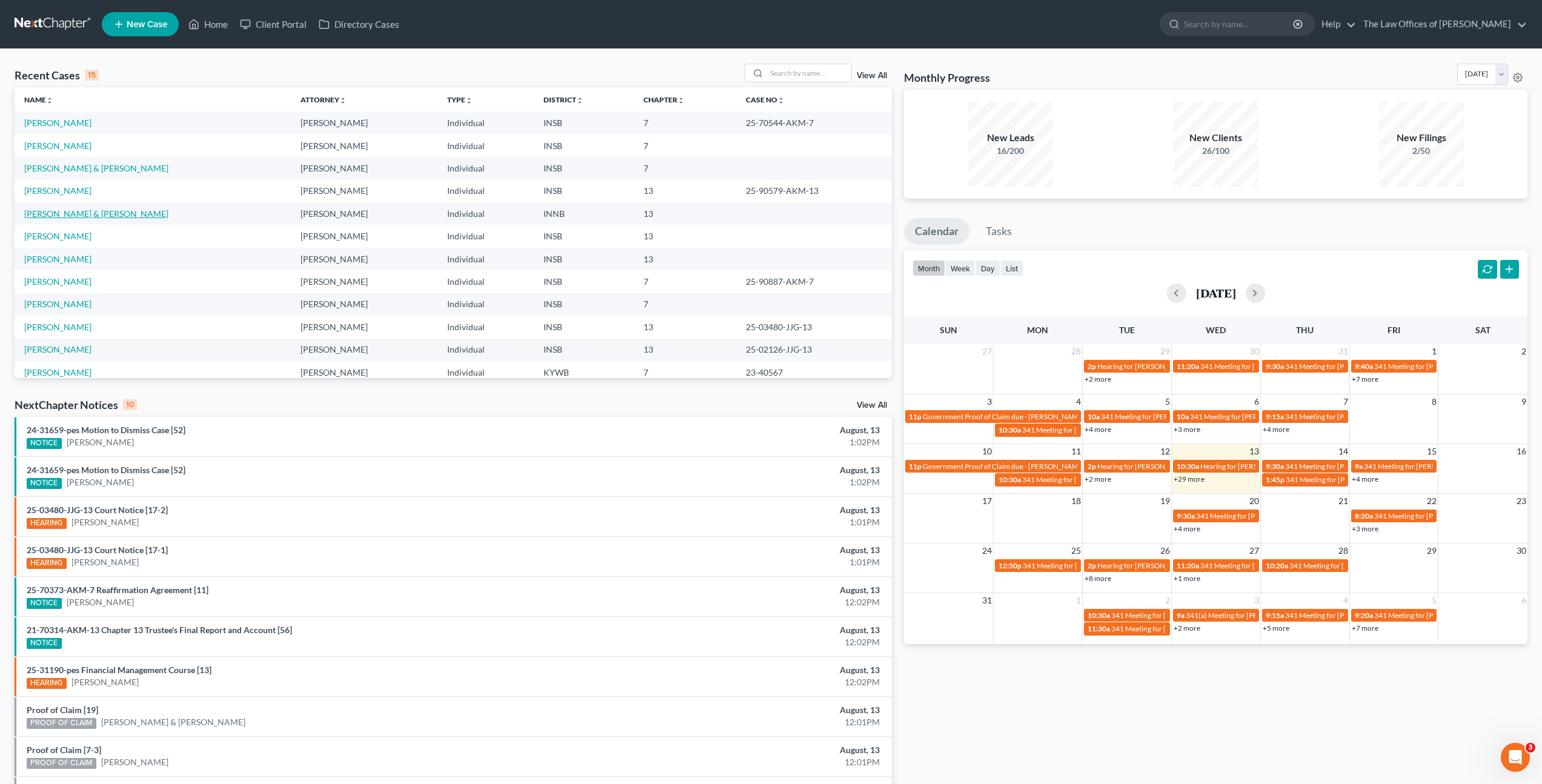
click at [77, 216] on link "[PERSON_NAME] & [PERSON_NAME]" at bounding box center [96, 214] width 145 height 10
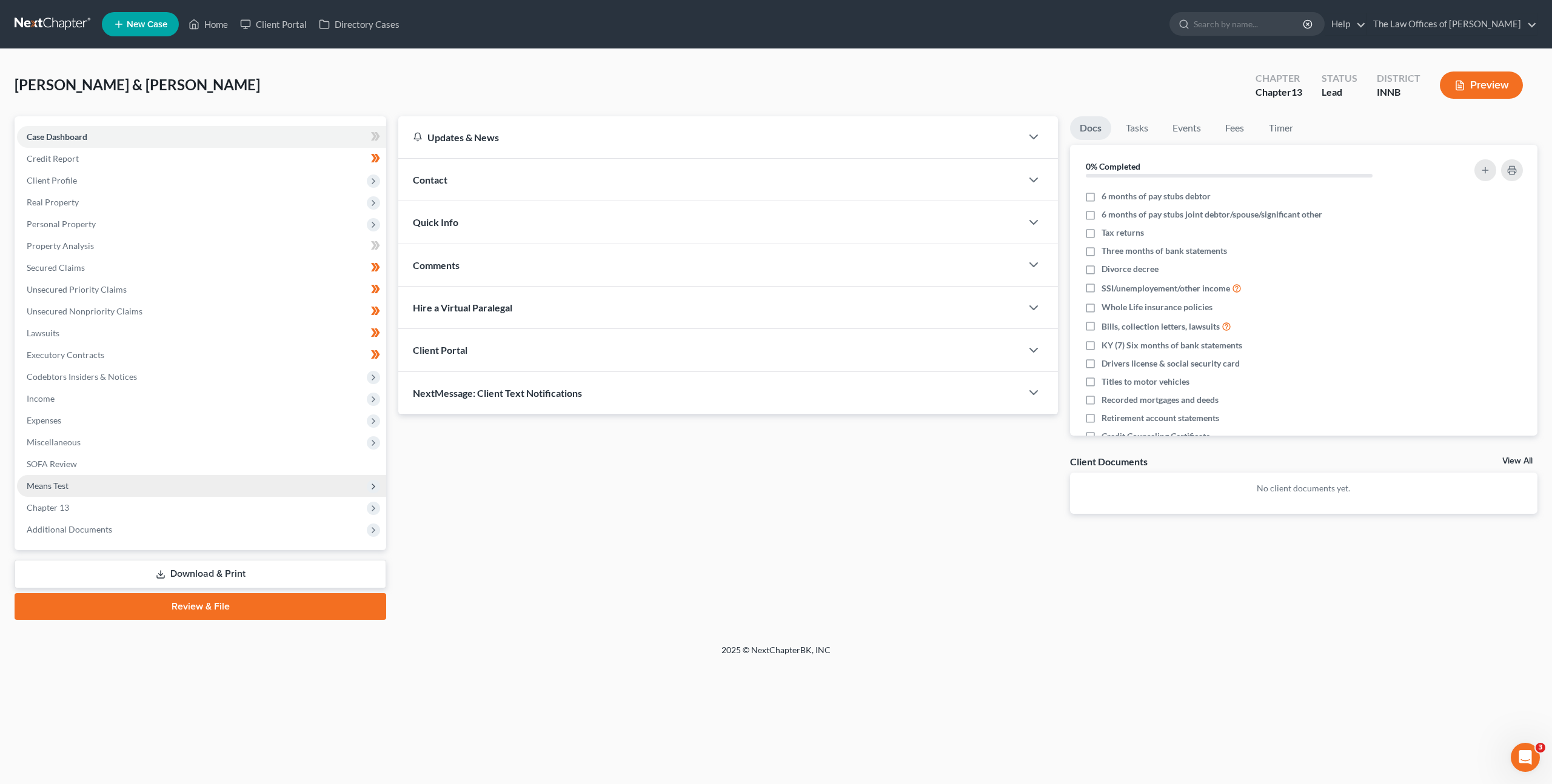
click at [245, 478] on span "Means Test" at bounding box center [201, 486] width 369 height 22
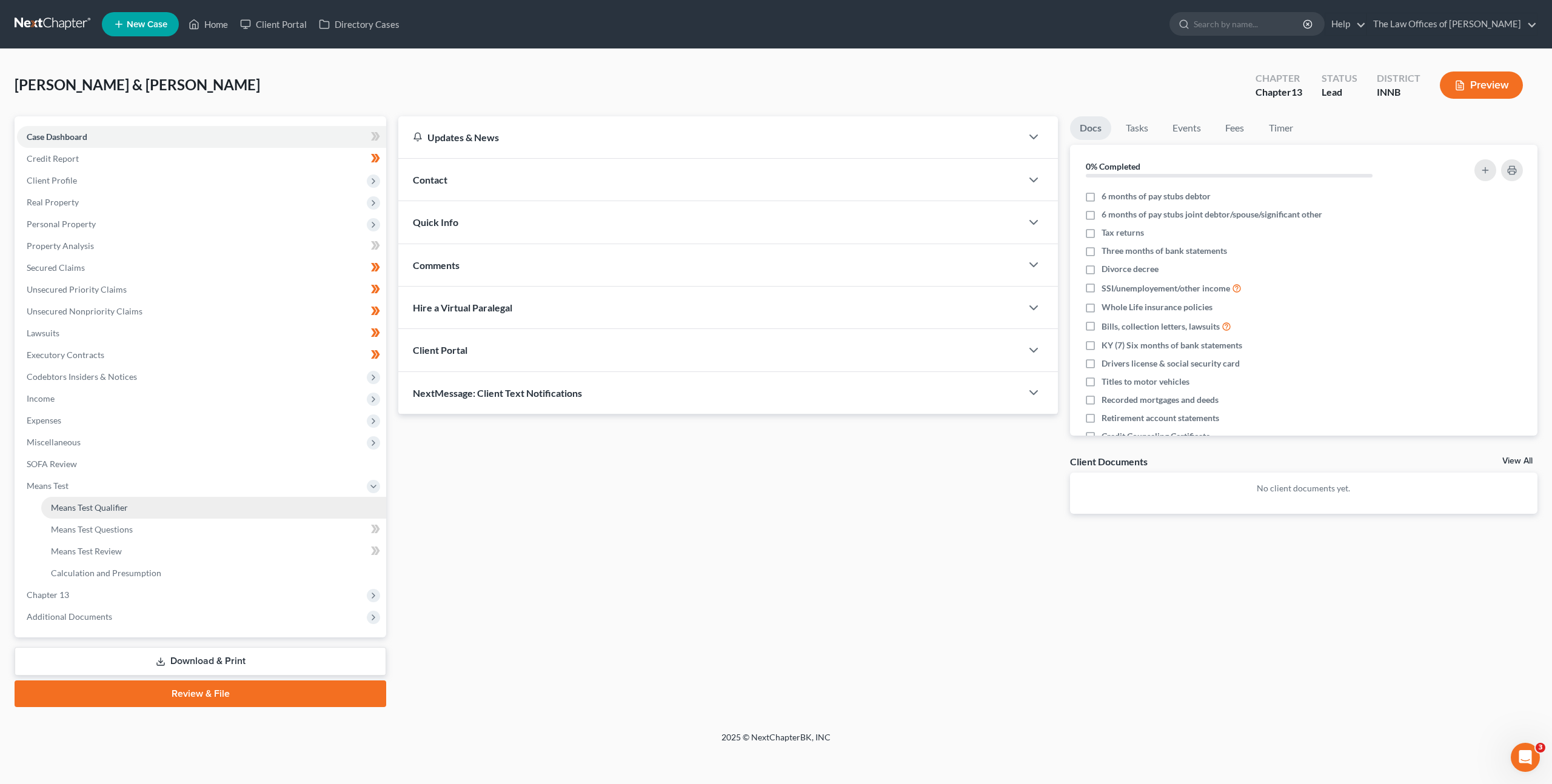
click at [235, 510] on link "Means Test Qualifier" at bounding box center [214, 508] width 345 height 22
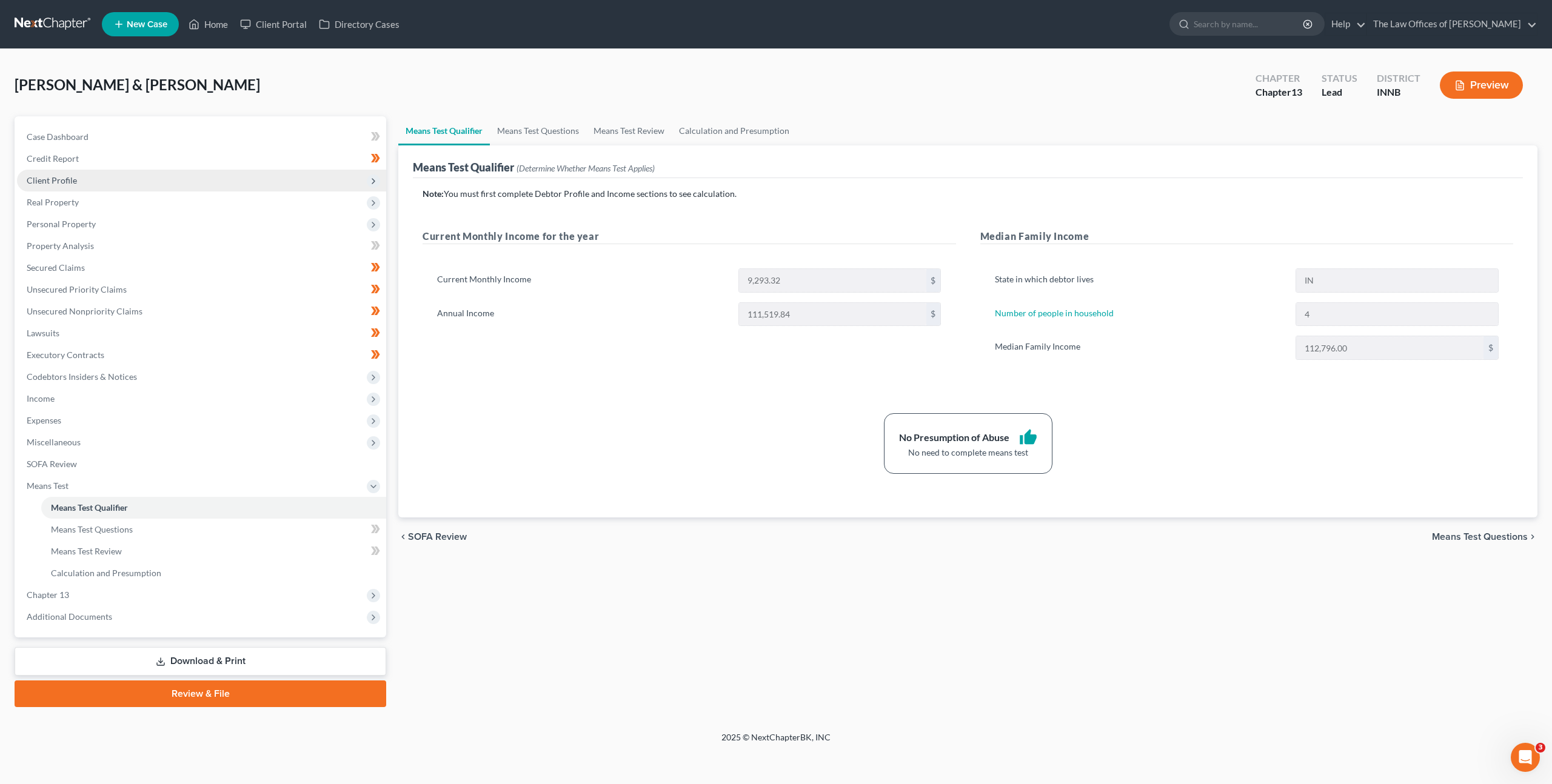
click at [81, 178] on span "Client Profile" at bounding box center [201, 180] width 369 height 22
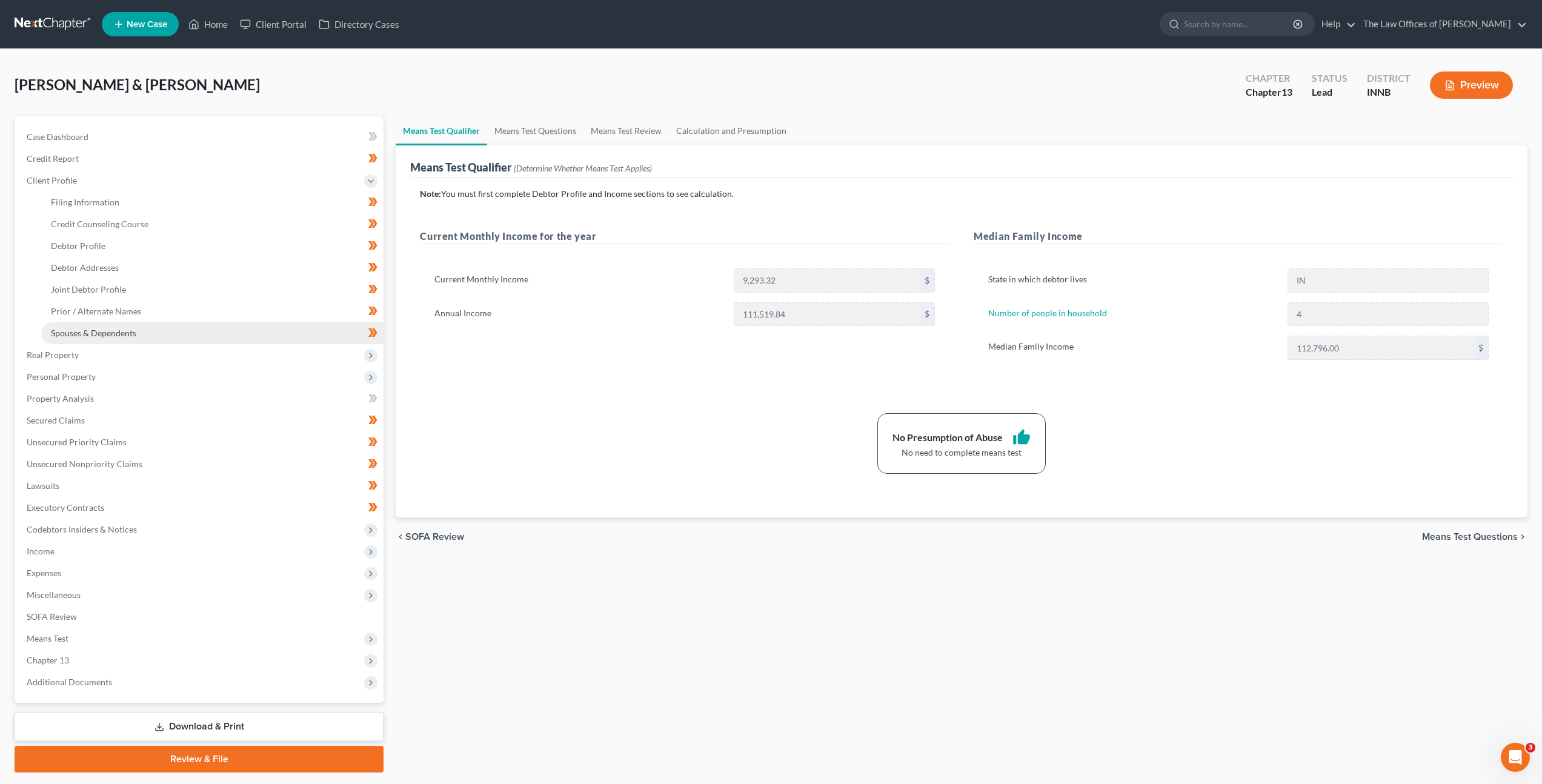
click at [82, 335] on span "Spouses & Dependents" at bounding box center [93, 333] width 85 height 10
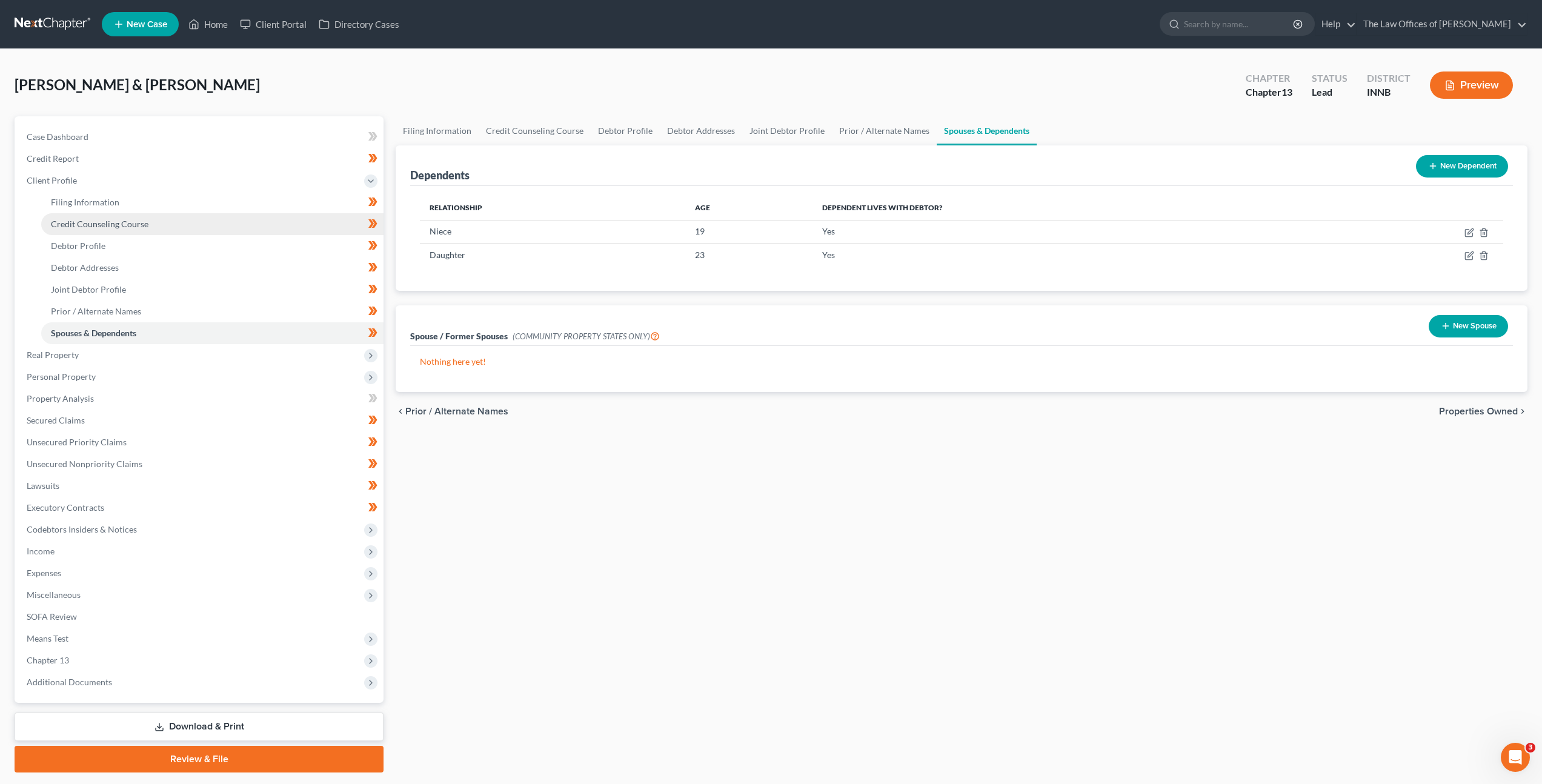
click at [207, 226] on link "Credit Counseling Course" at bounding box center [213, 224] width 343 height 22
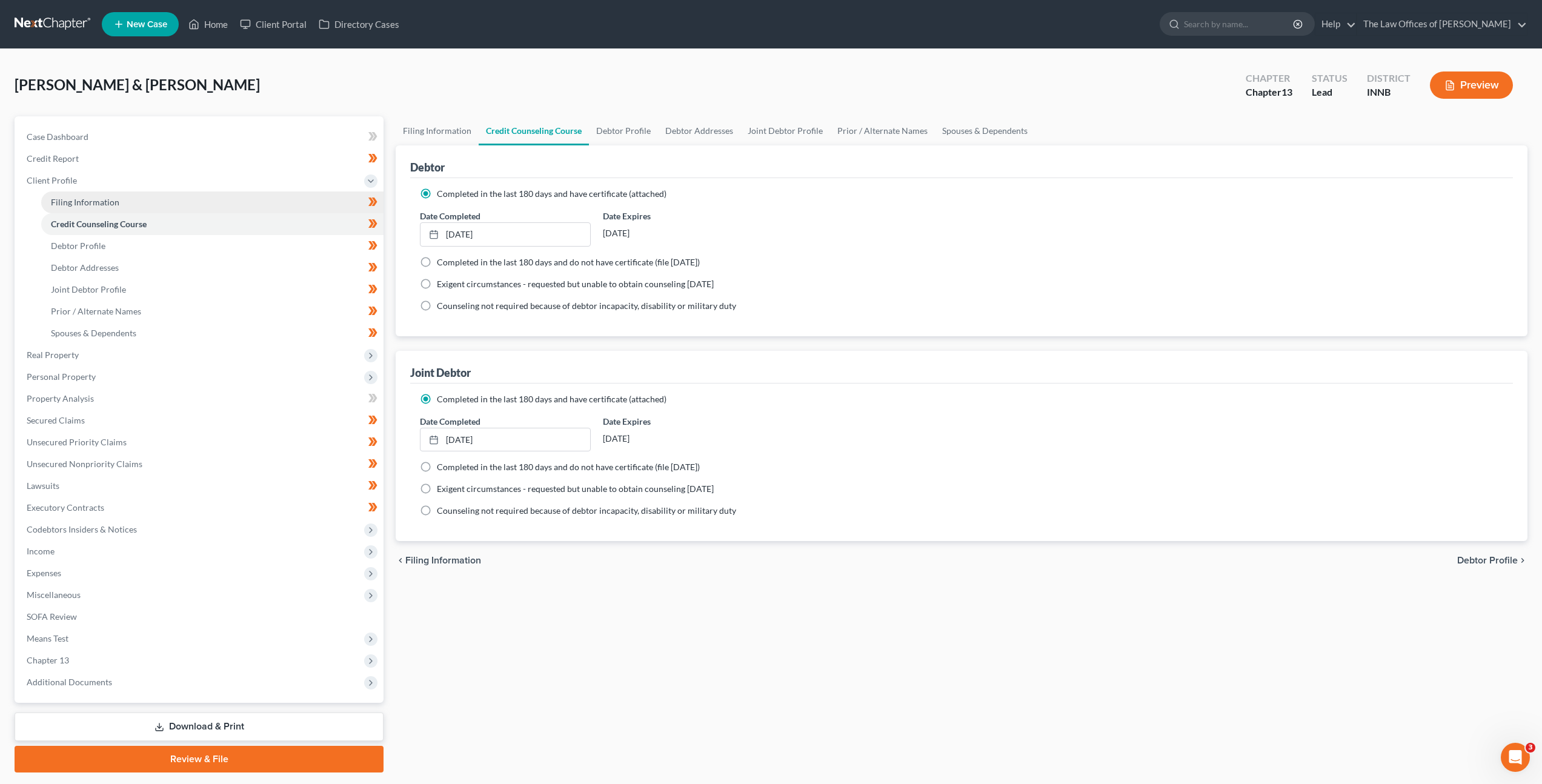
click at [214, 210] on link "Filing Information" at bounding box center [213, 202] width 343 height 22
select select "1"
select select "3"
select select "15"
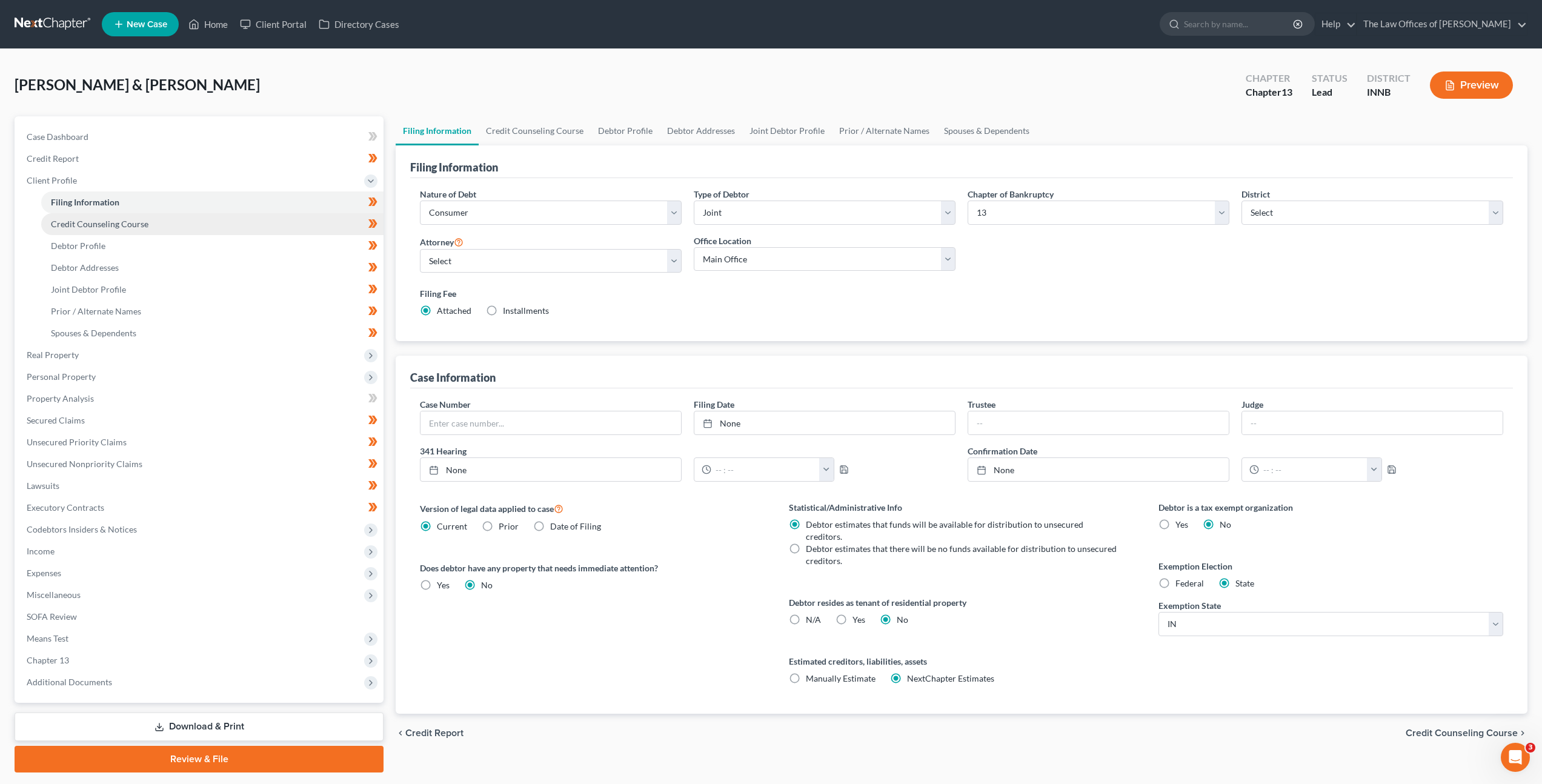
click at [158, 233] on link "Credit Counseling Course" at bounding box center [213, 224] width 343 height 22
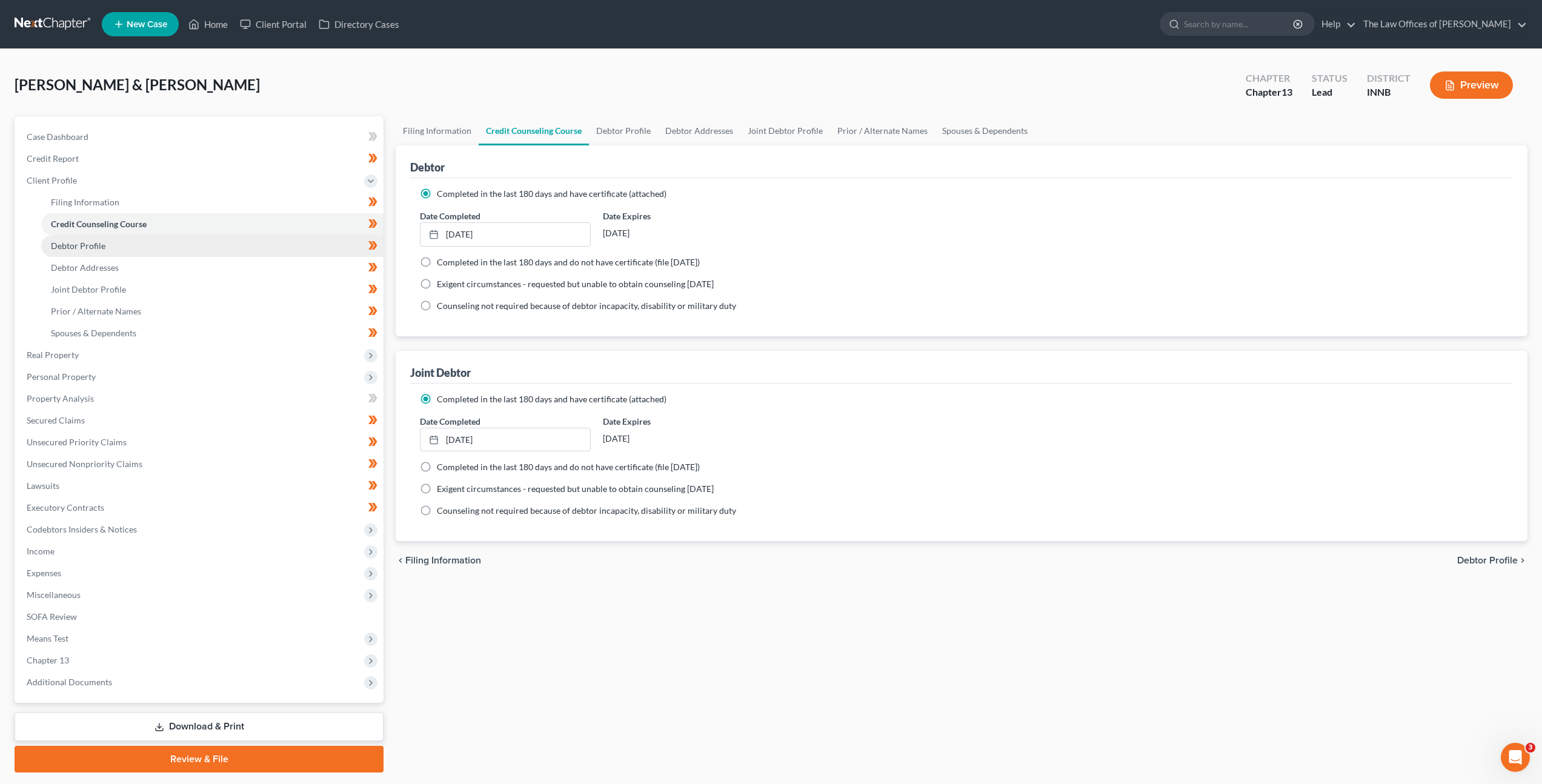
click at [154, 245] on link "Debtor Profile" at bounding box center [213, 245] width 343 height 22
select select "1"
select select "3"
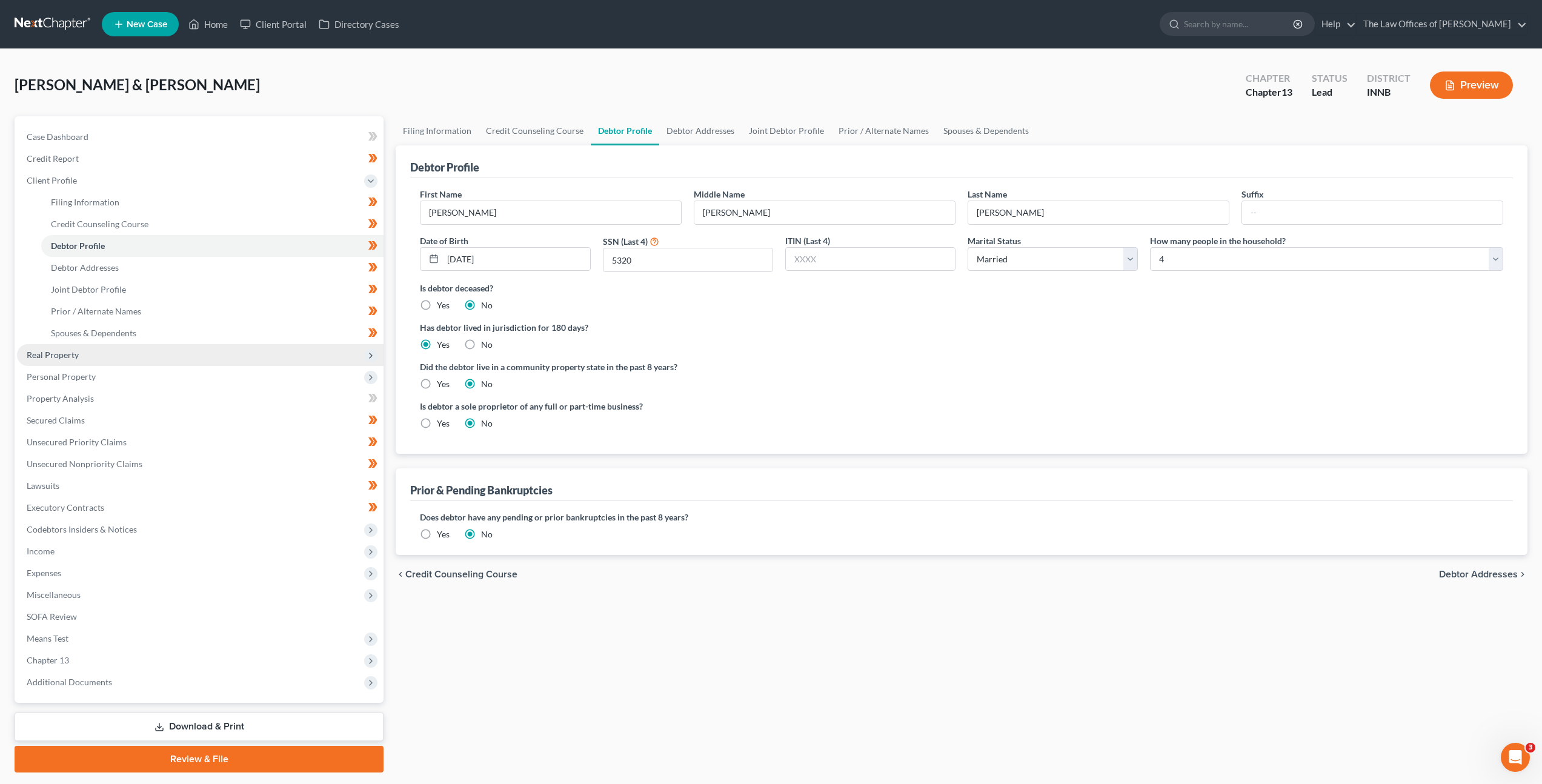
click at [128, 348] on span "Real Property" at bounding box center [200, 355] width 366 height 22
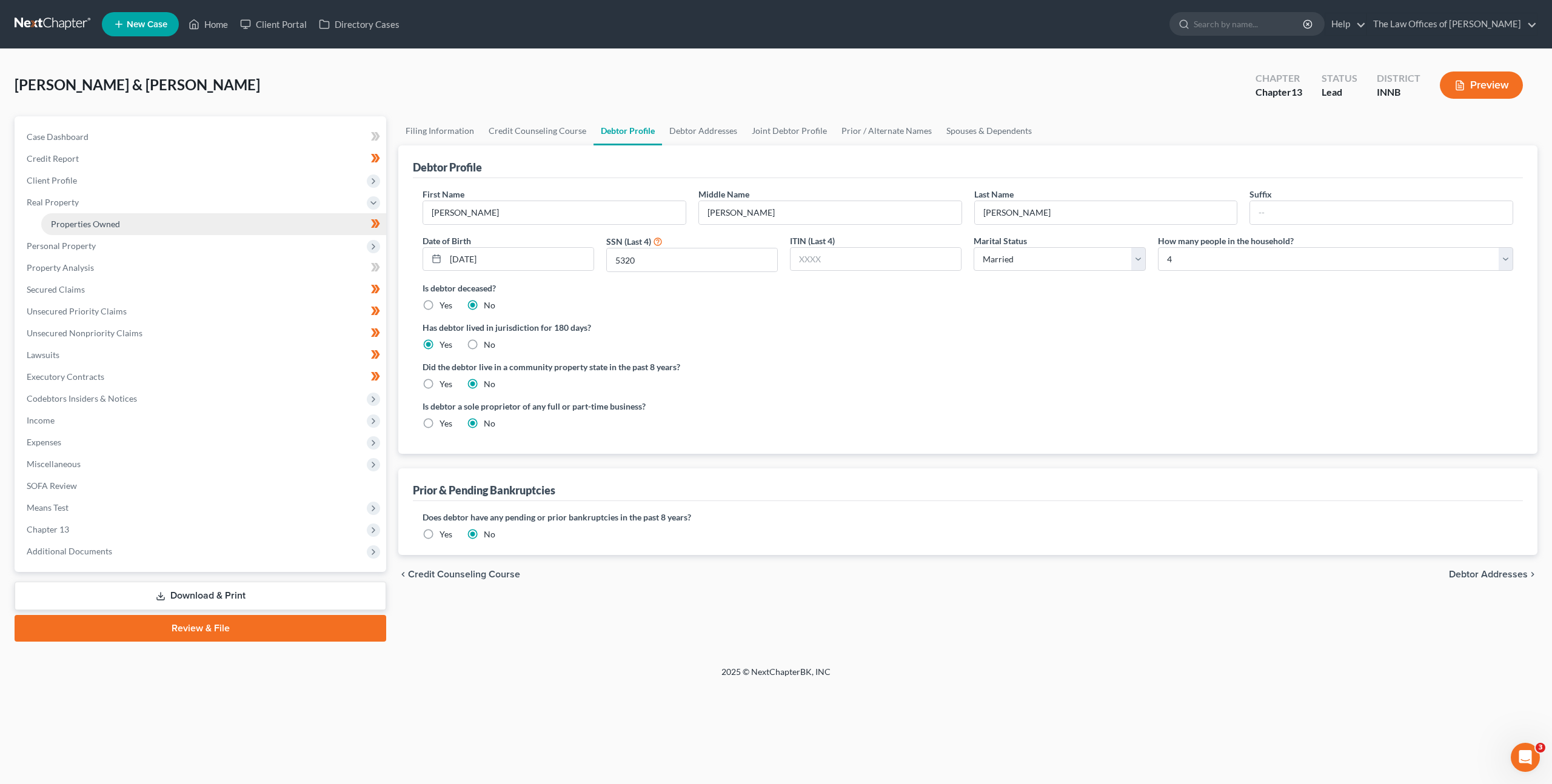
click at [118, 225] on span "Properties Owned" at bounding box center [85, 224] width 69 height 10
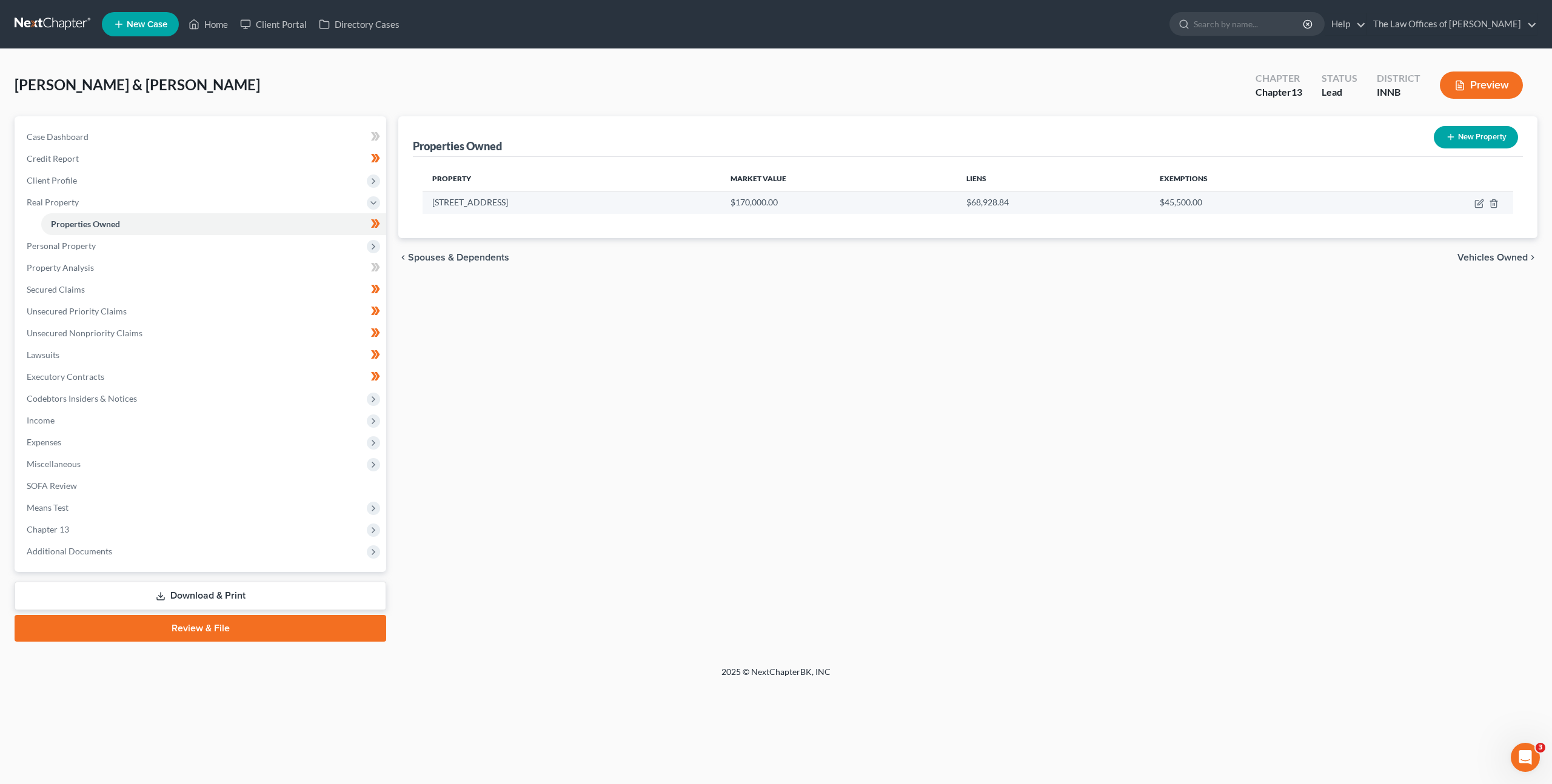
click at [1480, 209] on td at bounding box center [1437, 202] width 153 height 23
click at [1477, 205] on icon "button" at bounding box center [1479, 204] width 10 height 10
select select "15"
select select "2"
select select "6"
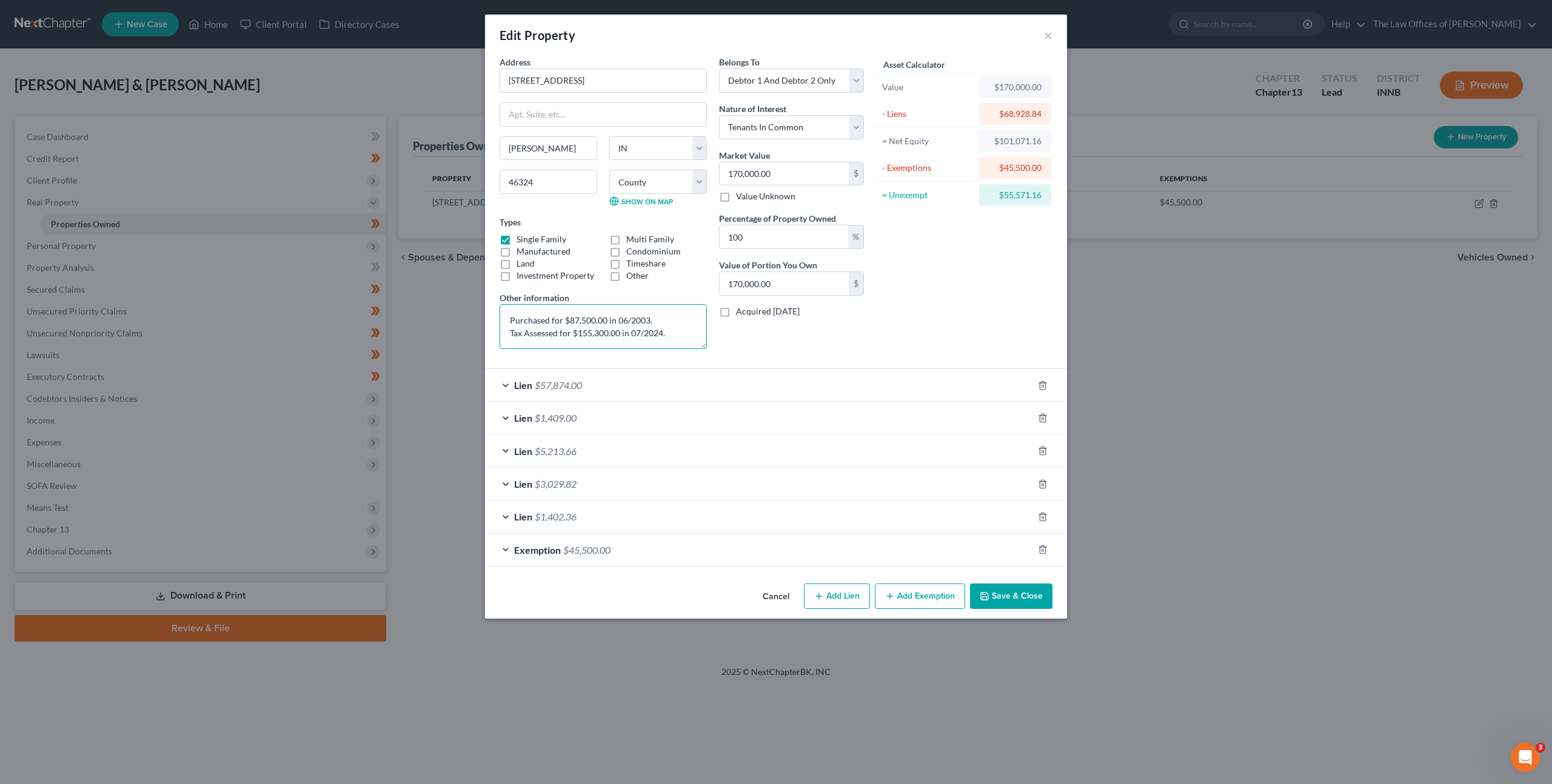
drag, startPoint x: 626, startPoint y: 327, endPoint x: 501, endPoint y: 301, distance: 127.7
click at [501, 301] on div "Other information Purchased for $87,500.00 in 06/2003. Tax Assessed for $155,30…" at bounding box center [602, 320] width 207 height 57
click at [692, 384] on div "Lien $57,874.00" at bounding box center [759, 385] width 548 height 32
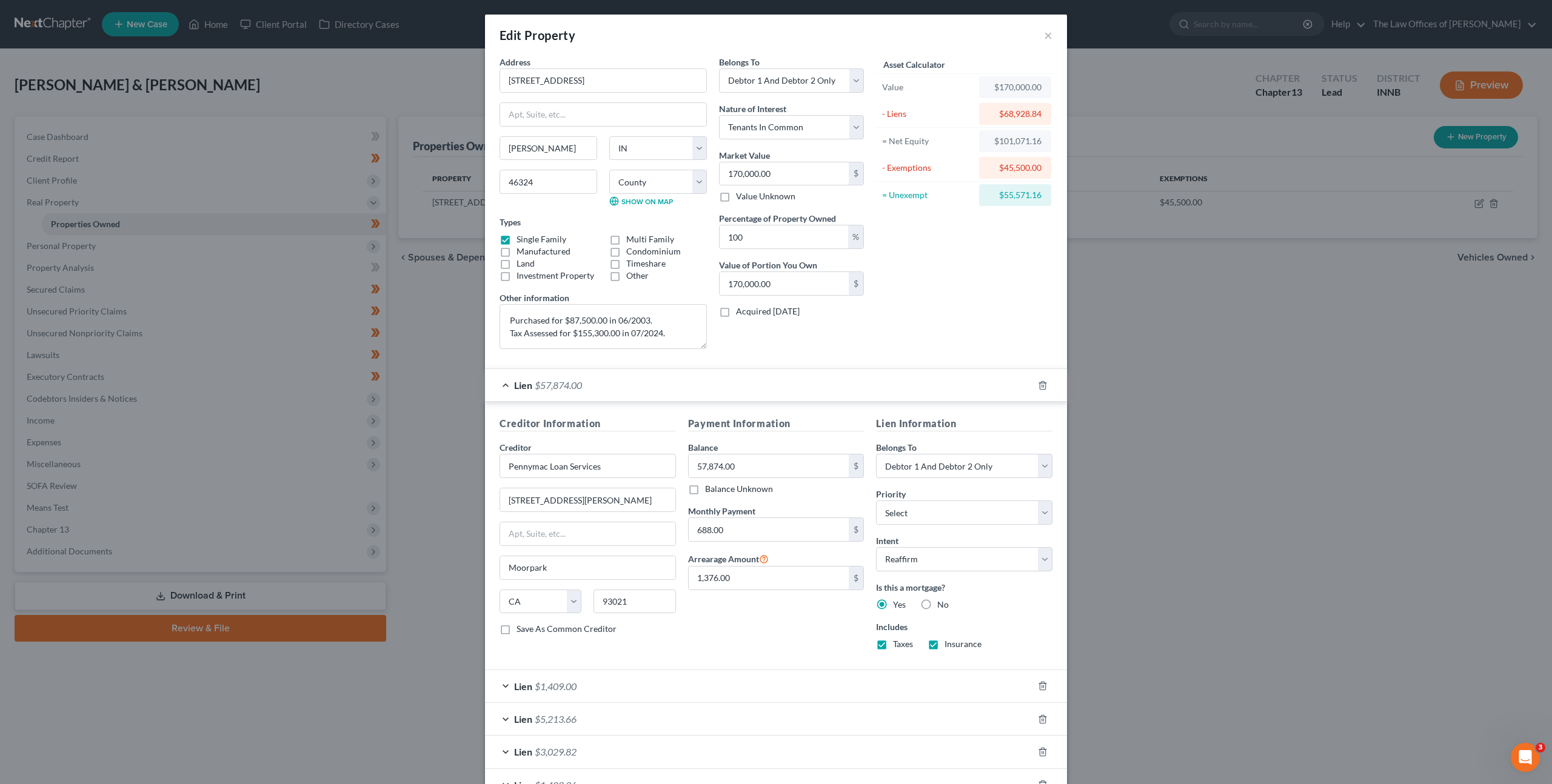
click at [694, 384] on div "Lien $57,874.00" at bounding box center [759, 385] width 548 height 32
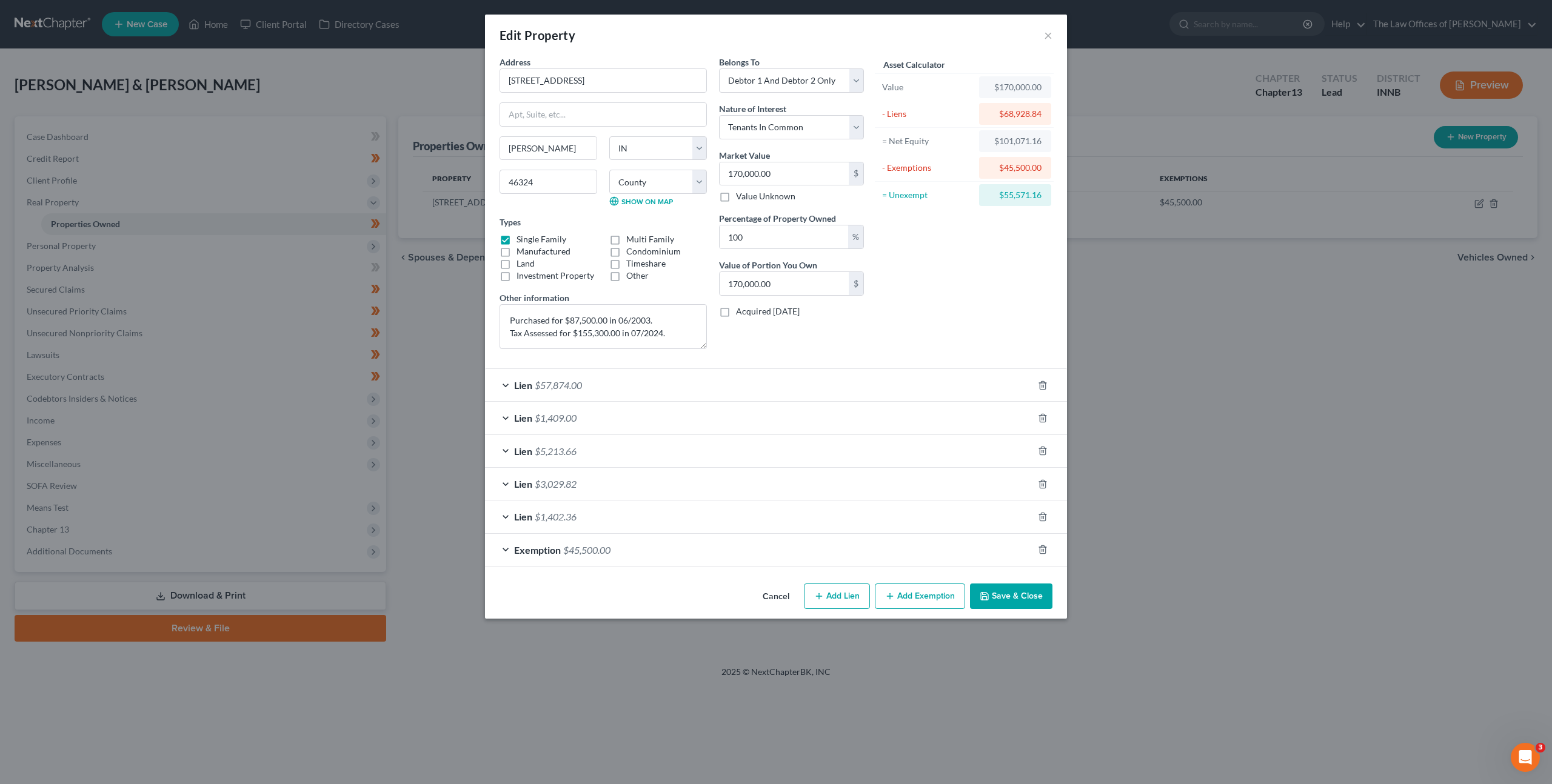
click at [656, 414] on div "Lien $1,409.00" at bounding box center [759, 418] width 548 height 32
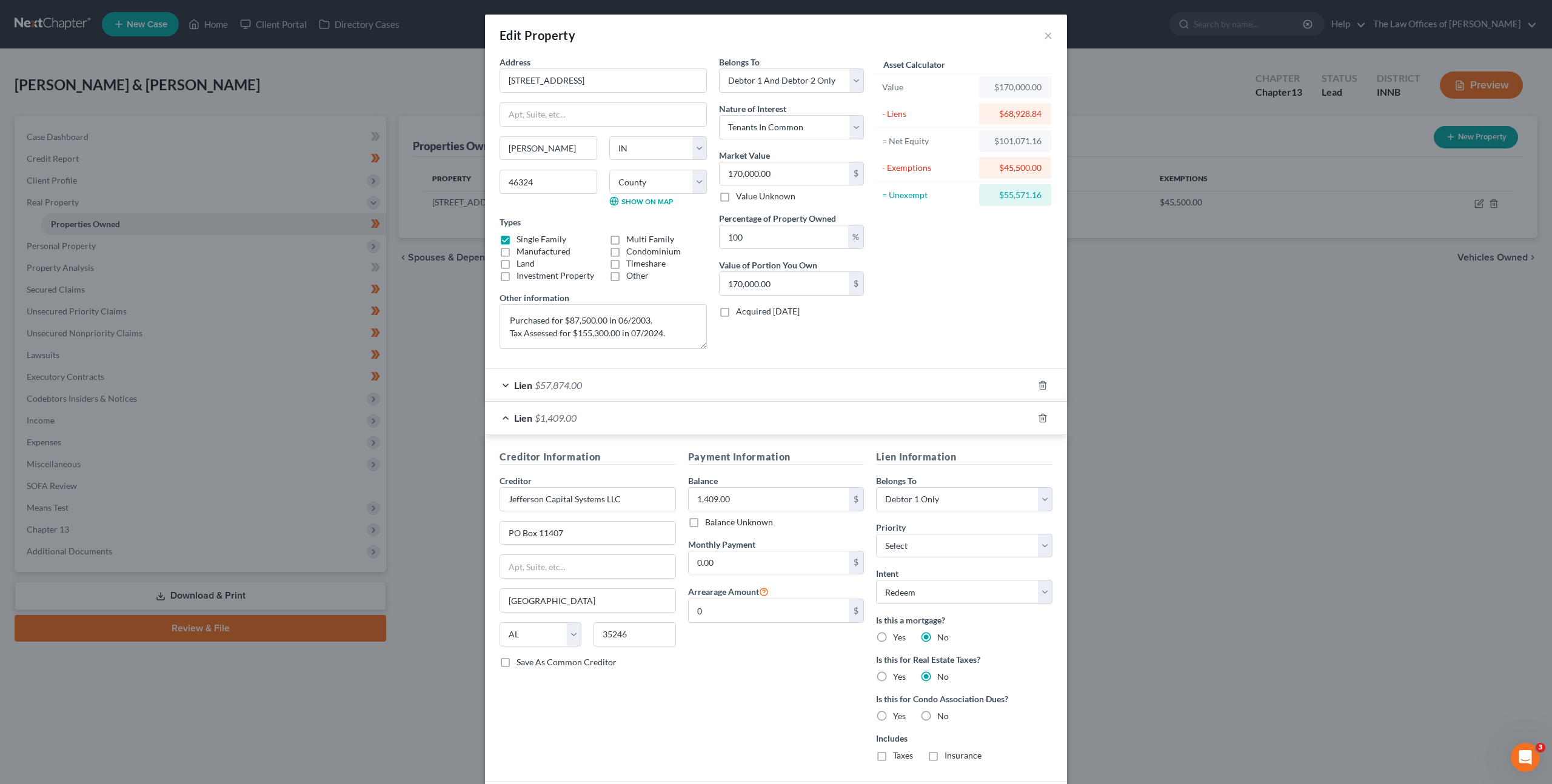
click at [656, 414] on div "Lien $1,409.00" at bounding box center [759, 418] width 548 height 32
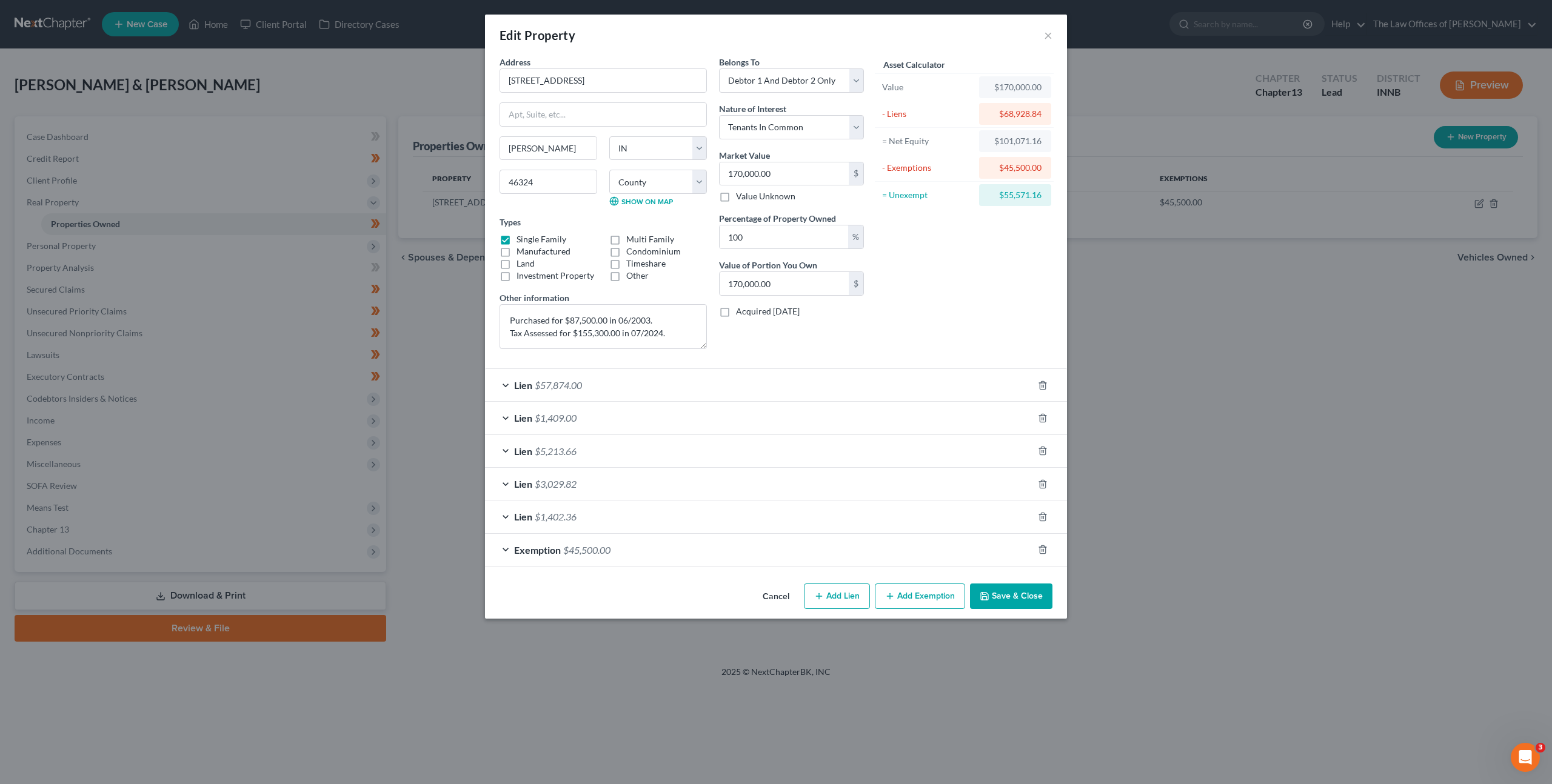
click at [629, 412] on div "Lien $1,409.00" at bounding box center [759, 418] width 548 height 32
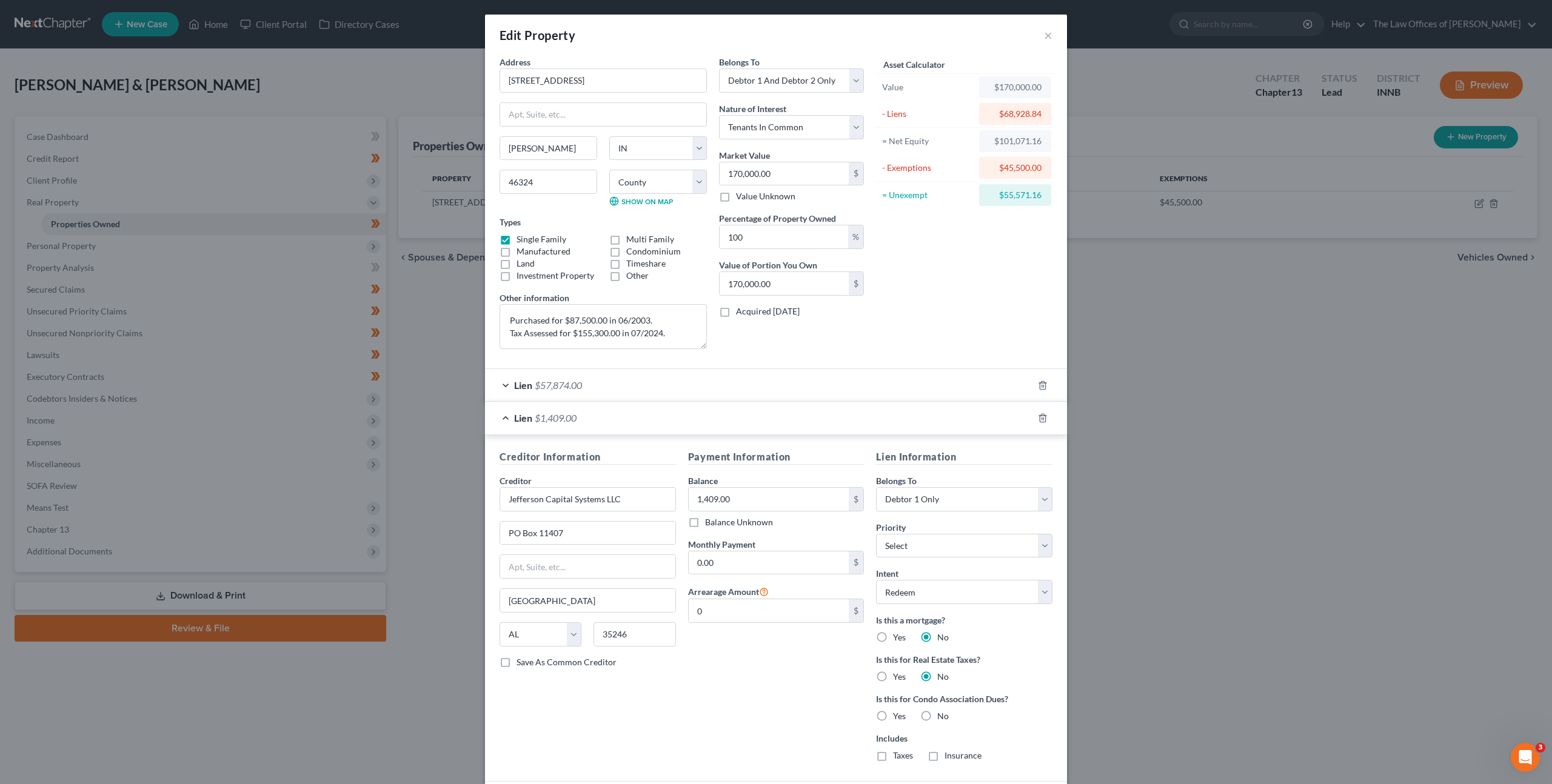
click at [629, 412] on div "Lien $1,409.00" at bounding box center [759, 418] width 548 height 32
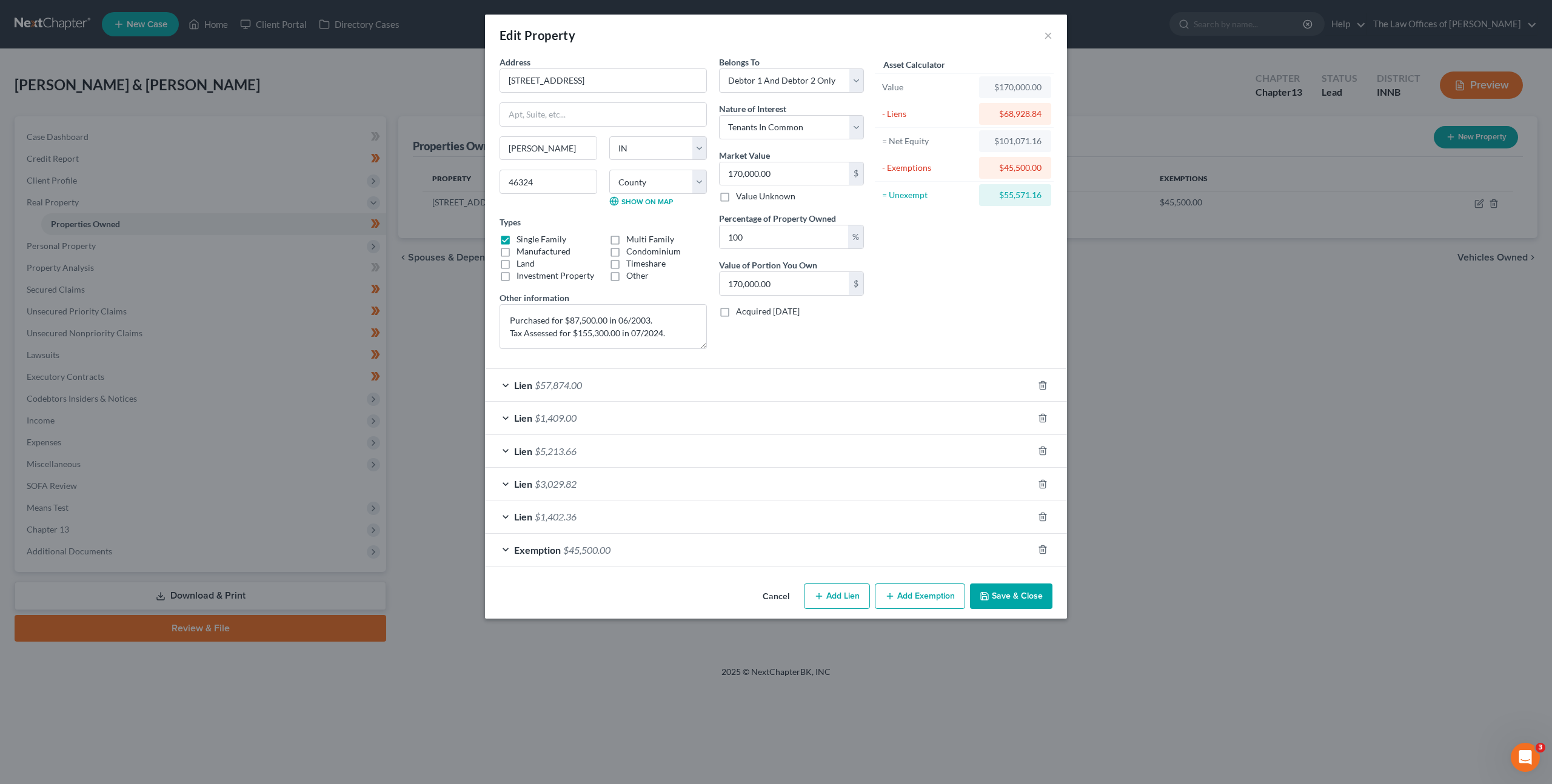
click at [621, 443] on div "Lien $5,213.66" at bounding box center [759, 450] width 548 height 32
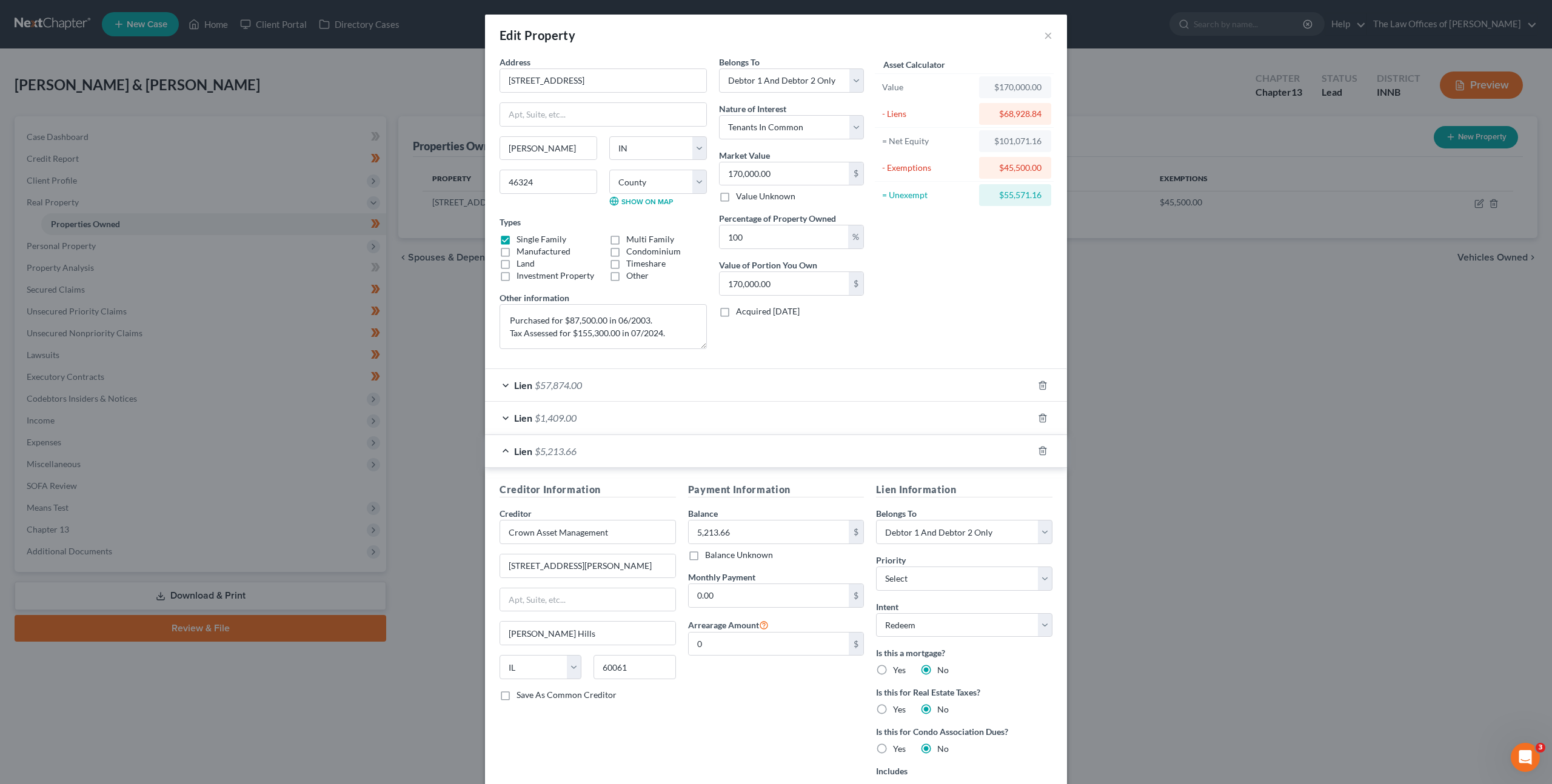
click at [621, 443] on div "Lien $5,213.66" at bounding box center [759, 450] width 548 height 32
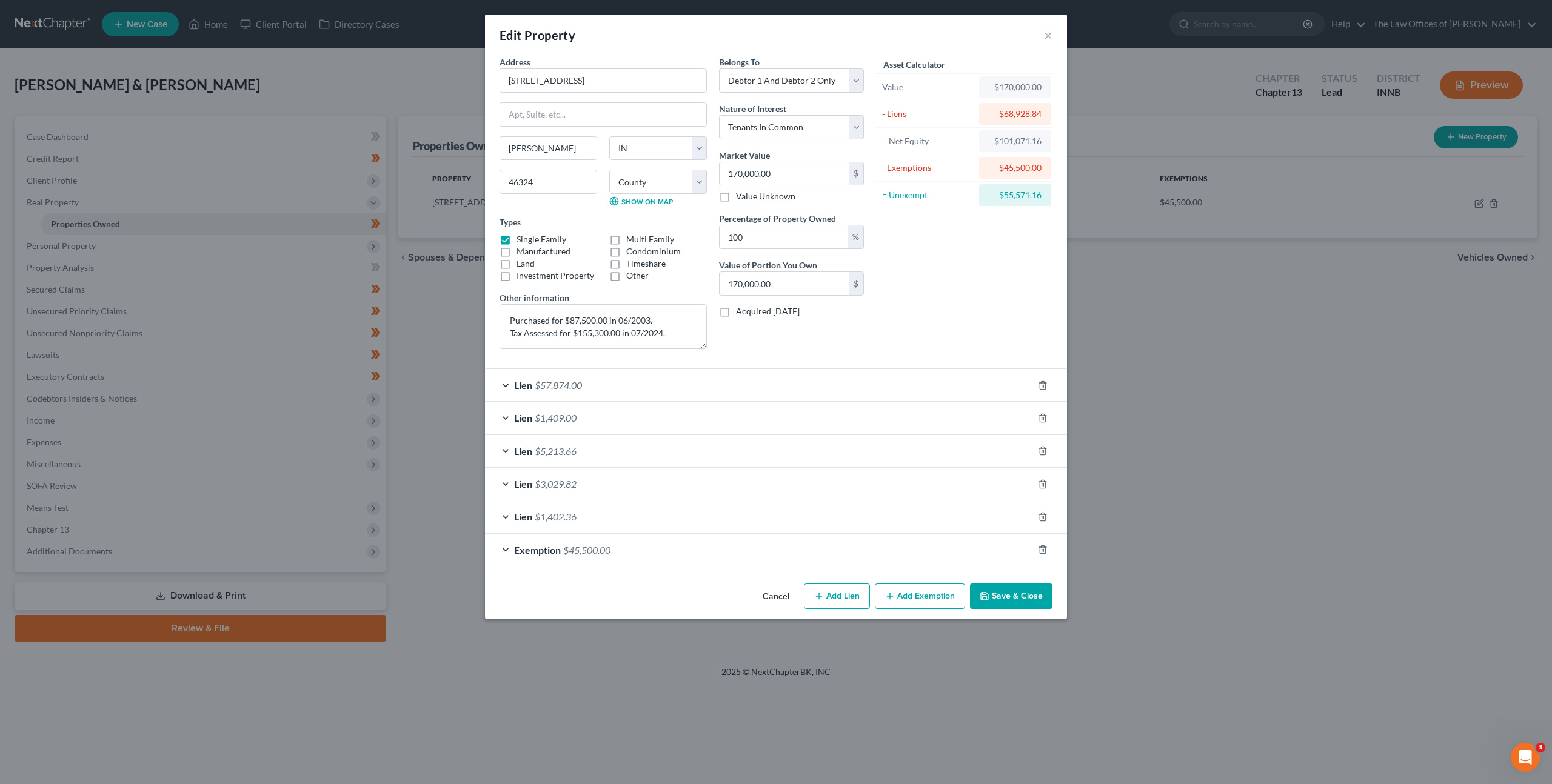
click at [607, 479] on div "Lien $3,029.82" at bounding box center [759, 483] width 548 height 32
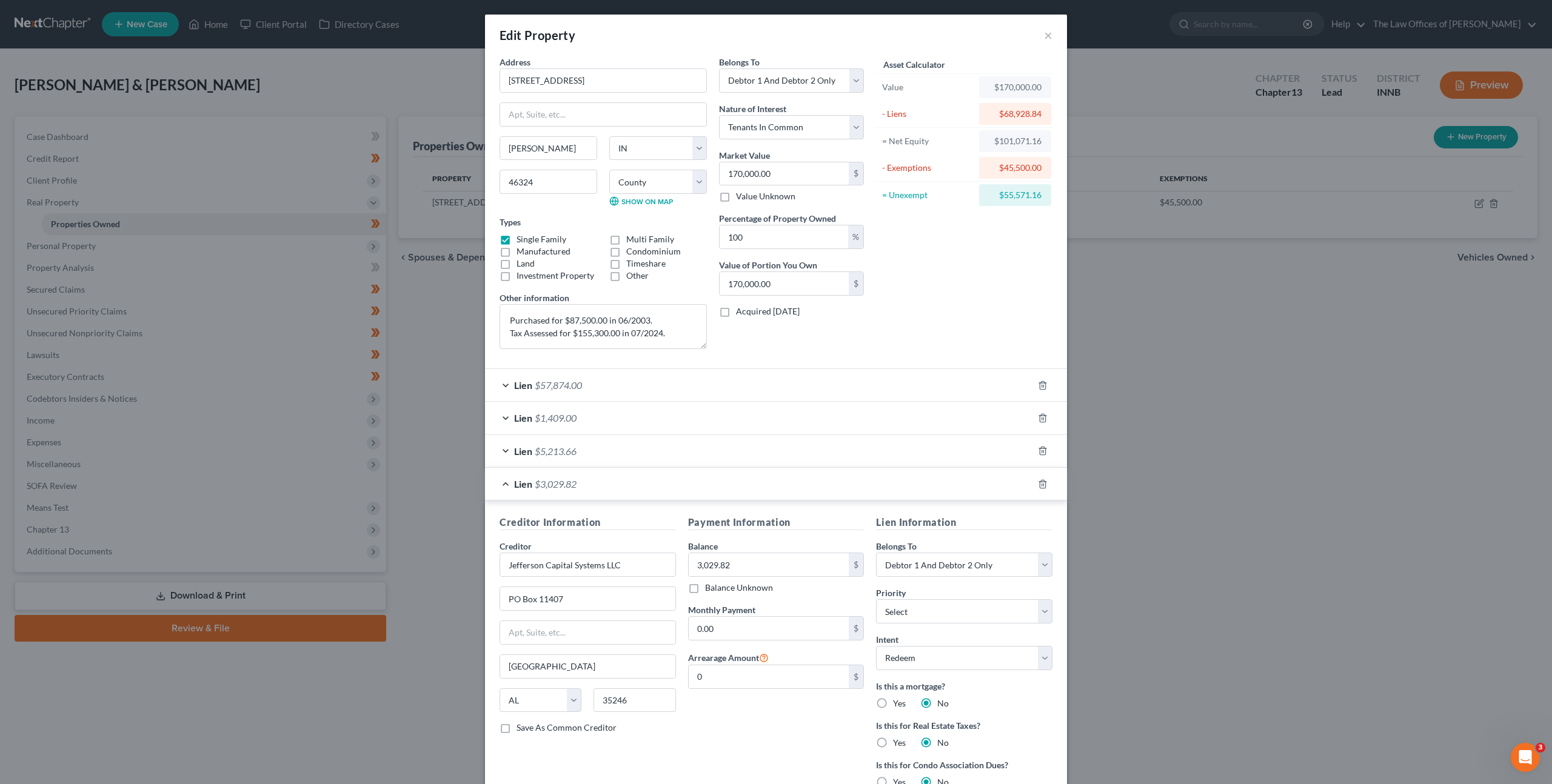
click at [613, 475] on div "Lien $3,029.82" at bounding box center [759, 483] width 548 height 32
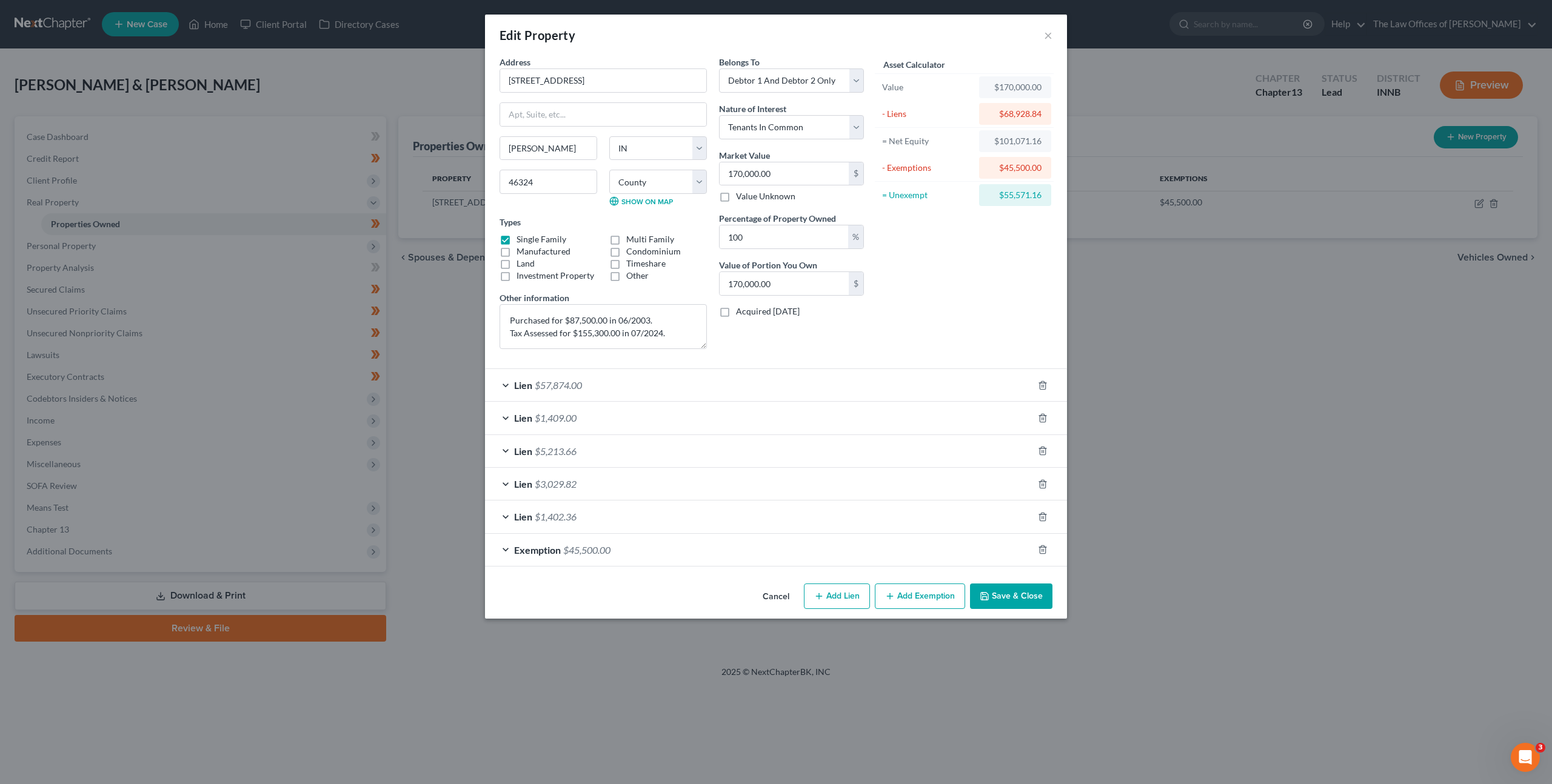
click at [606, 518] on div "Lien $1,402.36" at bounding box center [759, 516] width 548 height 32
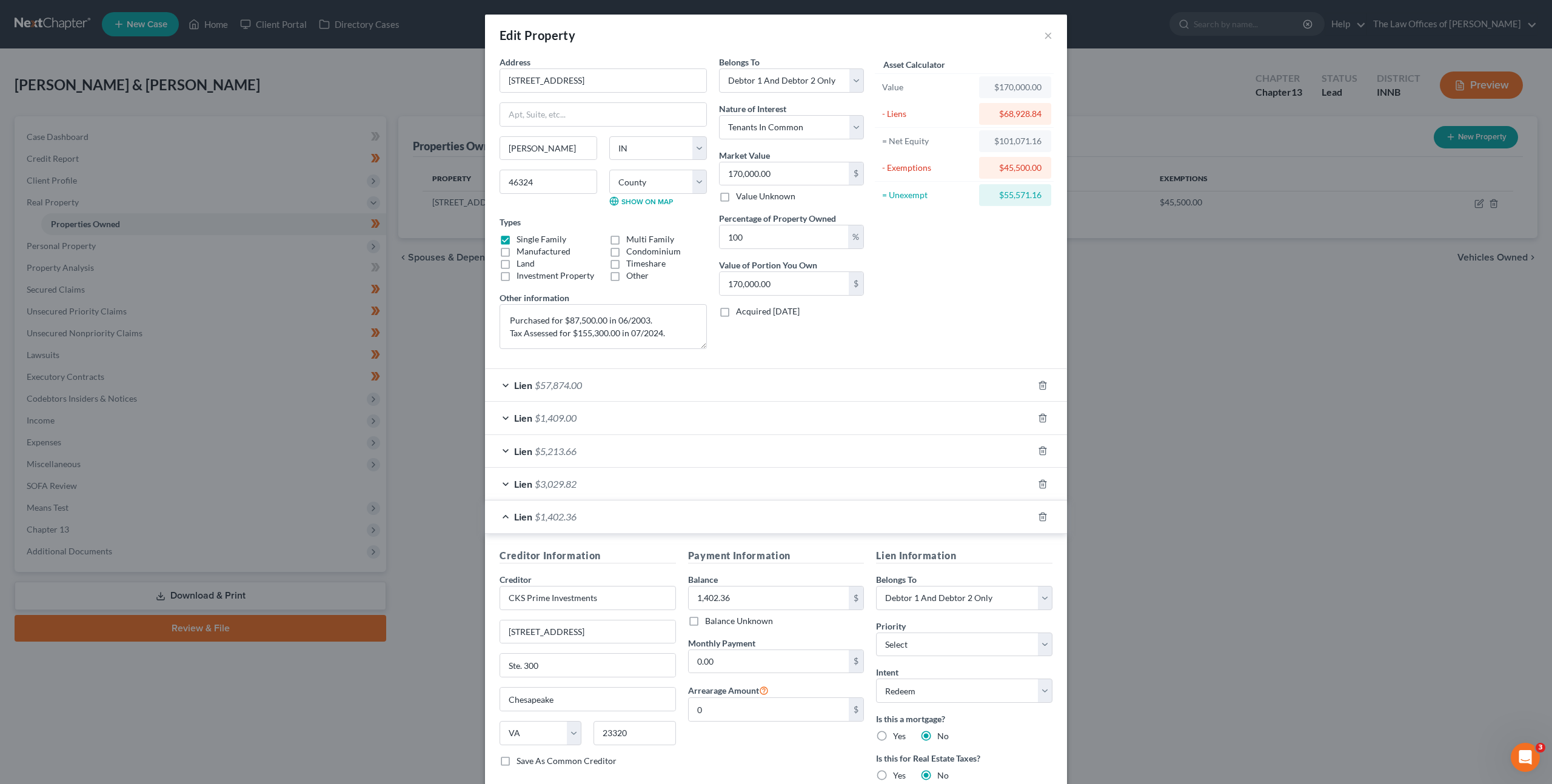
click at [605, 517] on div "Lien $1,402.36" at bounding box center [759, 516] width 548 height 32
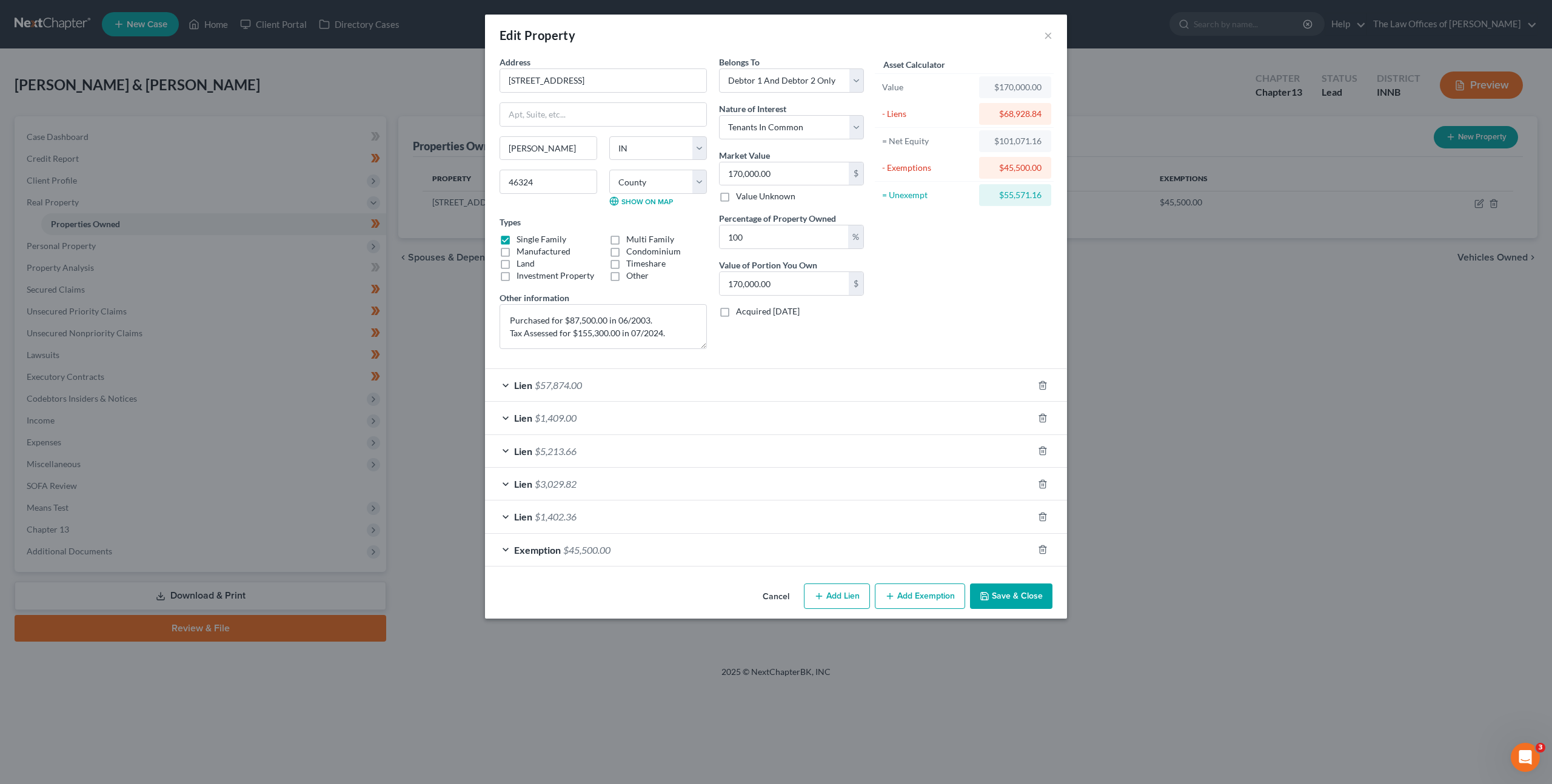
click at [773, 593] on button "Cancel" at bounding box center [776, 597] width 47 height 24
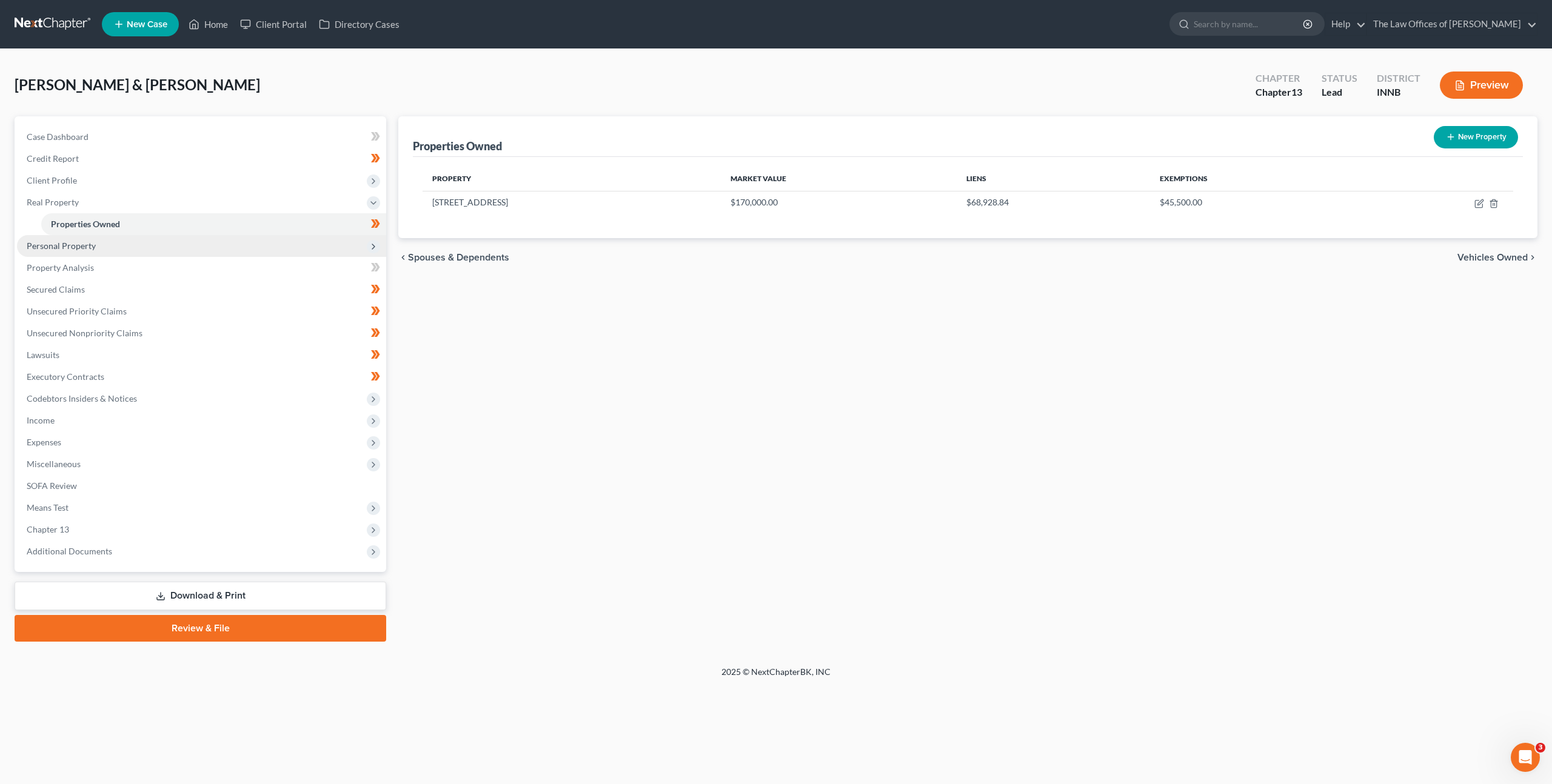
click at [71, 235] on span "Personal Property" at bounding box center [201, 245] width 369 height 22
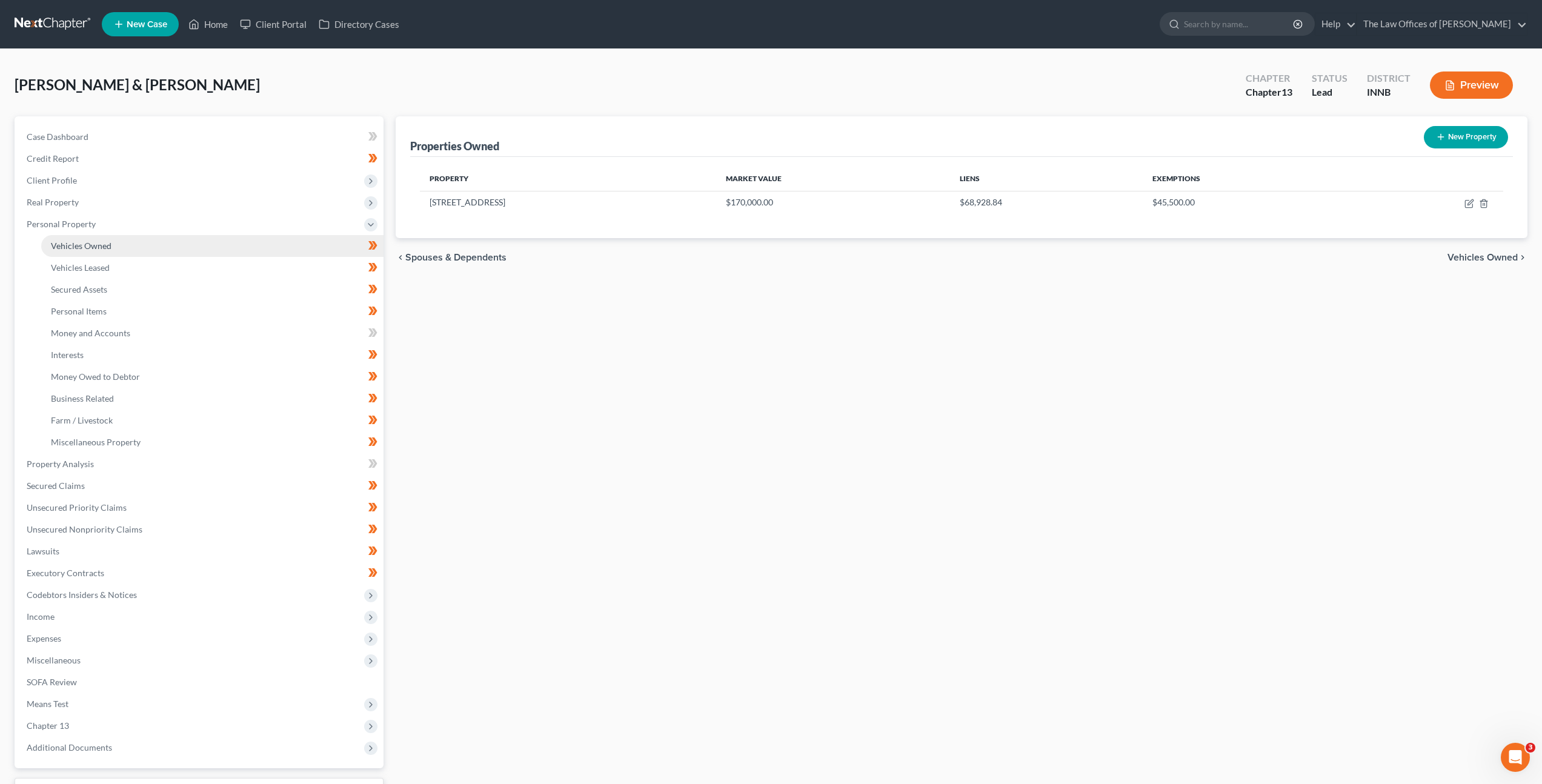
click at [86, 237] on link "Vehicles Owned" at bounding box center [213, 245] width 343 height 22
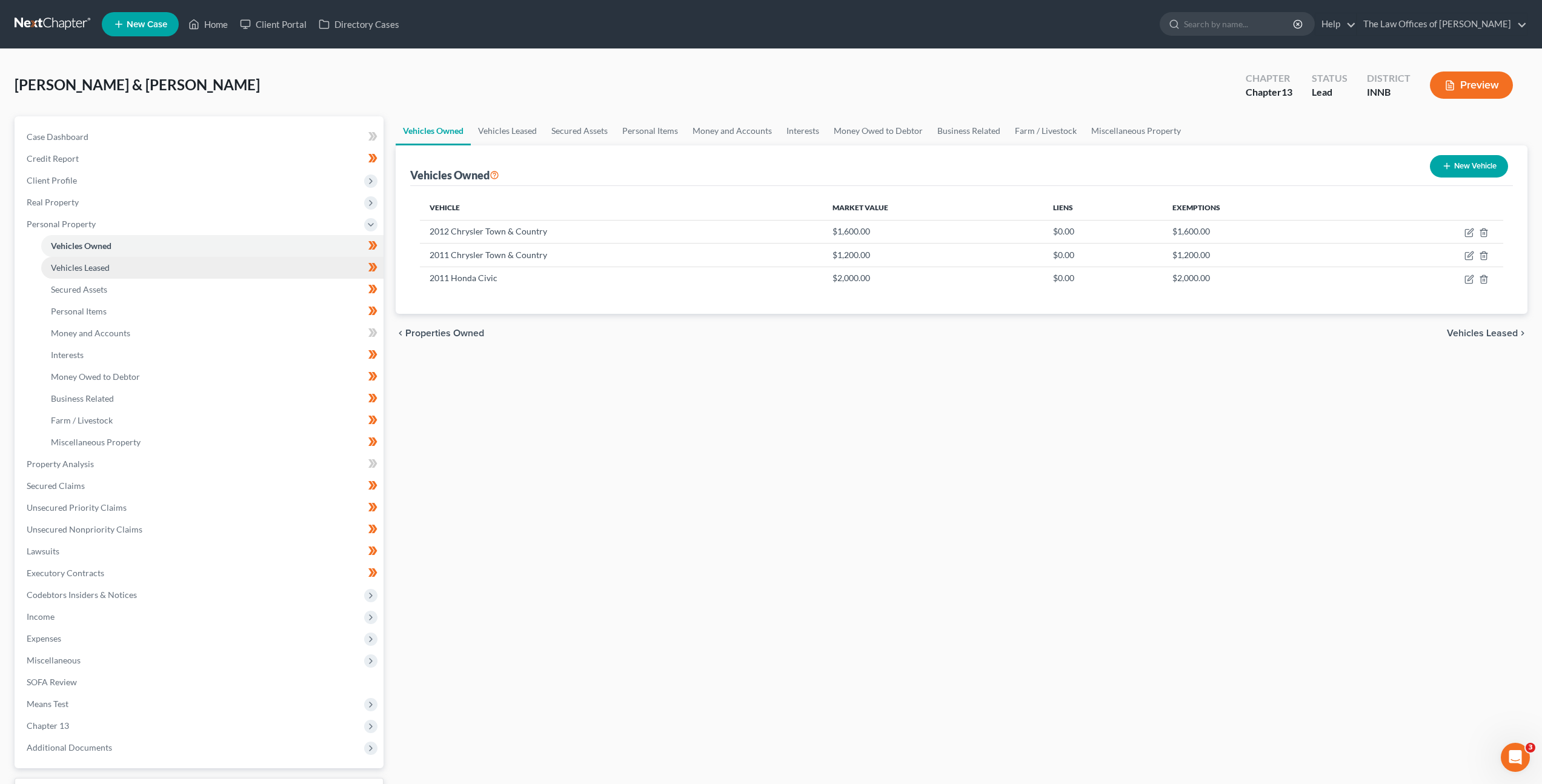
click at [268, 256] on link "Vehicles Leased" at bounding box center [213, 267] width 343 height 22
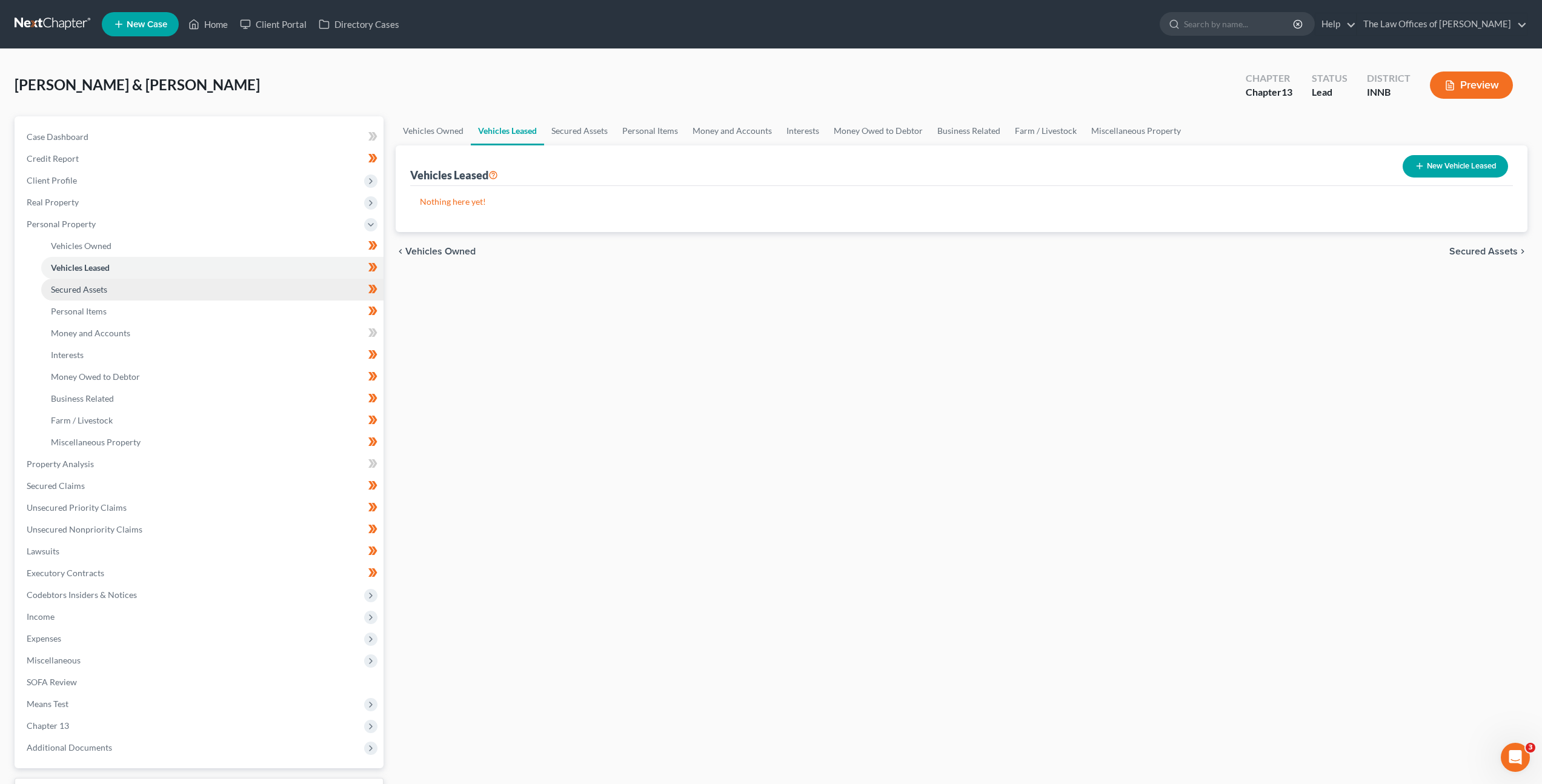
click at [257, 283] on link "Secured Assets" at bounding box center [213, 290] width 343 height 22
click at [252, 307] on link "Personal Items" at bounding box center [213, 312] width 343 height 22
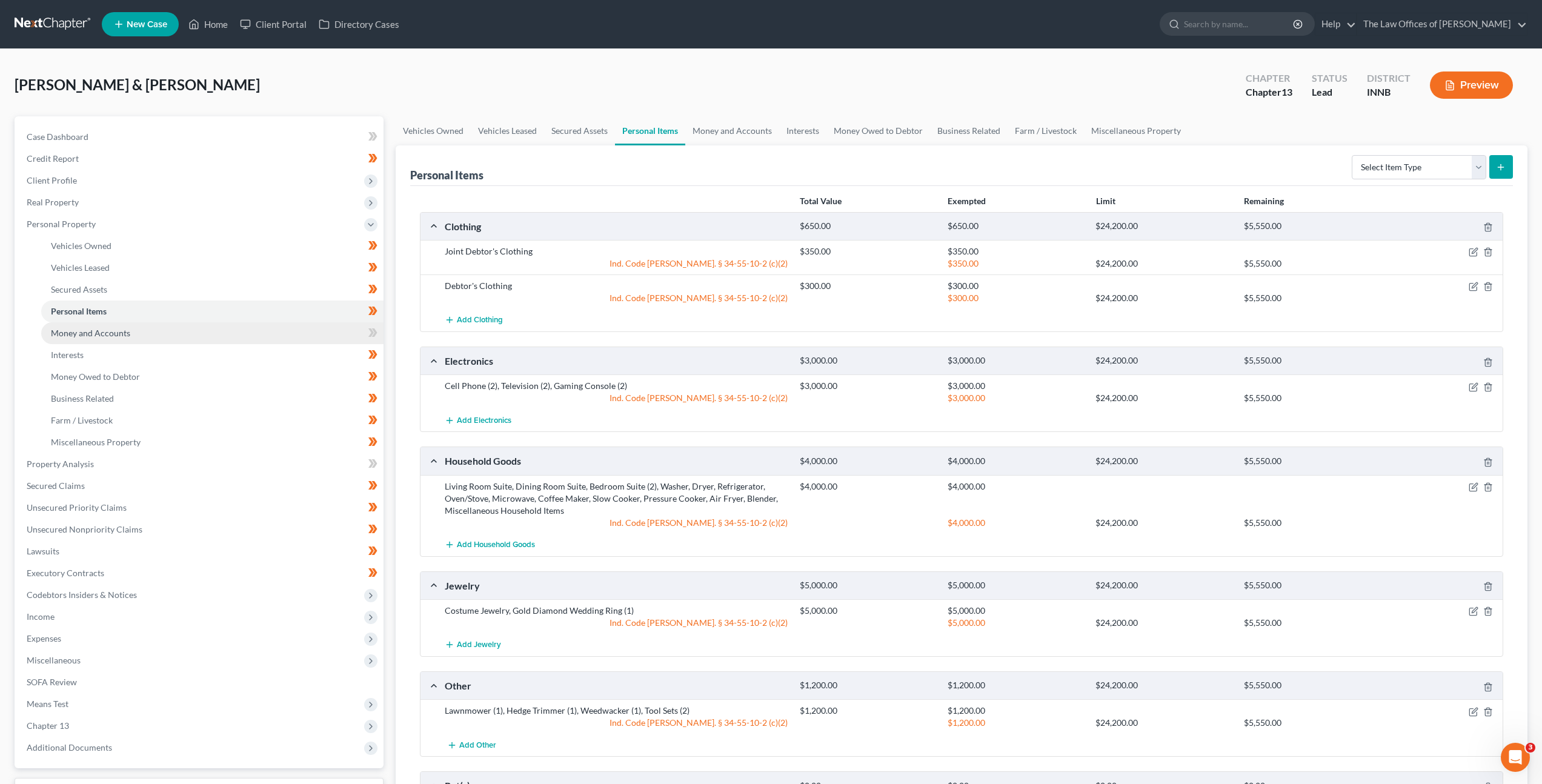
click at [249, 323] on link "Money and Accounts" at bounding box center [213, 334] width 343 height 22
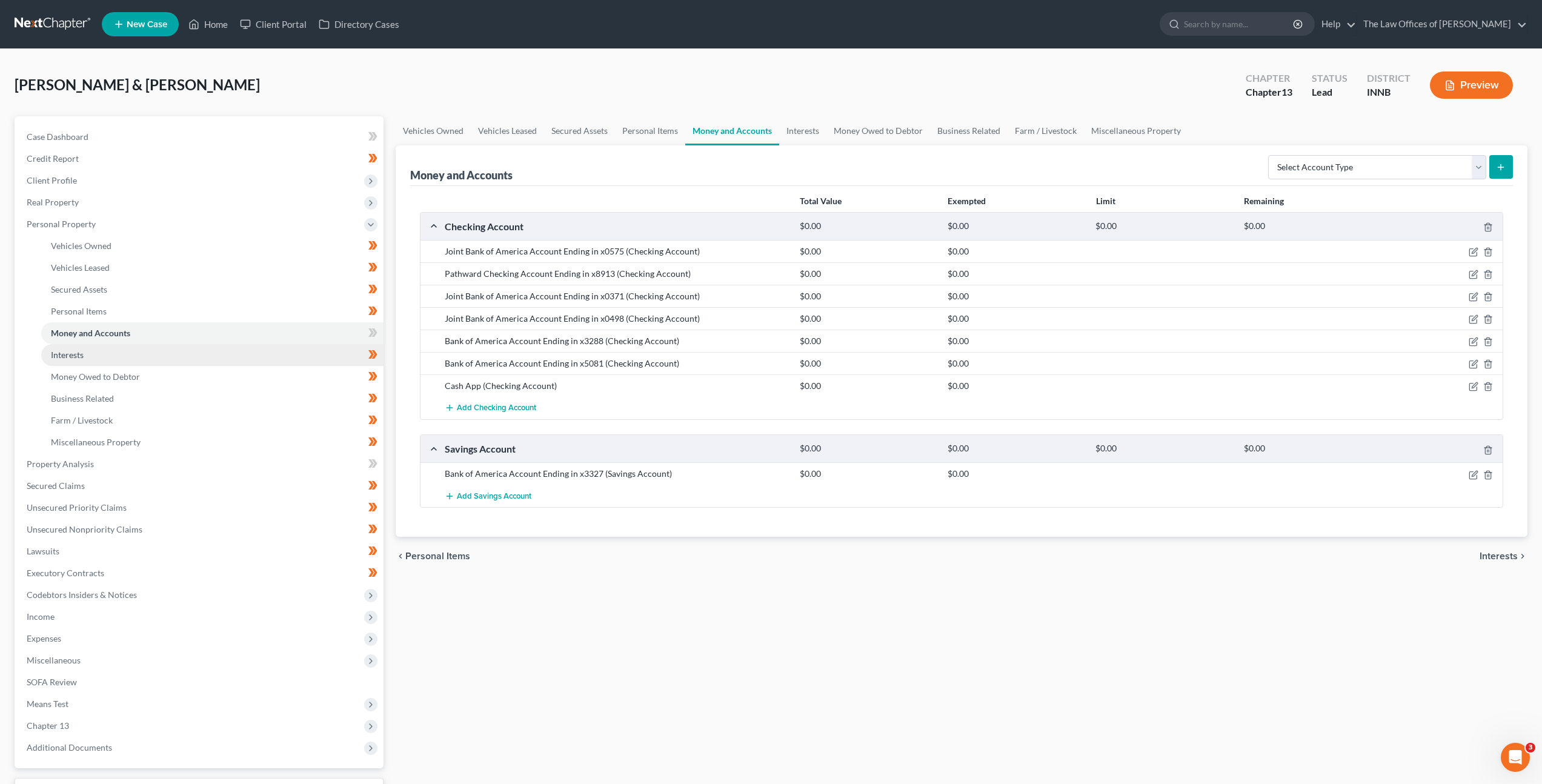
drag, startPoint x: 250, startPoint y: 350, endPoint x: 255, endPoint y: 360, distance: 11.2
click at [250, 350] on link "Interests" at bounding box center [213, 355] width 343 height 22
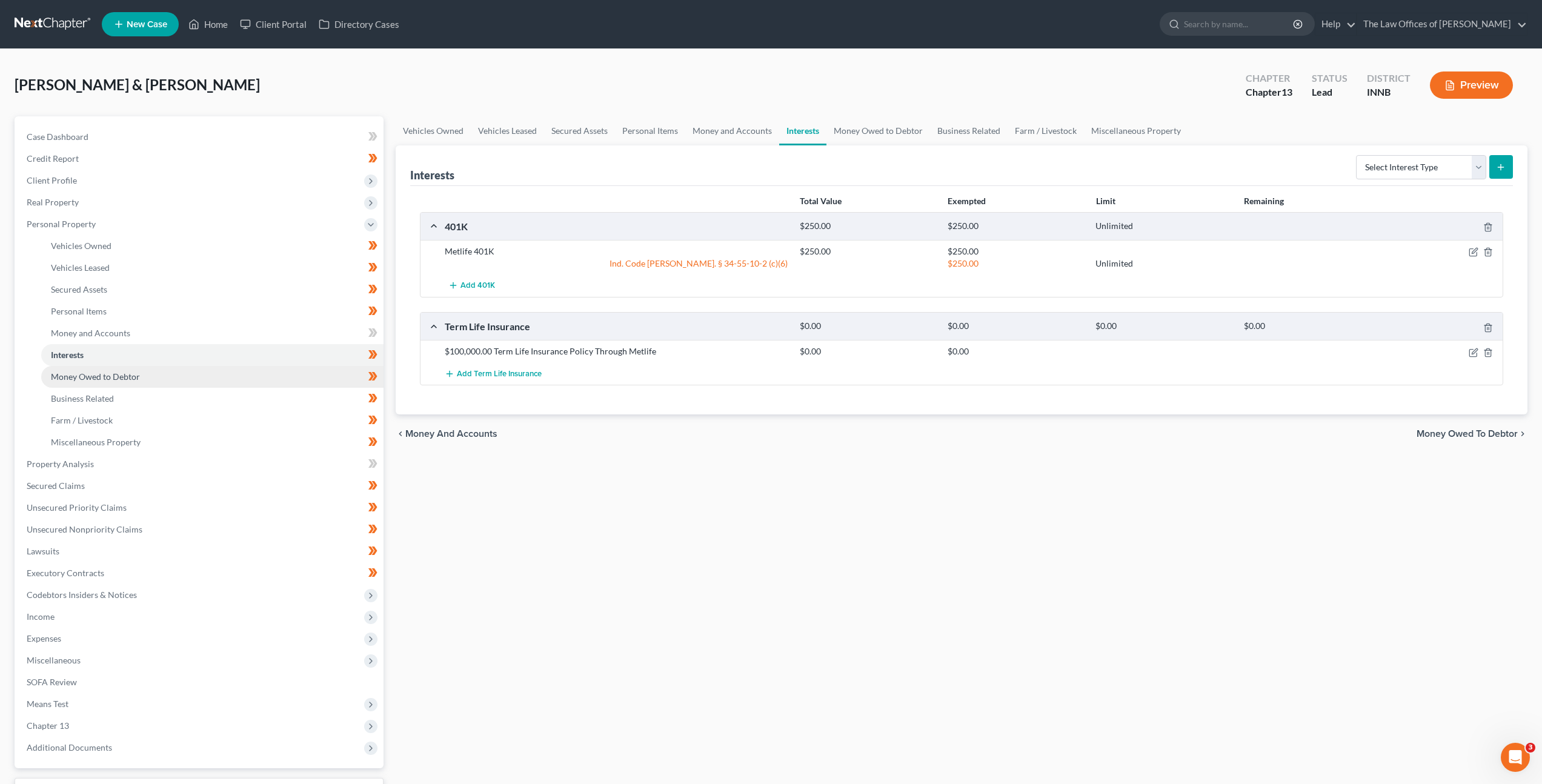
click at [269, 380] on link "Money Owed to Debtor" at bounding box center [213, 377] width 343 height 22
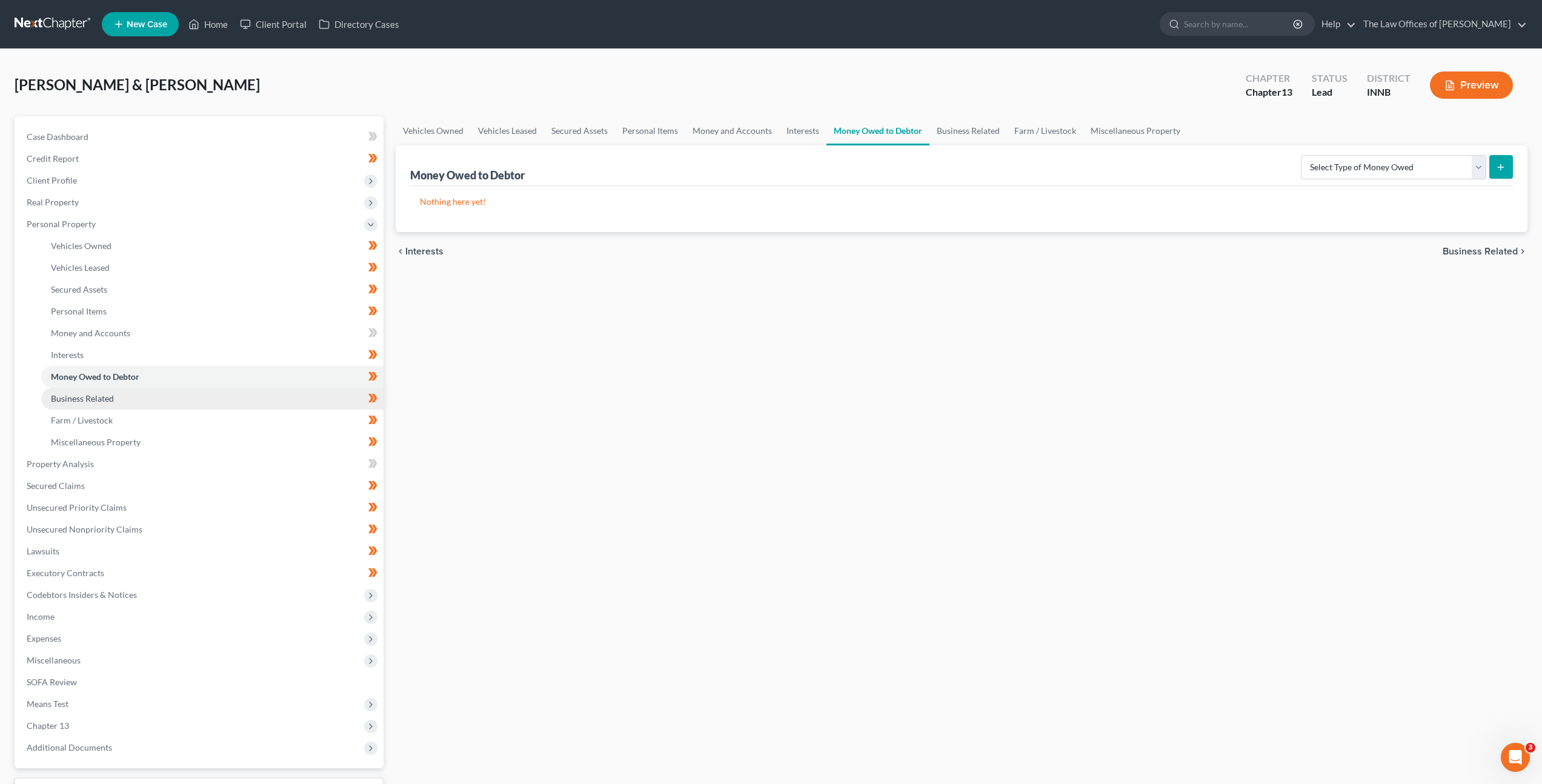
click at [222, 397] on link "Business Related" at bounding box center [213, 399] width 343 height 22
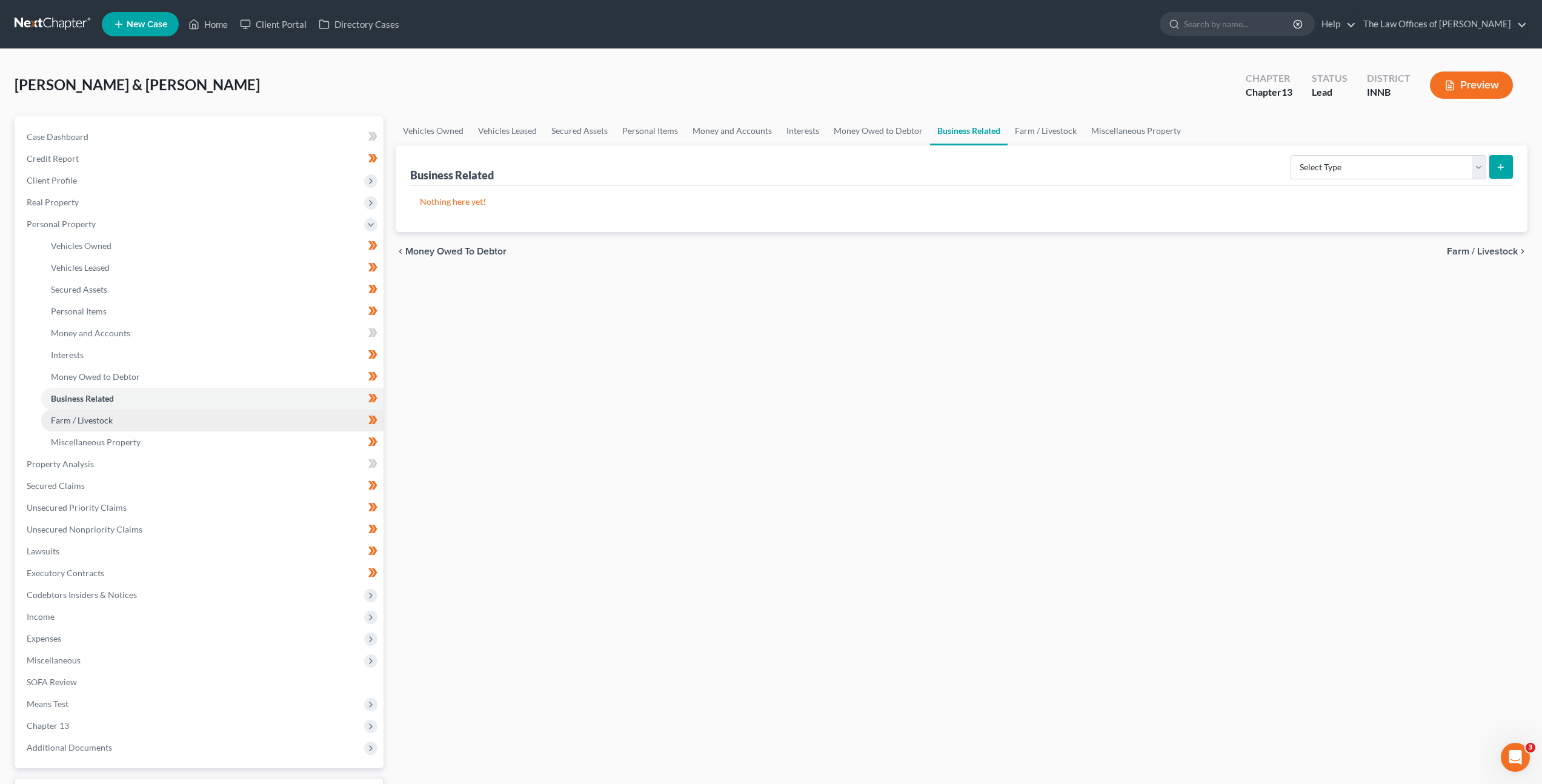
click at [209, 415] on link "Farm / Livestock" at bounding box center [213, 421] width 343 height 22
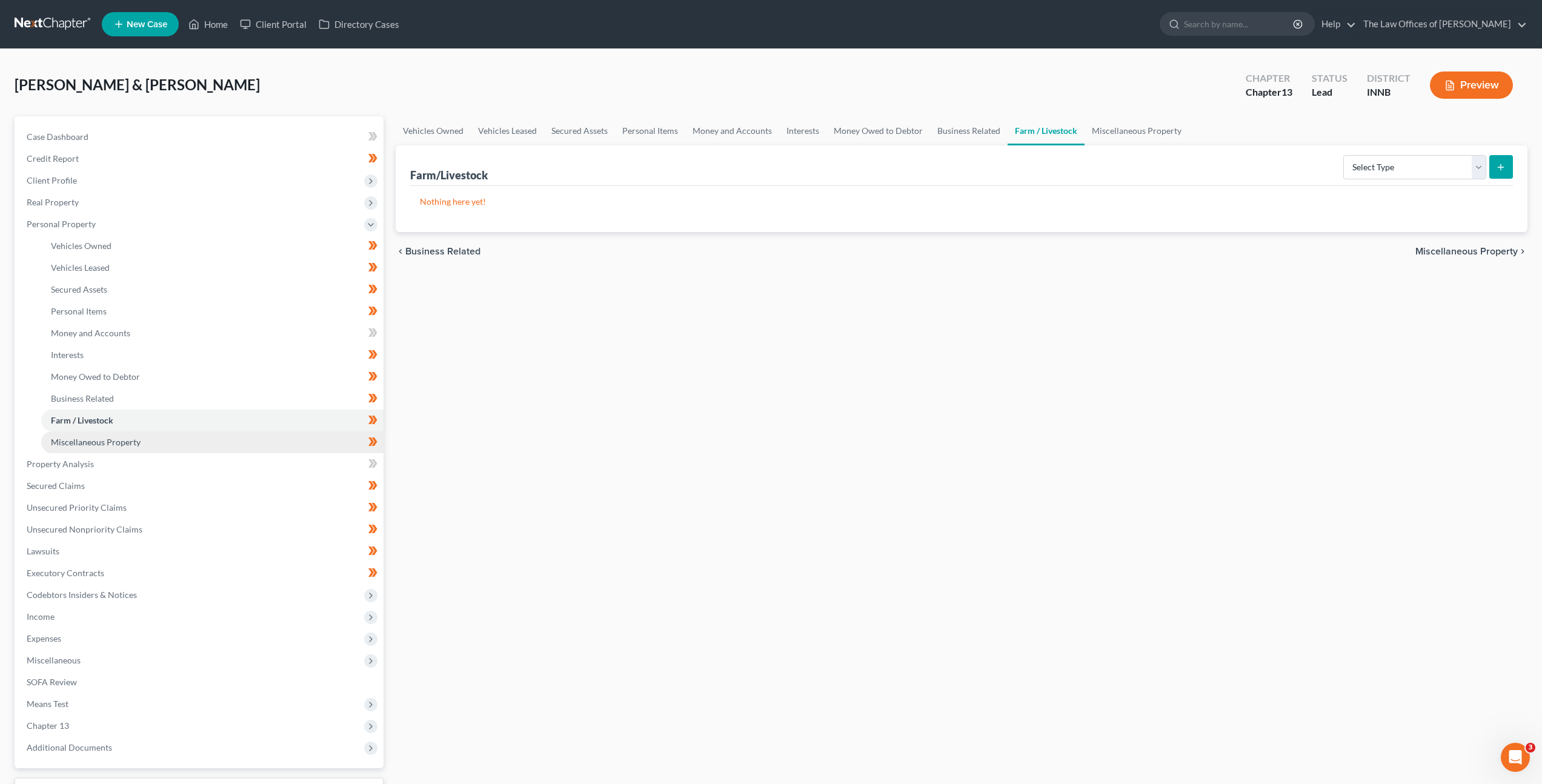
click at [202, 442] on link "Miscellaneous Property" at bounding box center [213, 442] width 343 height 22
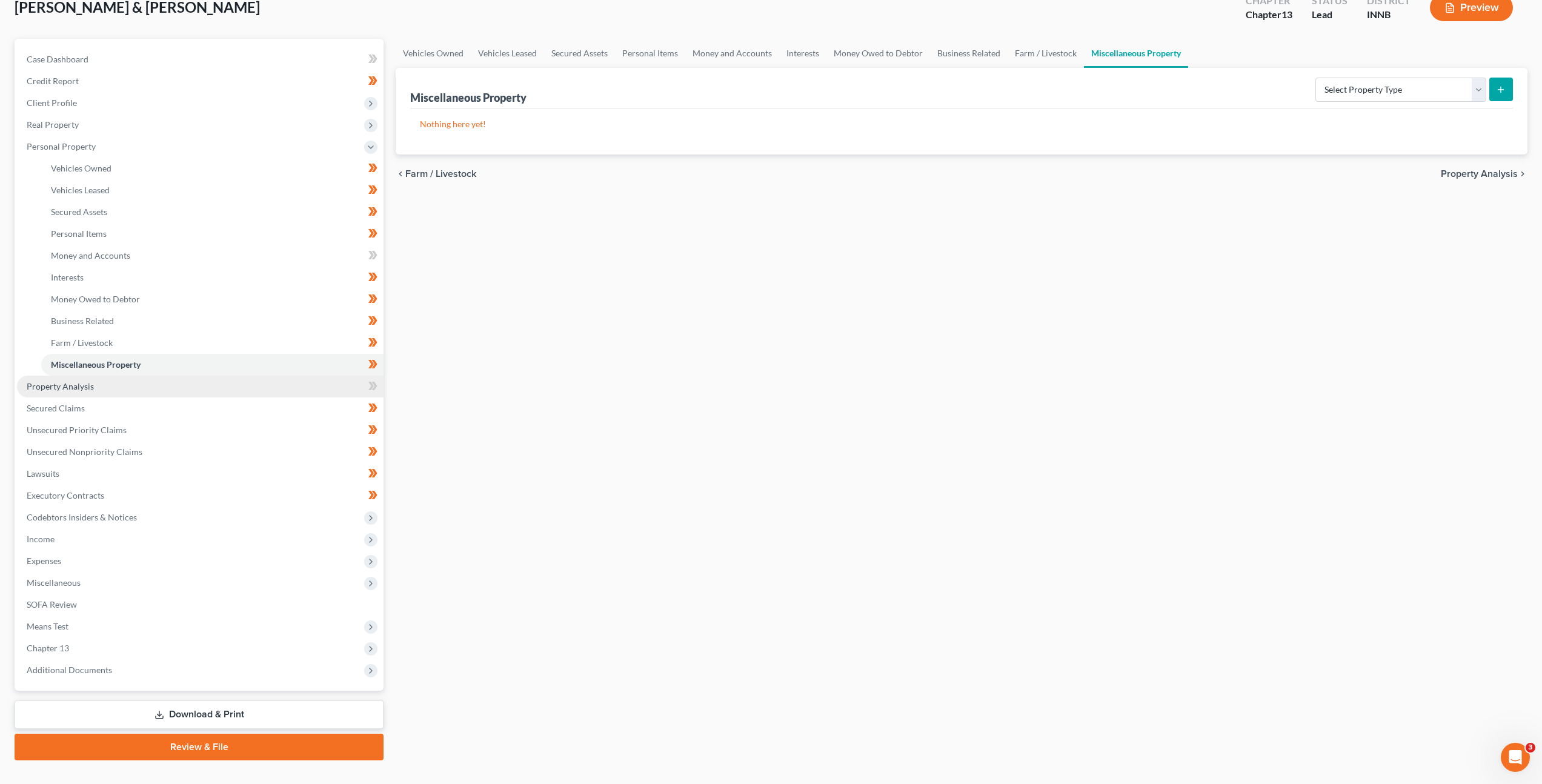
click at [176, 389] on link "Property Analysis" at bounding box center [200, 386] width 366 height 22
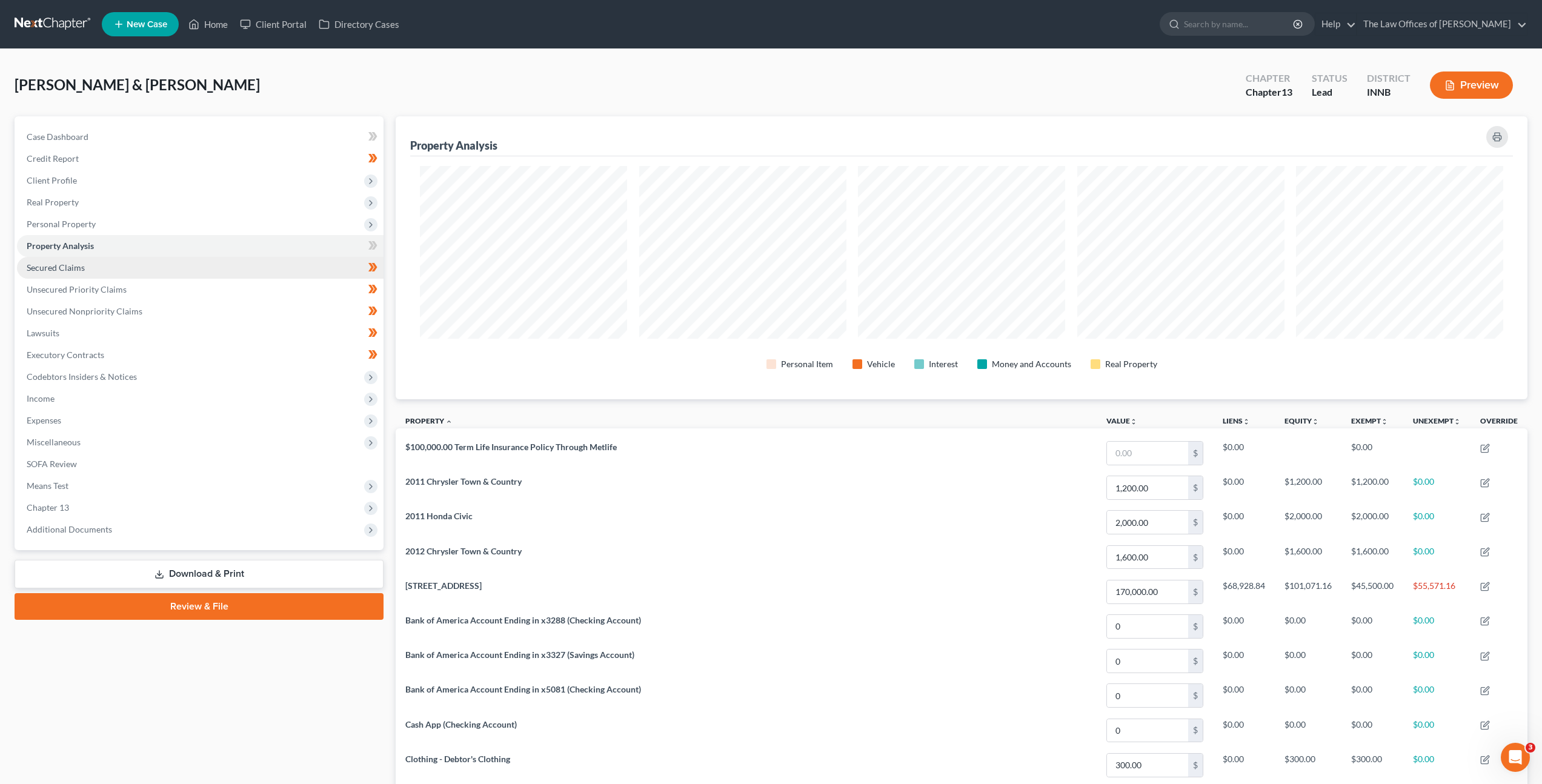
click at [211, 267] on link "Secured Claims" at bounding box center [200, 267] width 366 height 22
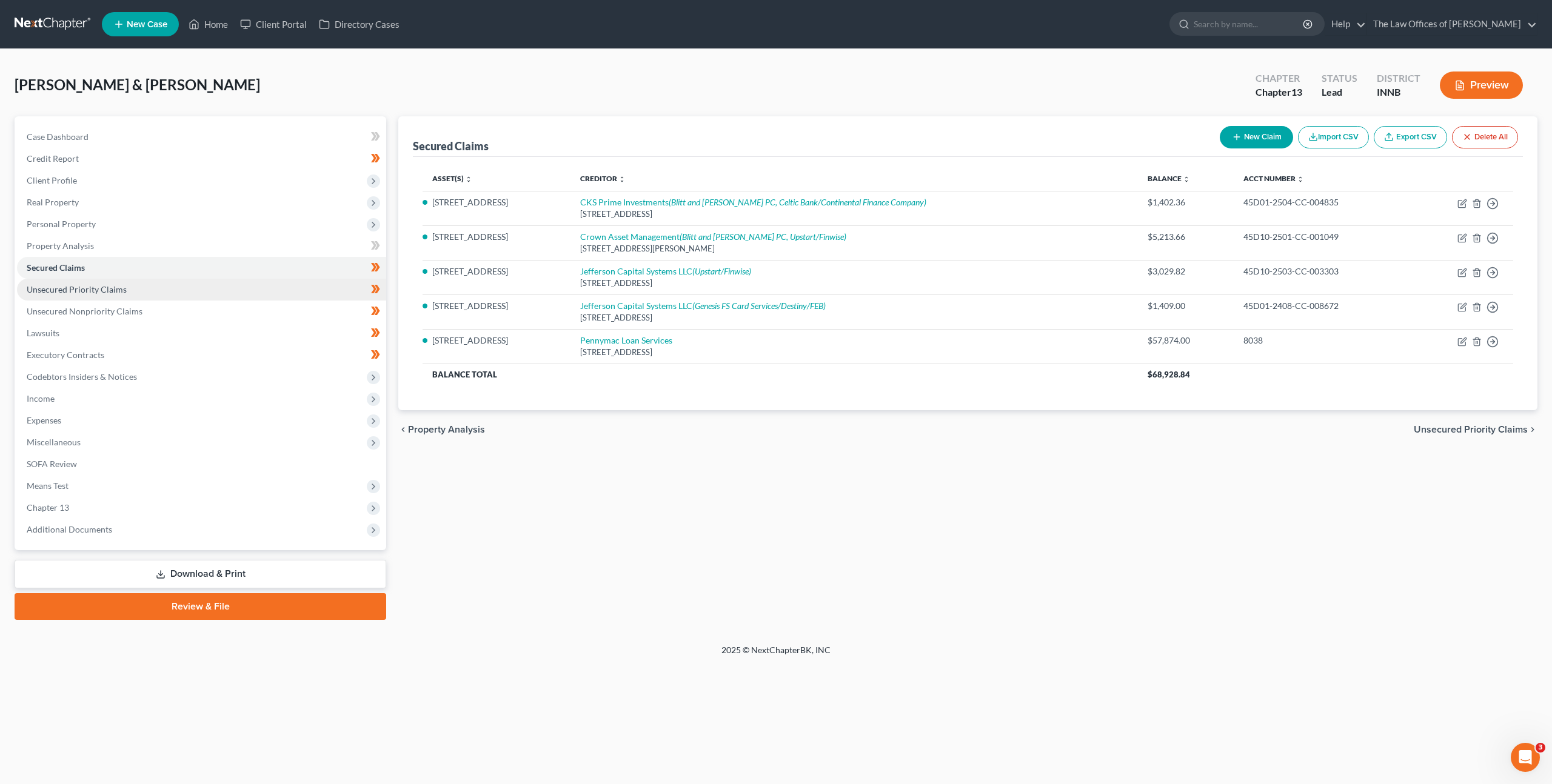
click at [207, 294] on link "Unsecured Priority Claims" at bounding box center [201, 290] width 369 height 22
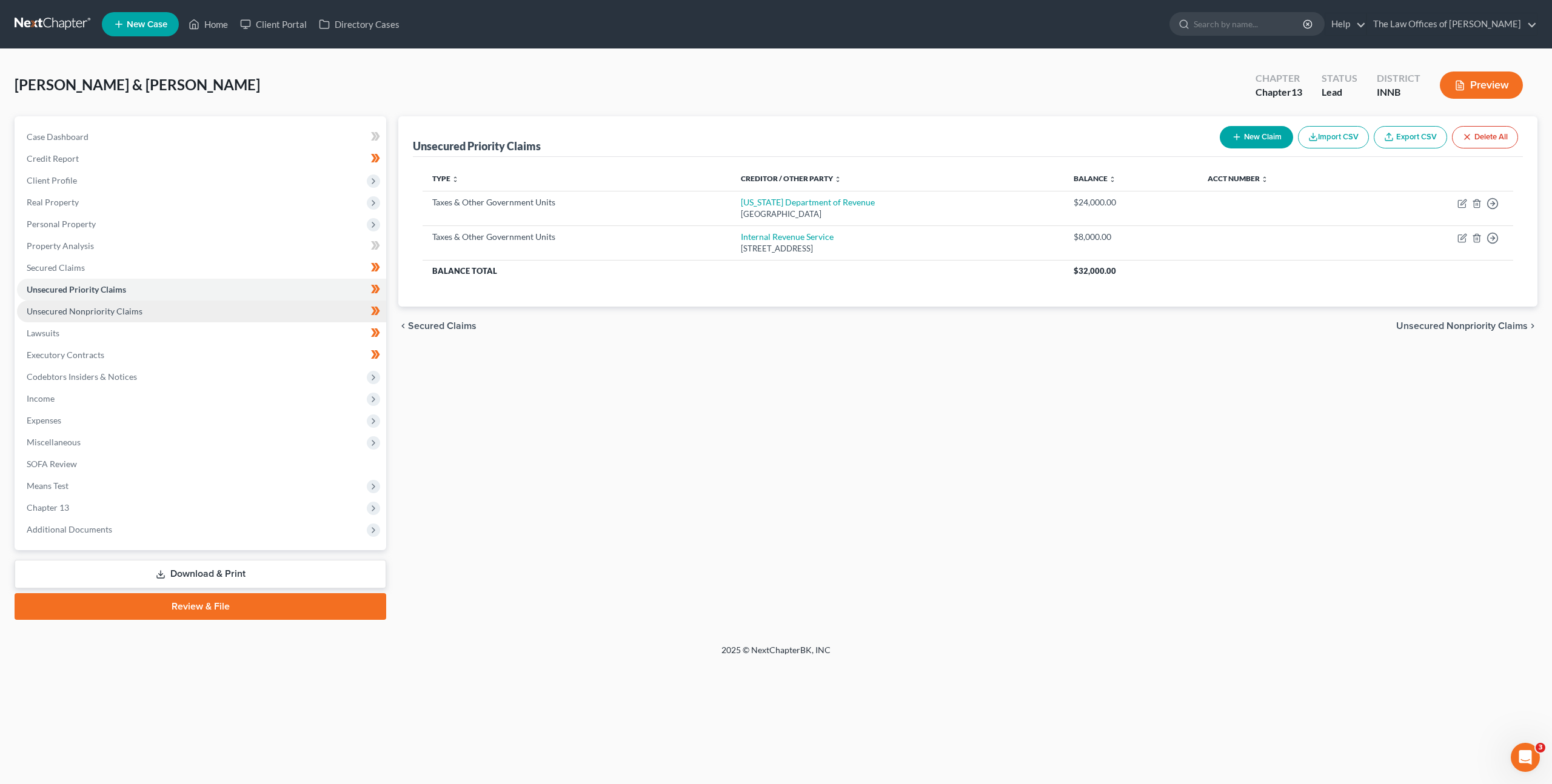
click at [64, 310] on span "Unsecured Nonpriority Claims" at bounding box center [84, 311] width 116 height 10
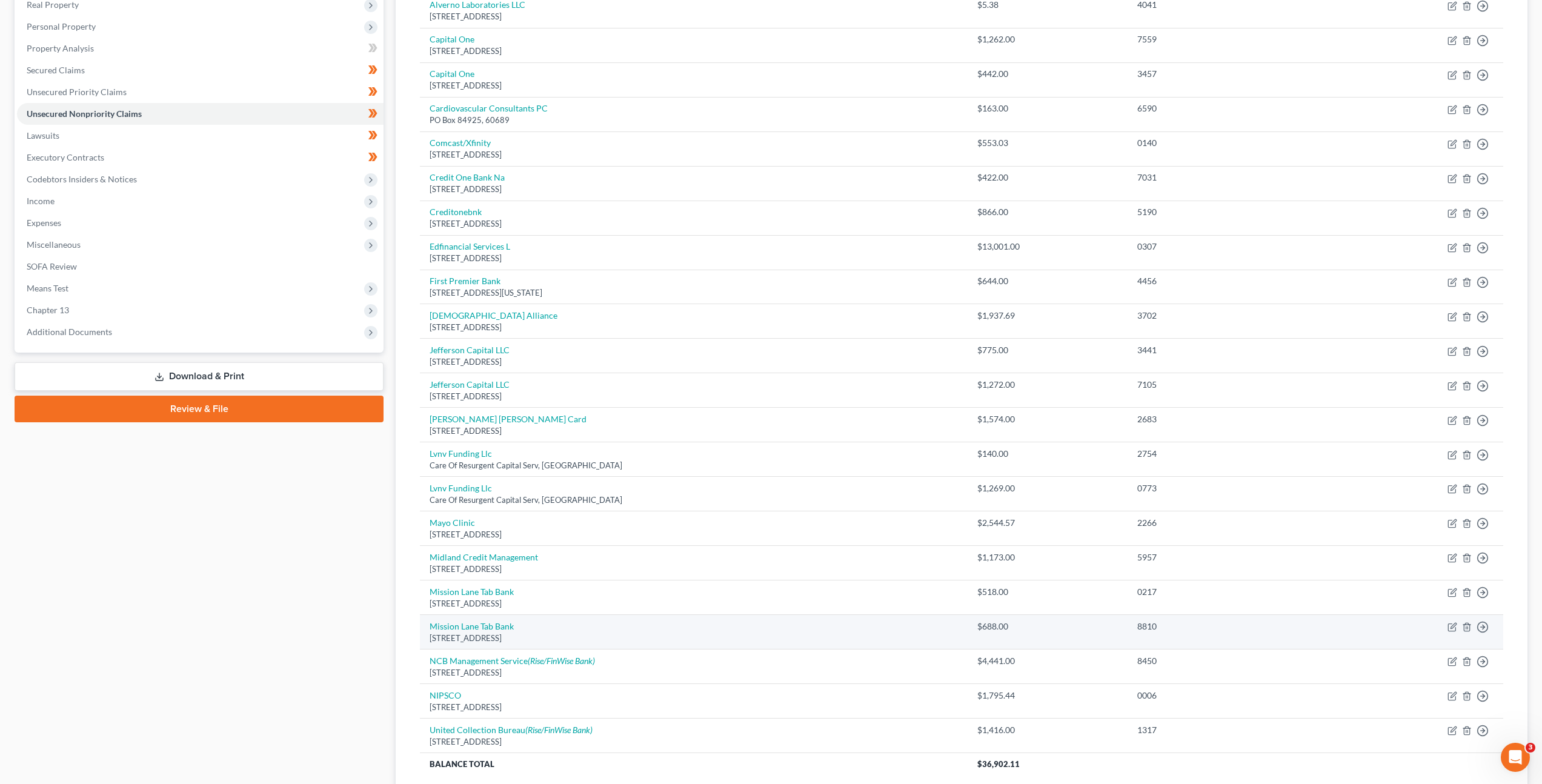
scroll to position [297, 0]
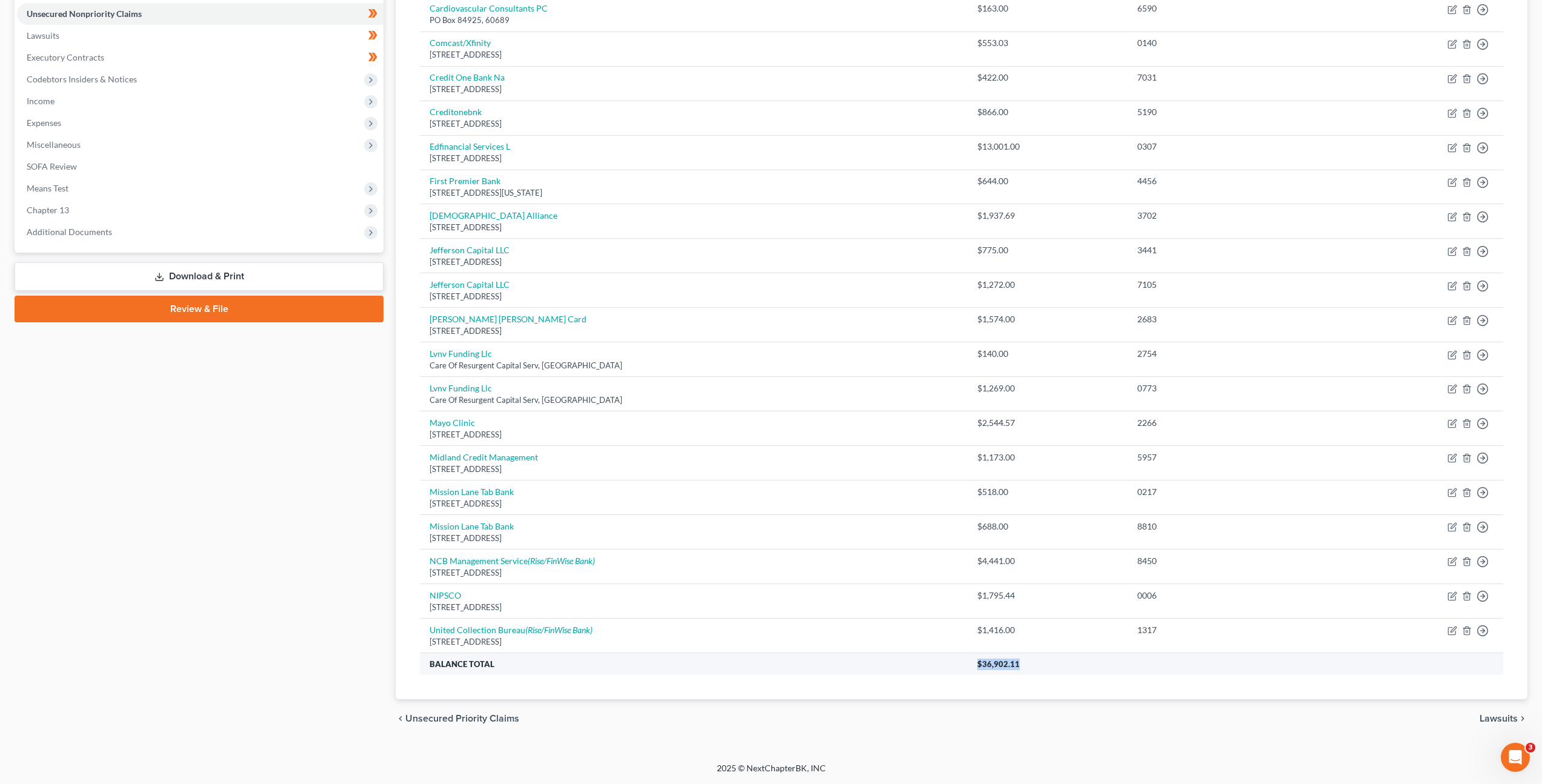
drag, startPoint x: 965, startPoint y: 663, endPoint x: 948, endPoint y: 664, distance: 17.0
click at [948, 664] on tr "Balance Total $36,902.11" at bounding box center [962, 664] width 1083 height 22
copy tr "$36,902.11"
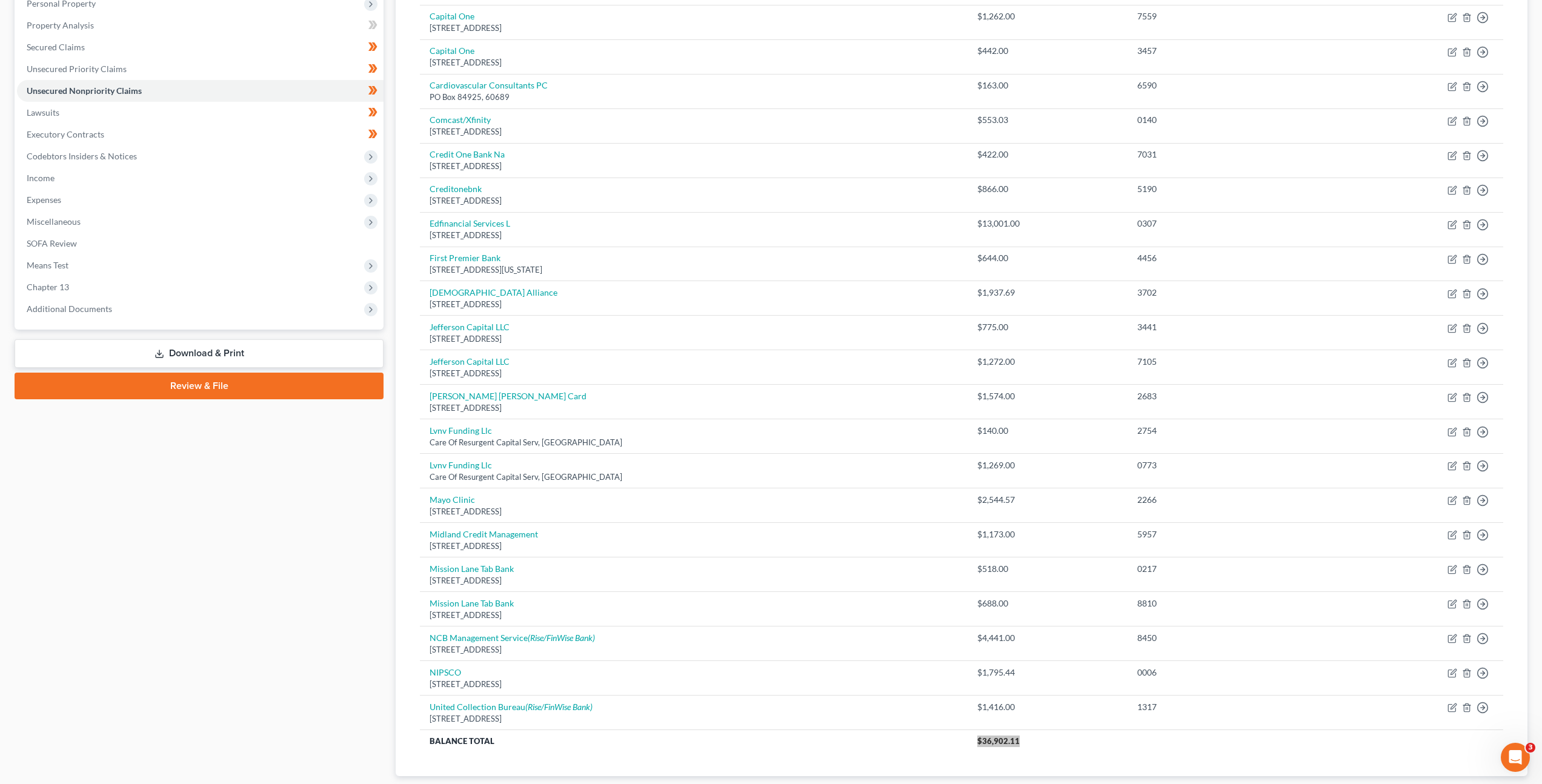
scroll to position [218, 0]
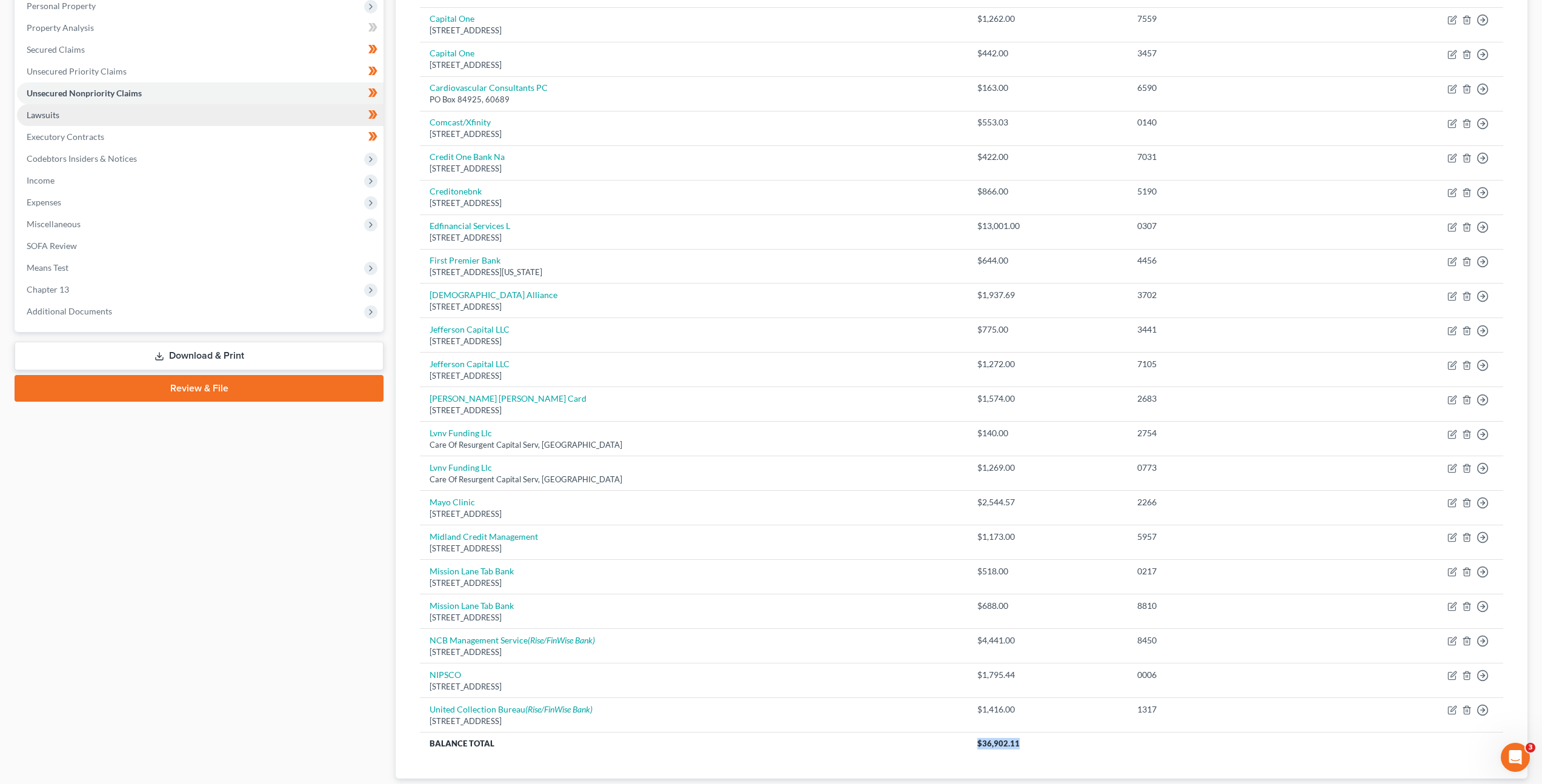
click at [193, 112] on link "Lawsuits" at bounding box center [200, 115] width 366 height 22
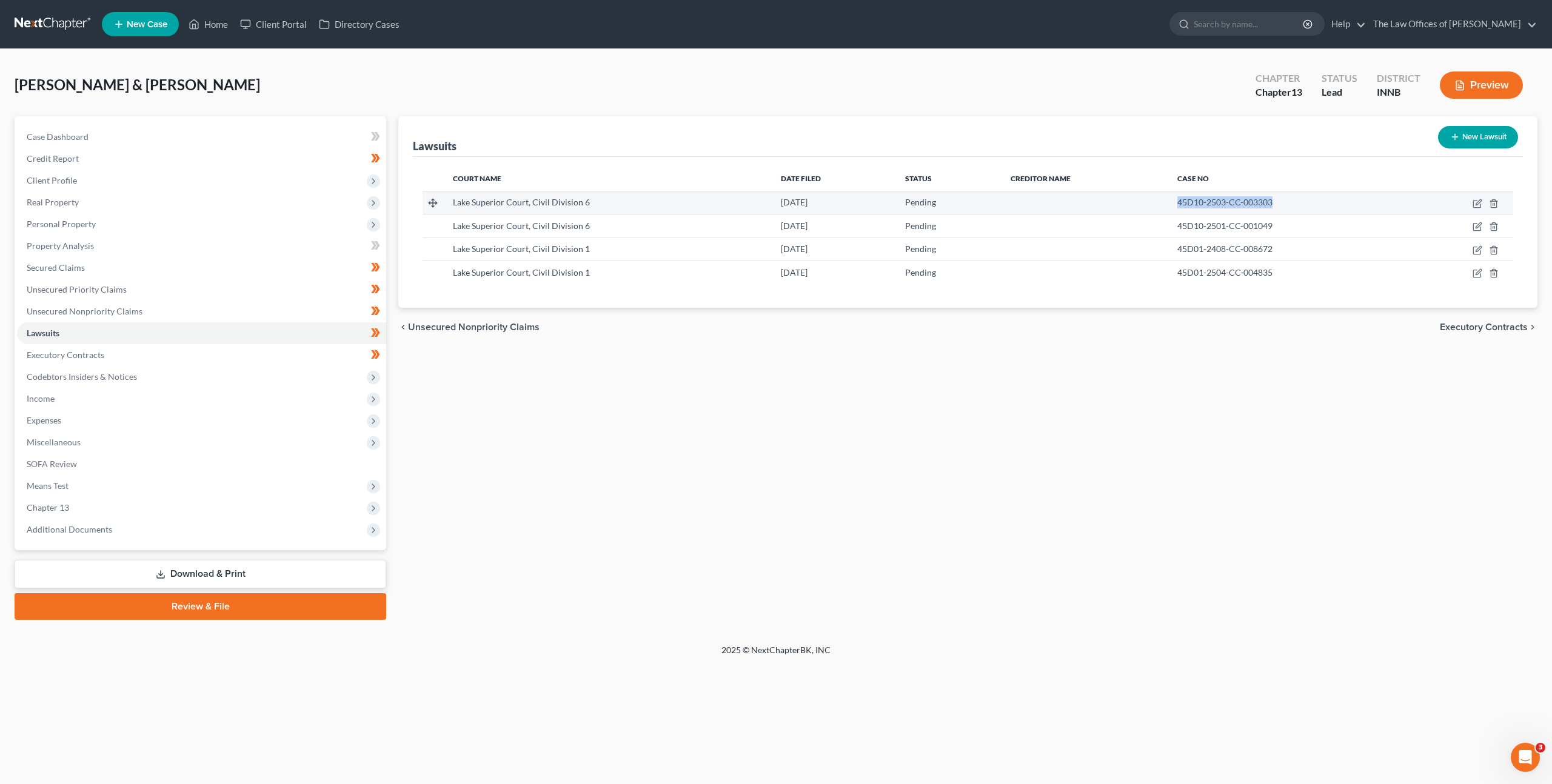
drag, startPoint x: 1288, startPoint y: 201, endPoint x: 1165, endPoint y: 199, distance: 123.0
click at [1165, 199] on tr "Lake Superior Court, Civil Division 6 [DATE] Pending 45D10-2503-CC-003303" at bounding box center [968, 202] width 1090 height 23
copy span "45D10-2503-CC-003303"
drag, startPoint x: 1299, startPoint y: 230, endPoint x: 1173, endPoint y: 224, distance: 126.1
click at [1173, 224] on td "45D10-2501-CC-001049" at bounding box center [1288, 226] width 240 height 23
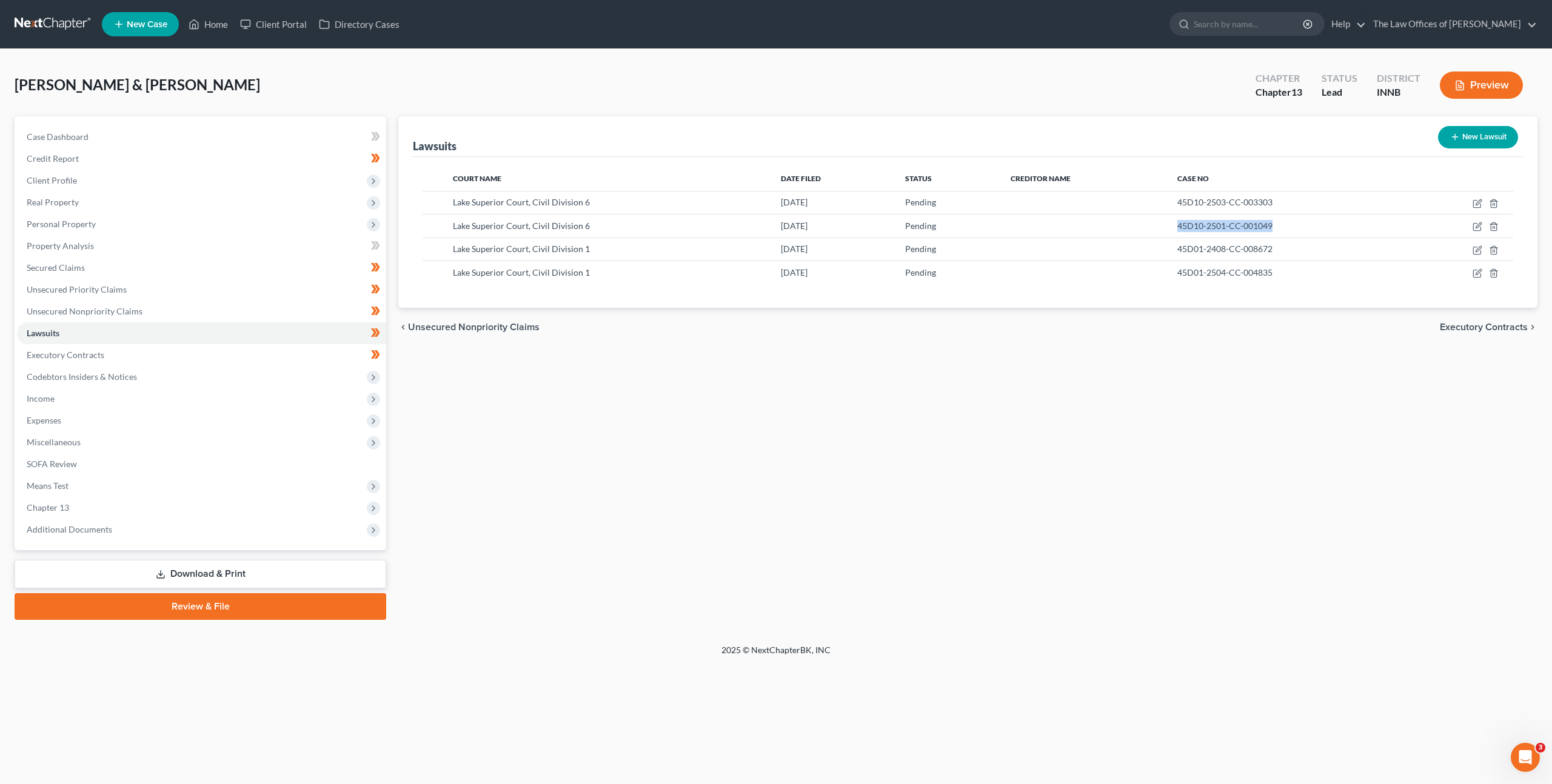
copy span "45D10-2501-CC-001049"
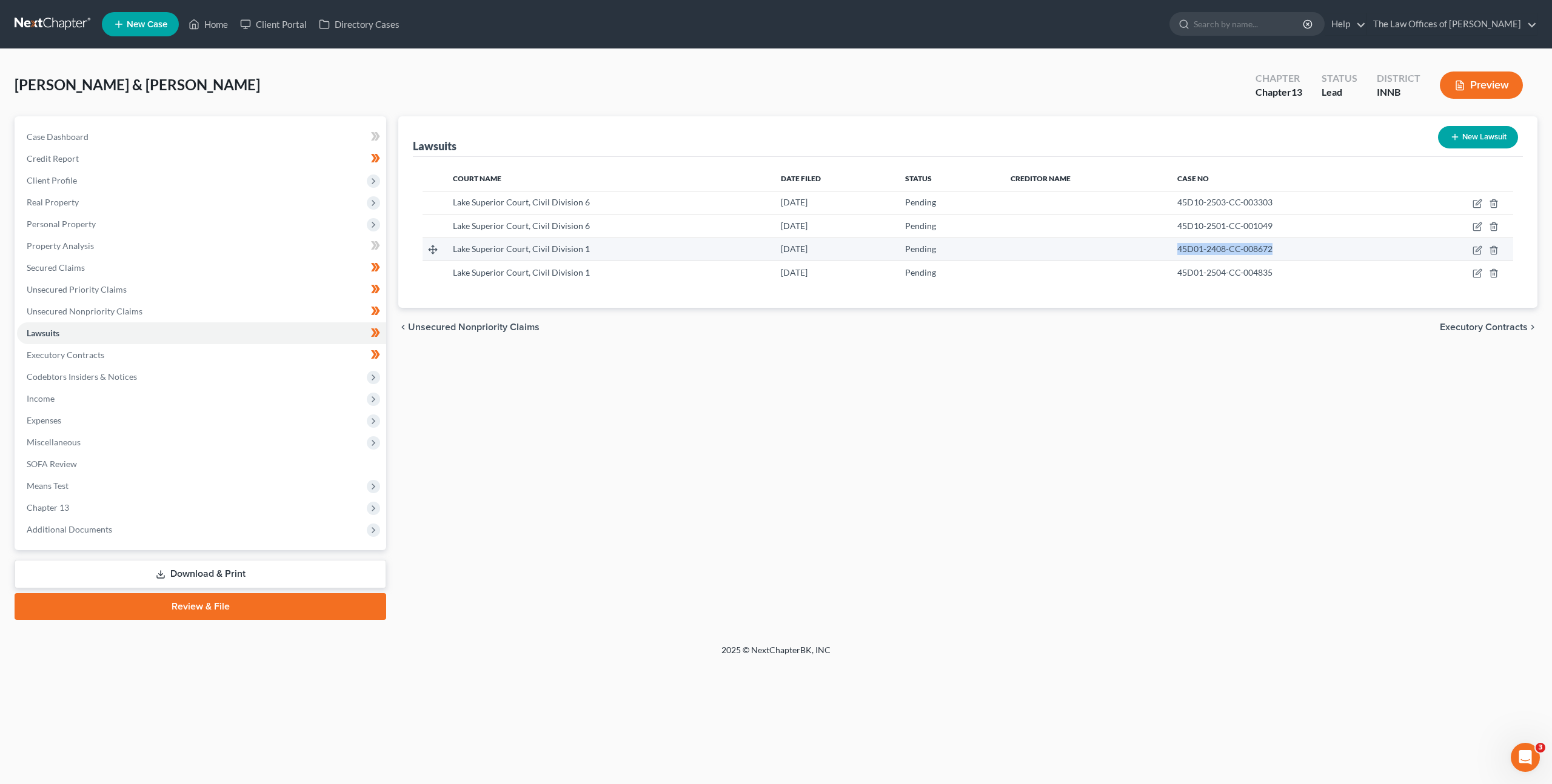
drag, startPoint x: 1288, startPoint y: 246, endPoint x: 1177, endPoint y: 245, distance: 111.0
click at [1177, 245] on td "45D01-2408-CC-008672" at bounding box center [1288, 248] width 240 height 23
copy span "45D01-2408-CC-008672"
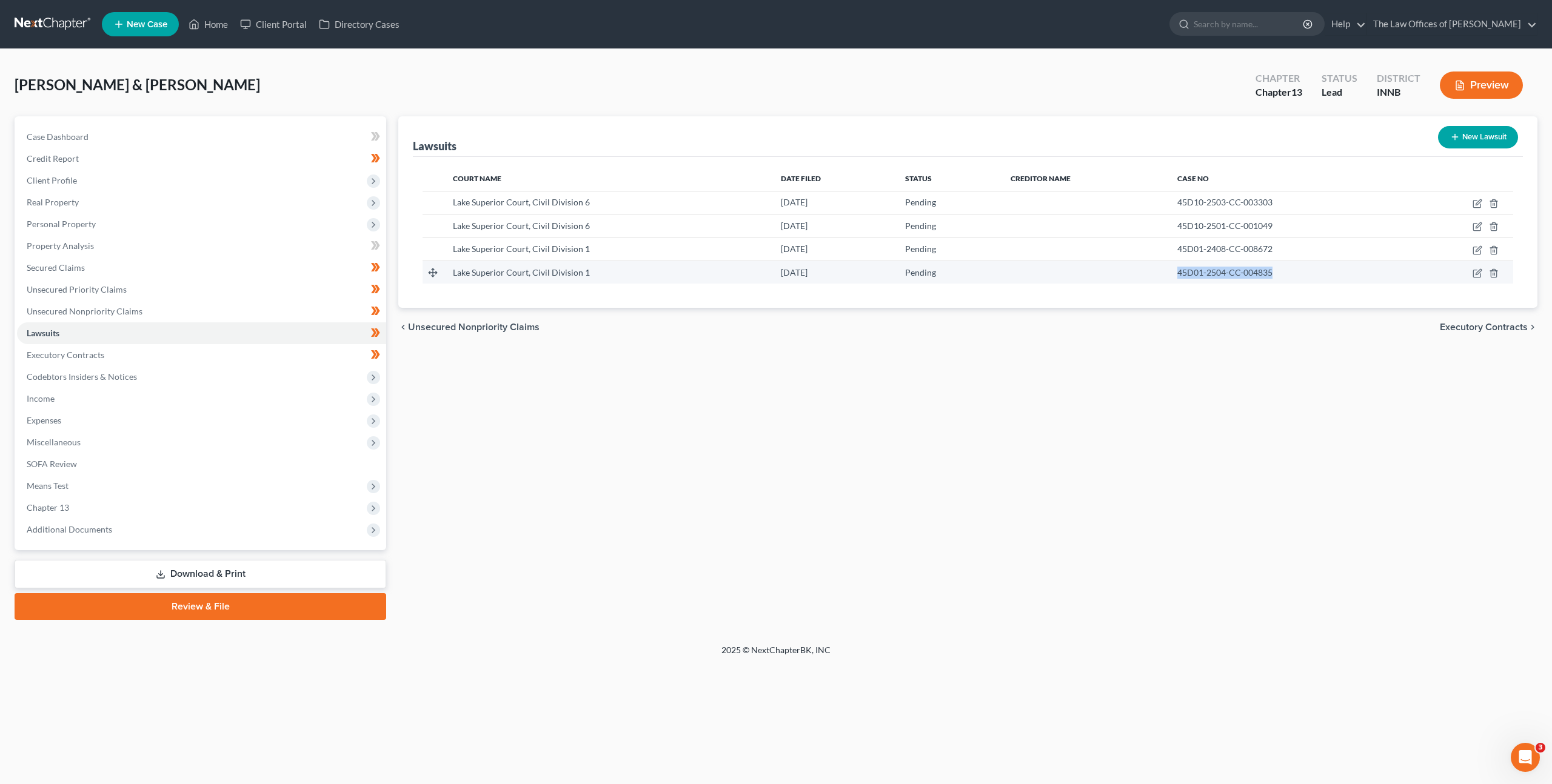
drag, startPoint x: 1278, startPoint y: 272, endPoint x: 1171, endPoint y: 266, distance: 107.2
click at [1171, 266] on td "45D01-2504-CC-004835" at bounding box center [1288, 271] width 240 height 23
copy span "45D01-2504-CC-004835"
click at [264, 357] on link "Executory Contracts" at bounding box center [201, 355] width 369 height 22
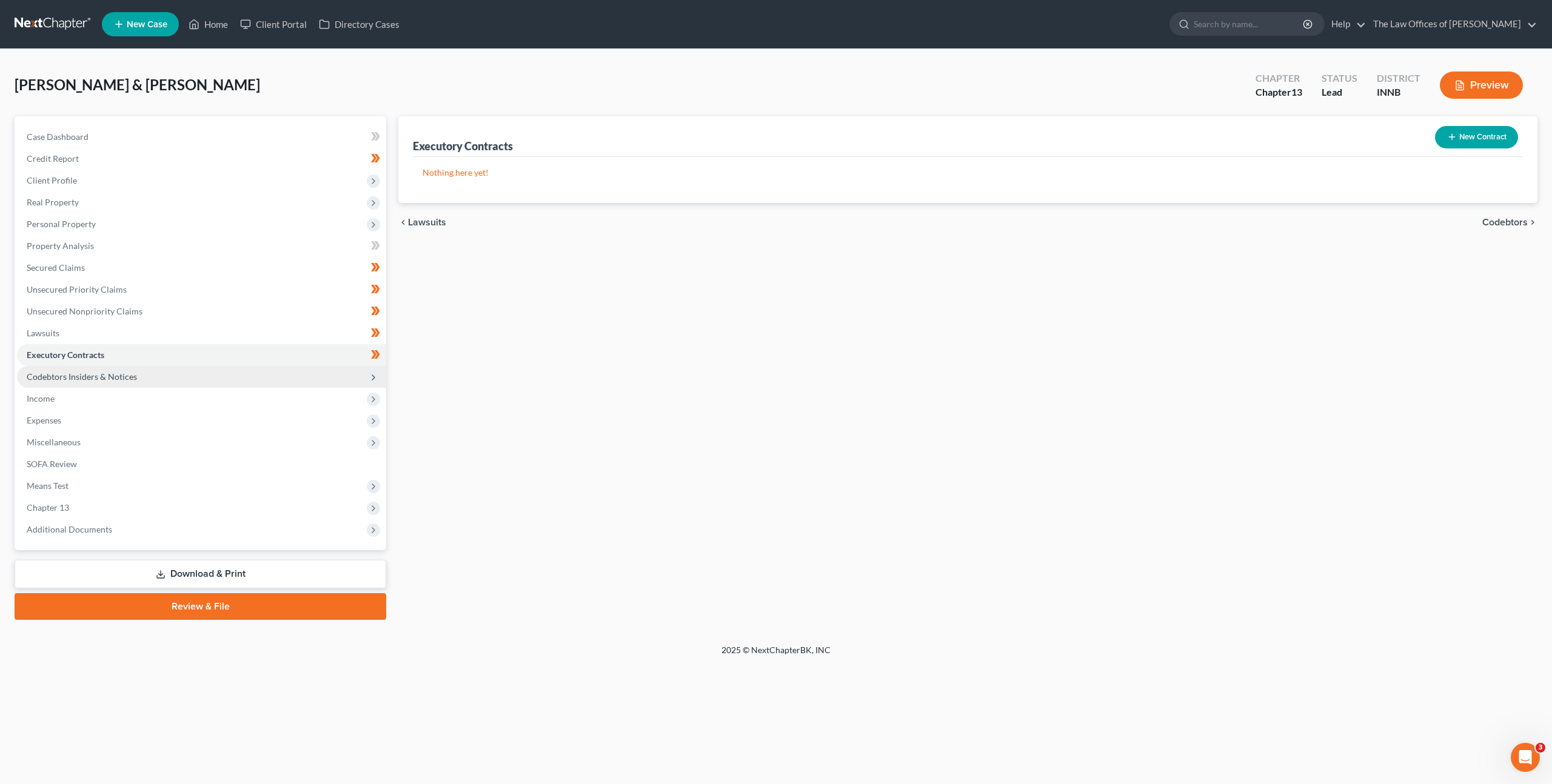
click at [253, 369] on span "Codebtors Insiders & Notices" at bounding box center [201, 377] width 369 height 22
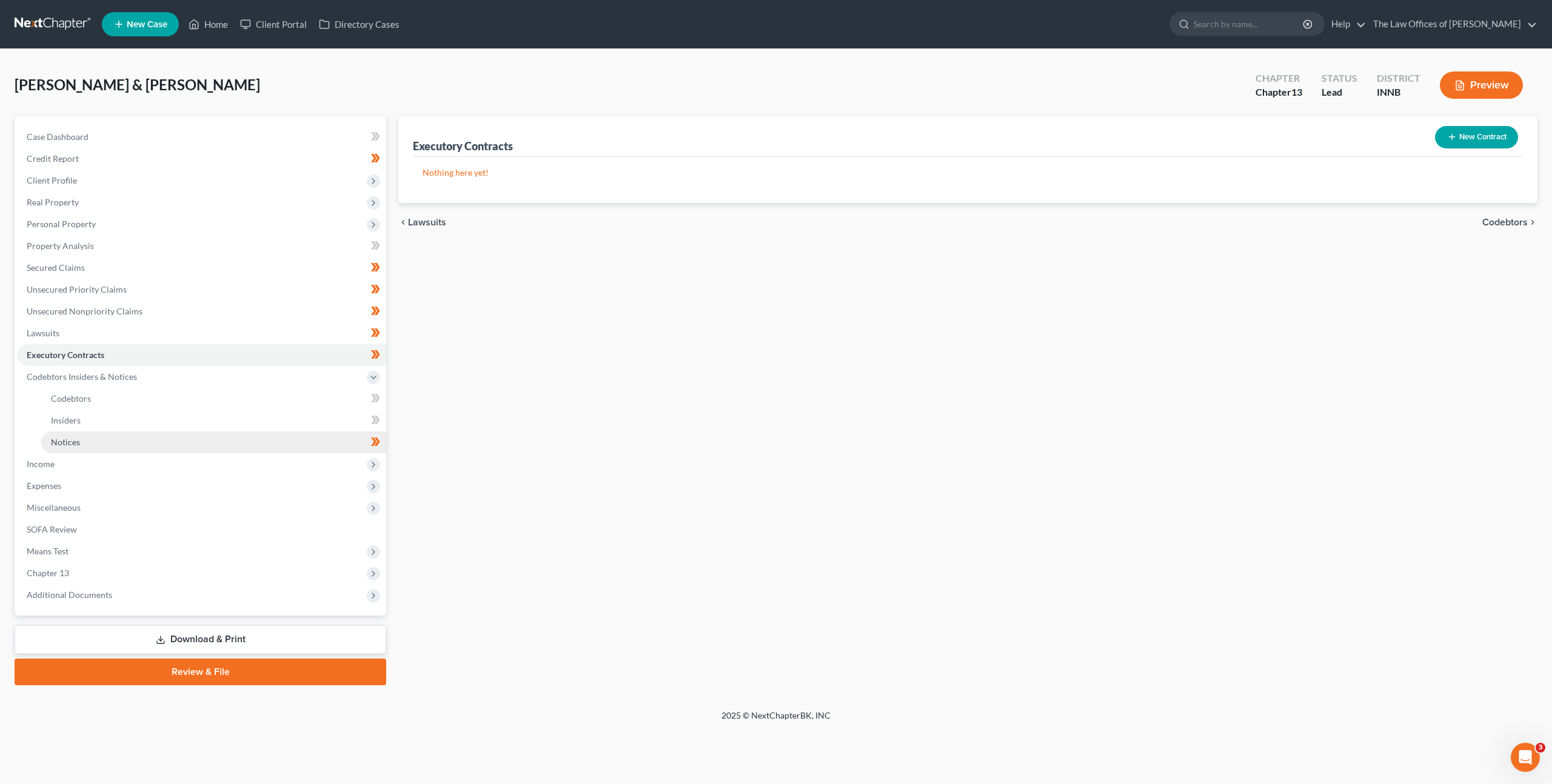
click at [219, 440] on link "Notices" at bounding box center [214, 442] width 345 height 22
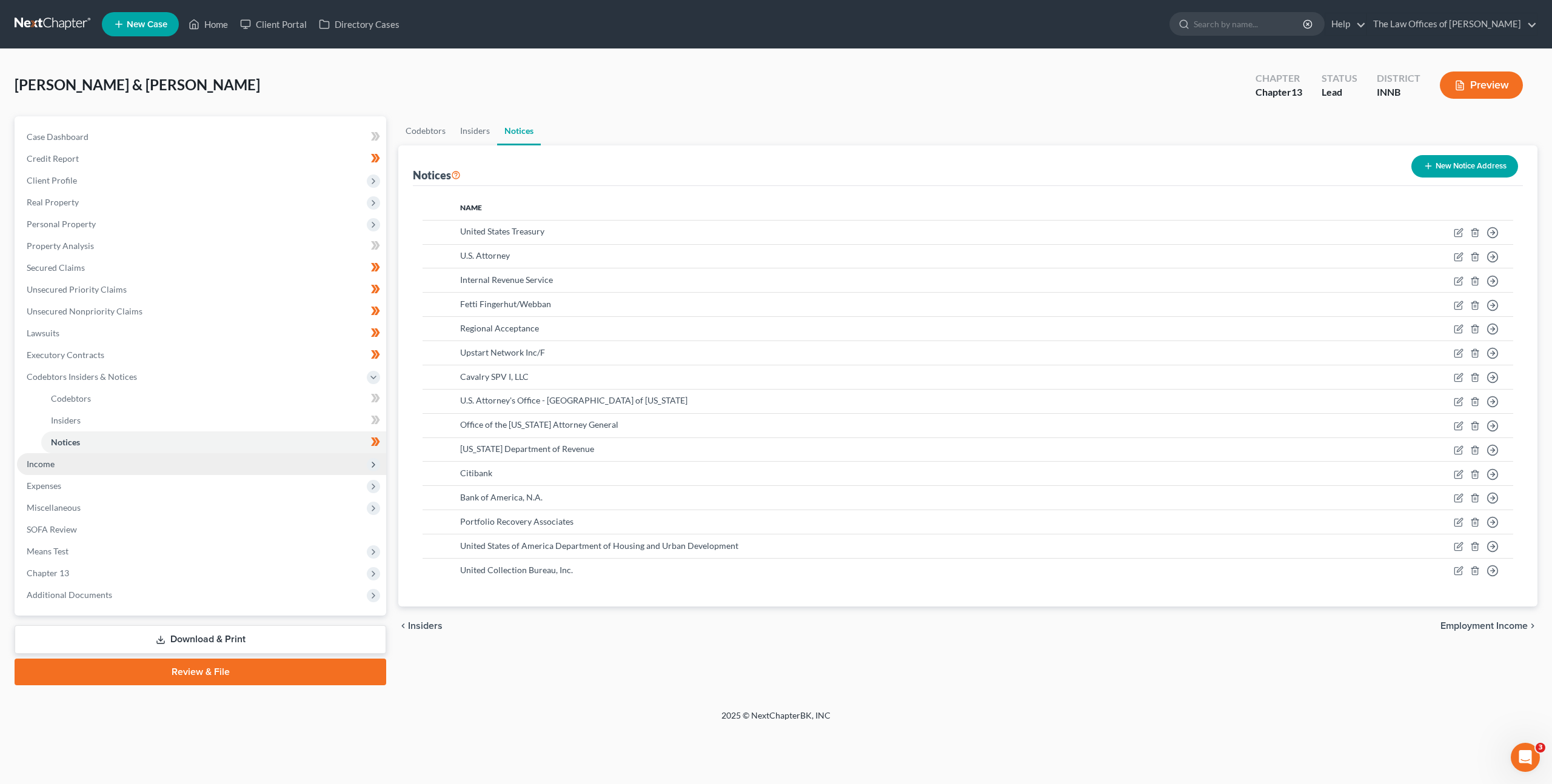
click at [197, 455] on span "Income" at bounding box center [201, 464] width 369 height 22
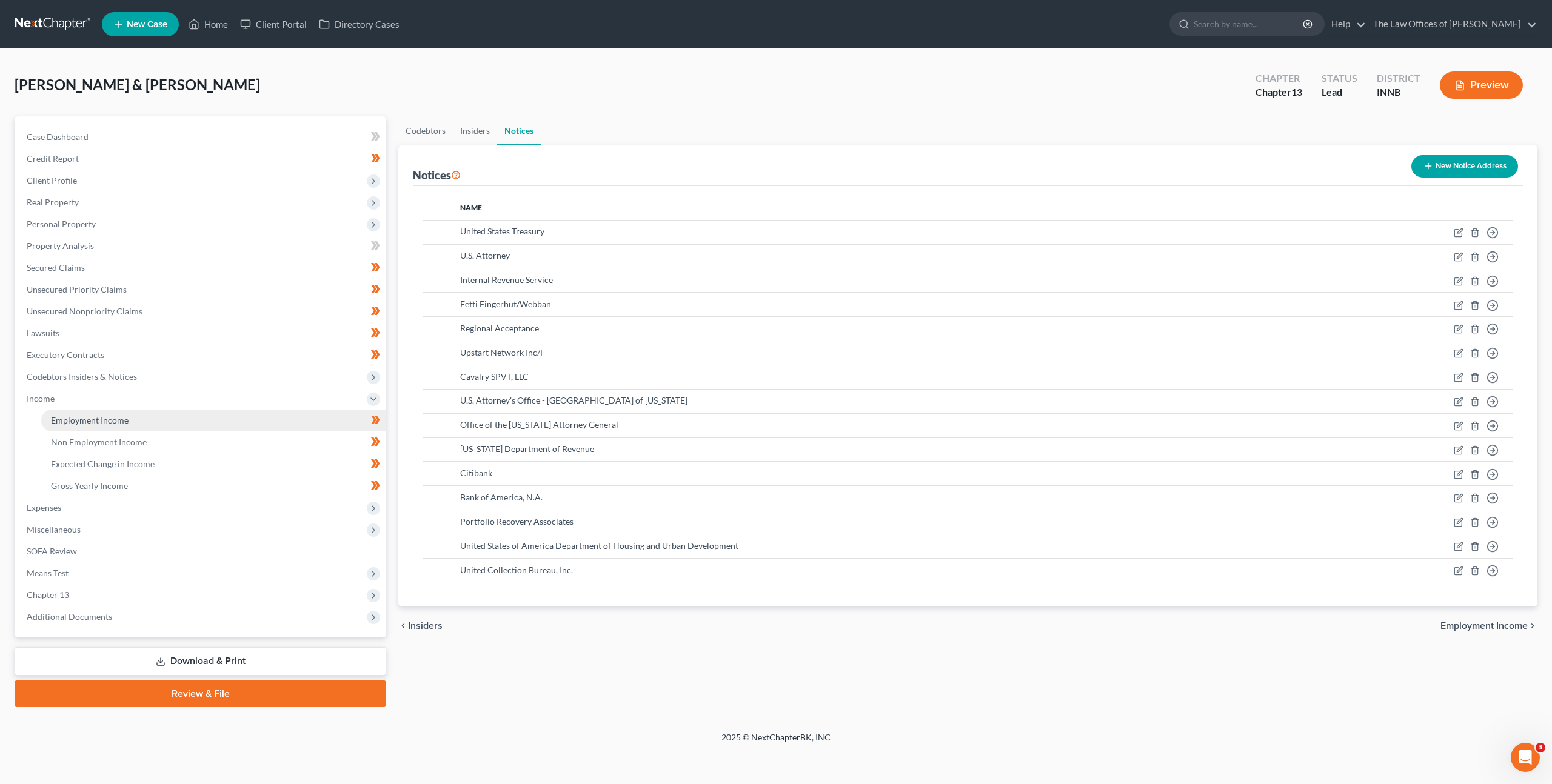
click at [220, 417] on link "Employment Income" at bounding box center [214, 421] width 345 height 22
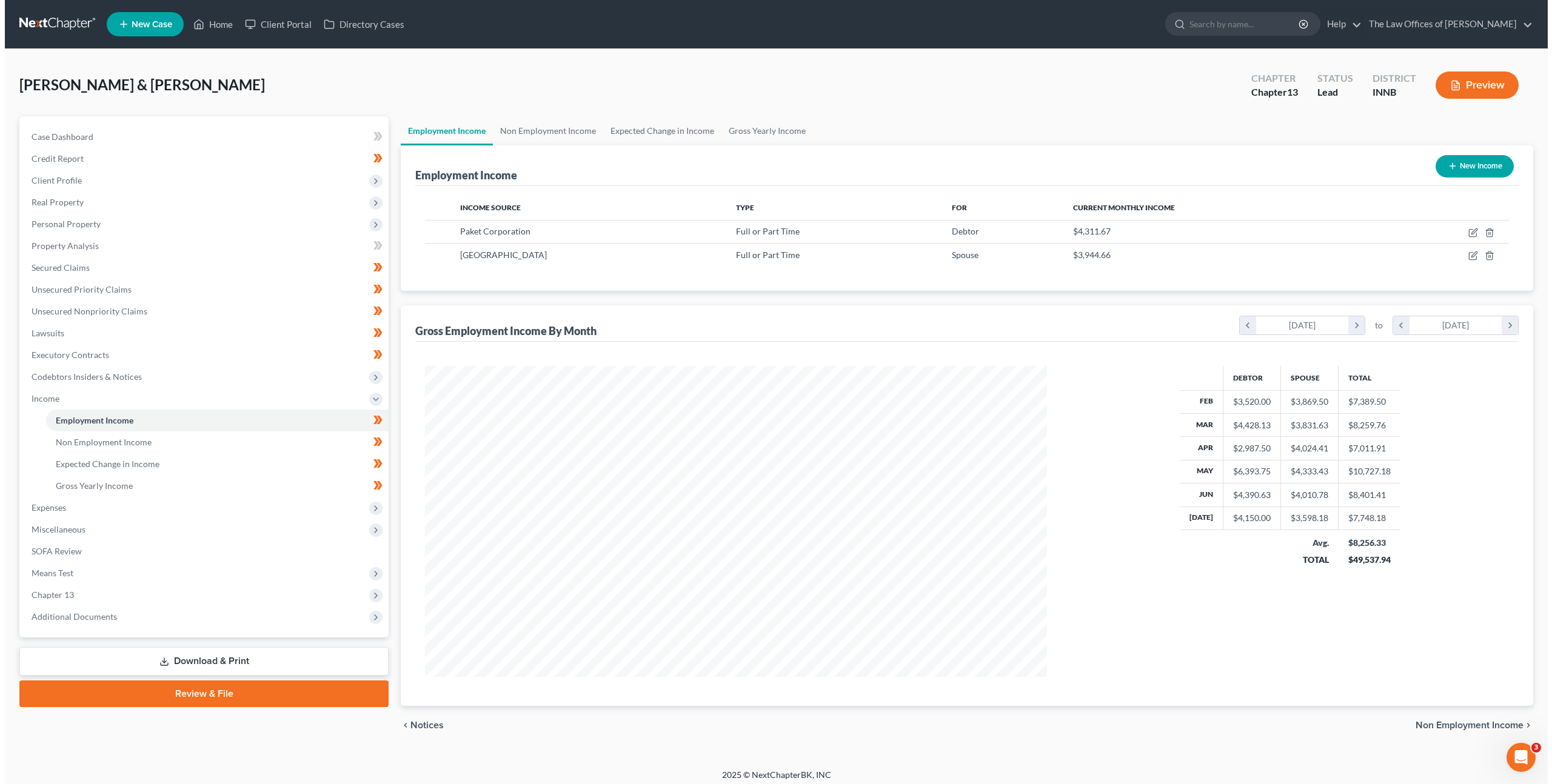
scroll to position [311, 646]
click at [562, 139] on link "Non Employment Income" at bounding box center [543, 130] width 110 height 29
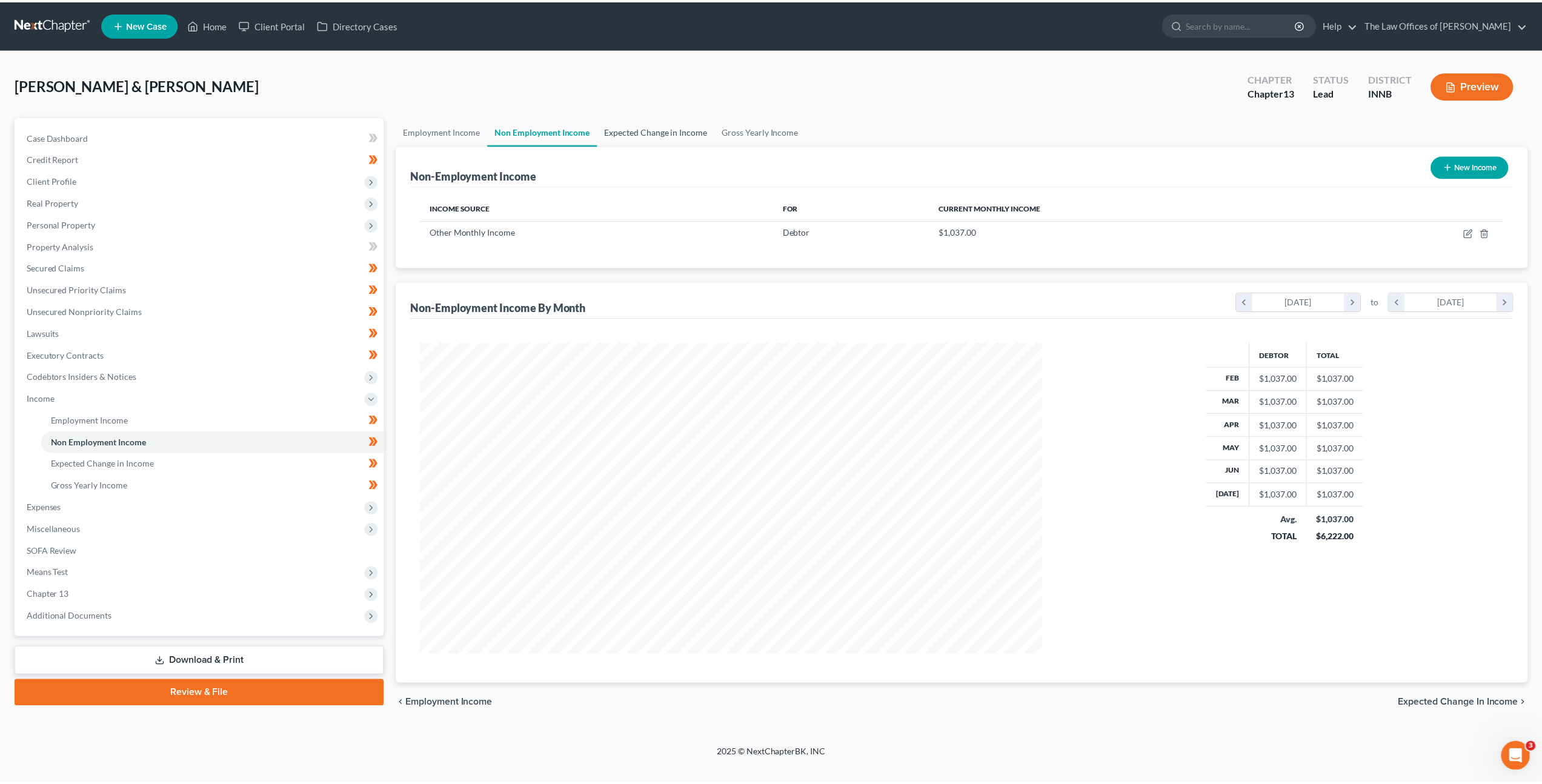
scroll to position [313, 651]
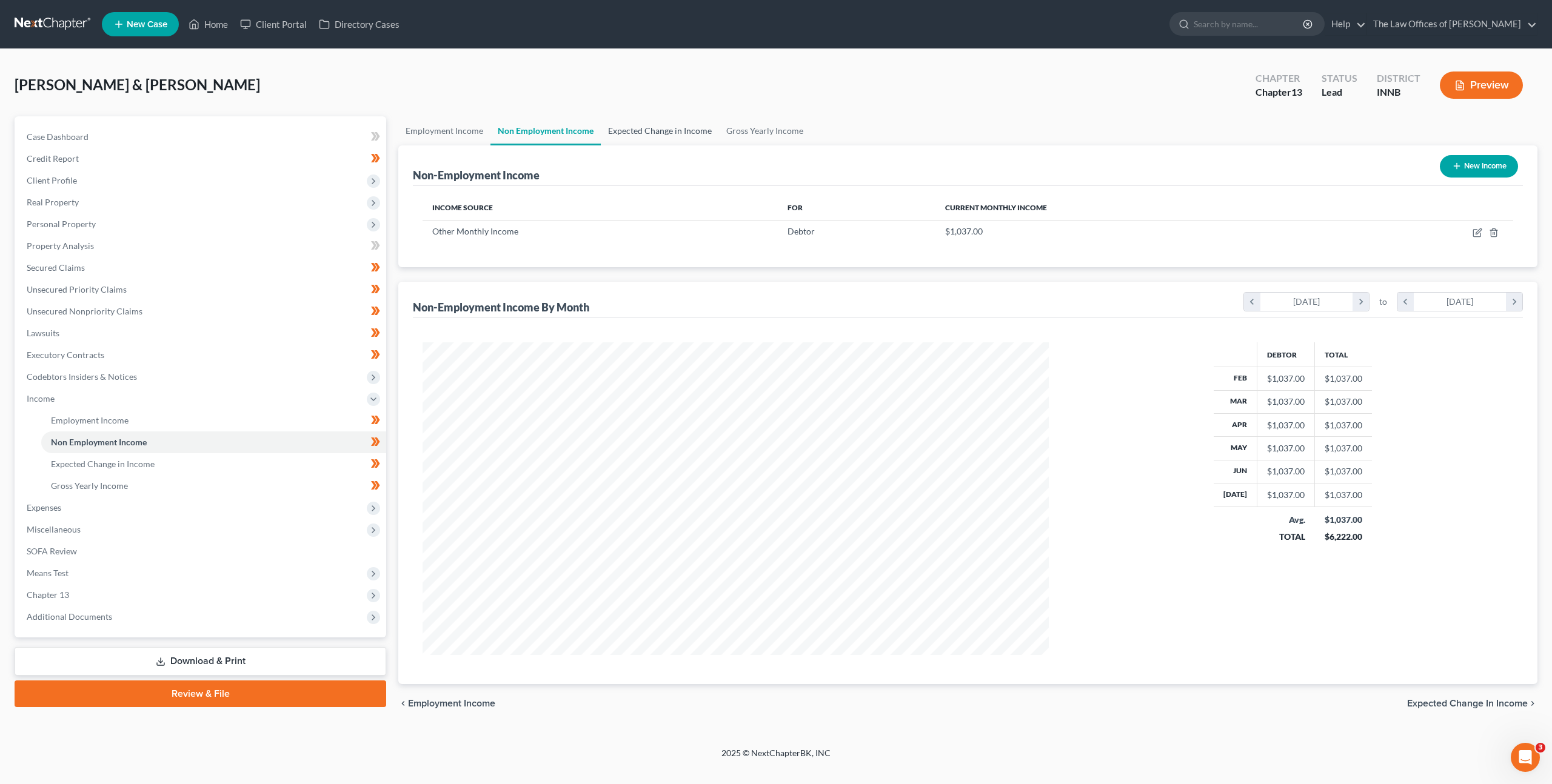
drag, startPoint x: 623, startPoint y: 135, endPoint x: 635, endPoint y: 135, distance: 12.0
click at [623, 135] on link "Expected Change in Income" at bounding box center [659, 130] width 118 height 29
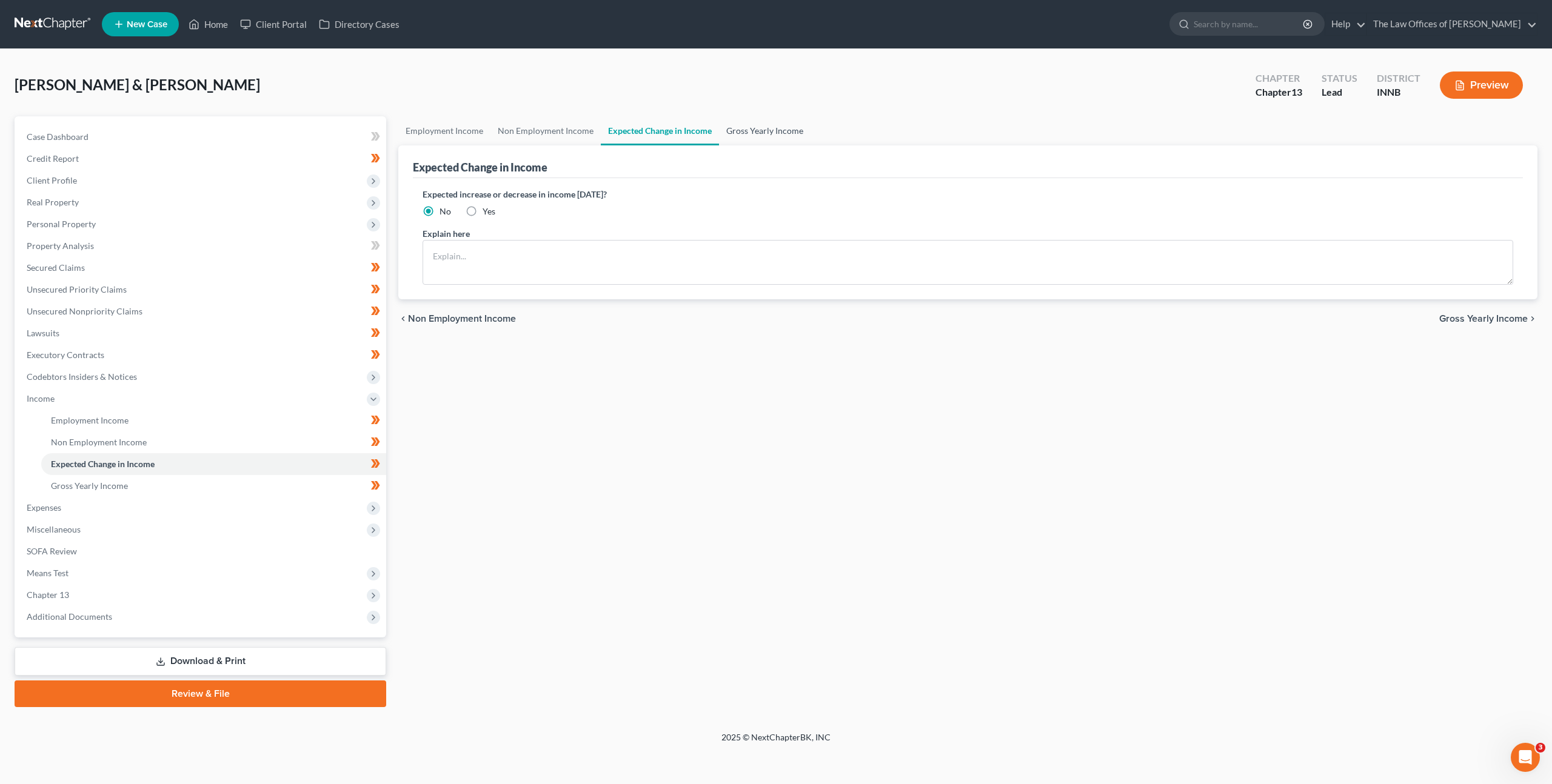
click at [719, 134] on link "Gross Yearly Income" at bounding box center [765, 130] width 91 height 29
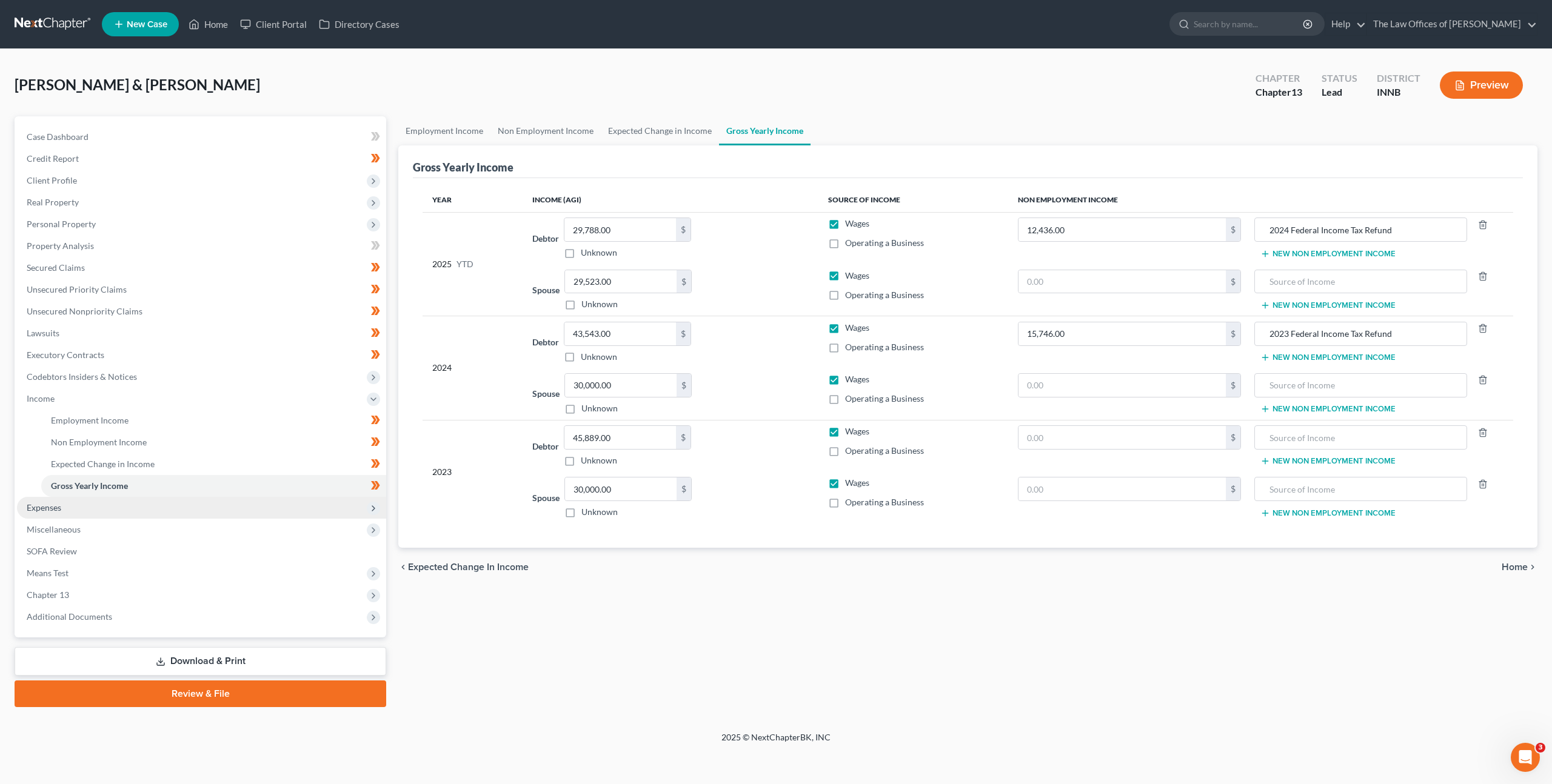
click at [188, 504] on span "Expenses" at bounding box center [201, 508] width 369 height 22
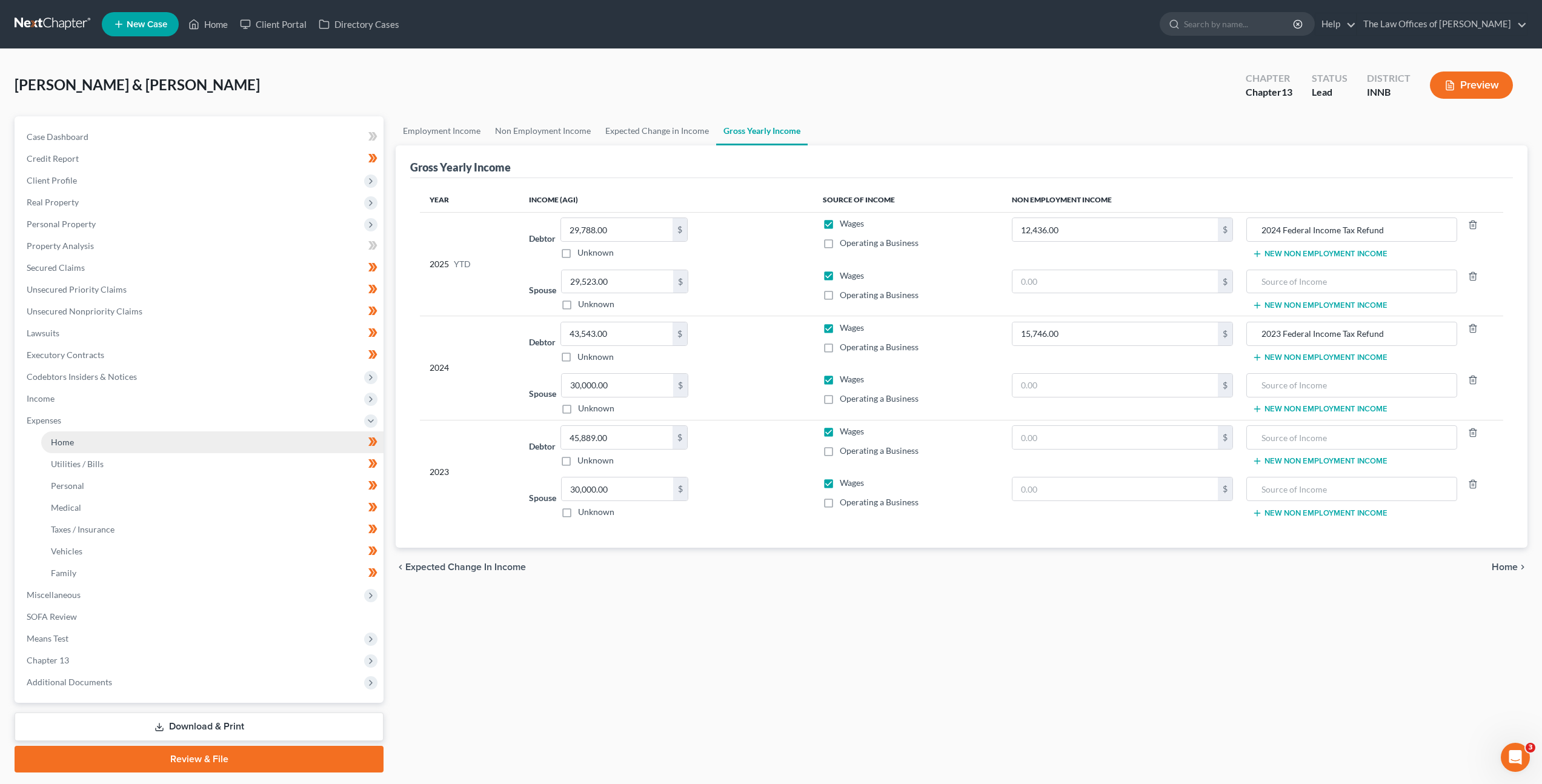
click at [170, 444] on link "Home" at bounding box center [213, 442] width 343 height 22
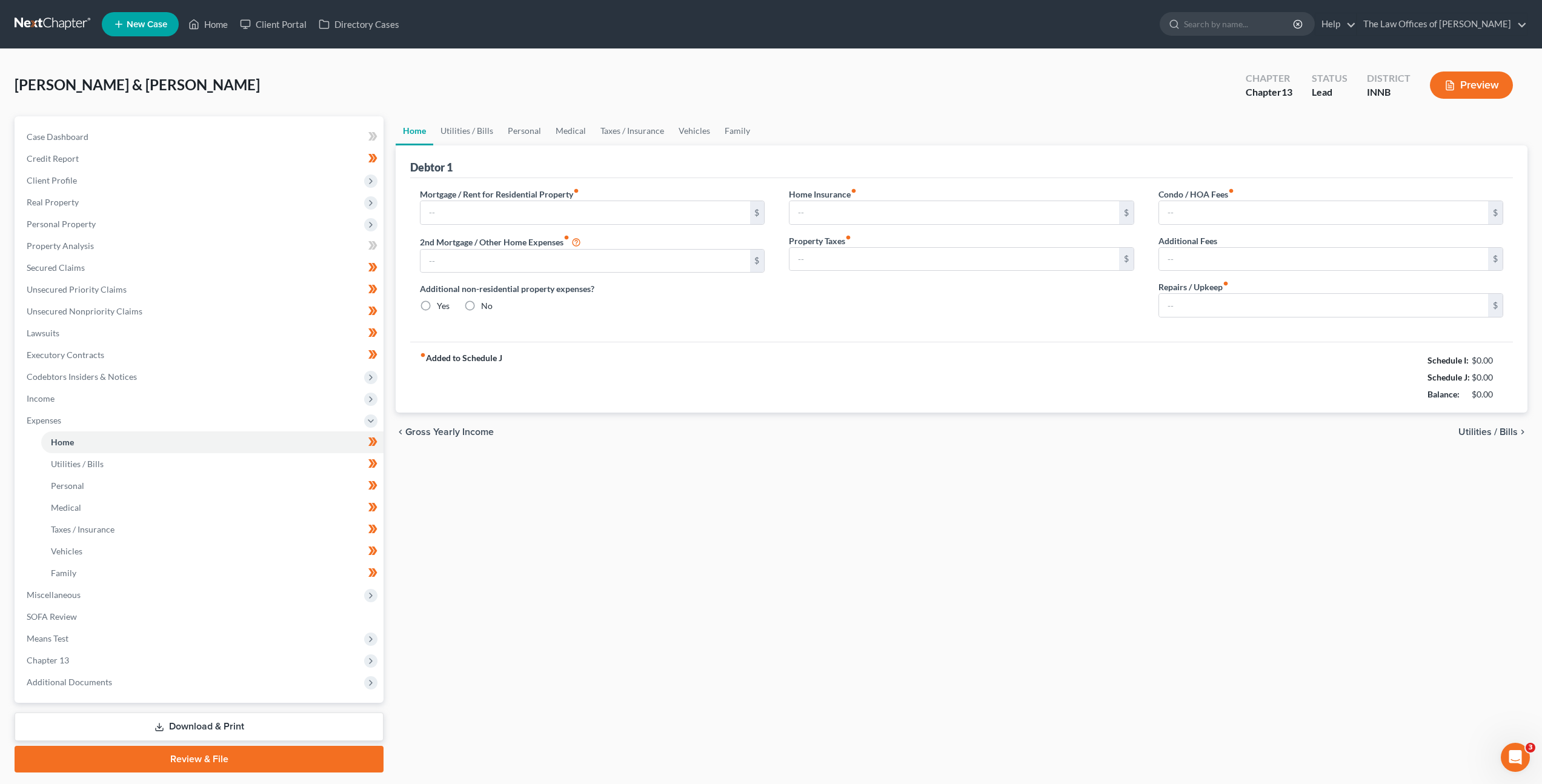
type input "0.00"
radio input "true"
type input "0.00"
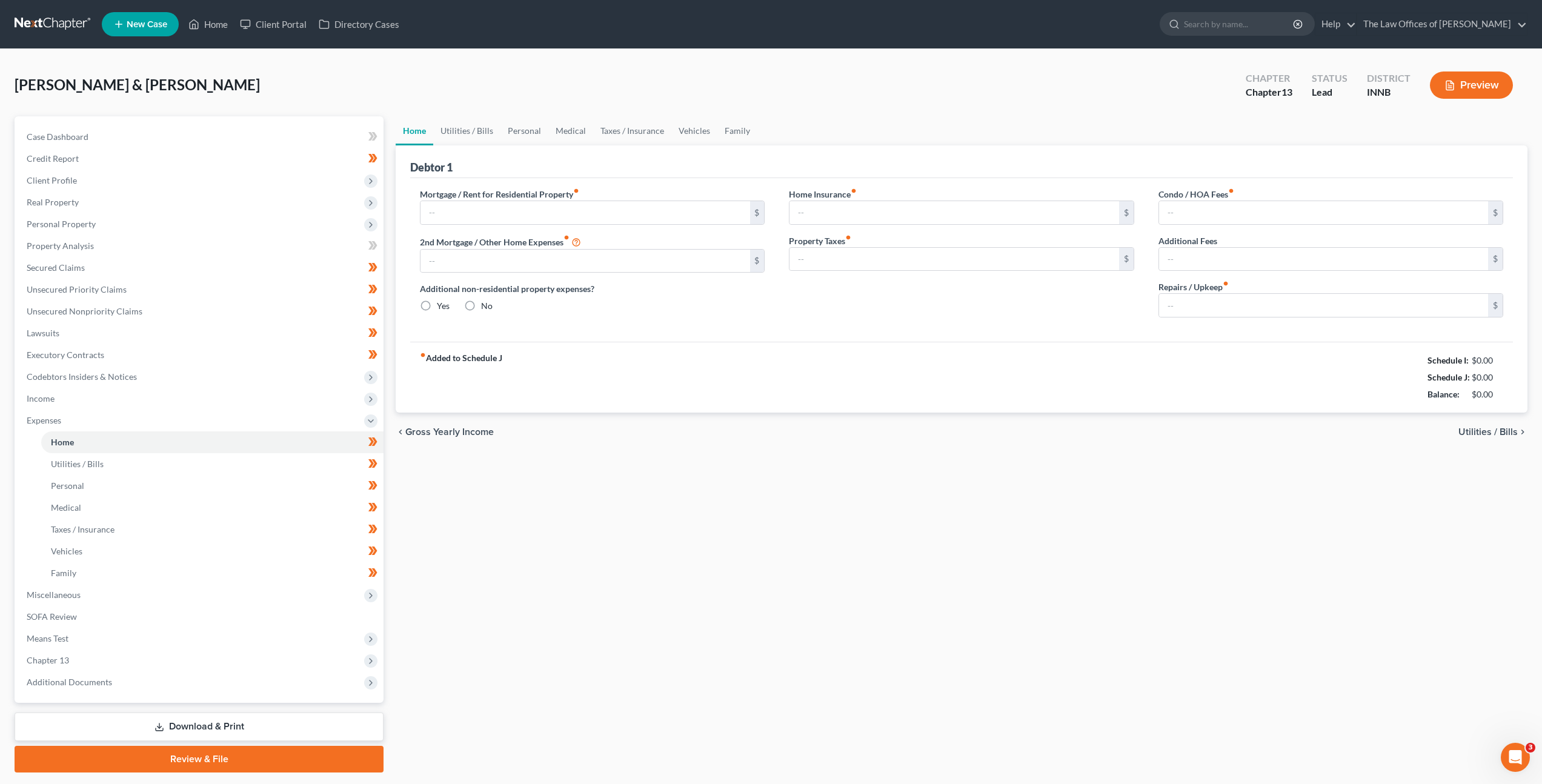
type input "0.00"
type input "20.00"
drag, startPoint x: 1502, startPoint y: 396, endPoint x: 1390, endPoint y: 365, distance: 116.2
click at [1390, 365] on div "fiber_manual_record Added to Schedule J Schedule I: $6,963.24 Schedule J: $2,46…" at bounding box center [962, 377] width 1103 height 71
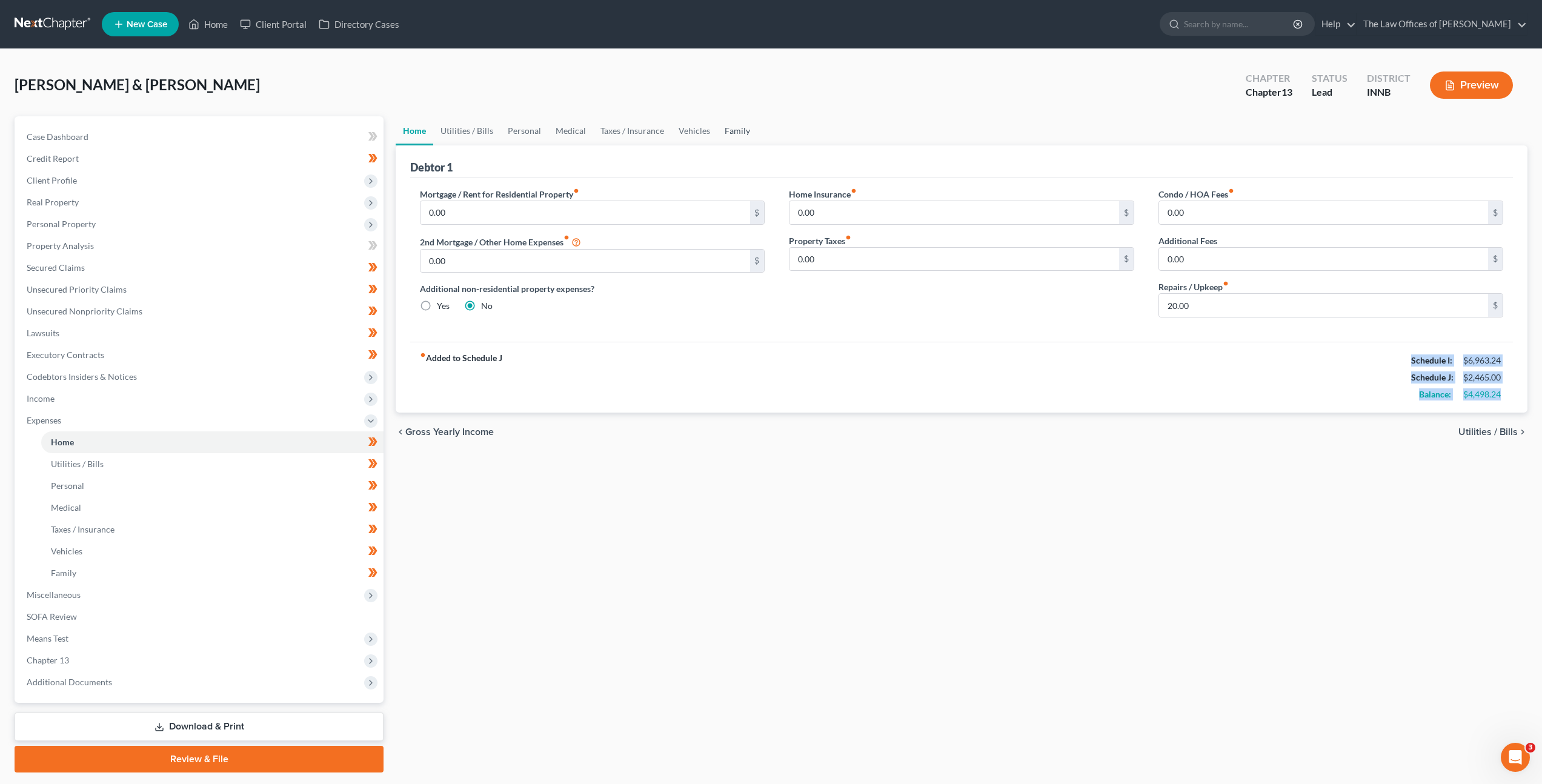
click at [747, 130] on link "Family" at bounding box center [738, 130] width 40 height 29
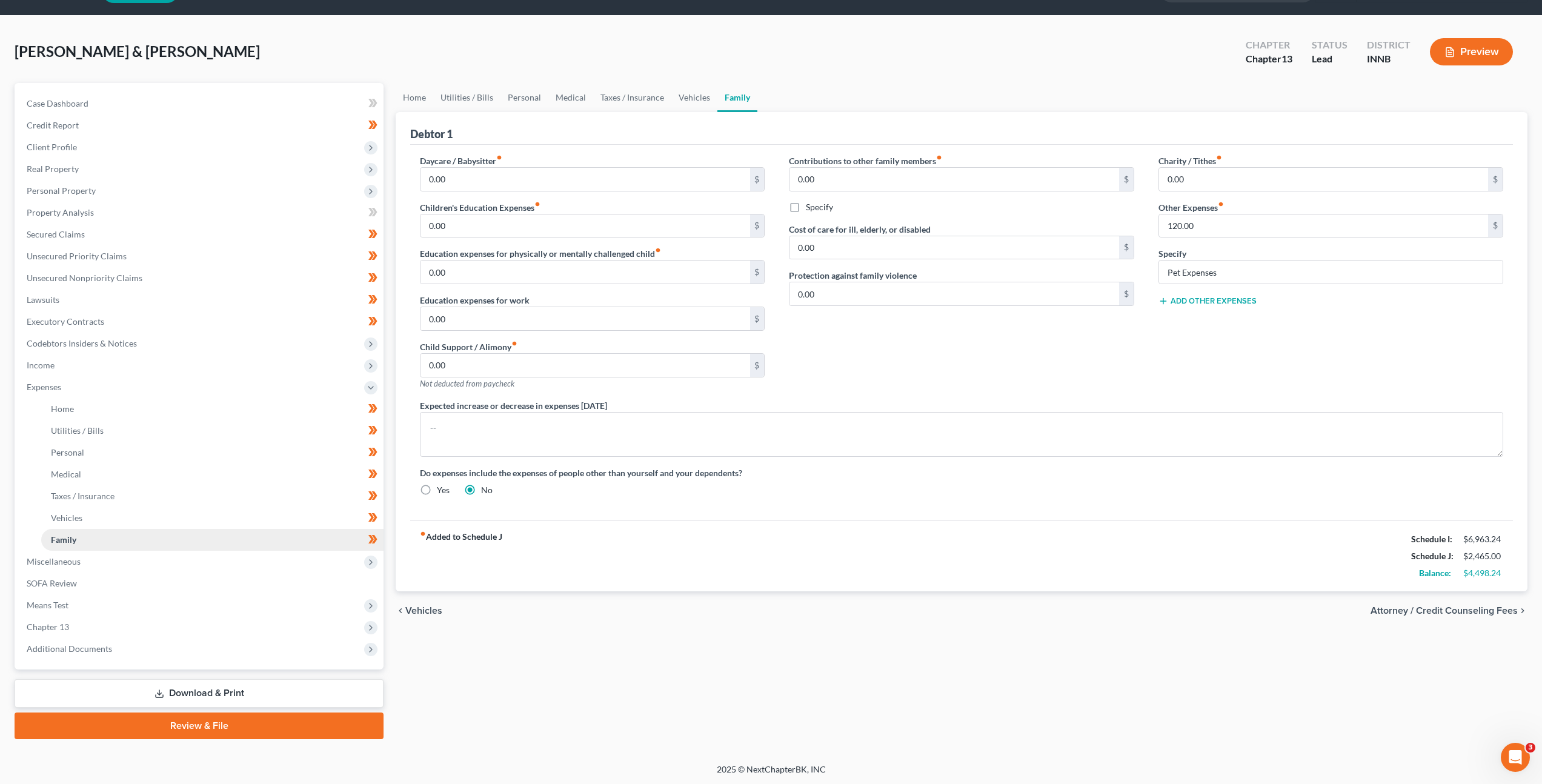
scroll to position [35, 0]
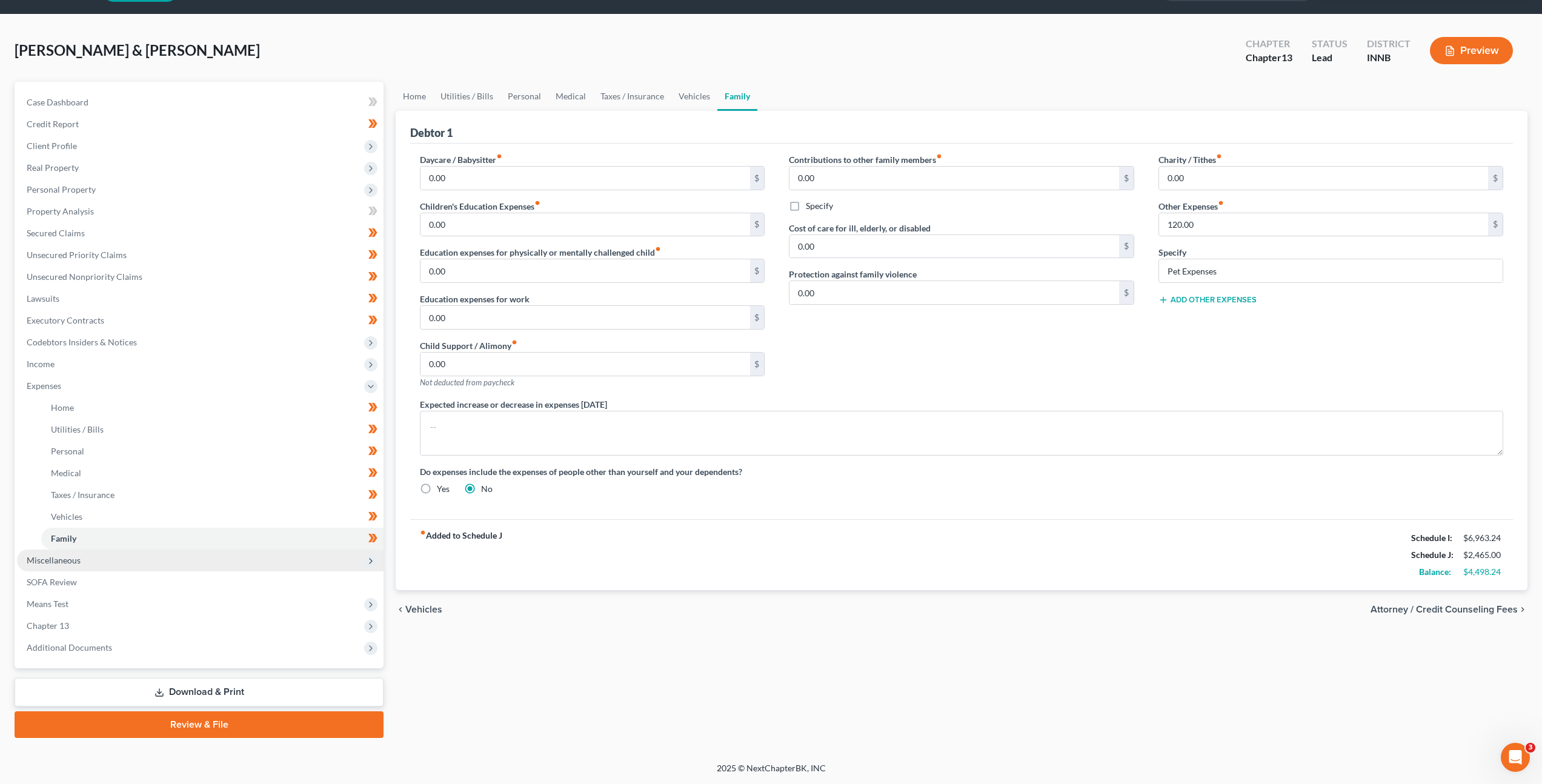
click at [195, 552] on span "Miscellaneous" at bounding box center [200, 560] width 366 height 22
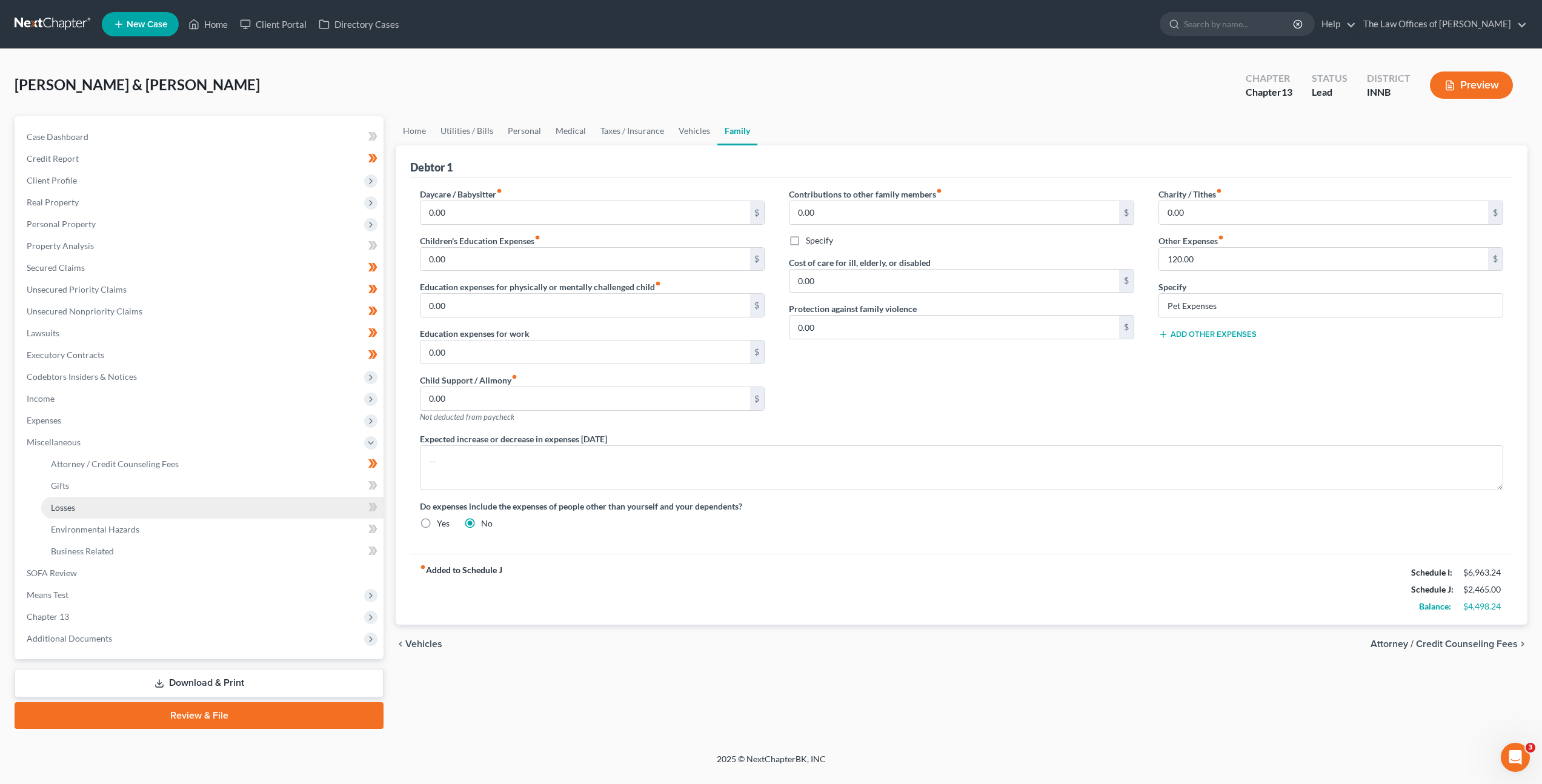
scroll to position [0, 0]
click at [242, 466] on link "Attorney / Credit Counseling Fees" at bounding box center [214, 464] width 345 height 22
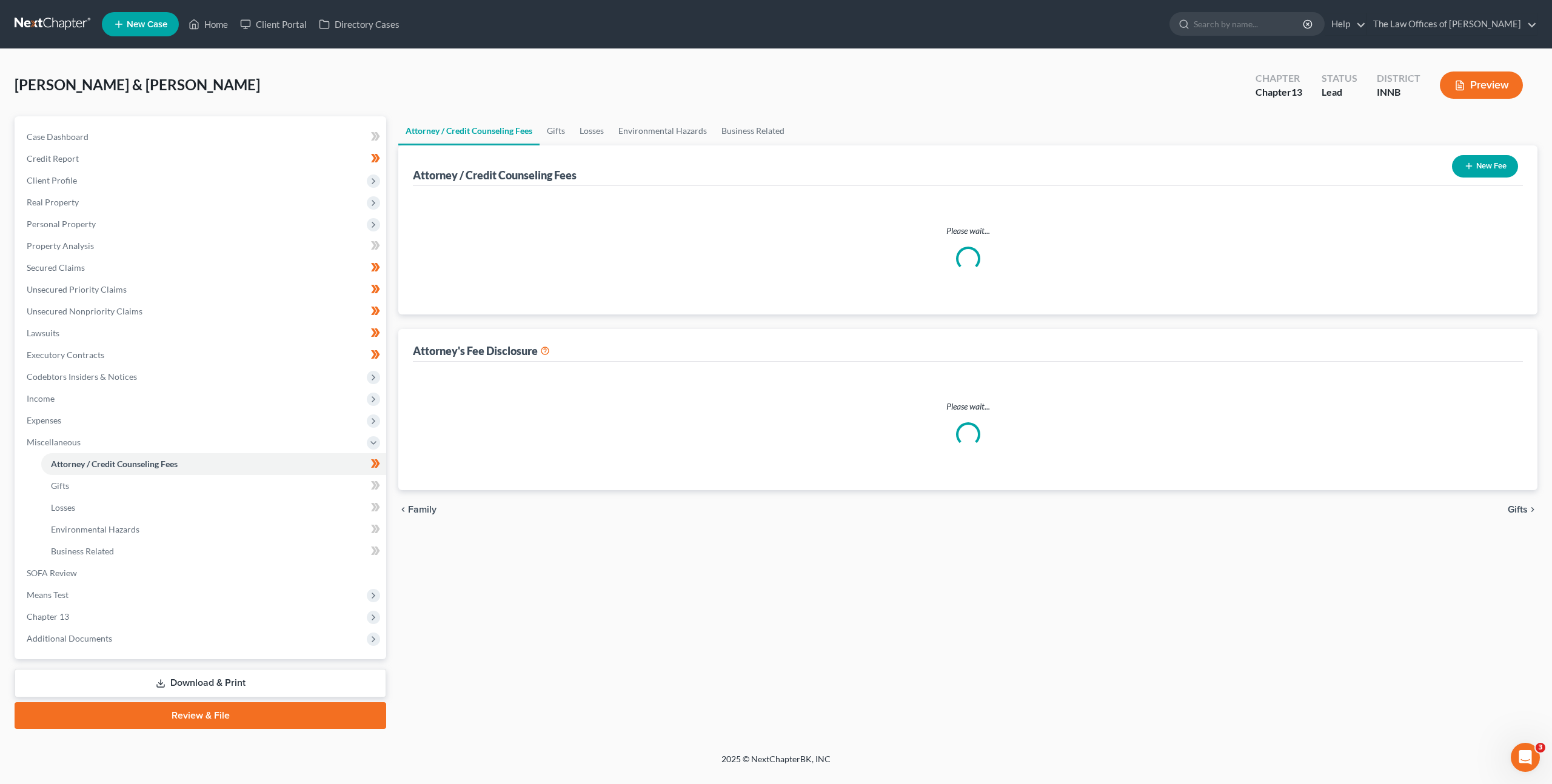
select select "2"
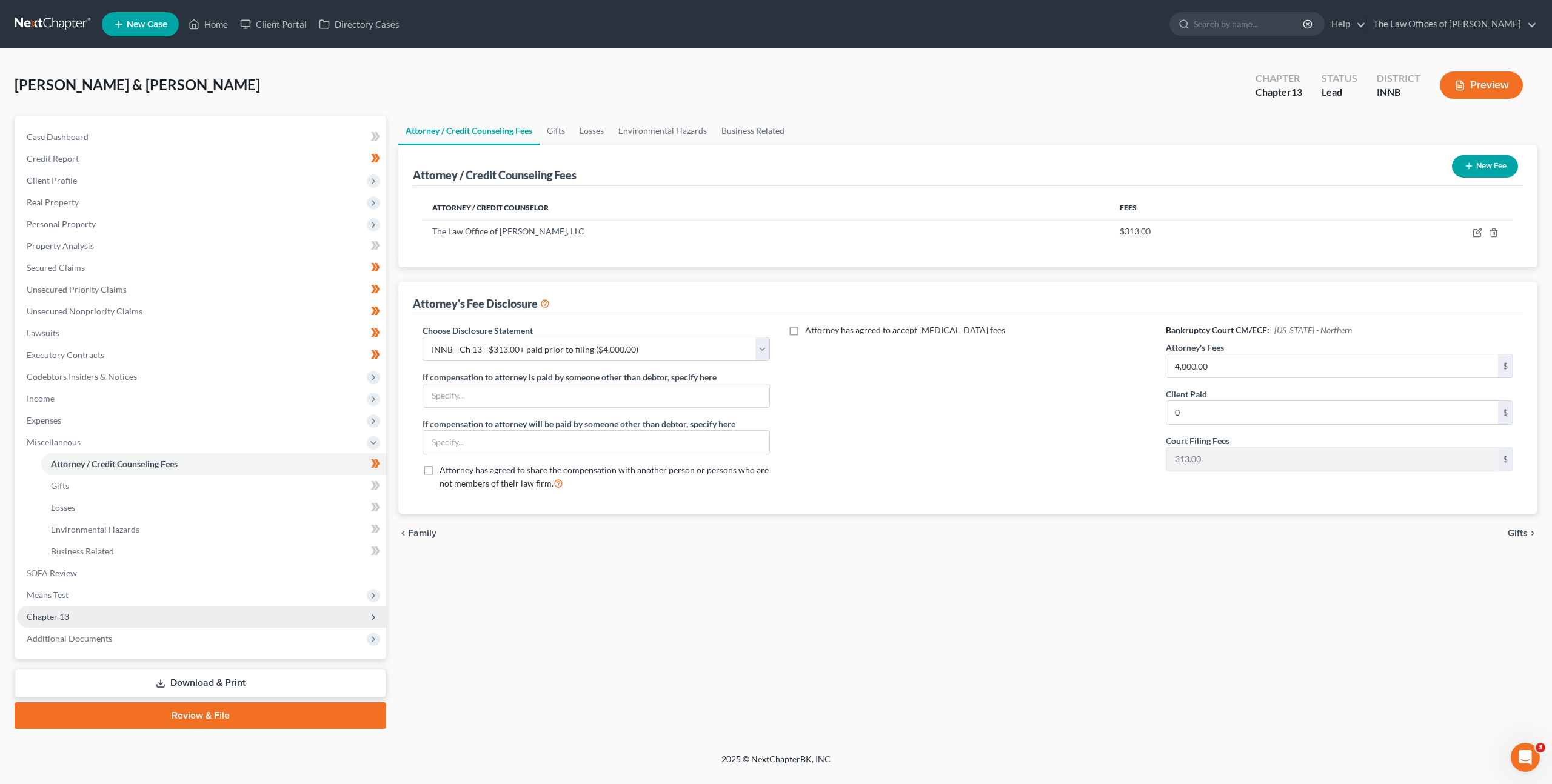
click at [166, 607] on span "Chapter 13" at bounding box center [201, 617] width 369 height 22
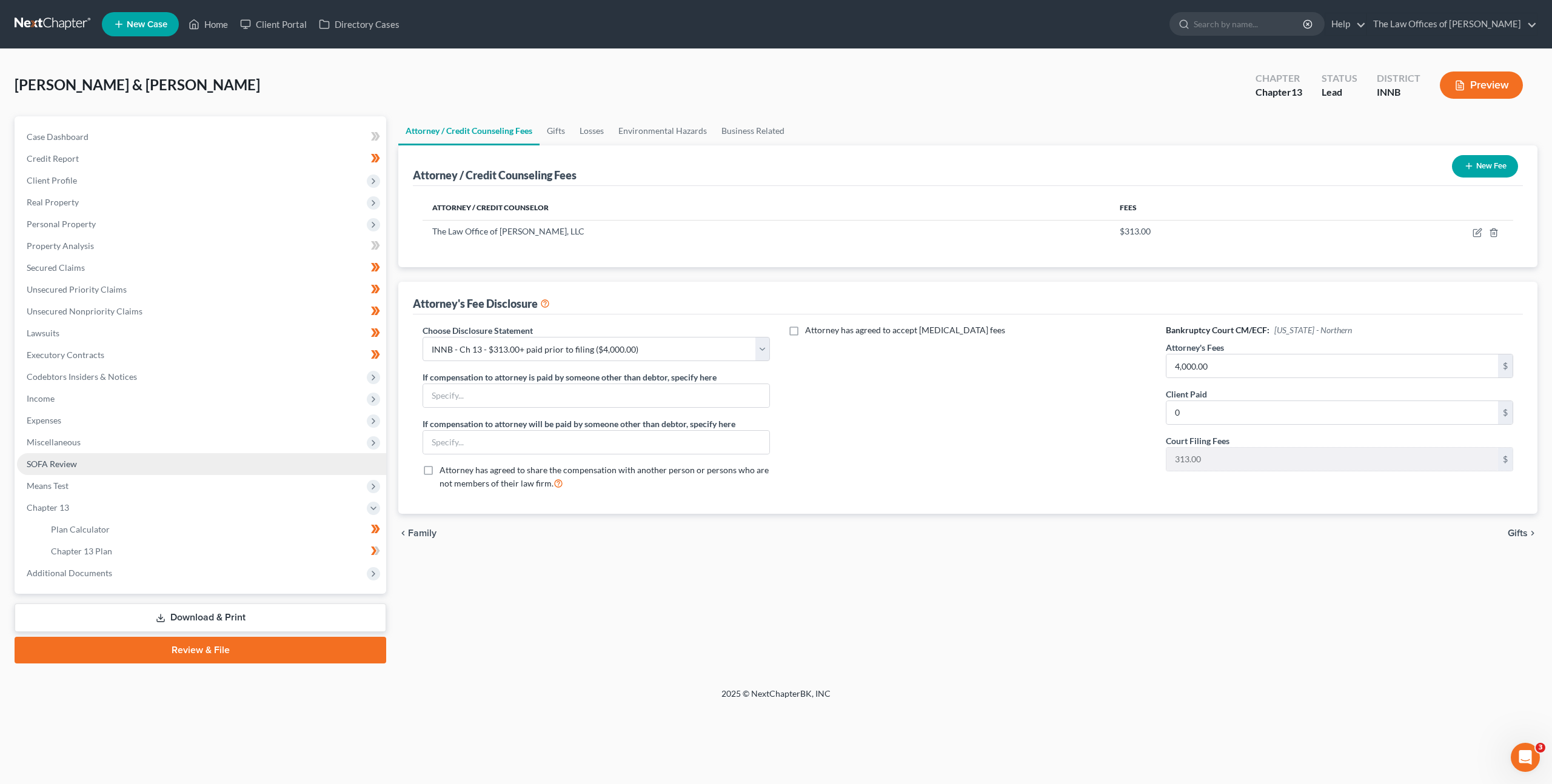
drag, startPoint x: 179, startPoint y: 459, endPoint x: 237, endPoint y: 453, distance: 58.3
click at [179, 459] on link "SOFA Review" at bounding box center [201, 464] width 369 height 22
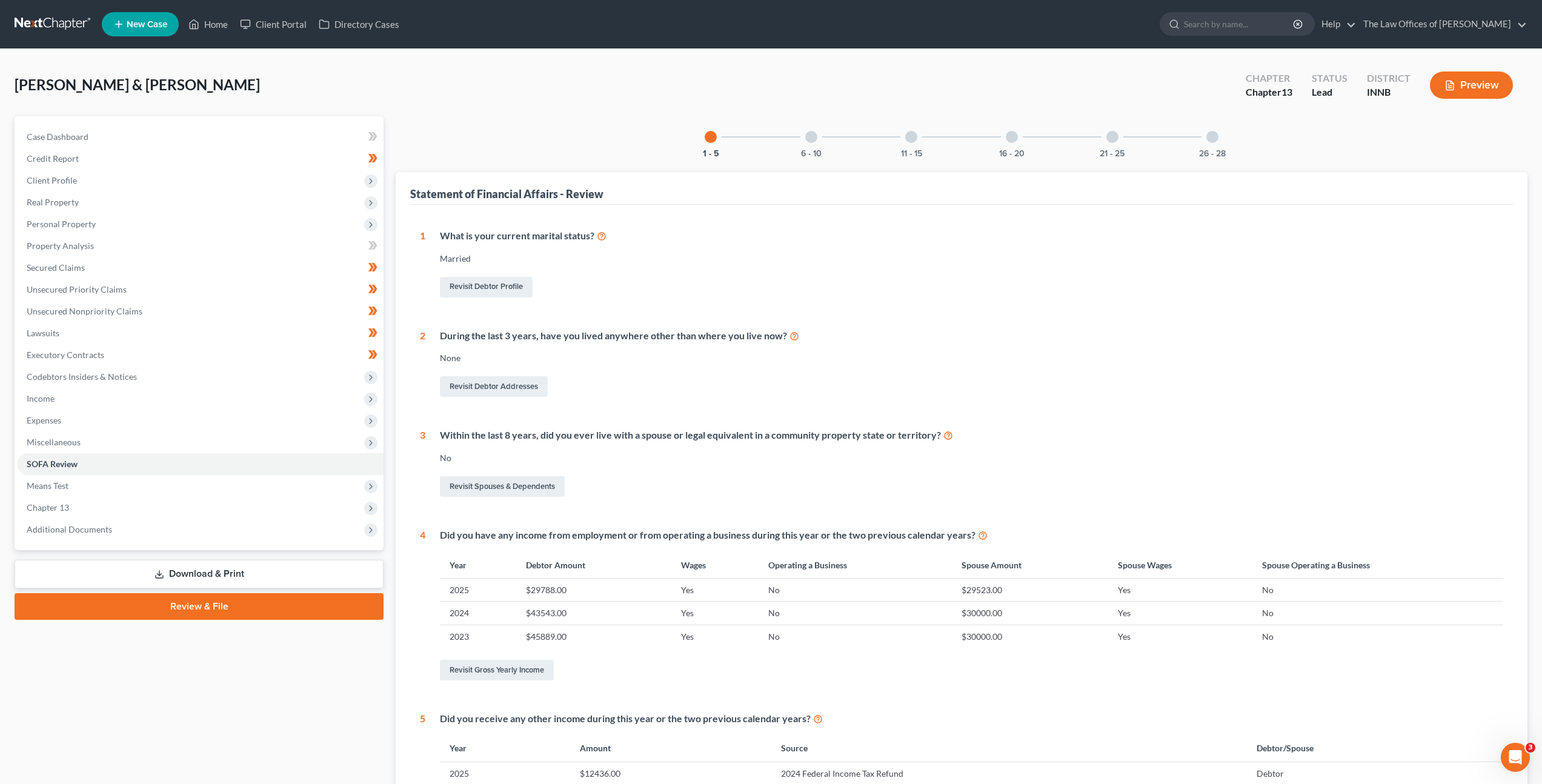
click at [818, 137] on div "6 - 10" at bounding box center [812, 137] width 42 height 42
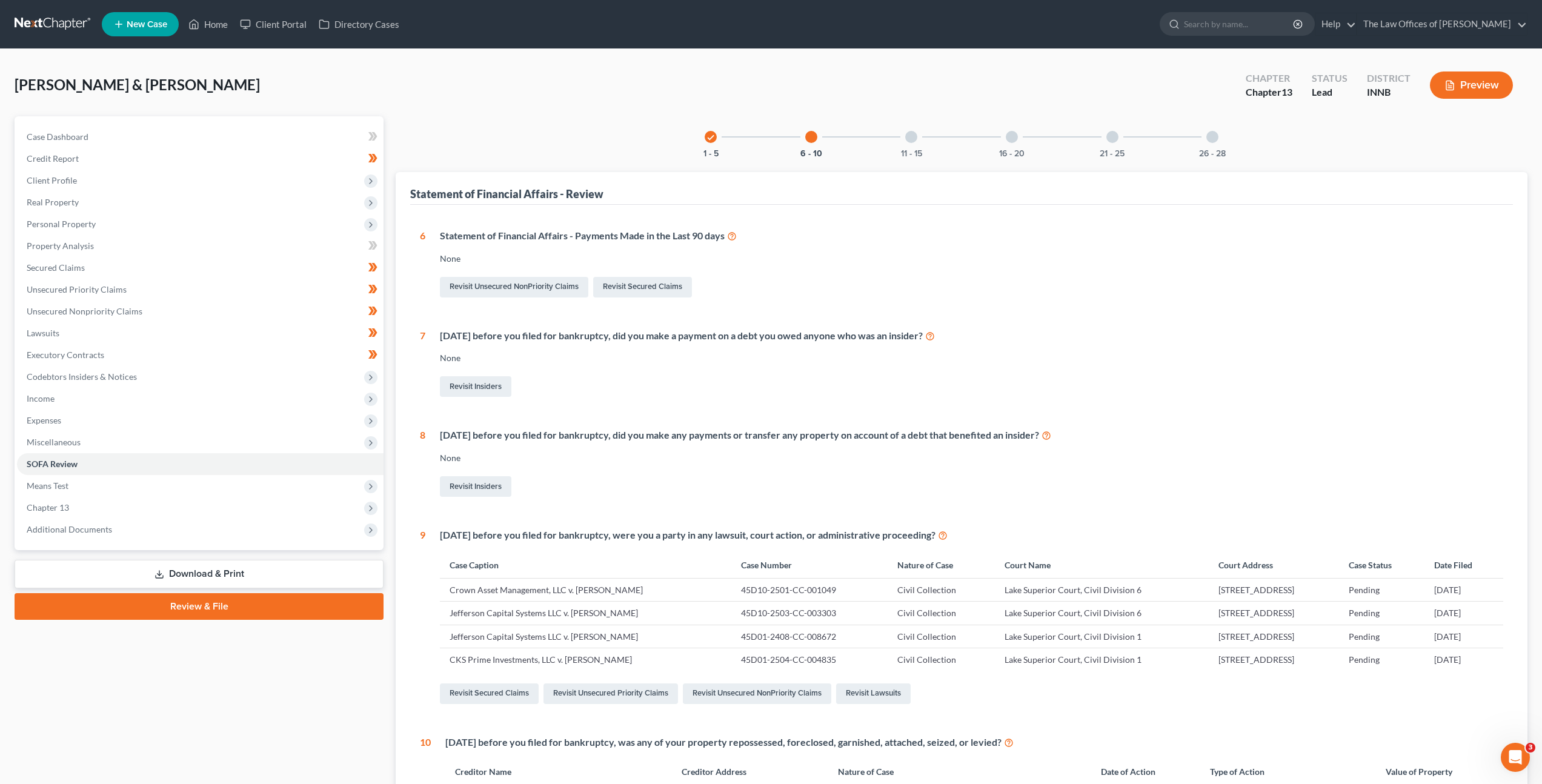
click at [912, 141] on div at bounding box center [911, 137] width 12 height 12
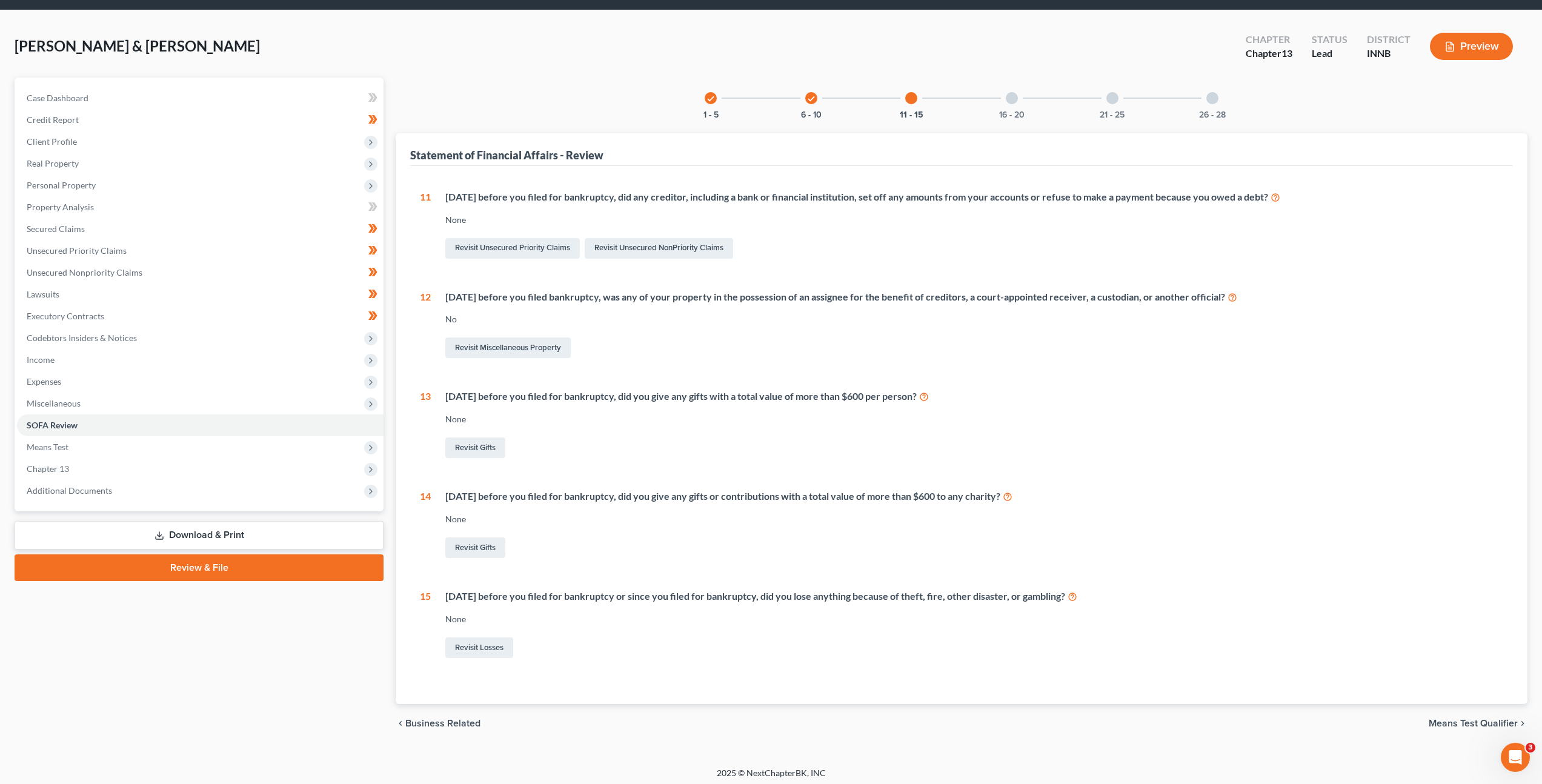
scroll to position [44, 0]
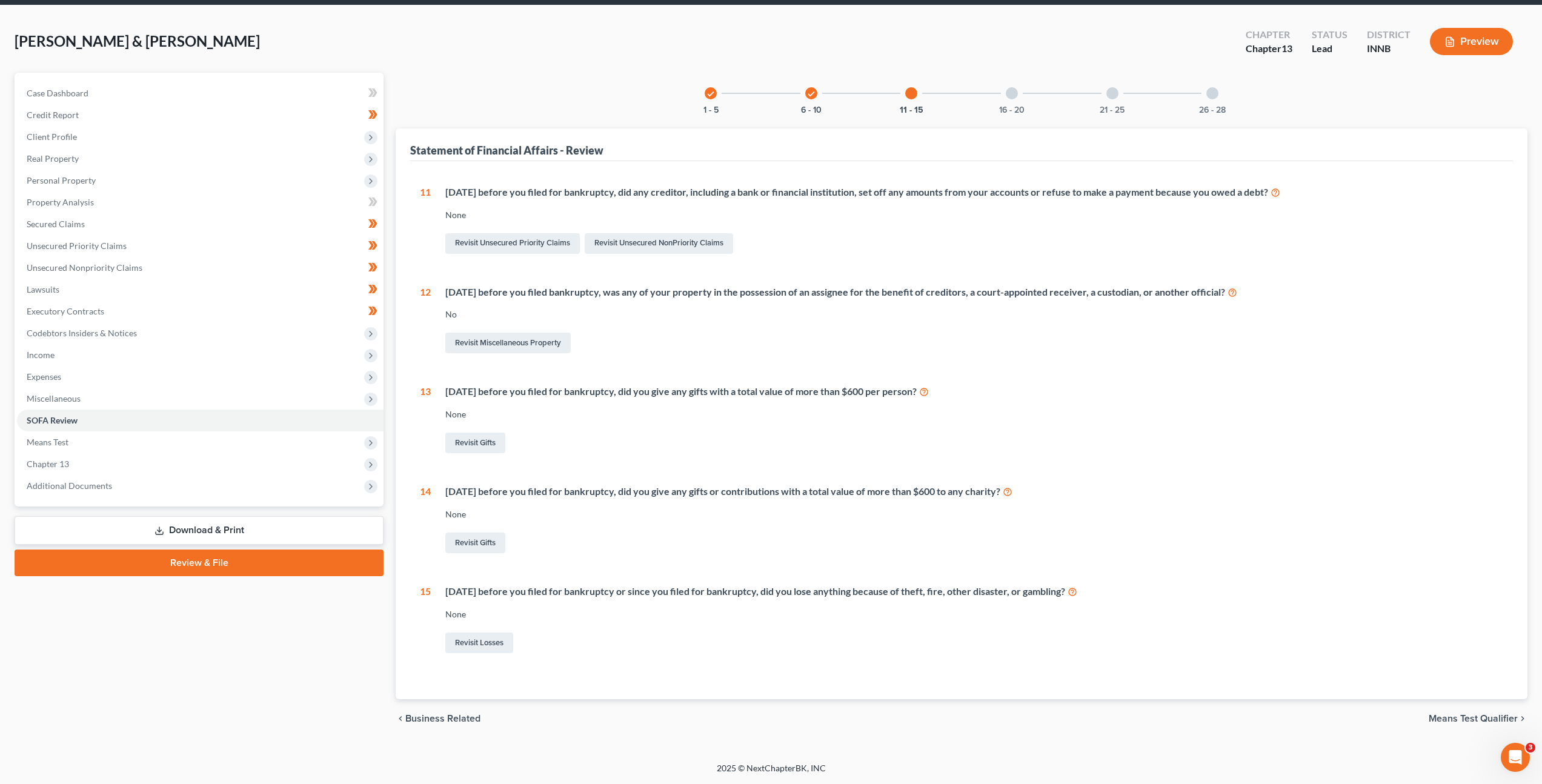
click at [1003, 95] on div "16 - 20" at bounding box center [1012, 93] width 42 height 42
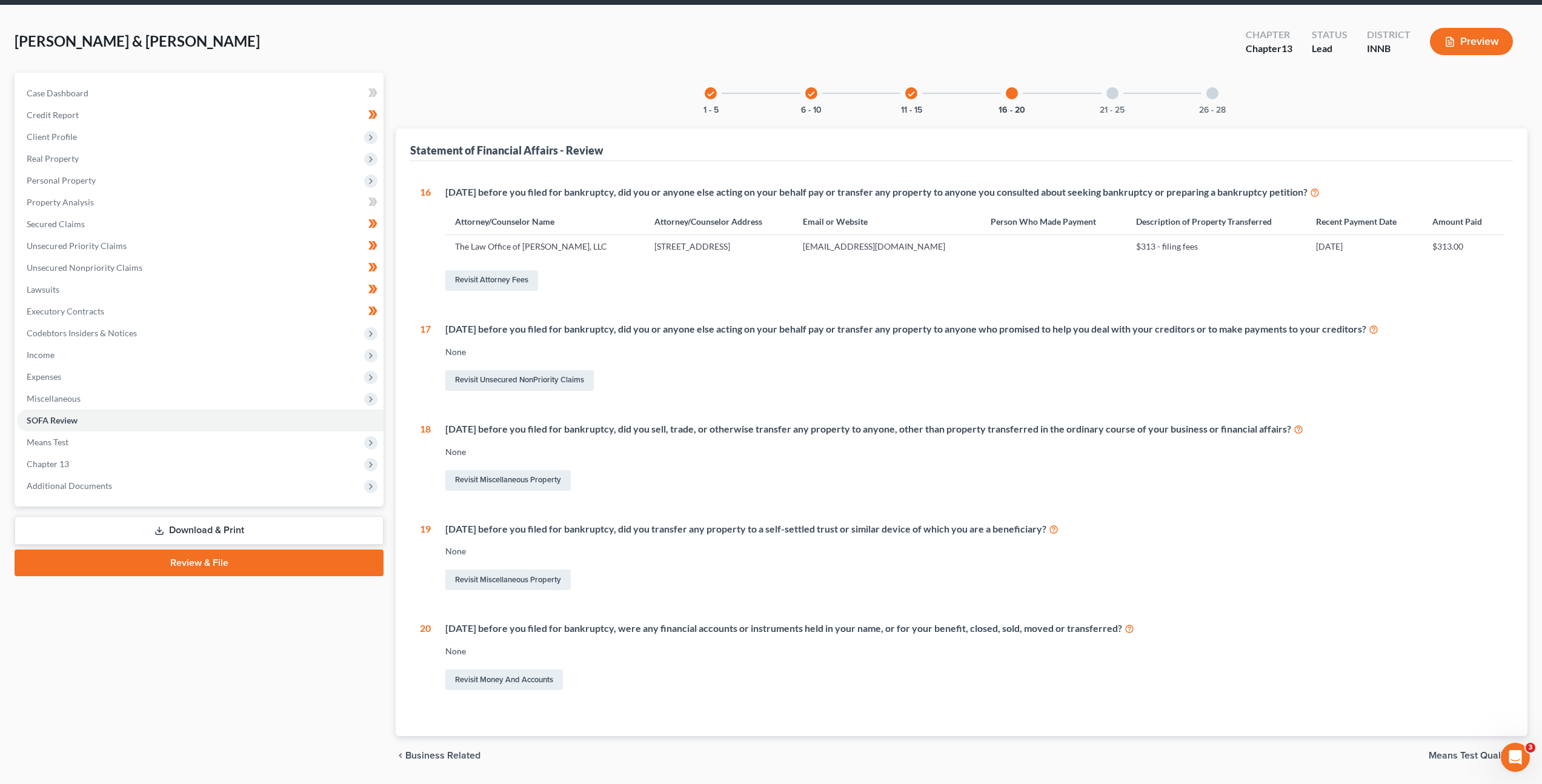
click at [1087, 98] on div "check 1 - 5 check 6 - 10 check 11 - 15 16 - 20 21 - 25 26 - 28" at bounding box center [962, 93] width 543 height 42
click at [1119, 96] on div "21 - 25" at bounding box center [1113, 93] width 42 height 42
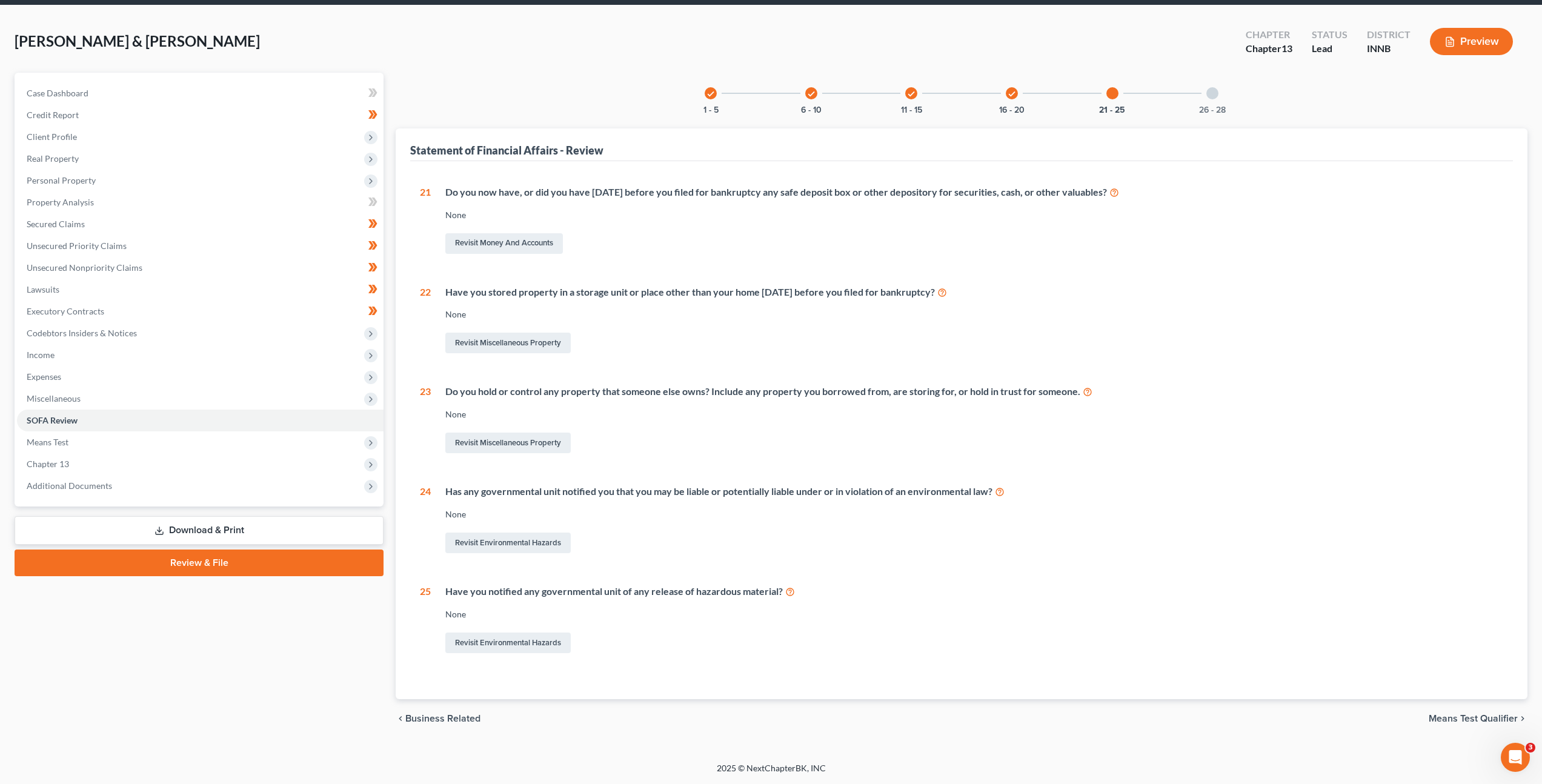
click at [1208, 94] on div at bounding box center [1212, 93] width 12 height 12
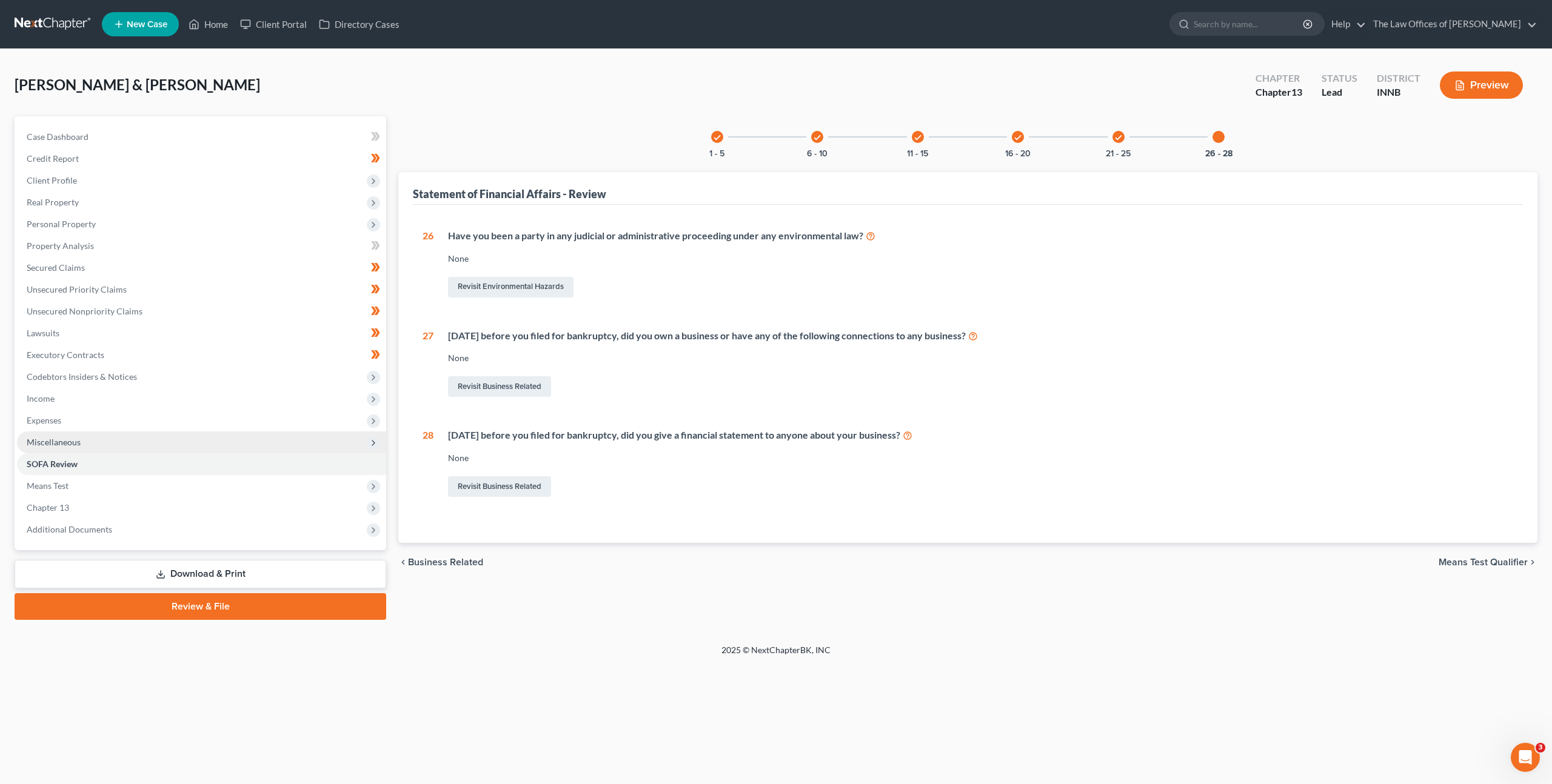
click at [110, 444] on span "Miscellaneous" at bounding box center [201, 442] width 369 height 22
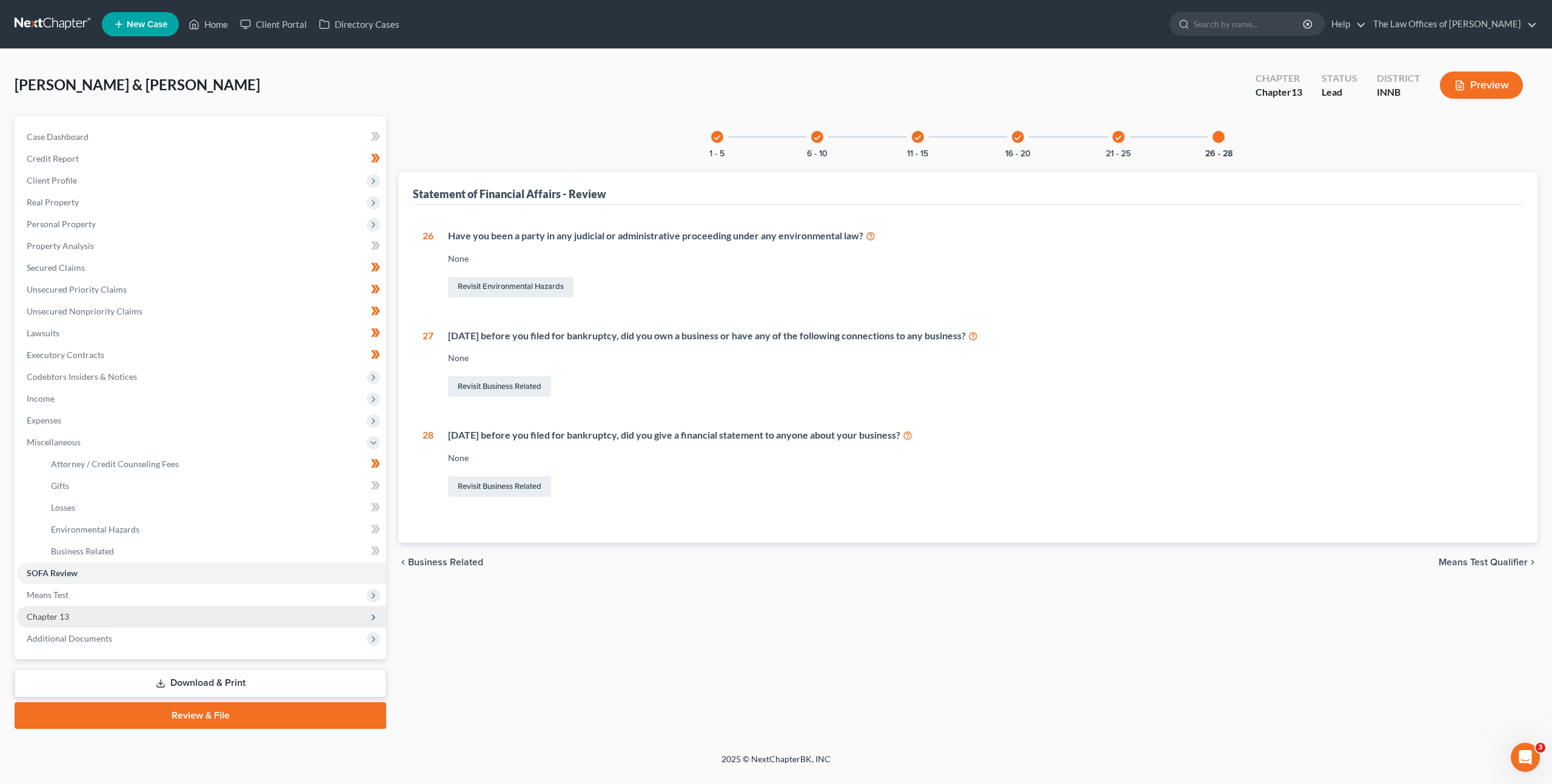
click at [50, 613] on span "Chapter 13" at bounding box center [48, 616] width 43 height 10
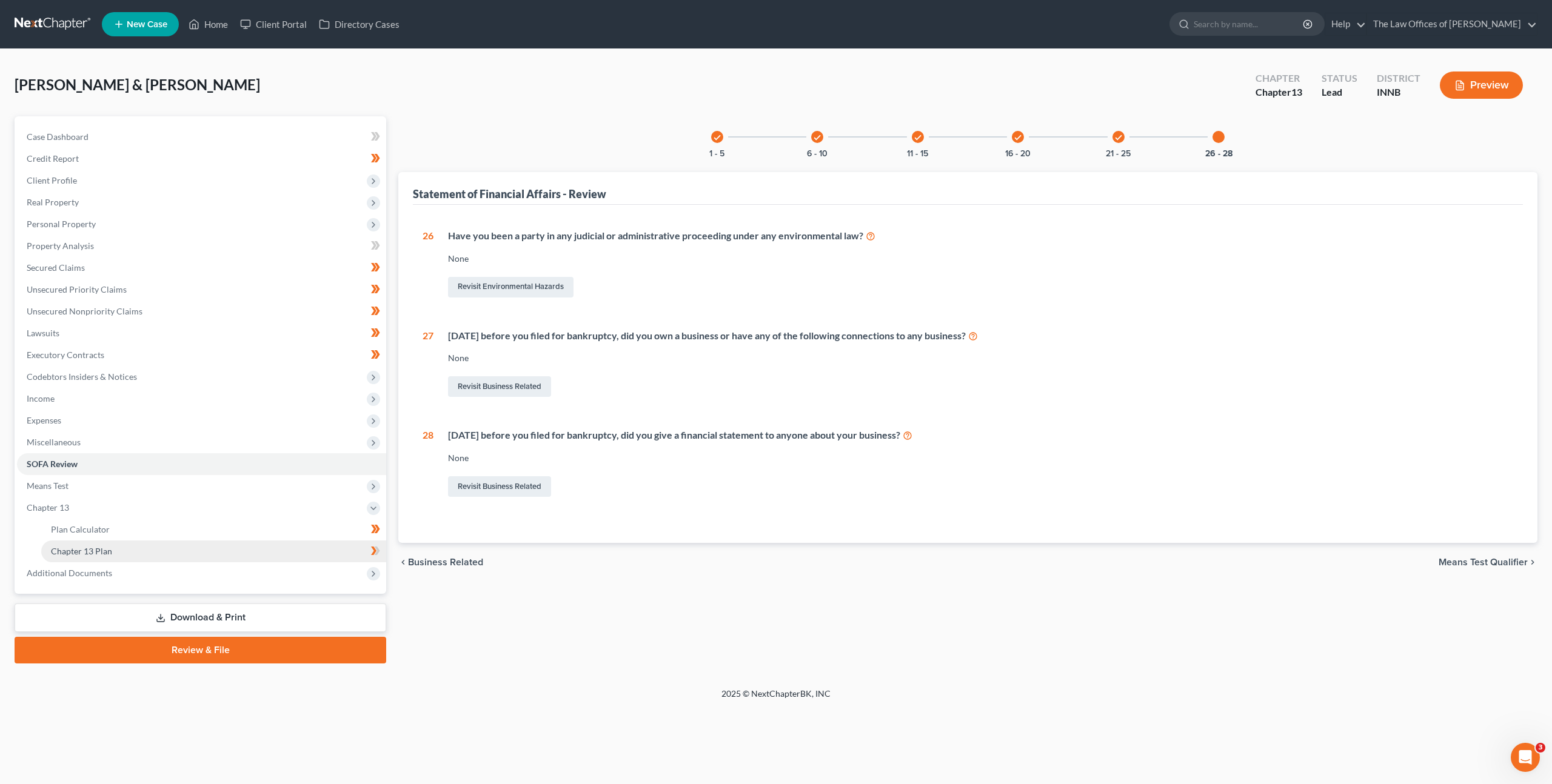
click at [125, 555] on link "Chapter 13 Plan" at bounding box center [214, 551] width 345 height 22
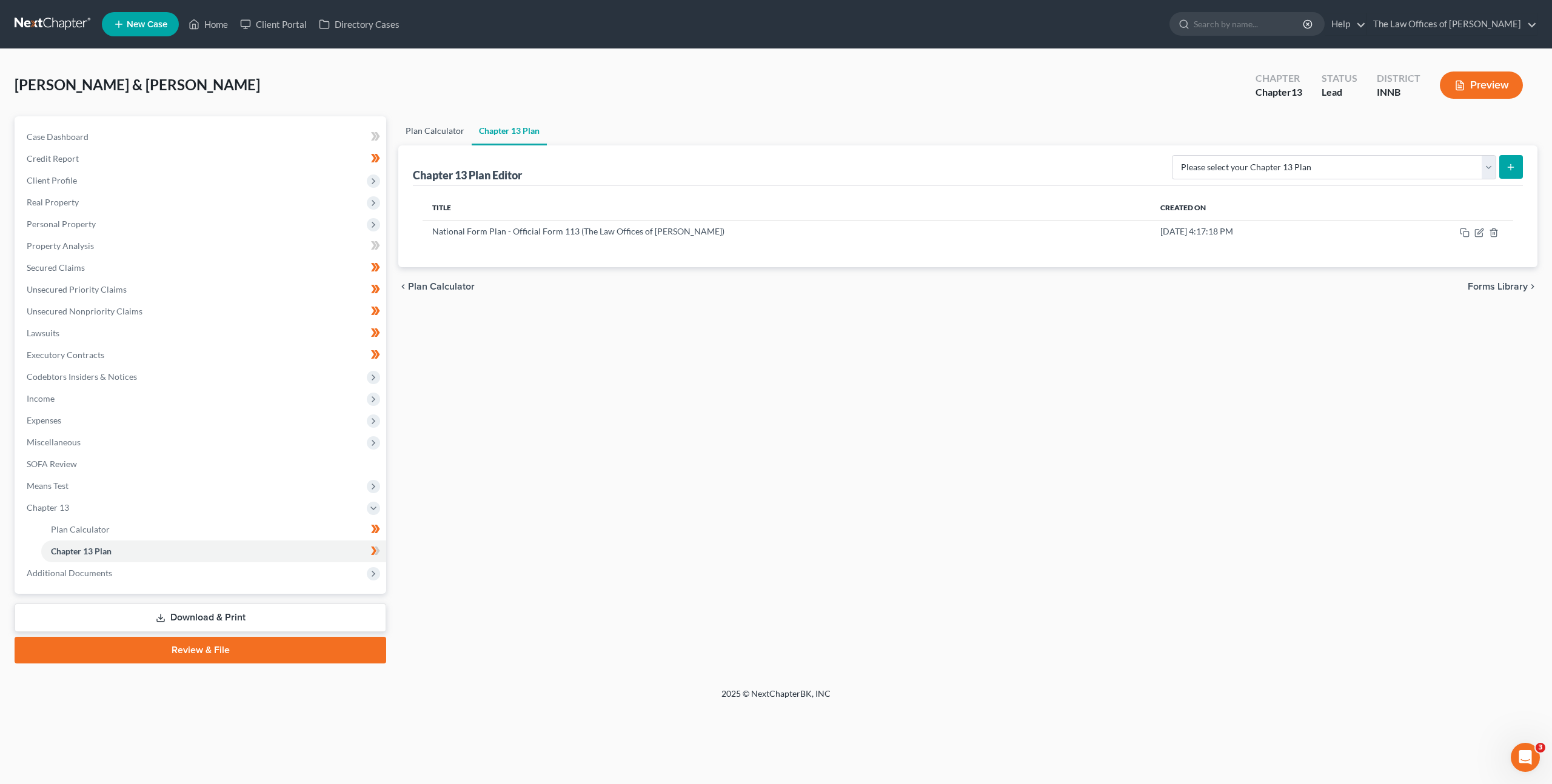
click at [428, 128] on link "Plan Calculator" at bounding box center [435, 130] width 73 height 29
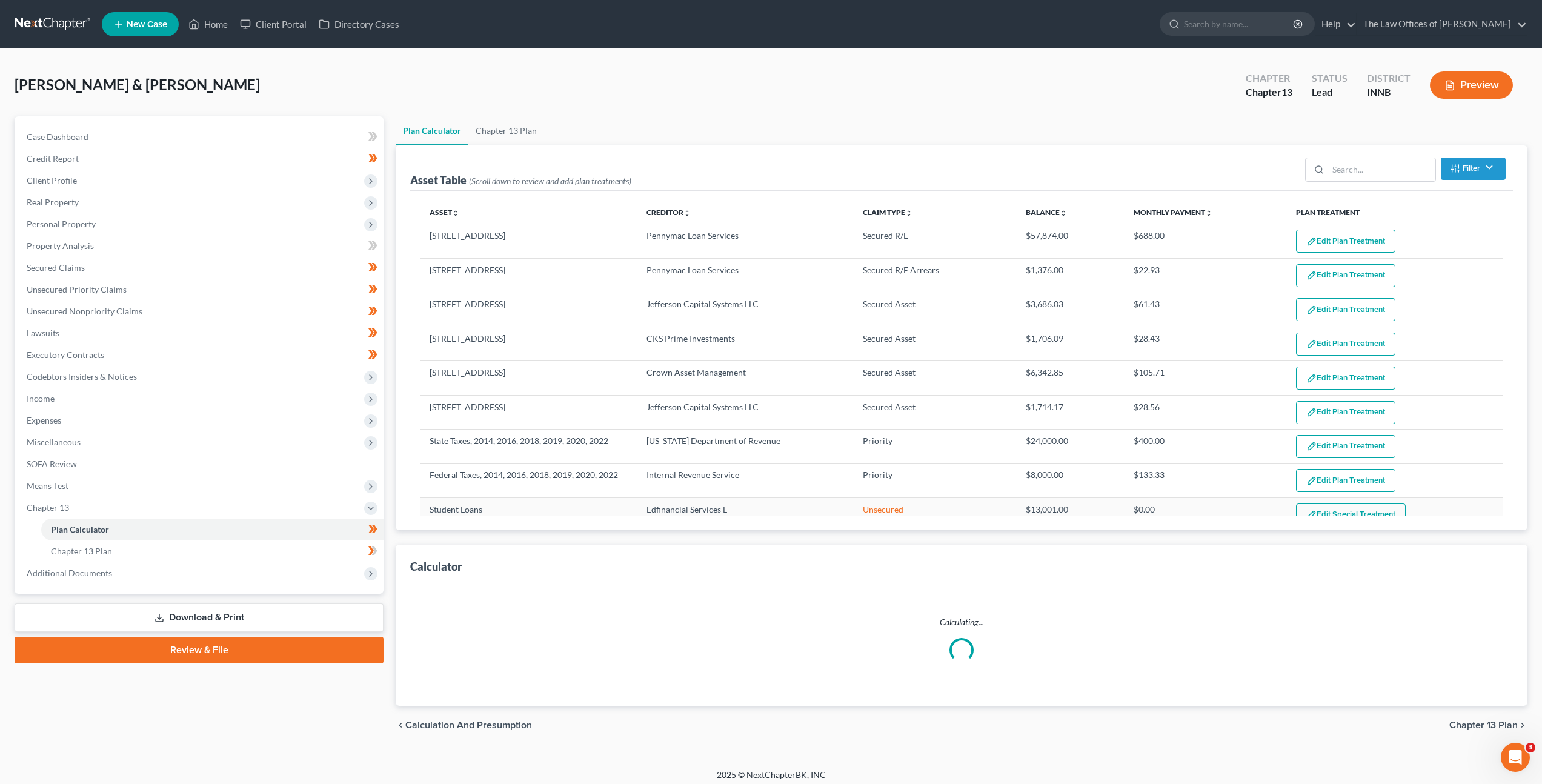
select select "59"
